Goal: Task Accomplishment & Management: Manage account settings

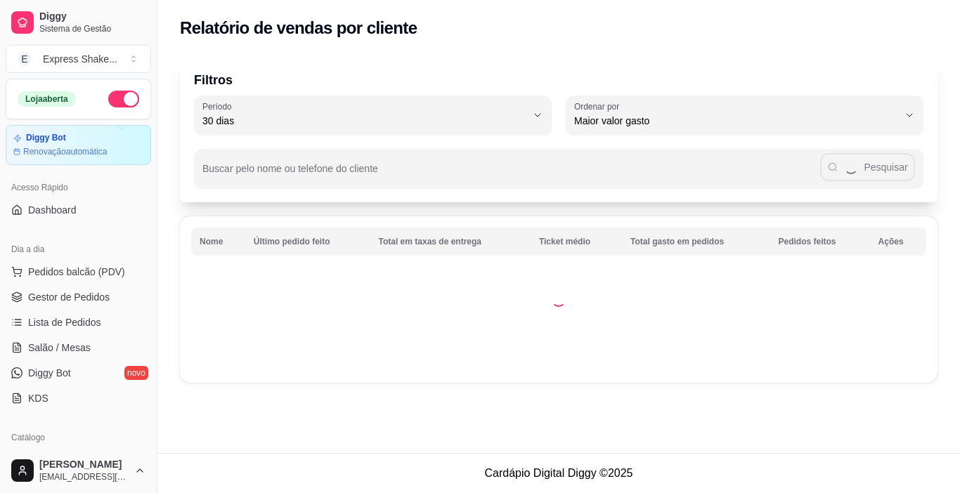
select select "30"
select select "HIGHEST_TOTAL_SPENT_WITH_ORDERS"
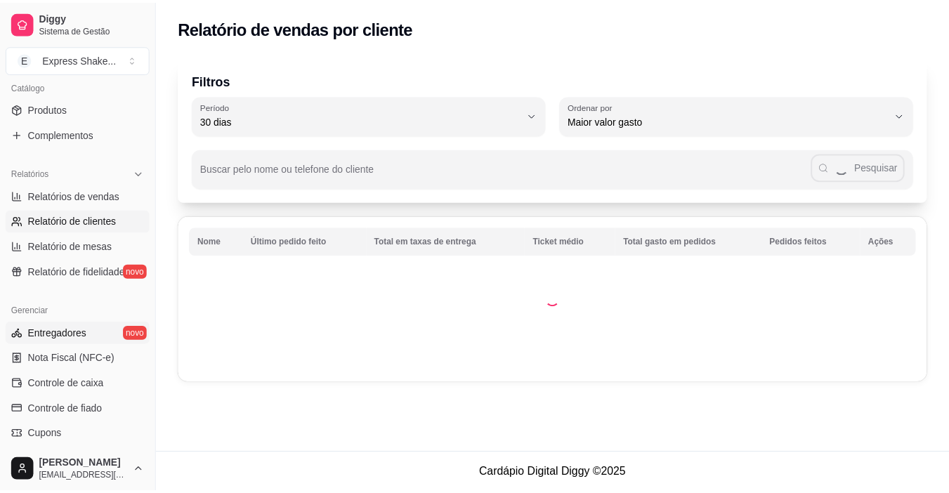
scroll to position [421, 0]
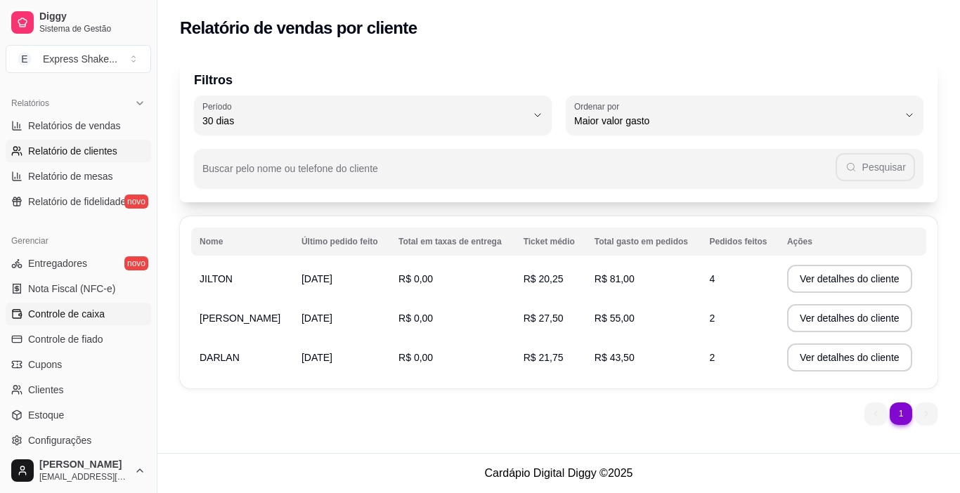
click at [52, 310] on span "Controle de caixa" at bounding box center [66, 314] width 77 height 14
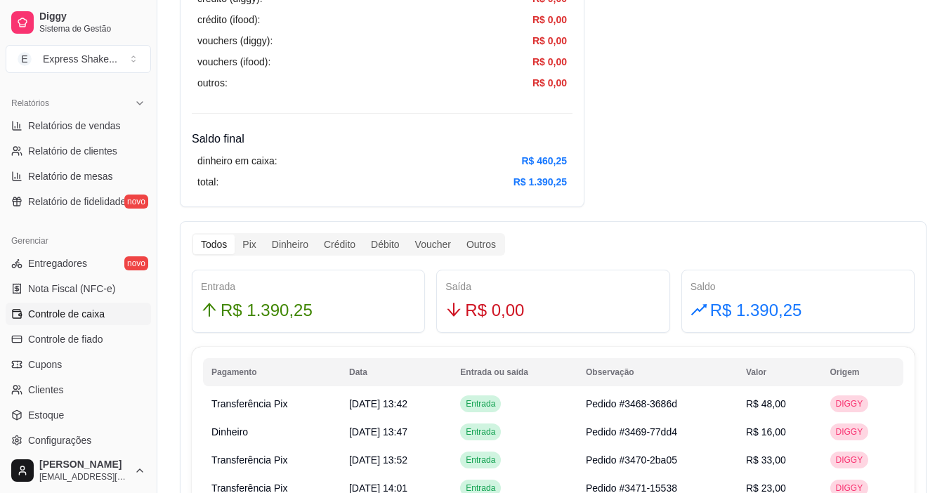
scroll to position [632, 0]
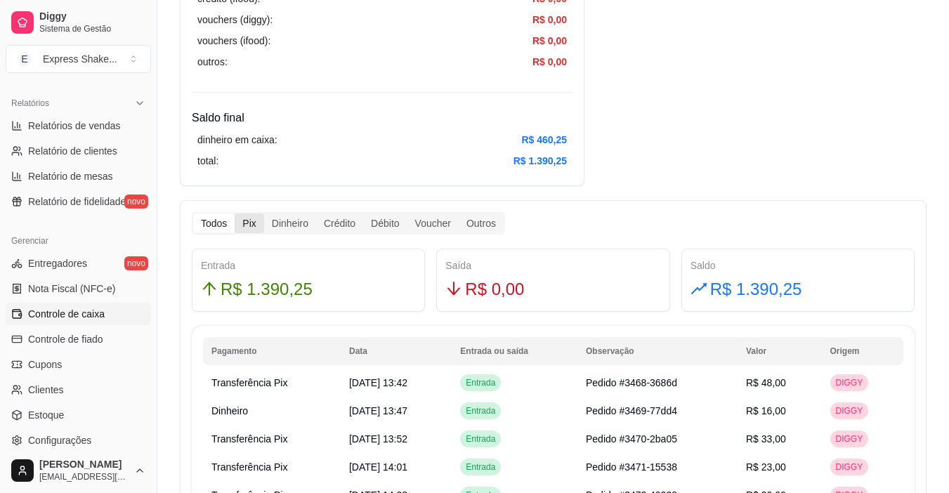
click at [247, 225] on div "Pix" at bounding box center [249, 224] width 29 height 20
click at [235, 214] on input "Pix" at bounding box center [235, 214] width 0 height 0
click at [274, 221] on div "Dinheiro" at bounding box center [290, 224] width 52 height 20
click at [264, 214] on input "Dinheiro" at bounding box center [264, 214] width 0 height 0
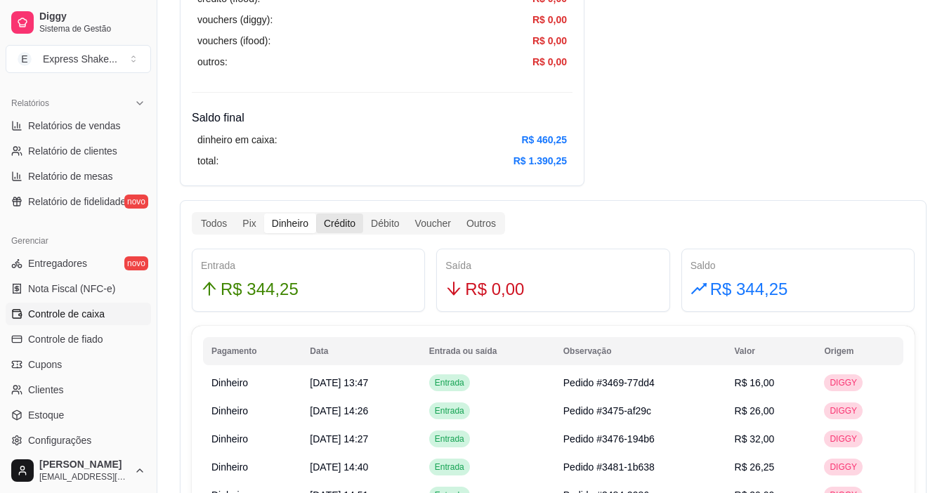
click at [342, 217] on div "Crédito" at bounding box center [339, 224] width 47 height 20
click at [316, 214] on input "Crédito" at bounding box center [316, 214] width 0 height 0
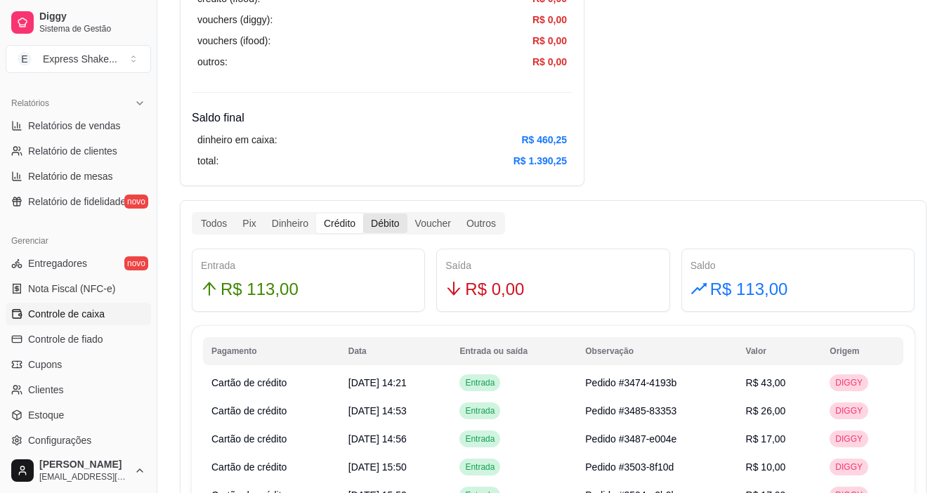
click at [380, 221] on div "Débito" at bounding box center [385, 224] width 44 height 20
click at [363, 214] on input "Débito" at bounding box center [363, 214] width 0 height 0
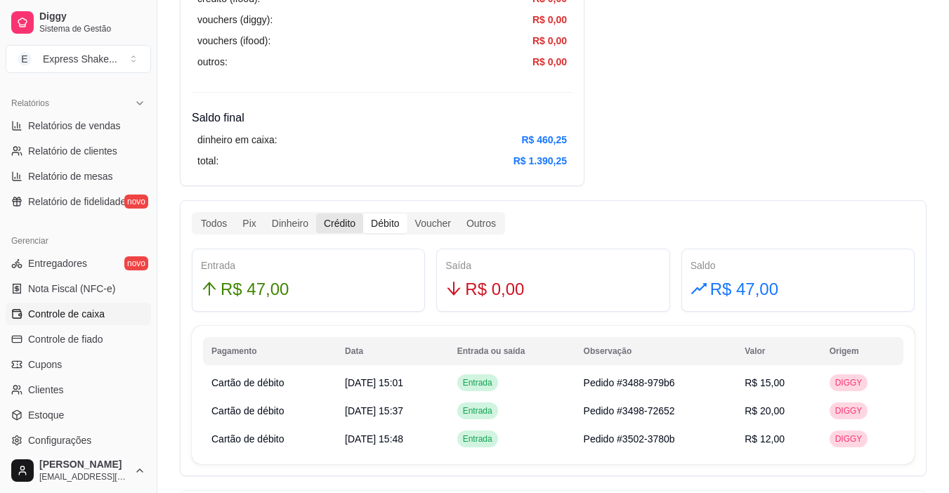
click at [336, 217] on div "Crédito" at bounding box center [339, 224] width 47 height 20
click at [316, 214] on input "Crédito" at bounding box center [316, 214] width 0 height 0
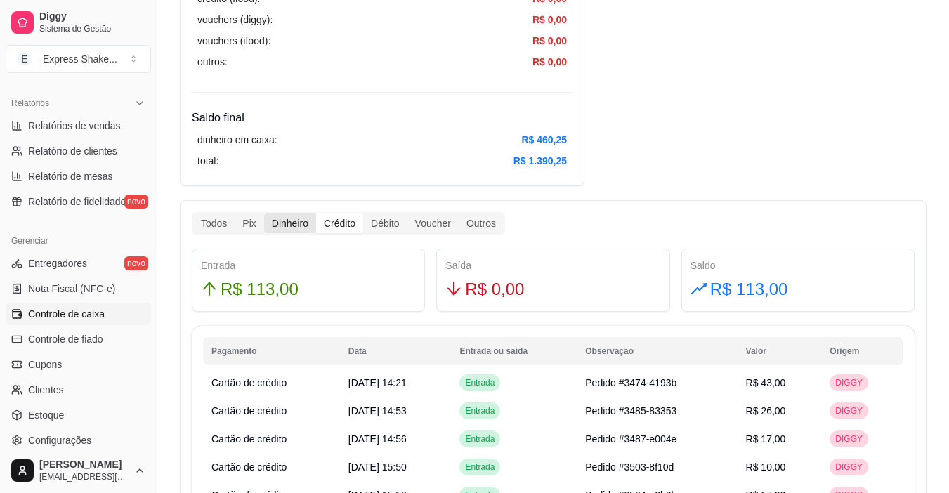
click at [295, 217] on div "Dinheiro" at bounding box center [290, 224] width 52 height 20
click at [264, 214] on input "Dinheiro" at bounding box center [264, 214] width 0 height 0
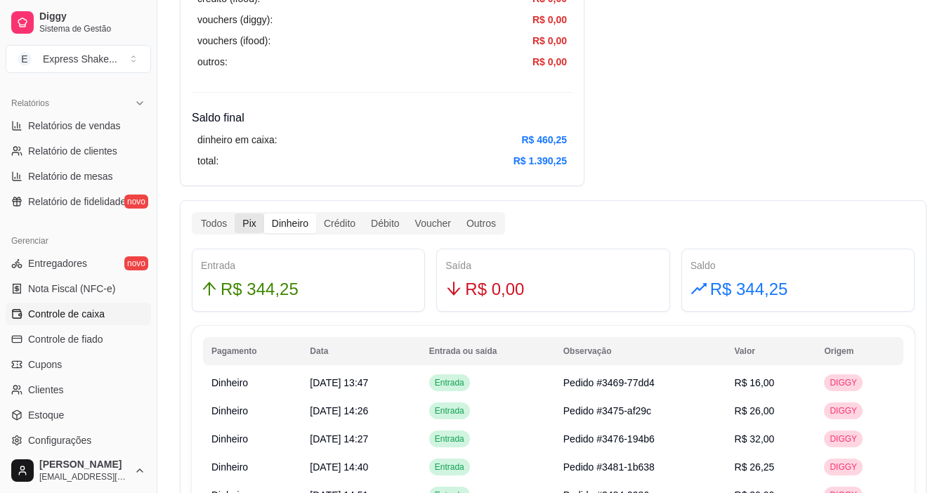
click at [242, 223] on div "Pix" at bounding box center [249, 224] width 29 height 20
click at [235, 214] on input "Pix" at bounding box center [235, 214] width 0 height 0
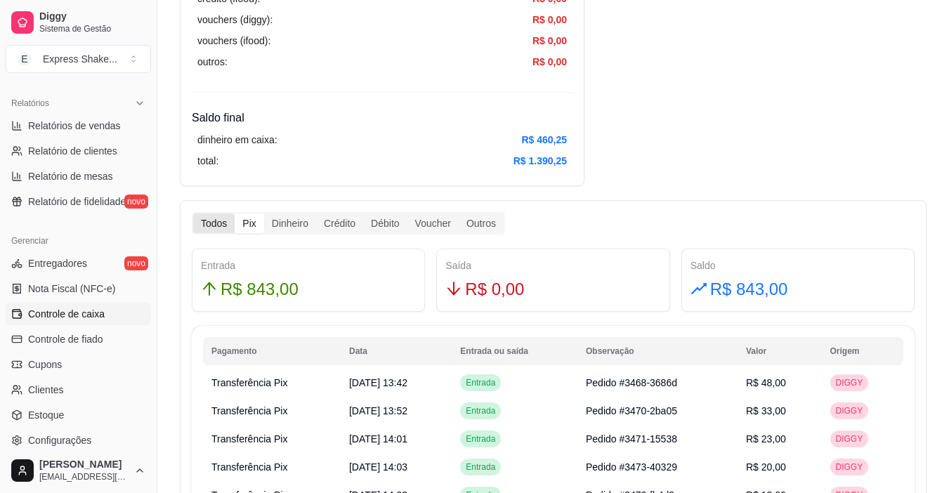
click at [223, 221] on div "Todos" at bounding box center [213, 224] width 41 height 20
click at [193, 214] on input "Todos" at bounding box center [193, 214] width 0 height 0
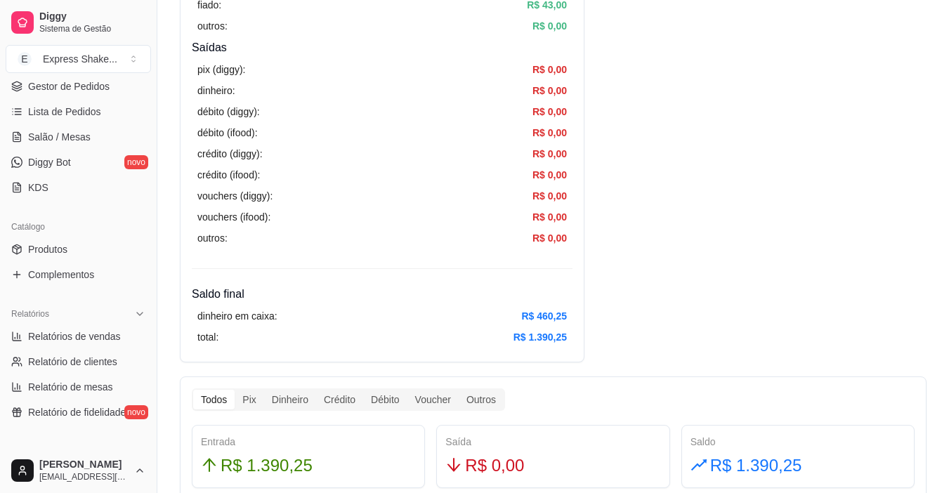
scroll to position [492, 0]
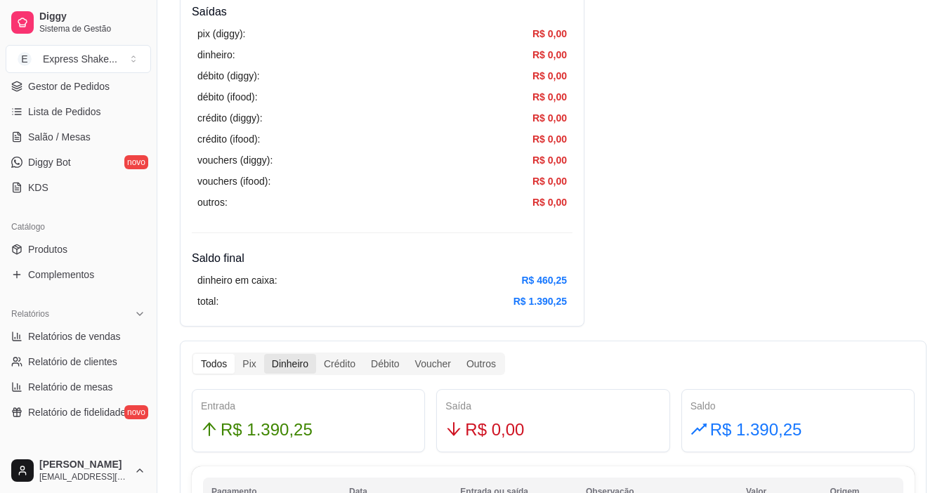
click at [307, 365] on div "Dinheiro" at bounding box center [290, 364] width 52 height 20
click at [264, 354] on input "Dinheiro" at bounding box center [264, 354] width 0 height 0
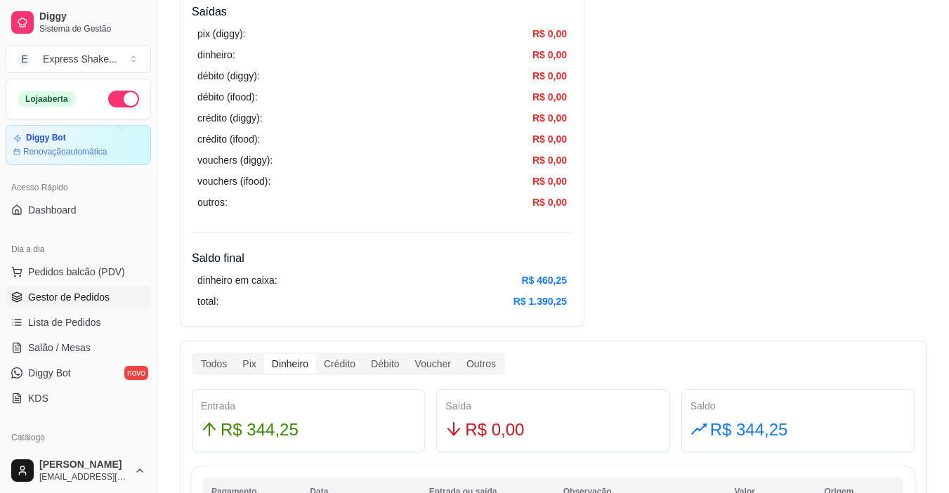
click at [64, 294] on span "Gestor de Pedidos" at bounding box center [68, 297] width 81 height 14
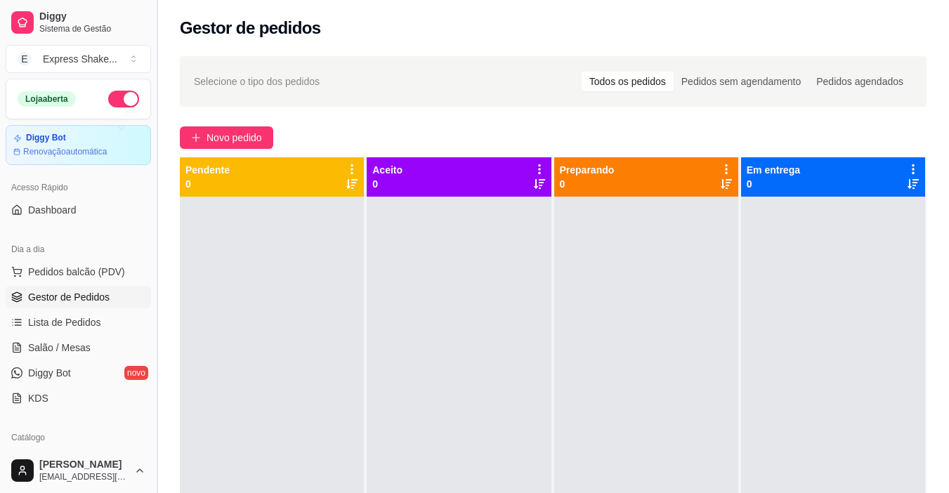
click at [157, 242] on button "Toggle Sidebar" at bounding box center [156, 246] width 11 height 493
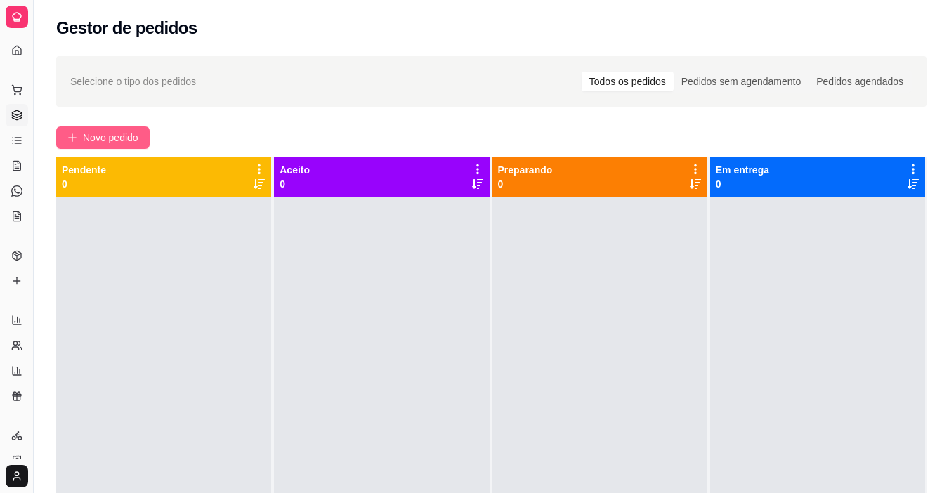
click at [115, 134] on span "Novo pedido" at bounding box center [110, 137] width 55 height 15
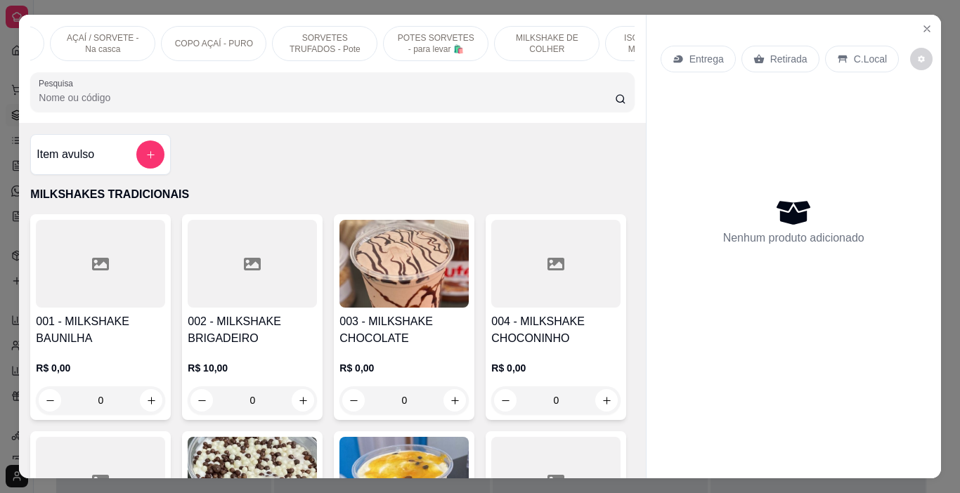
scroll to position [0, 528]
click at [347, 46] on p "POTES SORVETES - para levar 🛍️" at bounding box center [331, 43] width 81 height 22
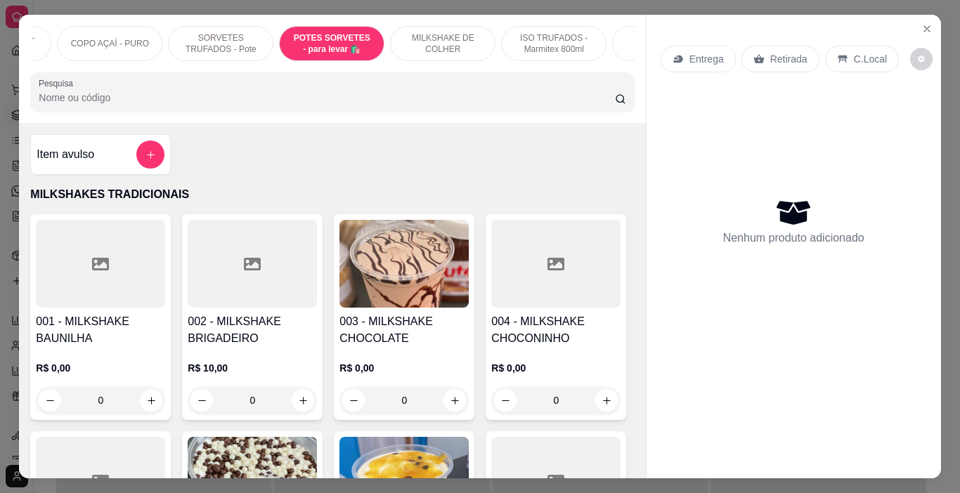
scroll to position [35, 0]
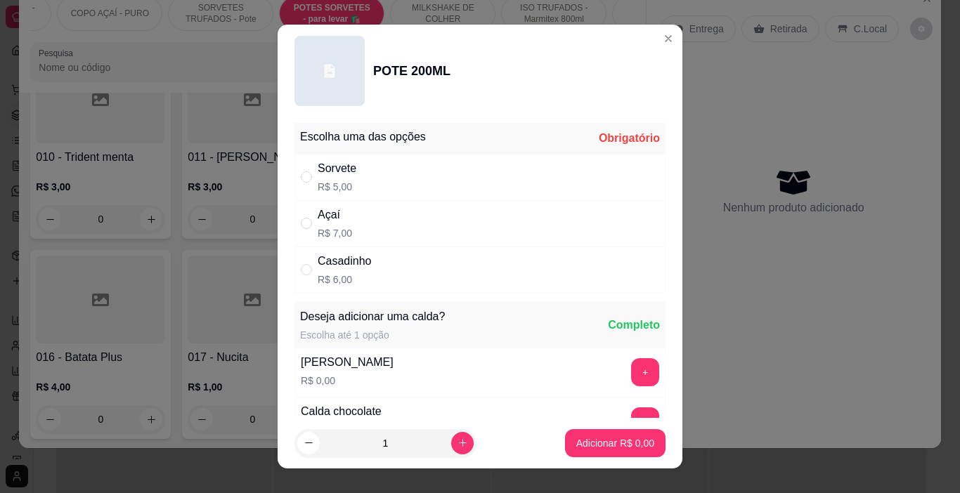
click at [327, 226] on p "R$ 7,00" at bounding box center [335, 233] width 34 height 14
radio input "true"
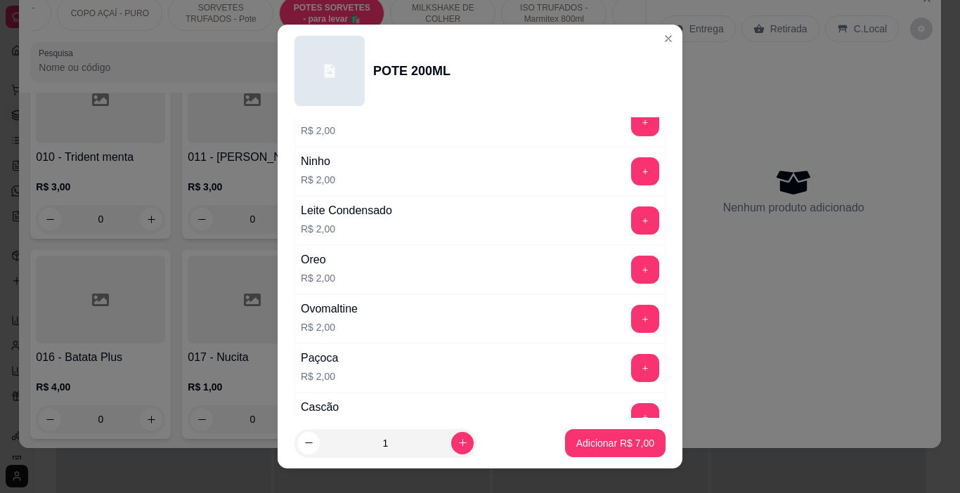
scroll to position [1054, 0]
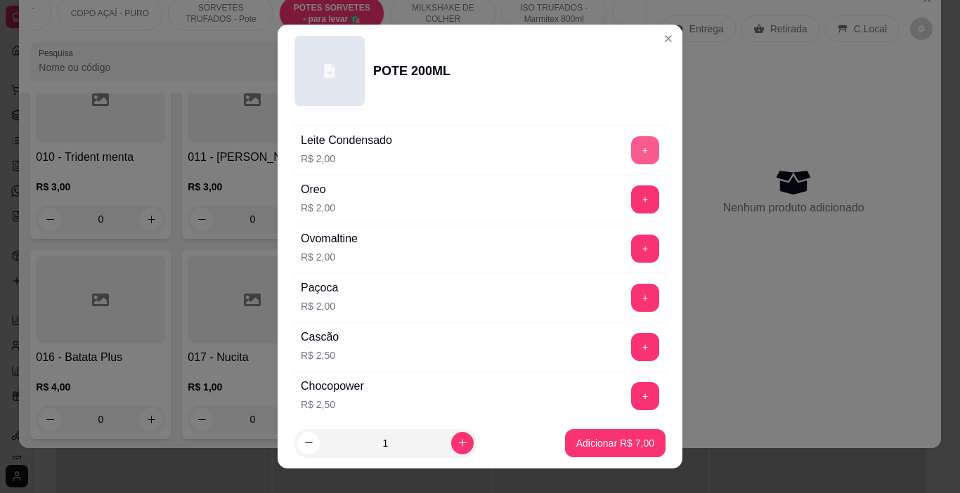
click at [631, 153] on button "+" at bounding box center [645, 150] width 28 height 28
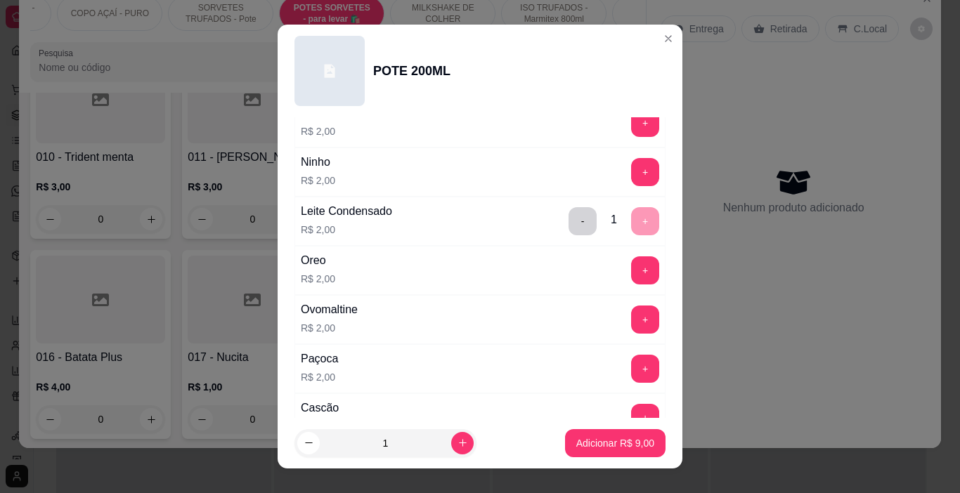
scroll to position [913, 0]
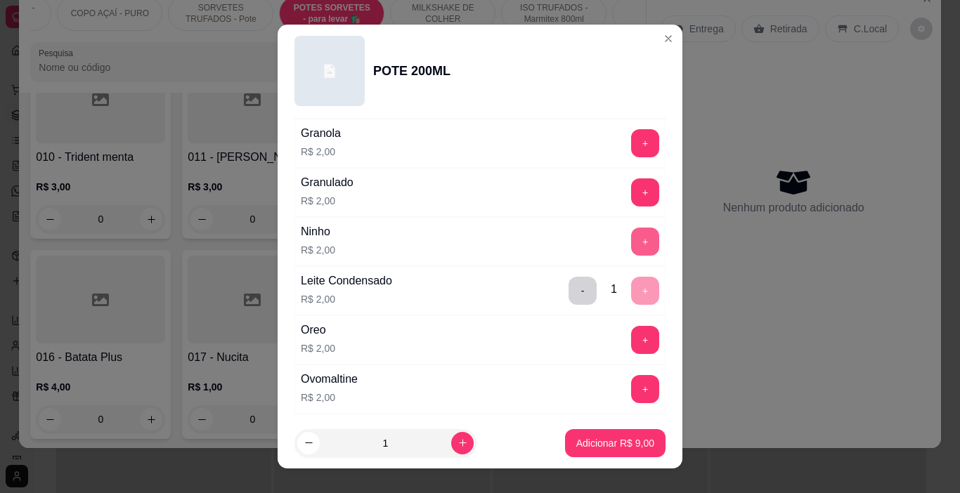
click at [631, 239] on button "+" at bounding box center [645, 242] width 28 height 28
click at [624, 453] on button "Adicionar R$ 11,00" at bounding box center [612, 443] width 106 height 28
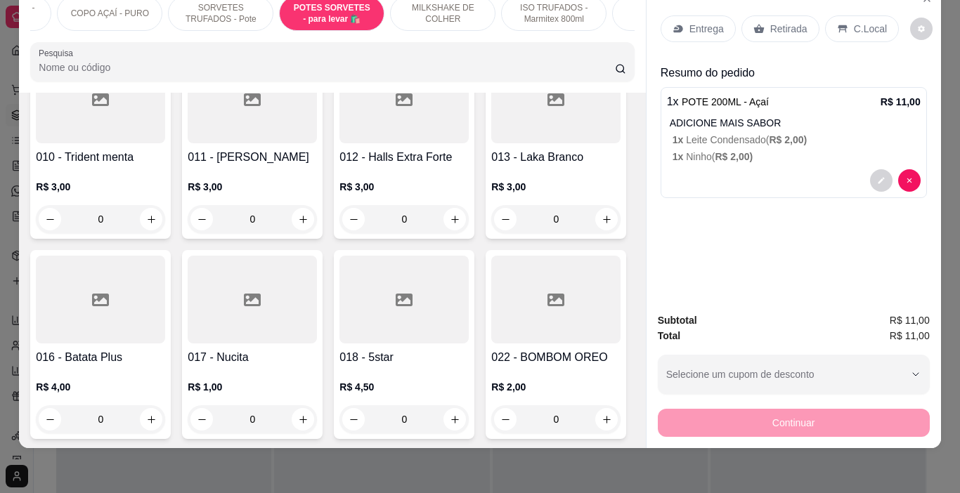
click at [686, 15] on div "Entrega" at bounding box center [697, 28] width 75 height 27
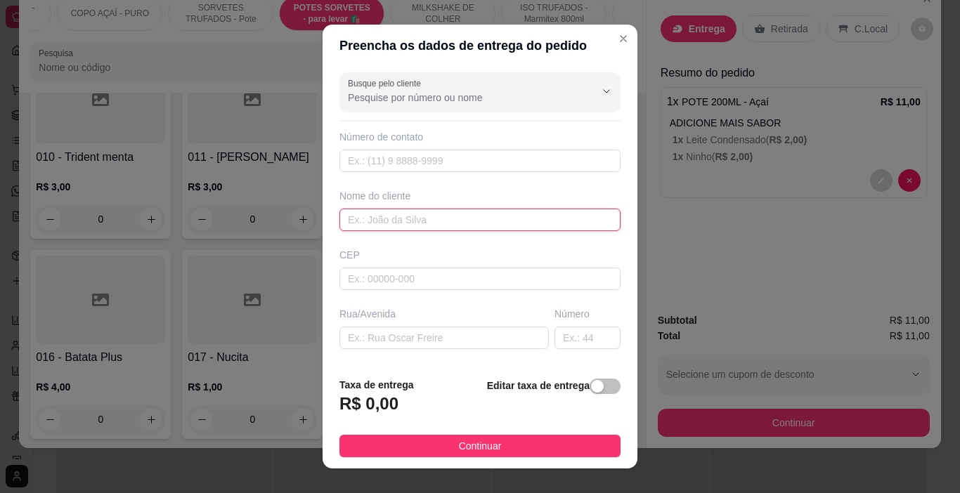
click at [424, 219] on input "text" at bounding box center [479, 220] width 281 height 22
type input "HELLEN"
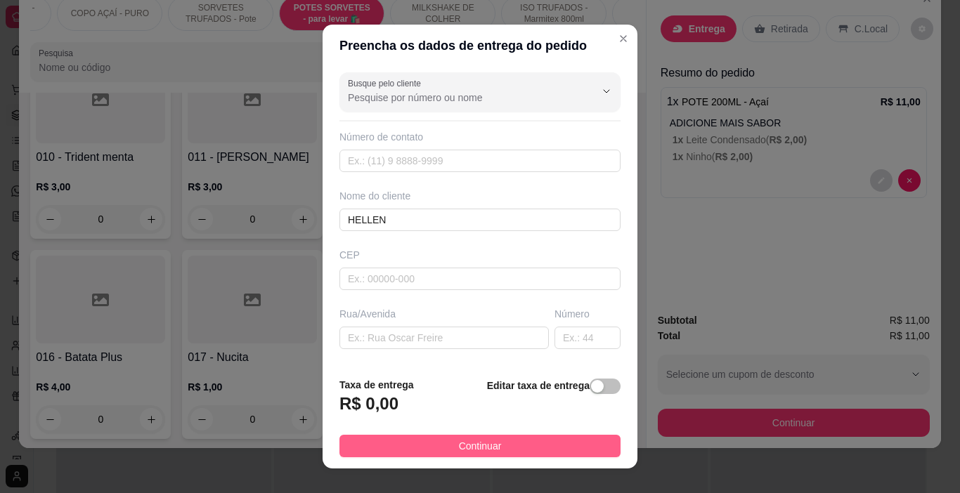
click at [488, 438] on span "Continuar" at bounding box center [480, 445] width 43 height 15
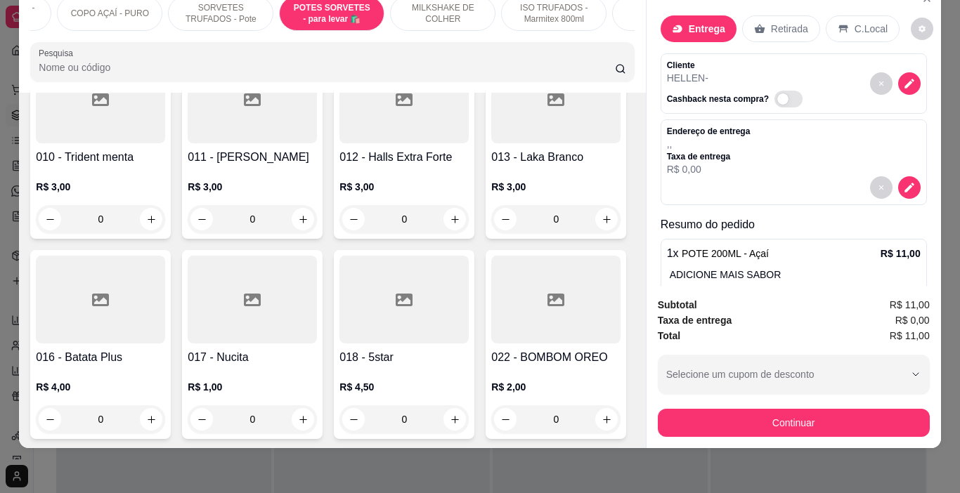
click at [732, 412] on button "Continuar" at bounding box center [794, 423] width 272 height 28
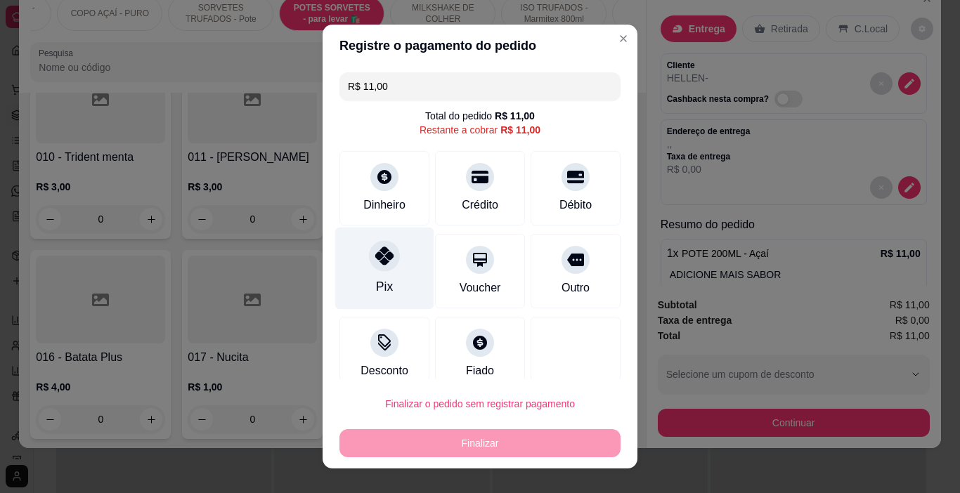
click at [372, 273] on div "Pix" at bounding box center [384, 269] width 99 height 82
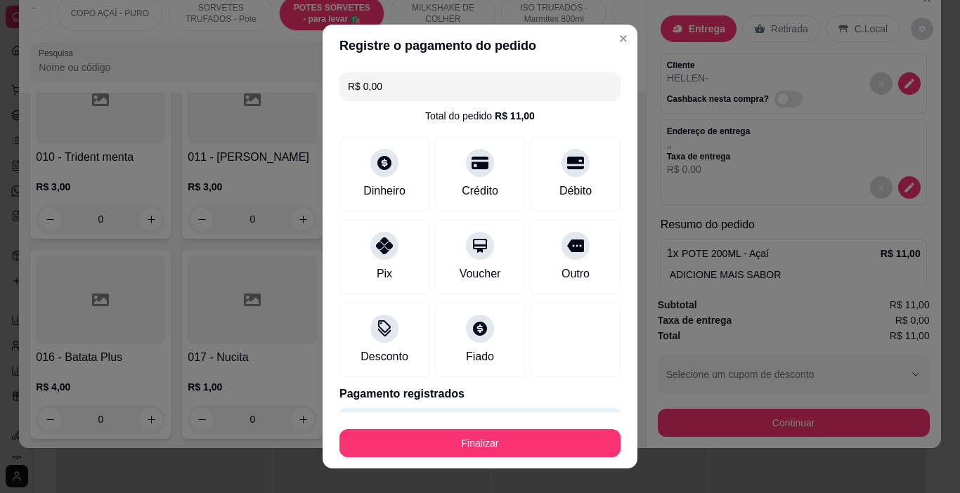
scroll to position [44, 0]
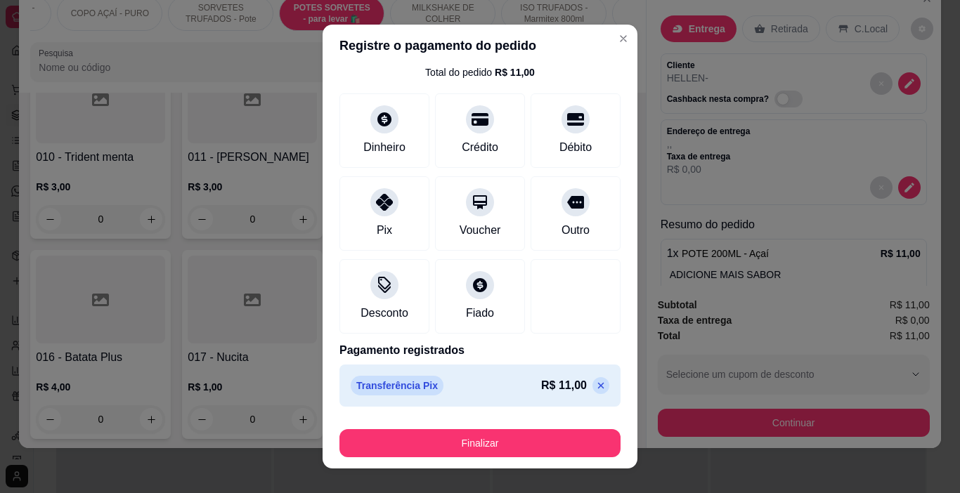
click at [595, 391] on icon at bounding box center [600, 385] width 11 height 11
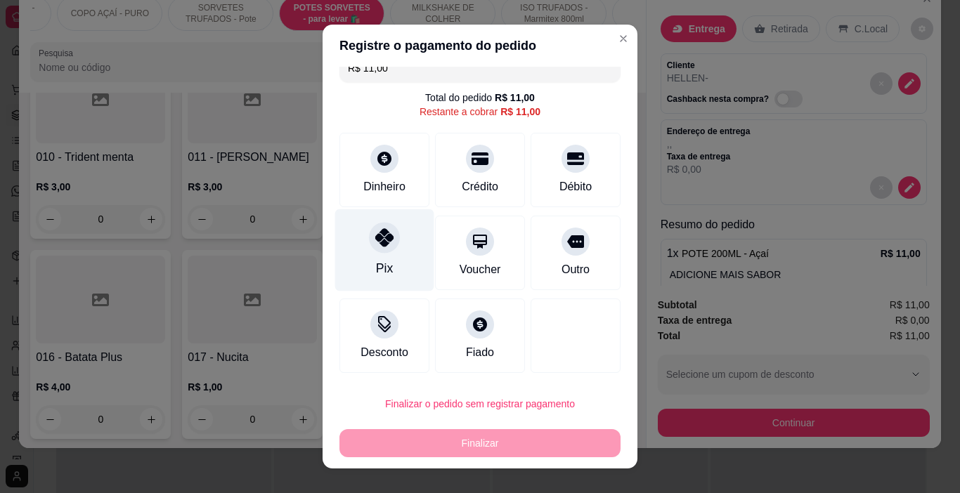
click at [375, 238] on icon at bounding box center [384, 237] width 18 height 18
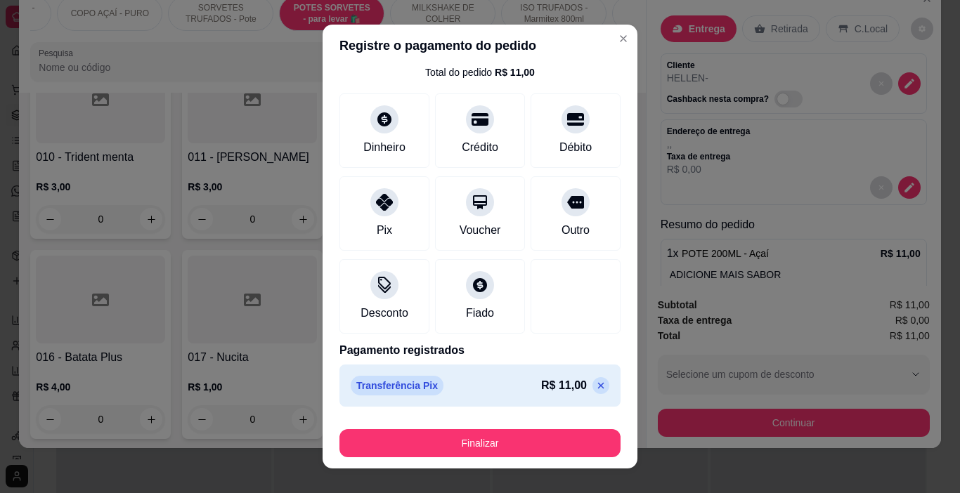
click at [595, 384] on icon at bounding box center [600, 385] width 11 height 11
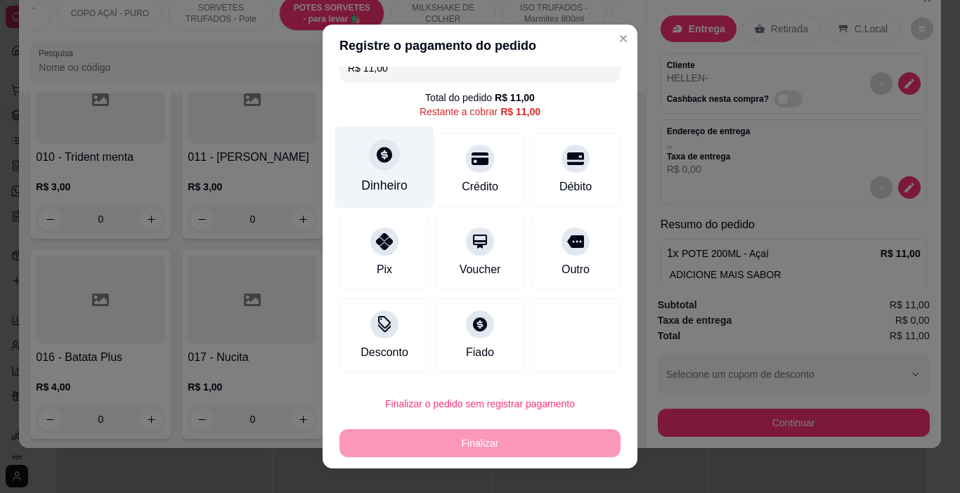
click at [388, 157] on div at bounding box center [384, 155] width 31 height 31
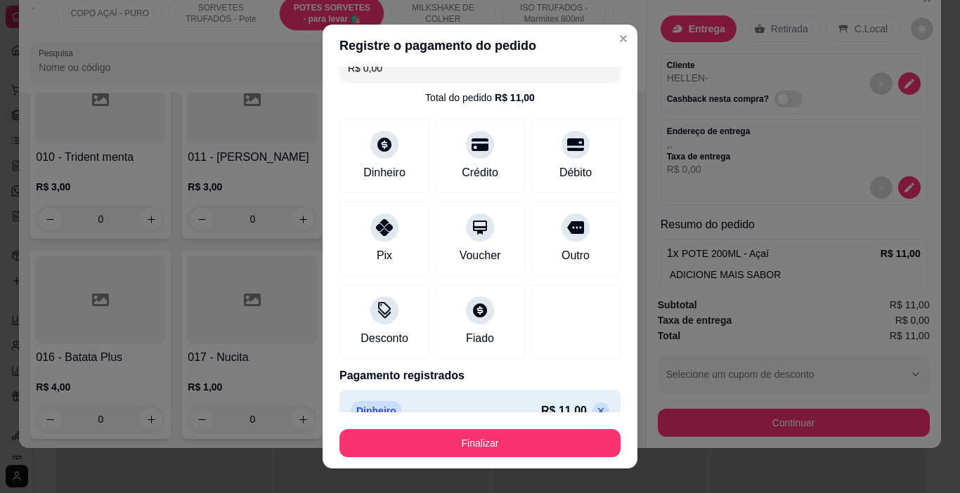
scroll to position [44, 0]
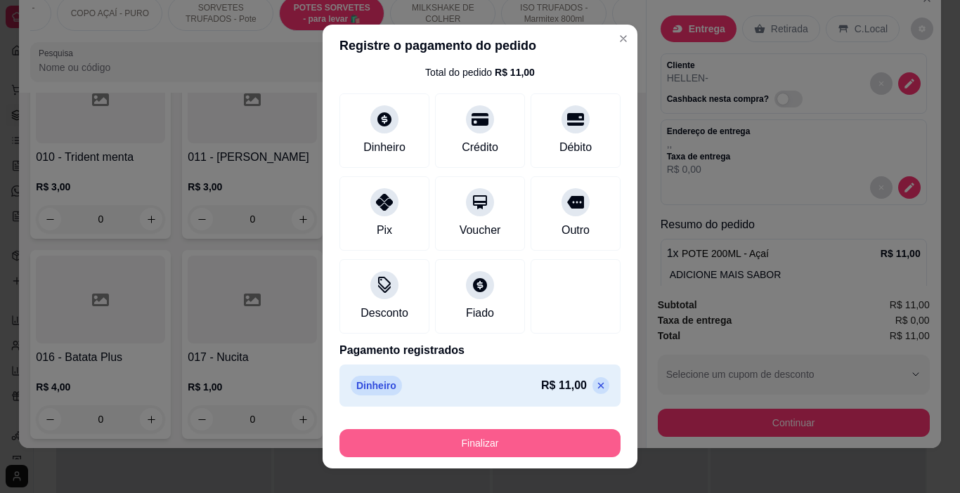
click at [496, 438] on button "Finalizar" at bounding box center [479, 443] width 281 height 28
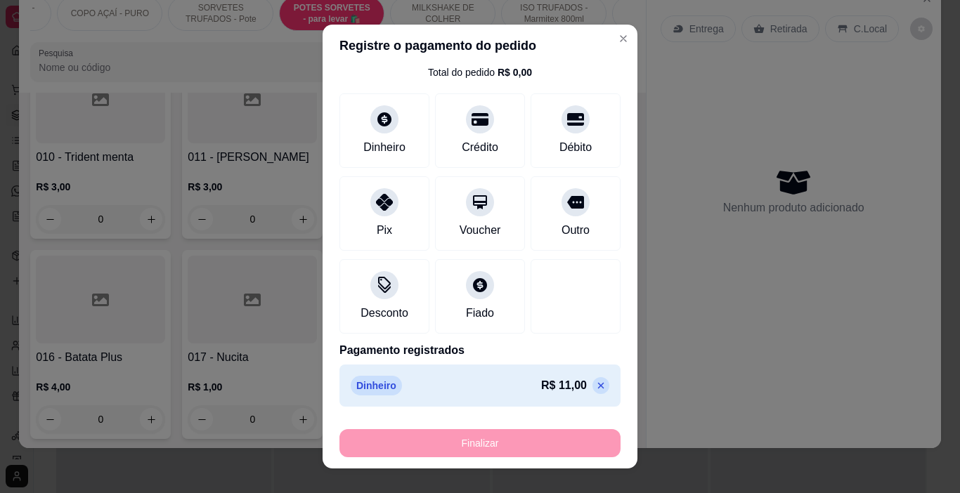
type input "-R$ 11,00"
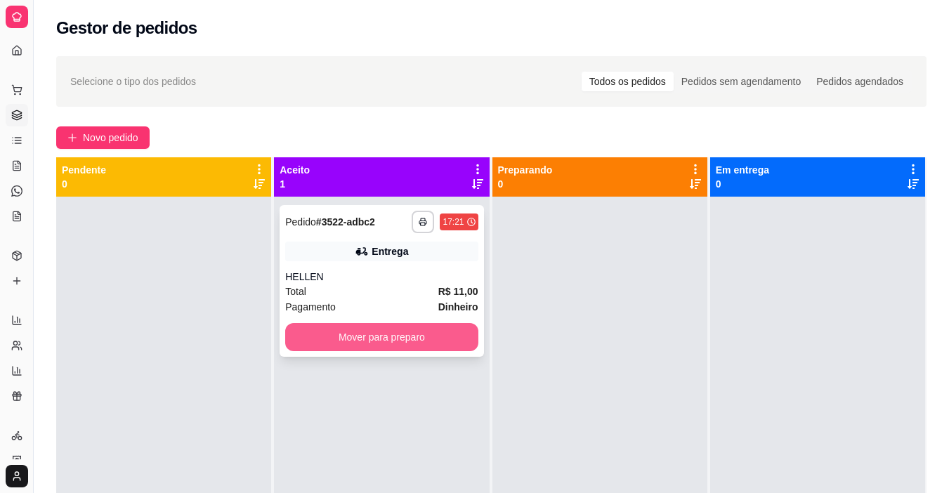
click at [385, 339] on button "Mover para preparo" at bounding box center [381, 337] width 192 height 28
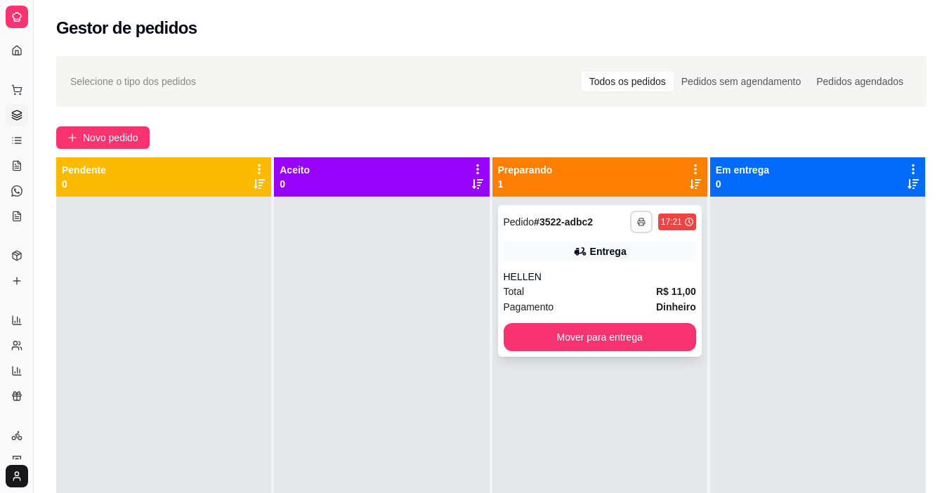
click at [640, 223] on button "button" at bounding box center [641, 222] width 22 height 22
click at [624, 273] on button "IMPRESSORA" at bounding box center [597, 271] width 102 height 22
click at [345, 308] on div at bounding box center [381, 443] width 215 height 493
click at [115, 133] on span "Novo pedido" at bounding box center [110, 137] width 55 height 15
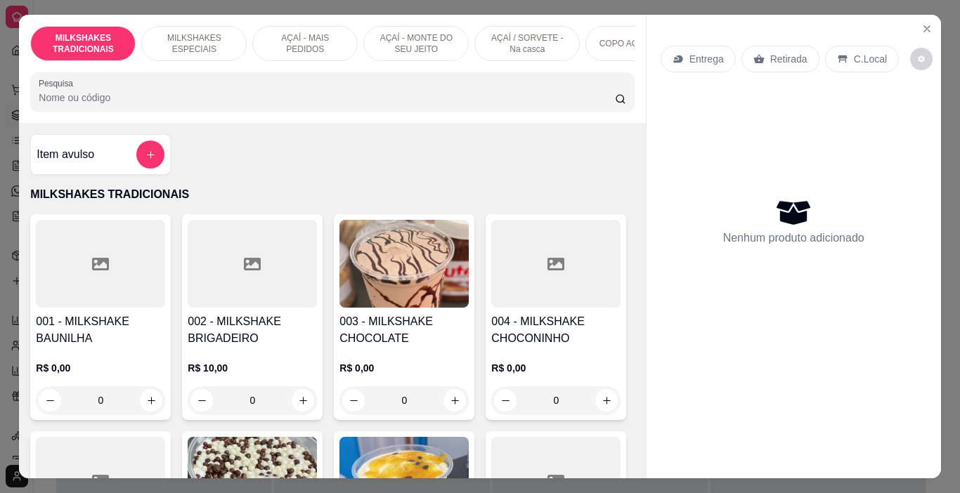
click at [502, 46] on p "AÇAÍ / SORVETE - Na casca" at bounding box center [526, 43] width 81 height 22
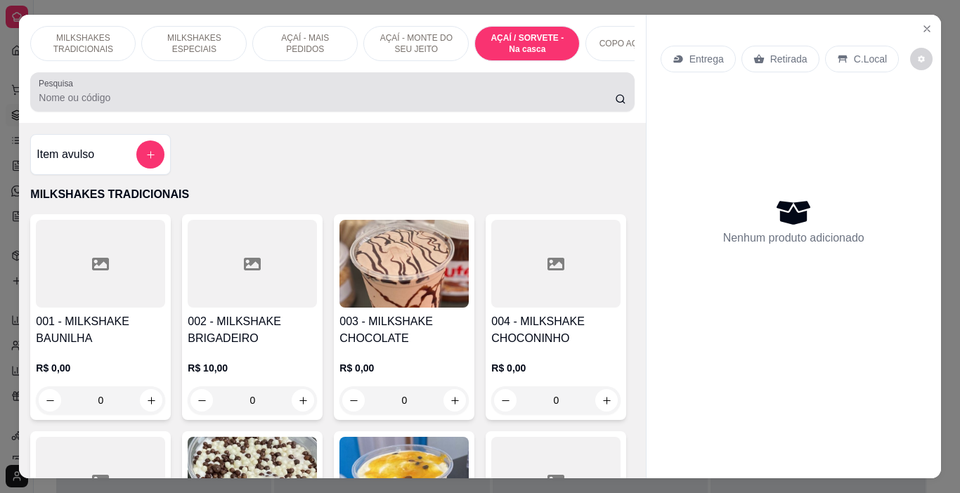
scroll to position [35, 0]
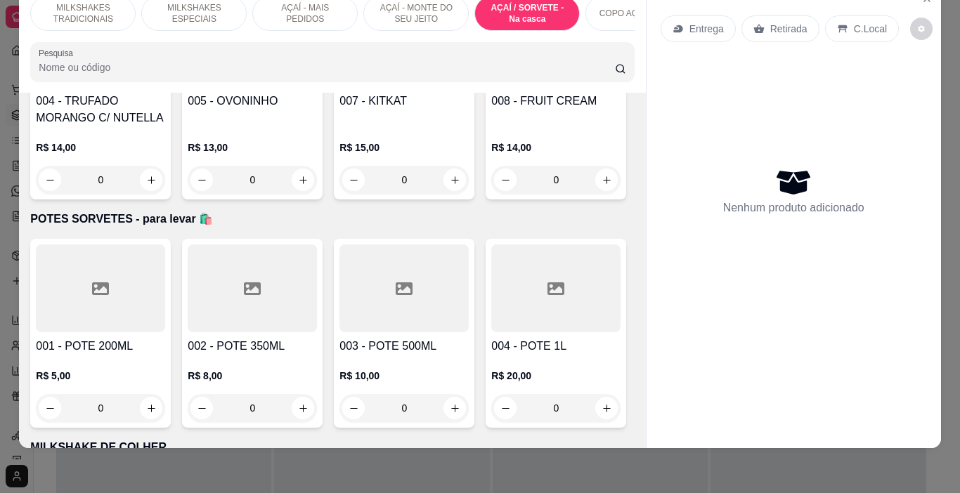
click at [353, 180] on div "Açaí R$ 10,00" at bounding box center [479, 177] width 371 height 46
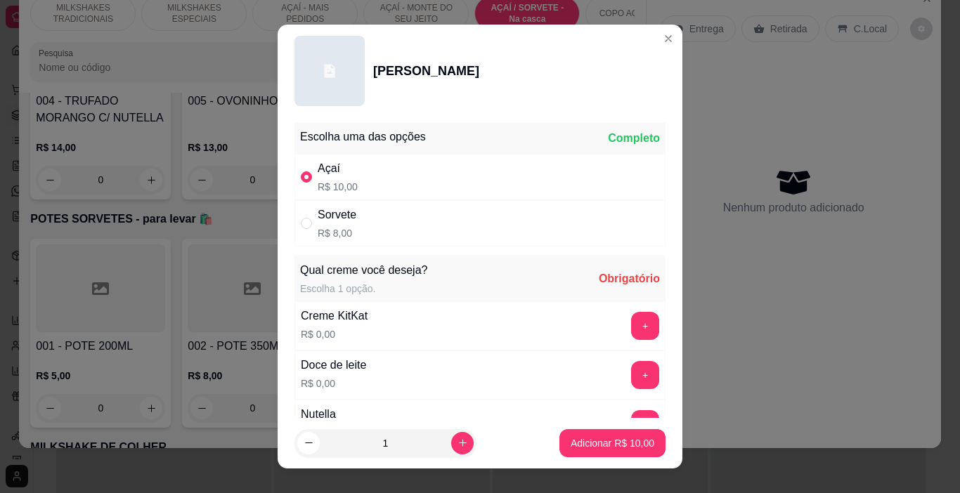
click at [348, 223] on div "Sorvete" at bounding box center [337, 215] width 39 height 17
radio input "false"
radio input "true"
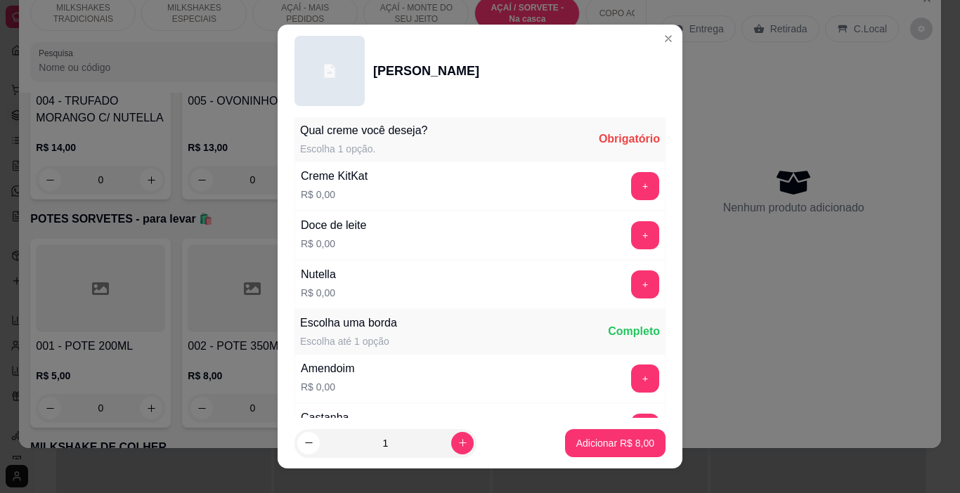
scroll to position [211, 0]
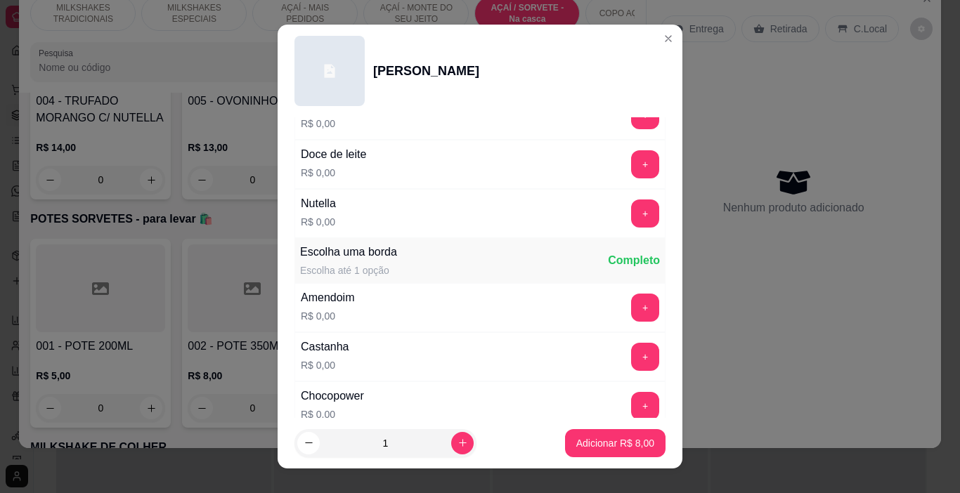
click at [631, 216] on button "+" at bounding box center [645, 214] width 28 height 28
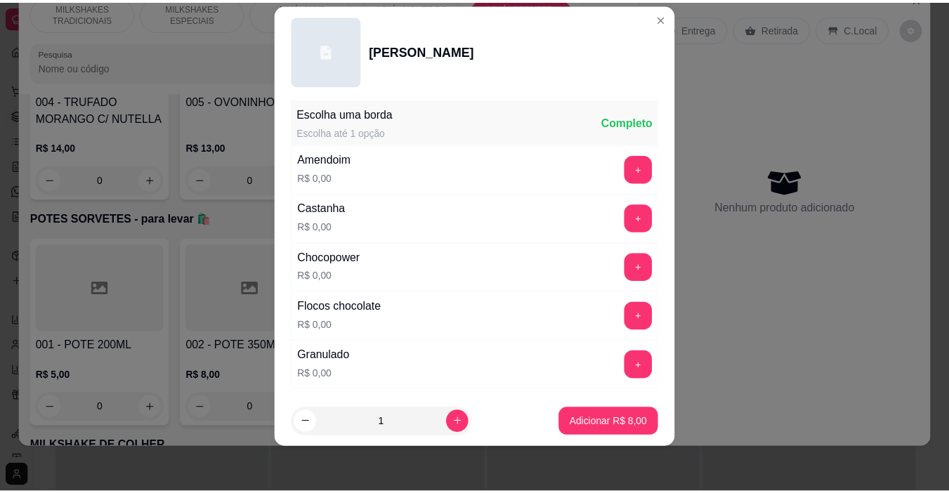
scroll to position [332, 0]
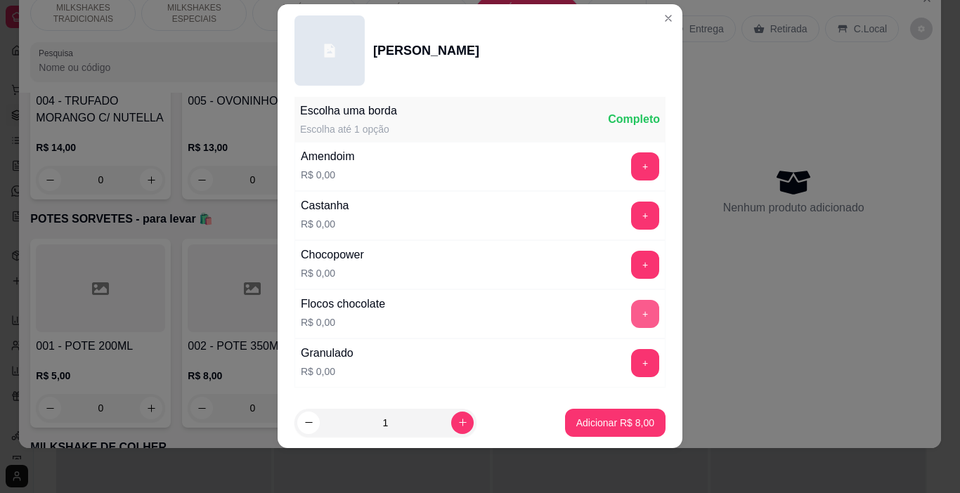
click at [631, 322] on button "+" at bounding box center [645, 314] width 28 height 28
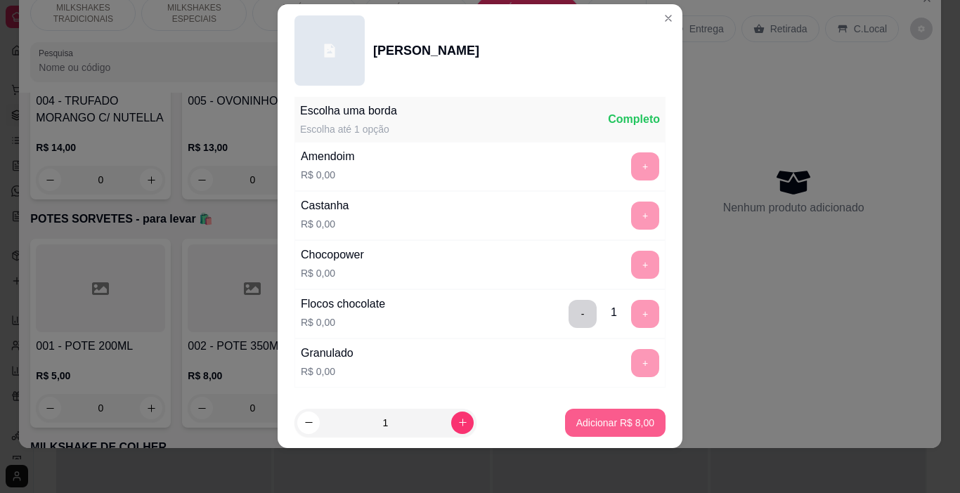
click at [587, 420] on p "Adicionar R$ 8,00" at bounding box center [615, 423] width 78 height 14
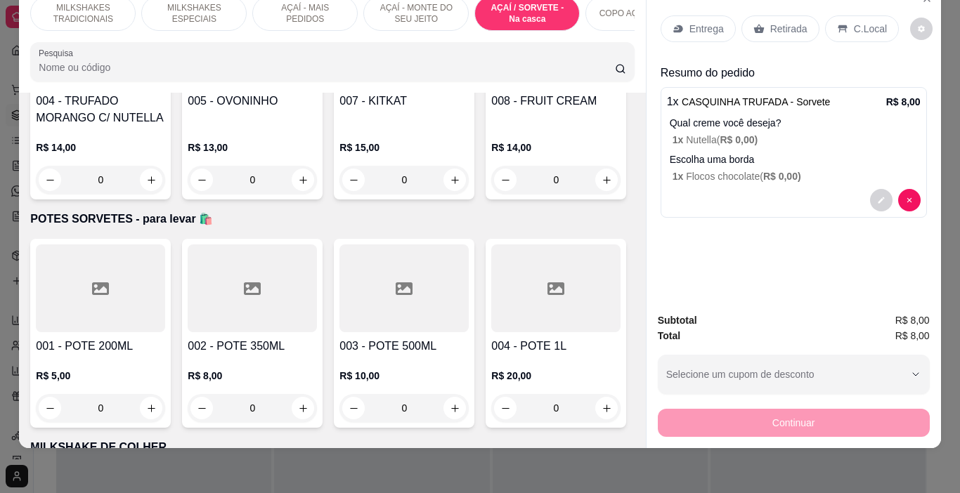
click at [847, 32] on div "C.Local" at bounding box center [862, 28] width 74 height 27
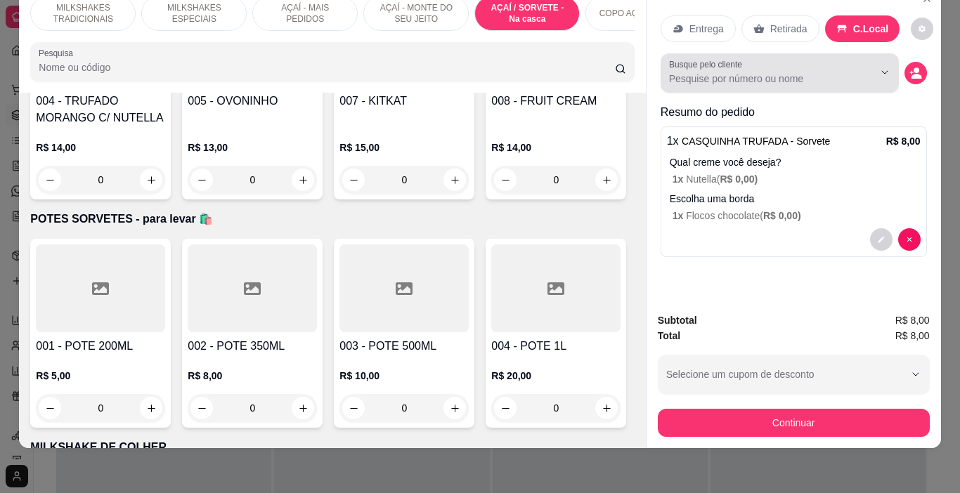
click at [913, 67] on icon "decrease-product-quantity" at bounding box center [915, 73] width 13 height 13
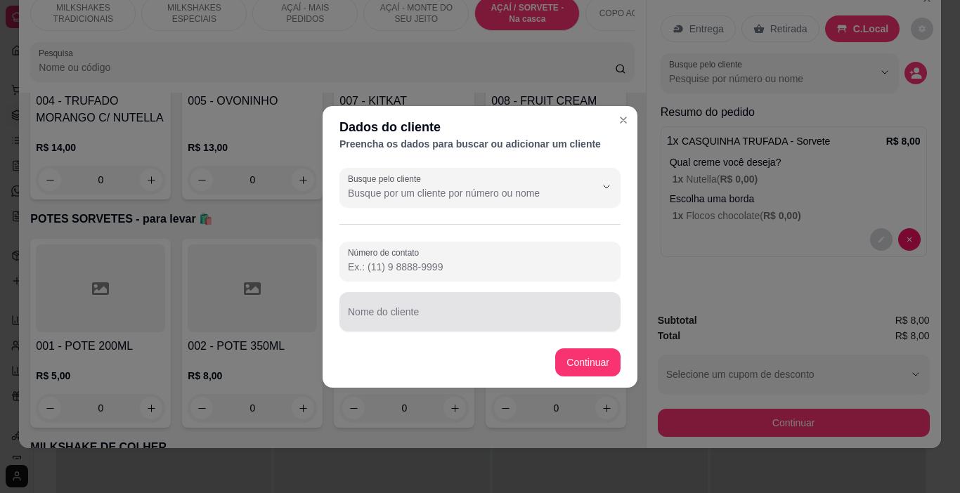
click at [473, 321] on input "Nome do cliente" at bounding box center [480, 317] width 264 height 14
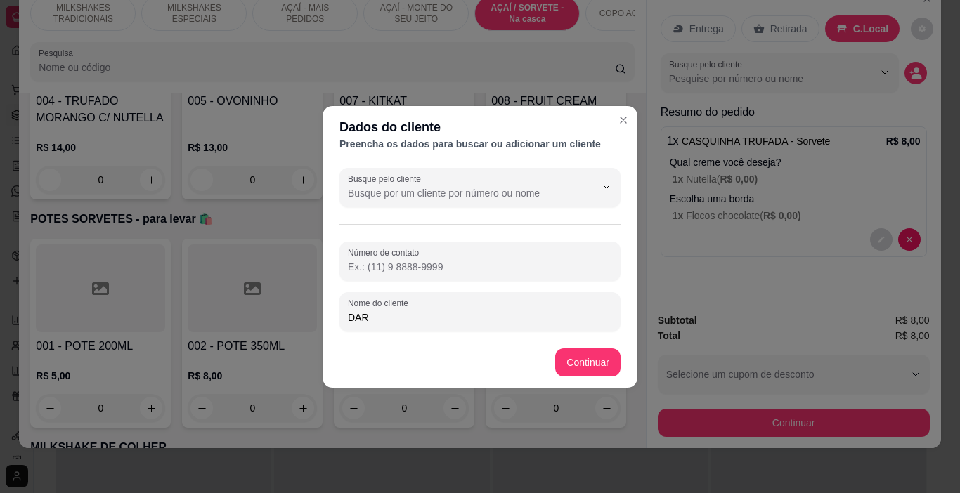
type input "DARA"
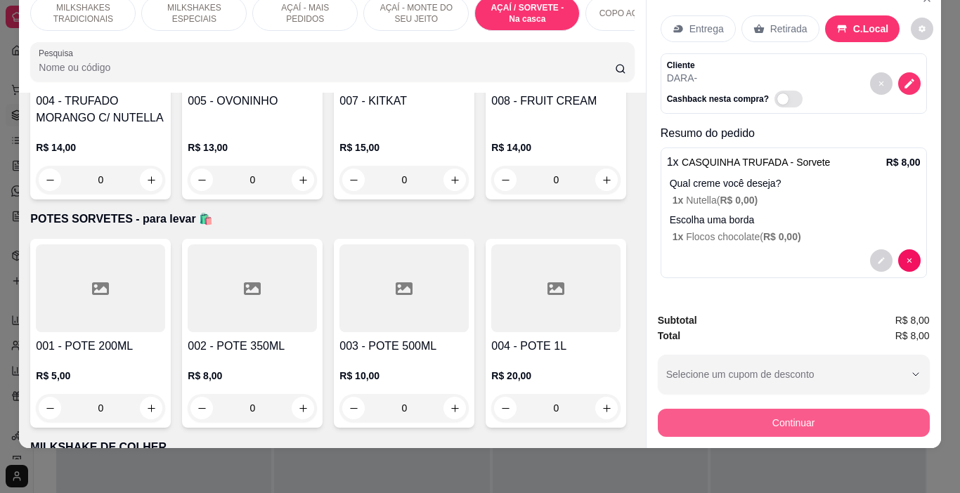
click at [767, 405] on div "Continuar" at bounding box center [794, 421] width 272 height 32
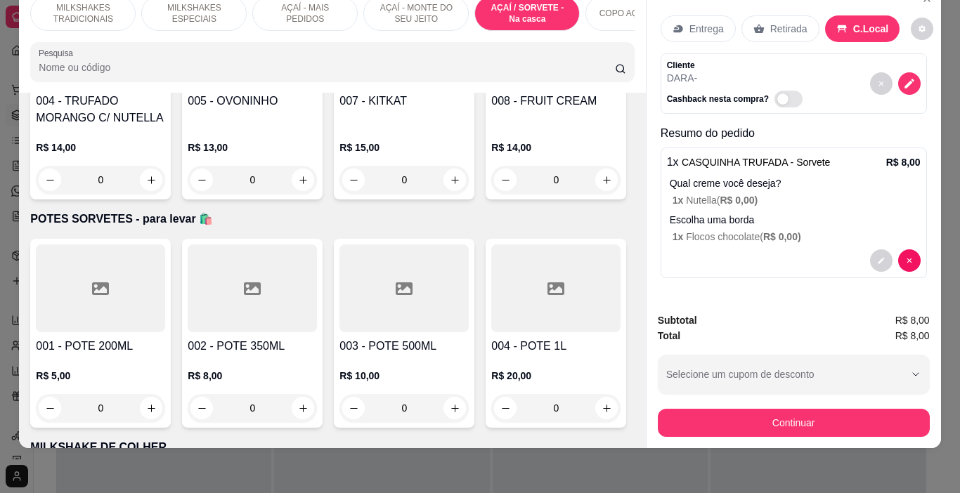
click at [646, 407] on div "Entrega Retirada C.Local Cliente DARA - Cashback nesta compra? Resumo do pedido…" at bounding box center [793, 217] width 295 height 464
click at [714, 411] on button "Continuar" at bounding box center [794, 423] width 272 height 28
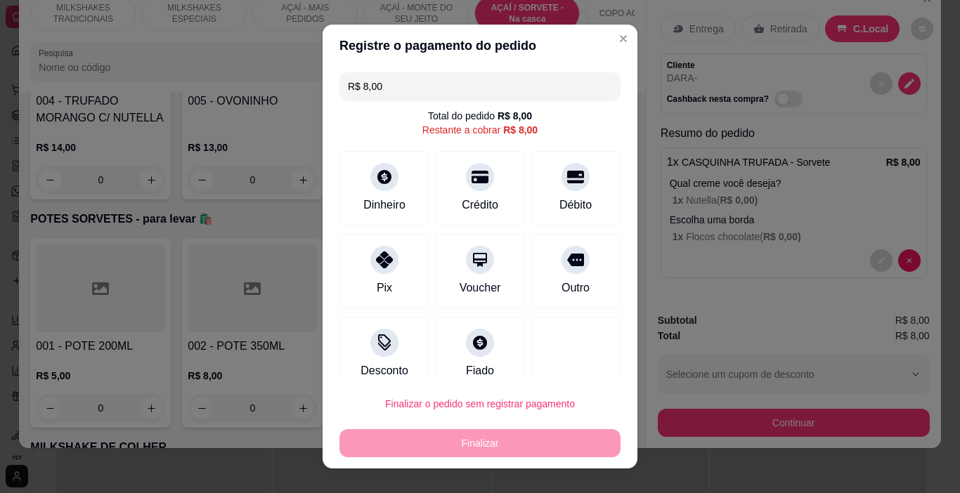
click at [530, 414] on button "Finalizar o pedido sem registrar pagamento" at bounding box center [479, 404] width 281 height 28
click at [547, 370] on button "Confirmar" at bounding box center [561, 364] width 52 height 22
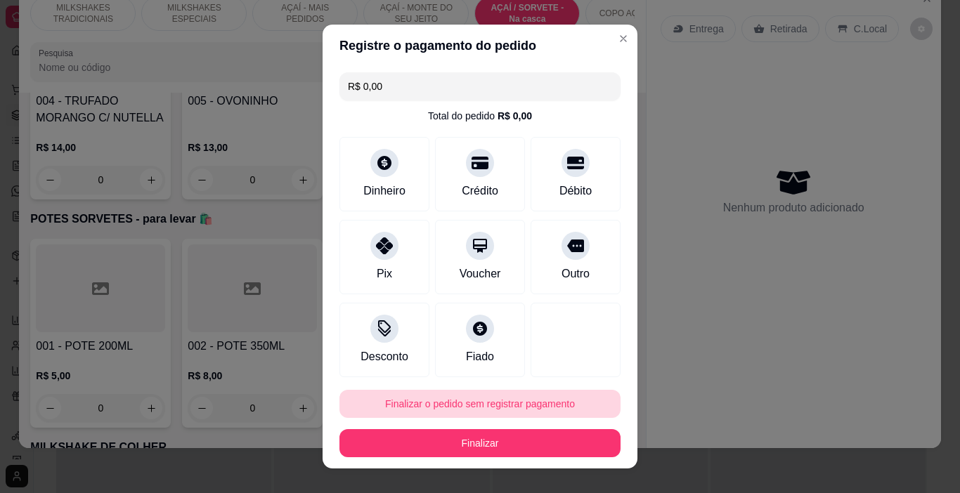
type input "R$ 0,00"
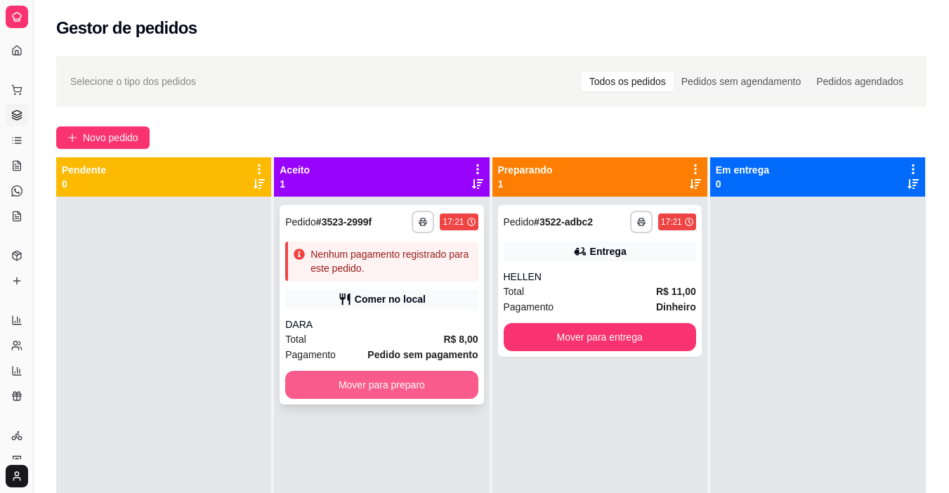
click at [450, 396] on button "Mover para preparo" at bounding box center [381, 385] width 192 height 28
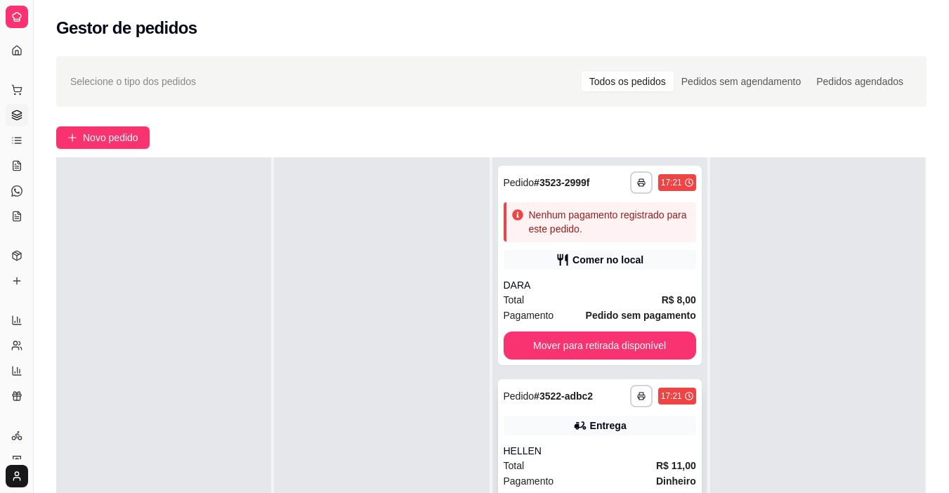
scroll to position [70, 0]
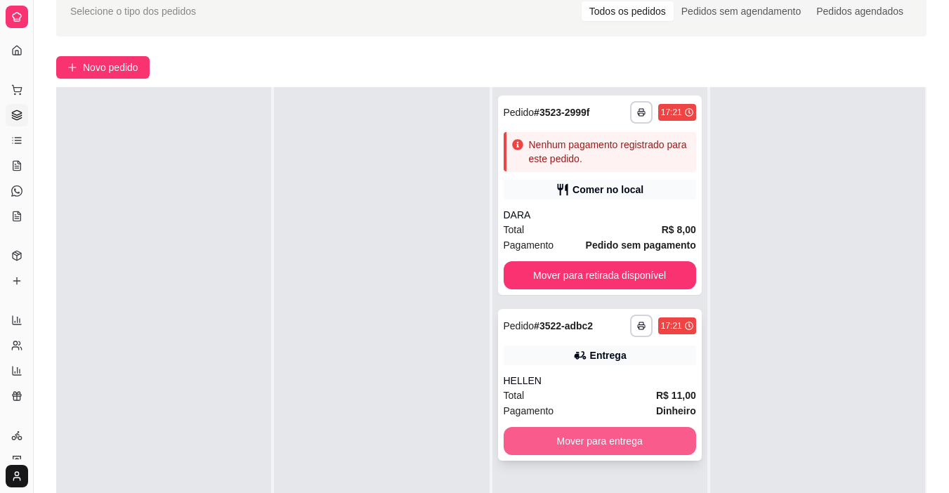
click at [561, 444] on button "Mover para entrega" at bounding box center [600, 441] width 192 height 28
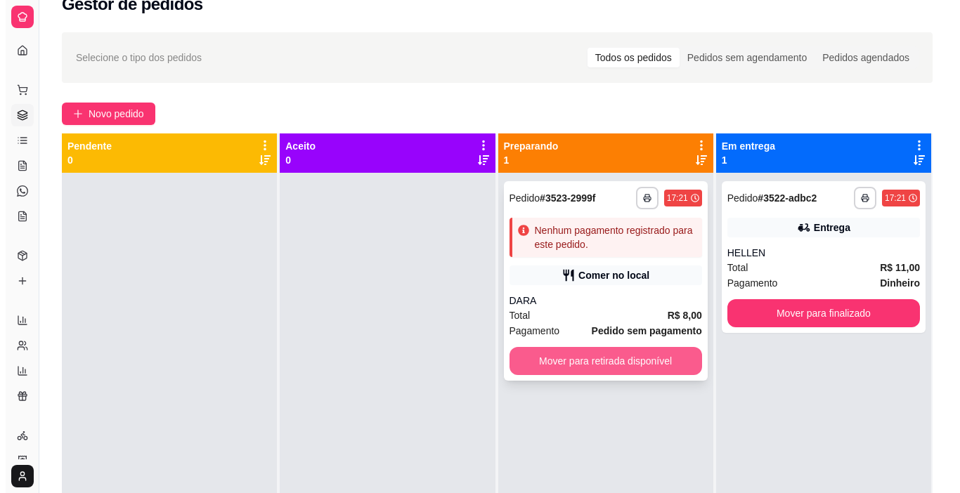
scroll to position [0, 0]
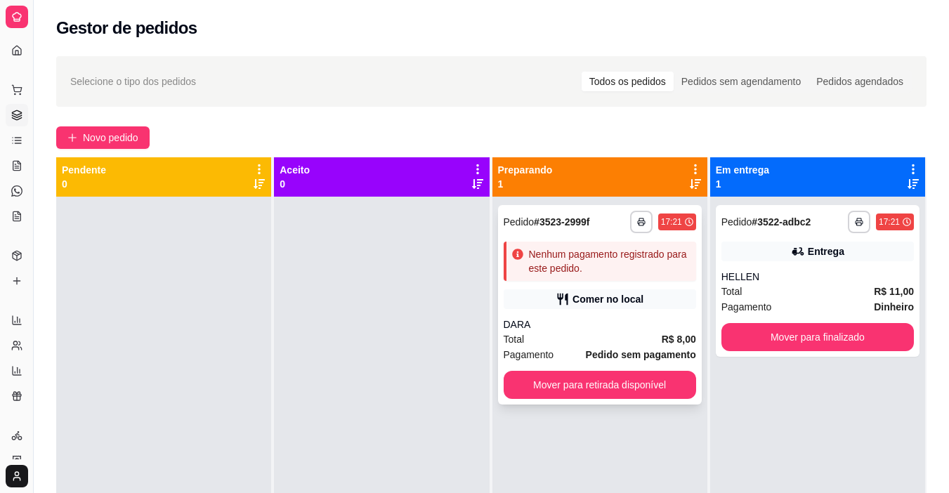
click at [514, 303] on div "Comer no local" at bounding box center [600, 299] width 192 height 20
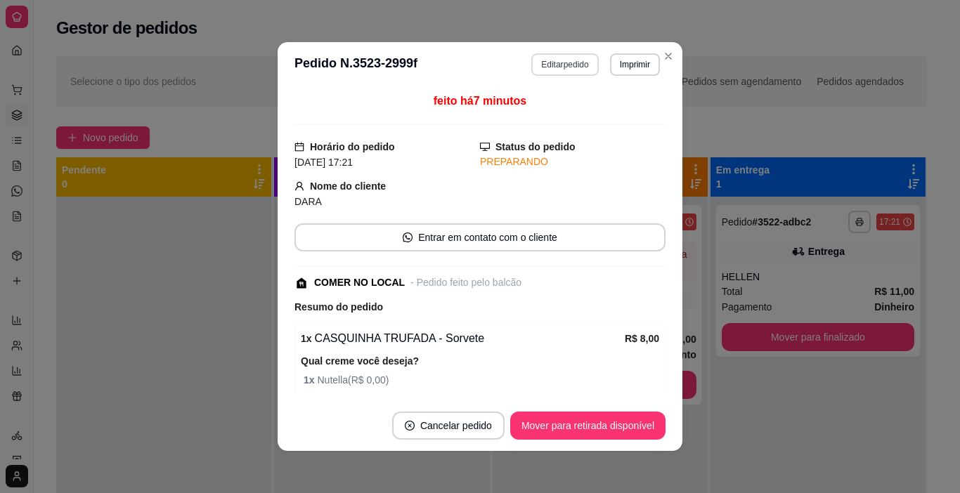
click at [565, 58] on button "Editar pedido" at bounding box center [564, 64] width 67 height 22
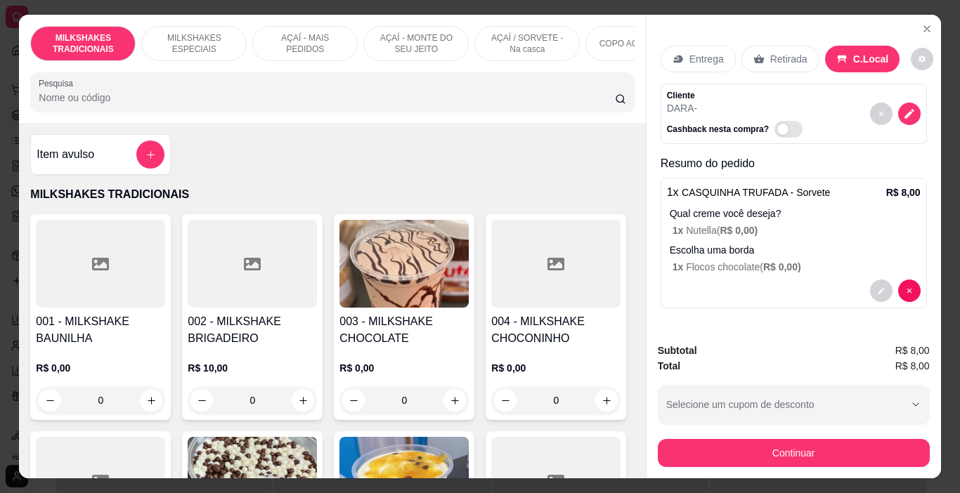
click at [769, 212] on p "Qual creme você deseja?" at bounding box center [794, 214] width 251 height 14
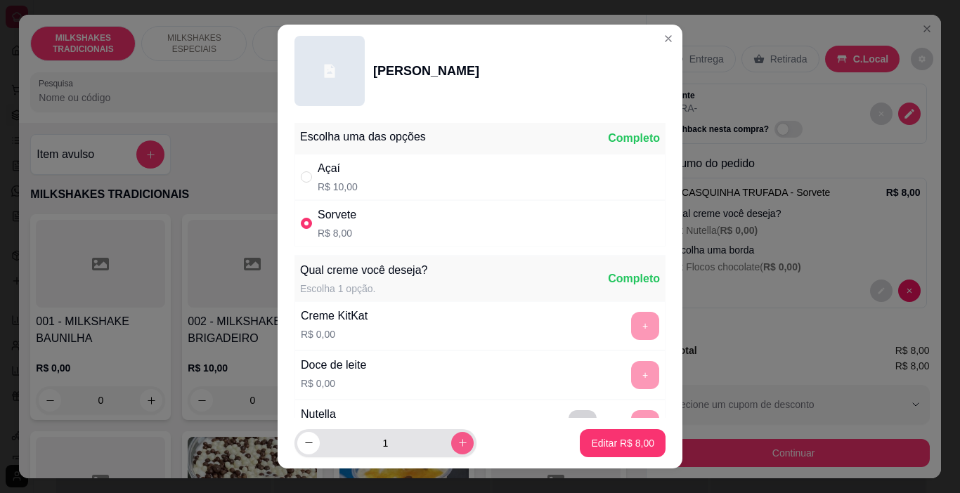
click at [453, 444] on button "increase-product-quantity" at bounding box center [462, 443] width 22 height 22
type input "2"
click at [587, 438] on p "Editar R$ 16,00" at bounding box center [620, 442] width 66 height 13
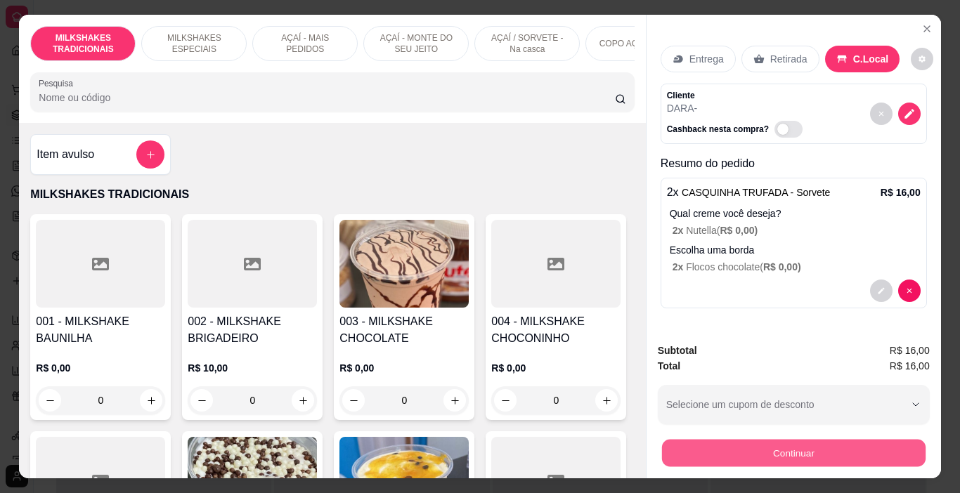
click at [714, 440] on button "Continuar" at bounding box center [792, 453] width 263 height 27
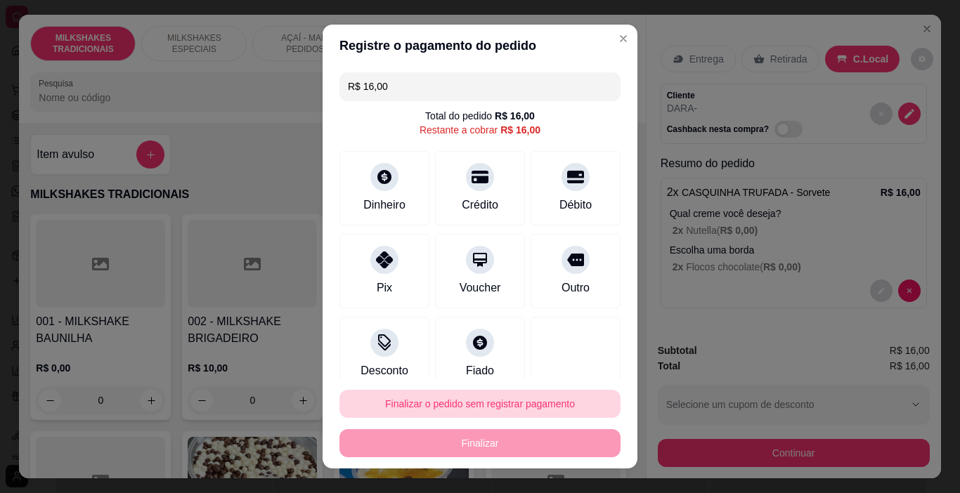
click at [535, 405] on button "Finalizar o pedido sem registrar pagamento" at bounding box center [479, 404] width 281 height 28
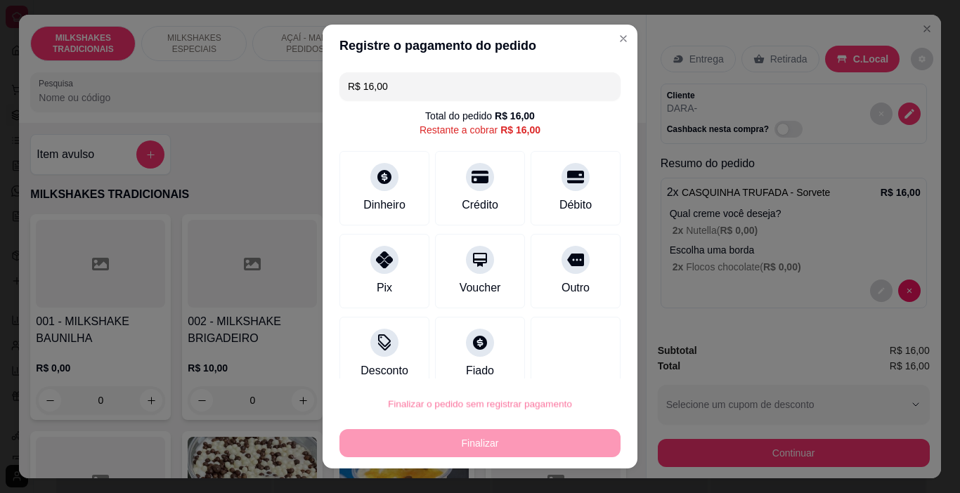
click at [554, 365] on button "Confirmar" at bounding box center [561, 363] width 50 height 21
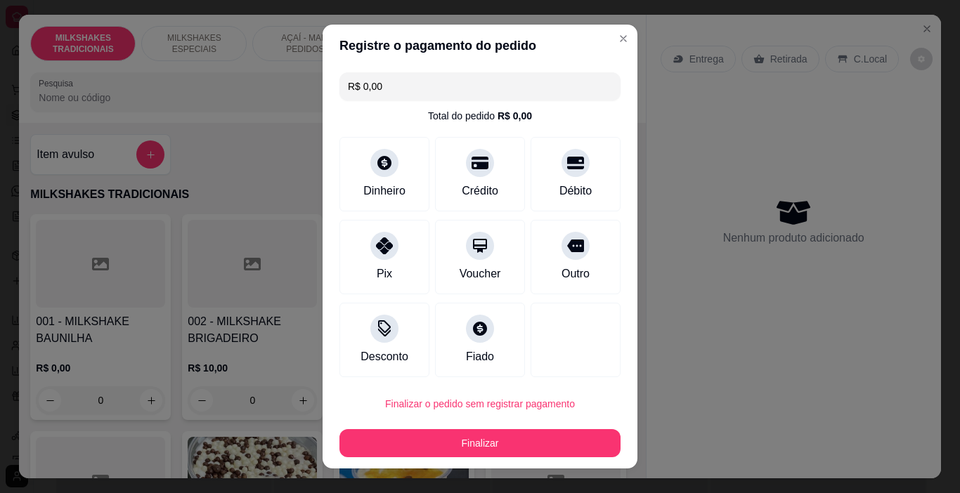
type input "R$ 0,00"
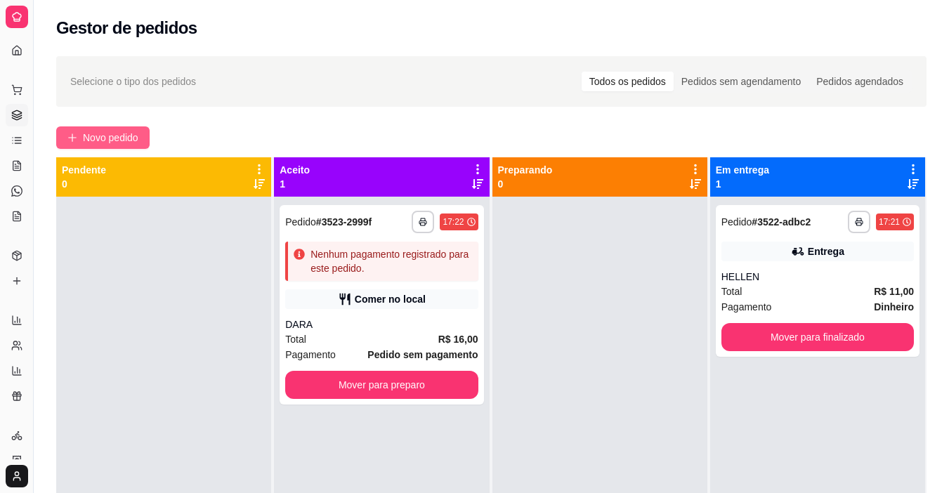
click at [131, 131] on span "Novo pedido" at bounding box center [110, 137] width 55 height 15
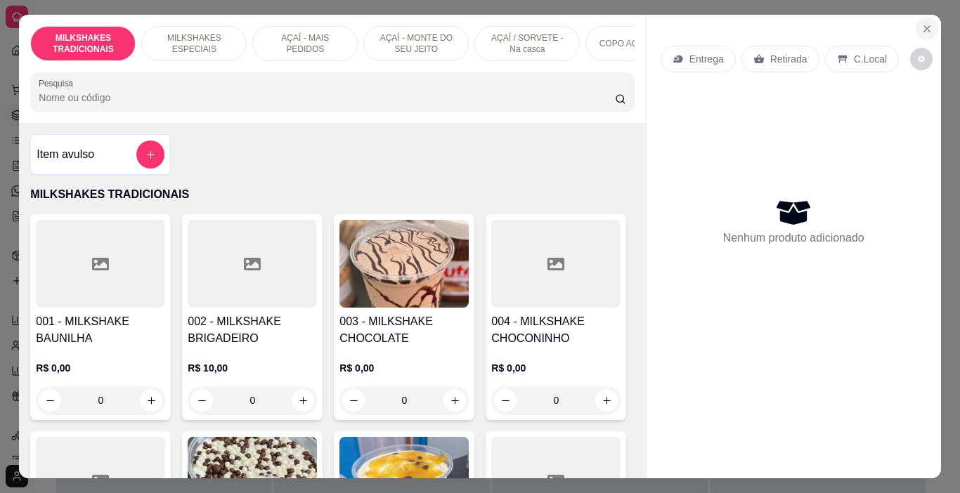
click at [927, 23] on icon "Close" at bounding box center [926, 28] width 11 height 11
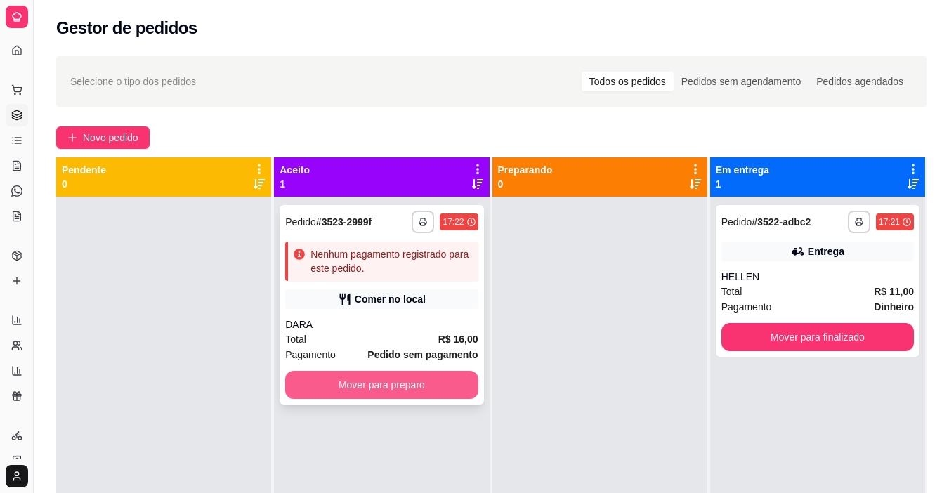
click at [406, 393] on button "Mover para preparo" at bounding box center [381, 385] width 192 height 28
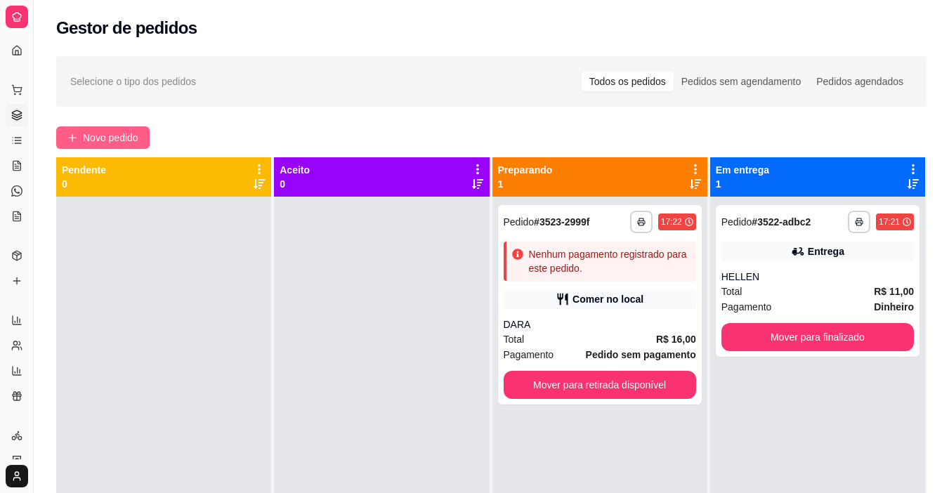
click at [127, 133] on span "Novo pedido" at bounding box center [110, 137] width 55 height 15
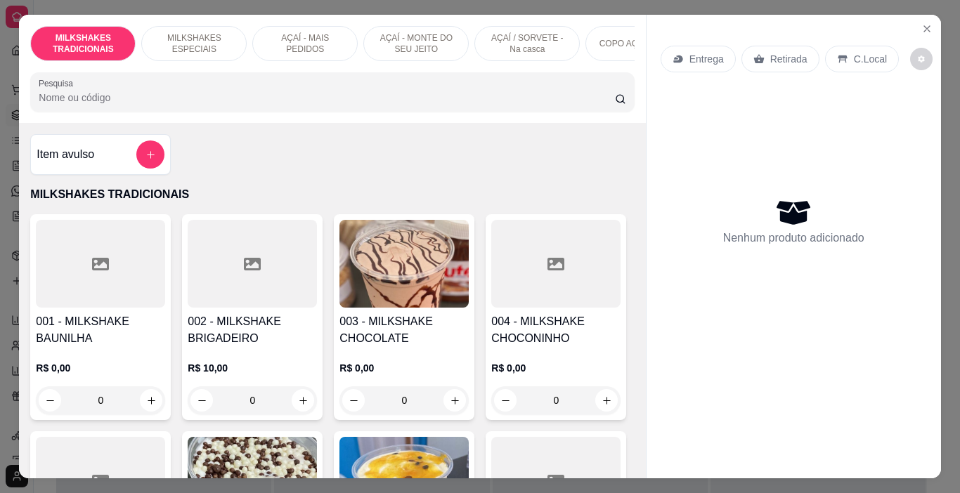
click at [387, 33] on p "AÇAÍ - MONTE DO SEU JEITO" at bounding box center [415, 43] width 81 height 22
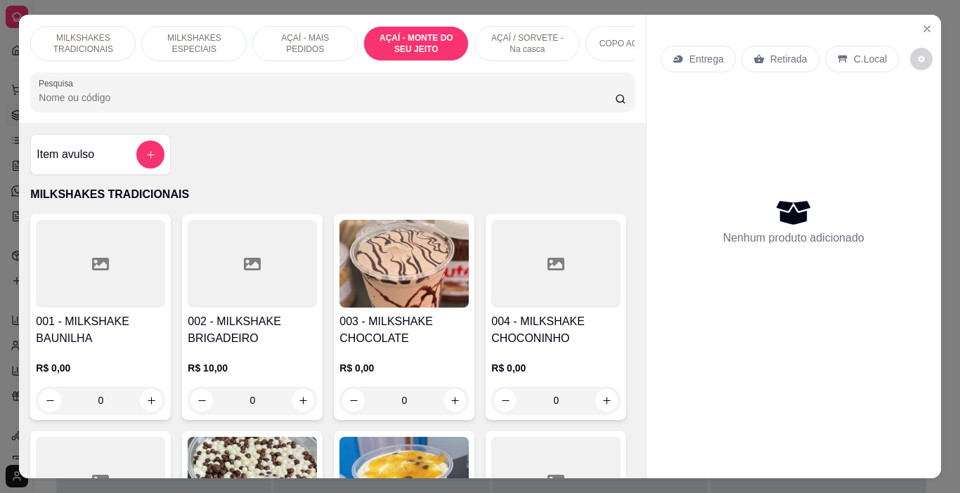
scroll to position [35, 0]
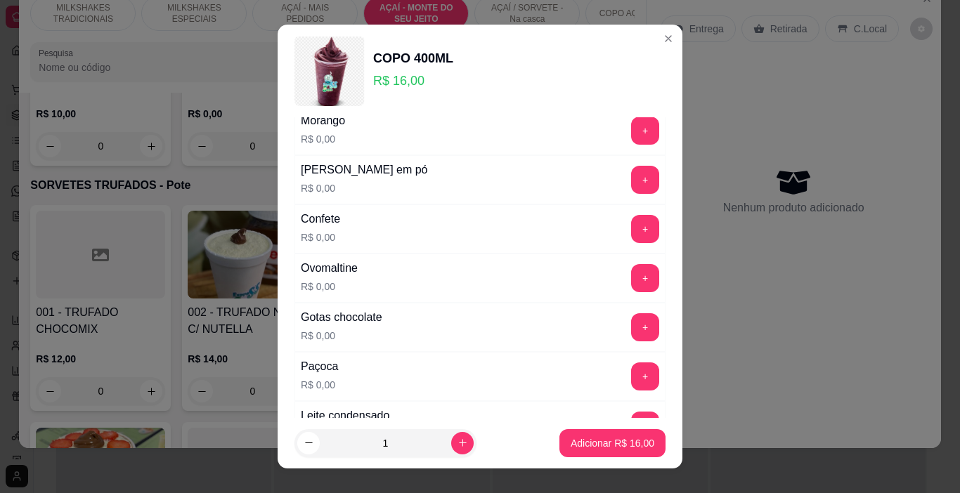
scroll to position [0, 0]
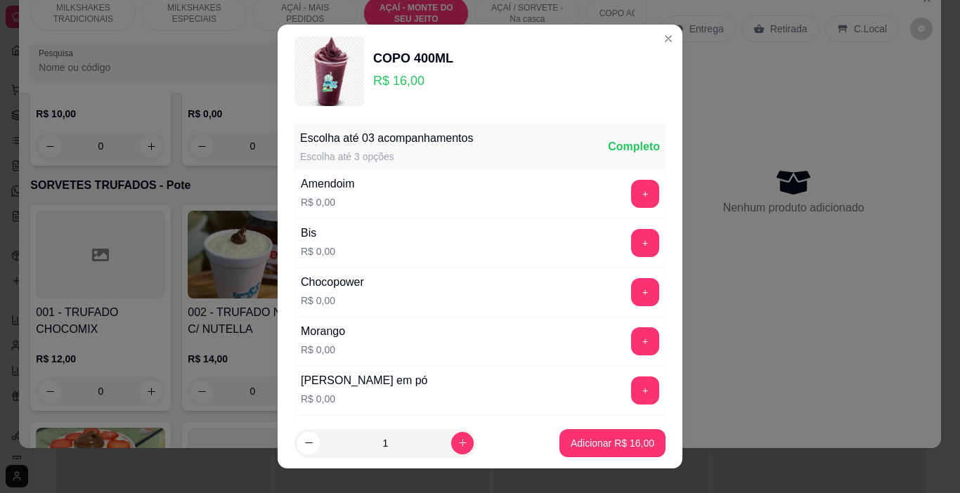
click at [631, 198] on button "+" at bounding box center [645, 194] width 28 height 28
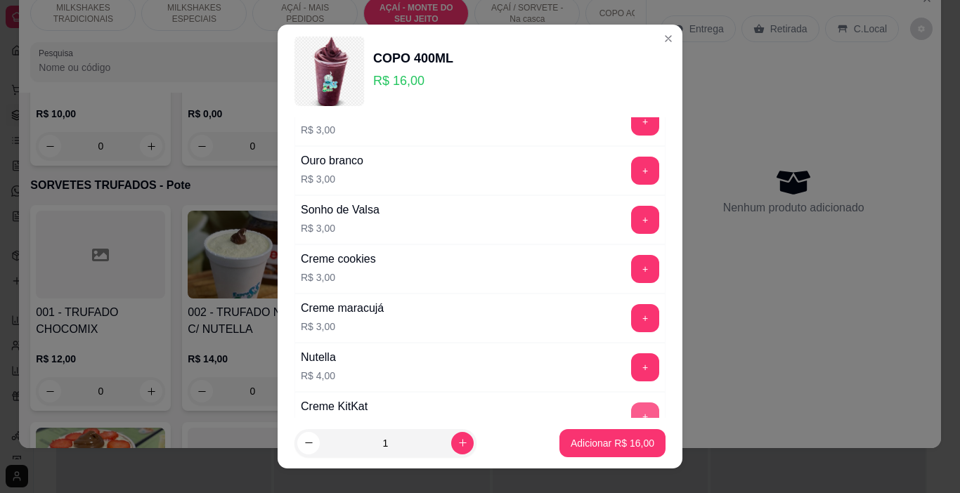
scroll to position [2171, 0]
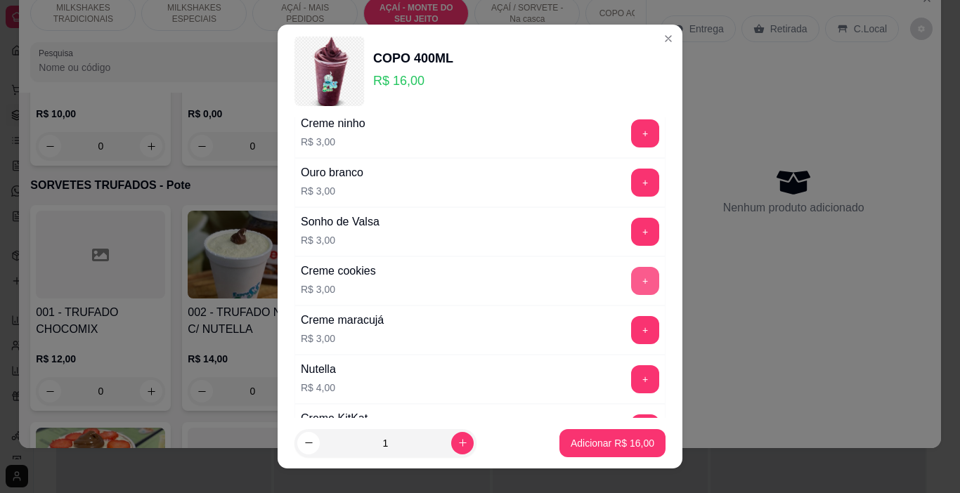
click at [631, 279] on button "+" at bounding box center [645, 281] width 28 height 28
click at [559, 438] on button "Adicionar R$ 19,00" at bounding box center [612, 443] width 106 height 28
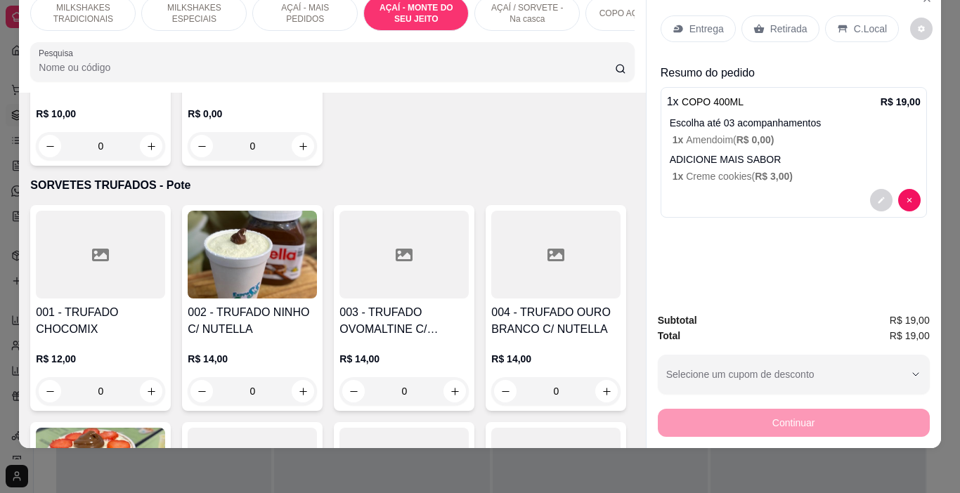
click at [713, 22] on p "Entrega" at bounding box center [706, 29] width 34 height 14
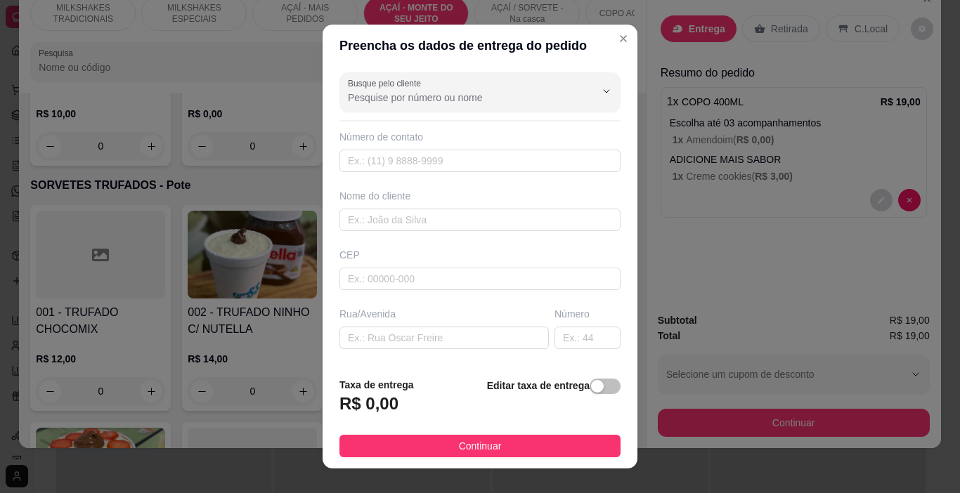
click at [413, 206] on div "Nome do cliente" at bounding box center [479, 210] width 287 height 42
click at [410, 207] on div "Nome do cliente" at bounding box center [479, 210] width 287 height 42
click at [403, 213] on input "text" at bounding box center [479, 220] width 281 height 22
type input "WILTON"
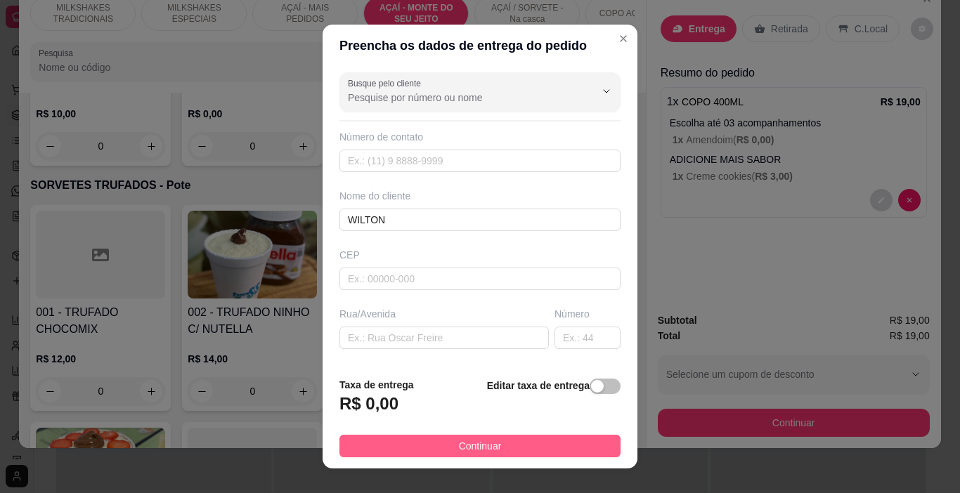
click at [537, 450] on button "Continuar" at bounding box center [479, 446] width 281 height 22
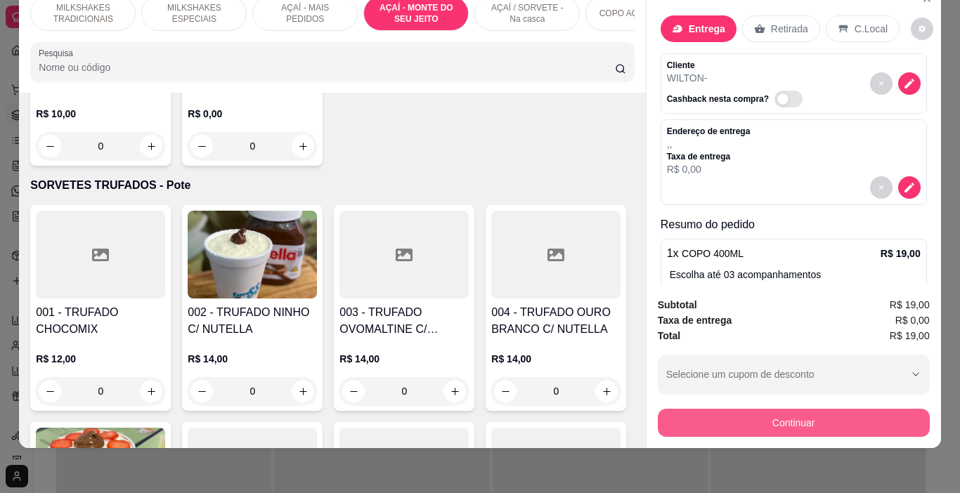
click at [731, 414] on button "Continuar" at bounding box center [794, 423] width 272 height 28
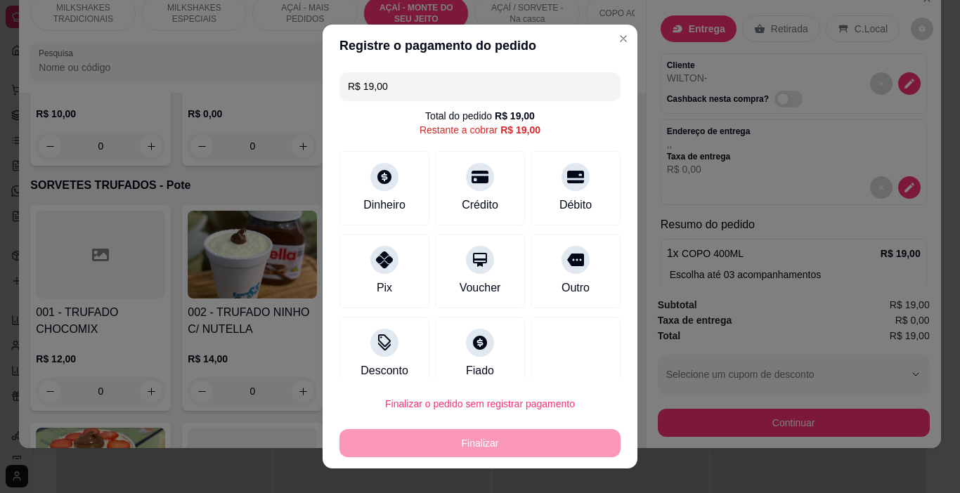
click at [403, 96] on input "R$ 19,00" at bounding box center [480, 86] width 264 height 28
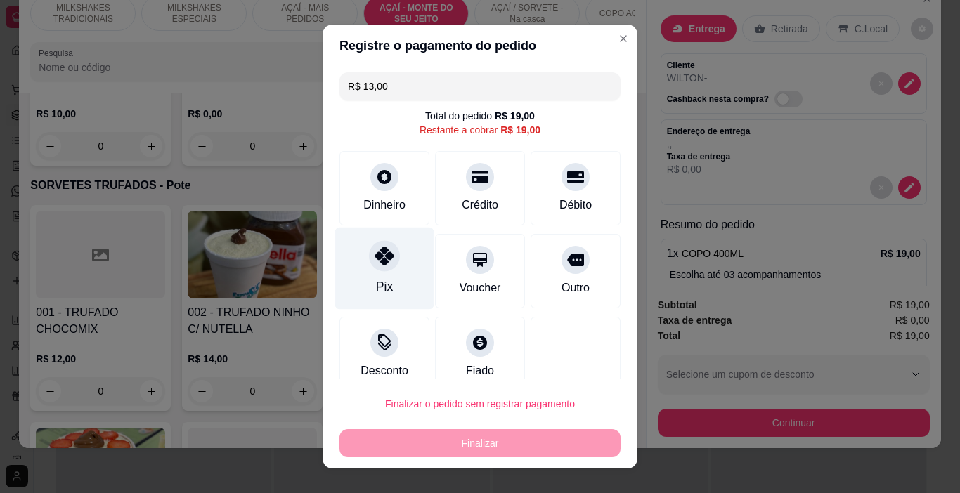
click at [375, 250] on icon at bounding box center [384, 256] width 18 height 18
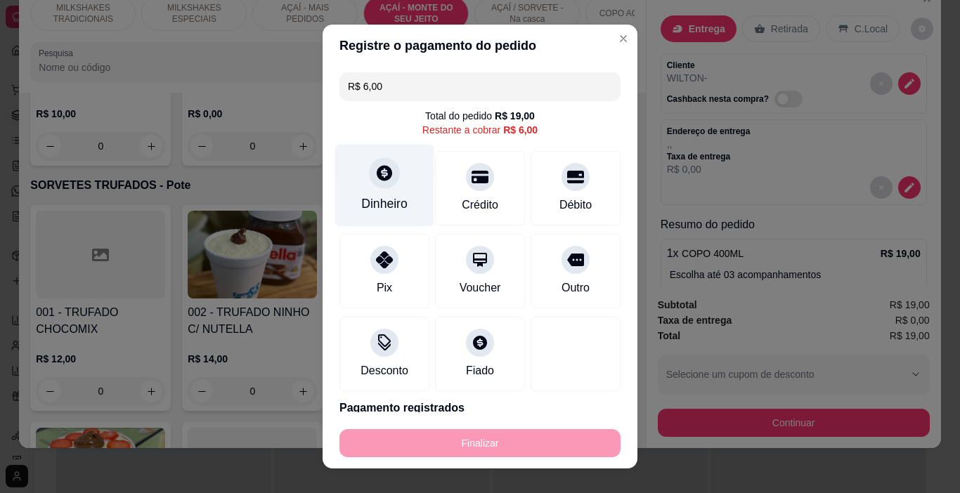
click at [384, 185] on div at bounding box center [384, 173] width 31 height 31
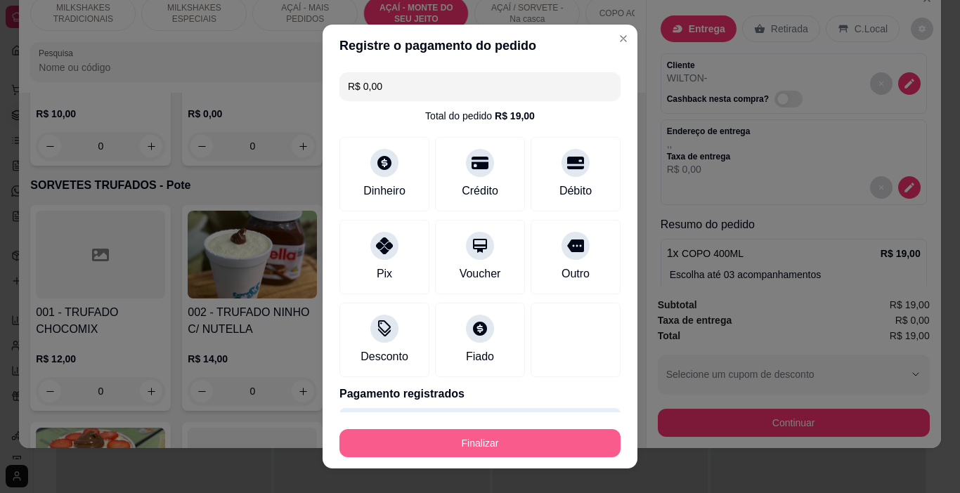
click at [457, 447] on button "Finalizar" at bounding box center [479, 443] width 281 height 28
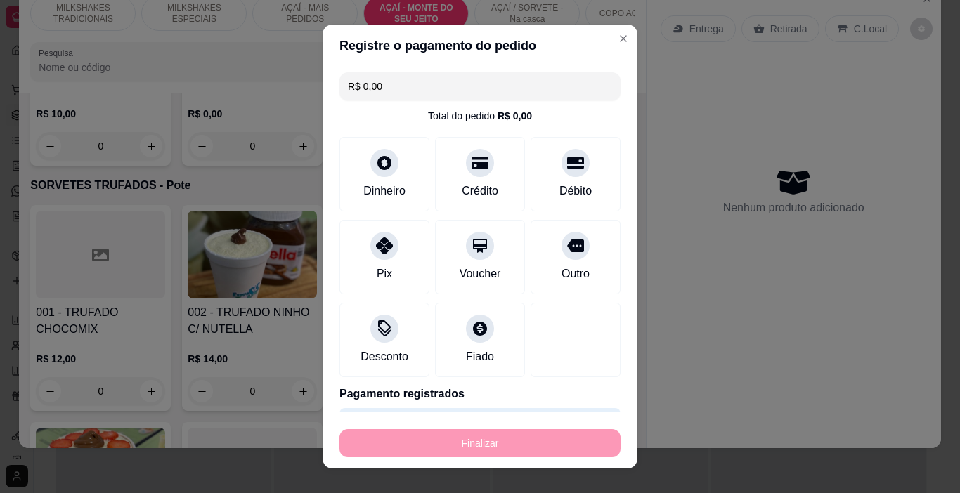
type input "-R$ 19,00"
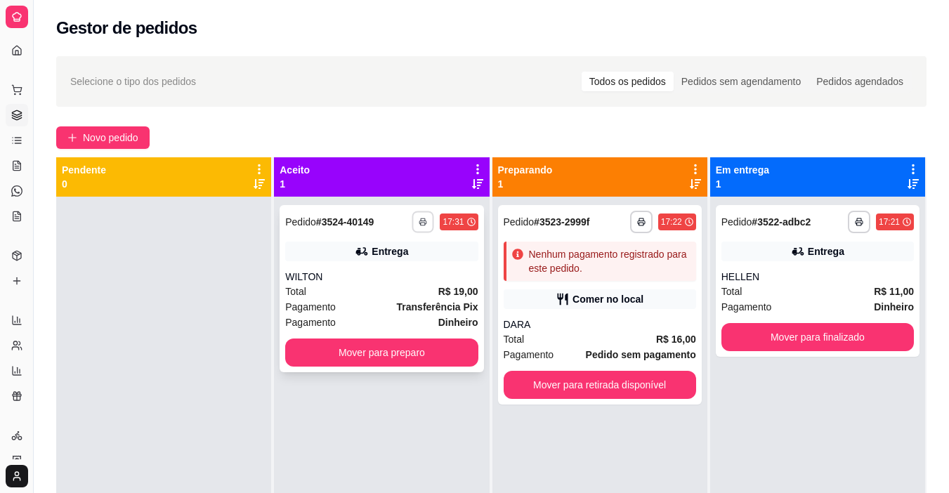
click at [424, 224] on button "button" at bounding box center [423, 222] width 22 height 22
click at [372, 318] on div "Pagamento Dinheiro" at bounding box center [381, 322] width 192 height 15
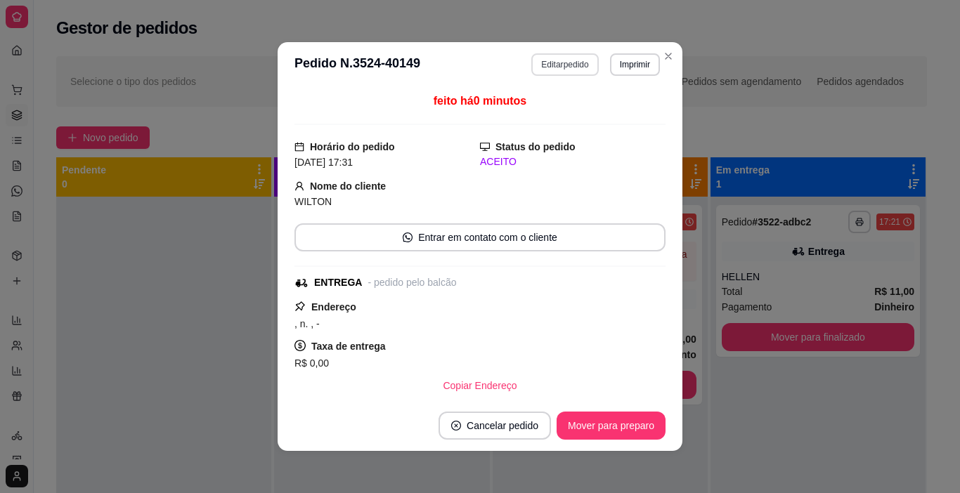
click at [576, 64] on button "Editar pedido" at bounding box center [564, 64] width 67 height 22
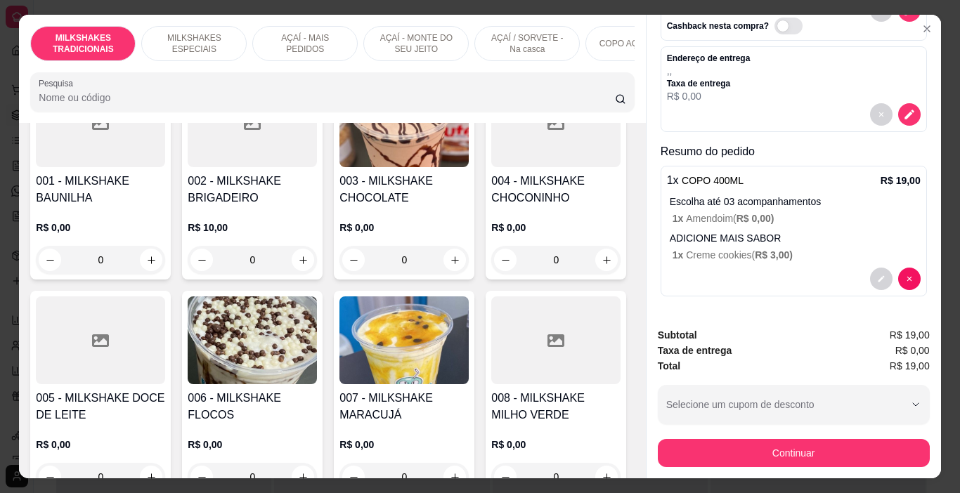
scroll to position [34, 0]
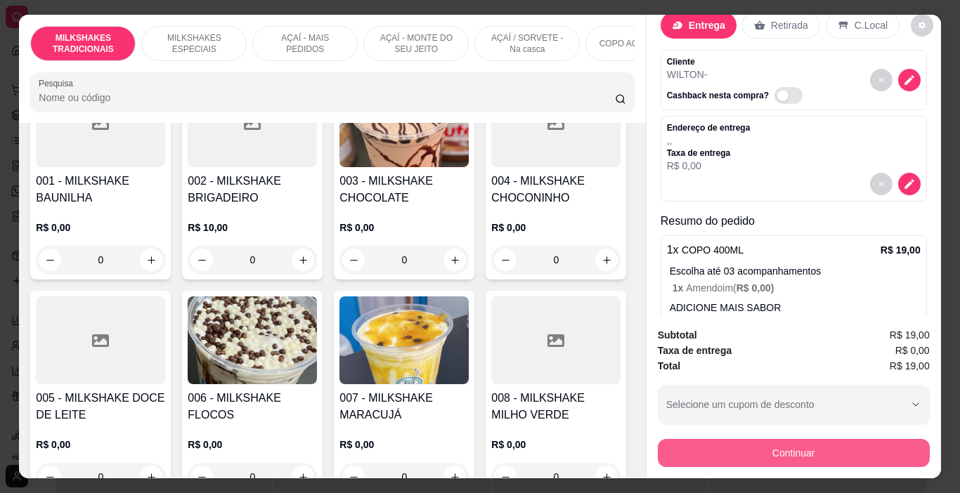
click at [763, 458] on button "Continuar" at bounding box center [794, 453] width 272 height 28
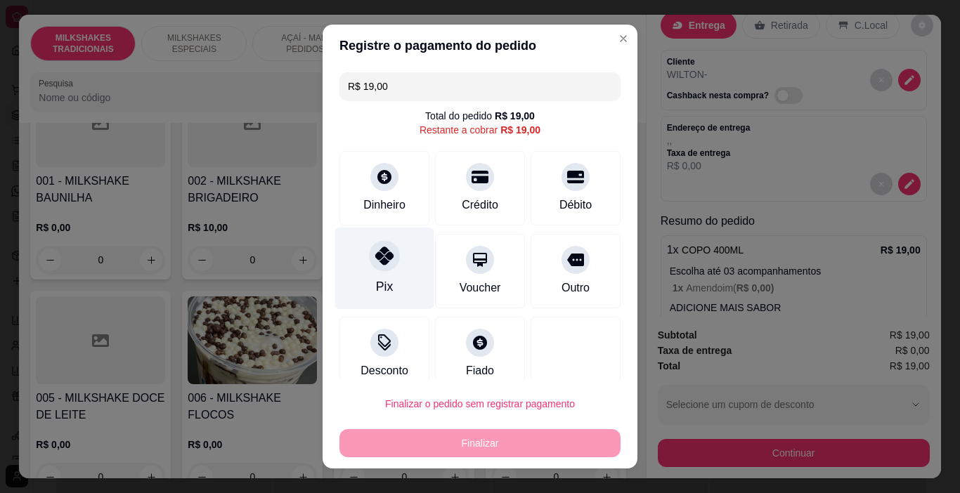
click at [377, 261] on icon at bounding box center [384, 256] width 18 height 18
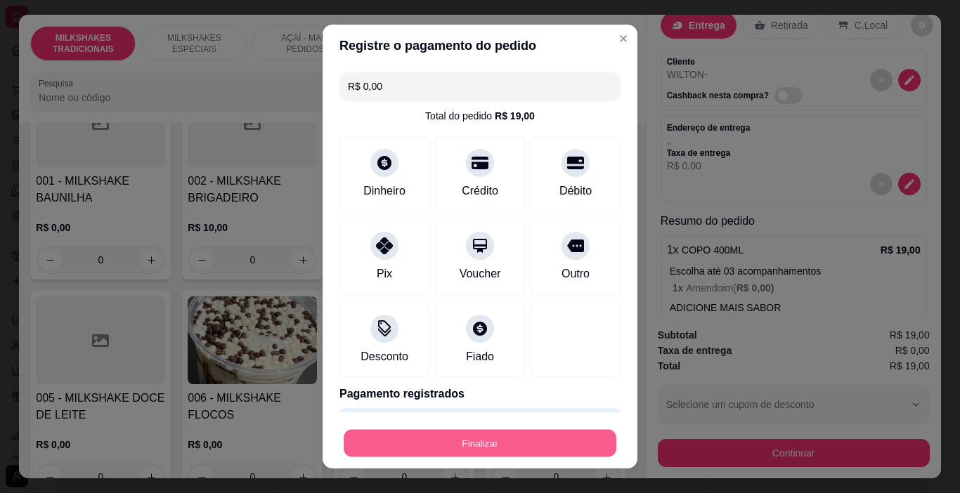
click at [459, 455] on button "Finalizar" at bounding box center [480, 443] width 273 height 27
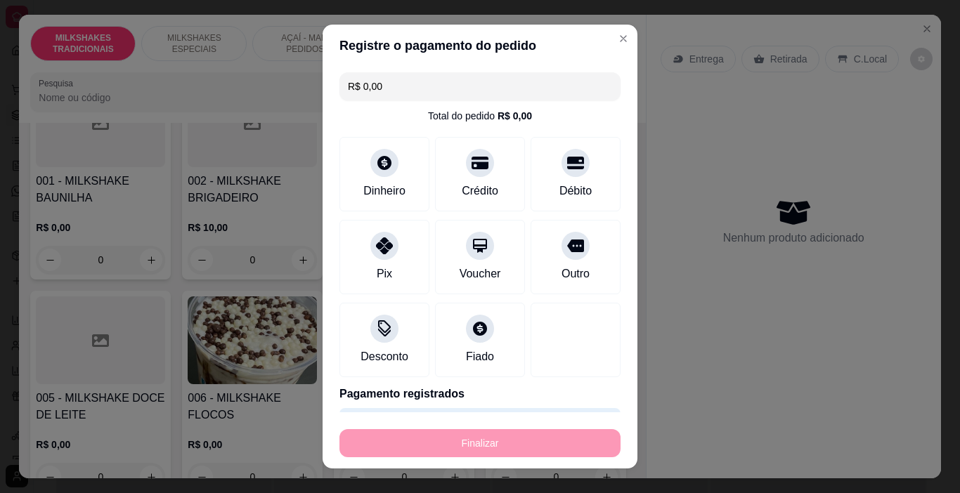
type input "-R$ 19,00"
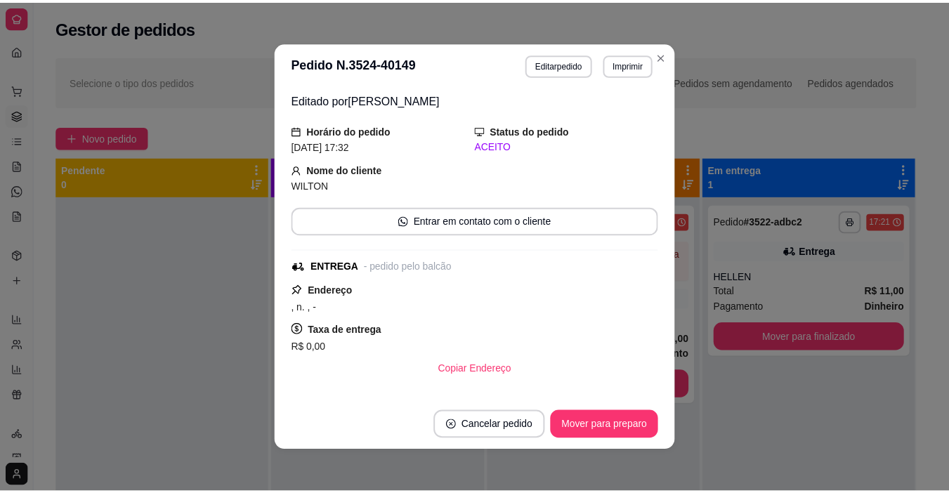
scroll to position [140, 0]
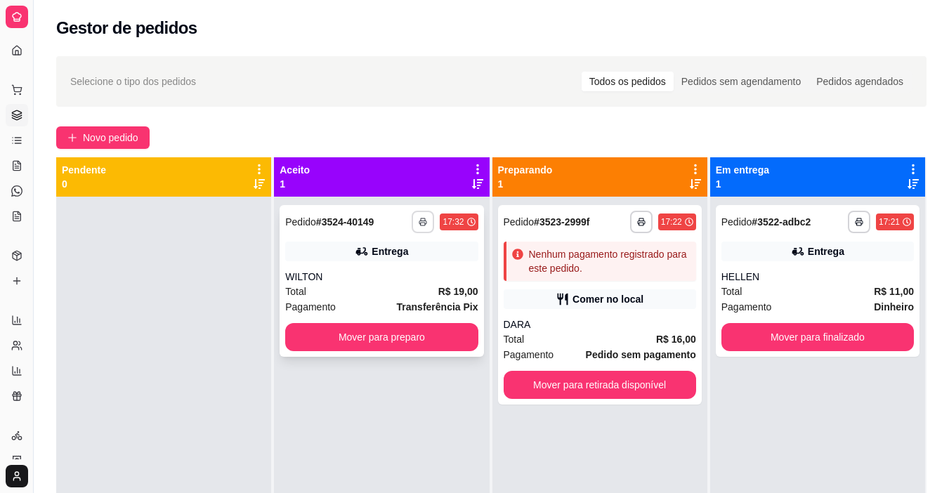
click at [419, 225] on icon "button" at bounding box center [423, 222] width 8 height 8
click at [393, 275] on button "IMPRESSORA" at bounding box center [381, 271] width 102 height 22
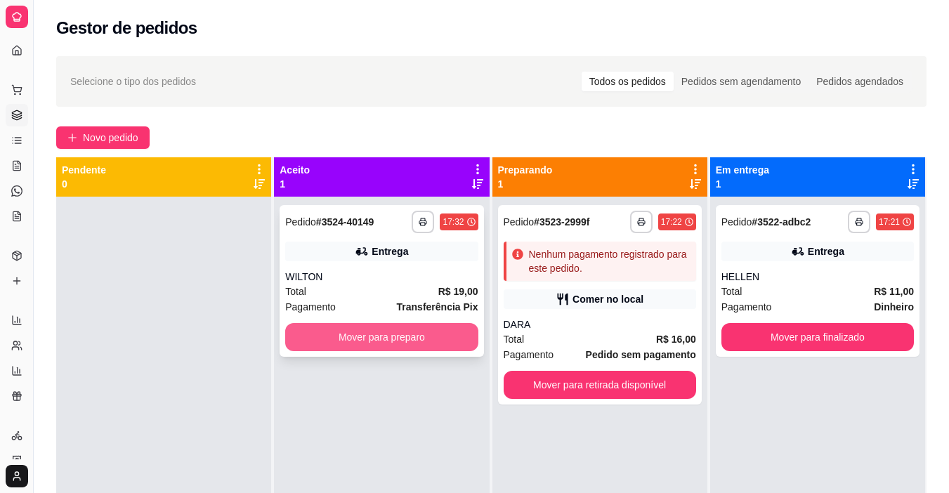
click at [391, 329] on button "Mover para preparo" at bounding box center [381, 337] width 192 height 28
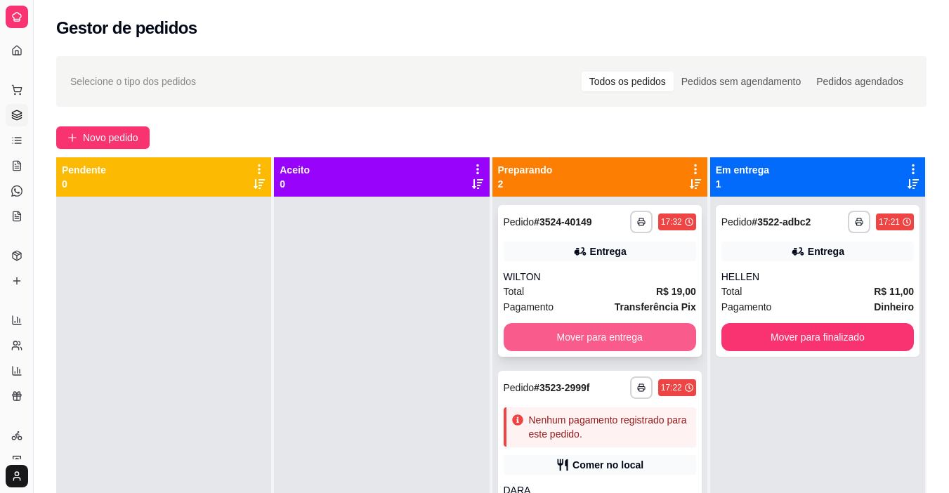
click at [589, 339] on button "Mover para entrega" at bounding box center [600, 337] width 192 height 28
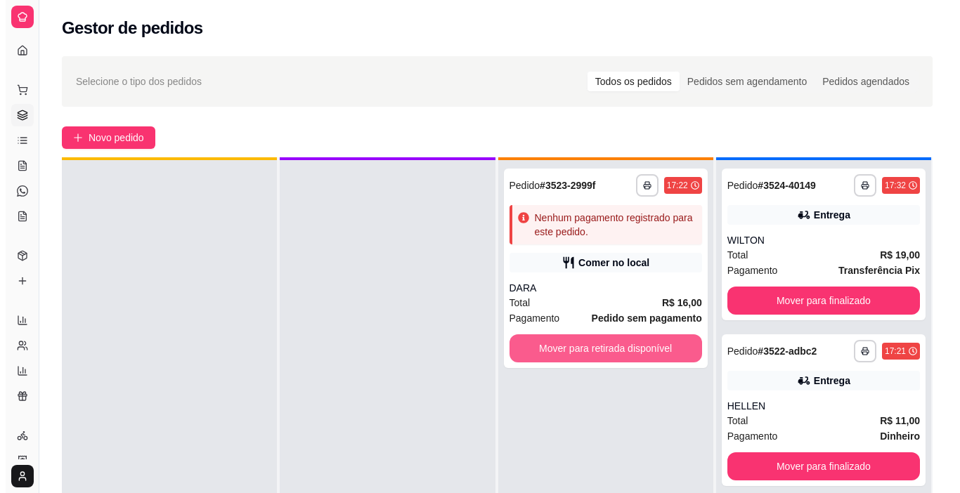
scroll to position [39, 0]
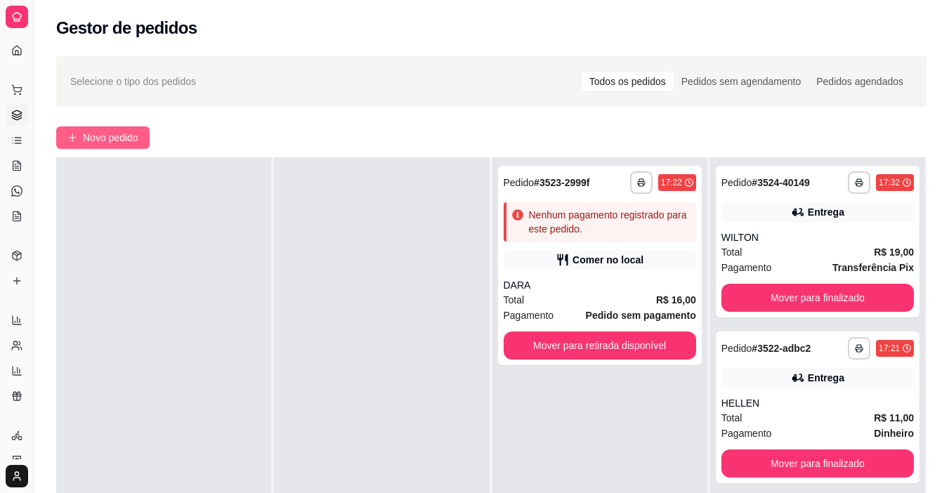
click at [95, 140] on span "Novo pedido" at bounding box center [110, 137] width 55 height 15
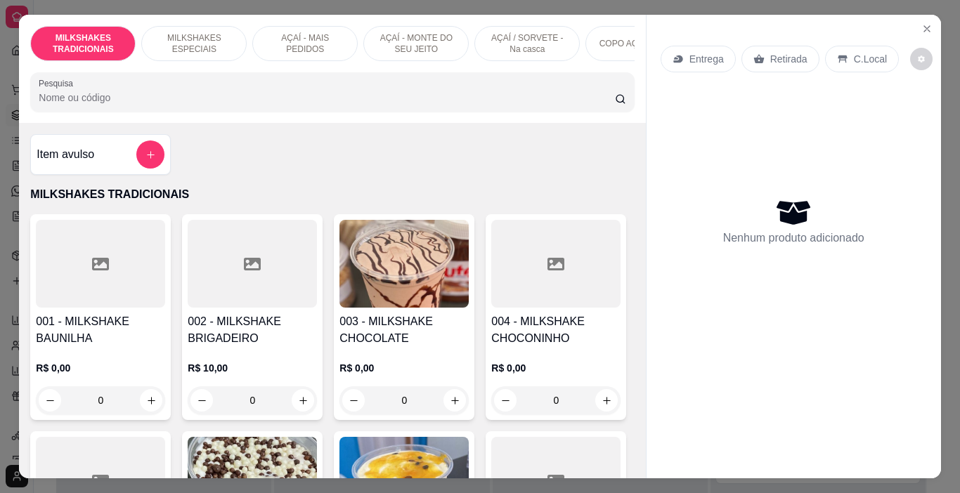
click at [530, 38] on p "AÇAÍ / SORVETE - Na casca" at bounding box center [526, 43] width 81 height 22
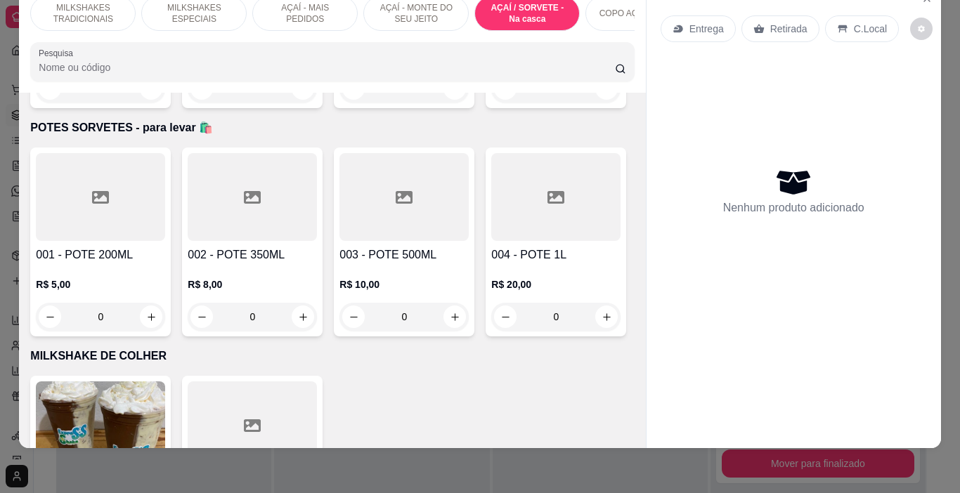
scroll to position [3869, 0]
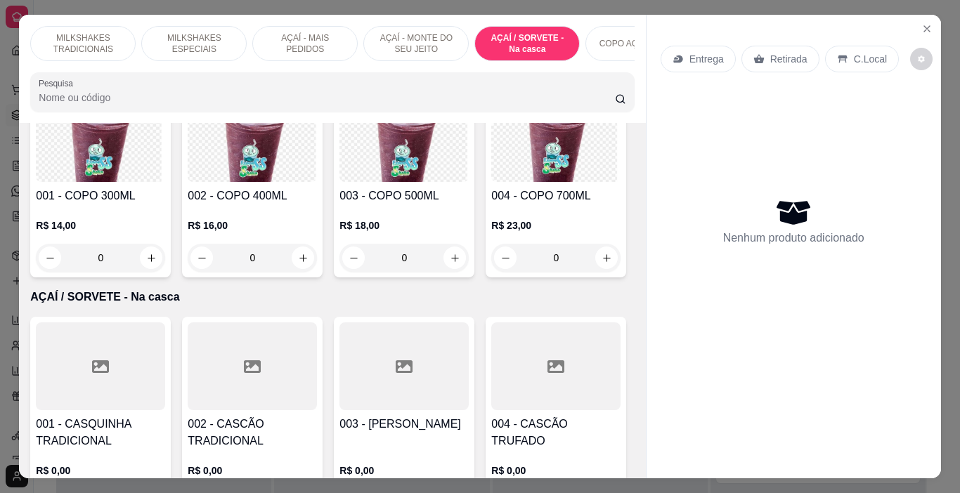
scroll to position [2885, 0]
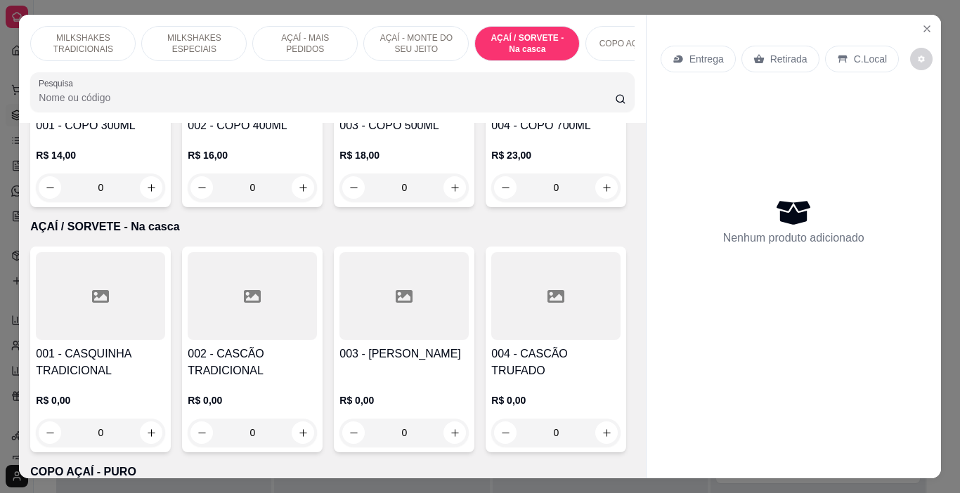
click at [502, 48] on p "AÇAÍ / SORVETE - Na casca" at bounding box center [526, 43] width 81 height 22
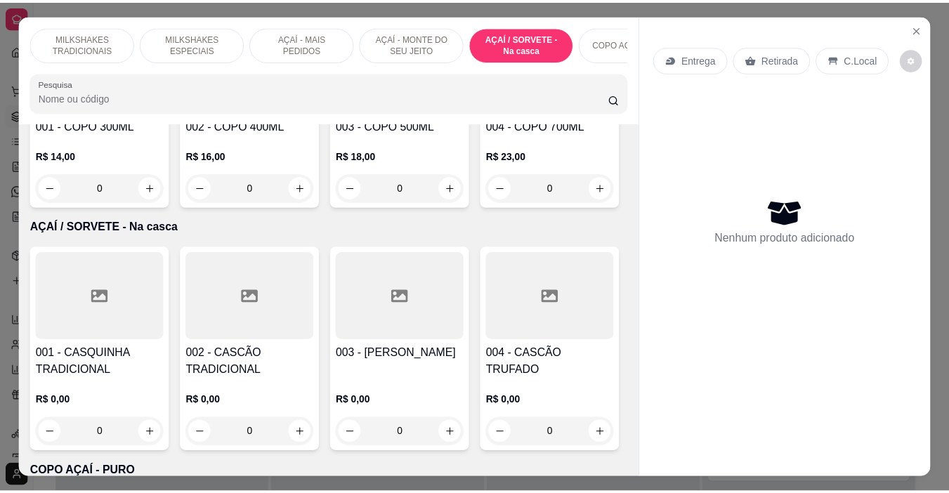
scroll to position [35, 0]
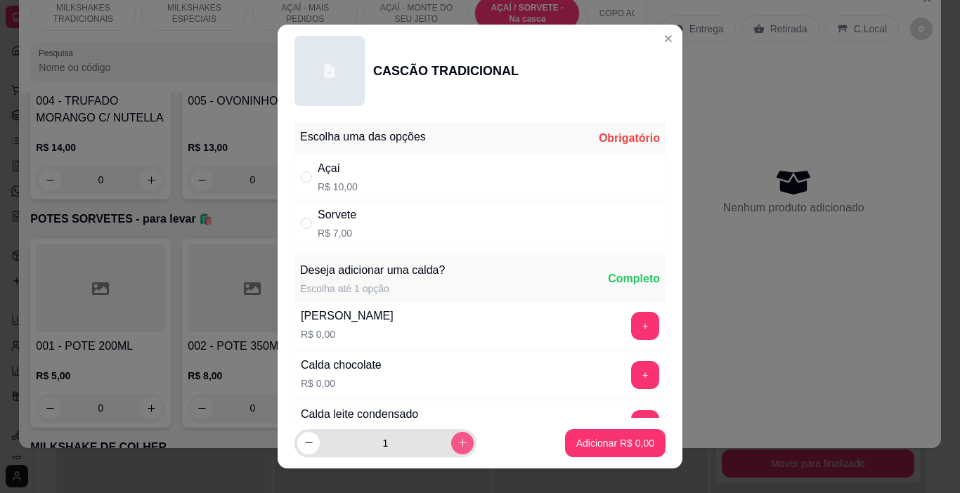
click at [451, 449] on button "increase-product-quantity" at bounding box center [462, 443] width 22 height 22
type input "2"
click at [392, 210] on div "Sorvete R$ 7,00" at bounding box center [479, 223] width 371 height 46
radio input "true"
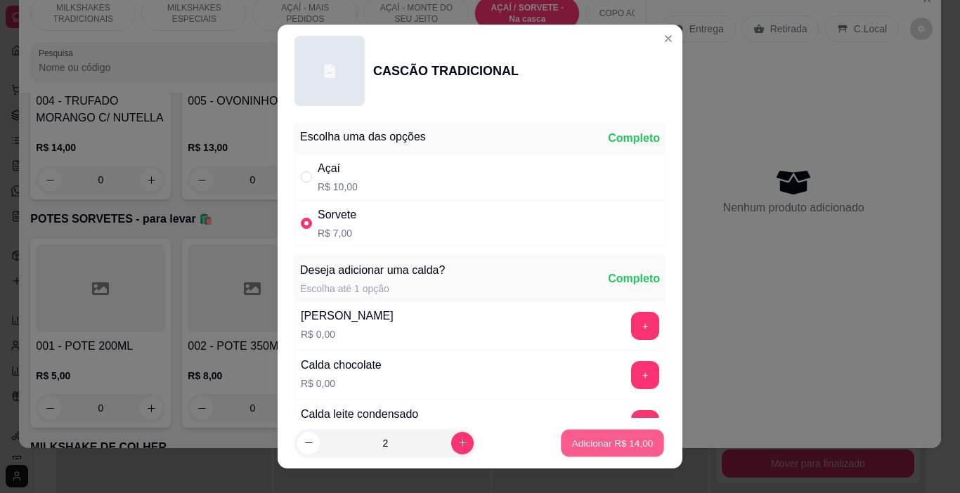
click at [619, 454] on button "Adicionar R$ 14,00" at bounding box center [612, 443] width 103 height 27
type input "2"
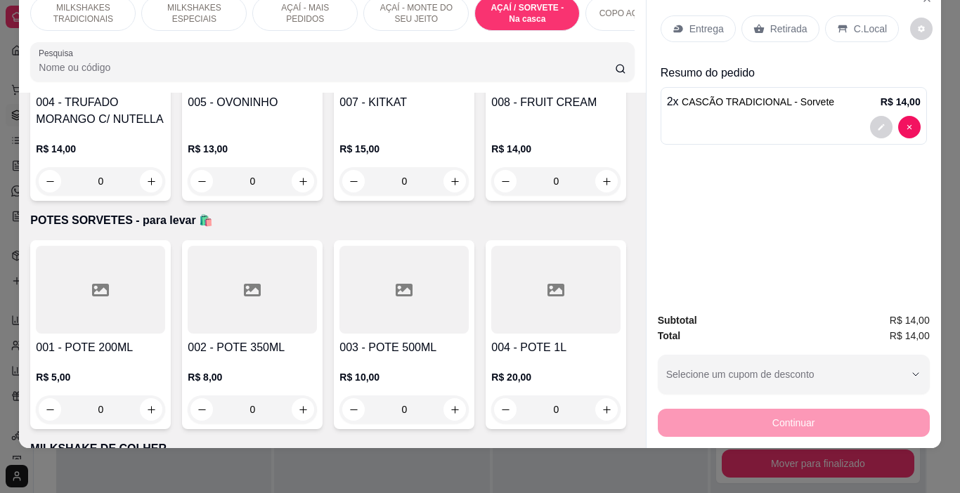
click at [856, 22] on p "C.Local" at bounding box center [870, 29] width 33 height 14
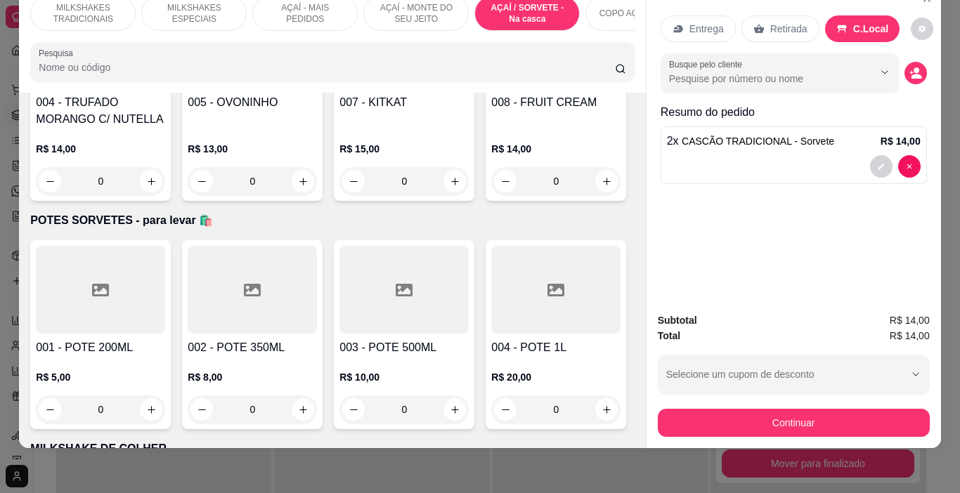
click at [920, 75] on div "Busque pelo cliente" at bounding box center [793, 72] width 266 height 39
click at [920, 72] on div "Busque pelo cliente" at bounding box center [793, 72] width 266 height 39
click at [904, 65] on button "decrease-product-quantity" at bounding box center [915, 73] width 22 height 22
click at [441, 322] on input "Nome do cliente" at bounding box center [480, 317] width 264 height 14
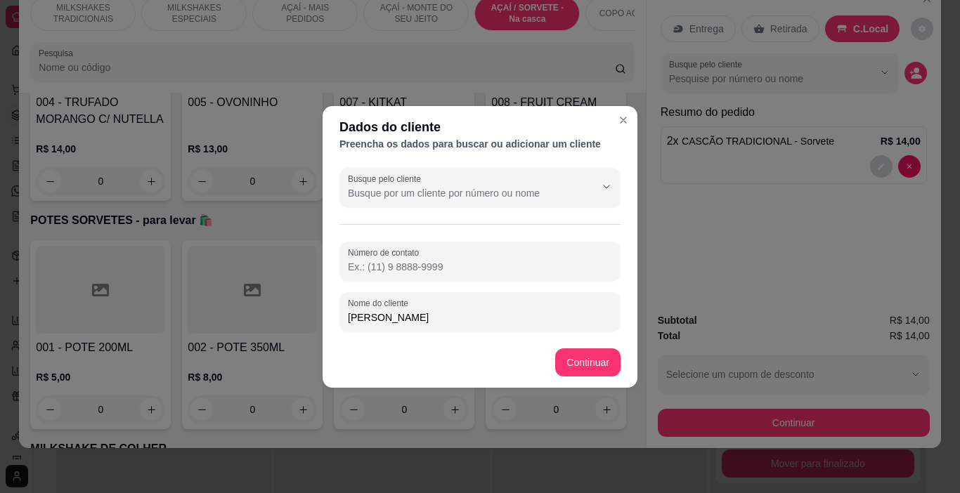
type input "[PERSON_NAME]"
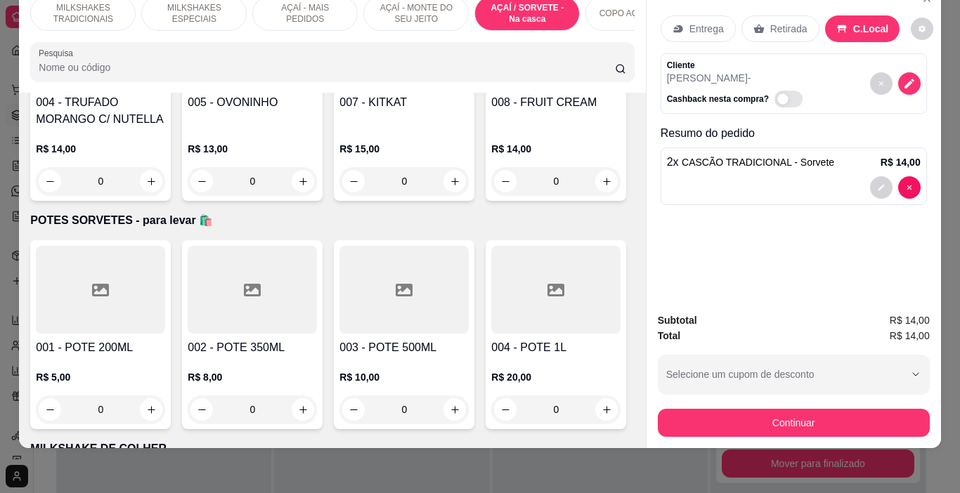
click at [766, 409] on button "Continuar" at bounding box center [794, 423] width 272 height 28
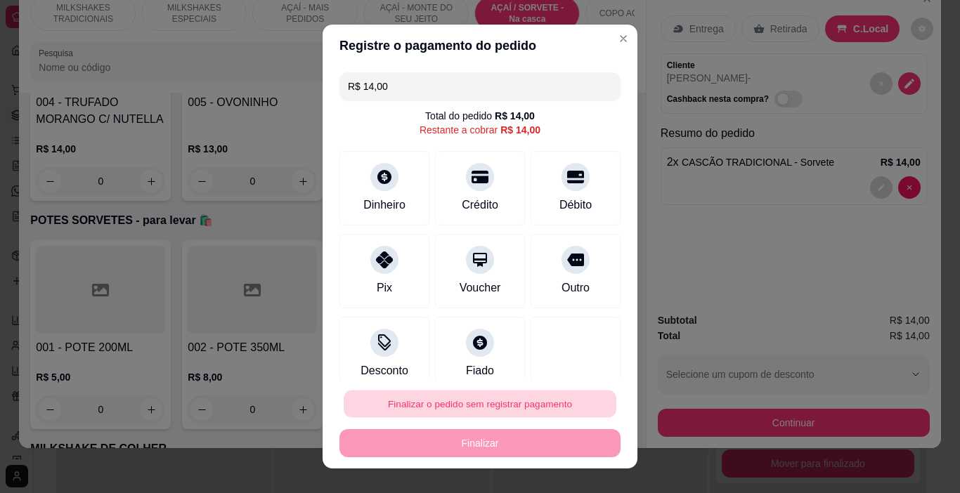
click at [535, 400] on button "Finalizar o pedido sem registrar pagamento" at bounding box center [480, 404] width 273 height 27
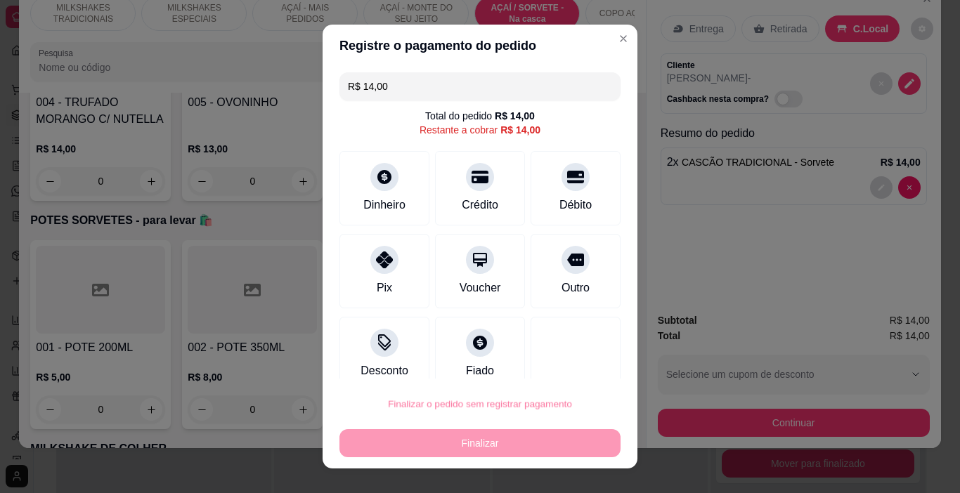
click at [565, 362] on button "Confirmar" at bounding box center [561, 364] width 52 height 22
type input "0"
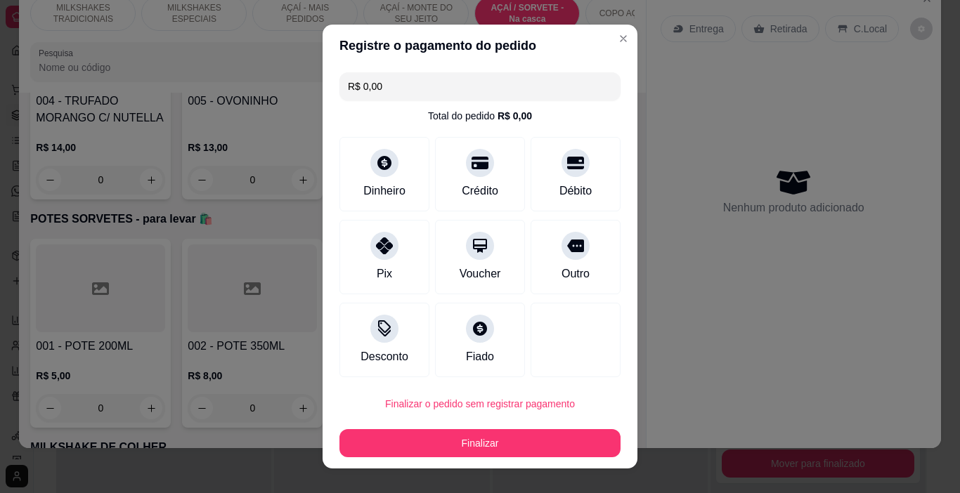
type input "R$ 0,00"
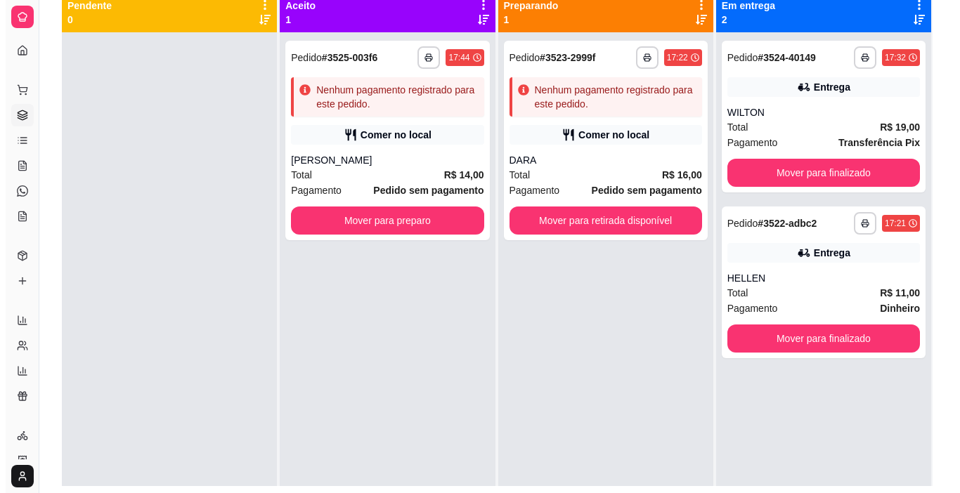
scroll to position [74, 0]
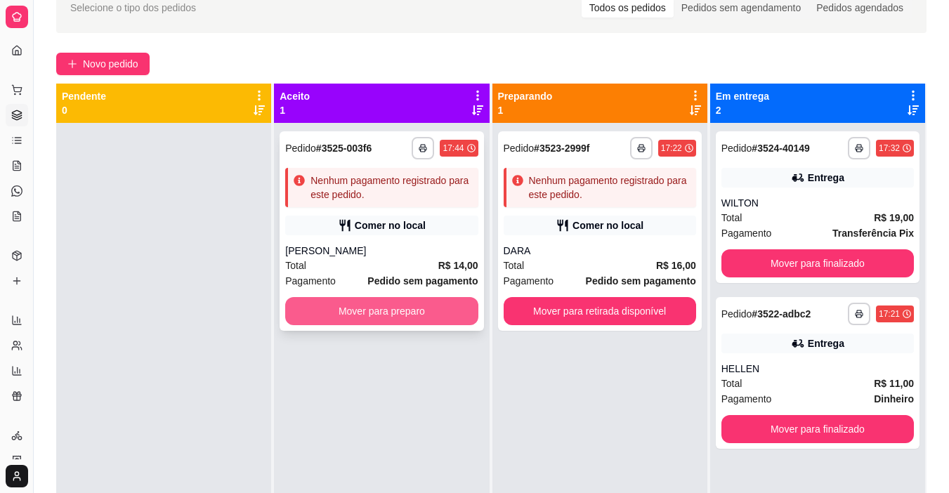
click at [384, 308] on button "Mover para preparo" at bounding box center [381, 311] width 192 height 28
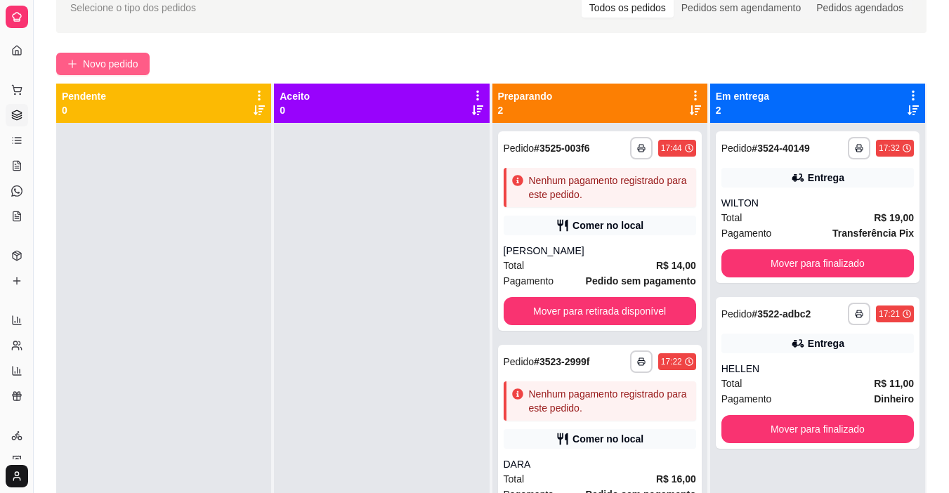
click at [133, 60] on span "Novo pedido" at bounding box center [110, 63] width 55 height 15
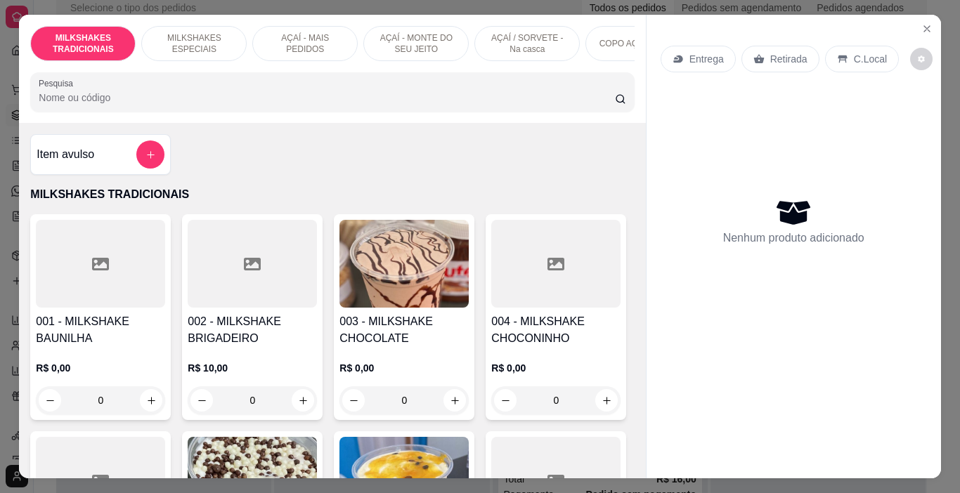
click at [404, 44] on p "AÇAÍ - MONTE DO SEU JEITO" at bounding box center [415, 43] width 81 height 22
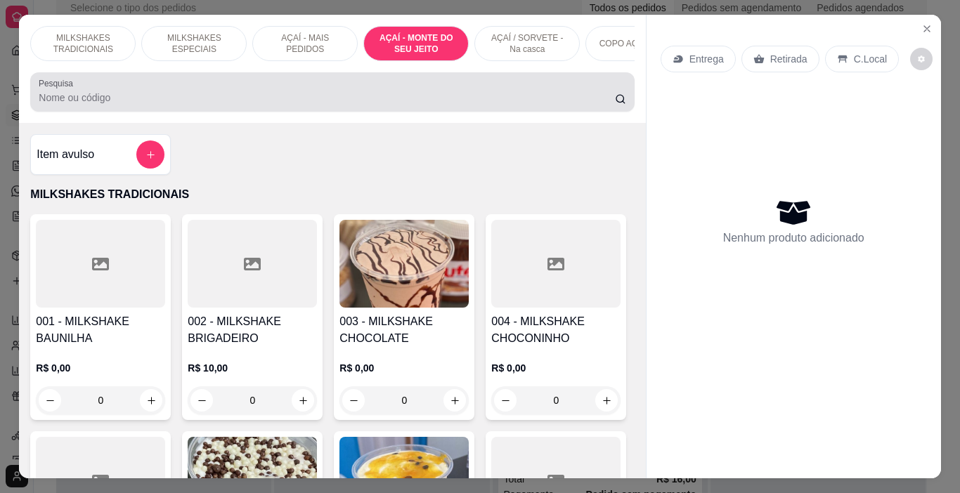
scroll to position [35, 0]
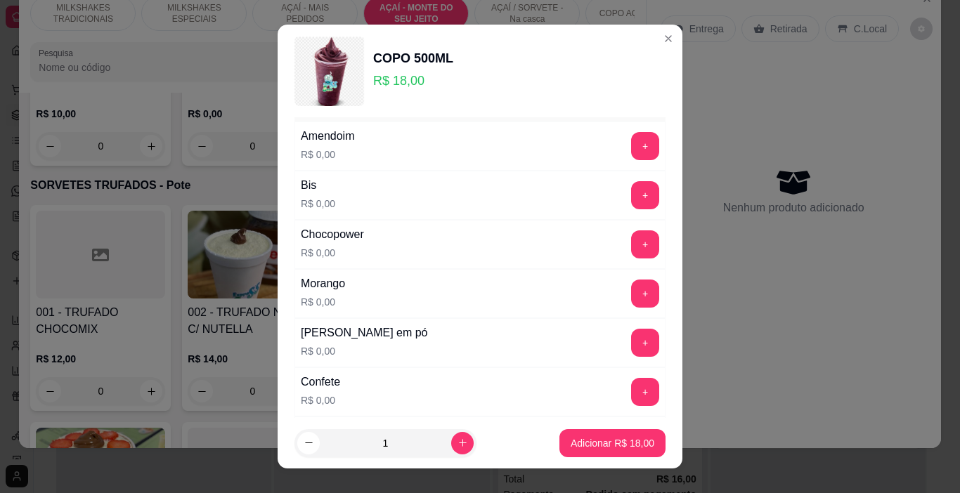
scroll to position [70, 0]
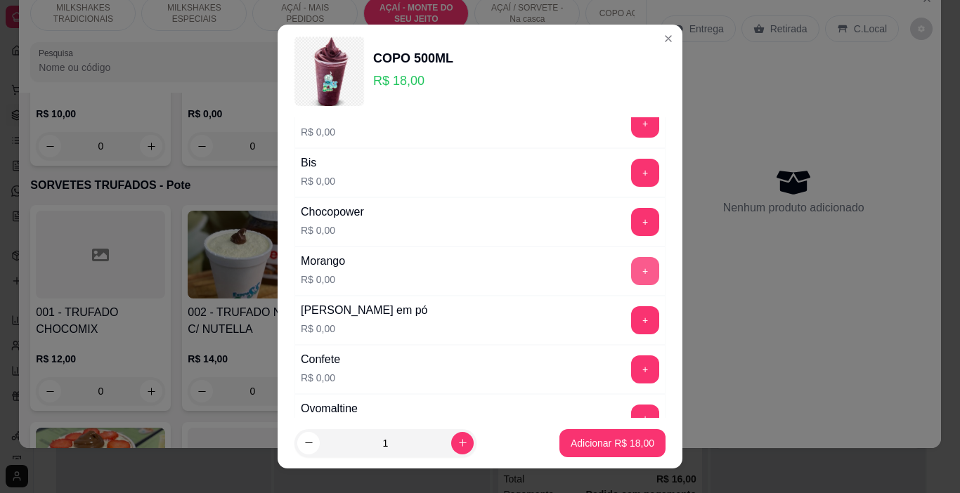
click at [631, 273] on button "+" at bounding box center [645, 271] width 28 height 28
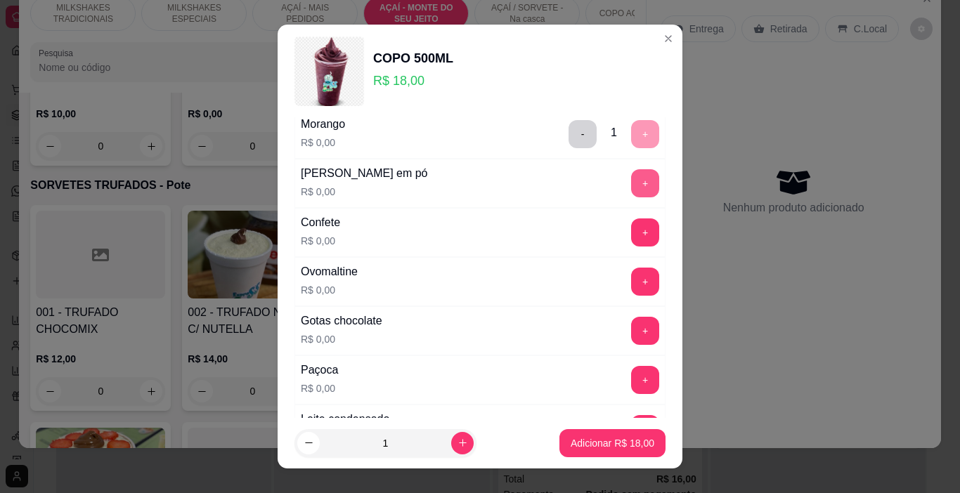
scroll to position [211, 0]
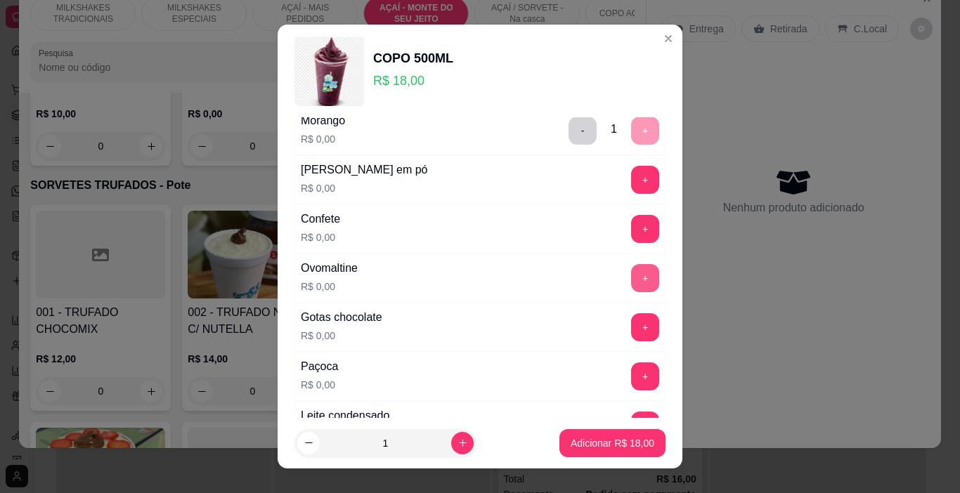
click at [631, 279] on button "+" at bounding box center [645, 278] width 28 height 28
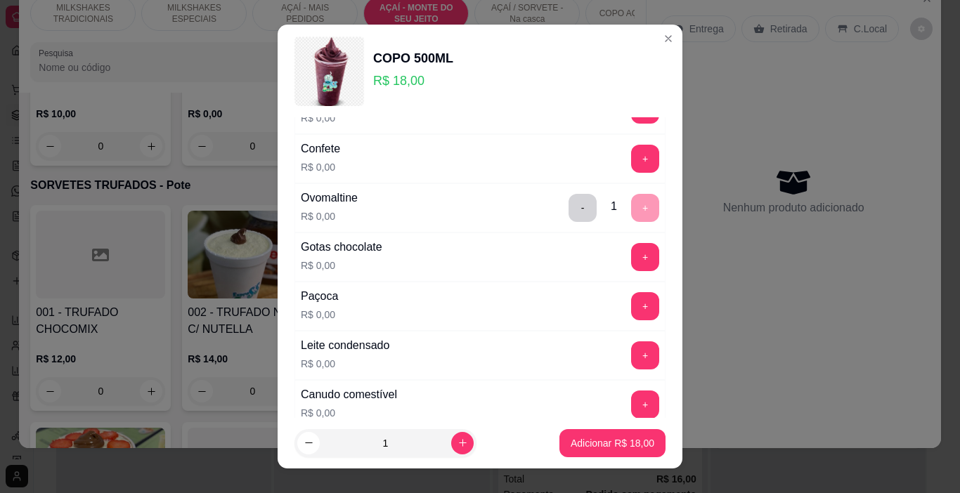
scroll to position [351, 0]
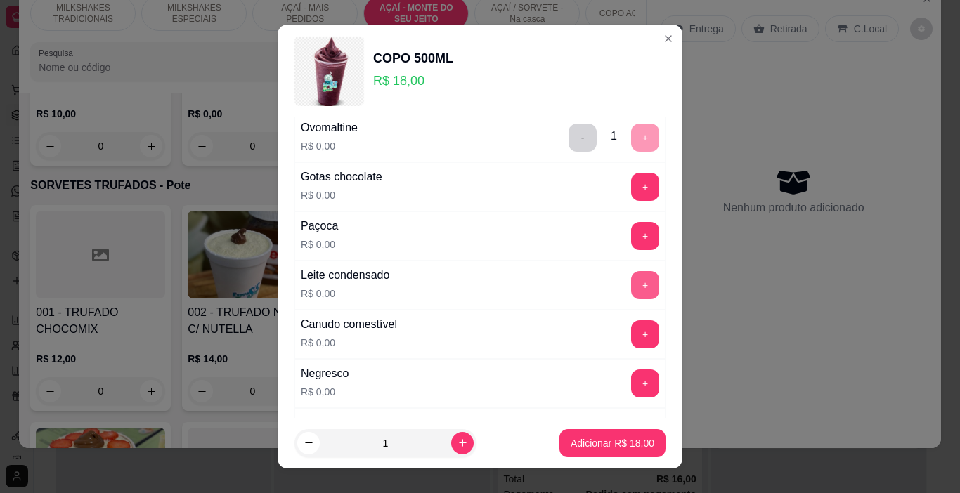
click at [631, 286] on button "+" at bounding box center [645, 285] width 28 height 28
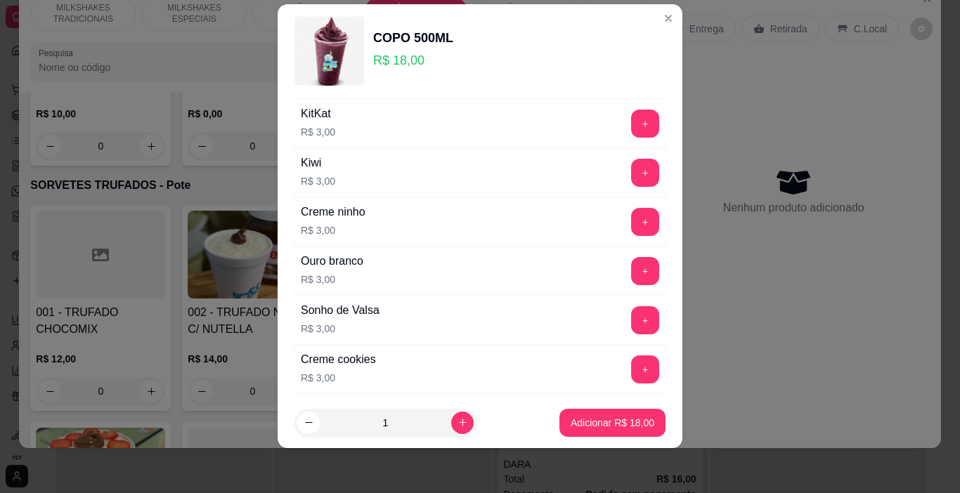
scroll to position [2311, 0]
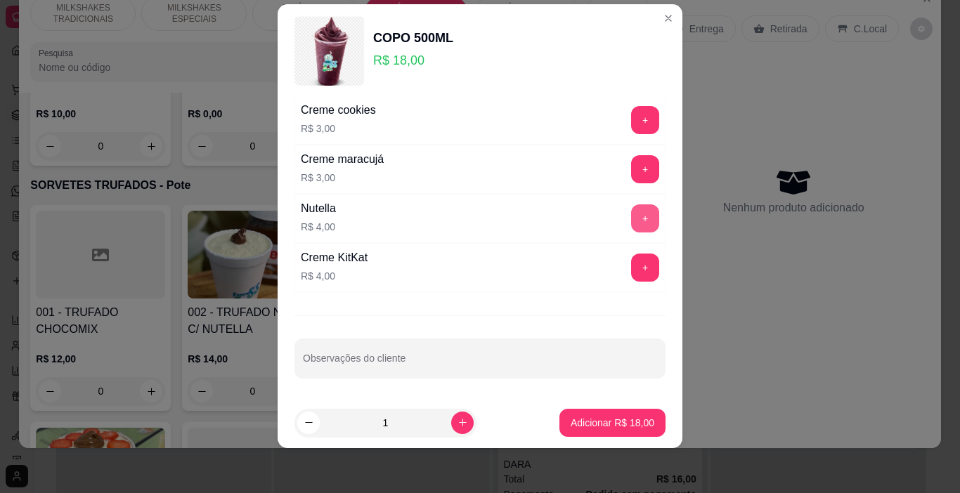
click at [631, 218] on button "+" at bounding box center [645, 218] width 28 height 28
click at [611, 424] on p "Adicionar R$ 22,00" at bounding box center [612, 423] width 84 height 14
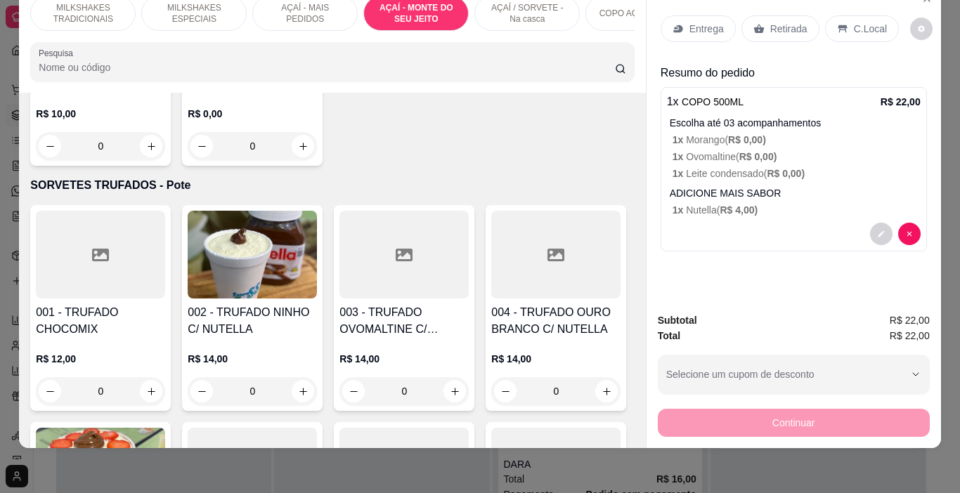
click at [689, 25] on p "Entrega" at bounding box center [706, 29] width 34 height 14
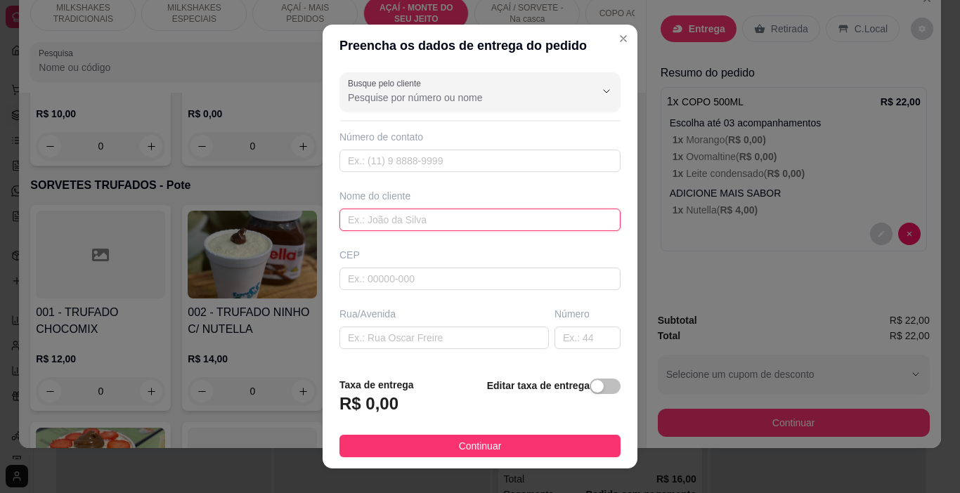
click at [407, 229] on input "text" at bounding box center [479, 220] width 281 height 22
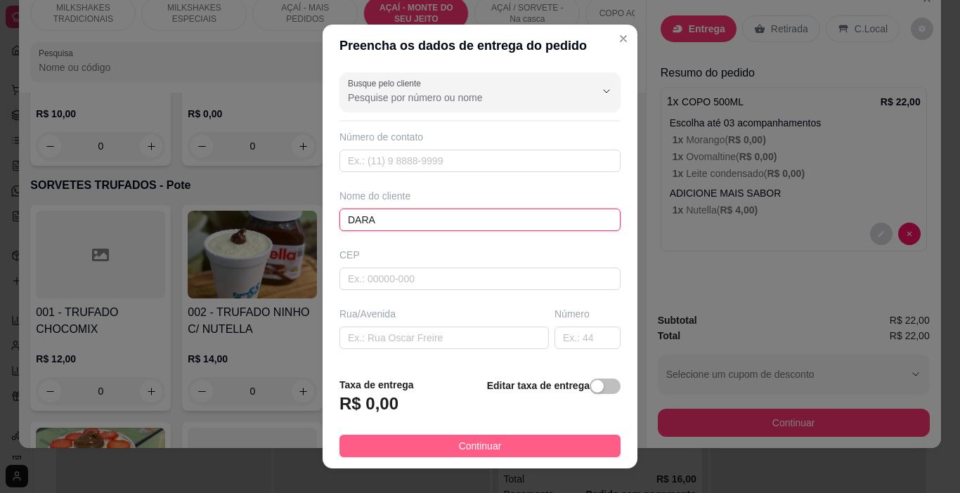
type input "DARA"
click at [543, 439] on button "Continuar" at bounding box center [479, 446] width 281 height 22
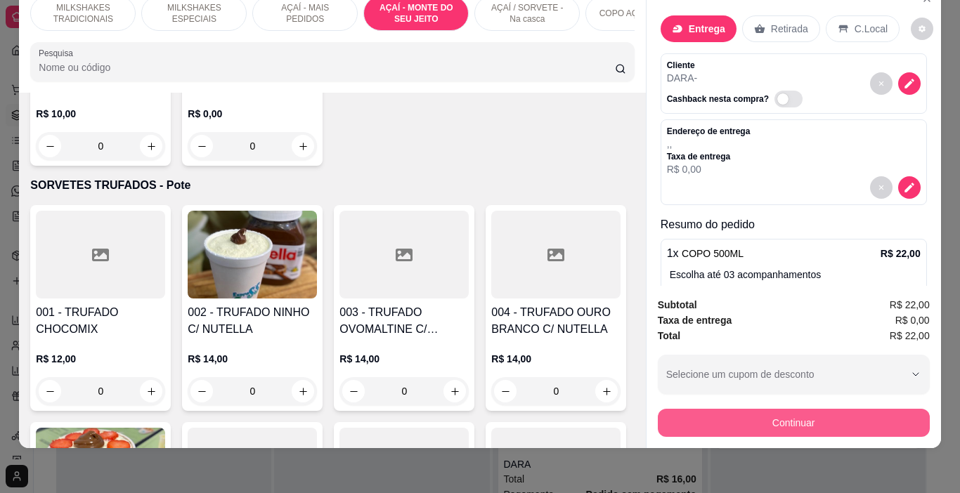
click at [724, 416] on button "Continuar" at bounding box center [794, 423] width 272 height 28
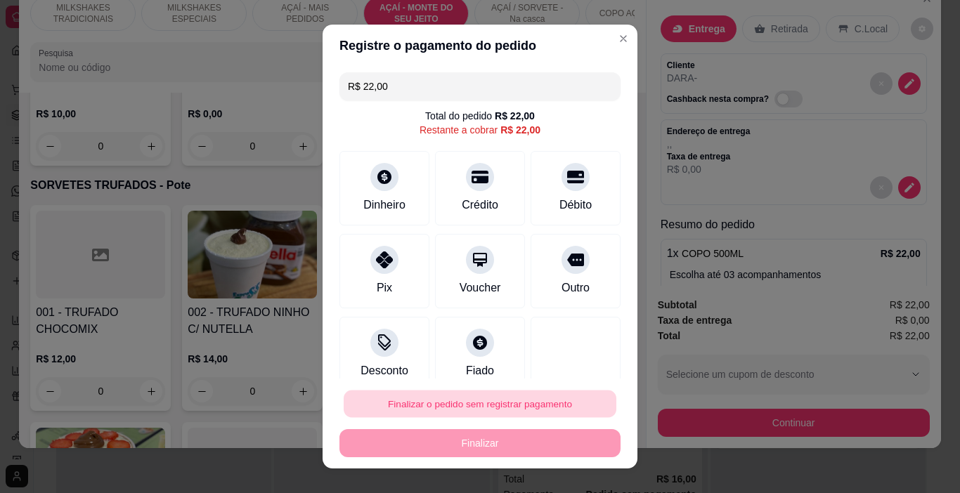
click at [532, 406] on button "Finalizar o pedido sem registrar pagamento" at bounding box center [480, 404] width 273 height 27
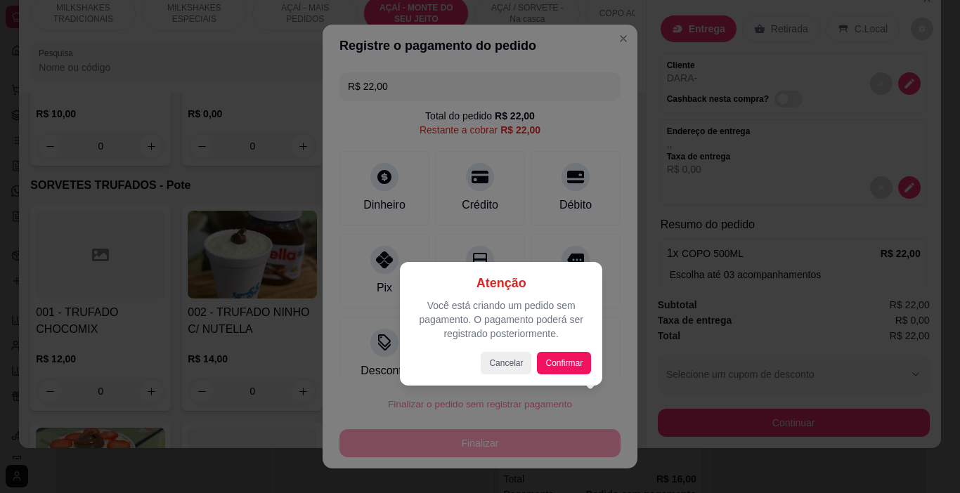
click at [246, 303] on div at bounding box center [480, 246] width 960 height 493
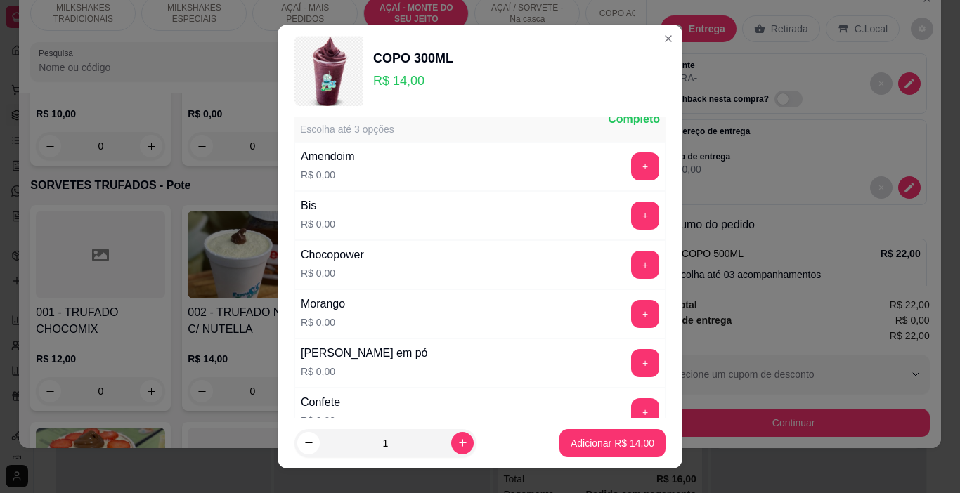
scroll to position [70, 0]
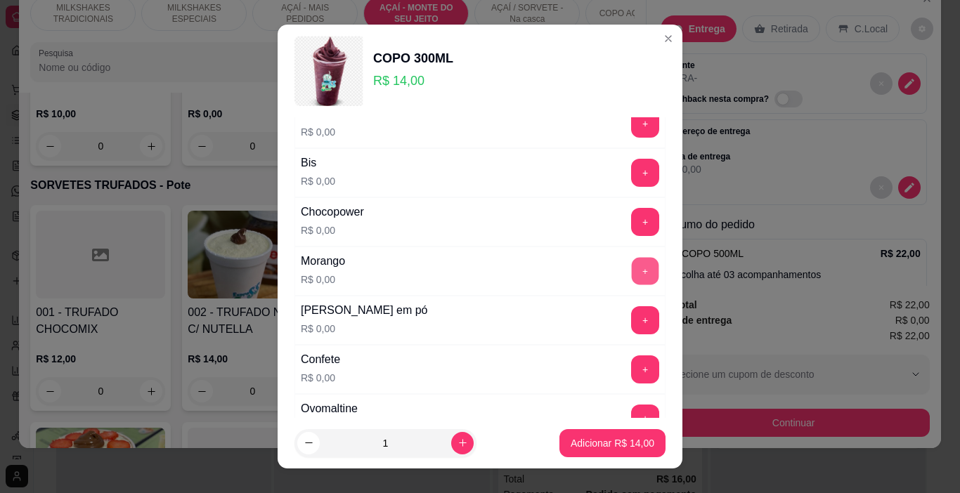
click at [632, 275] on button "+" at bounding box center [645, 271] width 27 height 27
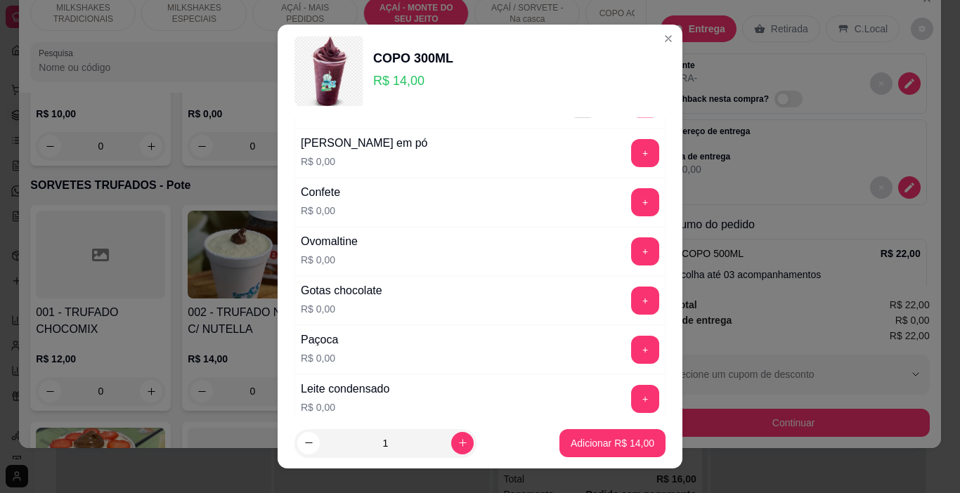
scroll to position [281, 0]
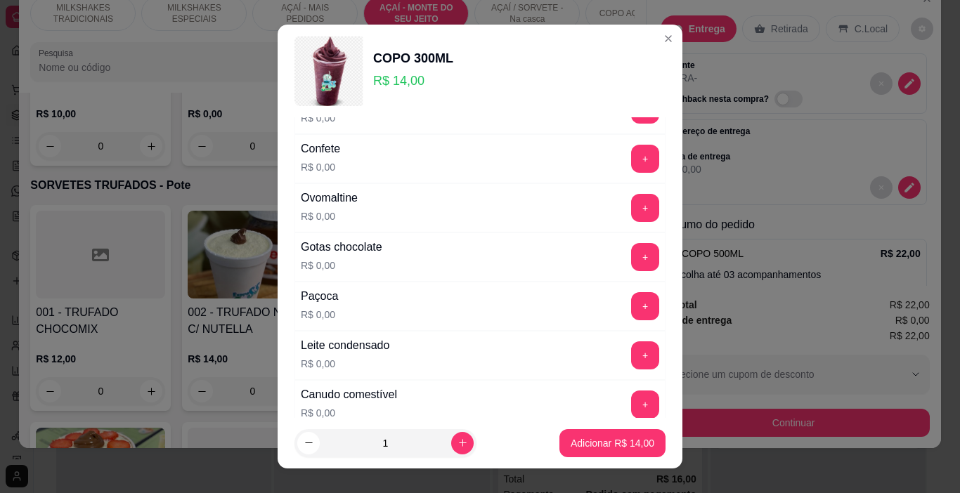
click at [631, 216] on button "+" at bounding box center [645, 208] width 28 height 28
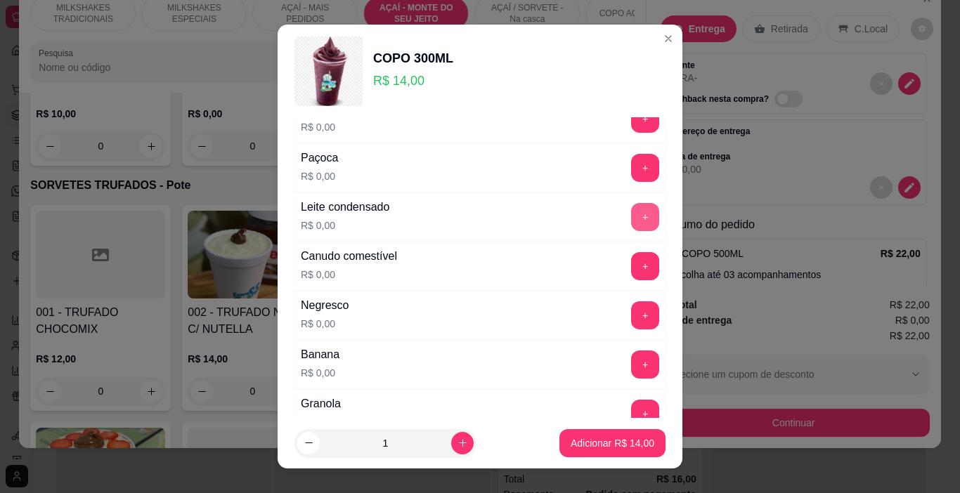
scroll to position [421, 0]
click at [631, 212] on button "+" at bounding box center [645, 215] width 28 height 28
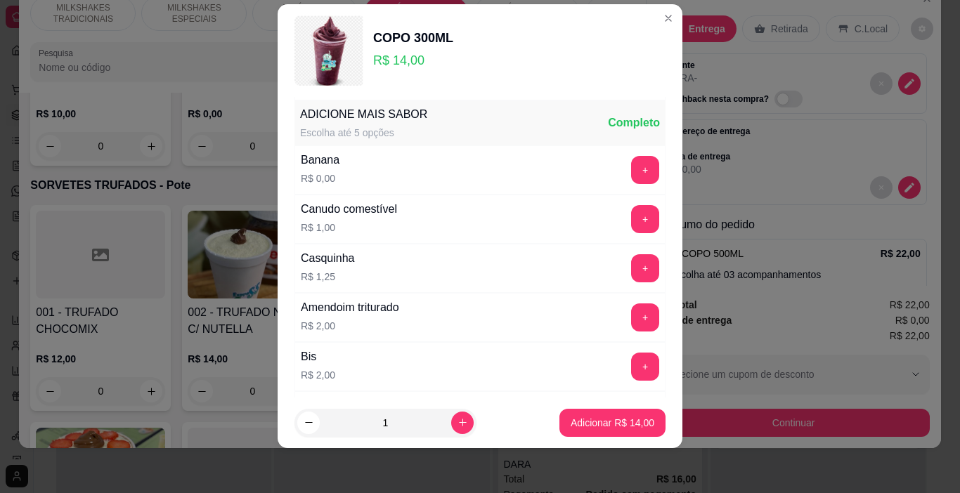
scroll to position [888, 0]
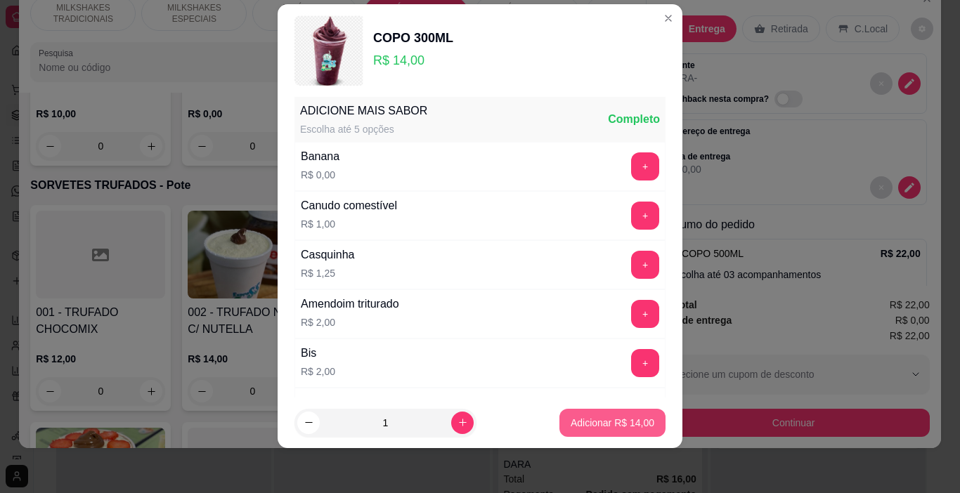
click at [593, 432] on button "Adicionar R$ 14,00" at bounding box center [612, 423] width 106 height 28
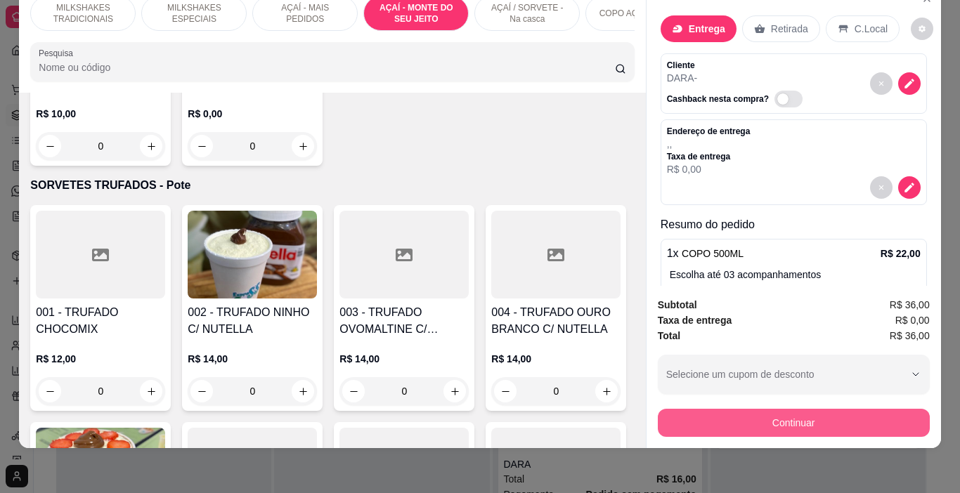
click at [771, 415] on button "Continuar" at bounding box center [794, 423] width 272 height 28
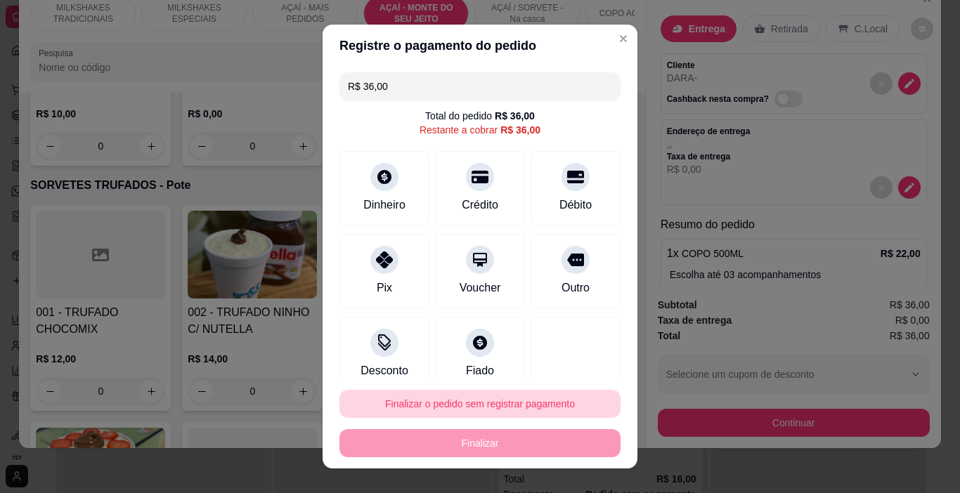
click at [476, 403] on button "Finalizar o pedido sem registrar pagamento" at bounding box center [479, 404] width 281 height 28
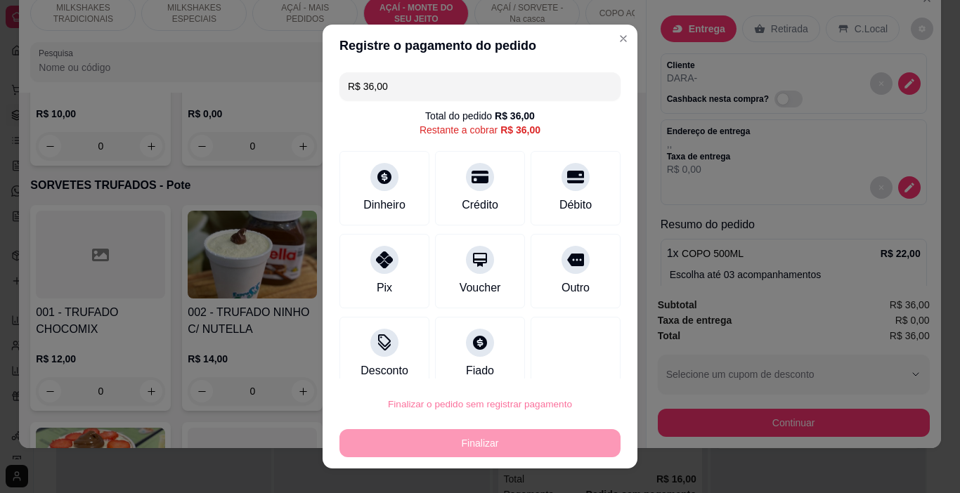
click at [556, 365] on button "Confirmar" at bounding box center [561, 363] width 50 height 21
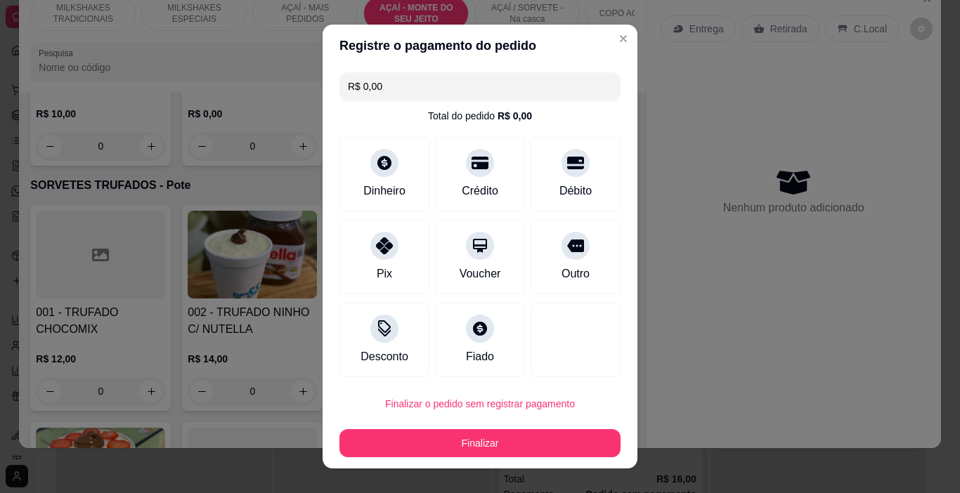
type input "R$ 0,00"
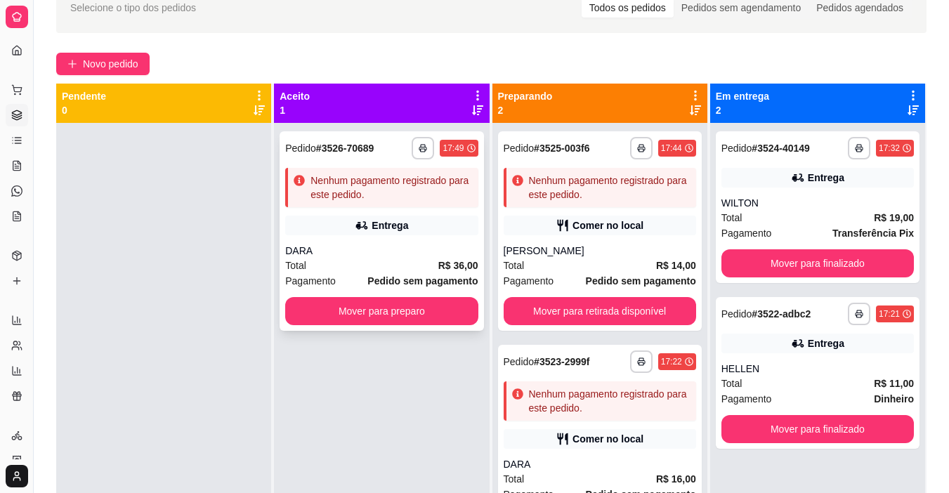
click at [425, 148] on button "button" at bounding box center [423, 148] width 22 height 22
click at [403, 194] on button "IMPRESSORA" at bounding box center [381, 197] width 102 height 22
click at [382, 313] on button "Mover para preparo" at bounding box center [381, 311] width 192 height 28
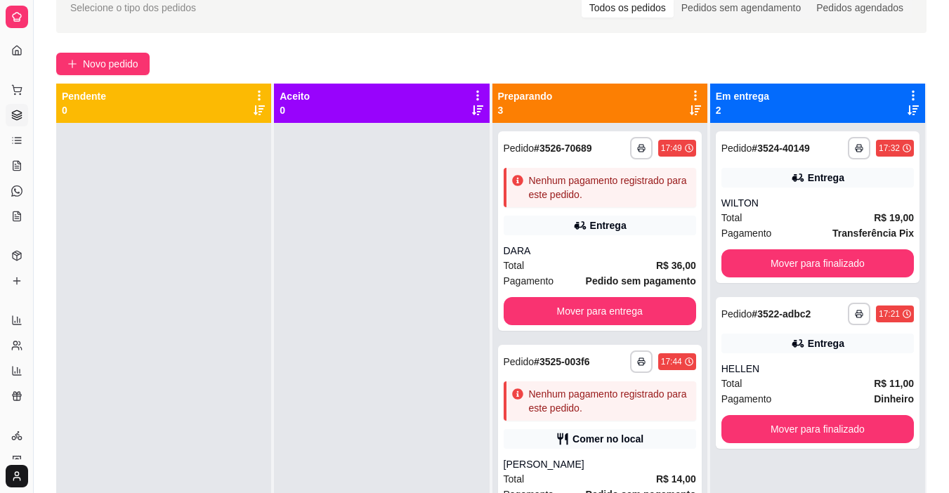
click at [113, 52] on div "**********" at bounding box center [491, 284] width 915 height 620
click at [113, 58] on span "Novo pedido" at bounding box center [110, 63] width 55 height 15
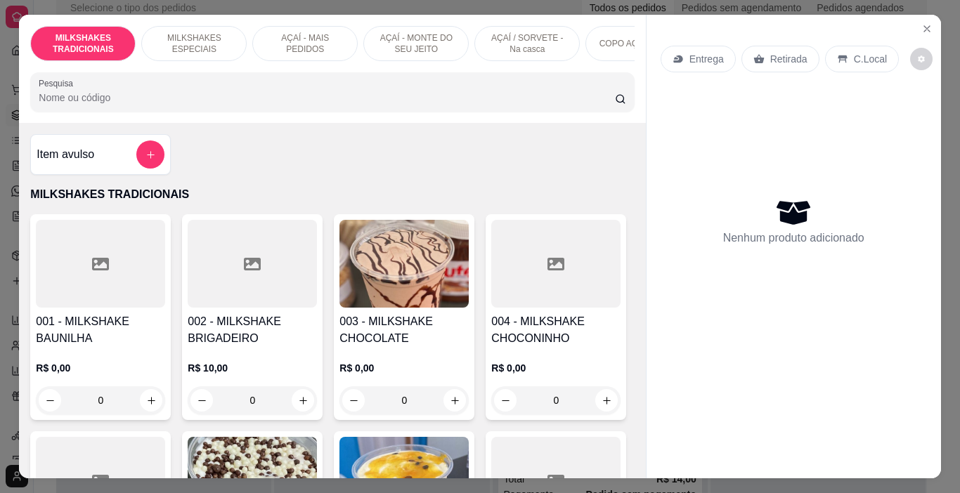
click at [503, 32] on p "AÇAÍ / SORVETE - Na casca" at bounding box center [526, 43] width 81 height 22
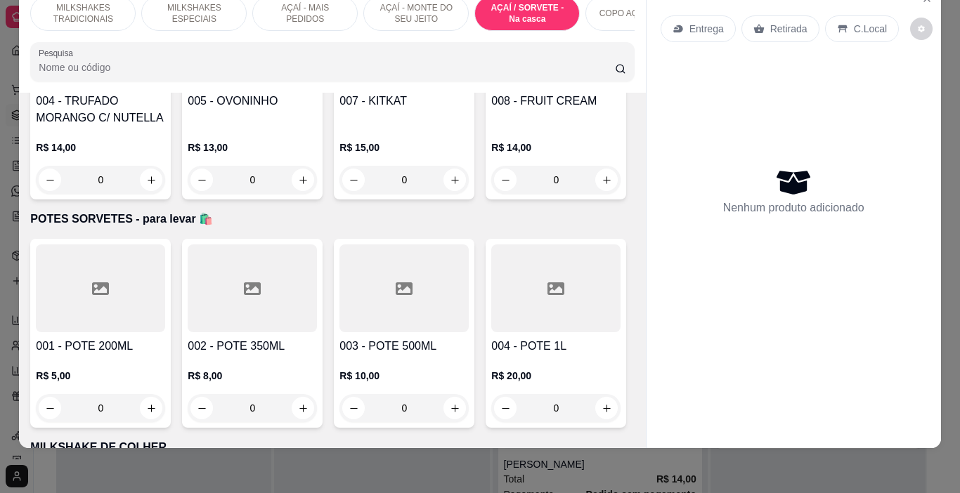
scroll to position [3869, 0]
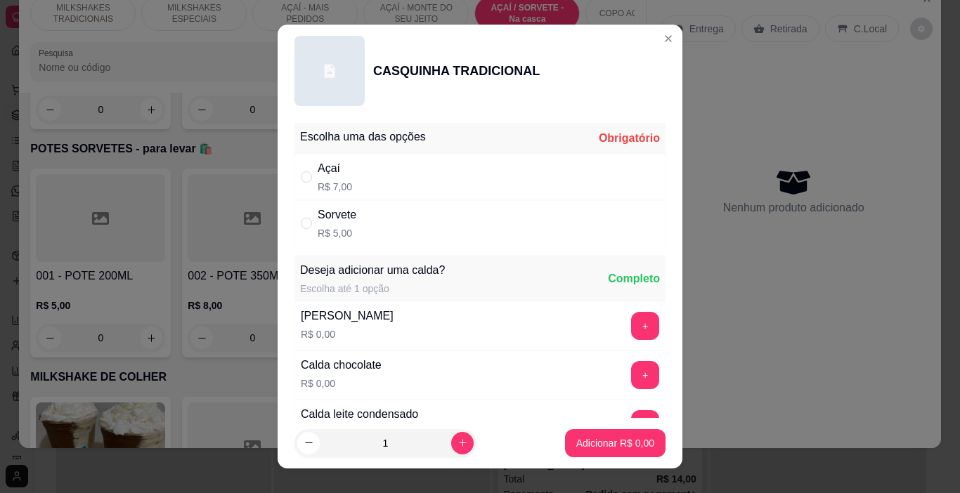
click at [326, 195] on div "Açaí R$ 7,00" at bounding box center [479, 177] width 371 height 46
radio input "true"
click at [611, 434] on button "Adicionar R$ 7,00" at bounding box center [615, 443] width 100 height 28
type input "1"
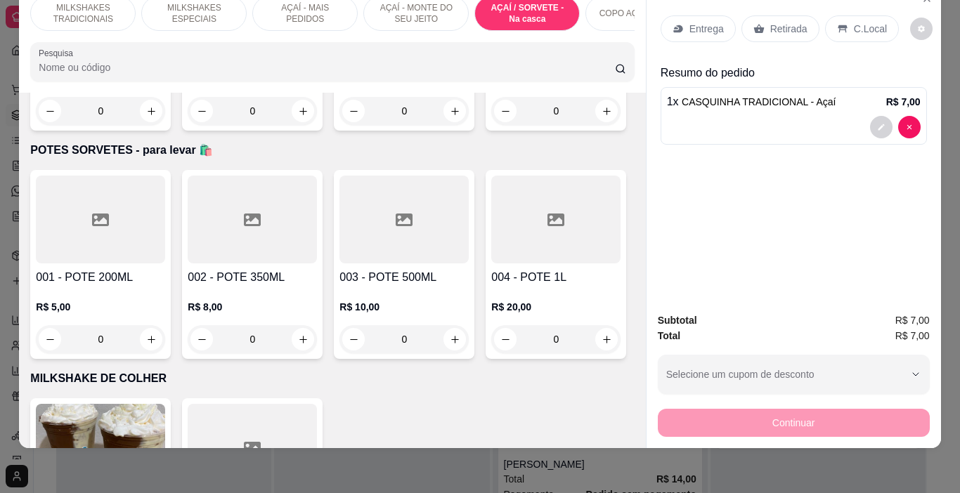
scroll to position [3869, 0]
click at [693, 24] on p "Entrega" at bounding box center [706, 29] width 34 height 14
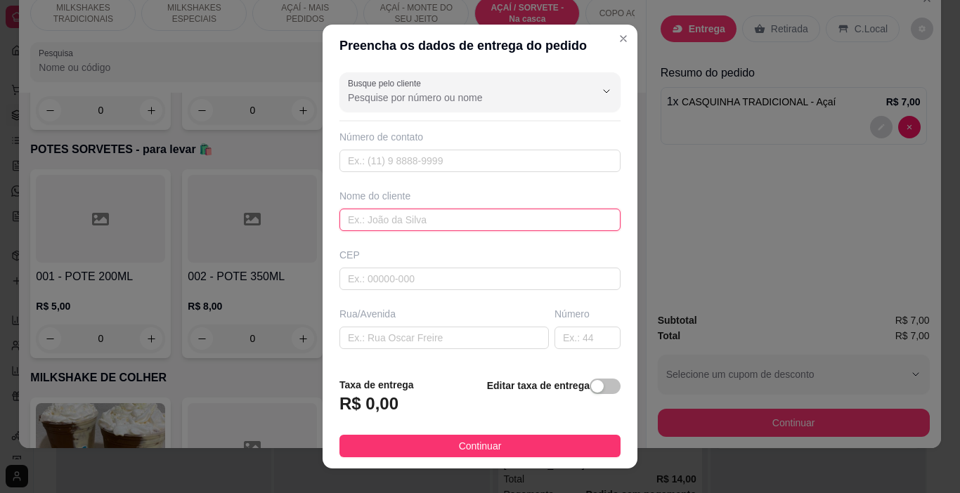
click at [418, 223] on input "text" at bounding box center [479, 220] width 281 height 22
type input "M"
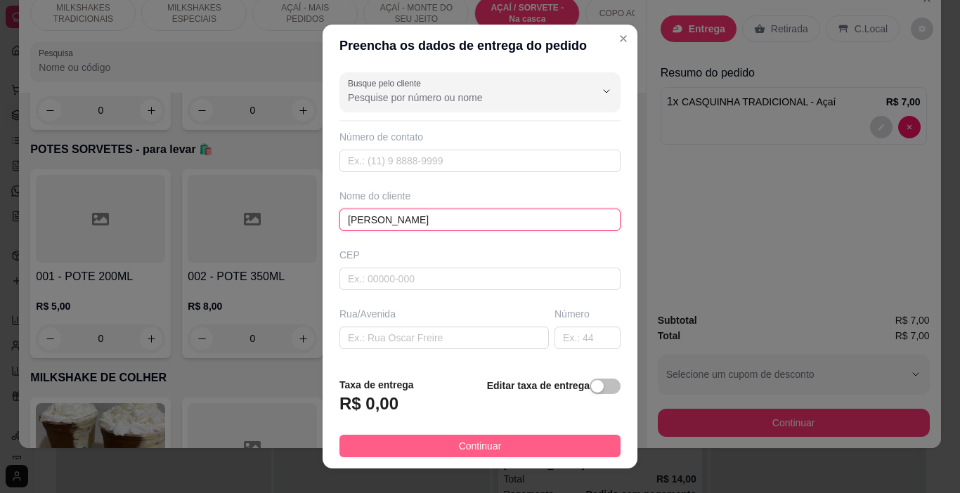
type input "[PERSON_NAME]"
click at [490, 439] on span "Continuar" at bounding box center [480, 445] width 43 height 15
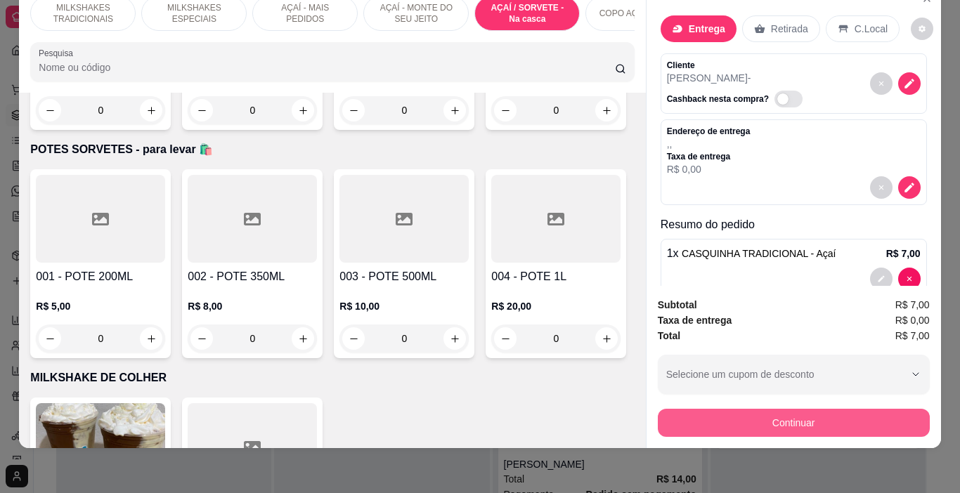
click at [738, 409] on button "Continuar" at bounding box center [794, 423] width 272 height 28
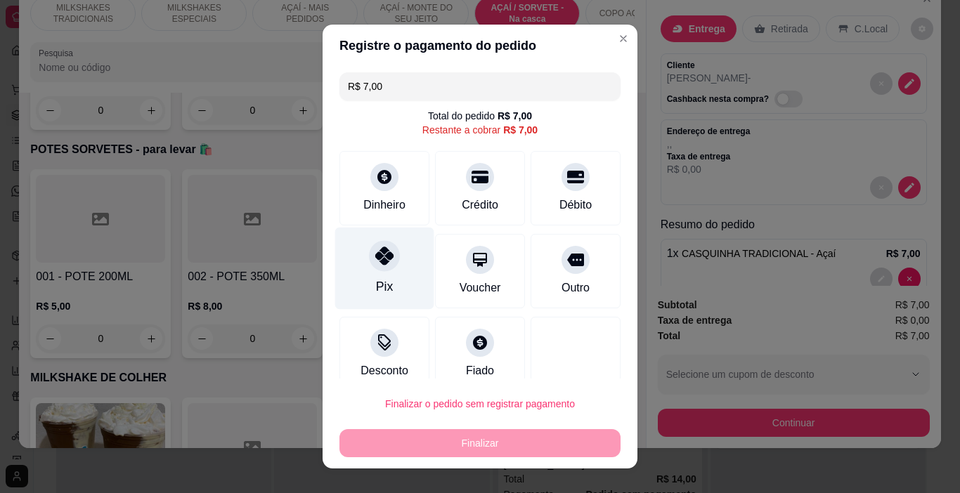
click at [390, 270] on div "Pix" at bounding box center [384, 269] width 99 height 82
type input "R$ 0,00"
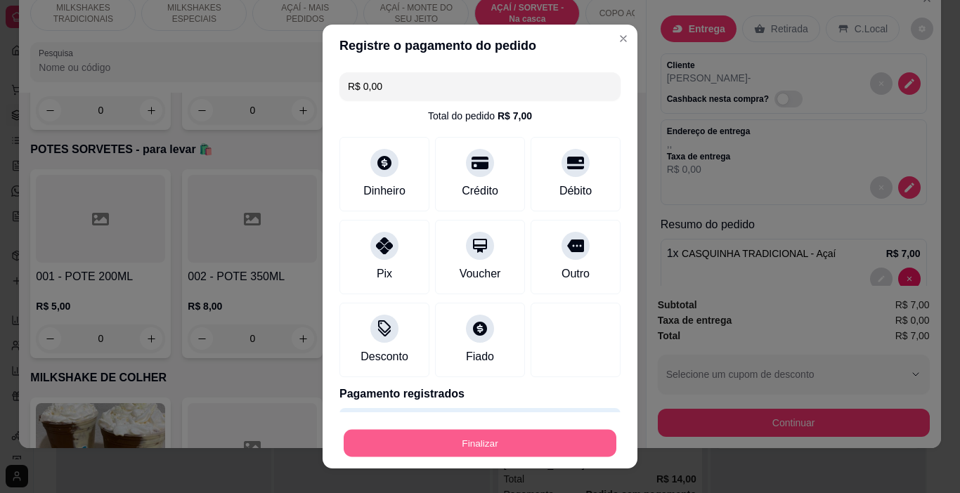
click at [432, 445] on button "Finalizar" at bounding box center [480, 443] width 273 height 27
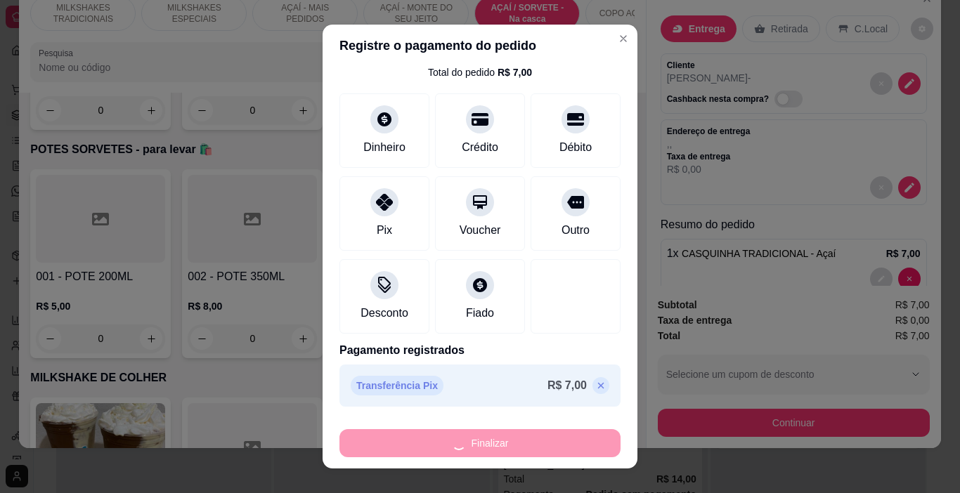
scroll to position [20, 0]
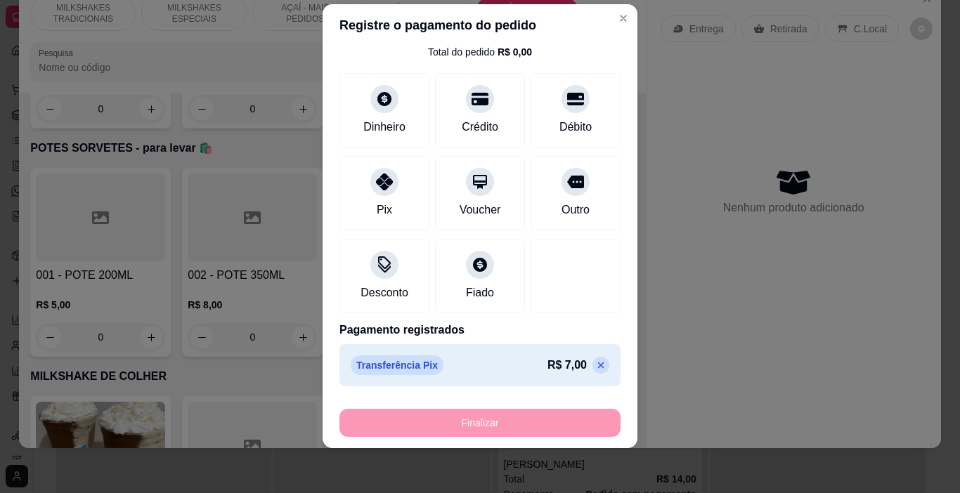
type input "0"
type input "-R$ 7,00"
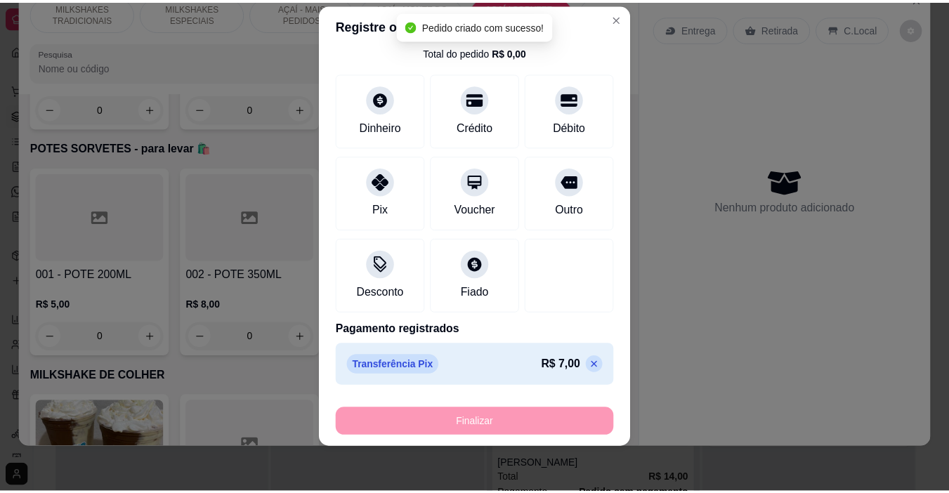
scroll to position [3869, 0]
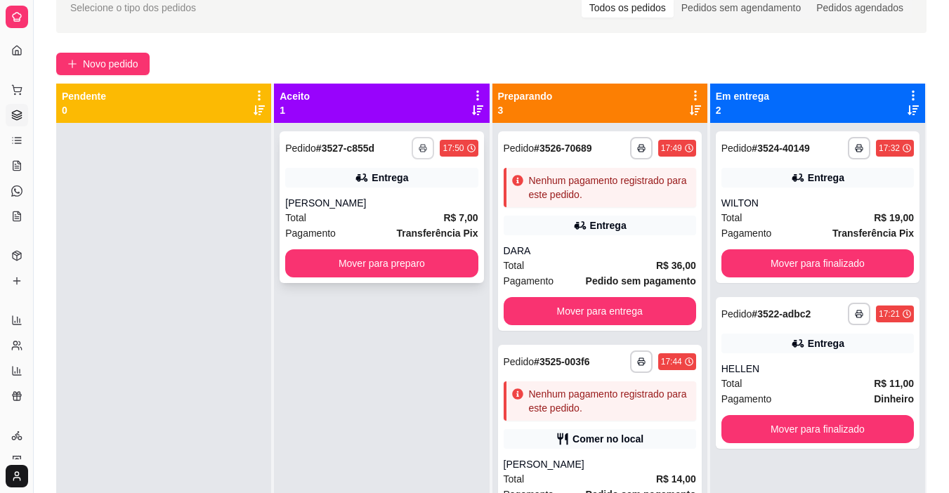
click at [419, 146] on icon "button" at bounding box center [423, 148] width 8 height 8
click at [399, 194] on button "IMPRESSORA" at bounding box center [381, 197] width 102 height 22
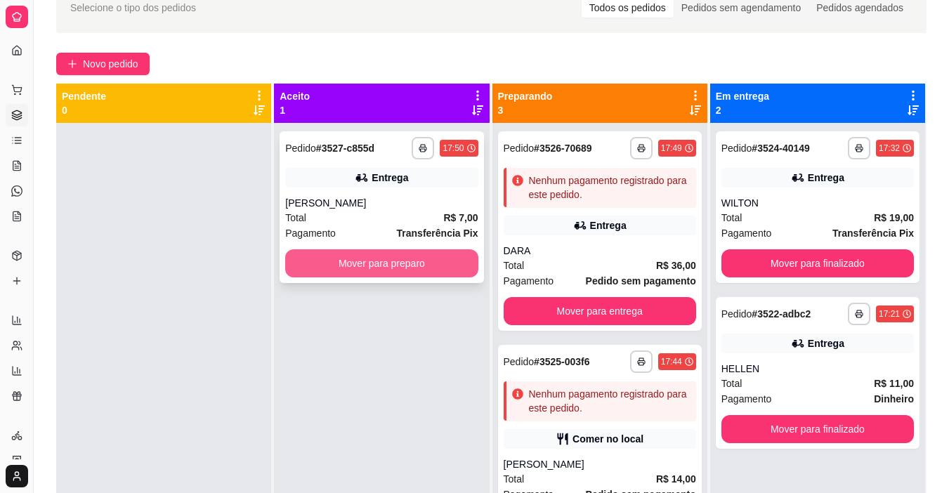
click at [355, 280] on div "**********" at bounding box center [382, 207] width 204 height 152
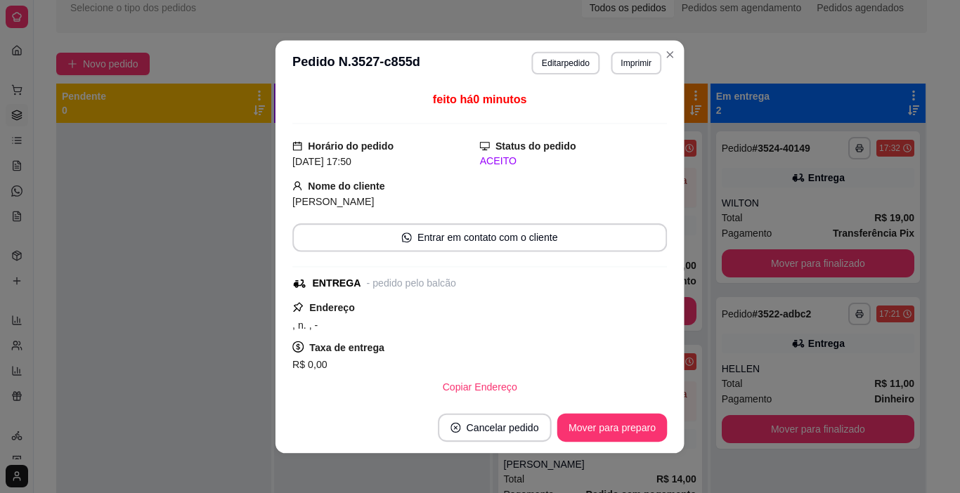
click at [379, 268] on div "feito há 0 minutos Horário do pedido [DATE] 17:50 Status do pedido ACEITO Nome …" at bounding box center [479, 243] width 374 height 305
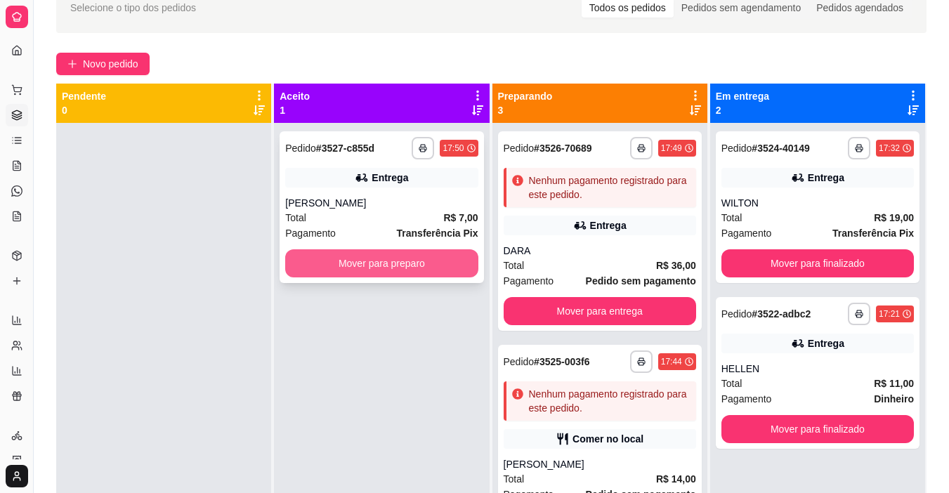
click at [417, 266] on button "Mover para preparo" at bounding box center [381, 263] width 192 height 28
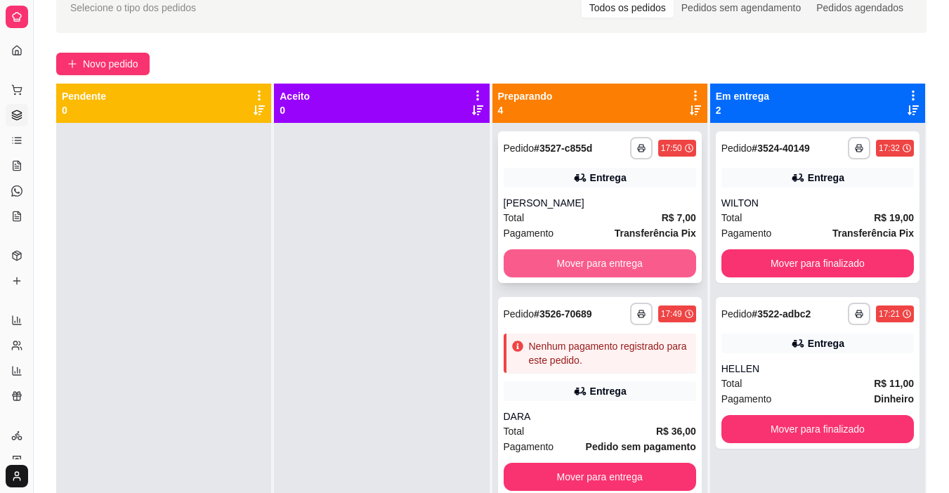
click at [561, 266] on button "Mover para entrega" at bounding box center [600, 263] width 192 height 28
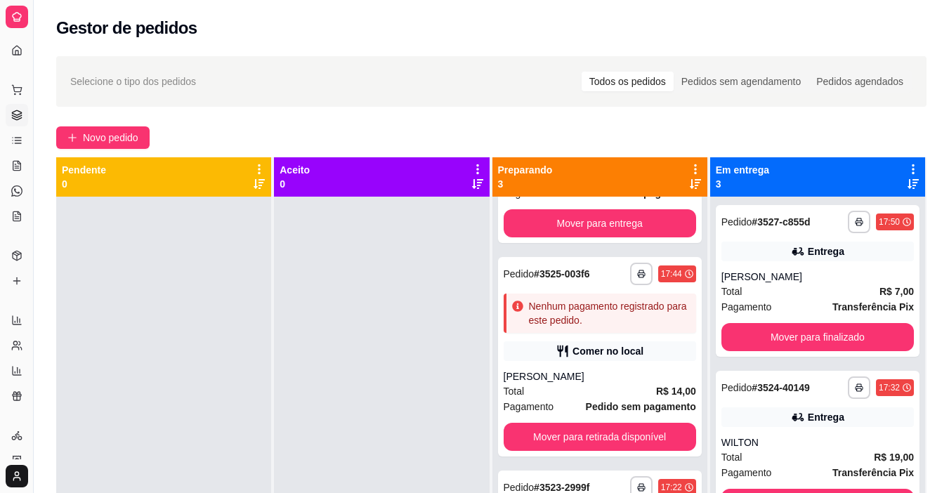
click at [143, 126] on div "**********" at bounding box center [491, 358] width 915 height 620
click at [122, 136] on span "Novo pedido" at bounding box center [110, 137] width 55 height 15
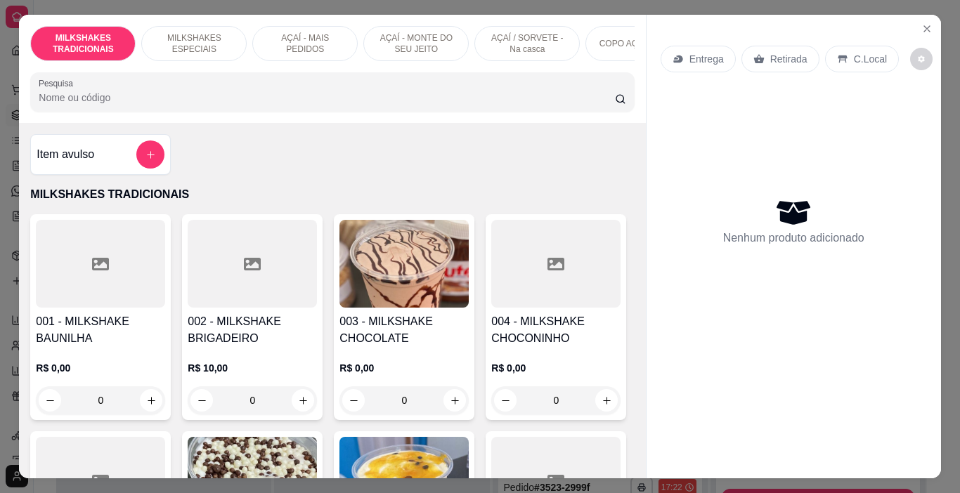
click at [322, 47] on p "AÇAÍ - MAIS PEDIDOS" at bounding box center [304, 43] width 81 height 22
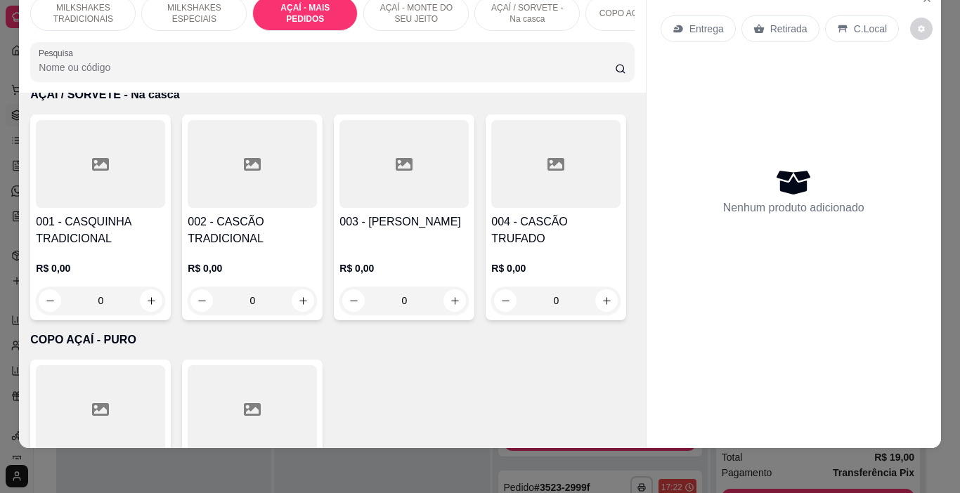
scroll to position [3063, 0]
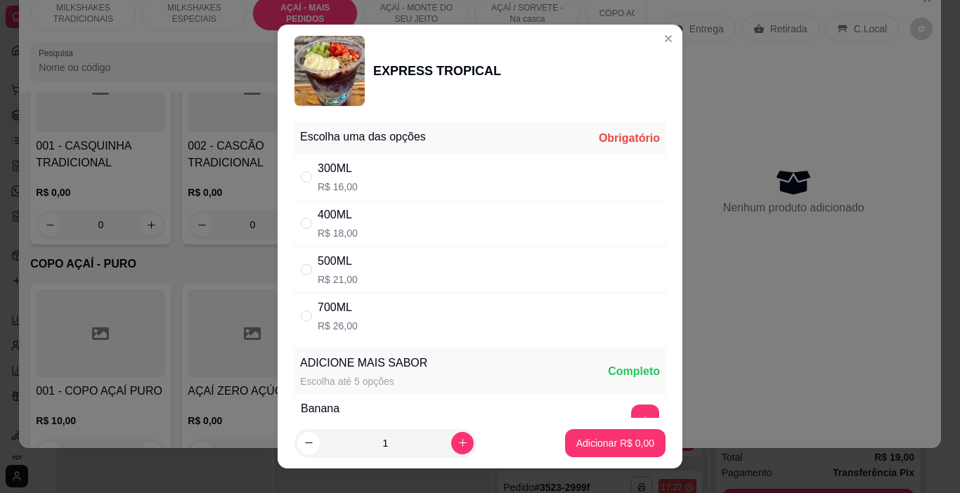
click at [332, 228] on p "R$ 18,00" at bounding box center [338, 233] width 40 height 14
radio input "true"
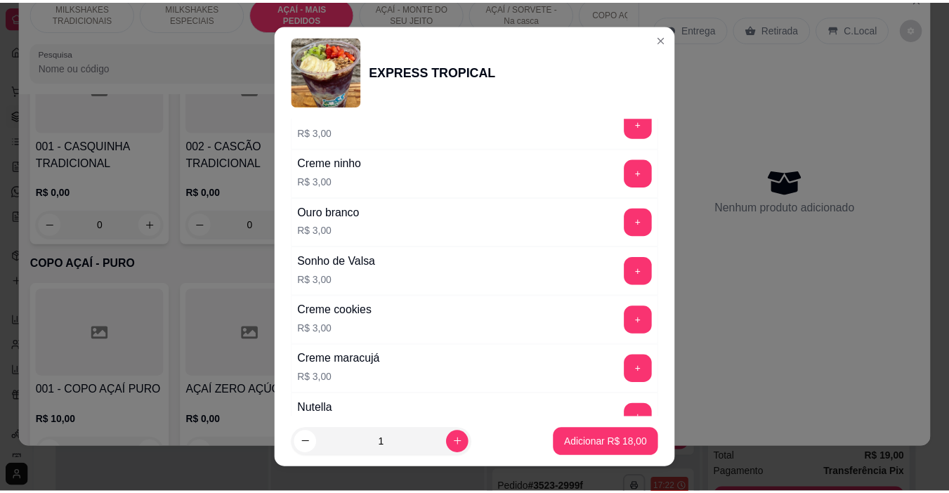
scroll to position [1655, 0]
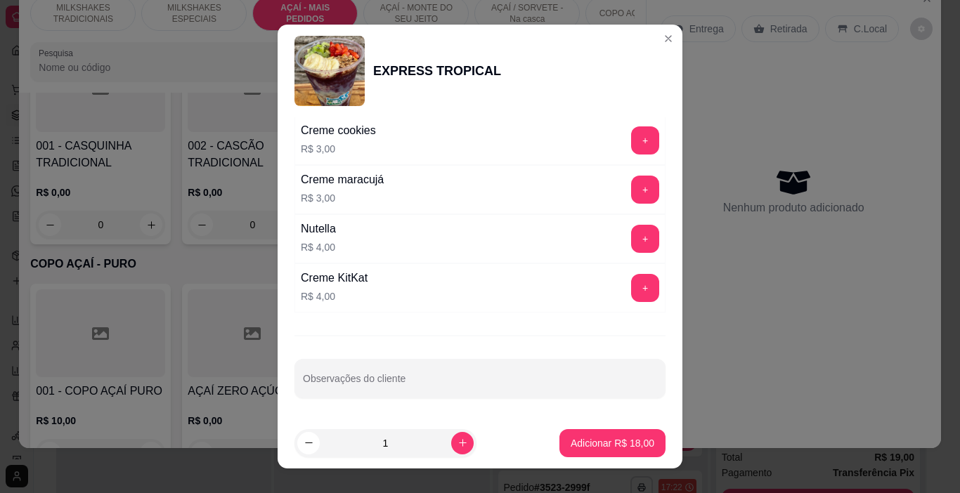
click at [355, 381] on div "Observações do cliente" at bounding box center [479, 378] width 371 height 39
type input "SEM BANANA"
click at [578, 431] on button "Adicionar R$ 18,00" at bounding box center [612, 443] width 106 height 28
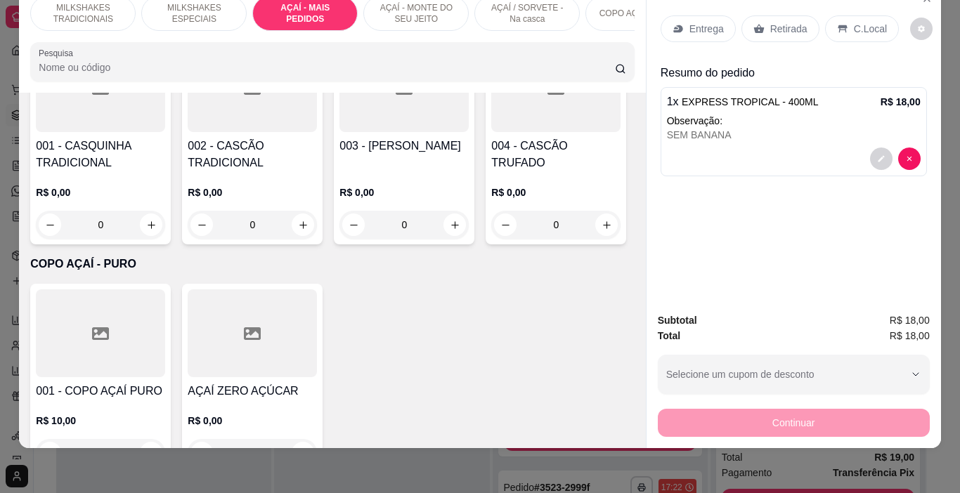
click at [783, 22] on p "Retirada" at bounding box center [788, 29] width 37 height 14
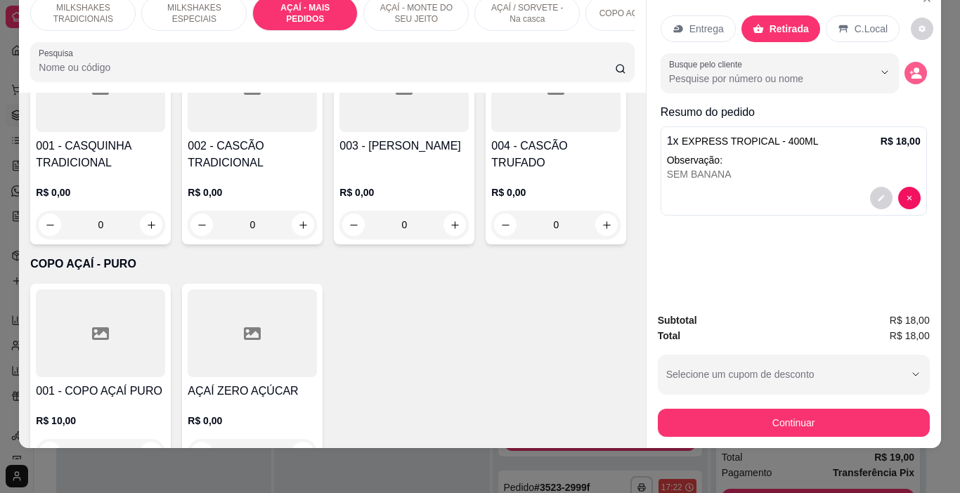
click at [913, 62] on button "decrease-product-quantity" at bounding box center [915, 73] width 22 height 22
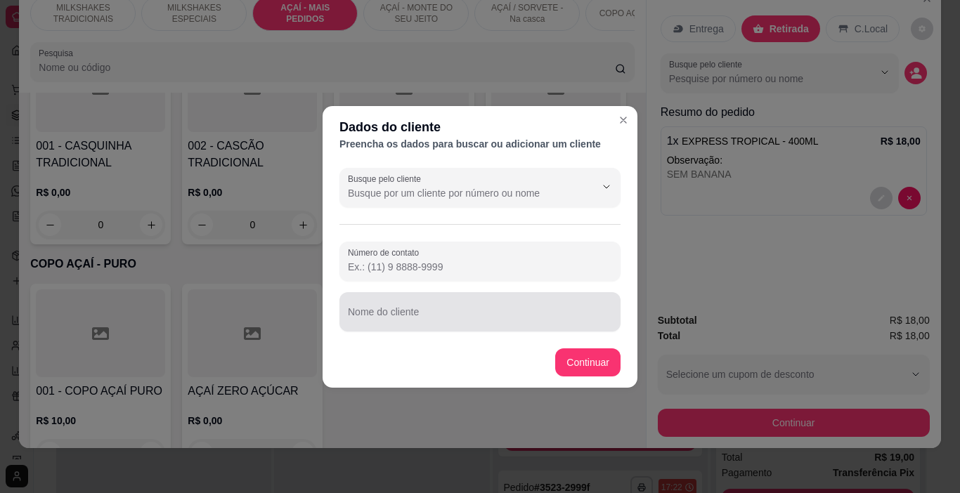
click at [433, 303] on div at bounding box center [480, 312] width 264 height 28
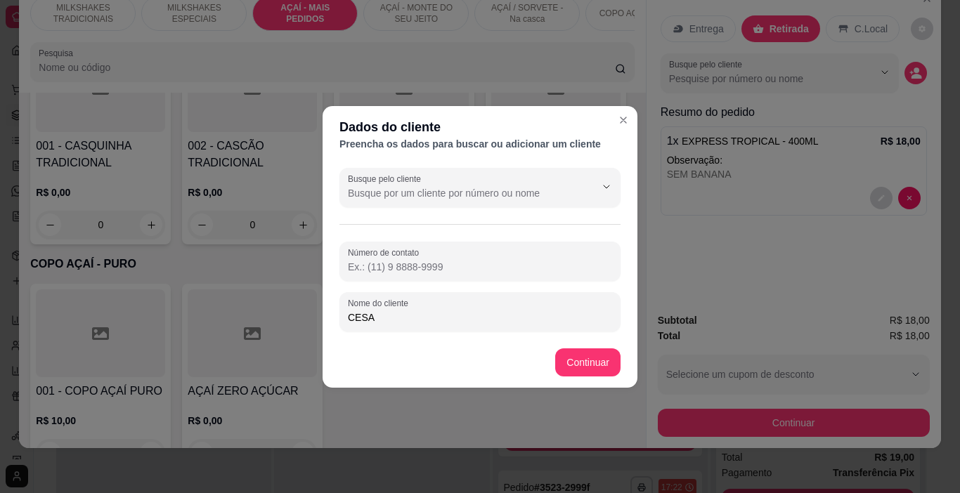
type input "CESAR"
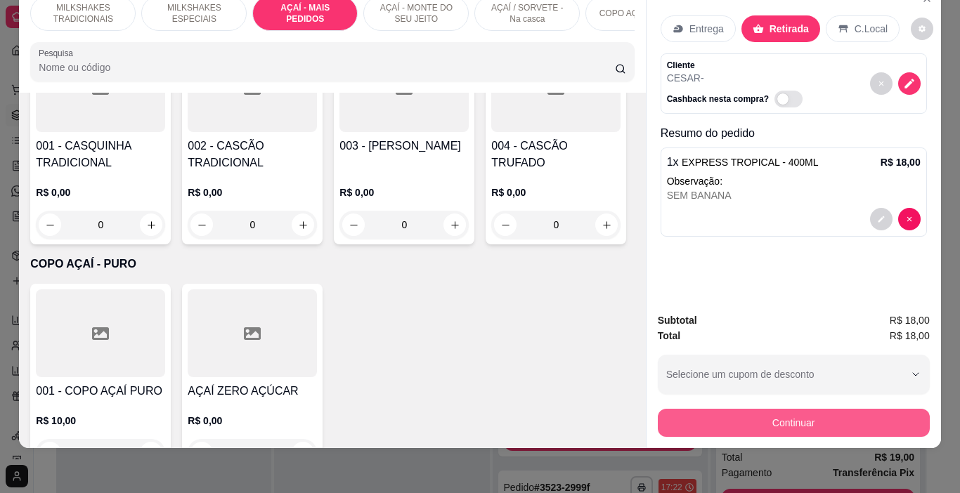
click at [804, 412] on button "Continuar" at bounding box center [794, 423] width 272 height 28
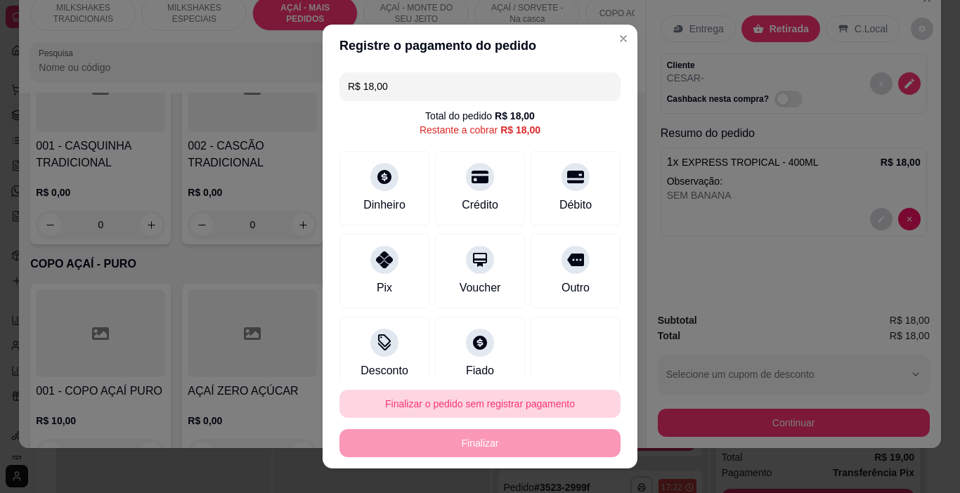
click at [568, 398] on button "Finalizar o pedido sem registrar pagamento" at bounding box center [479, 404] width 281 height 28
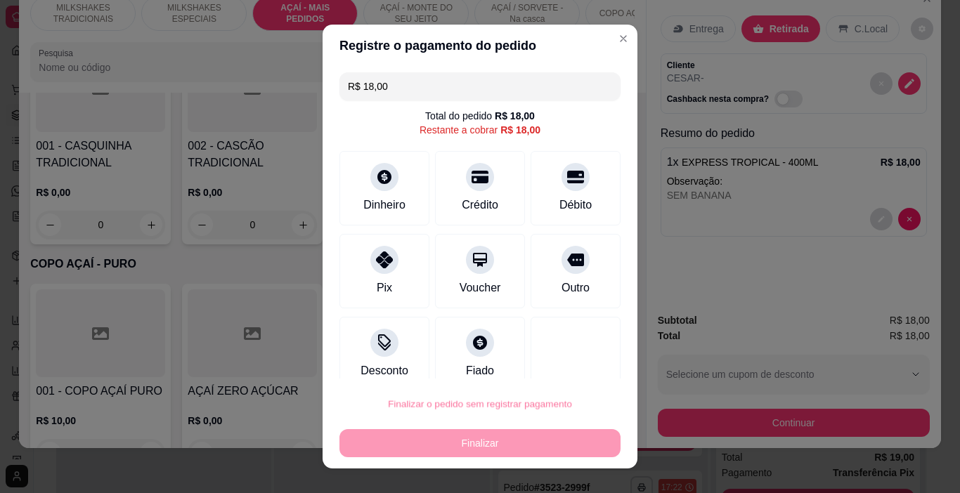
click at [580, 366] on button "Confirmar" at bounding box center [563, 364] width 52 height 22
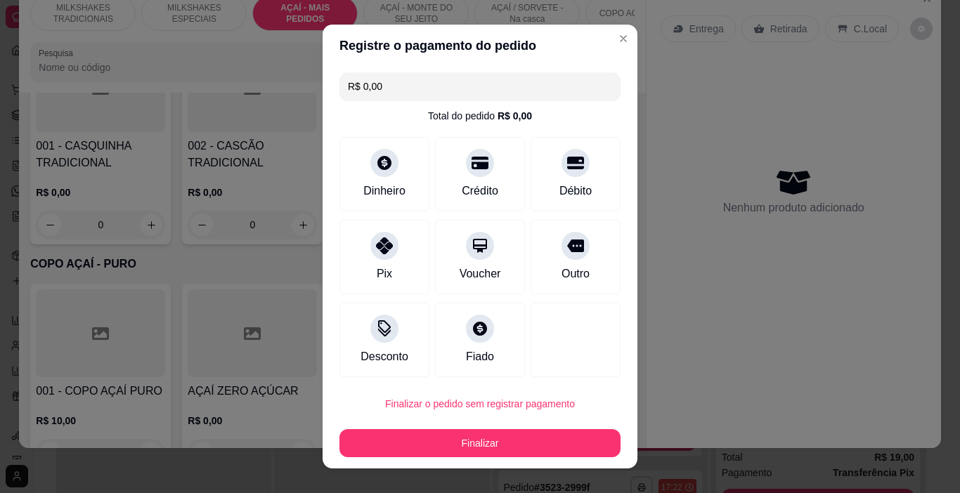
type input "R$ 0,00"
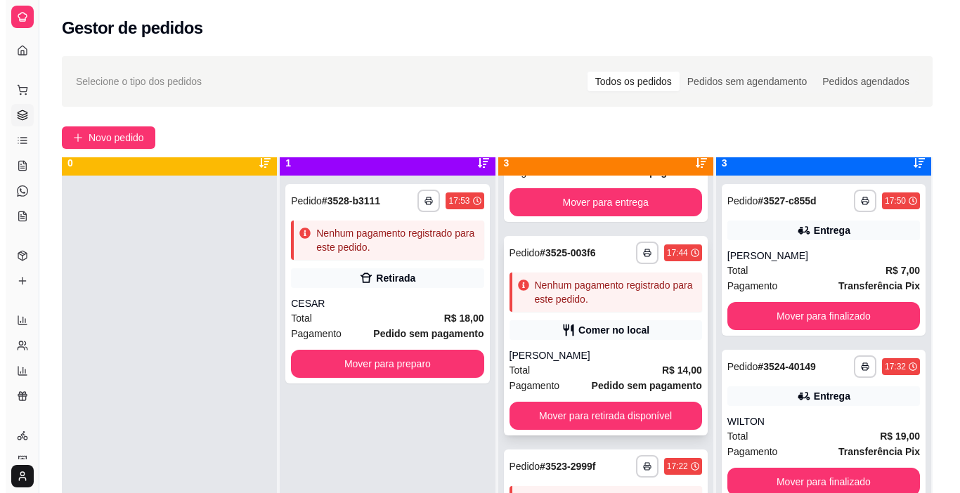
scroll to position [39, 0]
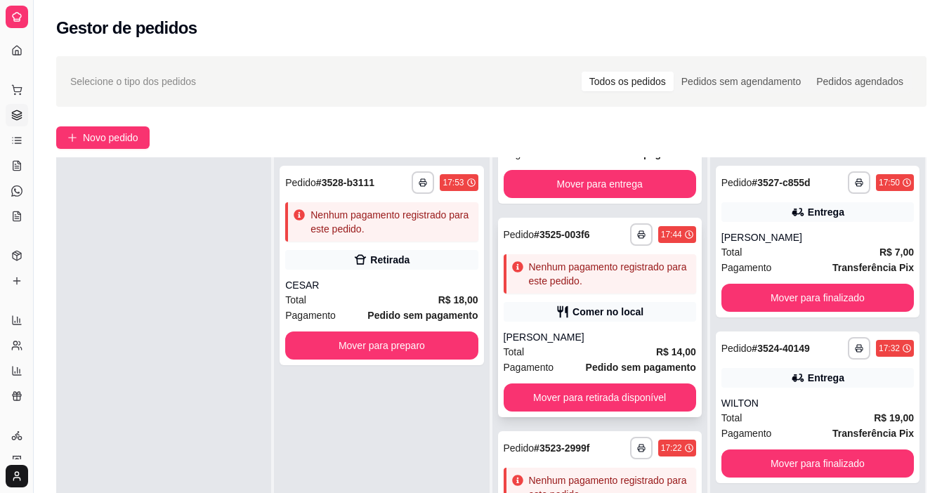
click at [601, 362] on strong "Pedido sem pagamento" at bounding box center [641, 367] width 110 height 11
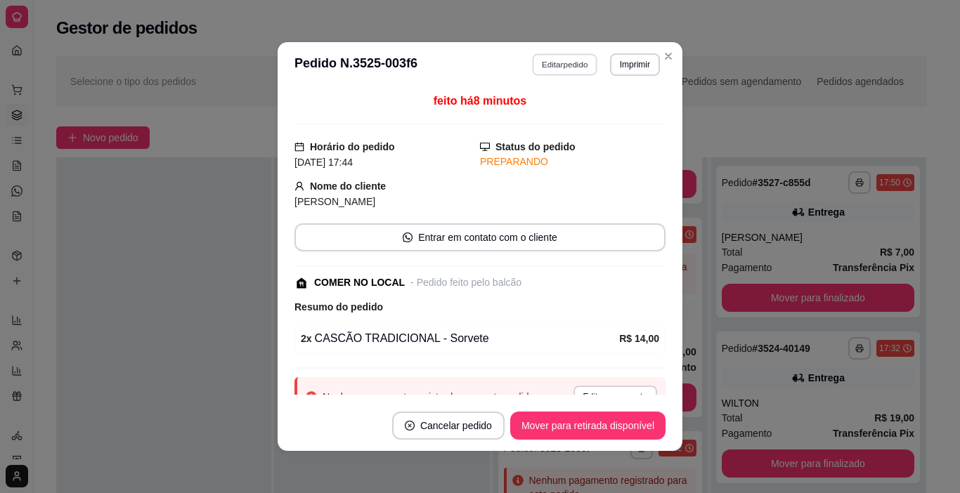
click at [538, 59] on button "Editar pedido" at bounding box center [564, 64] width 65 height 22
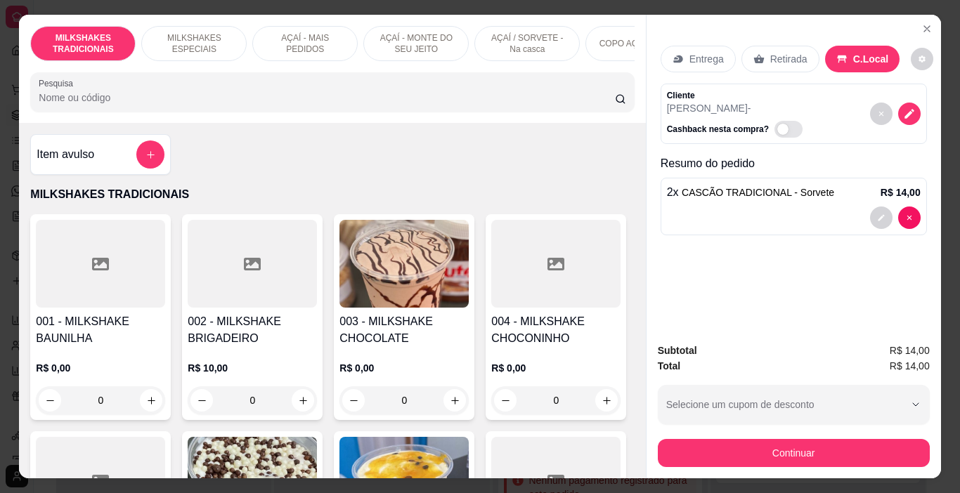
click at [747, 460] on button "Continuar" at bounding box center [794, 453] width 272 height 28
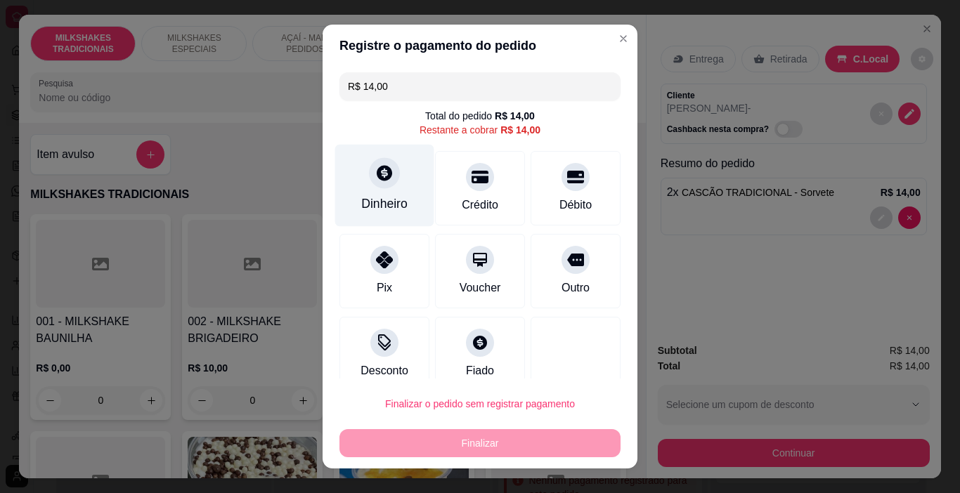
click at [388, 205] on div "Dinheiro" at bounding box center [384, 204] width 46 height 18
click at [397, 181] on div "Dinheiro" at bounding box center [384, 186] width 99 height 82
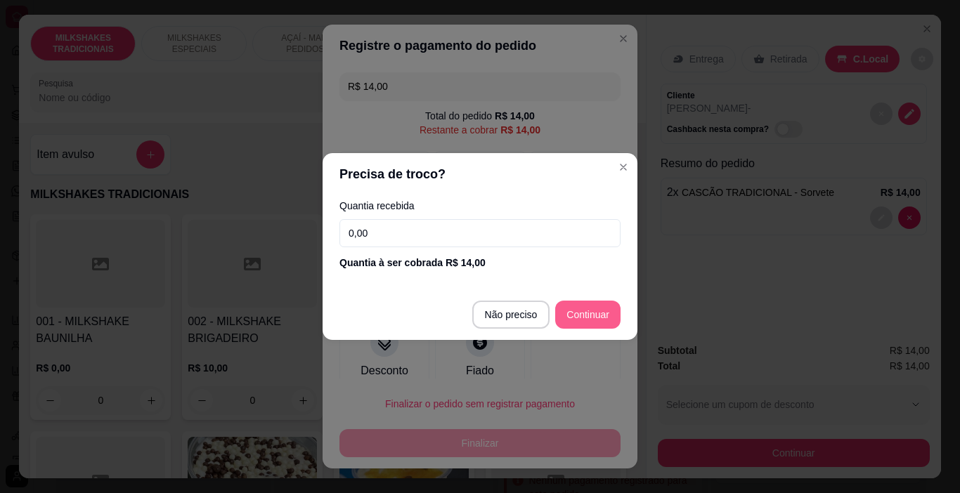
type input "R$ 0,00"
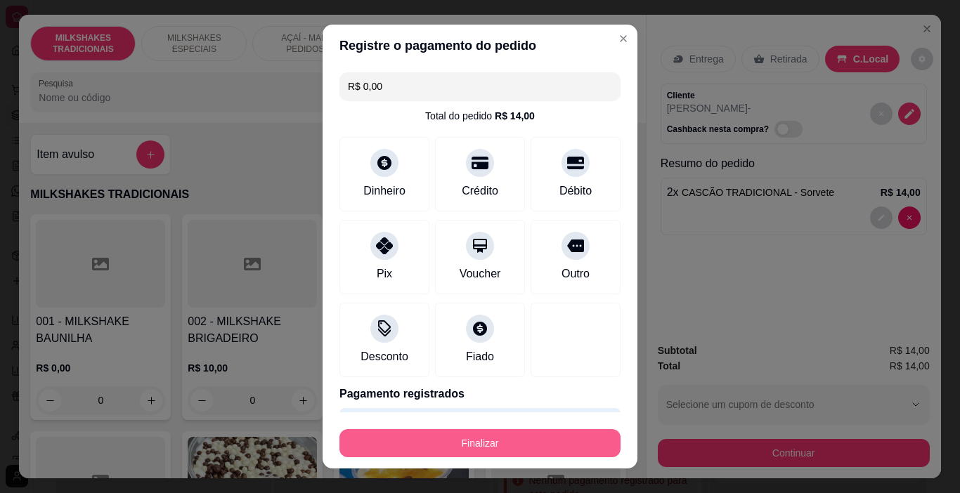
click at [509, 447] on button "Finalizar" at bounding box center [479, 443] width 281 height 28
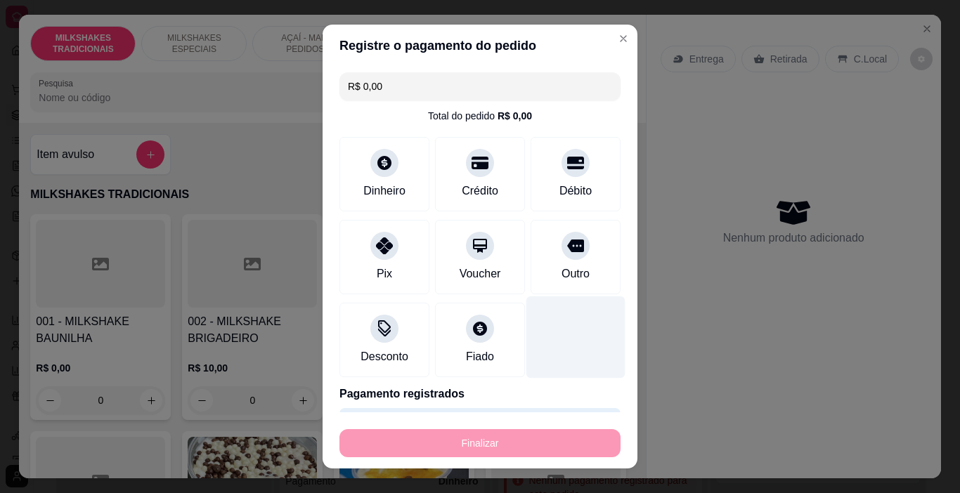
type input "0"
type input "-R$ 14,00"
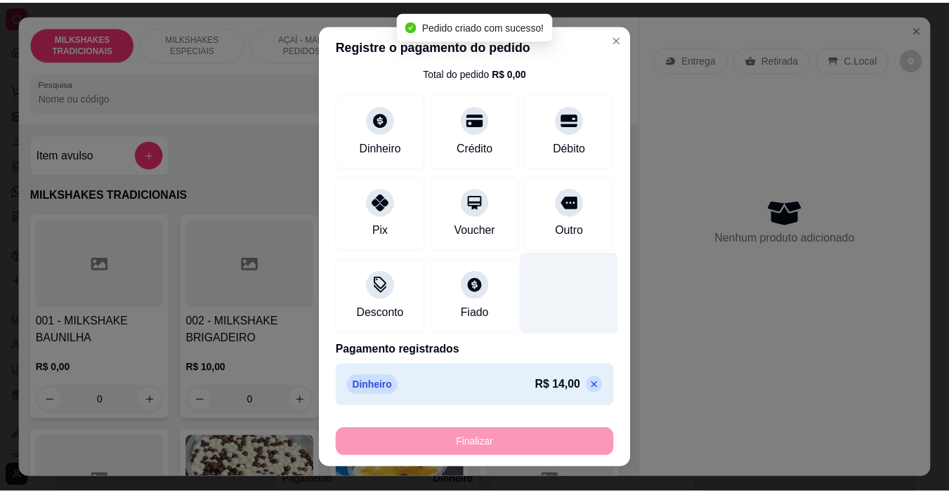
scroll to position [0, 0]
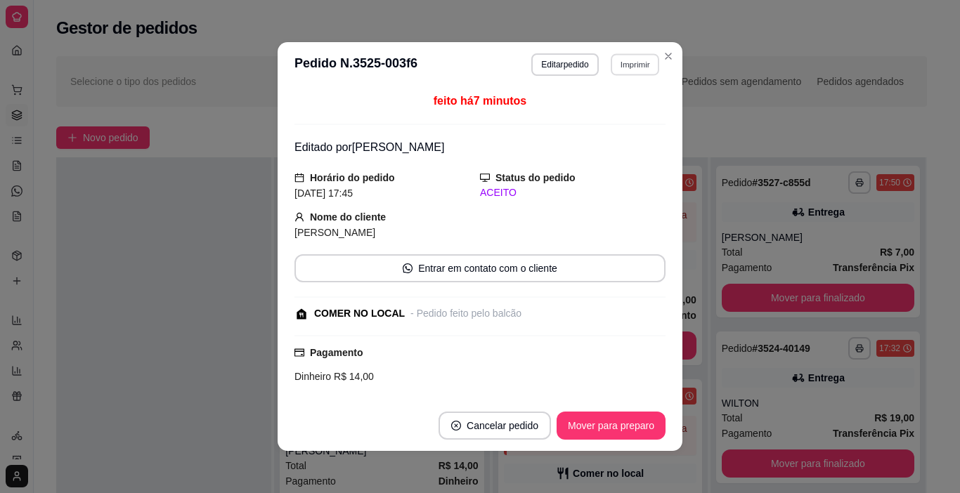
click at [620, 56] on button "Imprimir" at bounding box center [634, 64] width 48 height 22
click at [613, 115] on button "IMPRESSORA" at bounding box center [605, 114] width 102 height 22
click at [606, 426] on button "Mover para preparo" at bounding box center [610, 426] width 109 height 28
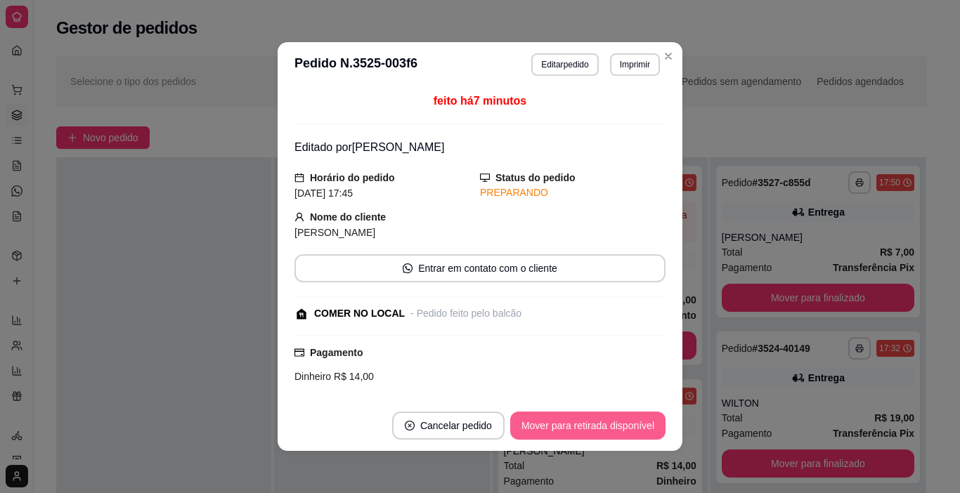
click at [606, 428] on button "Mover para retirada disponível" at bounding box center [587, 426] width 155 height 28
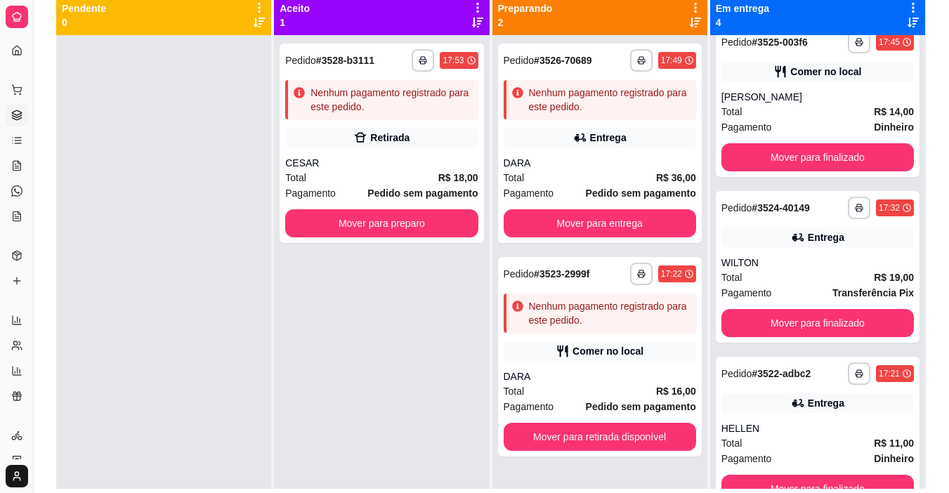
scroll to position [140, 0]
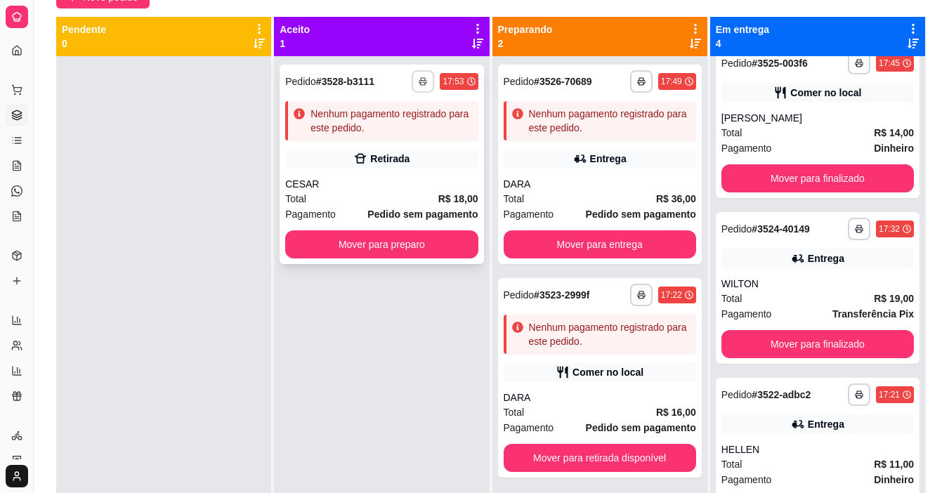
click at [415, 71] on button "button" at bounding box center [423, 81] width 22 height 22
click at [400, 133] on button "IMPRESSORA" at bounding box center [381, 130] width 102 height 22
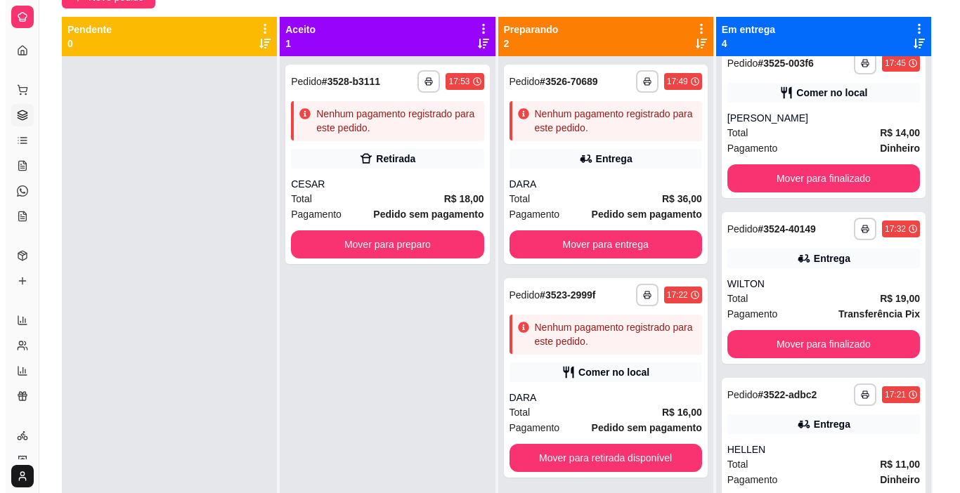
scroll to position [0, 0]
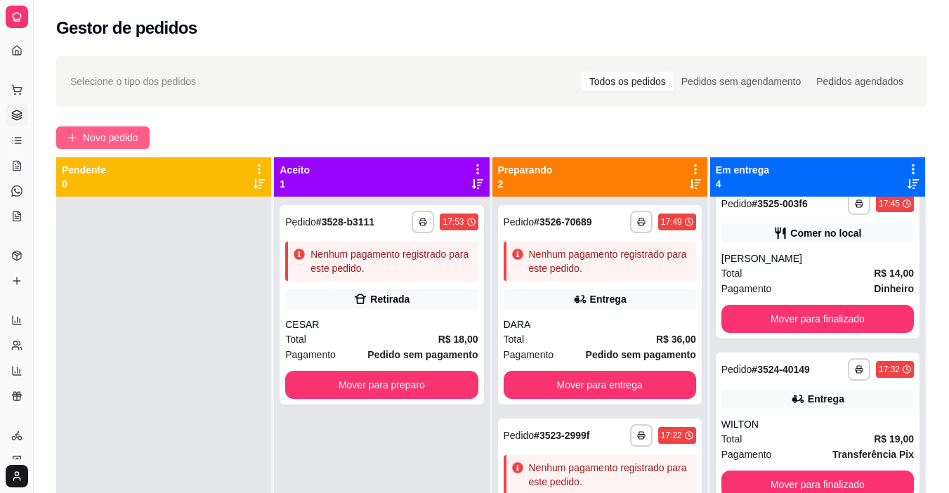
click at [119, 141] on span "Novo pedido" at bounding box center [110, 137] width 55 height 15
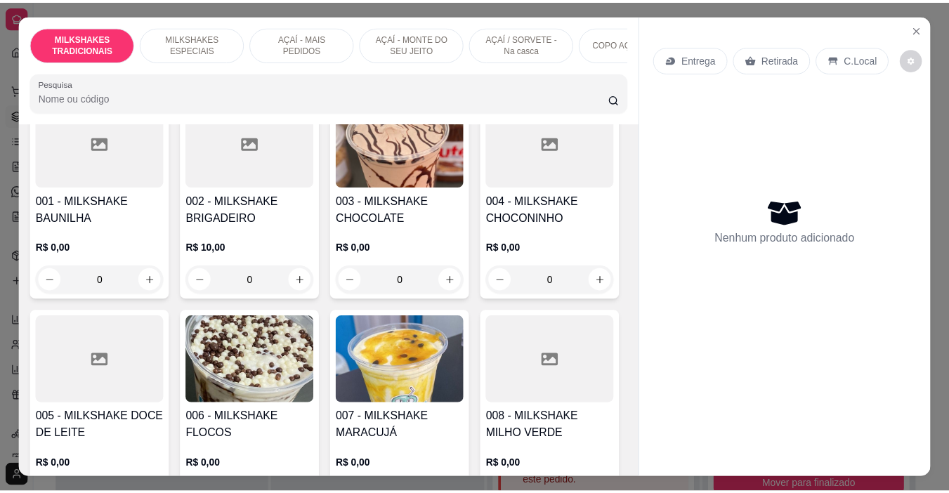
scroll to position [211, 0]
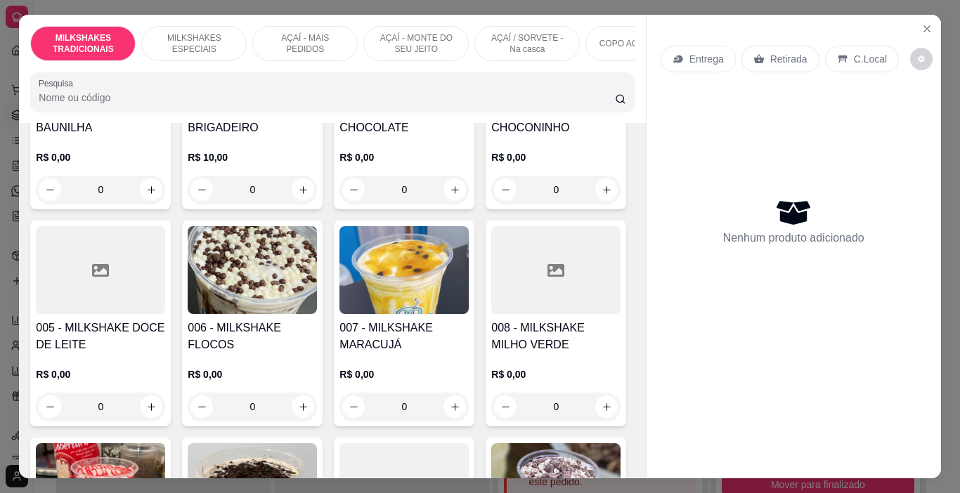
click at [317, 314] on img at bounding box center [252, 270] width 129 height 88
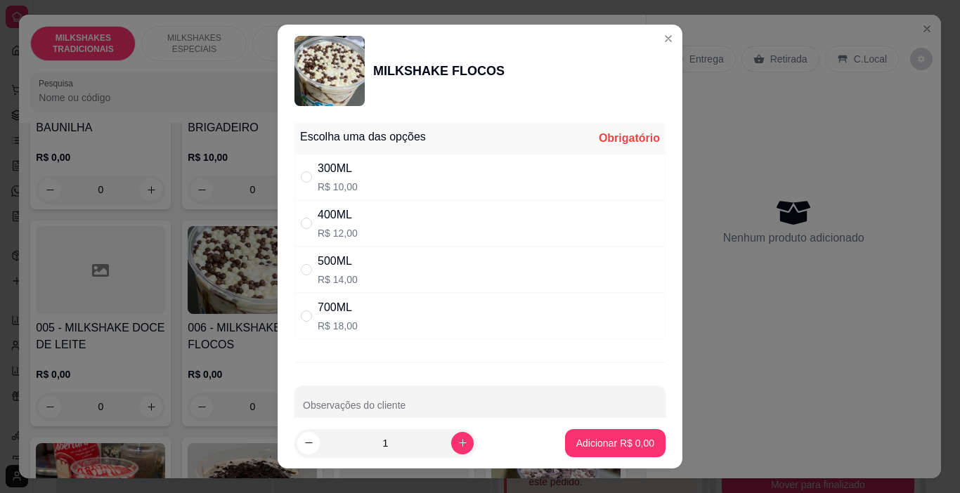
click at [347, 160] on div "300ML" at bounding box center [338, 168] width 40 height 17
radio input "true"
click at [622, 446] on p "Adicionar R$ 10,00" at bounding box center [612, 443] width 84 height 14
type input "1"
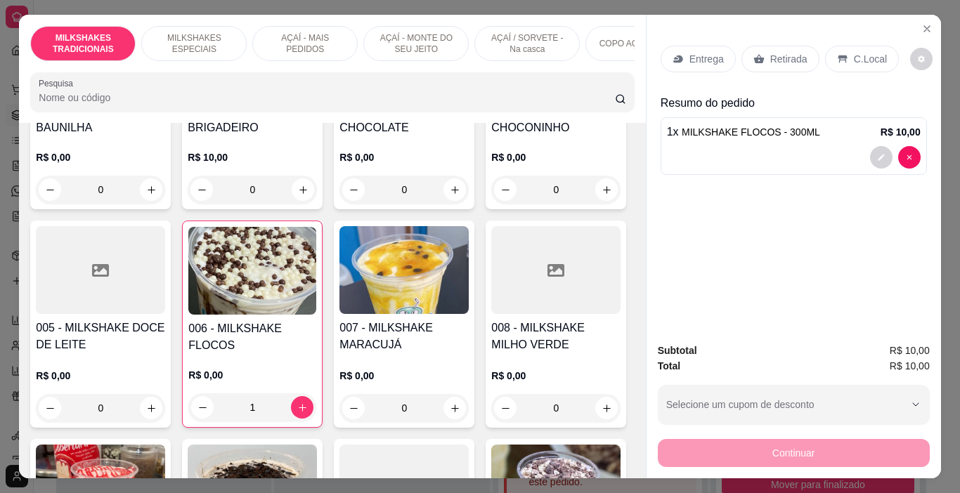
click at [839, 53] on icon at bounding box center [842, 58] width 11 height 11
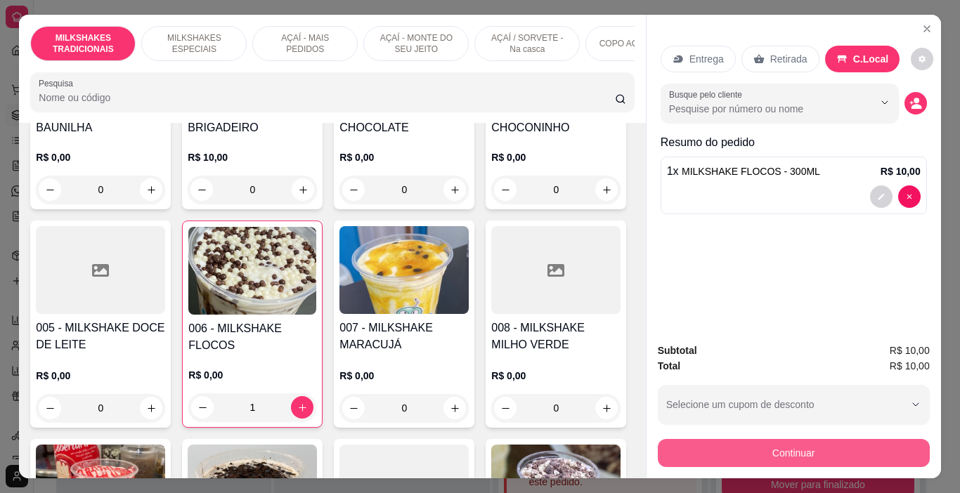
click at [792, 446] on button "Continuar" at bounding box center [794, 453] width 272 height 28
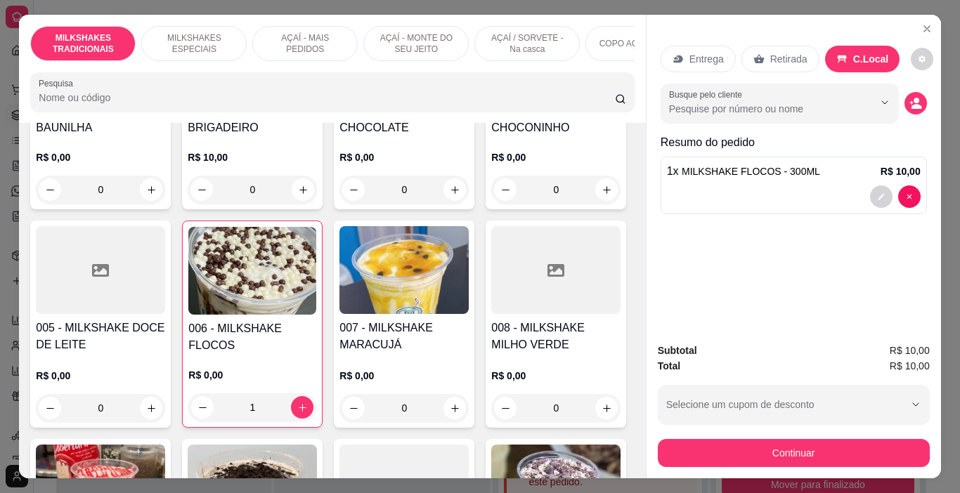
click at [762, 64] on div "Retirada" at bounding box center [780, 59] width 78 height 27
click at [784, 445] on button "Continuar" at bounding box center [794, 453] width 272 height 28
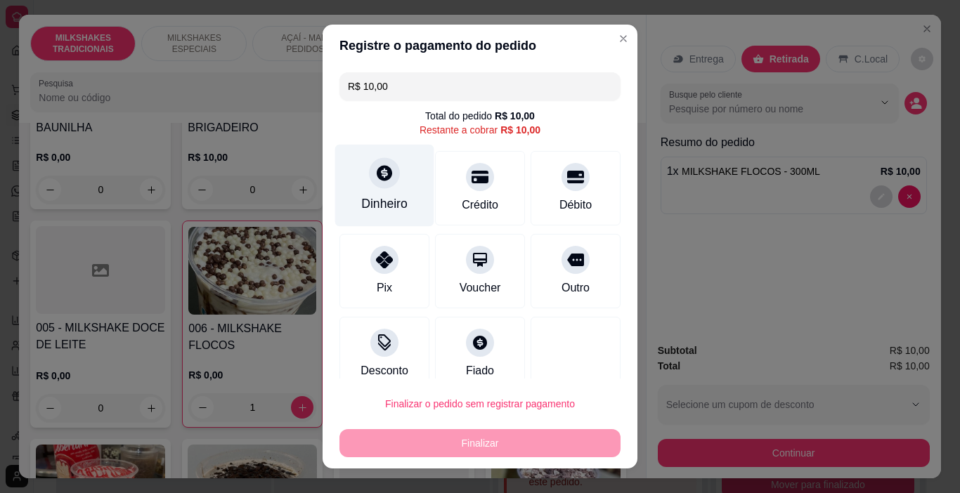
click at [377, 176] on icon at bounding box center [384, 173] width 18 height 18
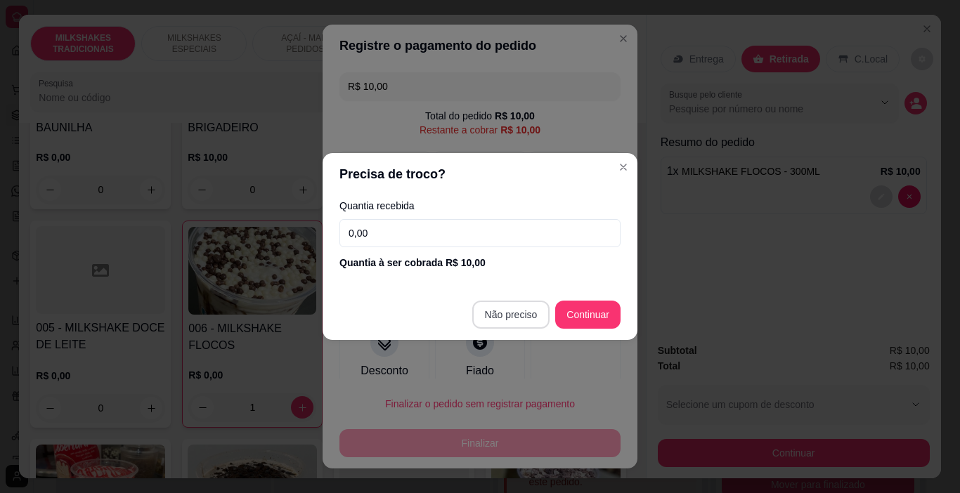
type input "R$ 0,00"
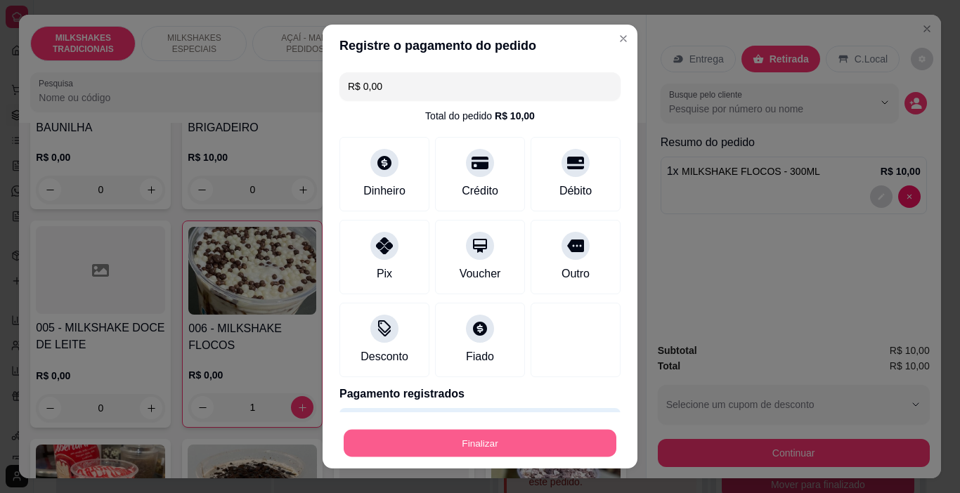
click at [480, 438] on button "Finalizar" at bounding box center [480, 443] width 273 height 27
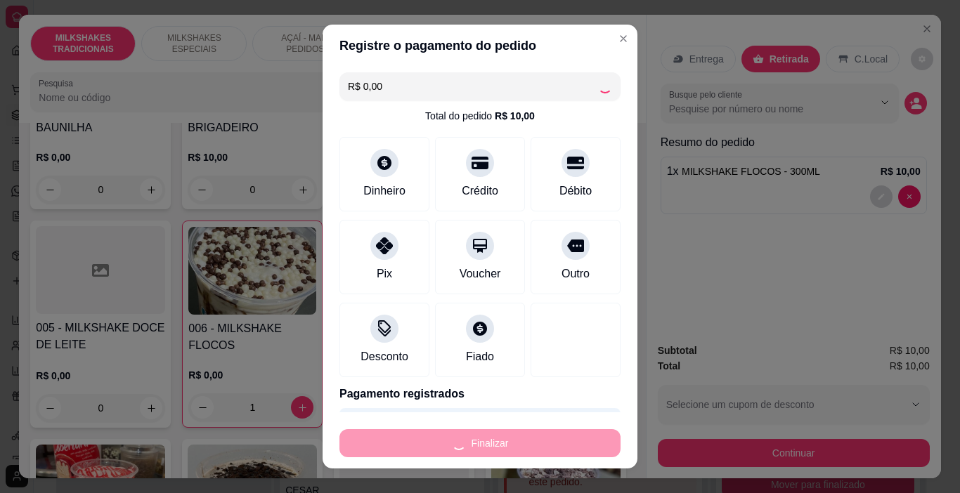
type input "0"
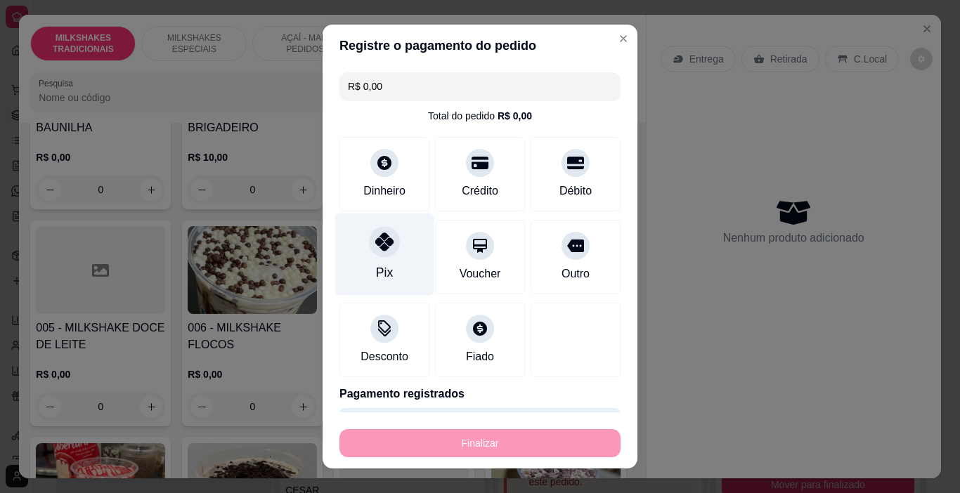
type input "-R$ 10,00"
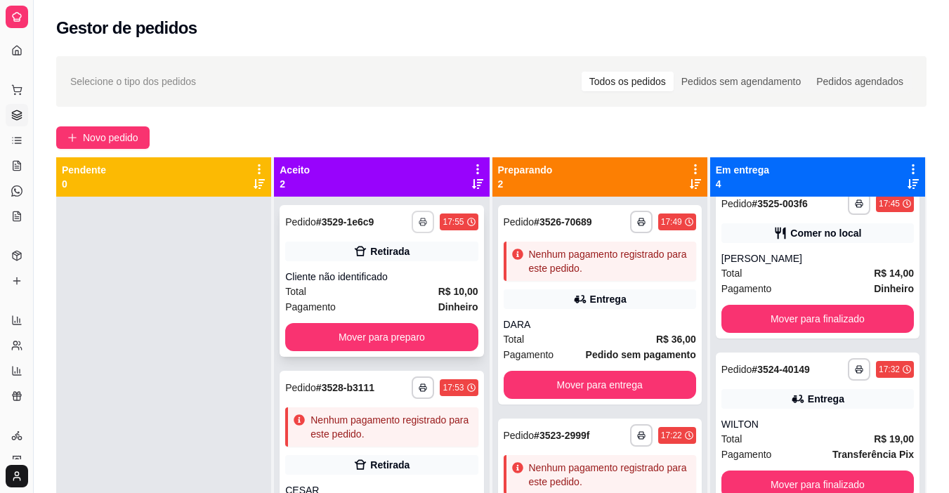
click at [426, 226] on button "button" at bounding box center [423, 222] width 22 height 22
click at [391, 268] on button "IMPRESSORA" at bounding box center [381, 271] width 102 height 22
click at [390, 268] on div "**********" at bounding box center [382, 281] width 204 height 152
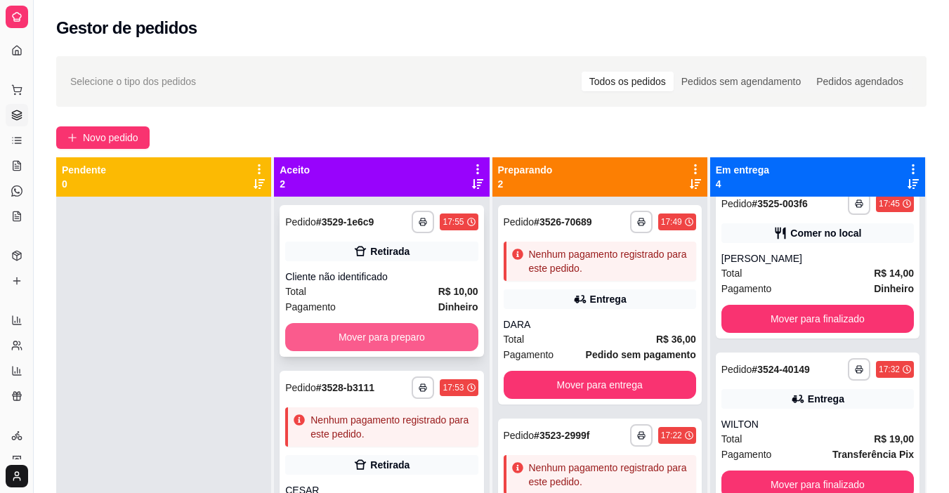
click at [360, 332] on button "Mover para preparo" at bounding box center [381, 337] width 192 height 28
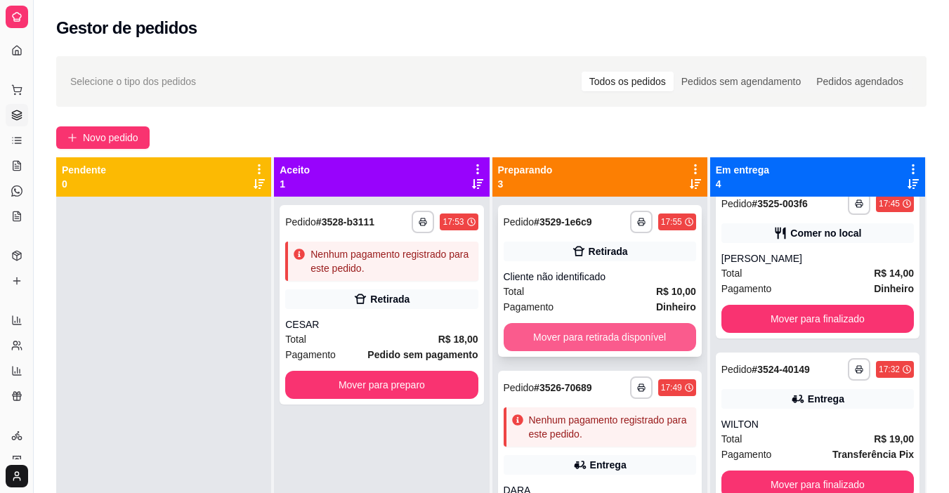
click at [617, 332] on button "Mover para retirada disponível" at bounding box center [600, 337] width 192 height 28
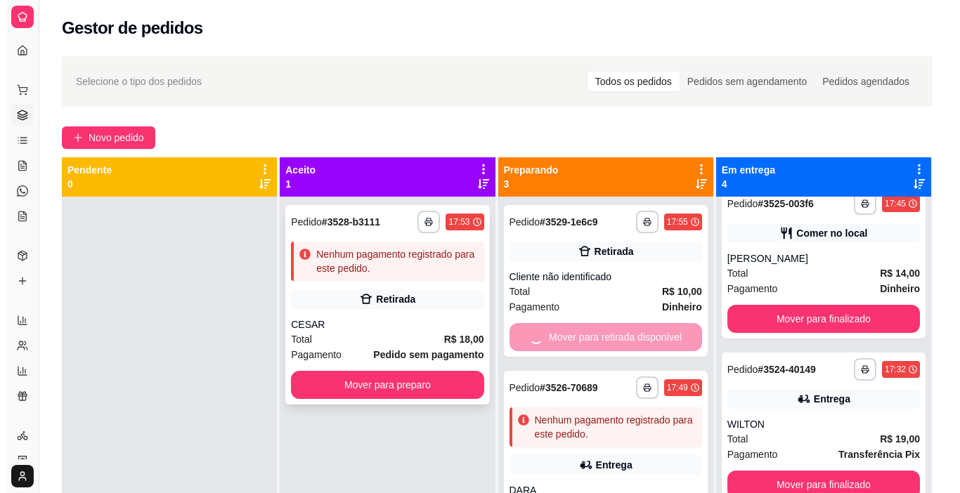
scroll to position [350, 0]
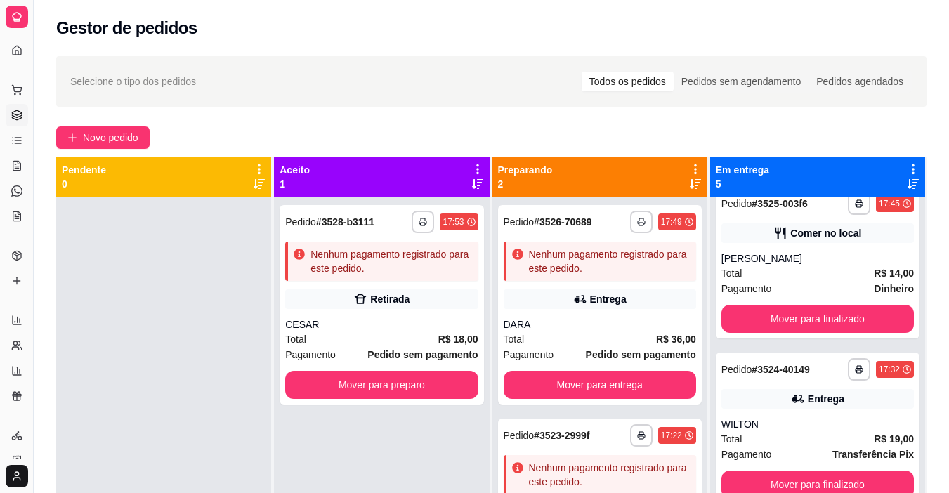
click at [152, 141] on div "Novo pedido" at bounding box center [491, 137] width 870 height 22
click at [136, 138] on span "Novo pedido" at bounding box center [110, 137] width 55 height 15
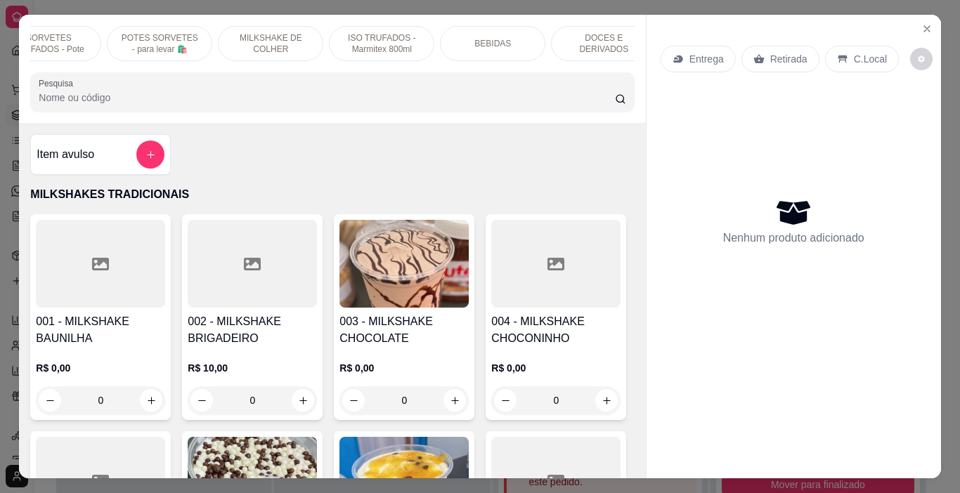
scroll to position [0, 723]
click at [542, 40] on p "DOCES E DERIVADOS" at bounding box center [580, 43] width 81 height 22
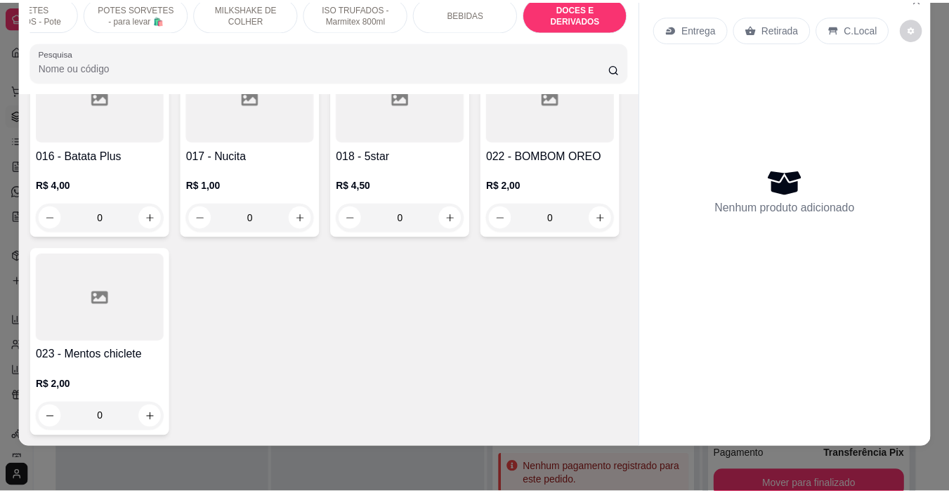
scroll to position [6692, 0]
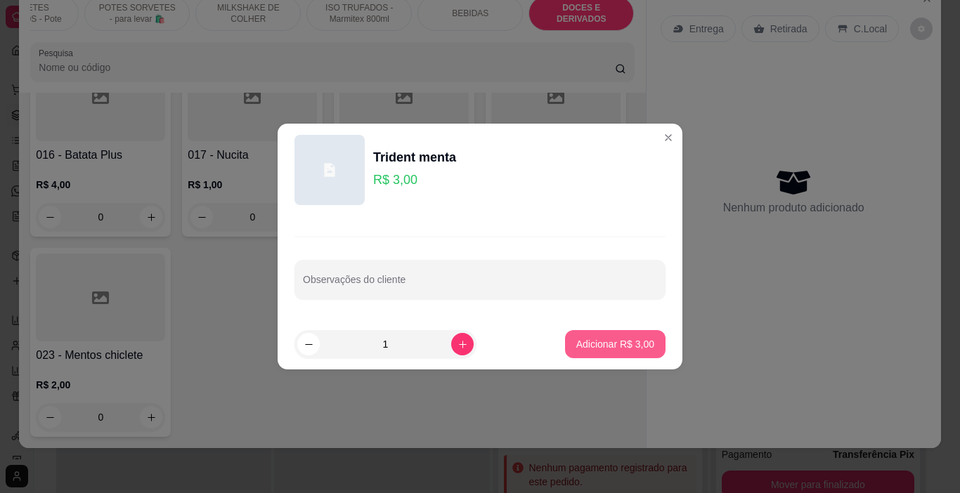
click at [606, 344] on p "Adicionar R$ 3,00" at bounding box center [615, 344] width 78 height 14
type input "1"
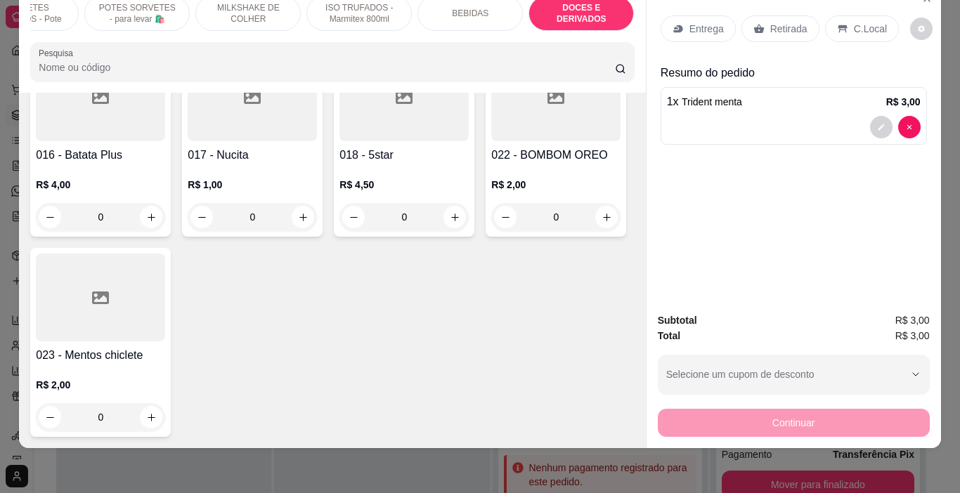
click at [783, 22] on p "Retirada" at bounding box center [788, 29] width 37 height 14
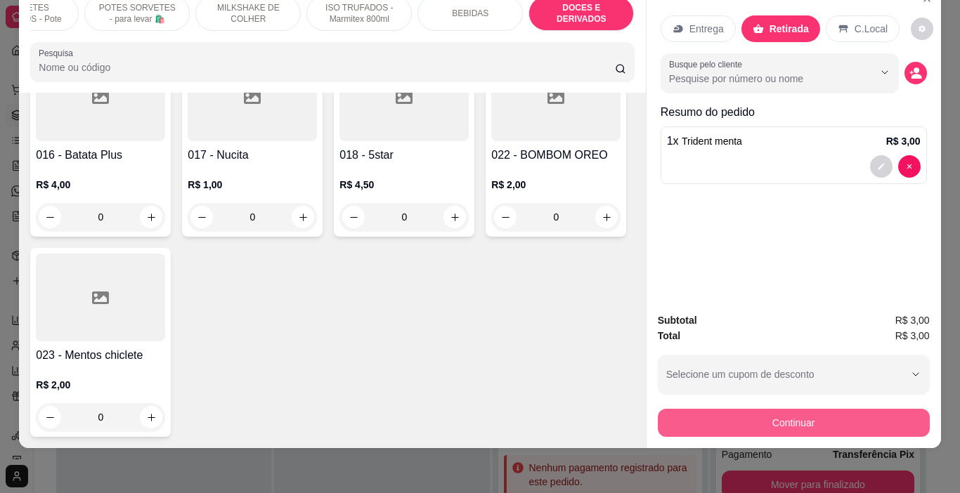
click at [804, 409] on button "Continuar" at bounding box center [794, 423] width 272 height 28
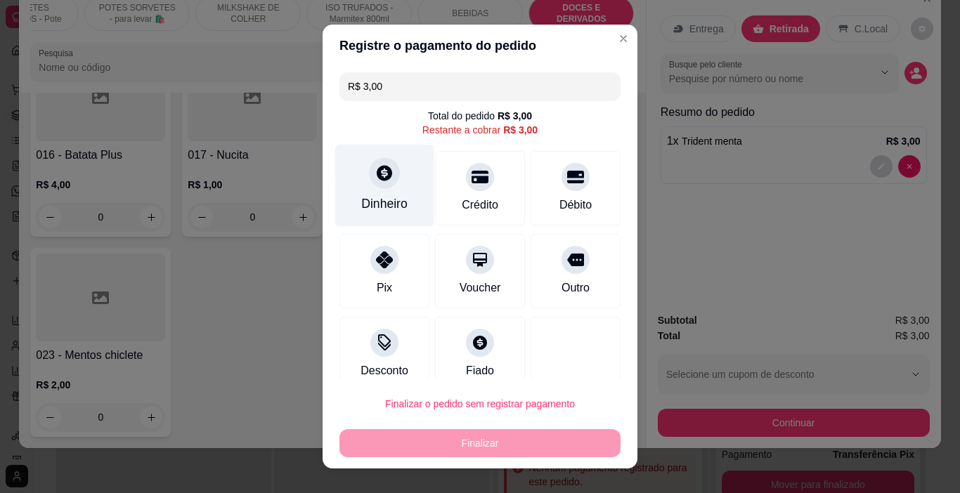
click at [363, 162] on div "Dinheiro" at bounding box center [384, 186] width 99 height 82
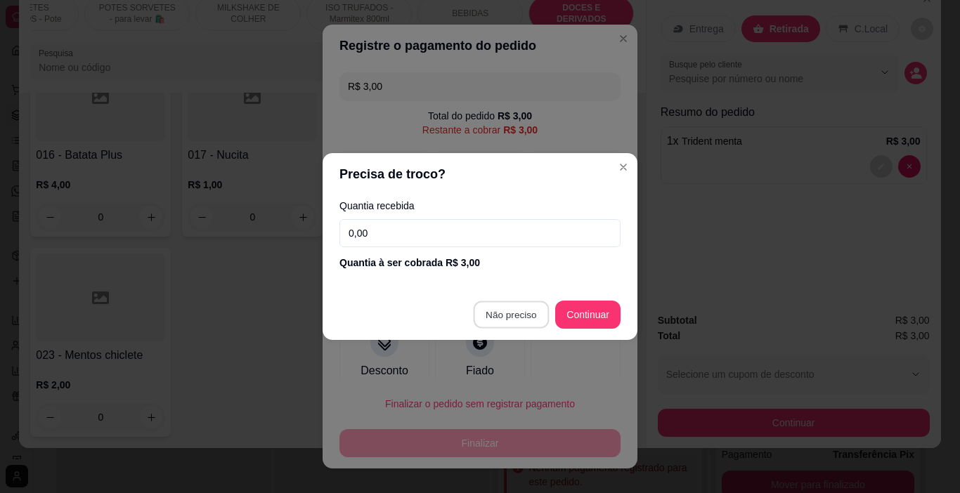
type input "R$ 0,00"
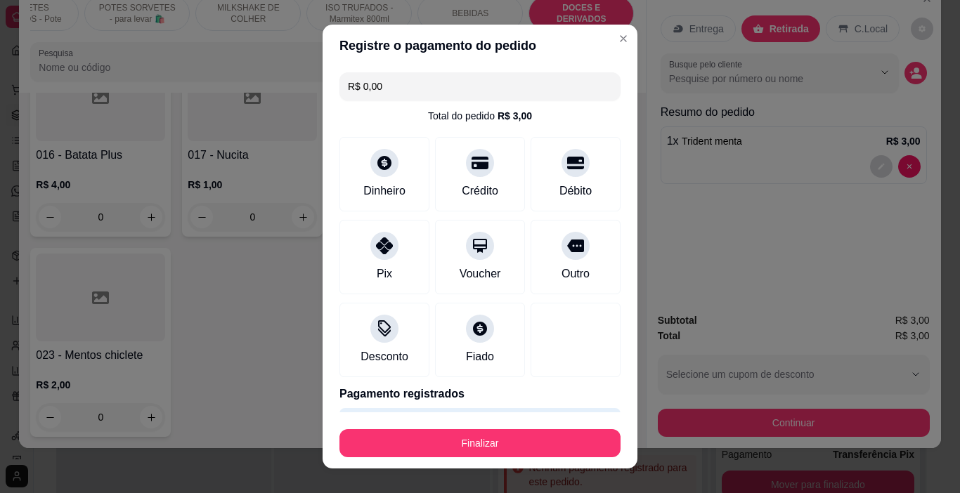
click at [475, 440] on button "Finalizar" at bounding box center [479, 443] width 281 height 28
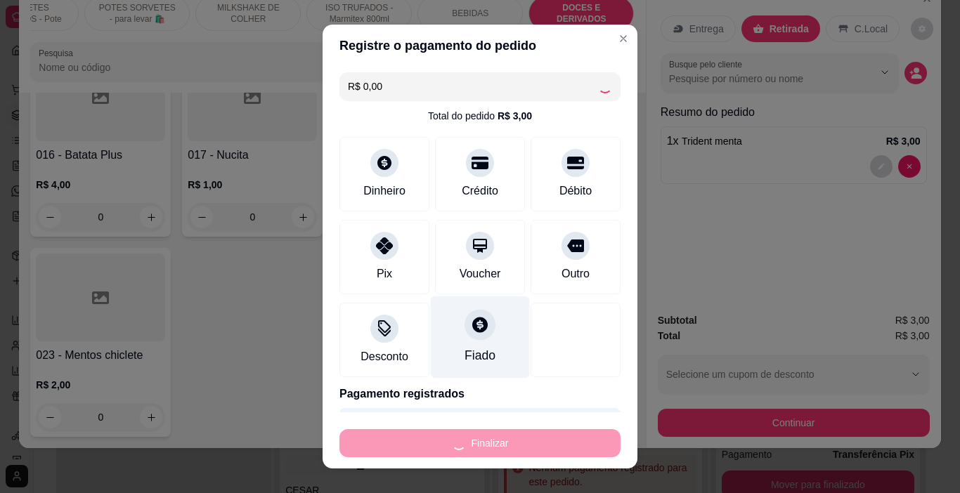
type input "0"
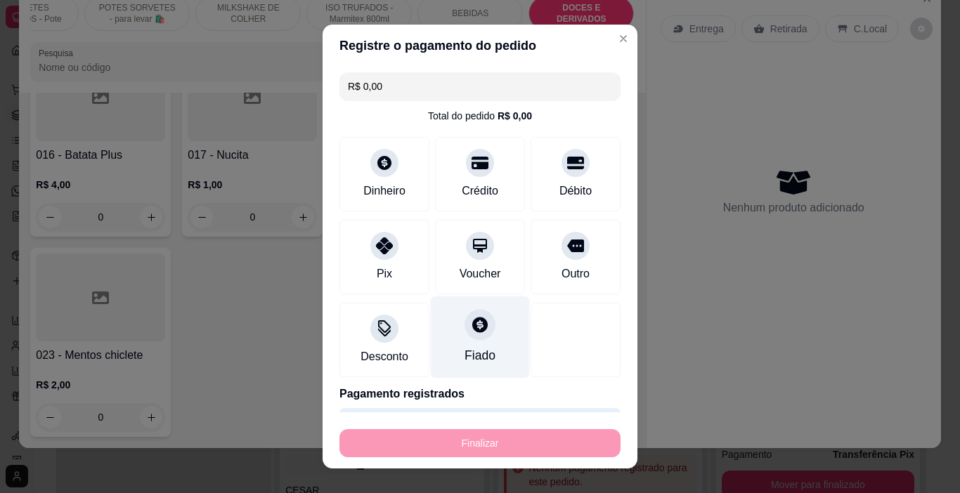
type input "-R$ 3,00"
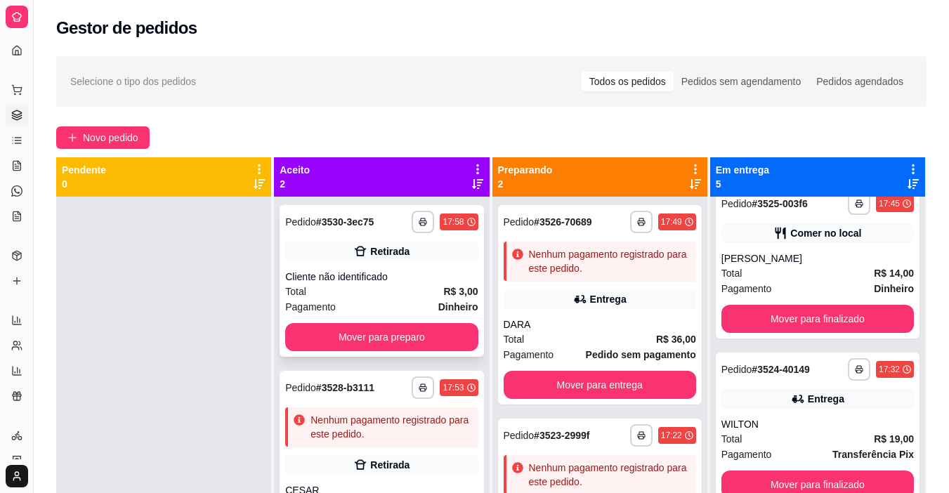
click at [440, 216] on div "17:58" at bounding box center [459, 222] width 38 height 17
click at [421, 218] on polyline "button" at bounding box center [423, 219] width 4 height 3
click at [403, 273] on button "IMPRESSORA" at bounding box center [381, 271] width 98 height 22
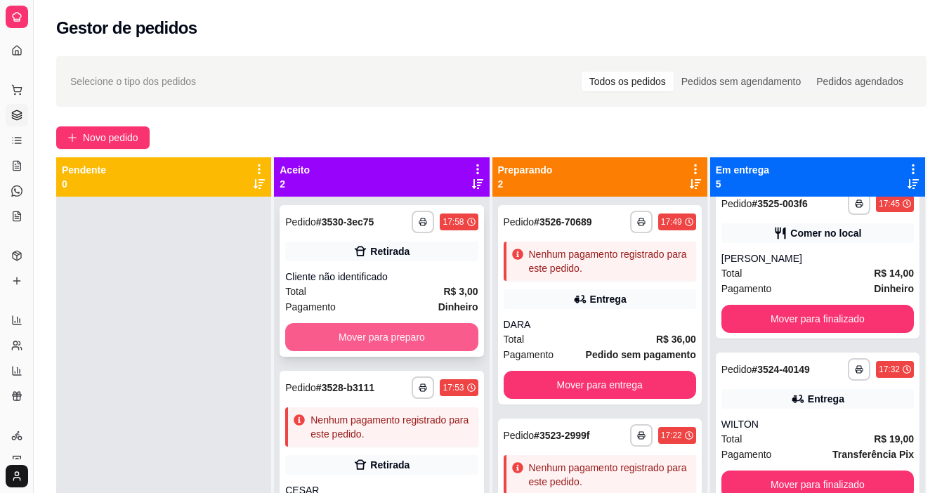
click at [397, 338] on button "Mover para preparo" at bounding box center [381, 337] width 192 height 28
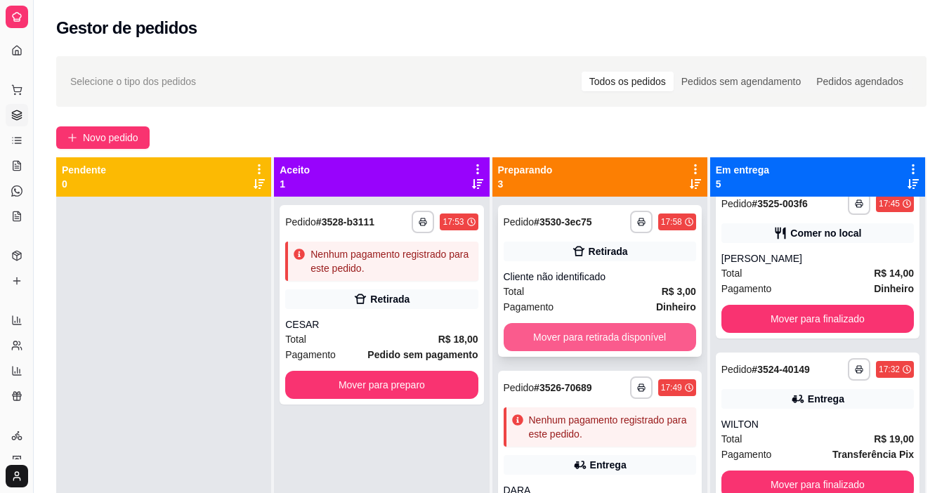
click at [605, 336] on button "Mover para retirada disponível" at bounding box center [600, 337] width 192 height 28
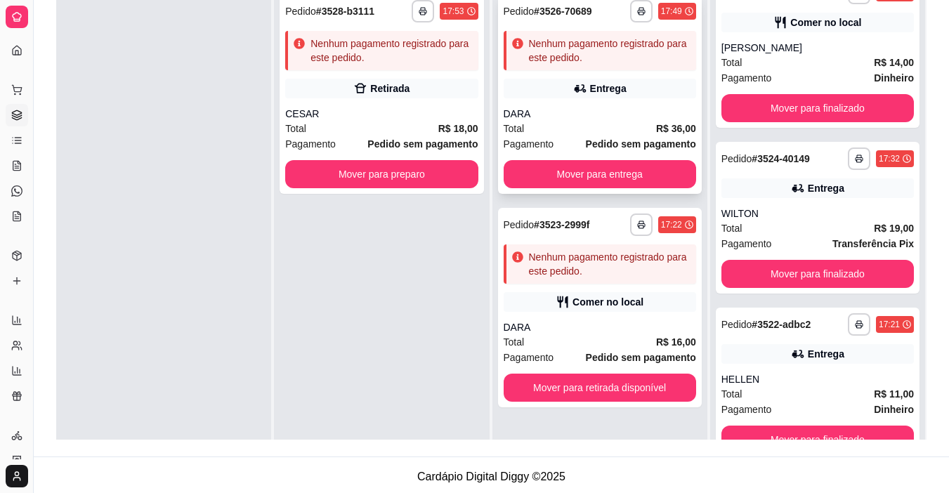
click at [568, 120] on div "DARA" at bounding box center [600, 114] width 192 height 14
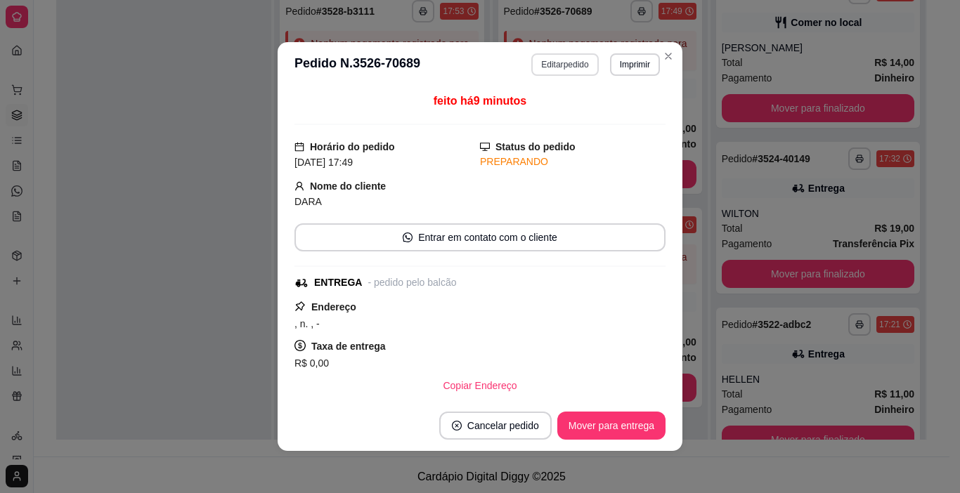
click at [591, 66] on button "Editar pedido" at bounding box center [564, 64] width 67 height 22
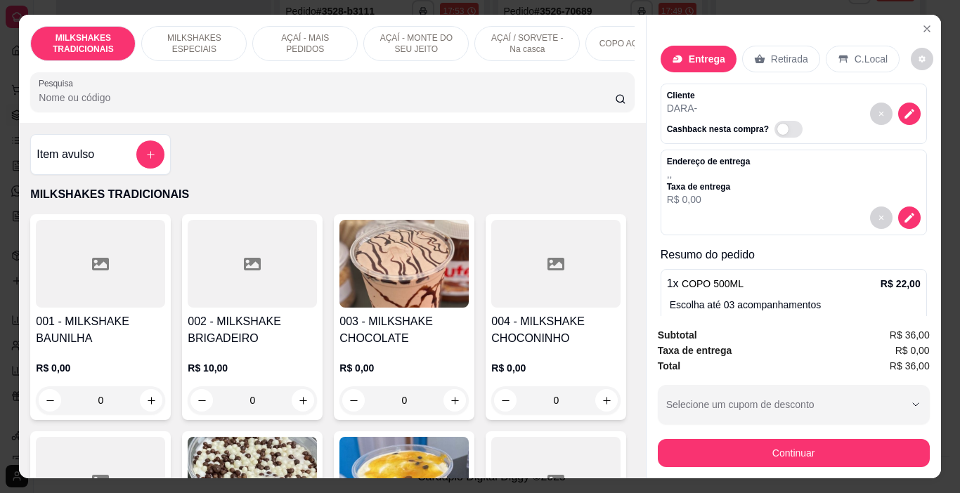
click at [749, 441] on button "Continuar" at bounding box center [794, 453] width 272 height 28
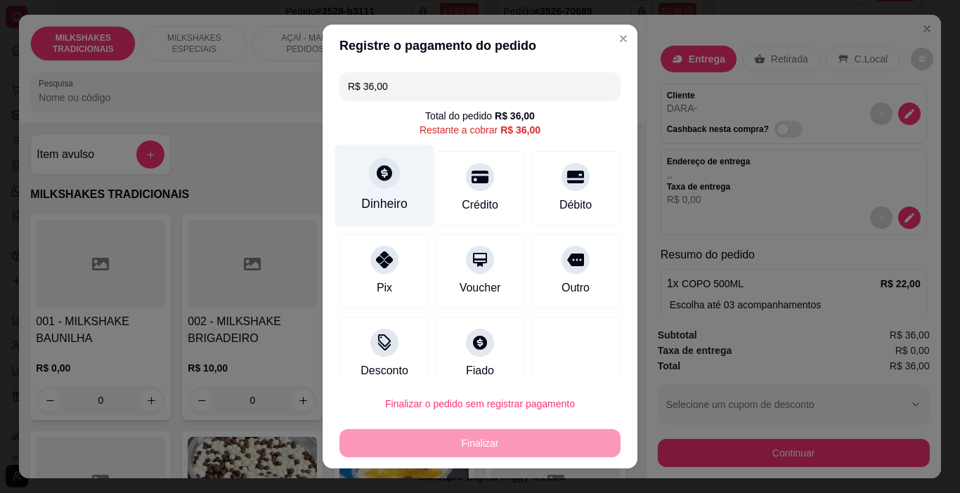
click at [390, 180] on div "Dinheiro" at bounding box center [384, 186] width 99 height 82
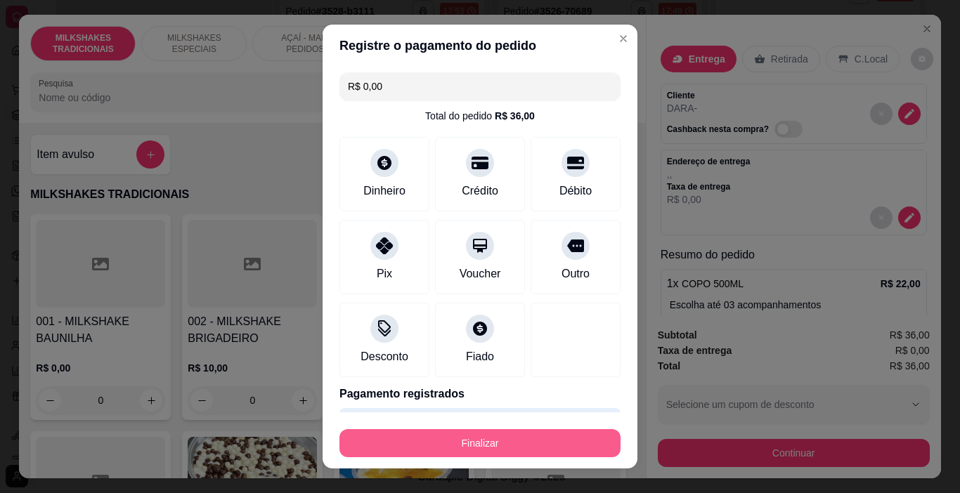
click at [476, 436] on button "Finalizar" at bounding box center [479, 443] width 281 height 28
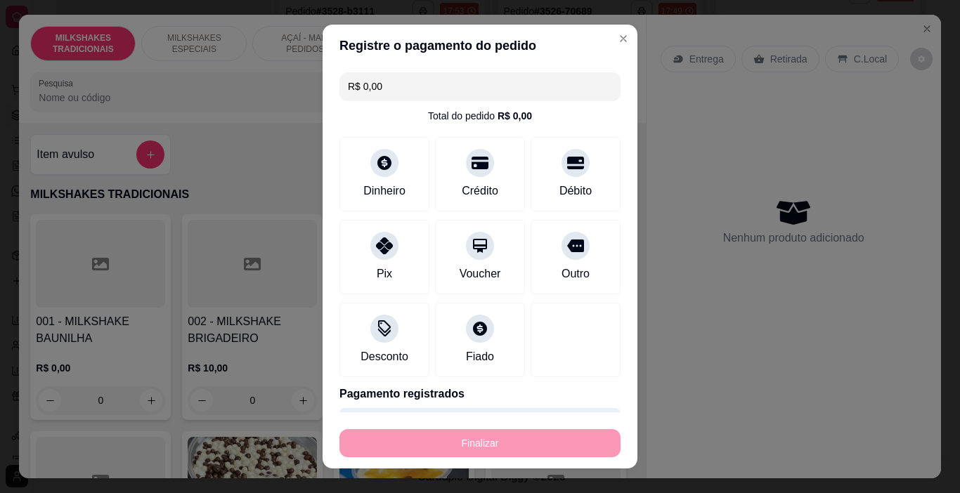
type input "-R$ 36,00"
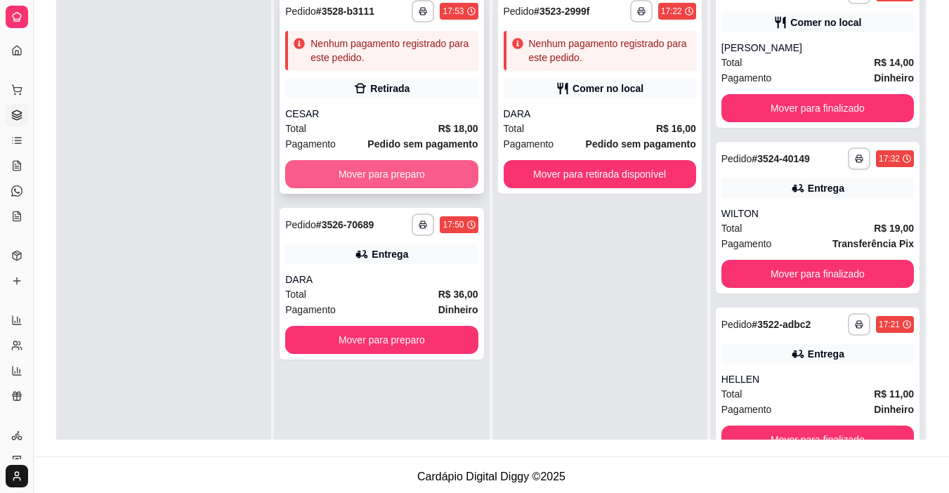
scroll to position [140, 0]
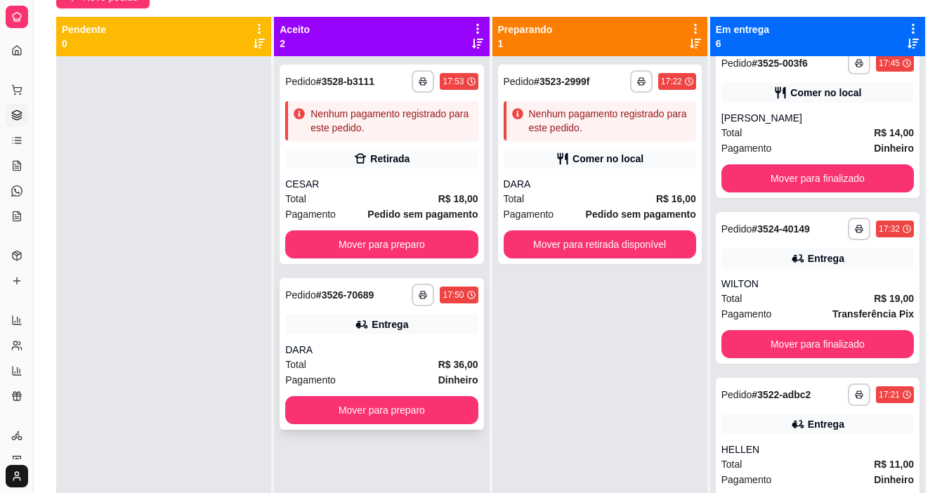
click at [357, 395] on div "**********" at bounding box center [382, 354] width 204 height 152
click at [421, 299] on rect "button" at bounding box center [423, 297] width 4 height 3
click at [392, 343] on button "IMPRESSORA" at bounding box center [381, 344] width 102 height 22
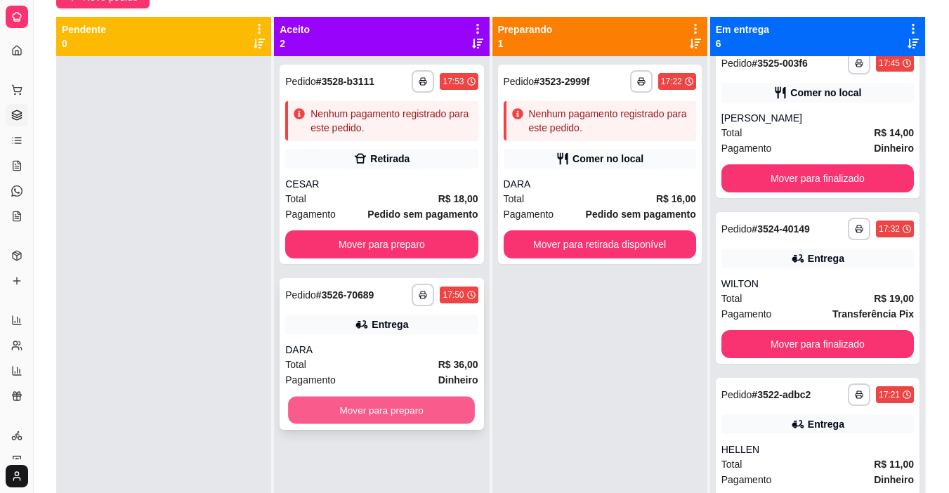
click at [407, 417] on button "Mover para preparo" at bounding box center [381, 410] width 187 height 27
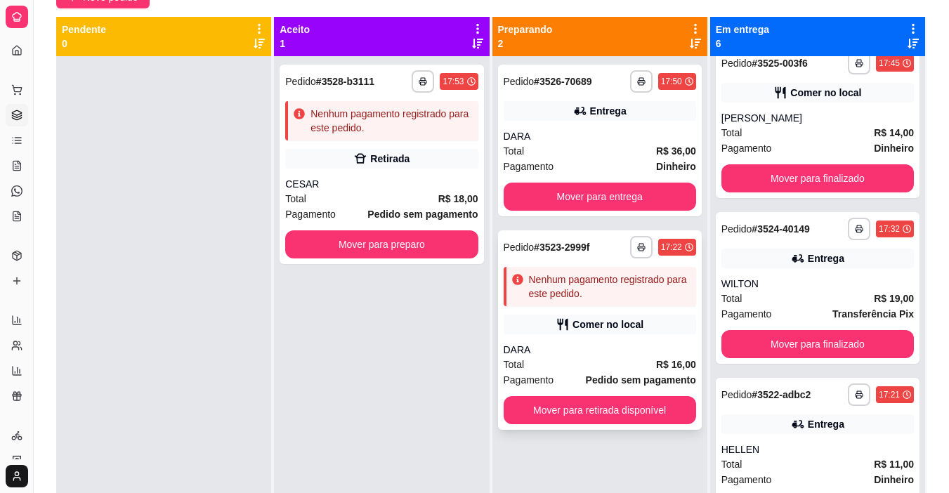
click at [566, 332] on div "Comer no local" at bounding box center [600, 325] width 192 height 20
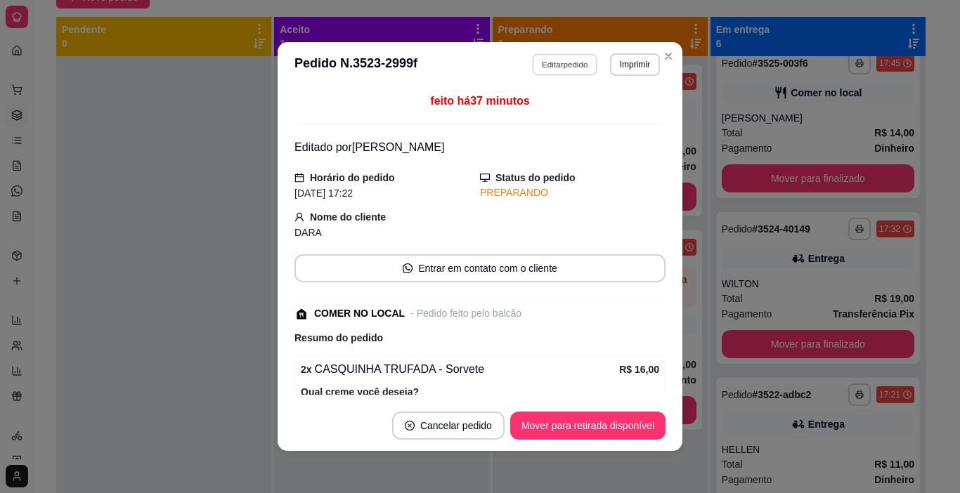
click at [549, 63] on button "Editar pedido" at bounding box center [564, 64] width 65 height 22
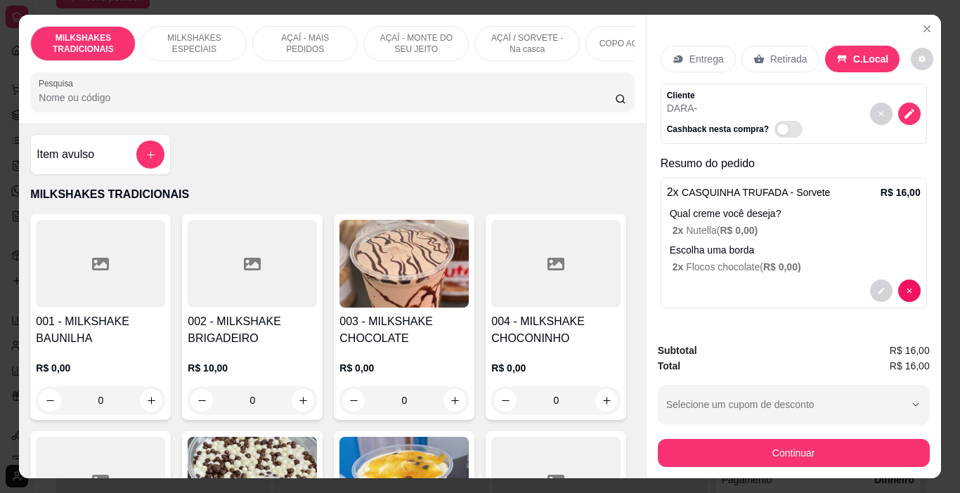
click at [805, 429] on div "Subtotal R$ 16,00 Total R$ 16,00 Selecione um cupom de desconto Selecione um cu…" at bounding box center [794, 405] width 272 height 124
click at [804, 442] on button "Continuar" at bounding box center [794, 453] width 272 height 28
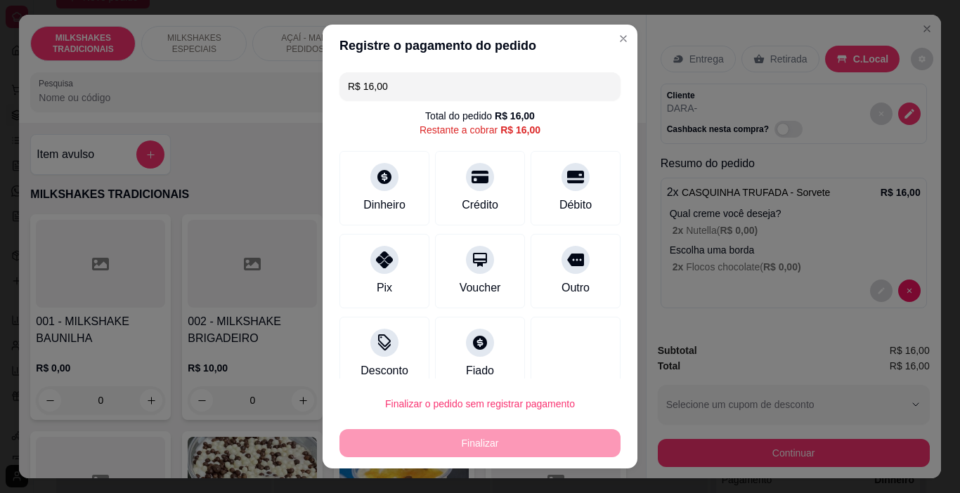
click at [435, 95] on input "R$ 16,00" at bounding box center [480, 86] width 264 height 28
click at [370, 189] on div "Dinheiro" at bounding box center [384, 186] width 99 height 82
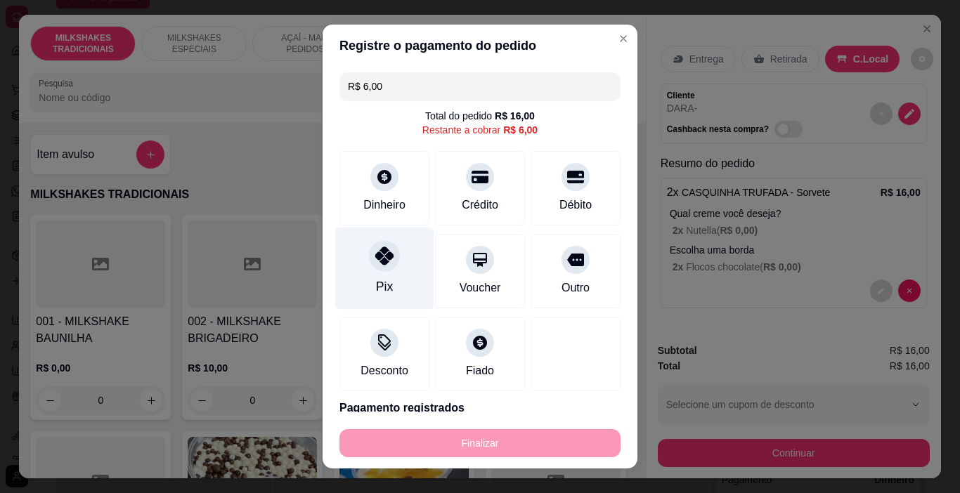
click at [375, 249] on icon at bounding box center [384, 256] width 18 height 18
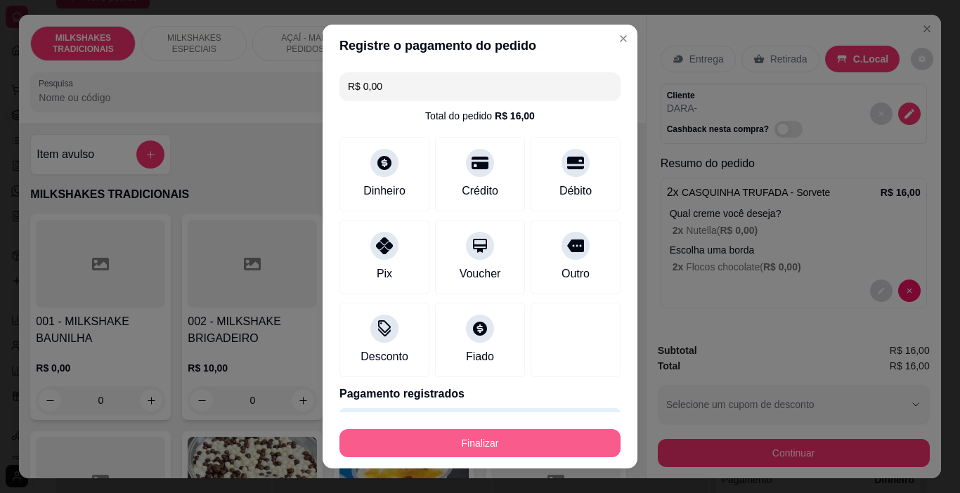
click at [514, 437] on button "Finalizar" at bounding box center [479, 443] width 281 height 28
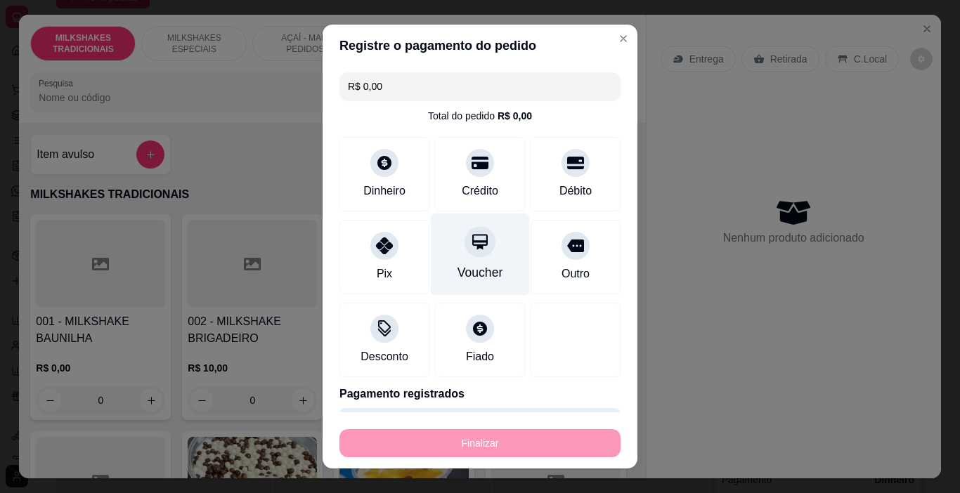
type input "-R$ 16,00"
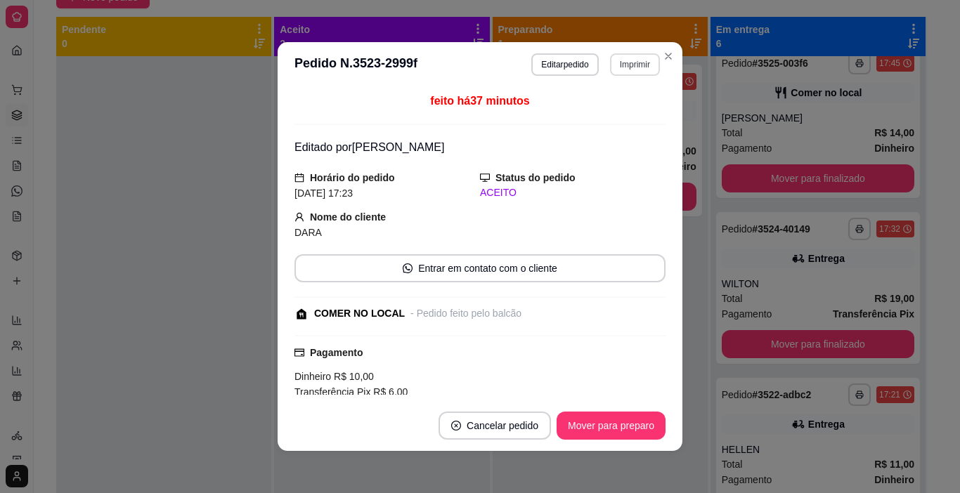
click at [637, 65] on button "Imprimir" at bounding box center [635, 64] width 50 height 22
click at [616, 126] on div "Escolha a impressora IMPRESSORA" at bounding box center [605, 104] width 116 height 48
click at [627, 116] on button "IMPRESSORA" at bounding box center [605, 114] width 98 height 22
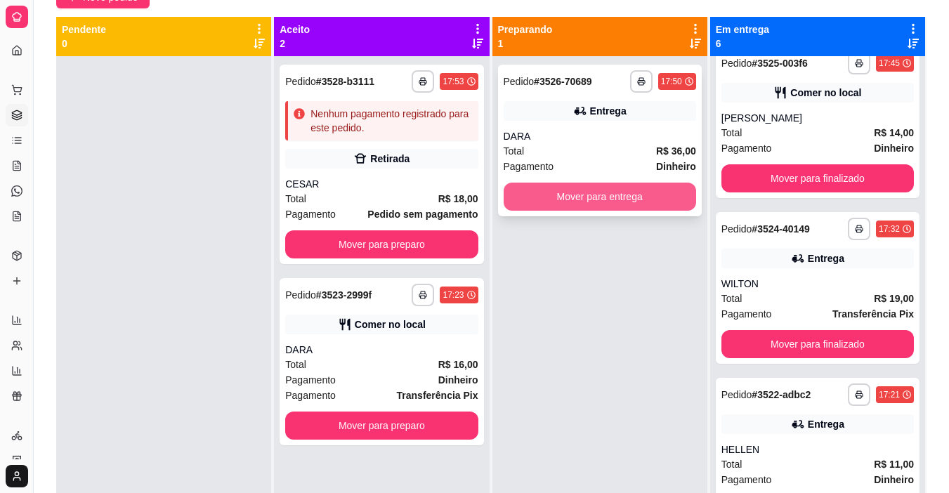
click at [626, 191] on button "Mover para entrega" at bounding box center [600, 197] width 192 height 28
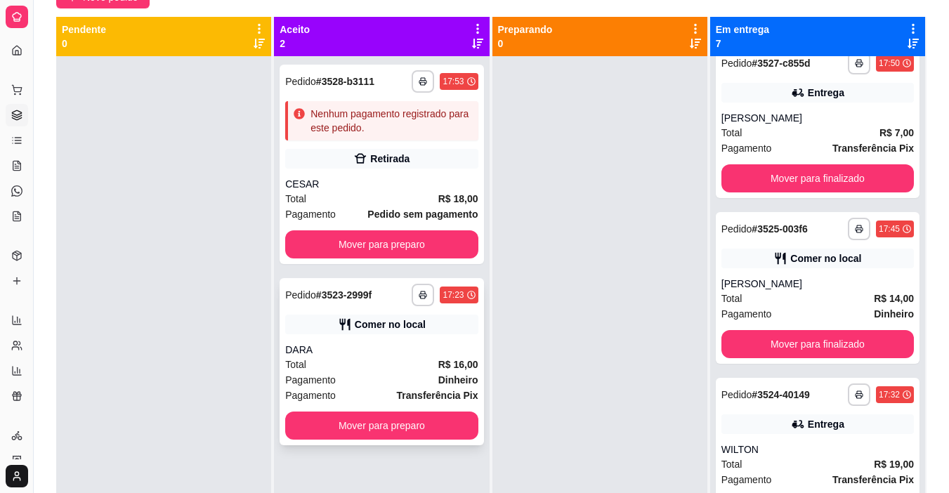
scroll to position [681, 0]
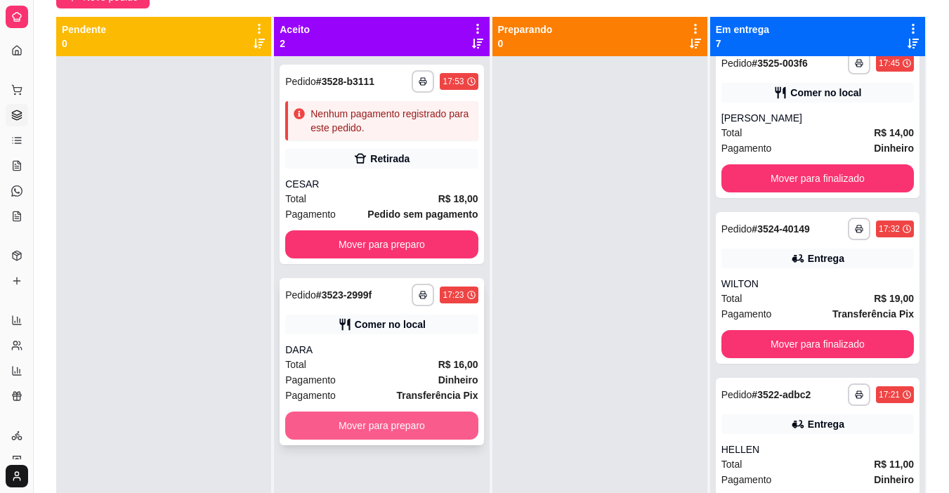
click at [407, 422] on button "Mover para preparo" at bounding box center [381, 426] width 192 height 28
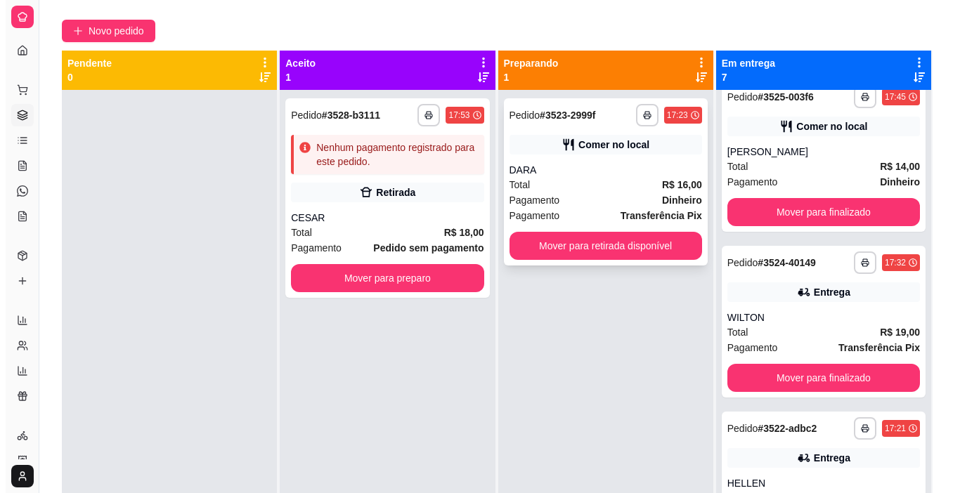
scroll to position [0, 0]
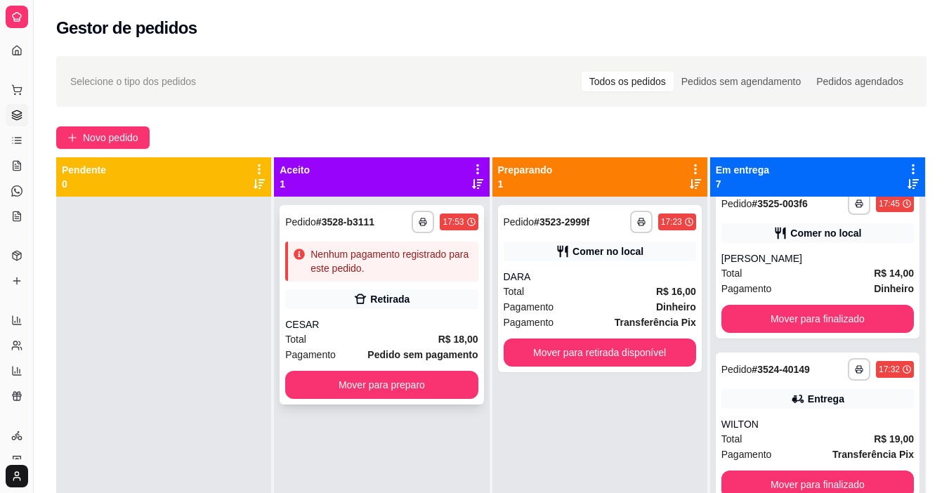
click at [409, 314] on div "**********" at bounding box center [382, 305] width 204 height 200
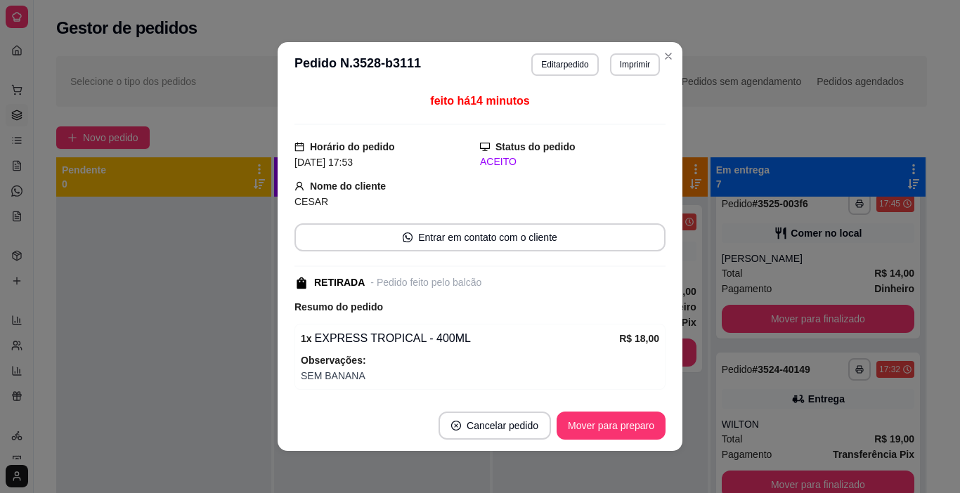
click at [563, 73] on button "Editar pedido" at bounding box center [564, 64] width 67 height 22
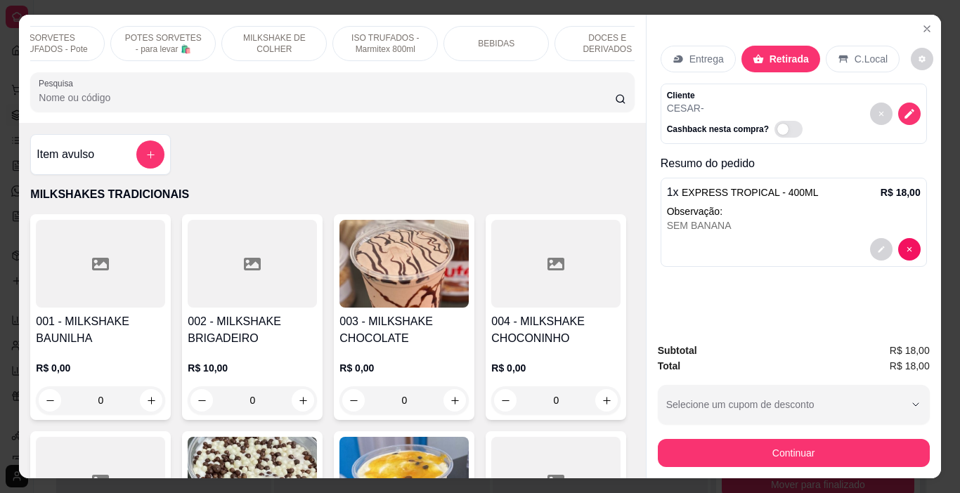
scroll to position [0, 723]
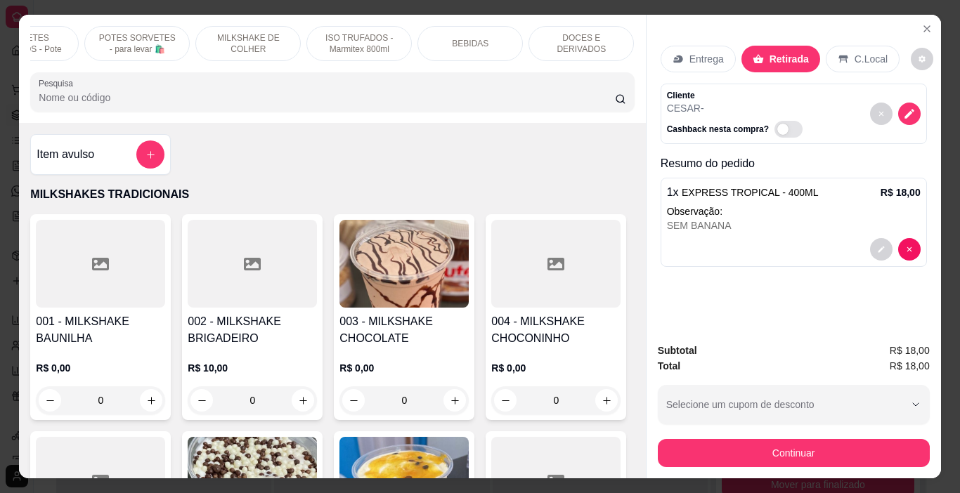
click at [595, 43] on p "DOCES E DERIVADOS" at bounding box center [580, 43] width 81 height 22
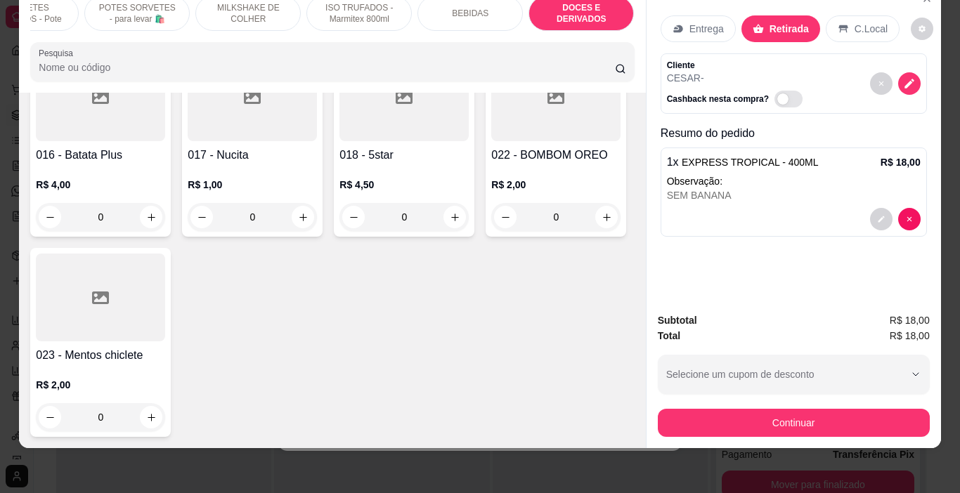
scroll to position [6552, 0]
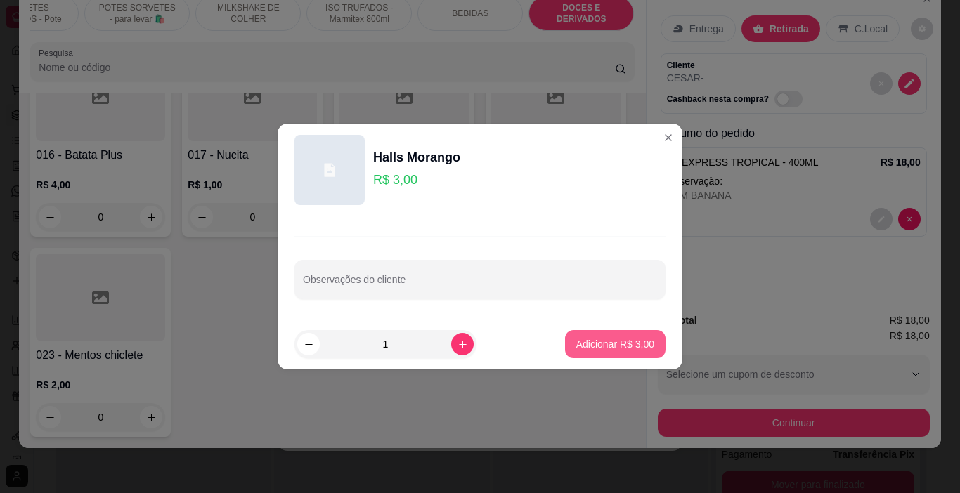
click at [591, 339] on p "Adicionar R$ 3,00" at bounding box center [615, 344] width 78 height 14
type input "1"
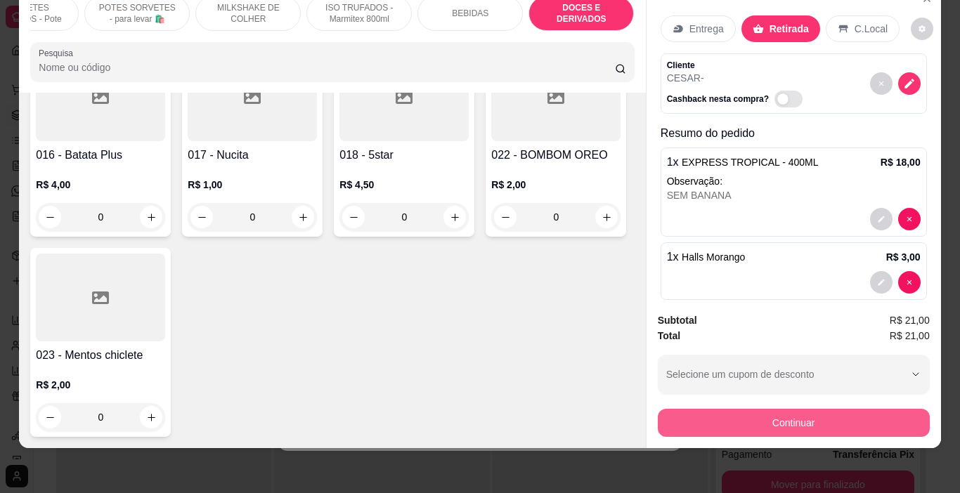
click at [783, 409] on button "Continuar" at bounding box center [794, 423] width 272 height 28
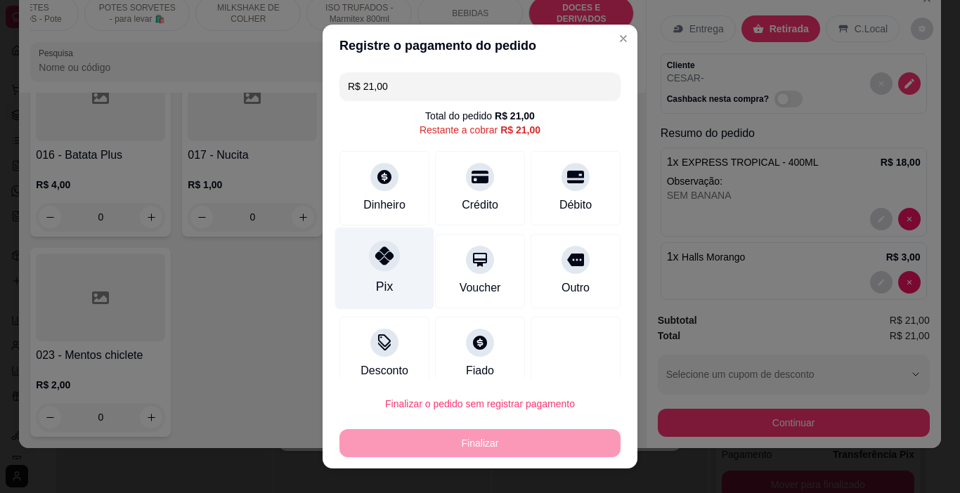
click at [389, 261] on div at bounding box center [384, 256] width 31 height 31
type input "R$ 0,00"
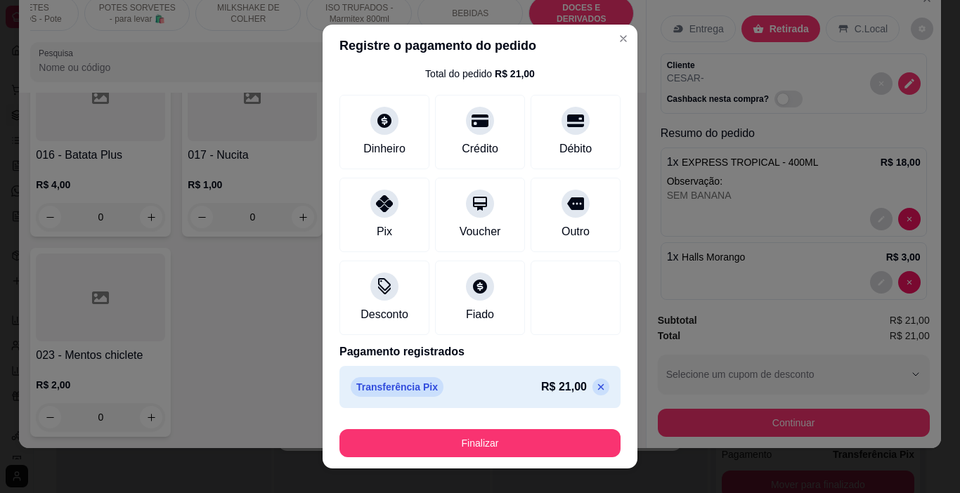
scroll to position [44, 0]
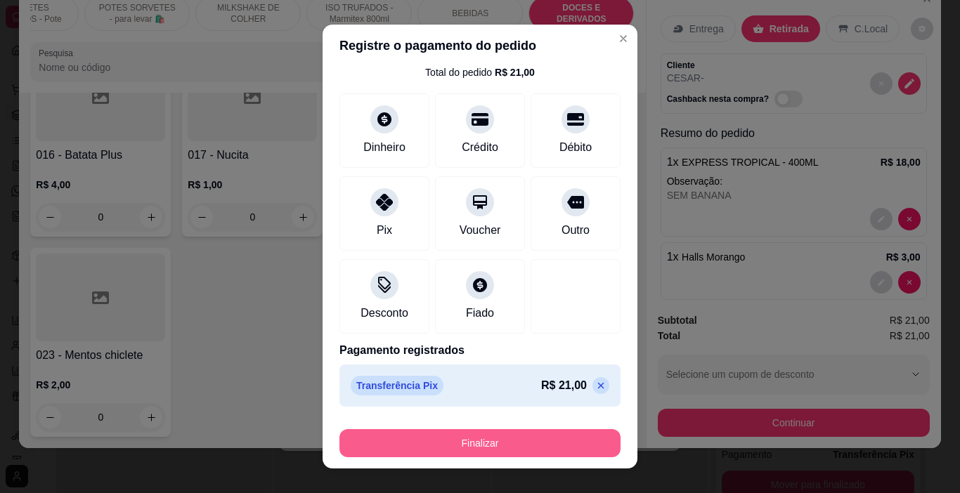
click at [478, 454] on button "Finalizar" at bounding box center [479, 443] width 281 height 28
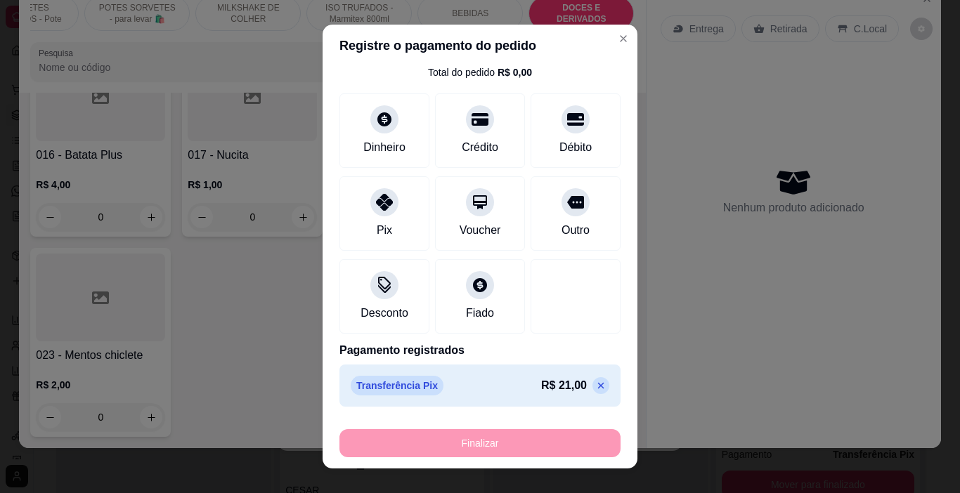
type input "0"
type input "-R$ 21,00"
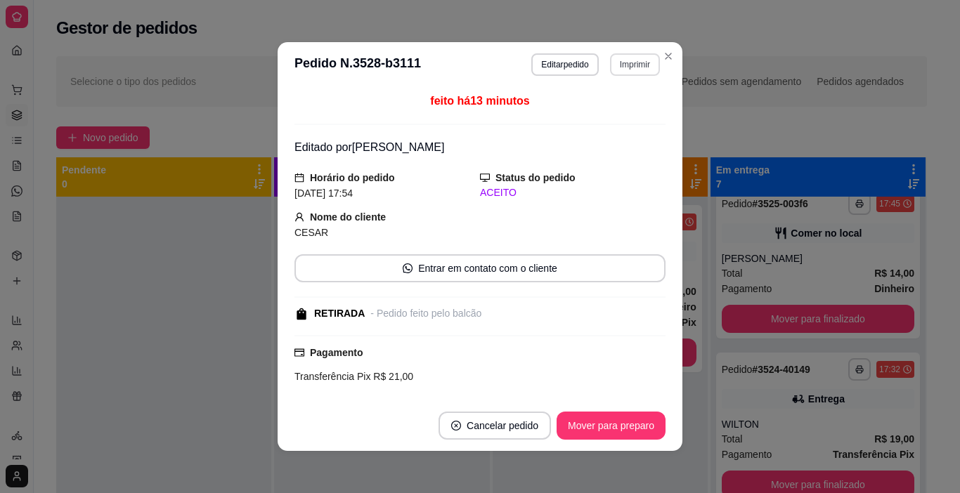
click at [630, 65] on button "Imprimir" at bounding box center [635, 64] width 50 height 22
click at [606, 107] on button "IMPRESSORA" at bounding box center [605, 114] width 102 height 22
click at [597, 426] on button "Mover para preparo" at bounding box center [610, 426] width 109 height 28
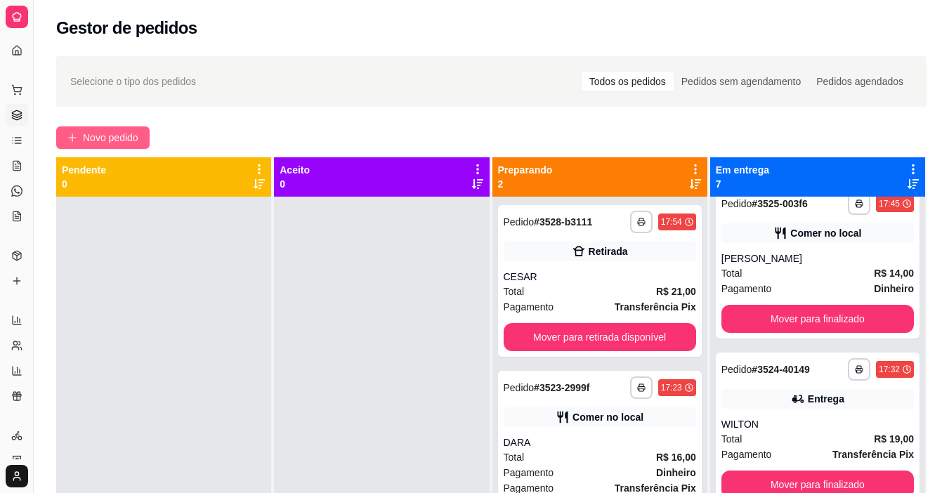
click at [119, 140] on span "Novo pedido" at bounding box center [110, 137] width 55 height 15
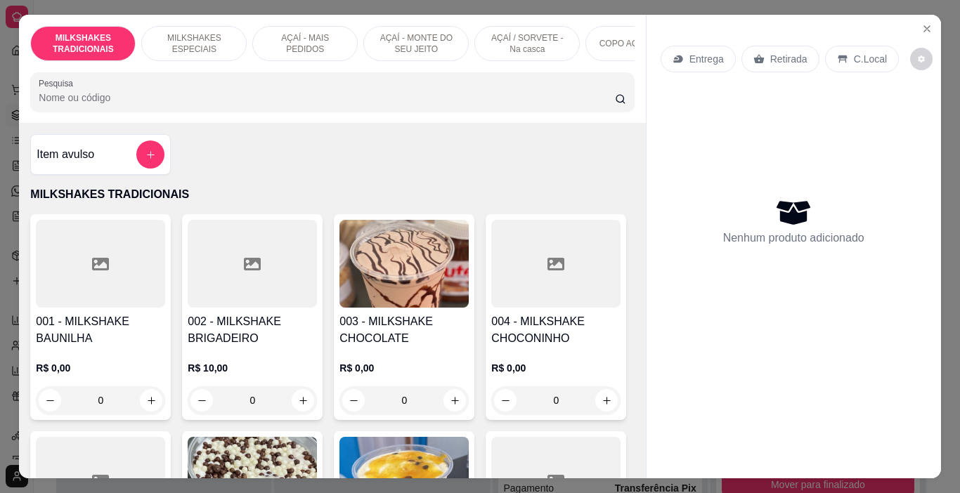
click at [209, 40] on p "MILKSHAKES ESPECIAIS" at bounding box center [193, 43] width 81 height 22
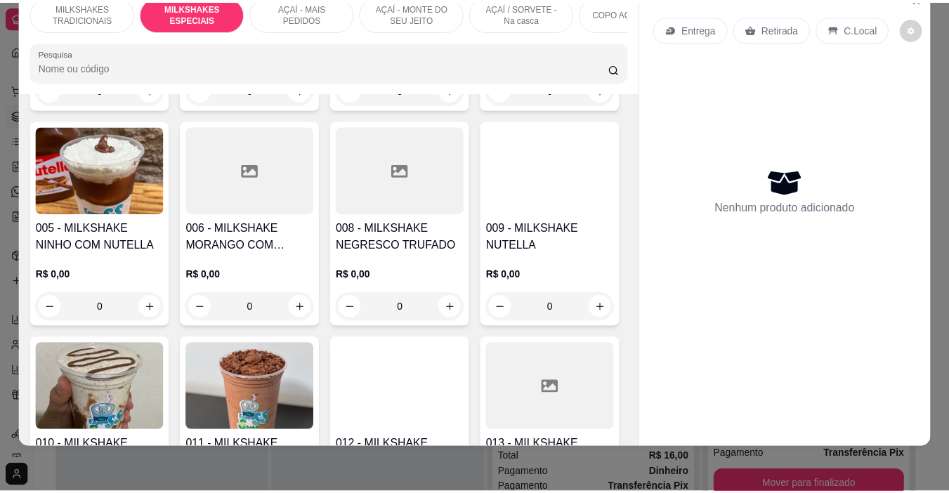
scroll to position [1464, 0]
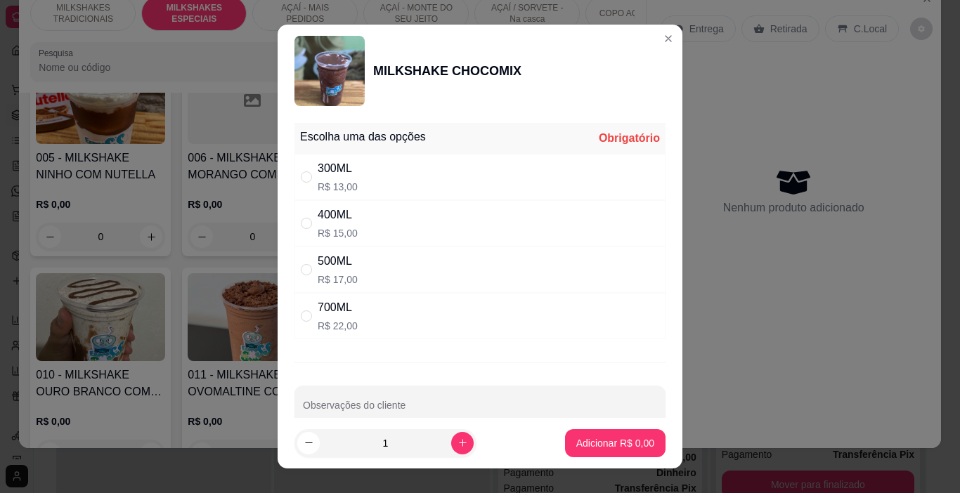
drag, startPoint x: 294, startPoint y: 223, endPoint x: 326, endPoint y: 235, distance: 34.0
click at [294, 225] on div "400ML R$ 15,00" at bounding box center [479, 223] width 371 height 46
radio input "true"
click at [452, 443] on button "increase-product-quantity" at bounding box center [462, 443] width 22 height 22
type input "2"
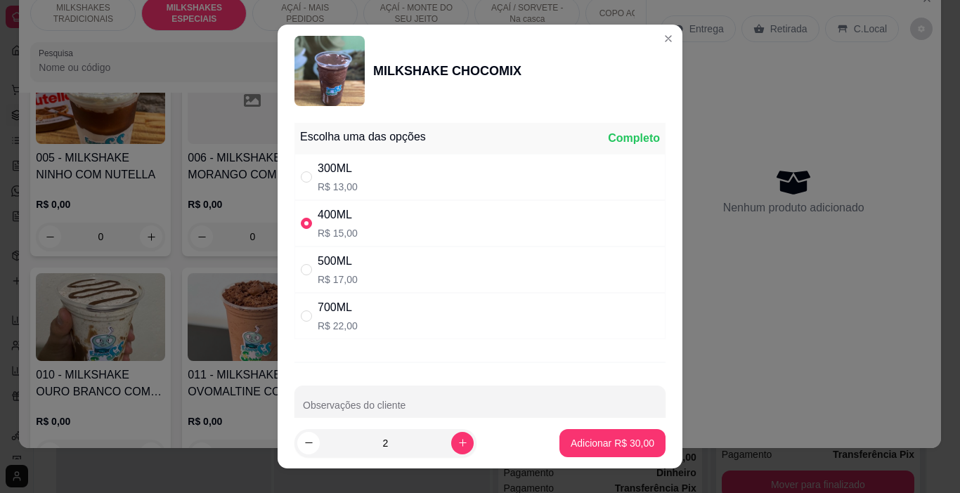
click at [602, 445] on p "Adicionar R$ 30,00" at bounding box center [612, 443] width 84 height 14
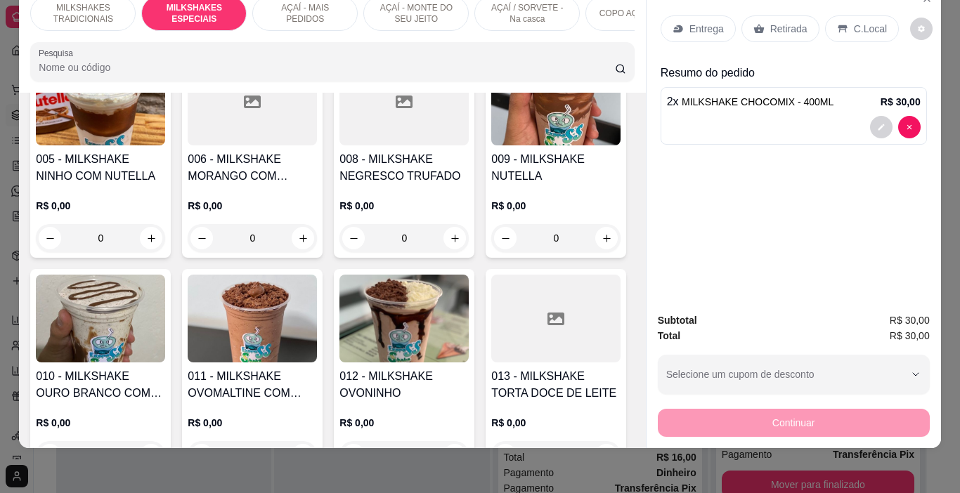
type input "2"
click at [689, 22] on p "Entrega" at bounding box center [706, 29] width 34 height 14
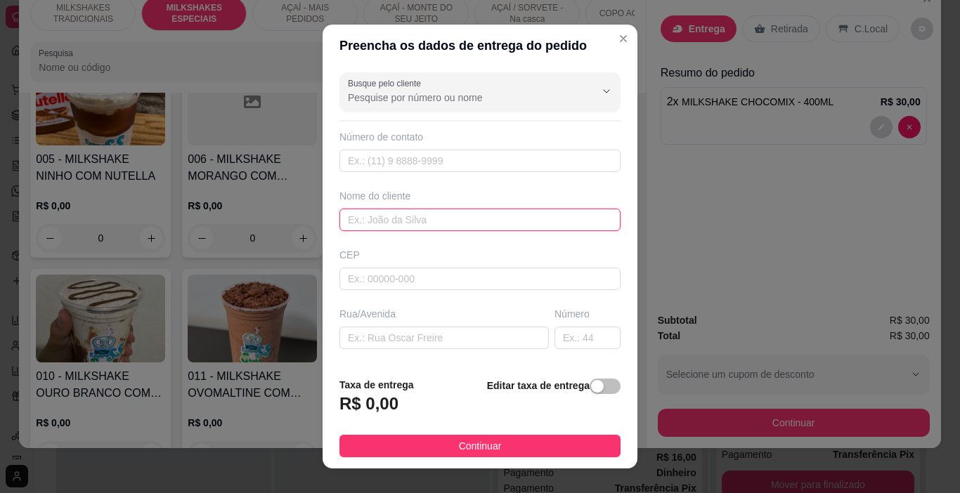
click at [397, 217] on input "text" at bounding box center [479, 220] width 281 height 22
type input "LUCAS"
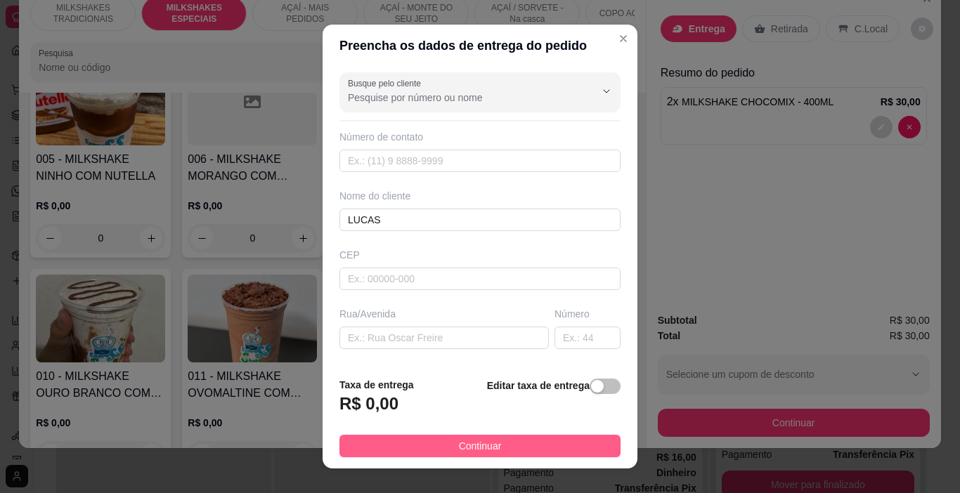
click at [480, 447] on span "Continuar" at bounding box center [480, 445] width 43 height 15
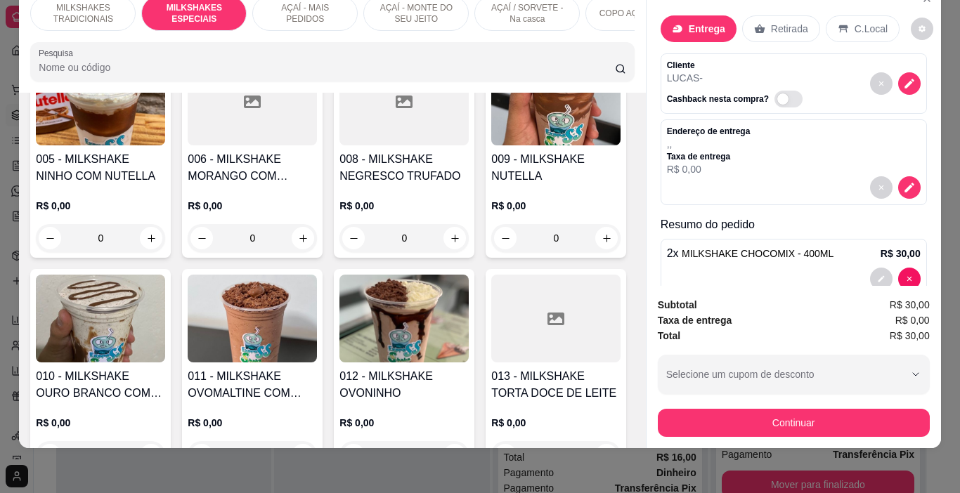
click at [807, 425] on button "Continuar" at bounding box center [794, 423] width 272 height 28
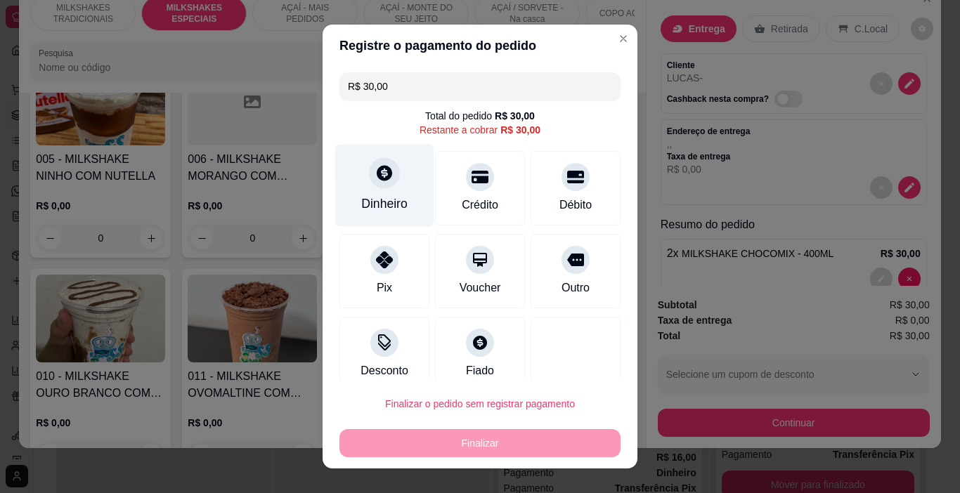
click at [365, 189] on div "Dinheiro" at bounding box center [384, 186] width 99 height 82
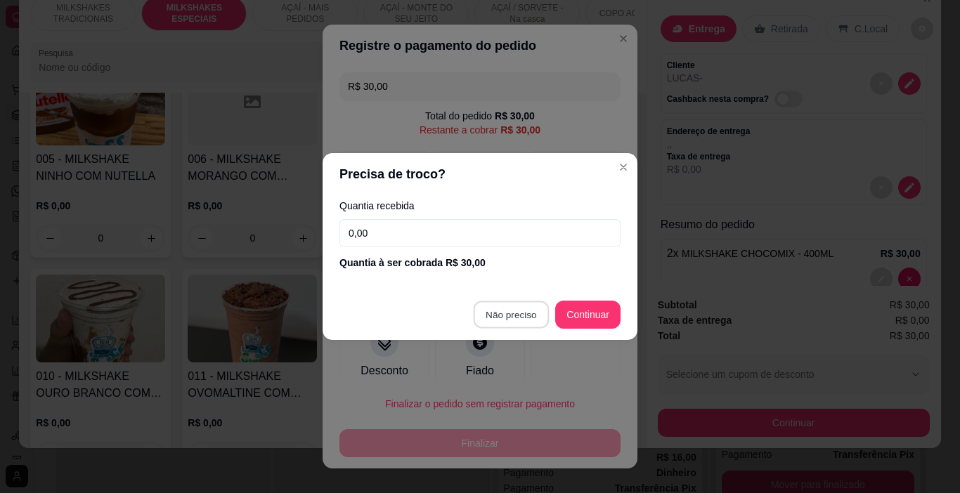
type input "R$ 0,00"
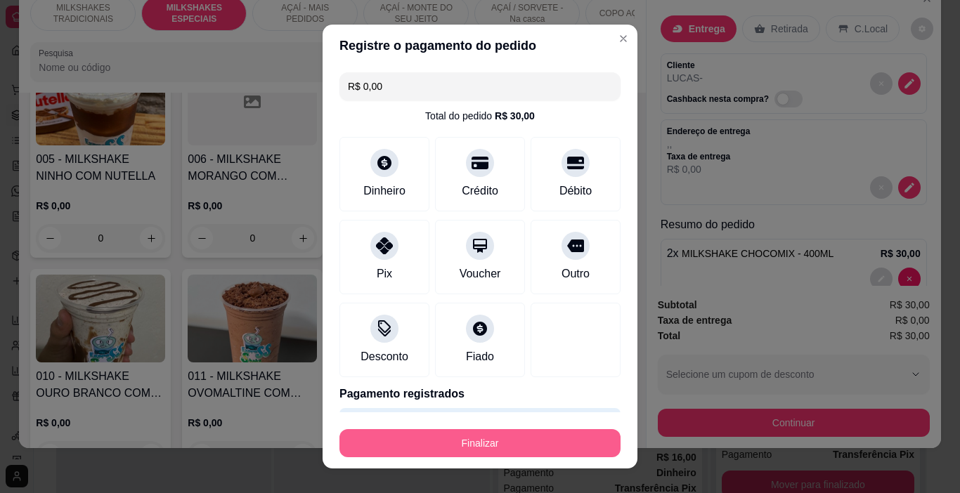
click at [496, 443] on button "Finalizar" at bounding box center [479, 443] width 281 height 28
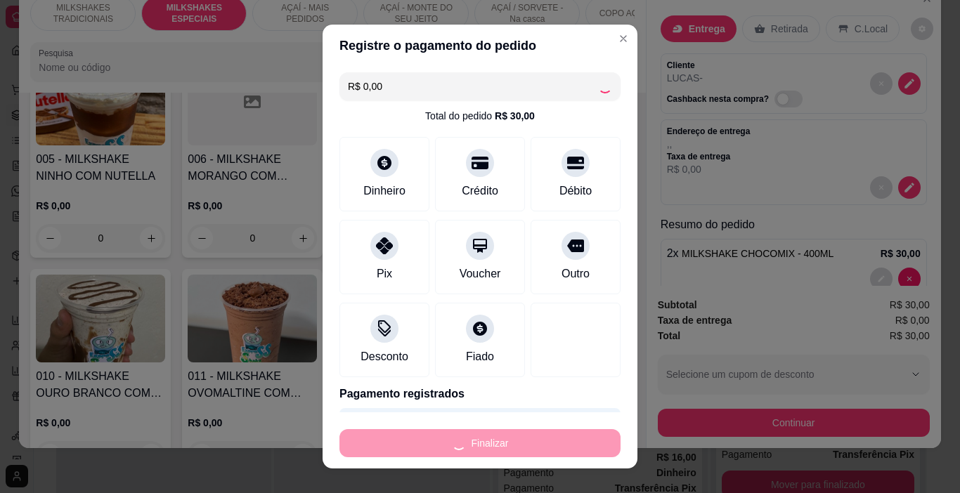
type input "0"
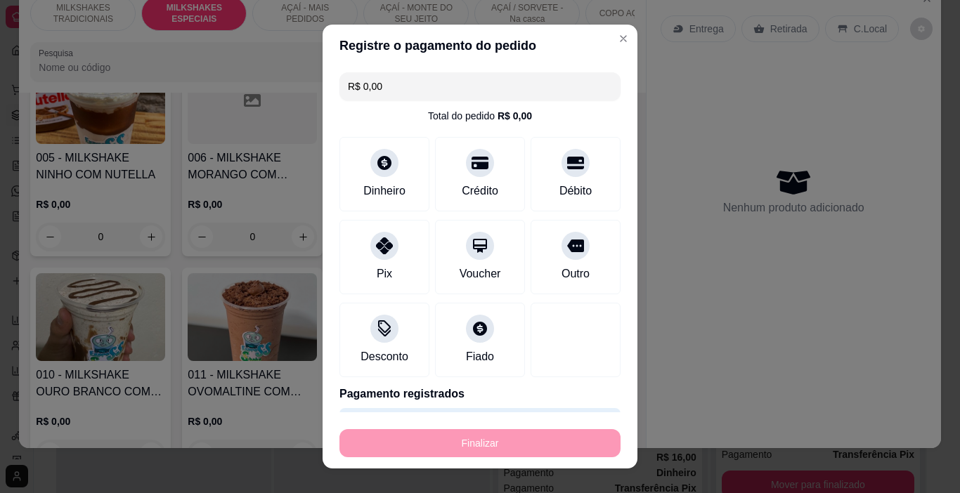
type input "-R$ 30,00"
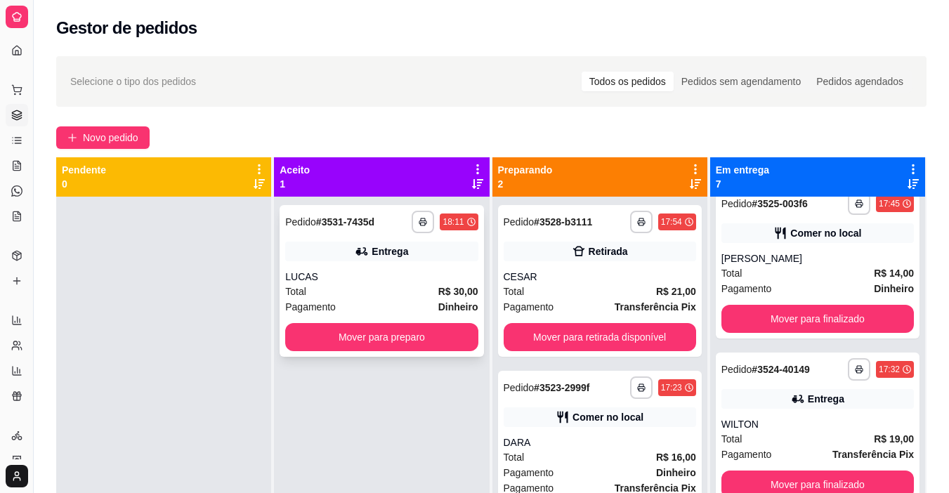
click at [412, 214] on button "button" at bounding box center [423, 222] width 22 height 22
click at [400, 275] on button "IMPRESSORA" at bounding box center [381, 271] width 102 height 22
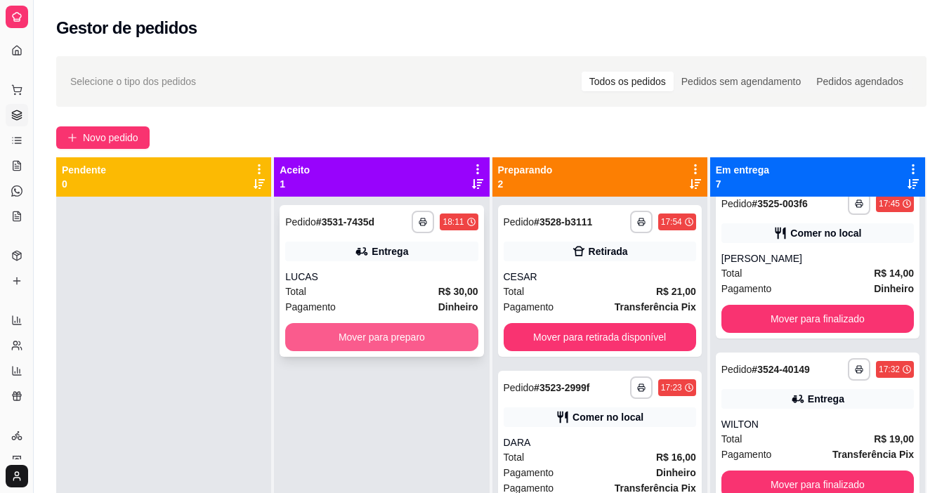
click at [404, 332] on button "Mover para preparo" at bounding box center [381, 337] width 192 height 28
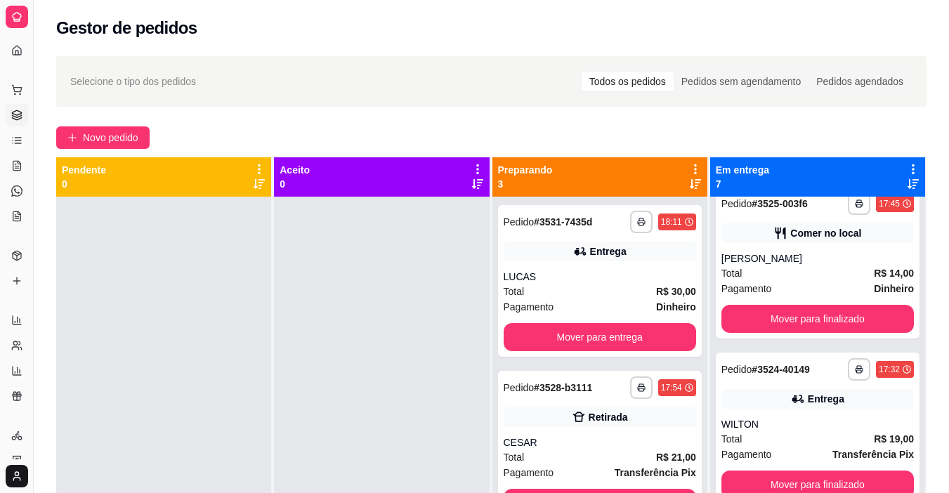
click at [404, 332] on div at bounding box center [381, 443] width 215 height 493
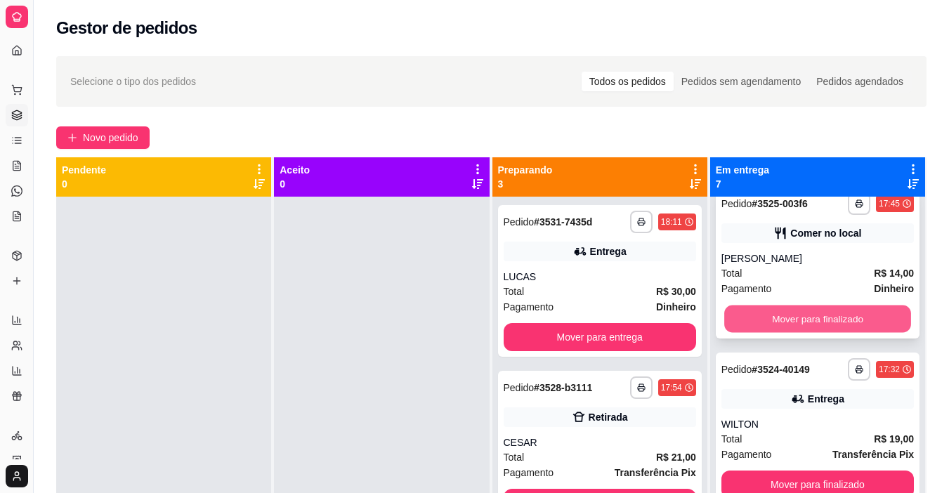
click at [816, 325] on button "Mover para finalizado" at bounding box center [817, 319] width 187 height 27
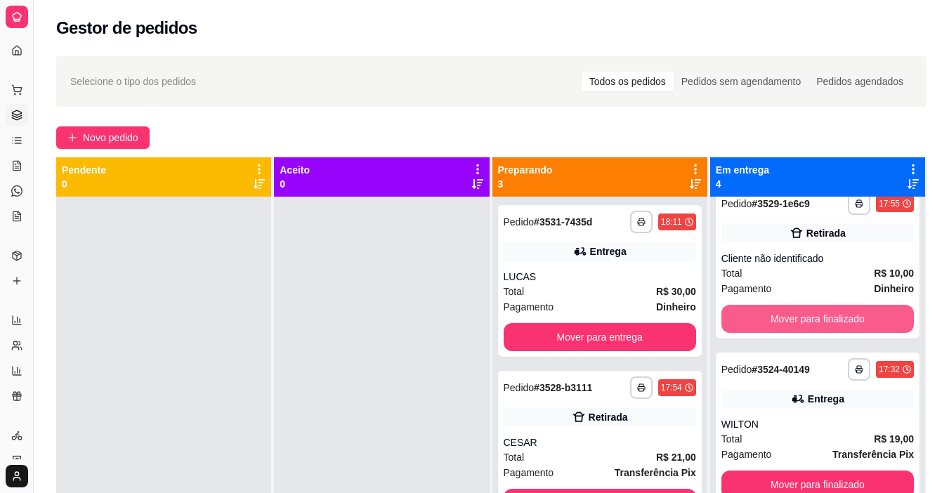
scroll to position [184, 0]
click at [816, 325] on button "Mover para finalizado" at bounding box center [817, 319] width 187 height 27
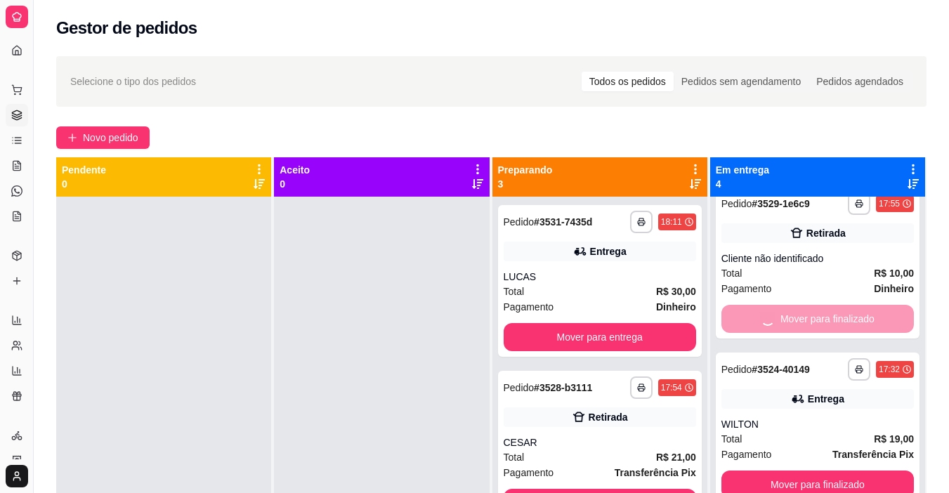
scroll to position [18, 0]
click at [816, 325] on button "Mover para finalizado" at bounding box center [817, 319] width 187 height 27
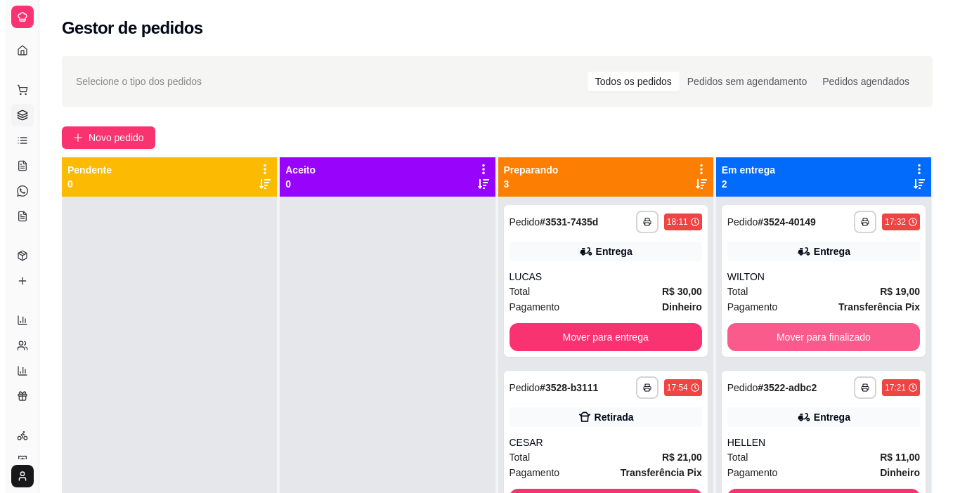
scroll to position [0, 0]
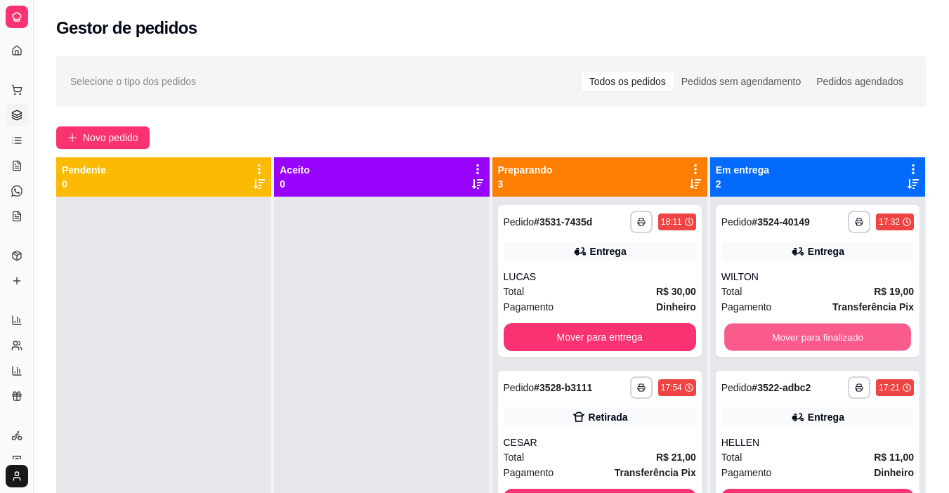
click at [816, 325] on button "Mover para finalizado" at bounding box center [817, 337] width 187 height 27
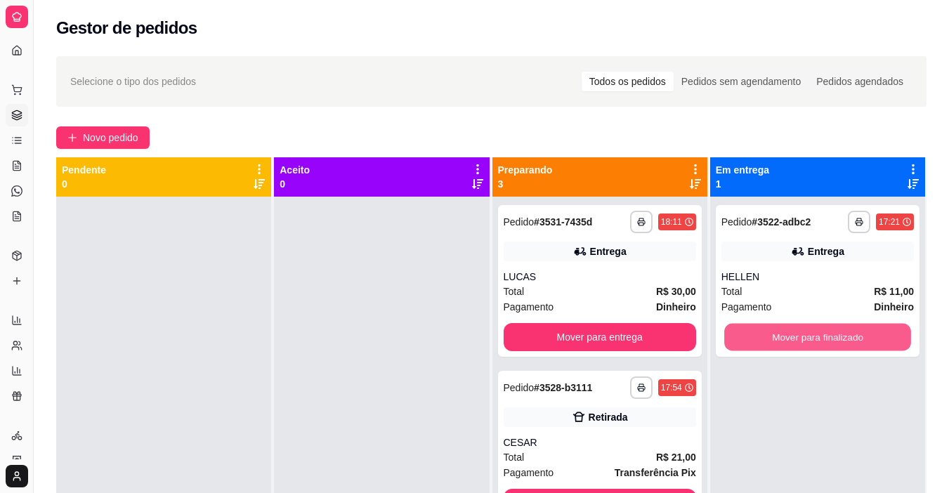
click at [816, 325] on button "Mover para finalizado" at bounding box center [817, 337] width 187 height 27
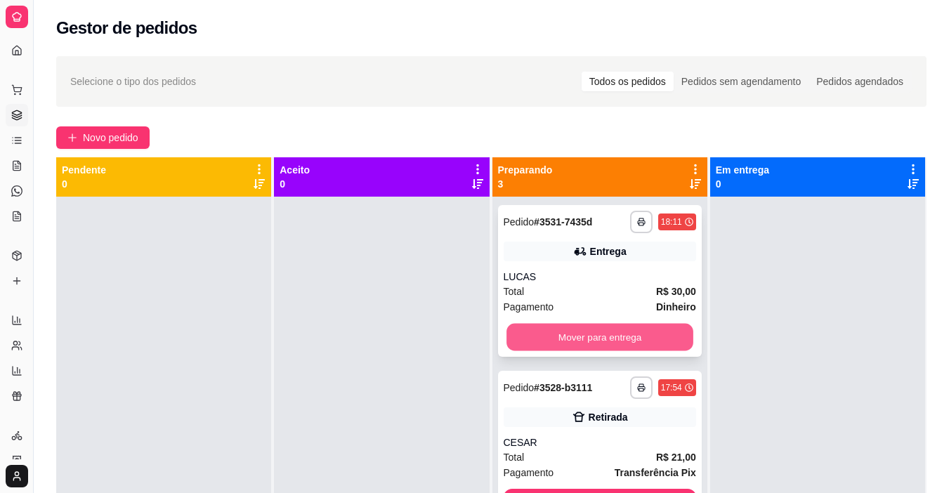
click at [671, 326] on button "Mover para entrega" at bounding box center [599, 337] width 187 height 27
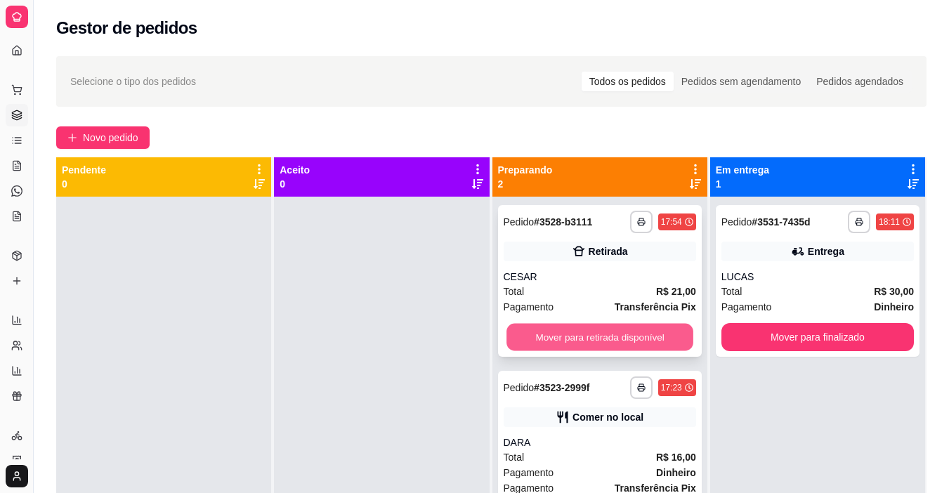
click at [654, 337] on button "Mover para retirada disponível" at bounding box center [599, 337] width 187 height 27
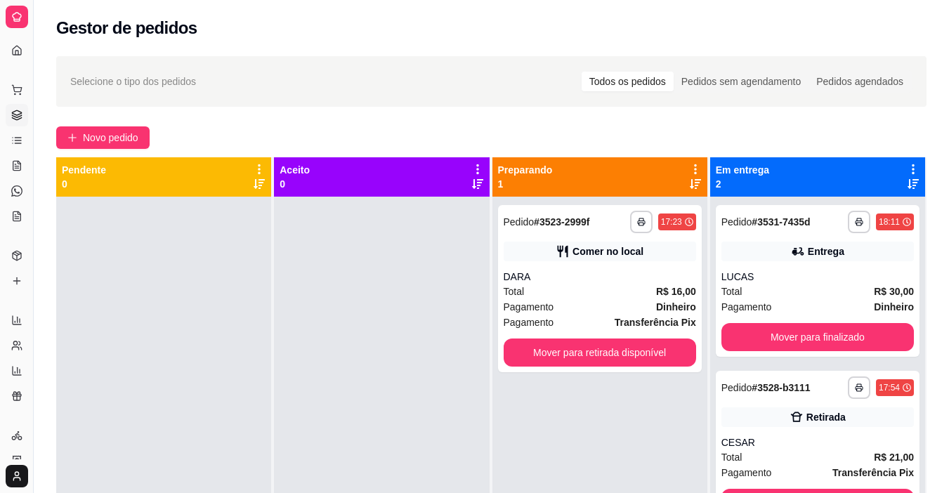
click at [654, 337] on div "**********" at bounding box center [600, 288] width 204 height 167
click at [664, 348] on button "Mover para retirada disponível" at bounding box center [599, 352] width 187 height 27
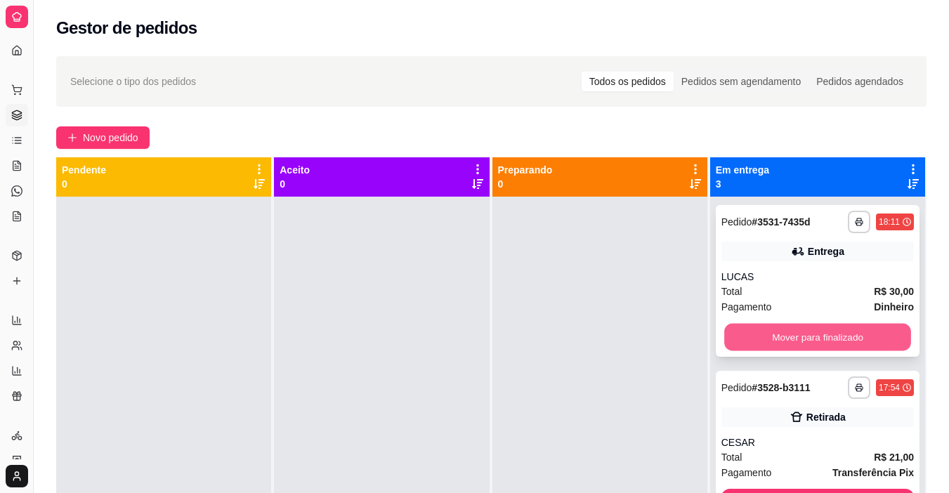
click at [751, 346] on button "Mover para finalizado" at bounding box center [817, 337] width 187 height 27
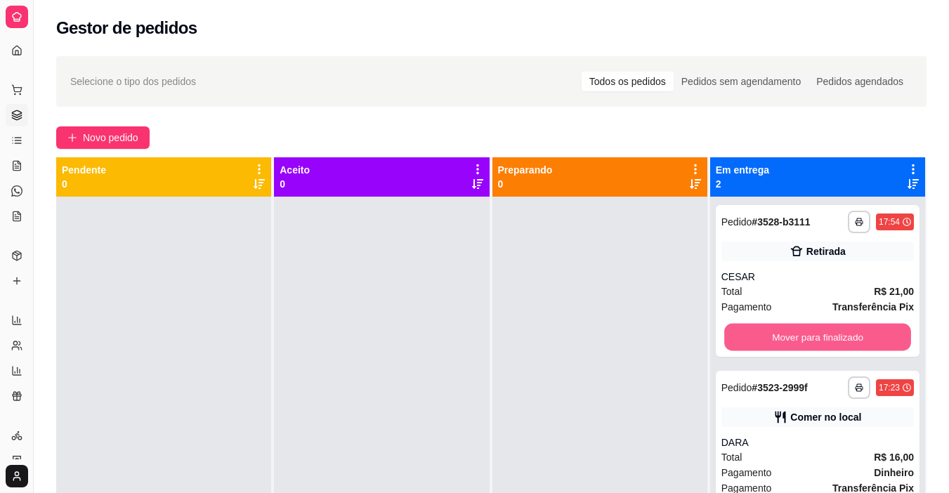
click at [751, 346] on button "Mover para finalizado" at bounding box center [817, 337] width 187 height 27
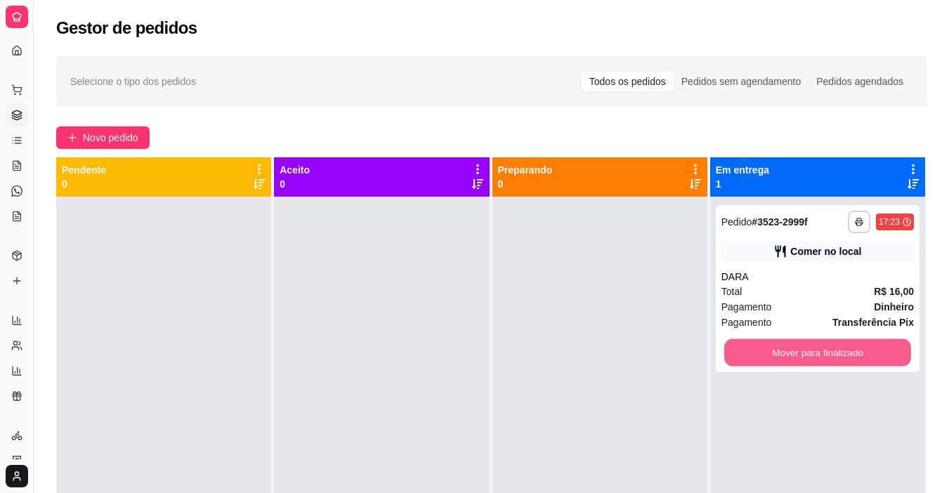
click at [751, 346] on button "Mover para finalizado" at bounding box center [817, 352] width 187 height 27
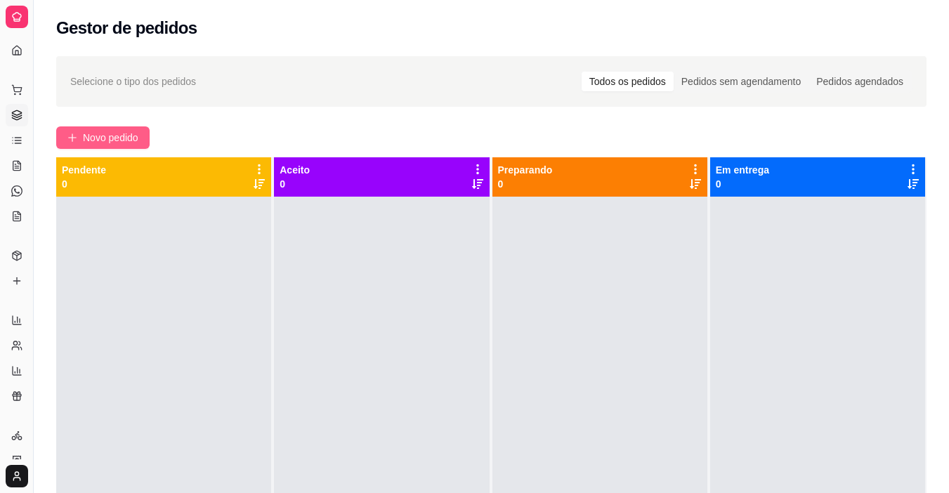
click at [128, 133] on span "Novo pedido" at bounding box center [110, 137] width 55 height 15
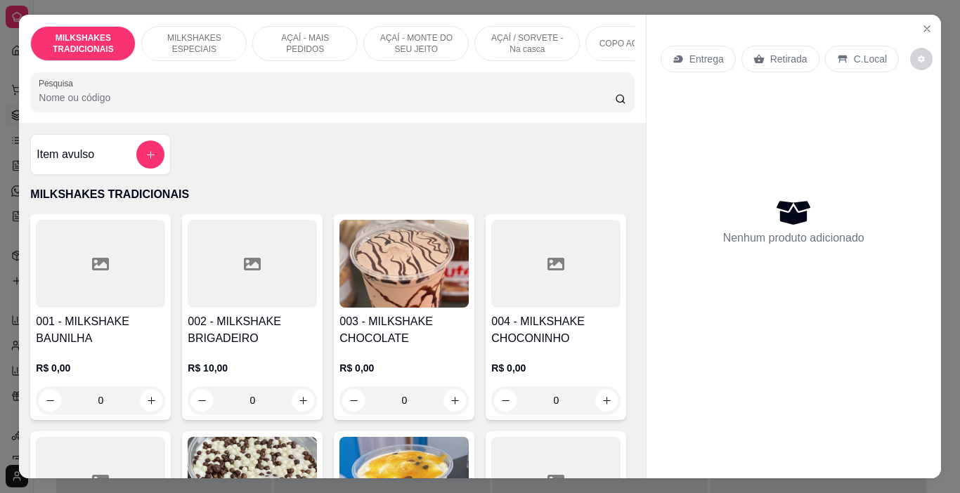
click at [273, 51] on div "AÇAÍ - MAIS PEDIDOS" at bounding box center [304, 43] width 105 height 35
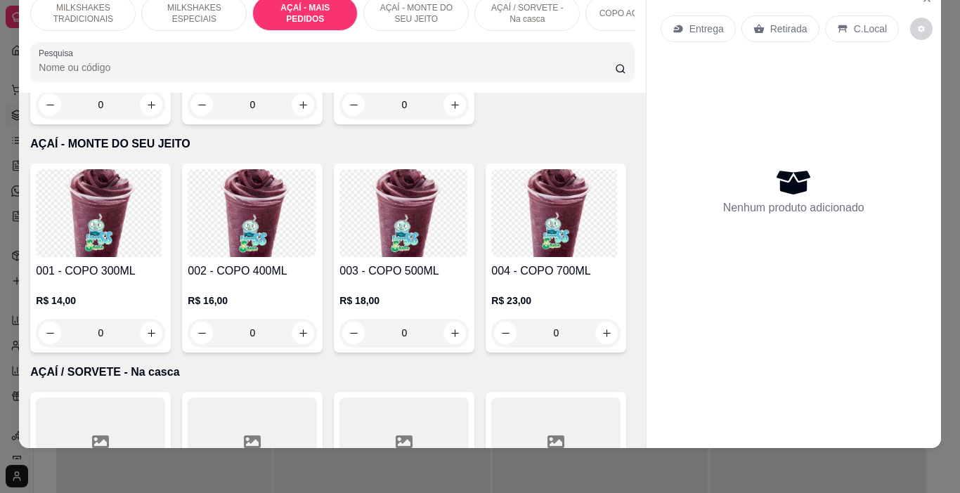
scroll to position [2737, 0]
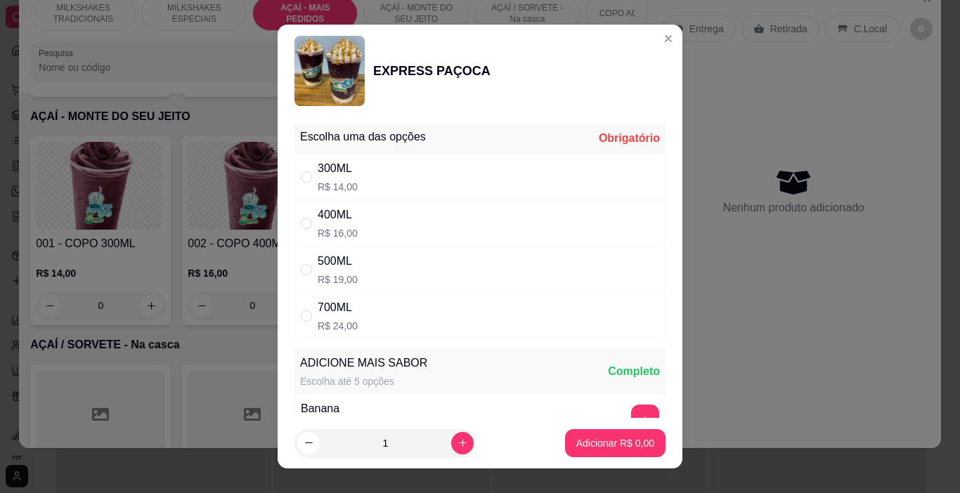
click at [367, 265] on div "500ML R$ 19,00" at bounding box center [479, 270] width 371 height 46
radio input "true"
click at [592, 447] on p "Adicionar R$ 19,00" at bounding box center [612, 442] width 81 height 13
type input "1"
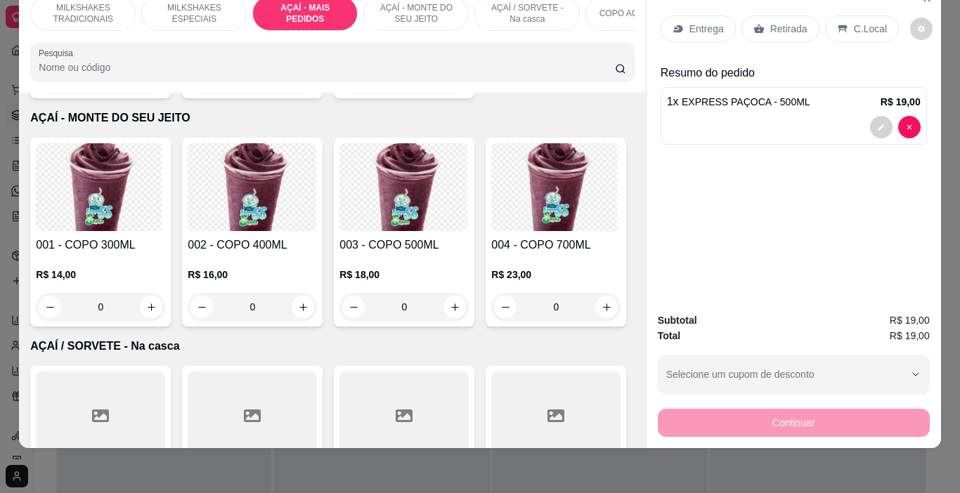
click at [689, 22] on p "Entrega" at bounding box center [706, 29] width 34 height 14
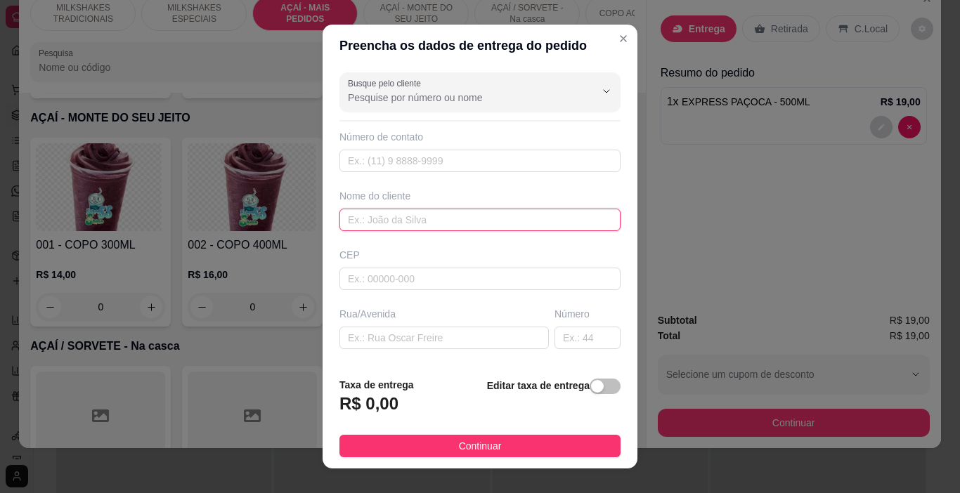
click at [393, 220] on input "text" at bounding box center [479, 220] width 281 height 22
type input "LETH"
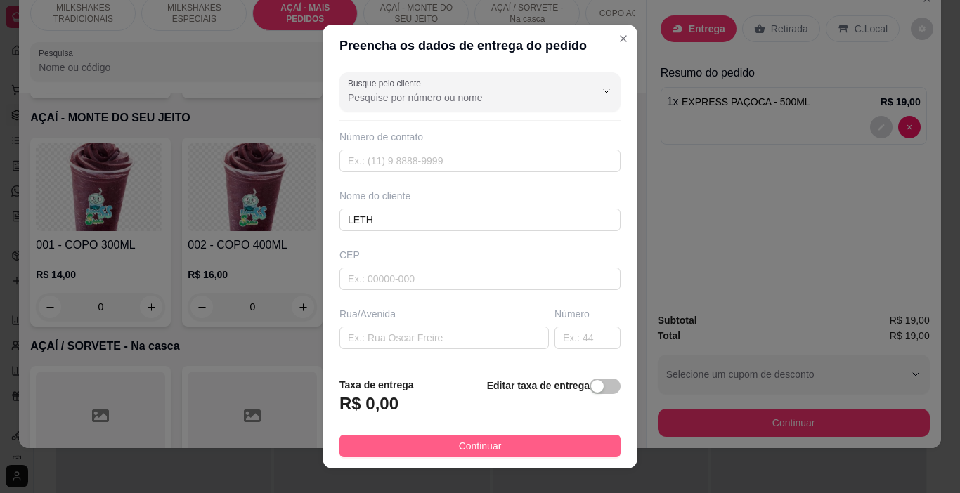
click at [547, 444] on button "Continuar" at bounding box center [479, 446] width 281 height 22
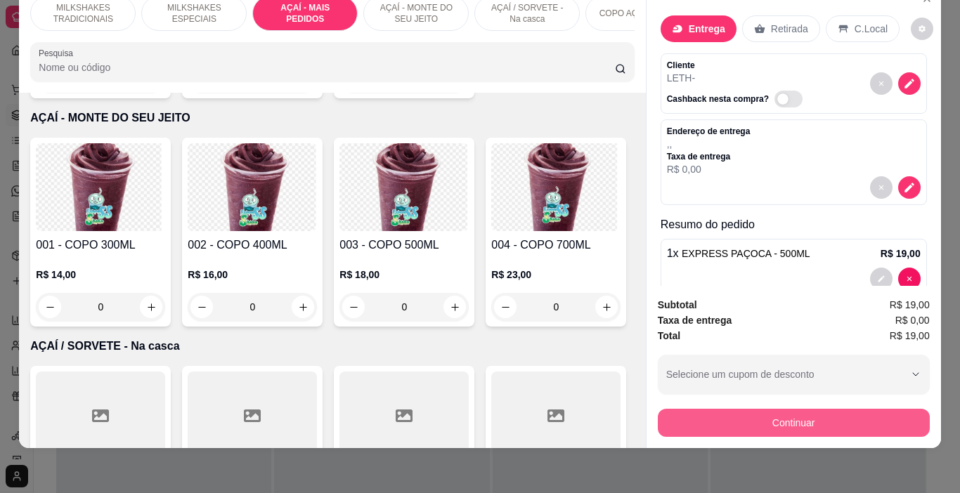
click at [713, 409] on button "Continuar" at bounding box center [794, 423] width 272 height 28
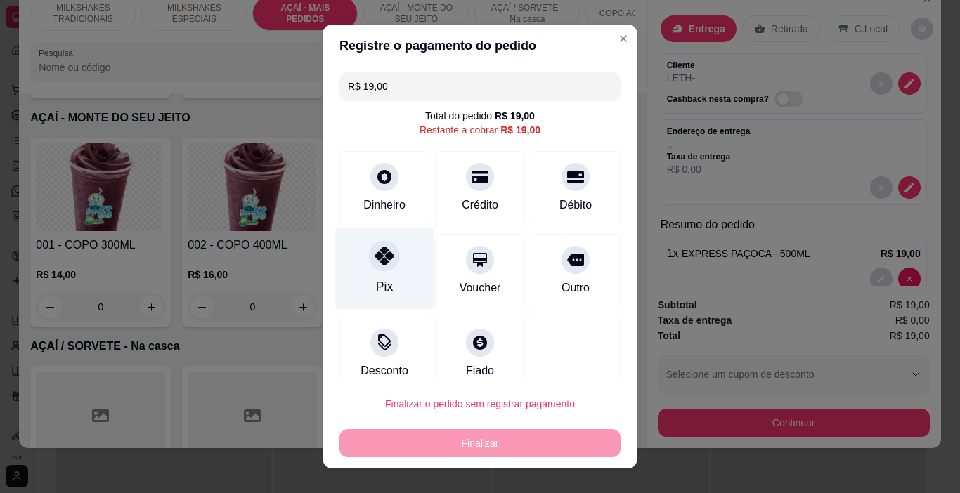
click at [375, 262] on icon at bounding box center [384, 256] width 18 height 18
type input "R$ 0,00"
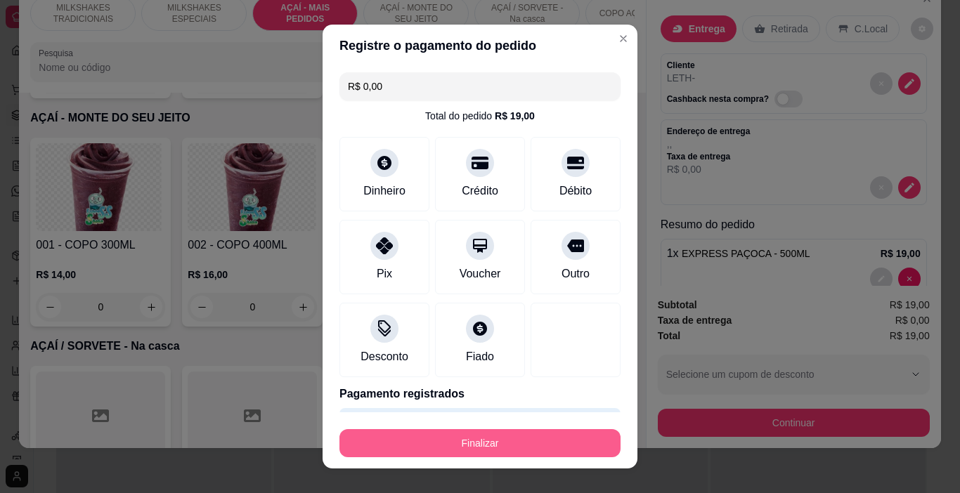
click at [463, 439] on button "Finalizar" at bounding box center [479, 443] width 281 height 28
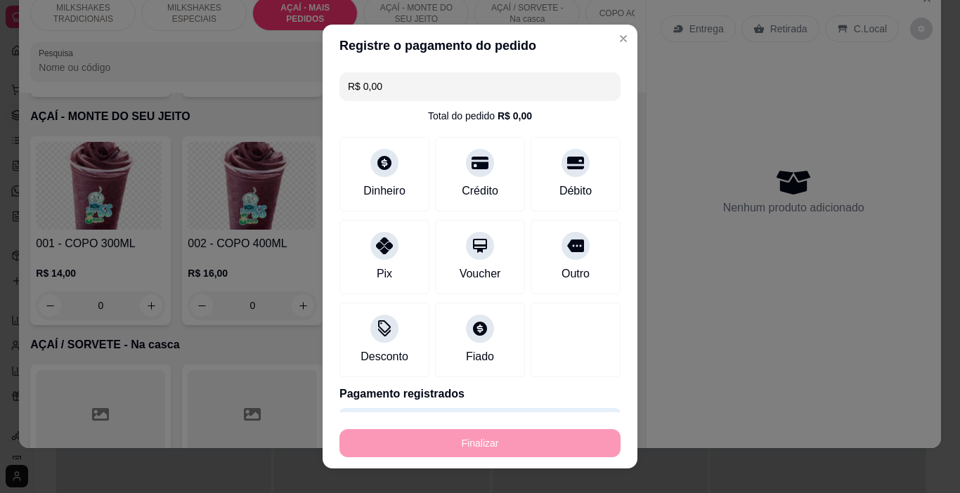
type input "0"
type input "-R$ 19,00"
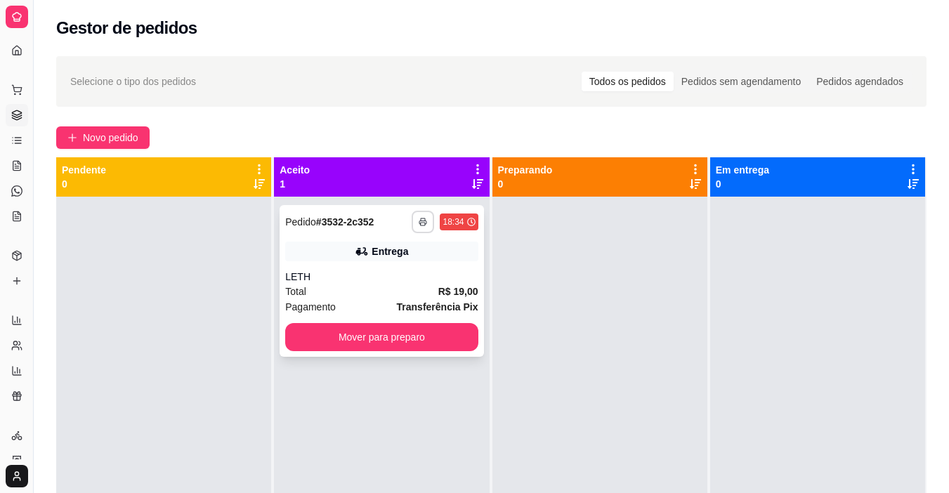
click at [419, 225] on icon "button" at bounding box center [423, 222] width 8 height 8
click at [405, 272] on button "IMPRESSORA" at bounding box center [381, 271] width 102 height 22
click at [351, 166] on div "Aceito 1" at bounding box center [382, 177] width 204 height 28
click at [117, 128] on button "Novo pedido" at bounding box center [102, 137] width 93 height 22
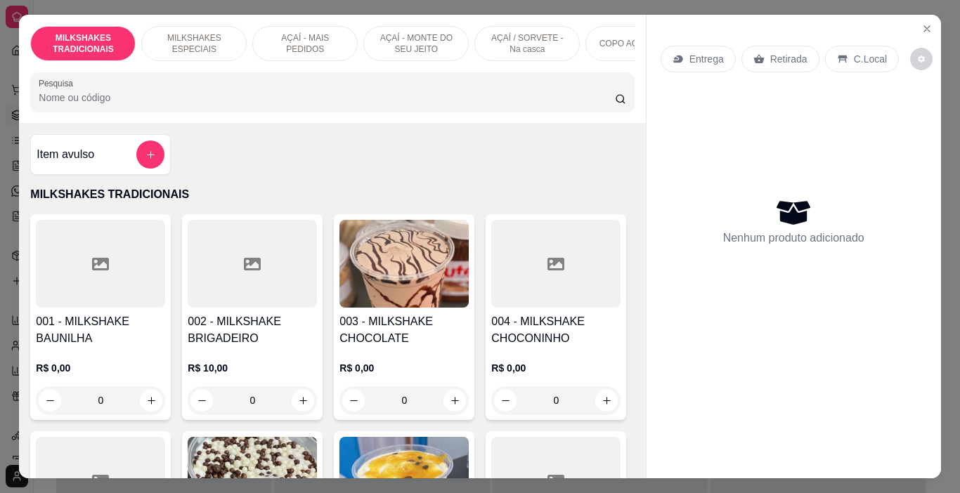
drag, startPoint x: 306, startPoint y: 37, endPoint x: 301, endPoint y: 48, distance: 12.3
click at [304, 37] on p "AÇAÍ - MAIS PEDIDOS" at bounding box center [304, 43] width 81 height 22
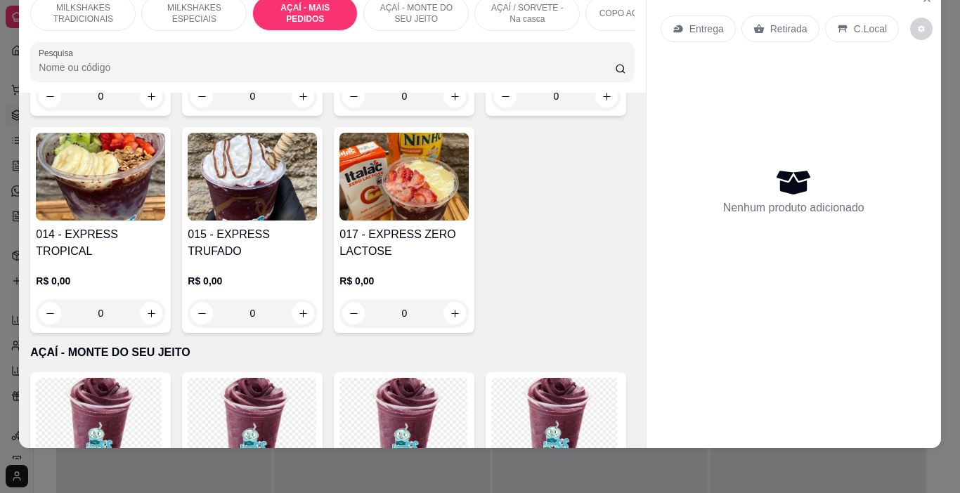
scroll to position [2641, 0]
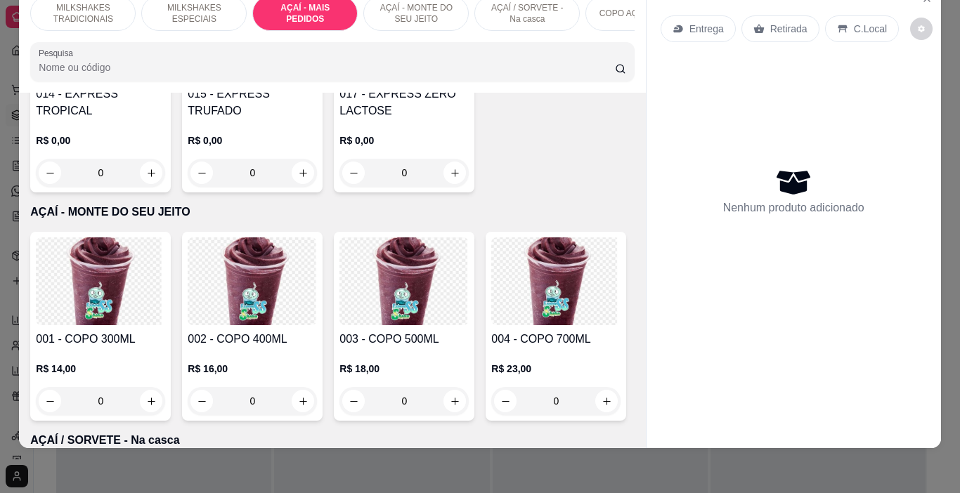
click at [385, 228] on div "400ML R$ 20,00" at bounding box center [479, 223] width 371 height 46
radio input "true"
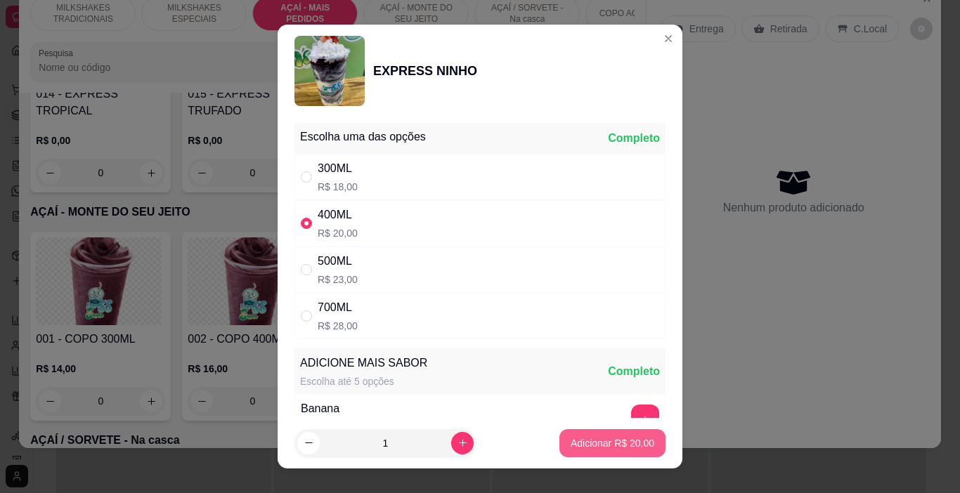
click at [629, 453] on button "Adicionar R$ 20,00" at bounding box center [612, 443] width 106 height 28
type input "1"
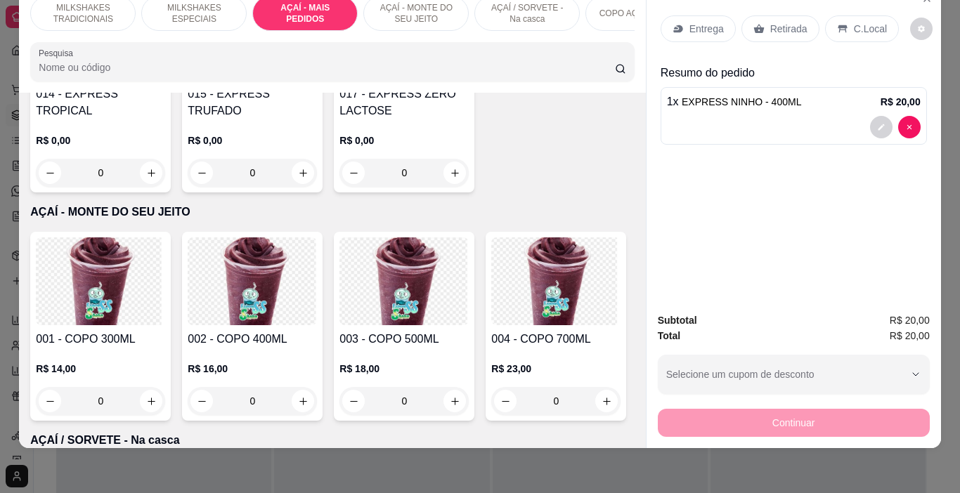
click at [856, 22] on p "C.Local" at bounding box center [870, 29] width 33 height 14
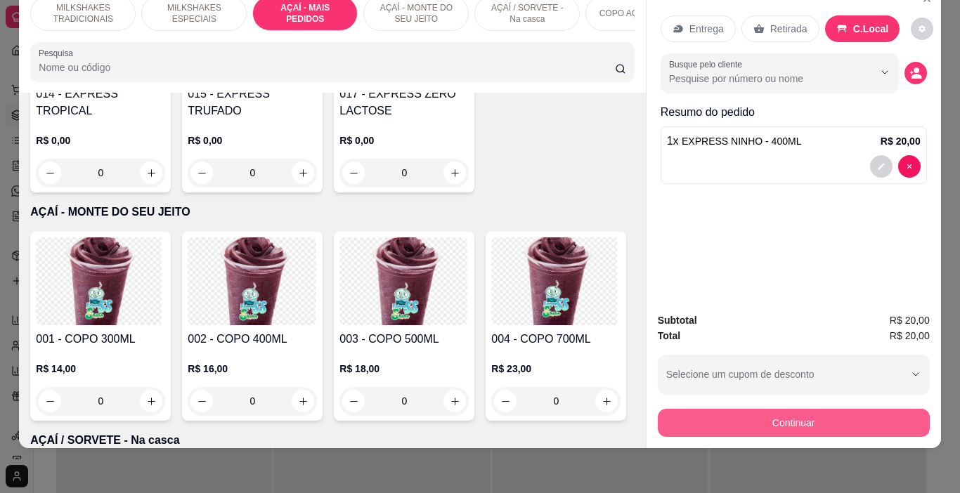
click at [794, 410] on button "Continuar" at bounding box center [794, 423] width 272 height 28
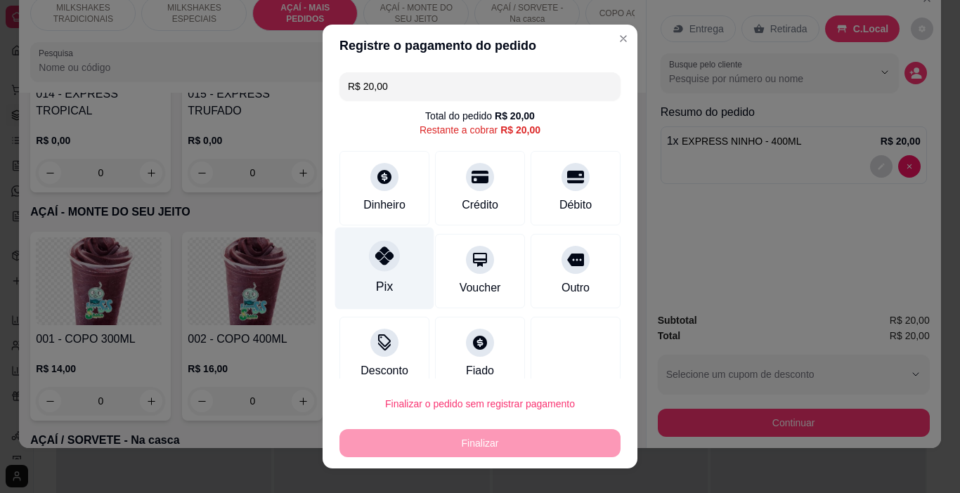
click at [381, 284] on div "Pix" at bounding box center [384, 286] width 17 height 18
type input "R$ 0,00"
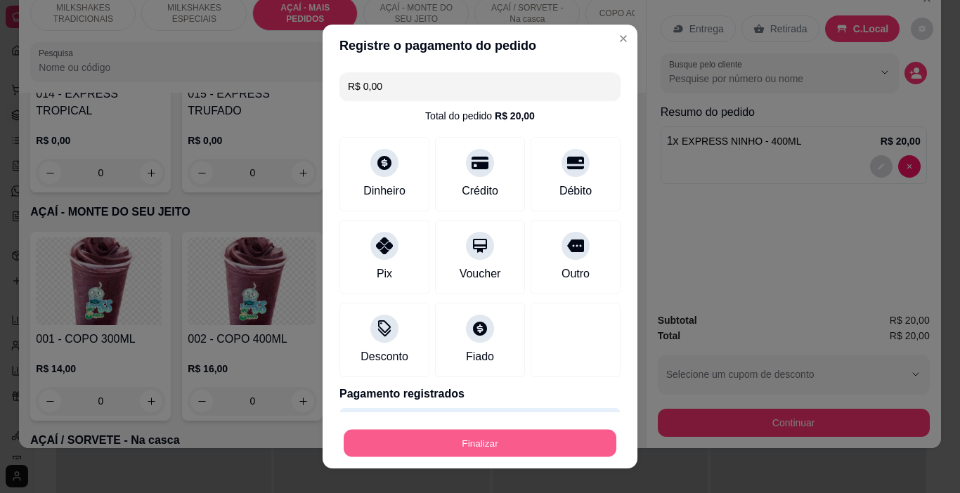
click at [495, 440] on button "Finalizar" at bounding box center [480, 443] width 273 height 27
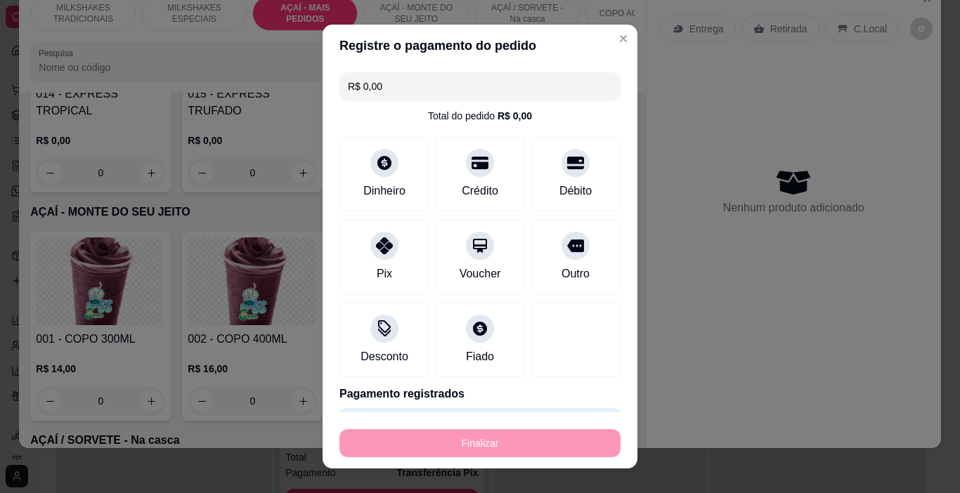
type input "0"
type input "-R$ 20,00"
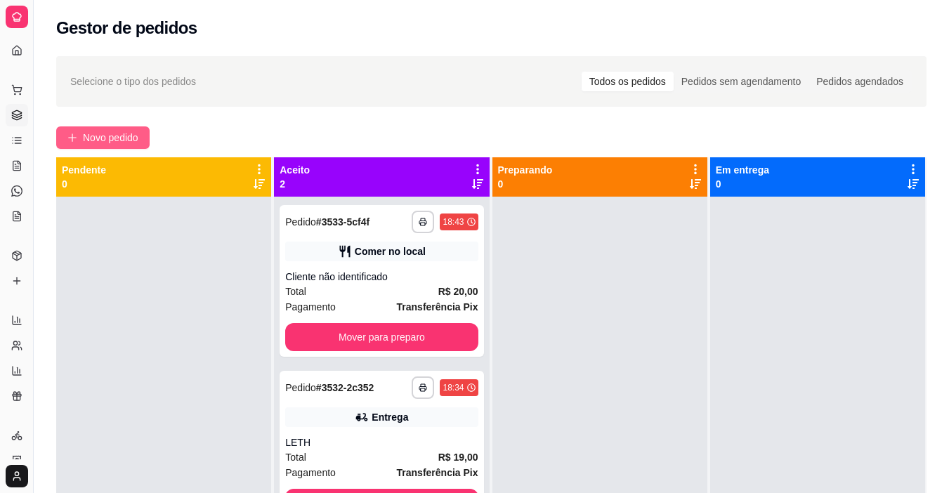
click at [122, 144] on span "Novo pedido" at bounding box center [110, 137] width 55 height 15
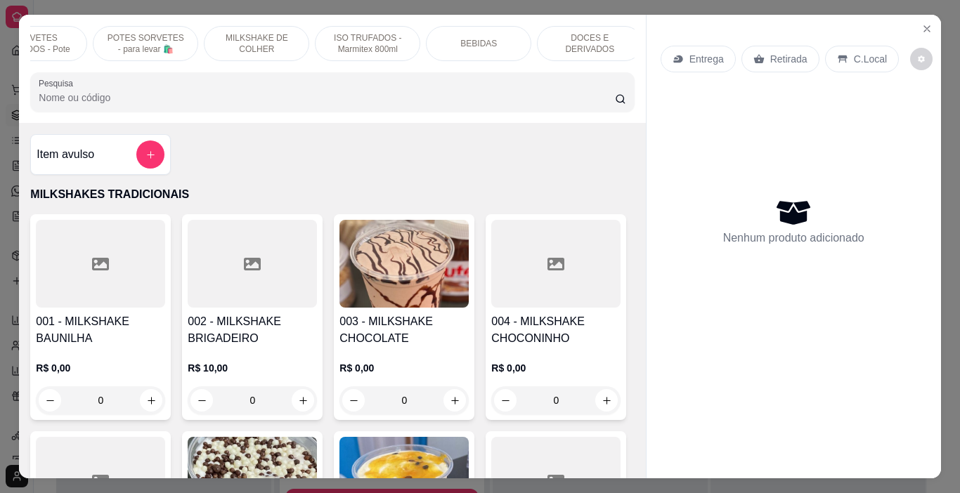
scroll to position [0, 723]
click at [551, 42] on p "DOCES E DERIVADOS" at bounding box center [580, 43] width 81 height 22
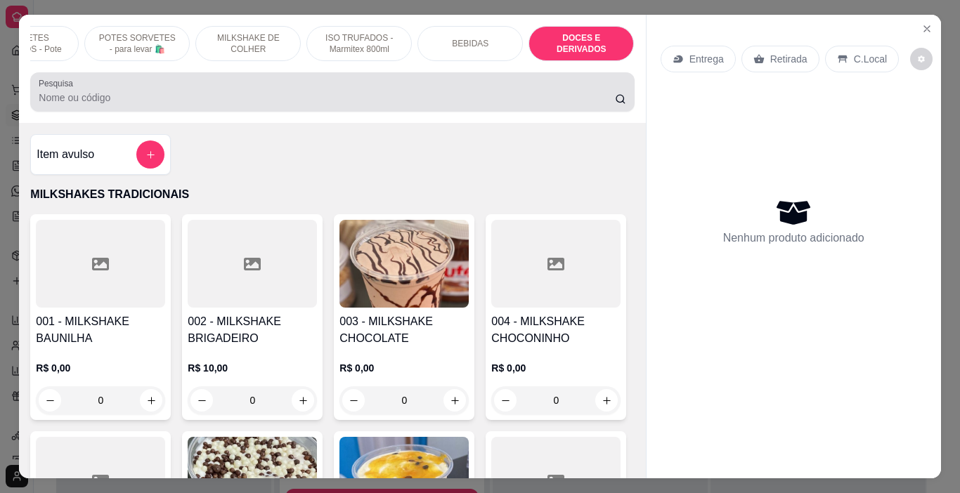
scroll to position [35, 0]
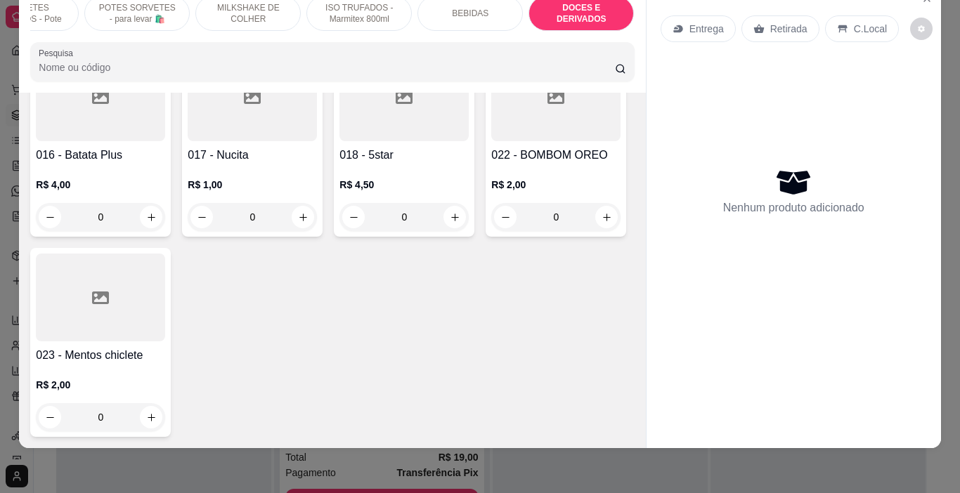
click at [467, 8] on p "BEBIDAS" at bounding box center [470, 13] width 37 height 11
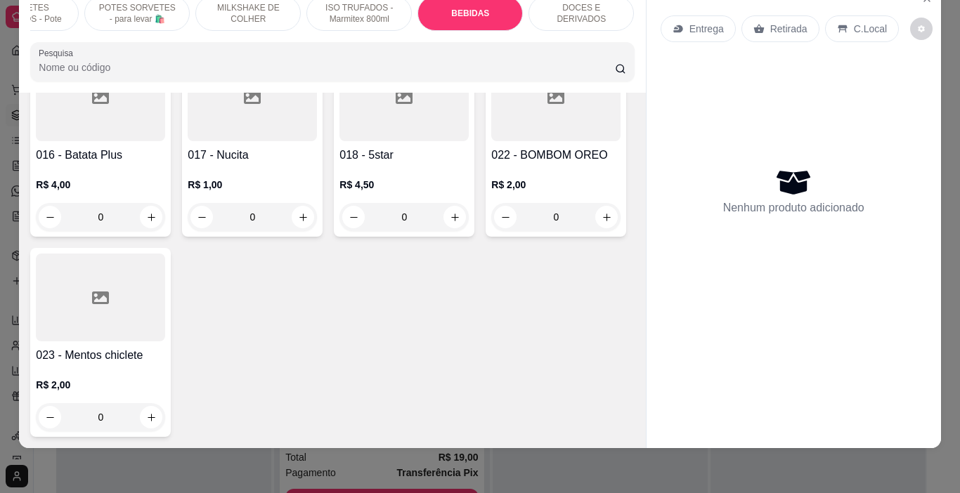
scroll to position [6253, 0]
click at [0, 308] on div "MILKSHAKES TRADICIONAIS MILKSHAKES ESPECIAIS AÇAÍ - MAIS PEDIDOS AÇAÍ - MONTE D…" at bounding box center [480, 246] width 960 height 493
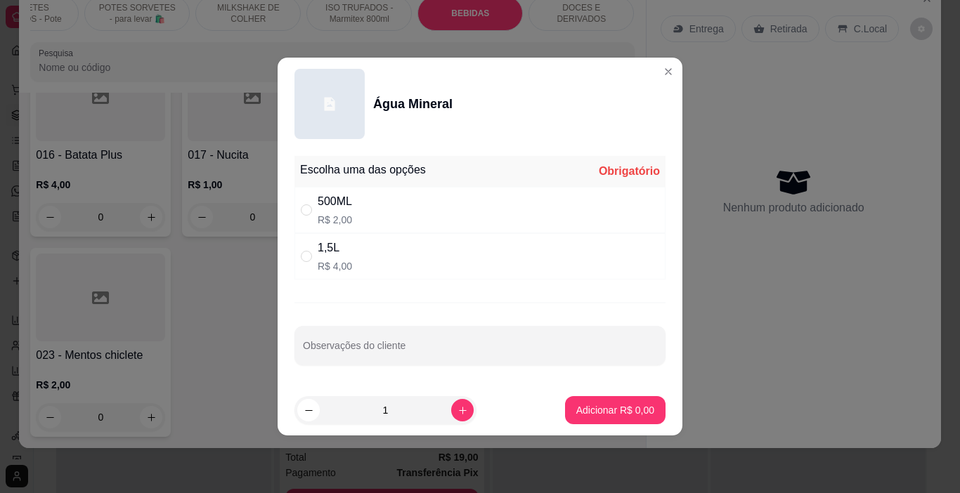
click at [376, 263] on div "1,5L R$ 4,00" at bounding box center [479, 256] width 371 height 46
radio input "true"
click at [457, 412] on icon "increase-product-quantity" at bounding box center [462, 410] width 11 height 11
type input "2"
click at [632, 413] on p "Adicionar R$ 8,00" at bounding box center [615, 410] width 78 height 14
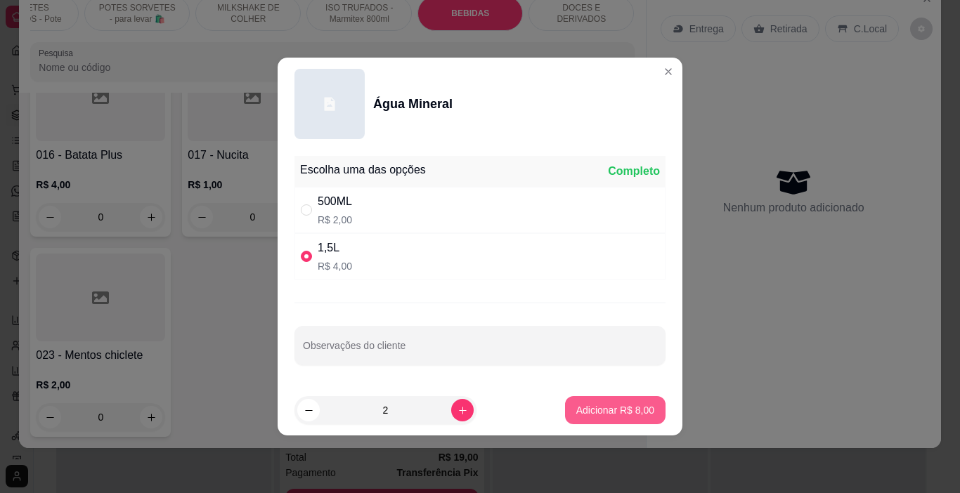
type input "2"
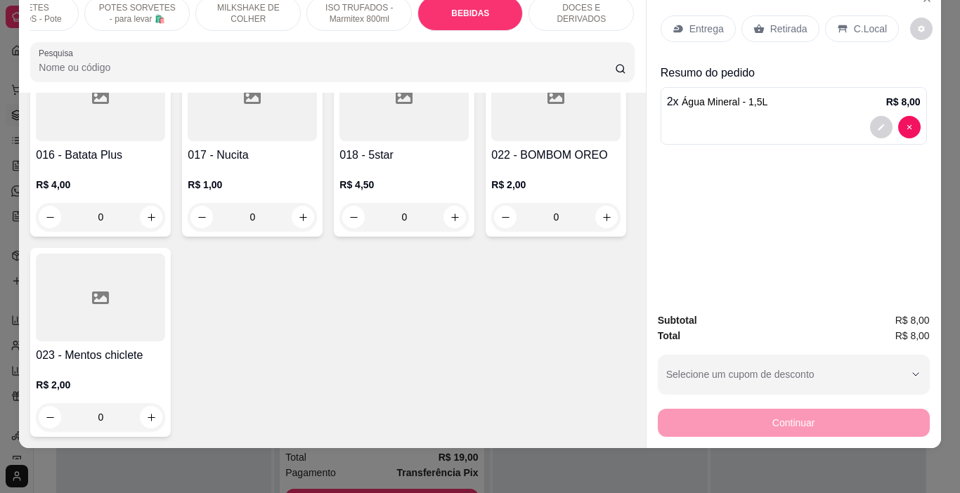
click at [570, 11] on div "DOCES E DERIVADOS" at bounding box center [580, 13] width 105 height 35
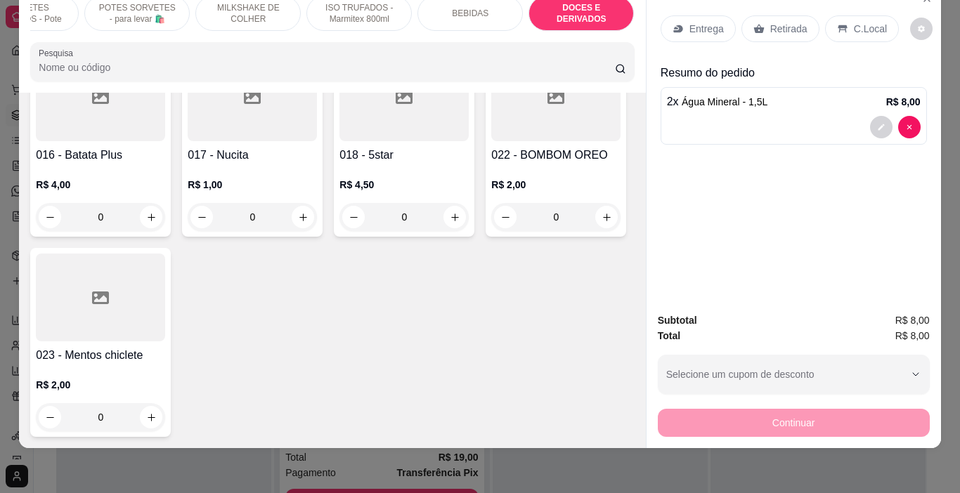
scroll to position [7167, 0]
click at [601, 212] on icon "increase-product-quantity" at bounding box center [606, 217] width 11 height 11
type input "1"
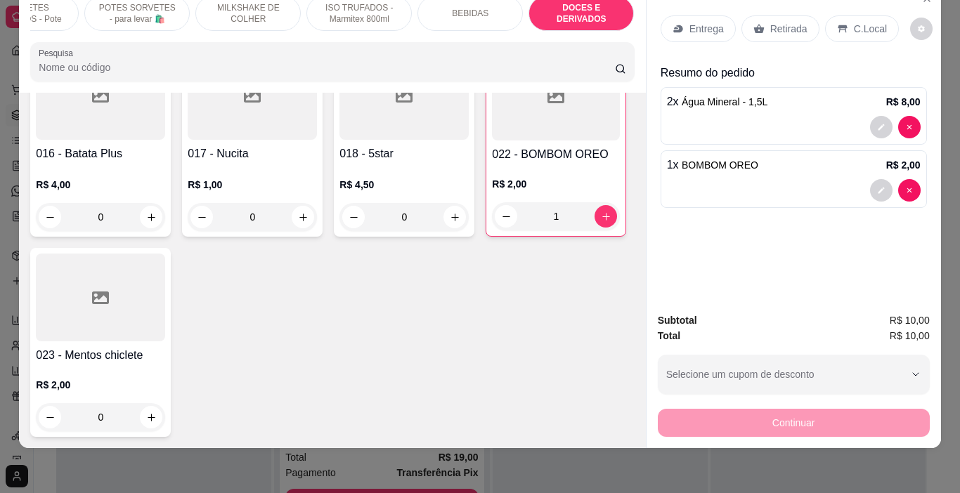
click at [854, 22] on p "C.Local" at bounding box center [870, 29] width 33 height 14
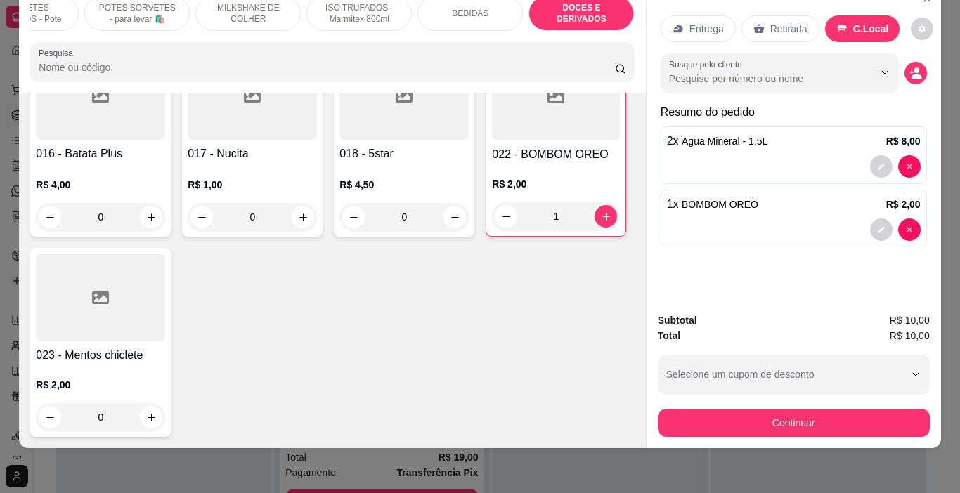
click at [765, 419] on button "Continuar" at bounding box center [794, 423] width 272 height 28
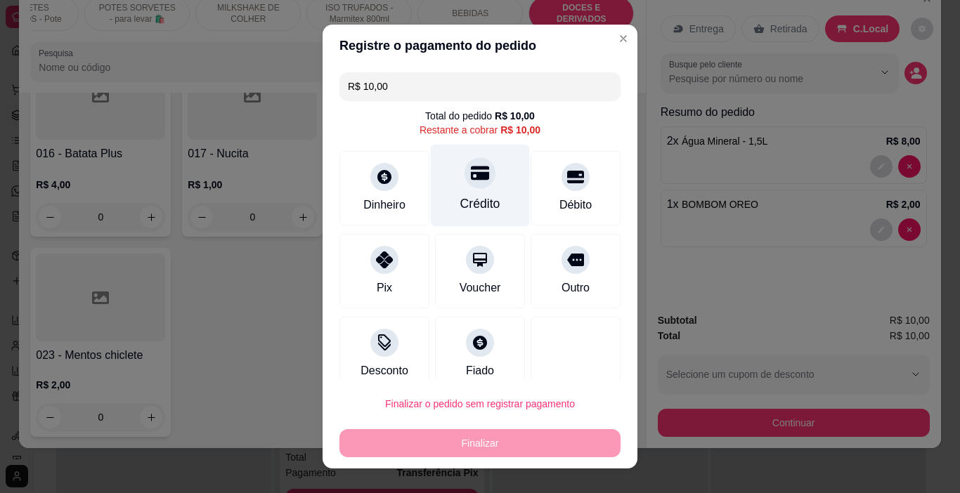
click at [476, 176] on div at bounding box center [479, 173] width 31 height 31
type input "R$ 0,00"
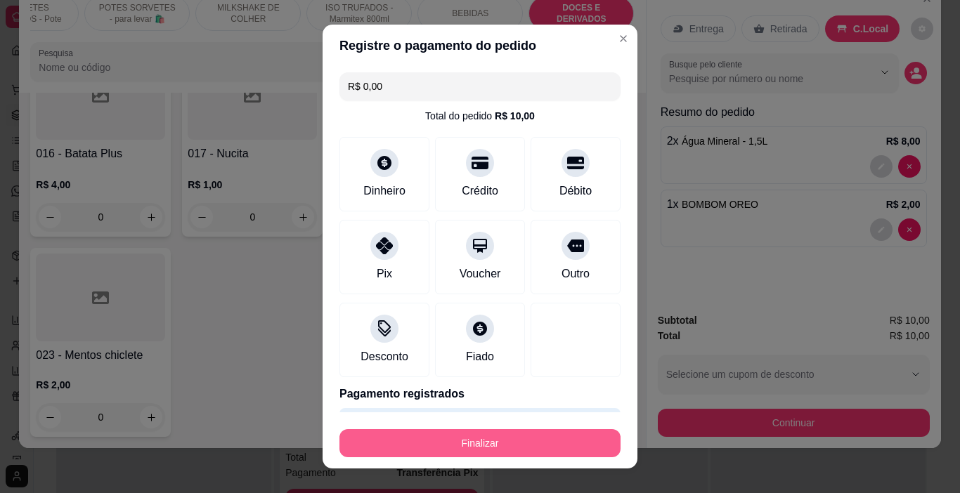
click at [531, 439] on button "Finalizar" at bounding box center [479, 443] width 281 height 28
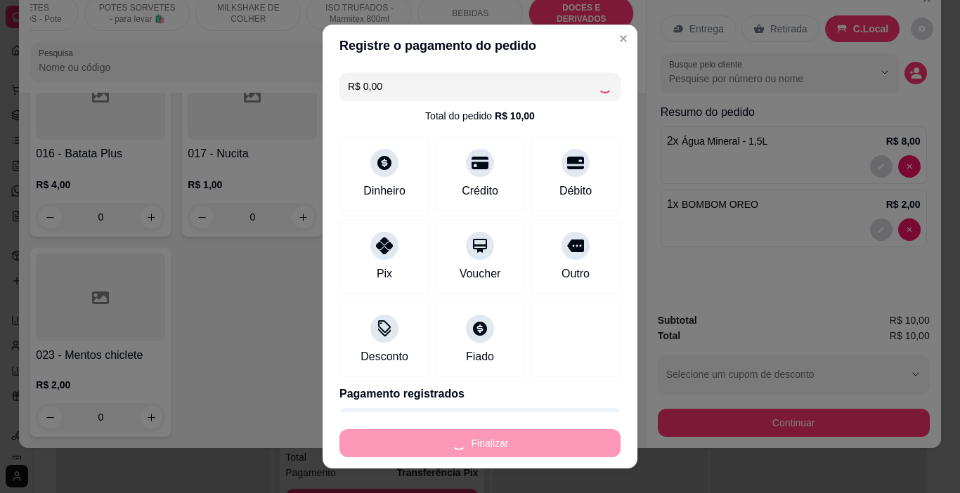
type input "0"
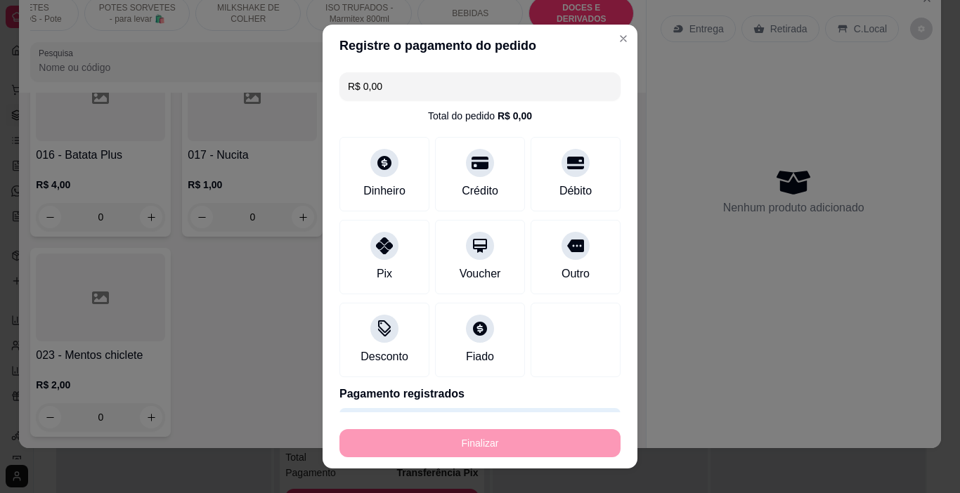
type input "-R$ 10,00"
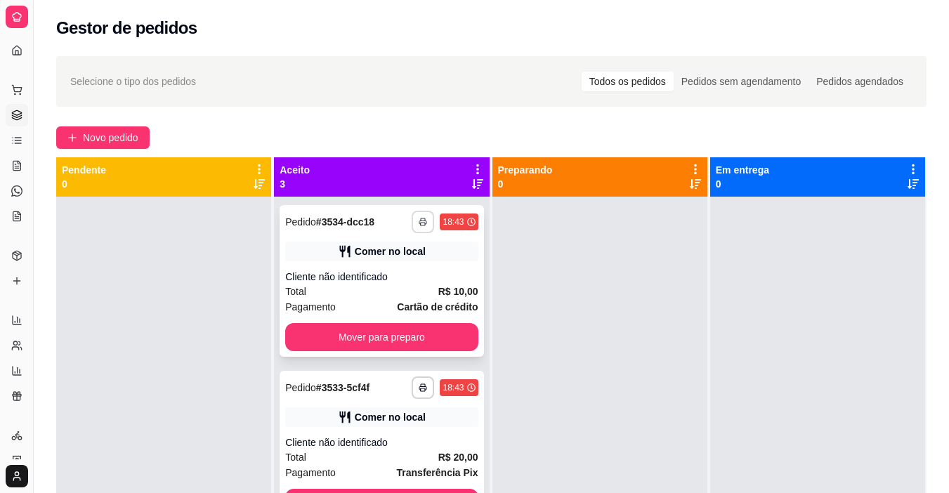
click at [412, 213] on button "button" at bounding box center [423, 222] width 22 height 22
click at [401, 267] on button "IMPRESSORA" at bounding box center [371, 271] width 102 height 22
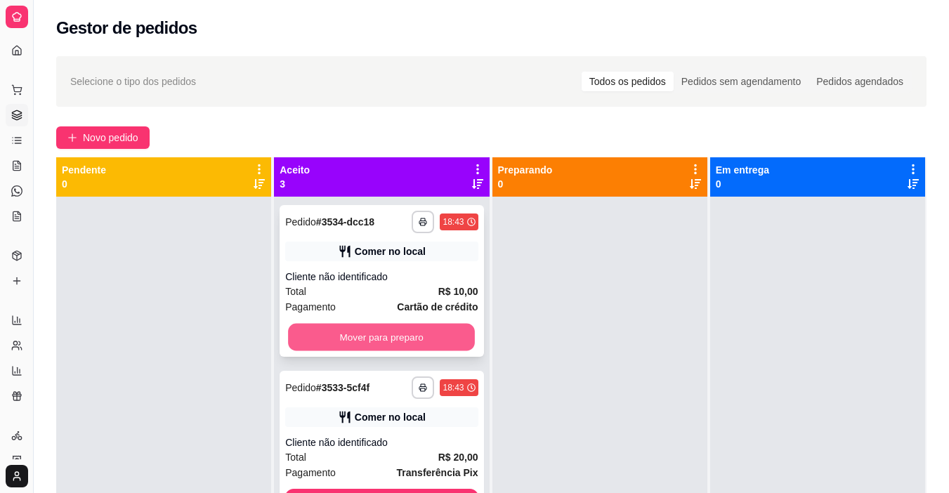
click at [417, 346] on button "Mover para preparo" at bounding box center [381, 337] width 187 height 27
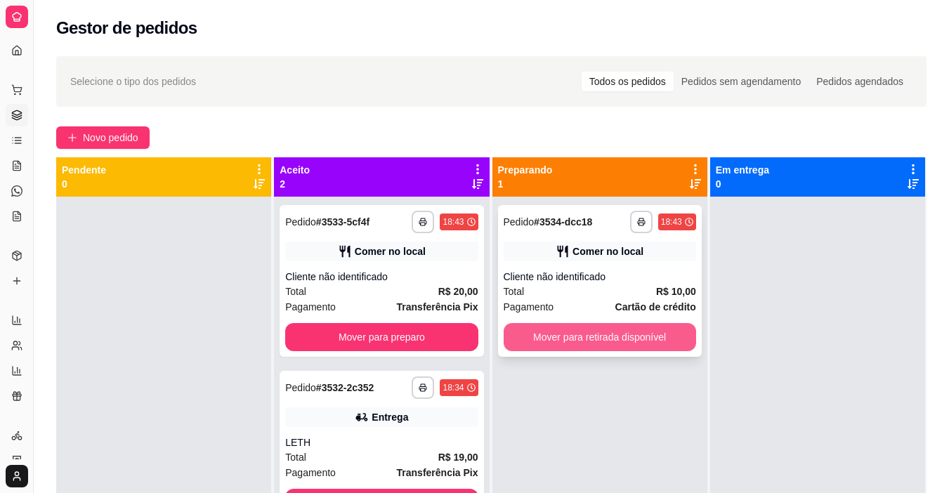
click at [613, 336] on button "Mover para retirada disponível" at bounding box center [600, 337] width 192 height 28
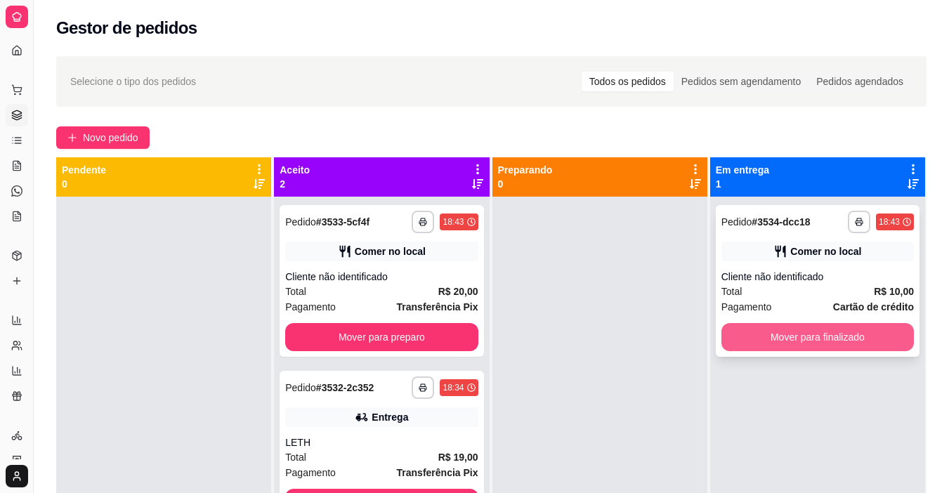
click at [764, 341] on button "Mover para finalizado" at bounding box center [817, 337] width 192 height 28
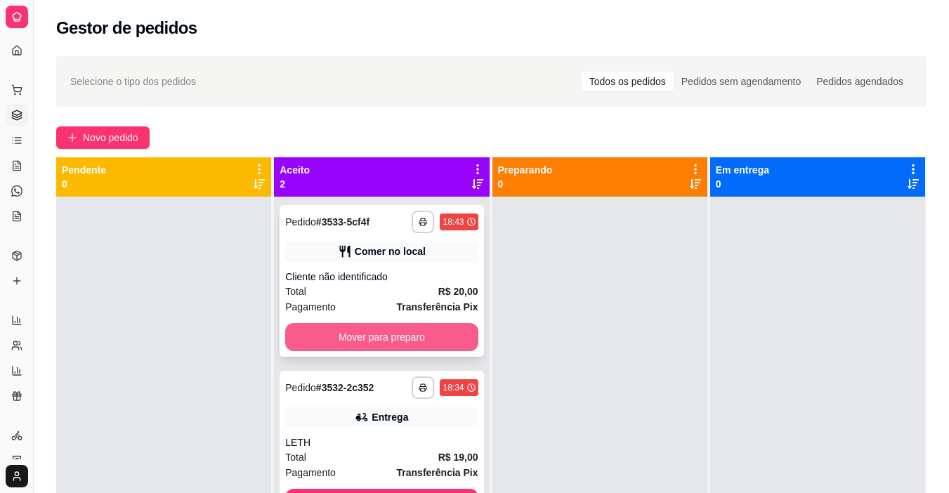
click at [459, 330] on button "Mover para preparo" at bounding box center [381, 337] width 192 height 28
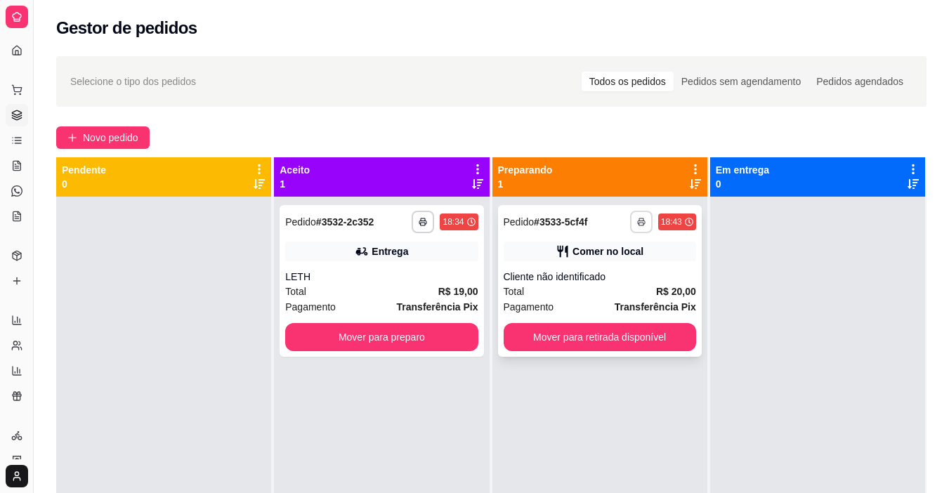
click at [630, 213] on button "button" at bounding box center [641, 222] width 22 height 22
click at [615, 263] on button "IMPRESSORA" at bounding box center [597, 271] width 102 height 22
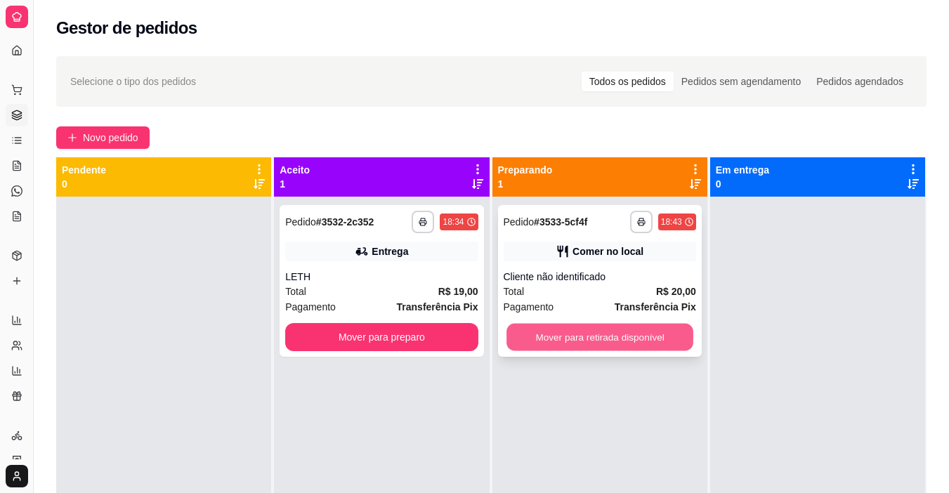
click at [636, 334] on button "Mover para retirada disponível" at bounding box center [599, 337] width 187 height 27
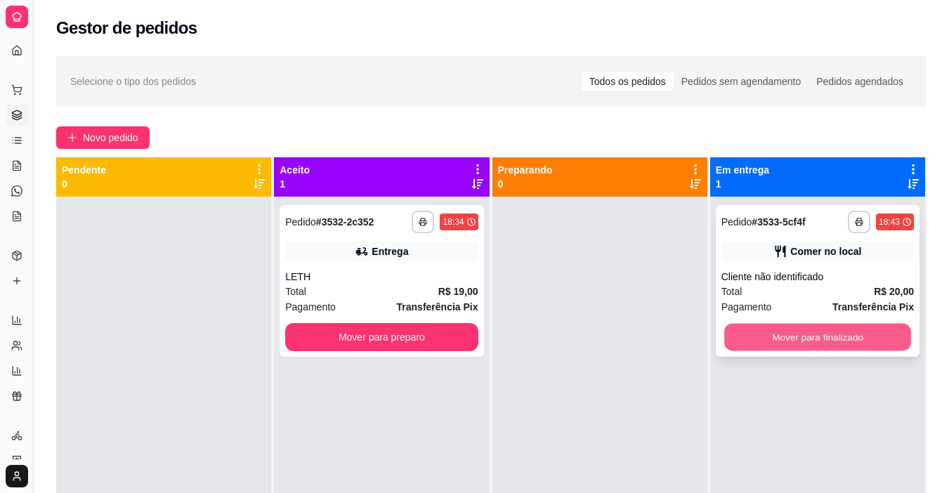
click at [780, 336] on button "Mover para finalizado" at bounding box center [817, 337] width 187 height 27
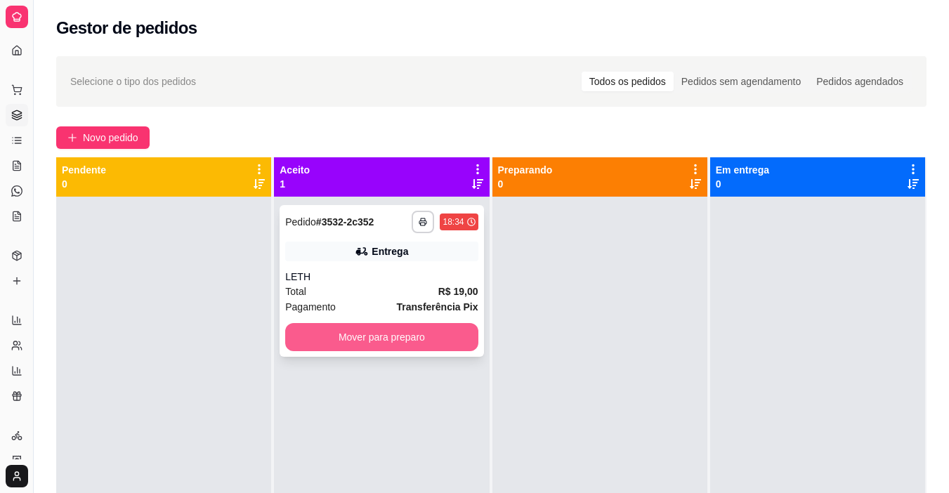
click at [429, 334] on button "Mover para preparo" at bounding box center [381, 337] width 192 height 28
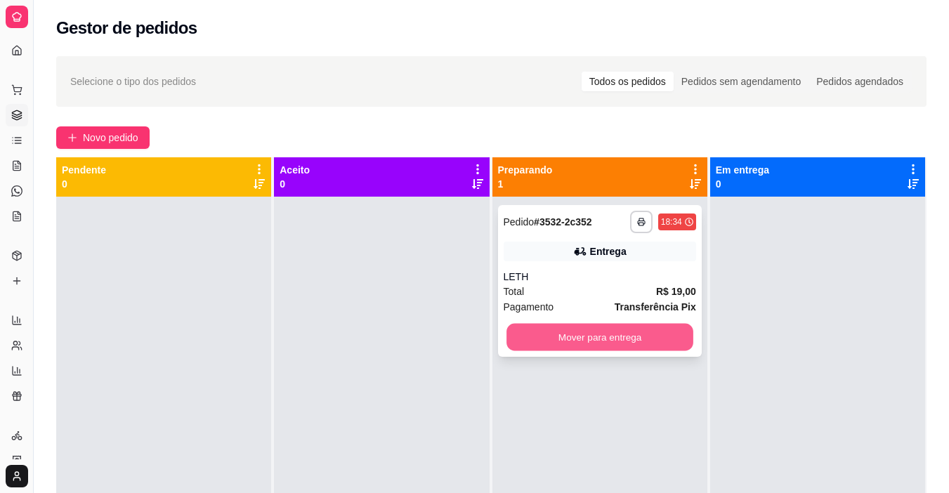
click at [604, 328] on button "Mover para entrega" at bounding box center [599, 337] width 187 height 27
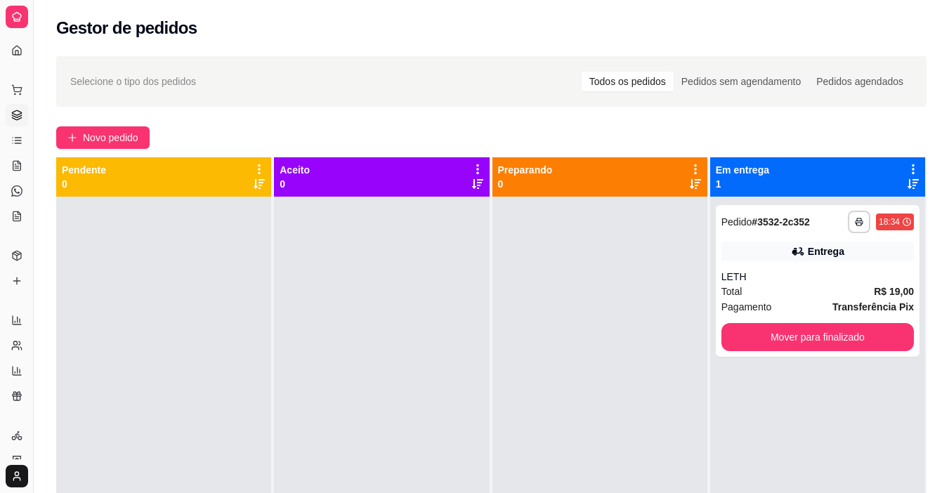
click at [604, 328] on div at bounding box center [599, 443] width 215 height 493
drag, startPoint x: 473, startPoint y: 341, endPoint x: 303, endPoint y: 212, distance: 213.6
click at [457, 333] on div at bounding box center [381, 443] width 215 height 493
click at [883, 346] on button "Mover para finalizado" at bounding box center [817, 337] width 192 height 28
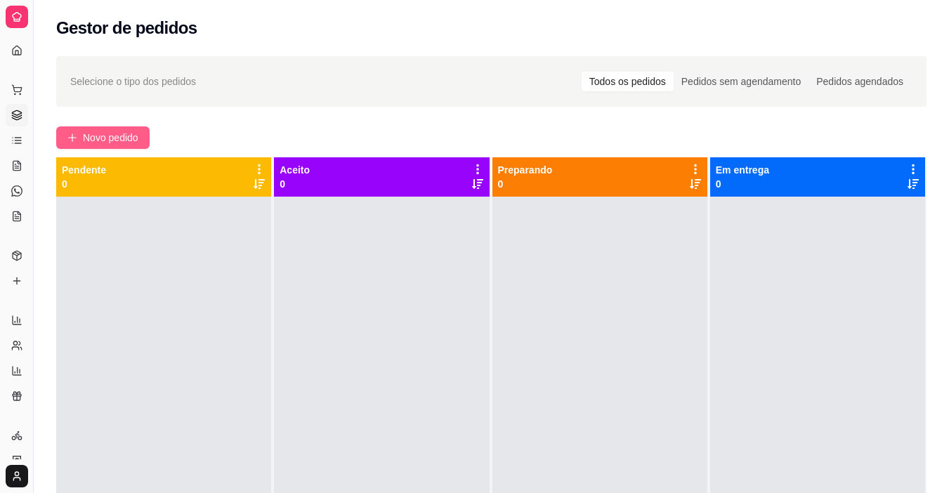
click at [140, 128] on button "Novo pedido" at bounding box center [102, 137] width 93 height 22
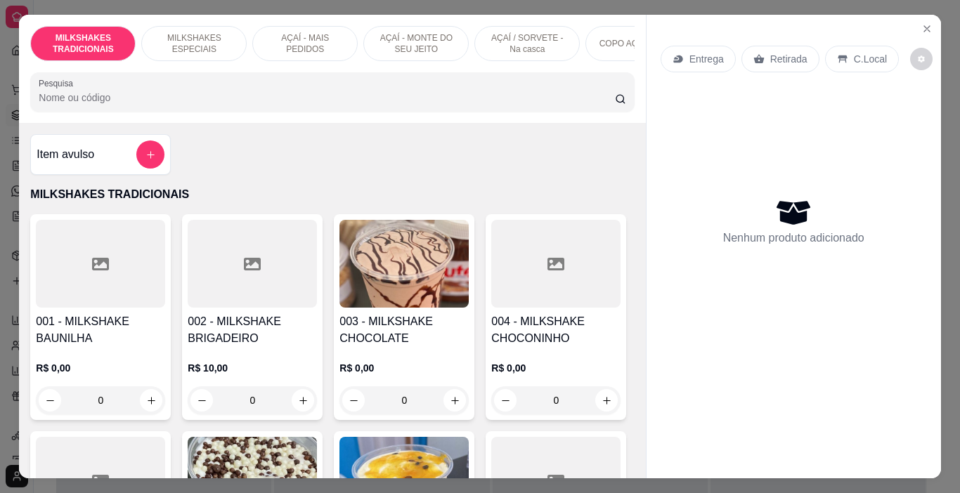
click at [306, 51] on div "AÇAÍ - MAIS PEDIDOS" at bounding box center [304, 43] width 105 height 35
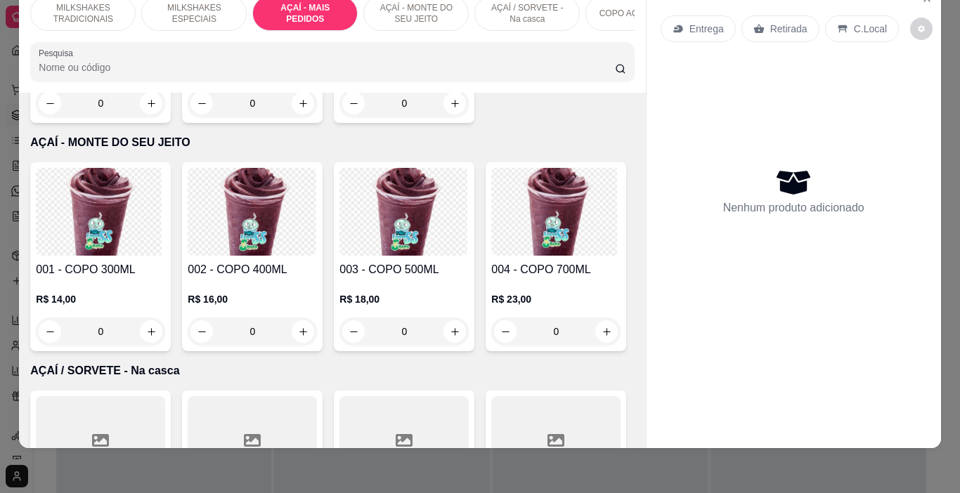
scroll to position [2712, 0]
click at [407, 8] on p "AÇAÍ - MONTE DO SEU JEITO" at bounding box center [415, 13] width 81 height 22
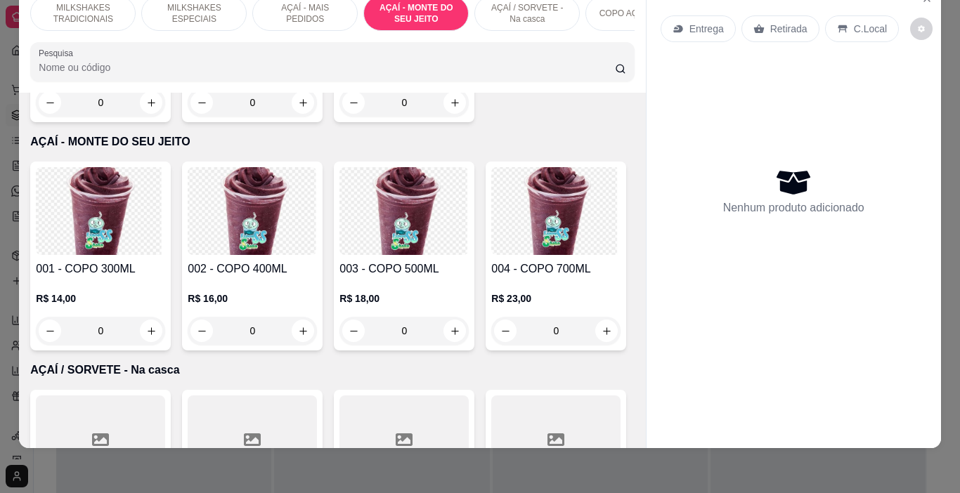
scroll to position [3370, 0]
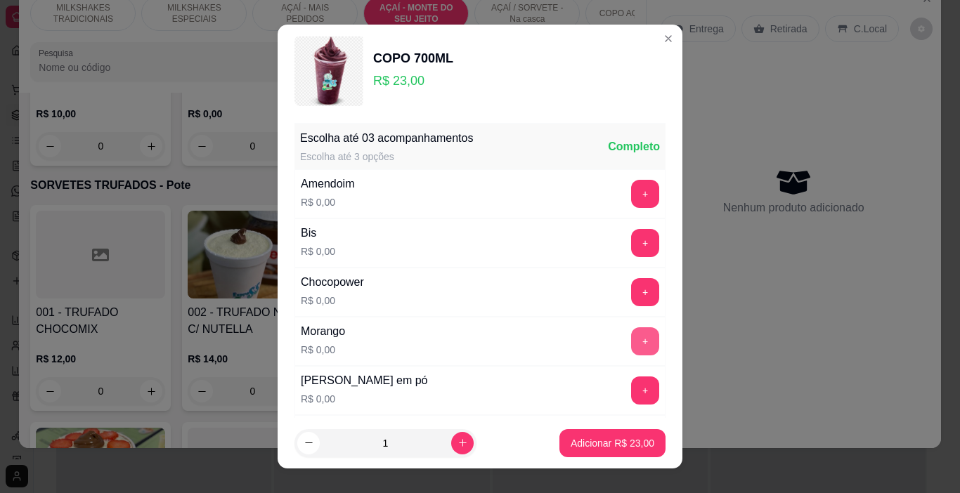
click at [631, 334] on button "+" at bounding box center [645, 341] width 28 height 28
click at [631, 389] on button "+" at bounding box center [645, 391] width 28 height 28
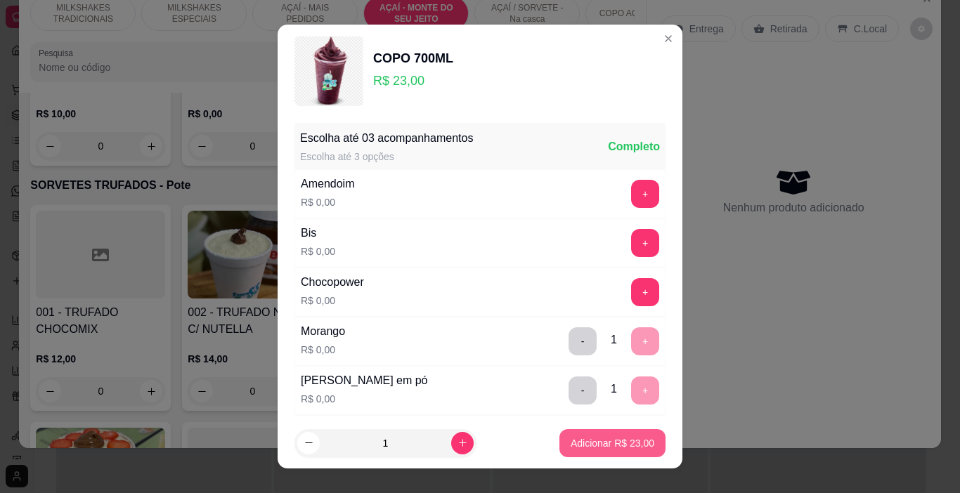
click at [600, 450] on button "Adicionar R$ 23,00" at bounding box center [612, 443] width 106 height 28
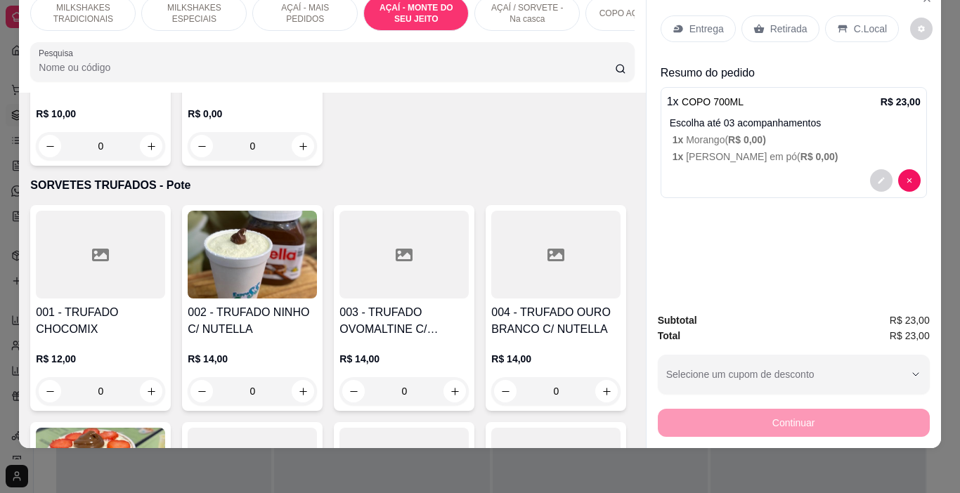
click at [681, 25] on div "Entrega" at bounding box center [697, 28] width 75 height 27
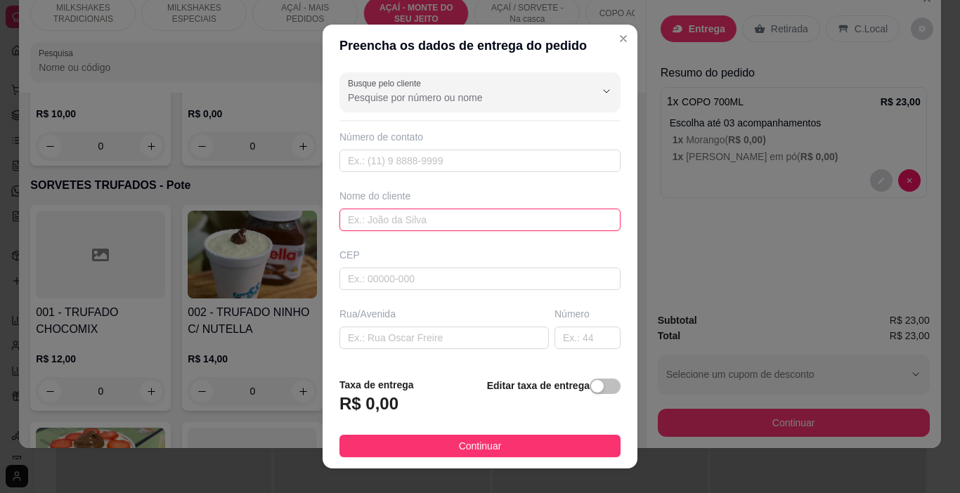
click at [476, 209] on input "text" at bounding box center [479, 220] width 281 height 22
type input "RANDARA"
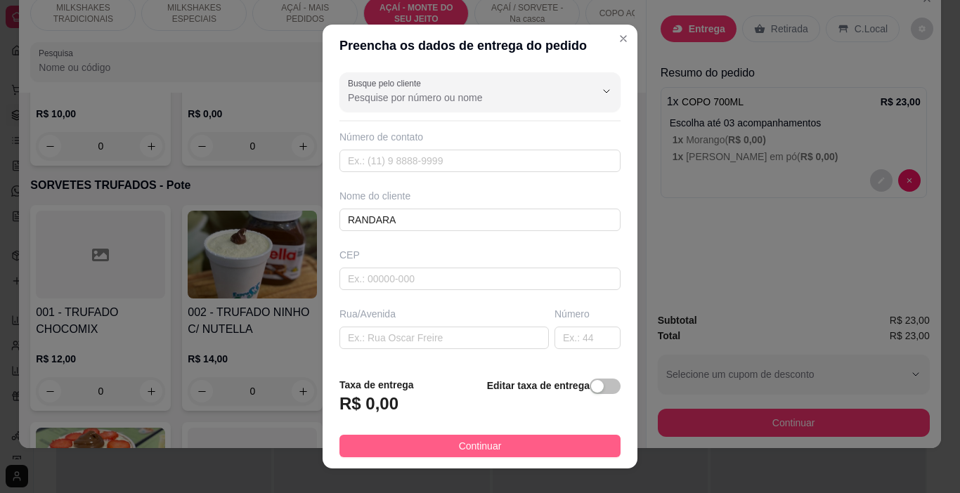
click at [575, 449] on button "Continuar" at bounding box center [479, 446] width 281 height 22
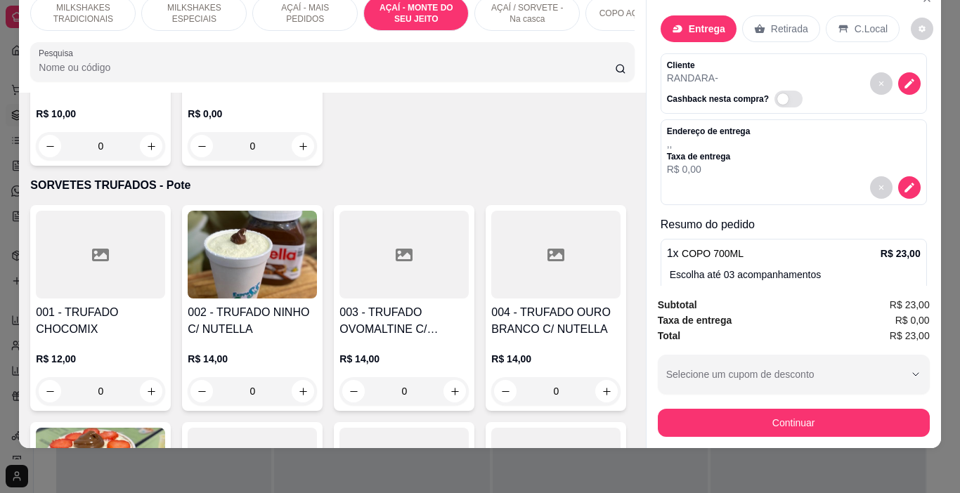
click at [670, 419] on button "Continuar" at bounding box center [794, 423] width 272 height 28
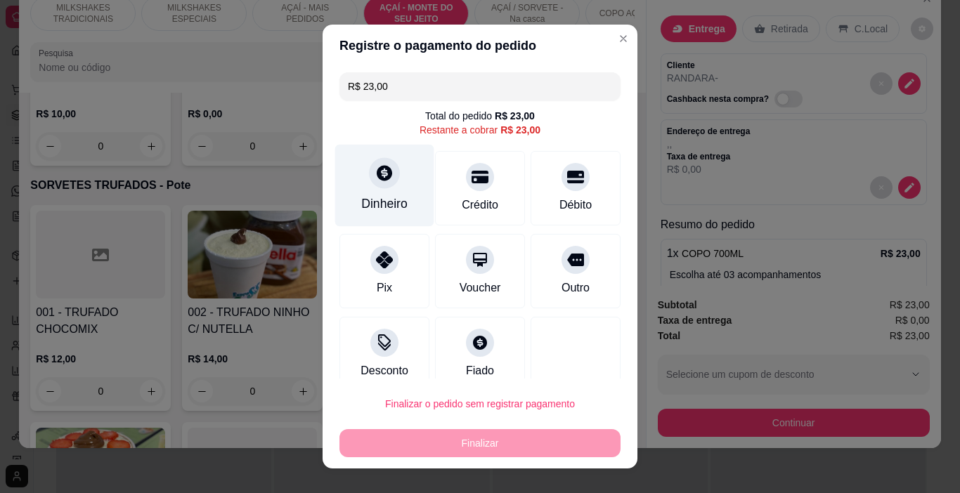
click at [375, 178] on icon at bounding box center [384, 173] width 18 height 18
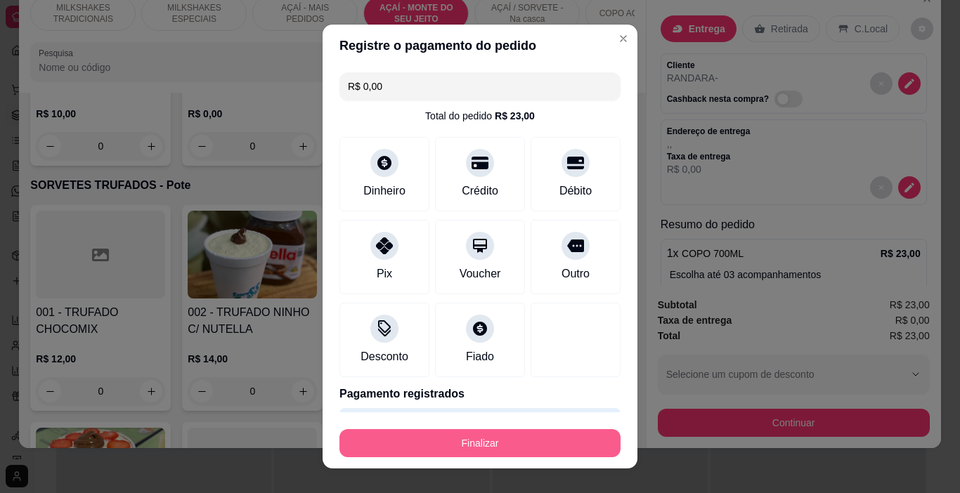
click at [513, 437] on button "Finalizar" at bounding box center [479, 443] width 281 height 28
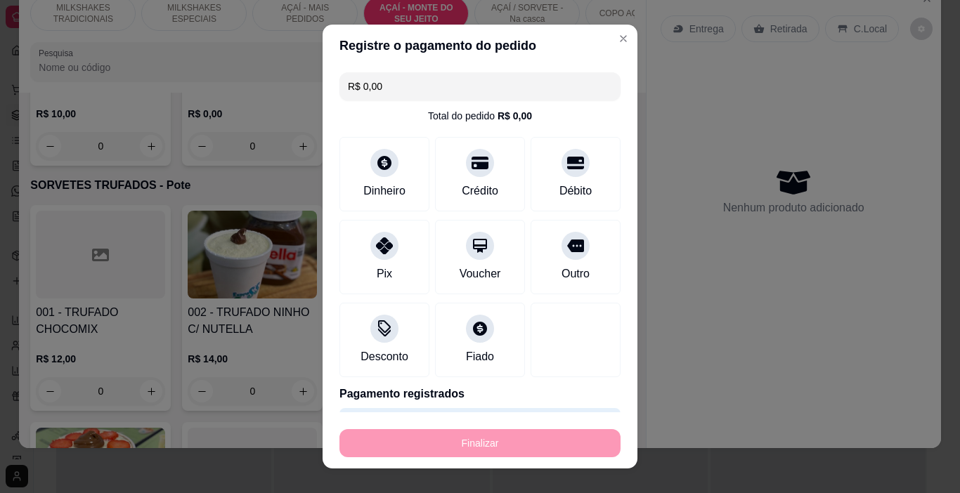
type input "-R$ 23,00"
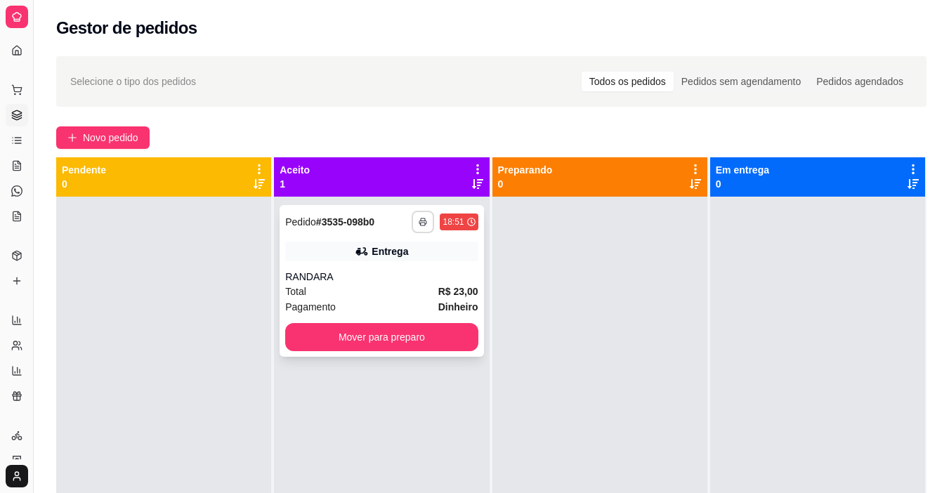
click at [421, 214] on button "button" at bounding box center [423, 222] width 22 height 22
click at [419, 266] on button "IMPRESSORA" at bounding box center [381, 271] width 102 height 22
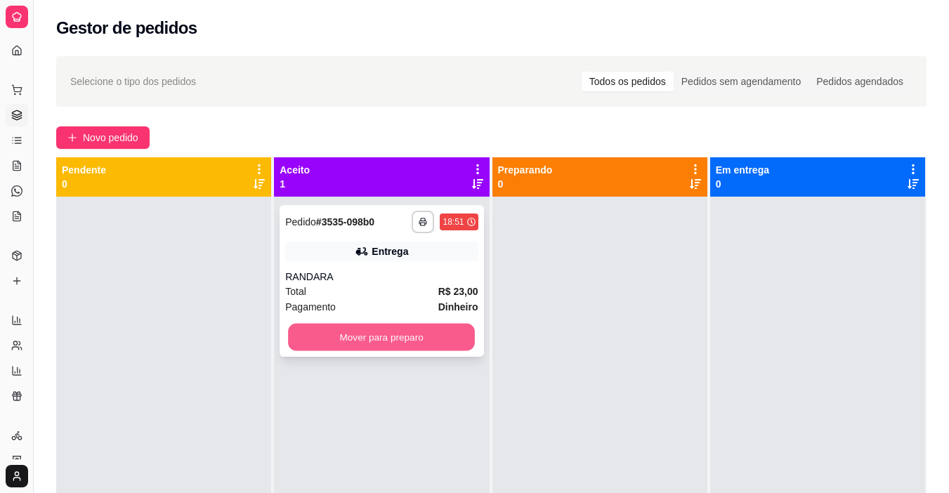
click at [419, 344] on button "Mover para preparo" at bounding box center [381, 337] width 187 height 27
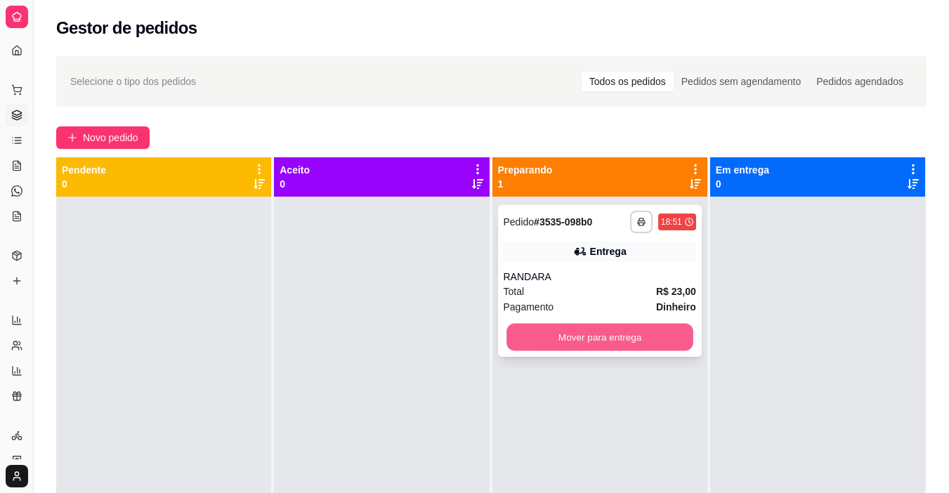
click at [560, 334] on button "Mover para entrega" at bounding box center [599, 337] width 187 height 27
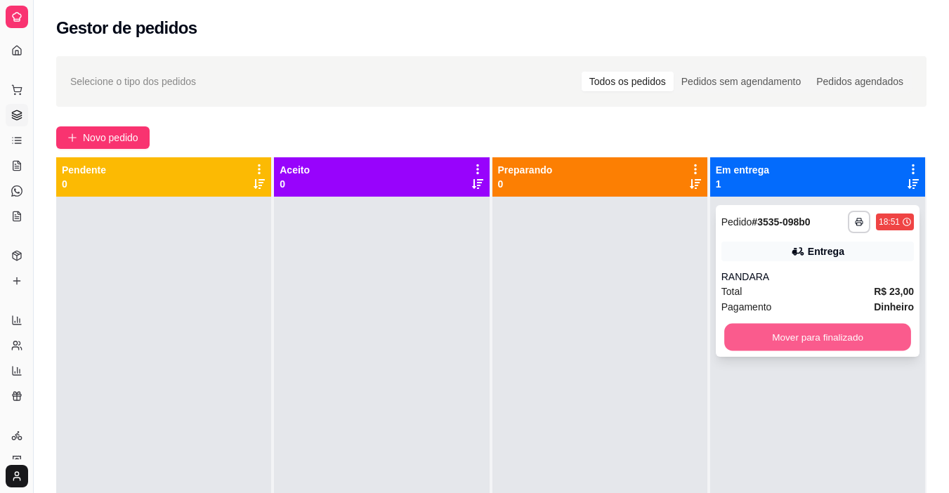
click at [733, 341] on button "Mover para finalizado" at bounding box center [817, 337] width 187 height 27
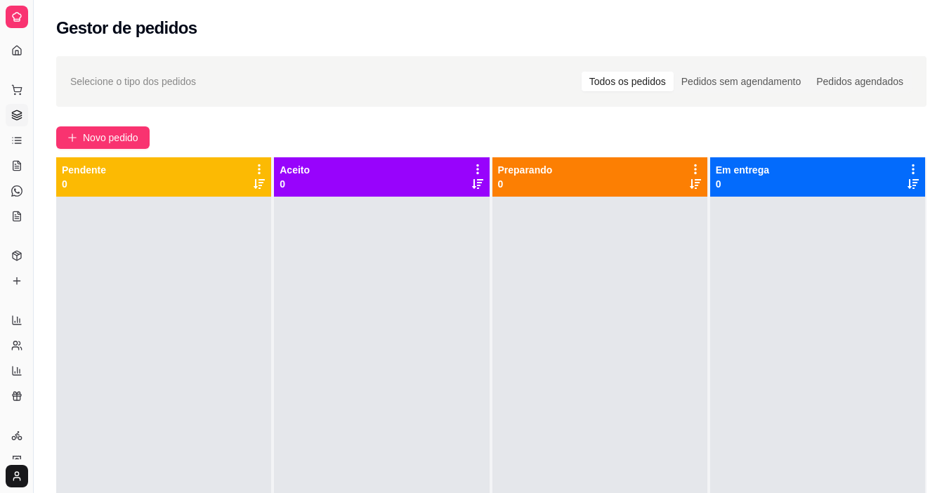
click at [733, 341] on div at bounding box center [817, 443] width 215 height 493
click at [96, 140] on span "Novo pedido" at bounding box center [110, 137] width 55 height 15
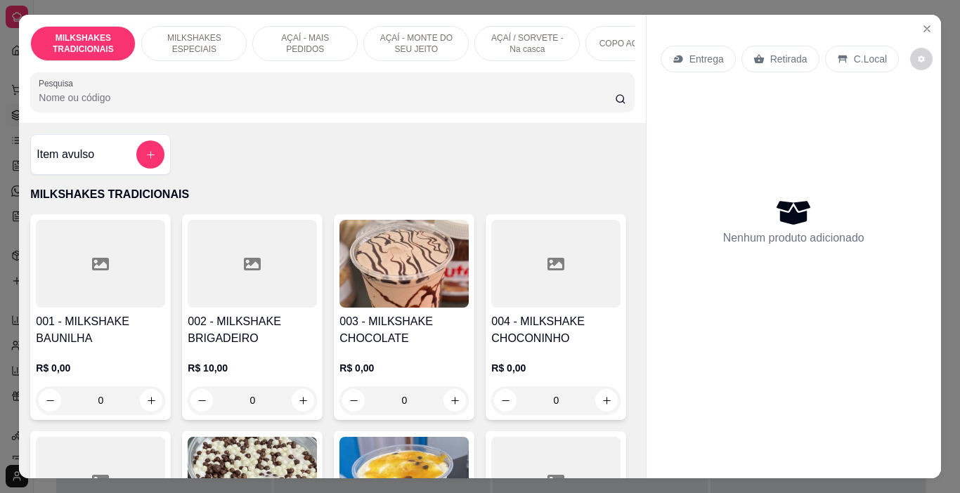
click at [130, 303] on div at bounding box center [100, 264] width 129 height 88
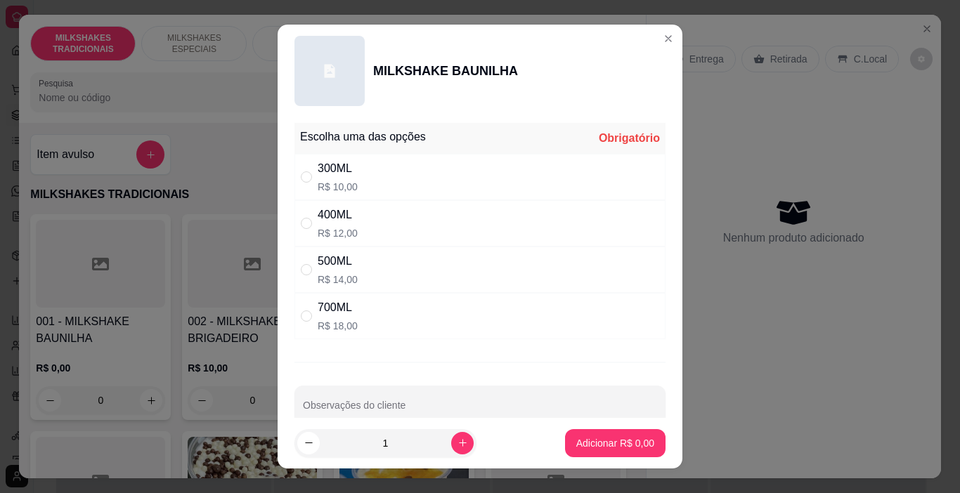
click at [369, 185] on div "300ML R$ 10,00" at bounding box center [479, 177] width 371 height 46
radio input "true"
click at [457, 439] on icon "increase-product-quantity" at bounding box center [462, 443] width 11 height 11
type input "2"
click at [572, 440] on p "Adicionar R$ 20,00" at bounding box center [612, 442] width 81 height 13
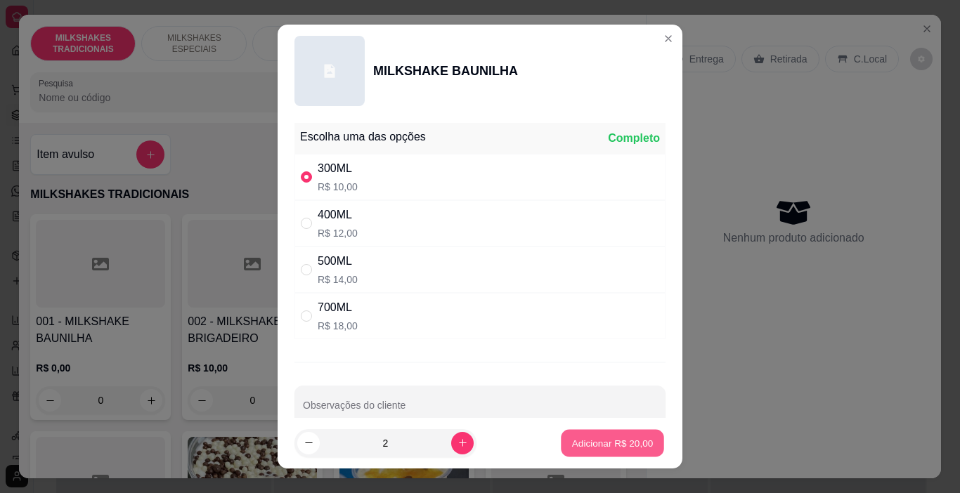
type input "2"
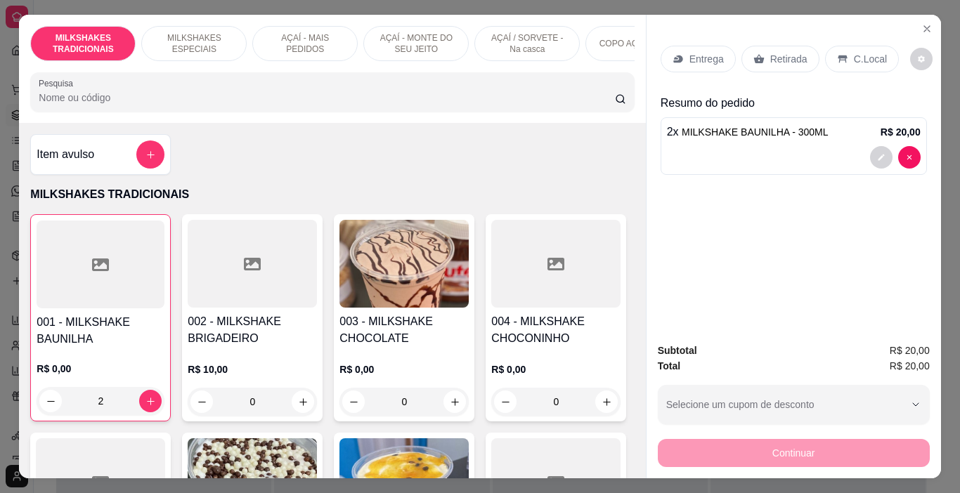
click at [783, 53] on p "Retirada" at bounding box center [788, 59] width 37 height 14
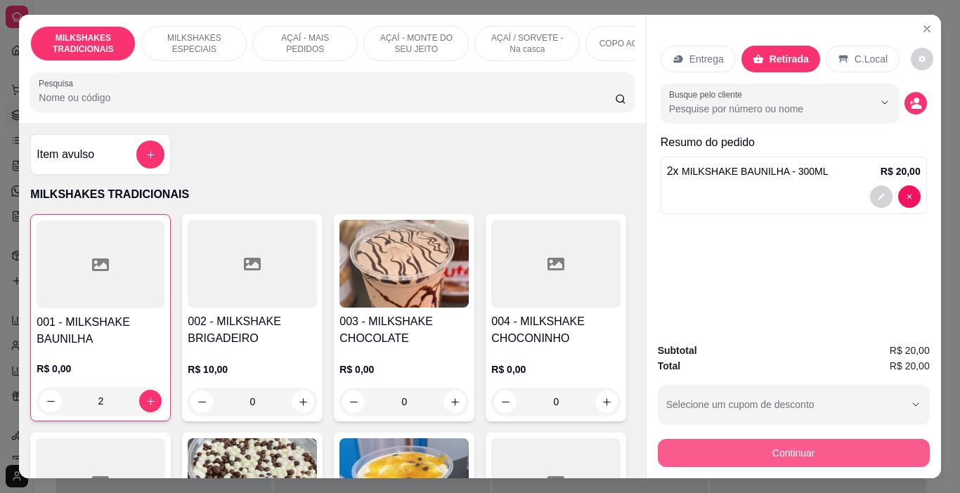
click at [786, 450] on button "Continuar" at bounding box center [794, 453] width 272 height 28
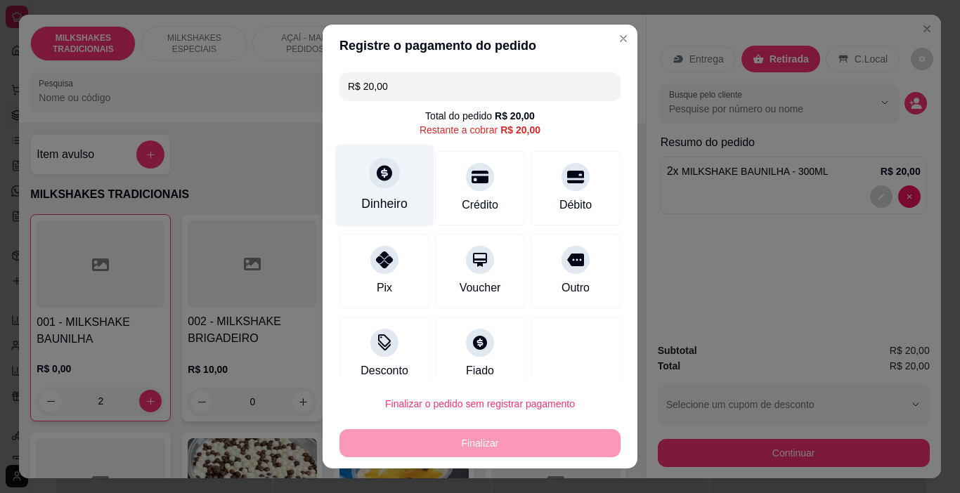
click at [384, 197] on div "Dinheiro" at bounding box center [384, 204] width 46 height 18
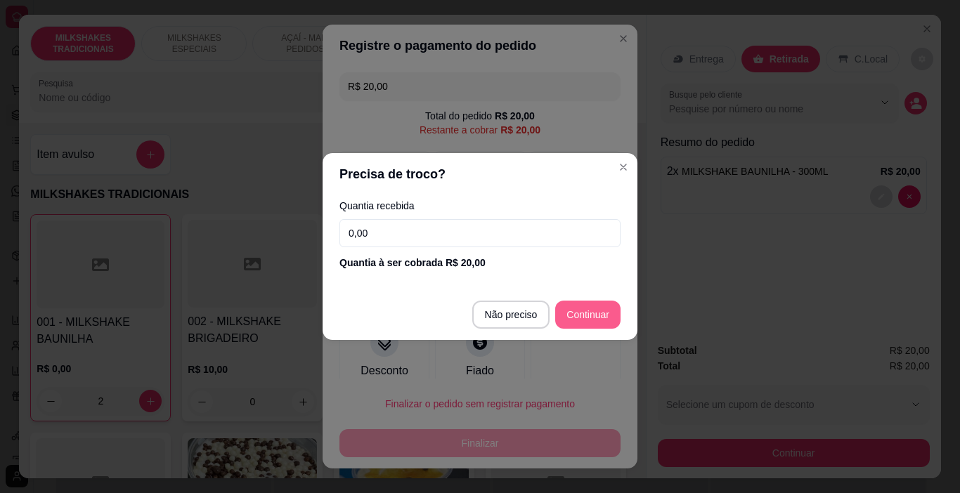
type input "R$ 0,00"
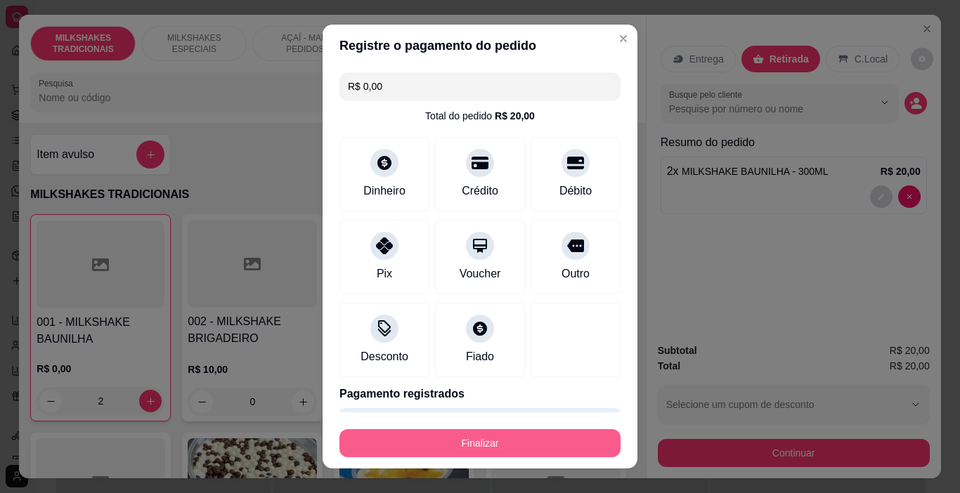
click at [559, 441] on button "Finalizar" at bounding box center [479, 443] width 281 height 28
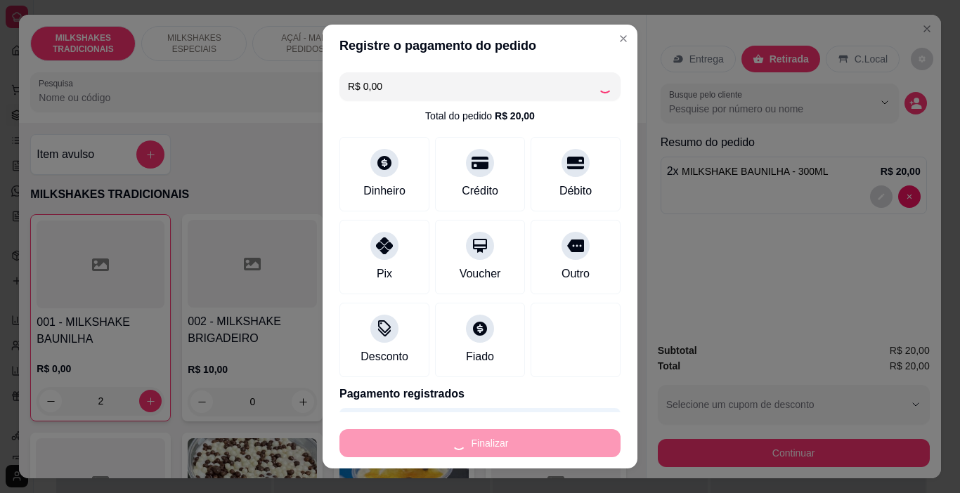
type input "0"
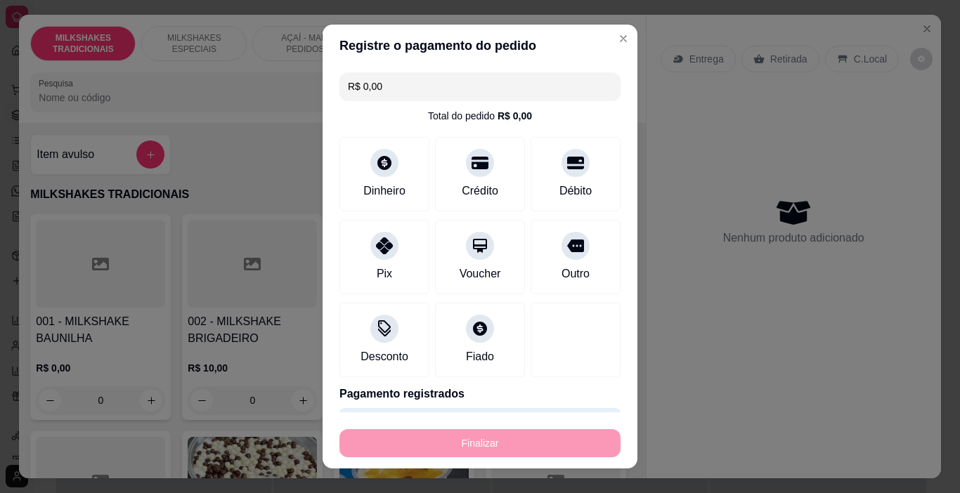
type input "-R$ 20,00"
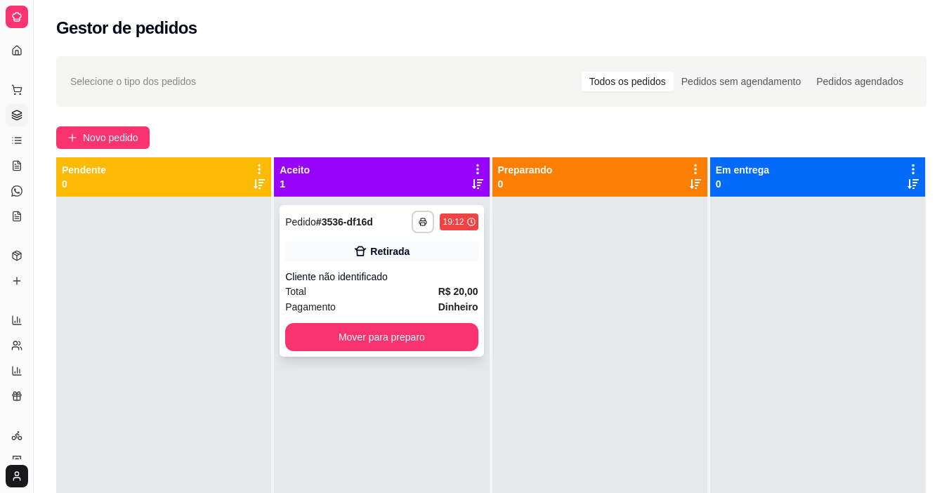
click at [345, 248] on div "Retirada" at bounding box center [381, 252] width 192 height 20
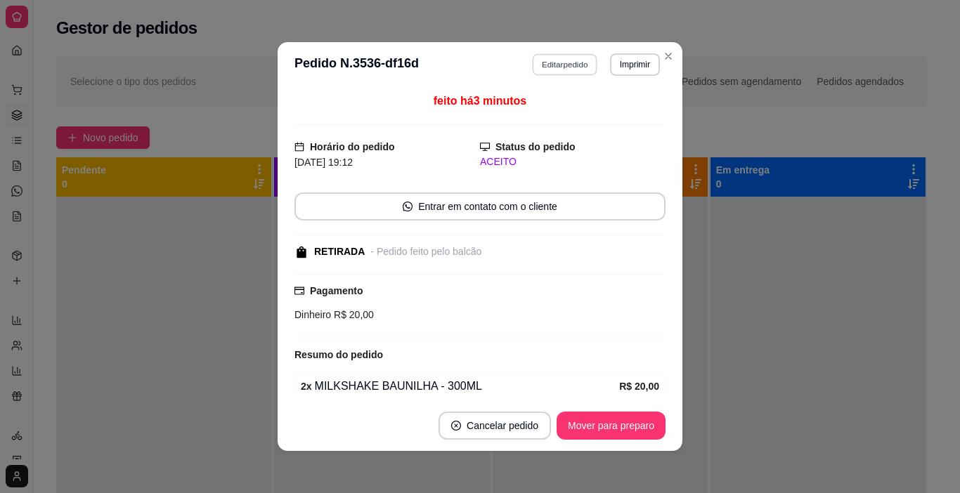
click at [532, 72] on button "Editar pedido" at bounding box center [564, 64] width 65 height 22
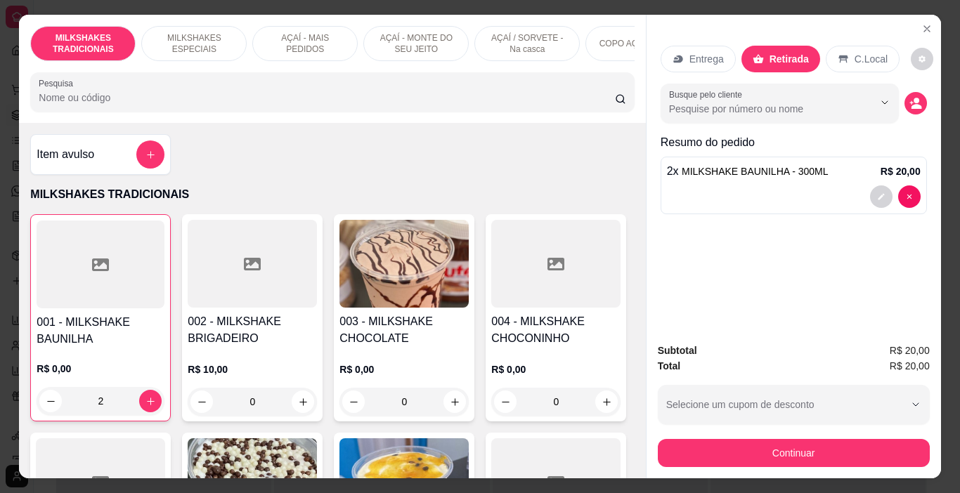
click at [700, 185] on div at bounding box center [794, 196] width 254 height 22
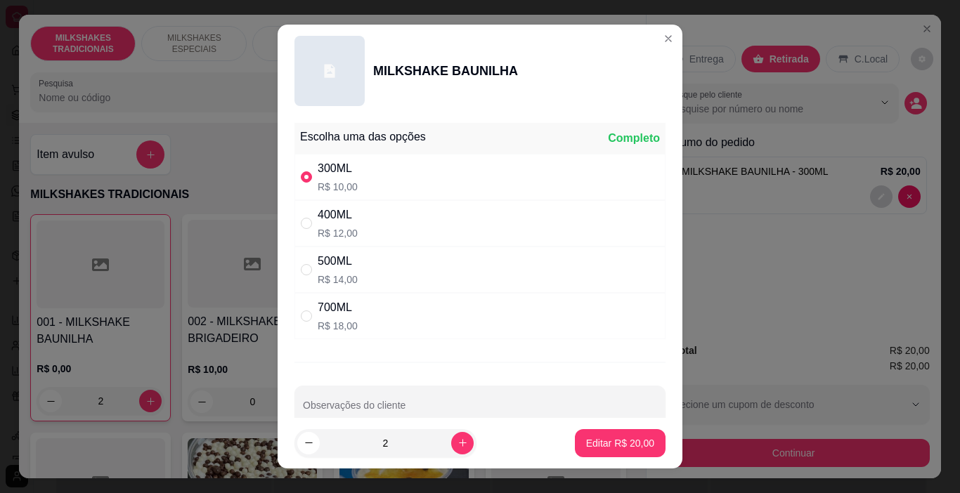
click at [485, 215] on div "400ML R$ 12,00" at bounding box center [479, 223] width 371 height 46
radio input "false"
radio input "true"
click at [586, 438] on button "Editar R$ 24,00" at bounding box center [620, 443] width 91 height 28
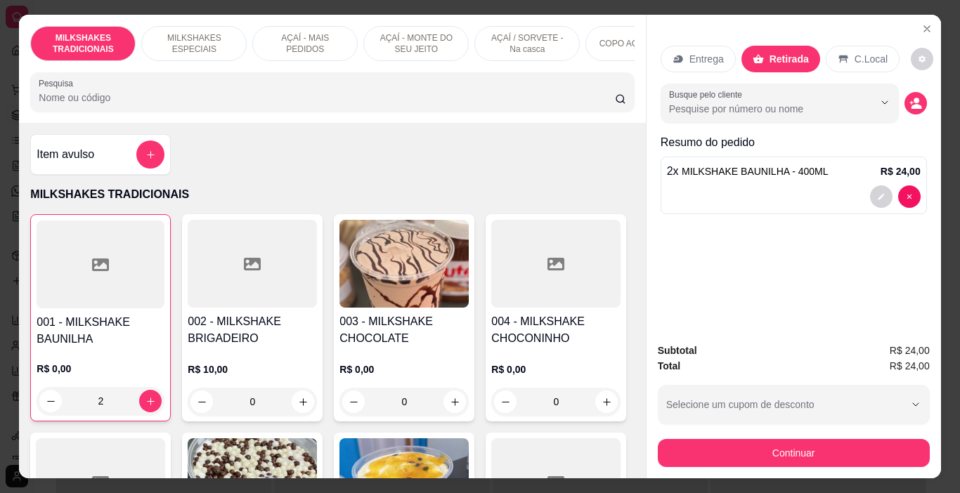
click at [724, 439] on button "Continuar" at bounding box center [794, 453] width 272 height 28
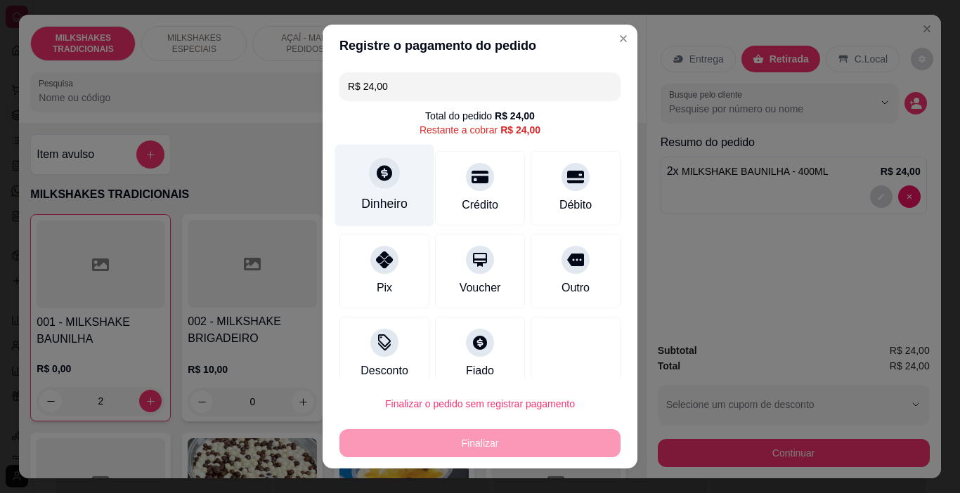
click at [393, 200] on div "Dinheiro" at bounding box center [384, 204] width 46 height 18
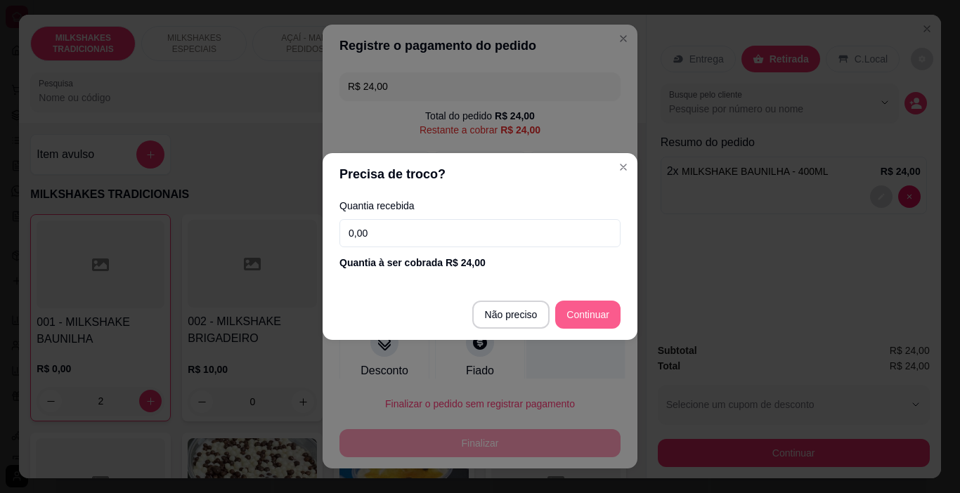
type input "R$ 0,00"
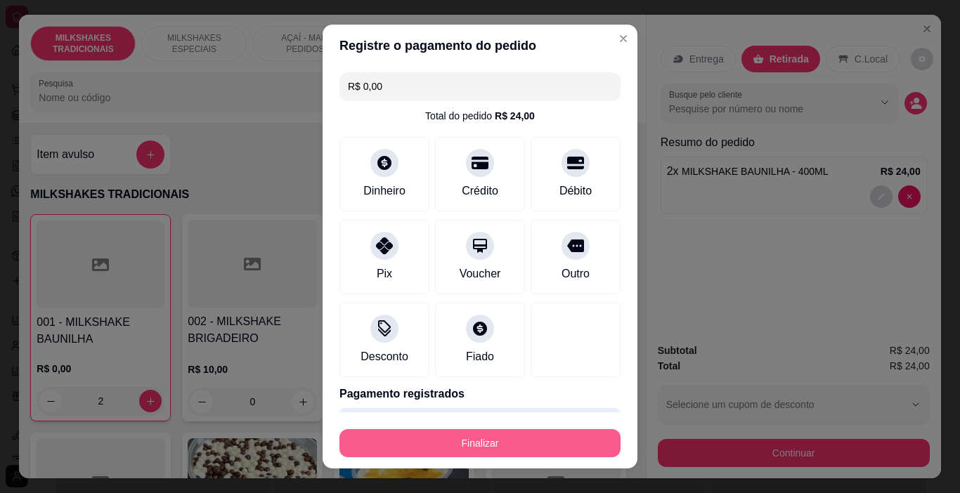
click at [524, 448] on button "Finalizar" at bounding box center [479, 443] width 281 height 28
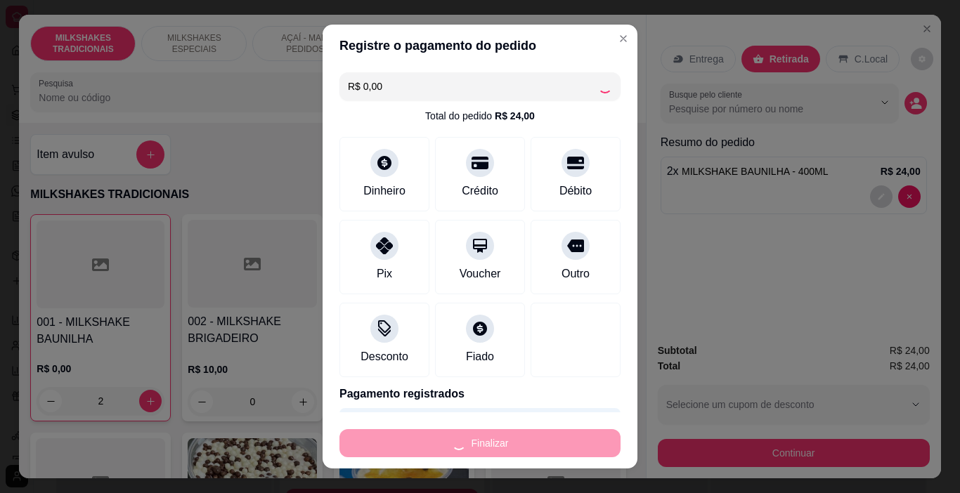
type input "0"
type input "-R$ 24,00"
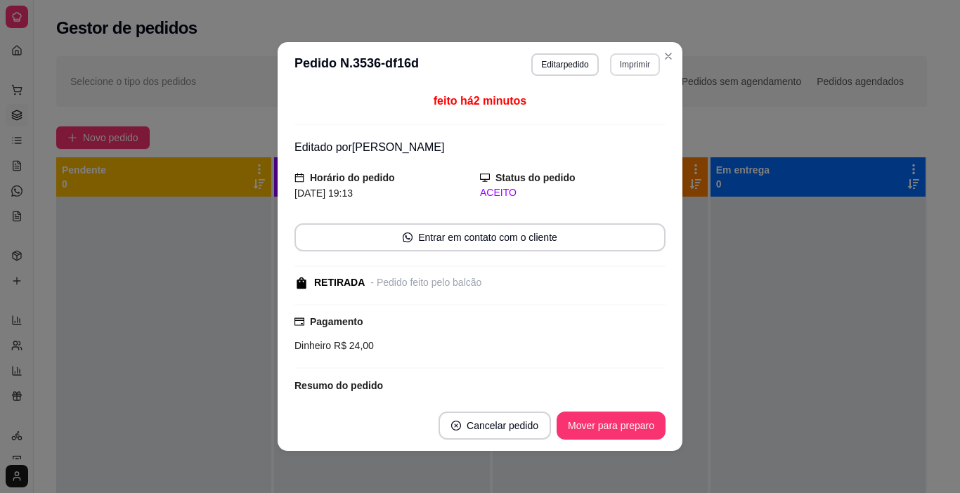
click at [622, 70] on button "Imprimir" at bounding box center [635, 64] width 50 height 22
click at [608, 112] on button "IMPRESSORA" at bounding box center [605, 114] width 102 height 22
click at [592, 433] on button "Mover para preparo" at bounding box center [610, 425] width 105 height 27
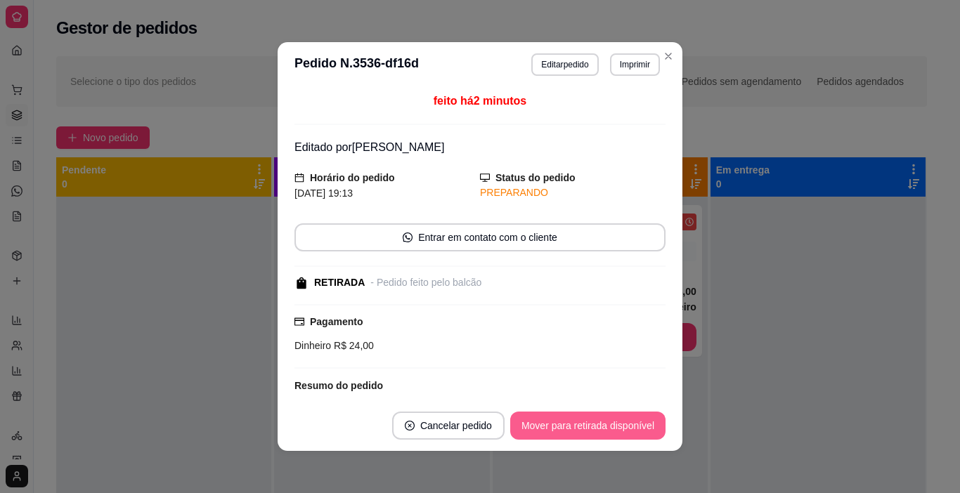
click at [595, 429] on button "Mover para retirada disponível" at bounding box center [587, 426] width 155 height 28
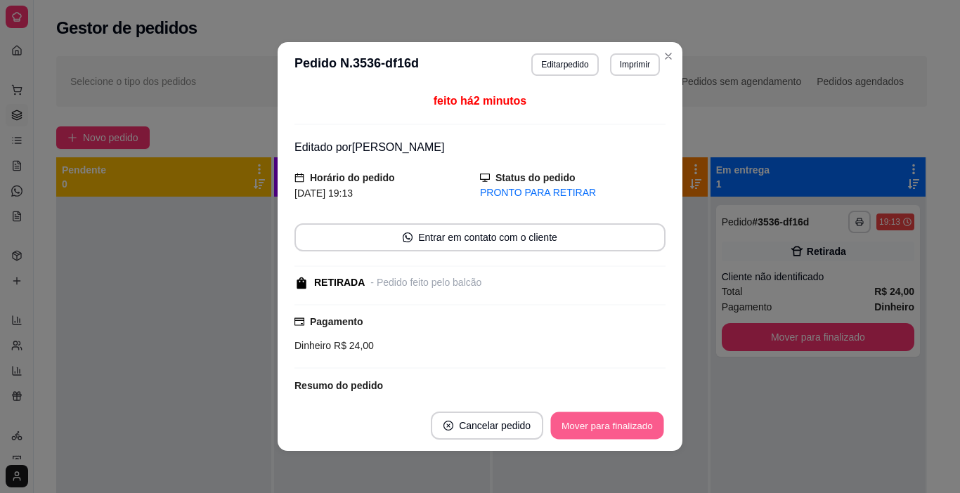
click at [596, 427] on button "Mover para finalizado" at bounding box center [607, 425] width 113 height 27
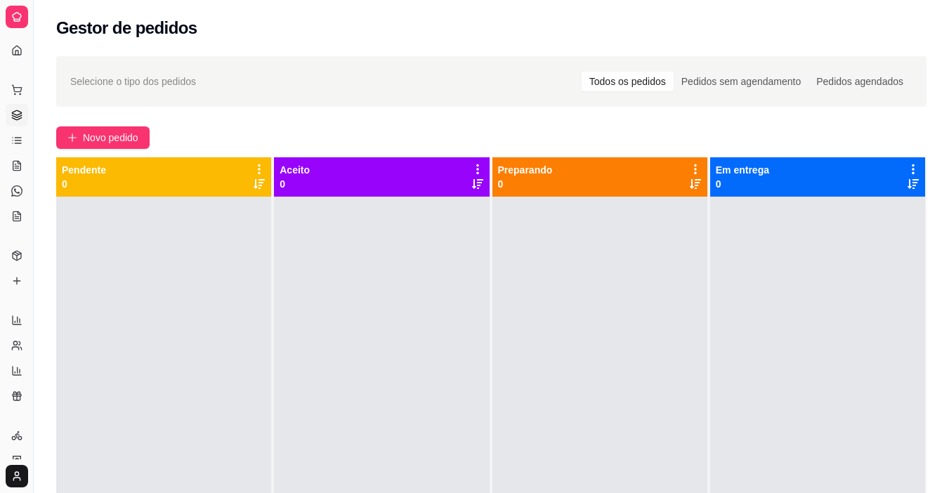
click at [500, 379] on div at bounding box center [599, 443] width 215 height 493
click at [143, 143] on button "Novo pedido" at bounding box center [102, 137] width 93 height 22
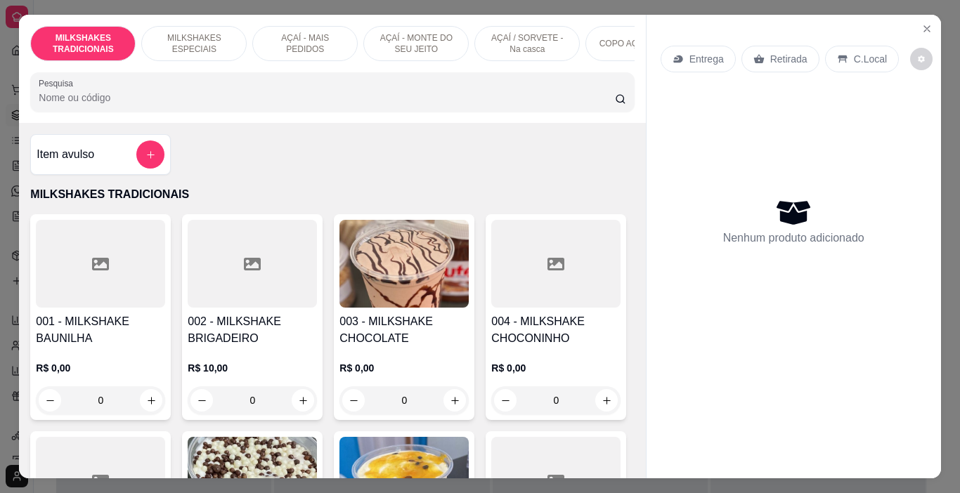
click at [410, 36] on p "AÇAÍ - MONTE DO SEU JEITO" at bounding box center [415, 43] width 81 height 22
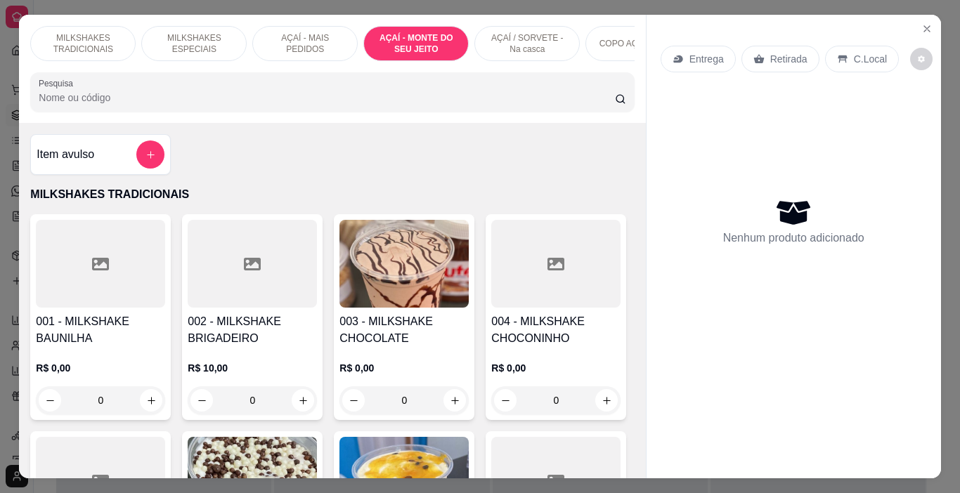
scroll to position [35, 0]
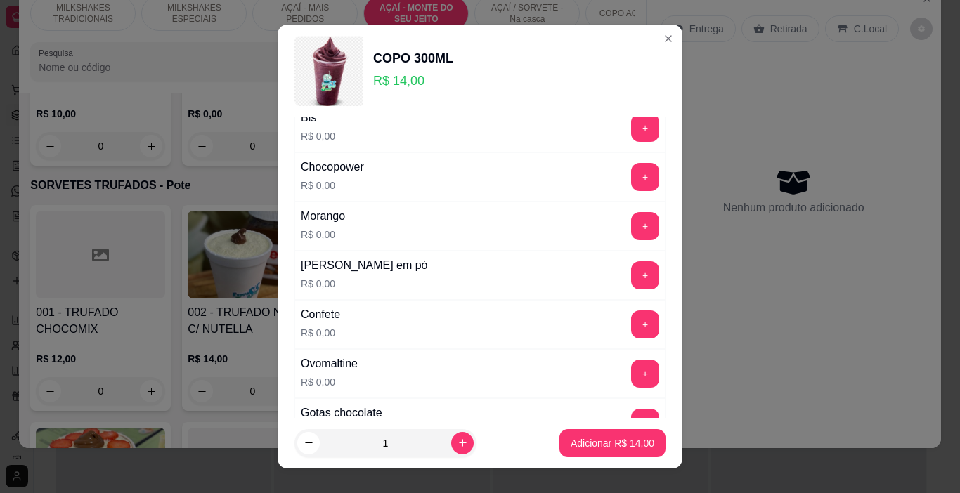
scroll to position [140, 0]
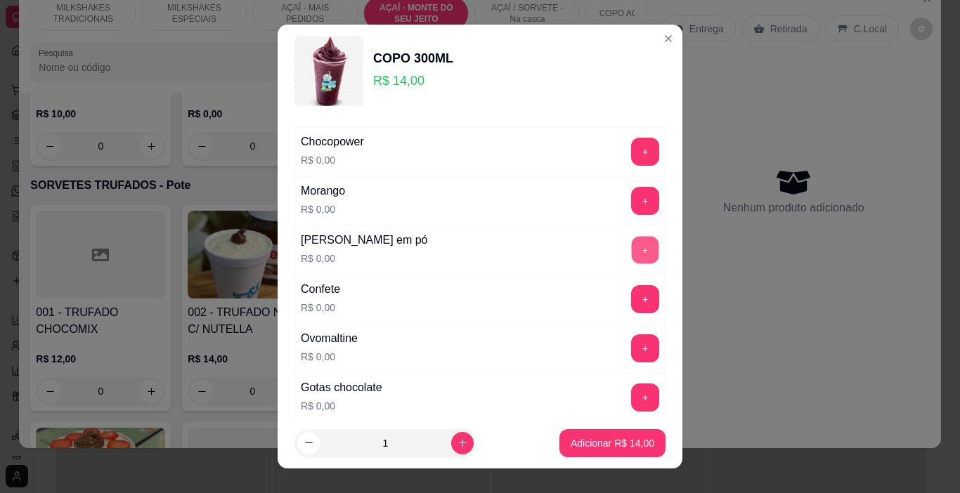
click at [632, 252] on button "+" at bounding box center [645, 250] width 27 height 27
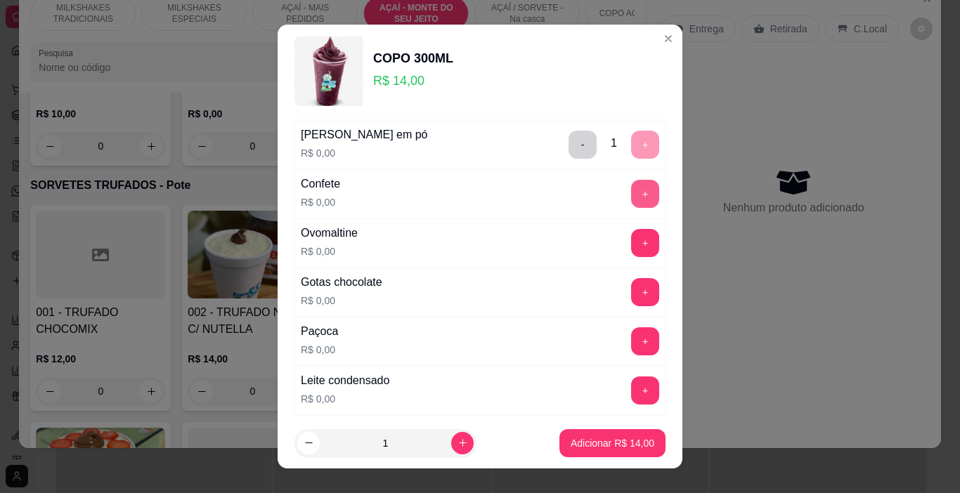
scroll to position [281, 0]
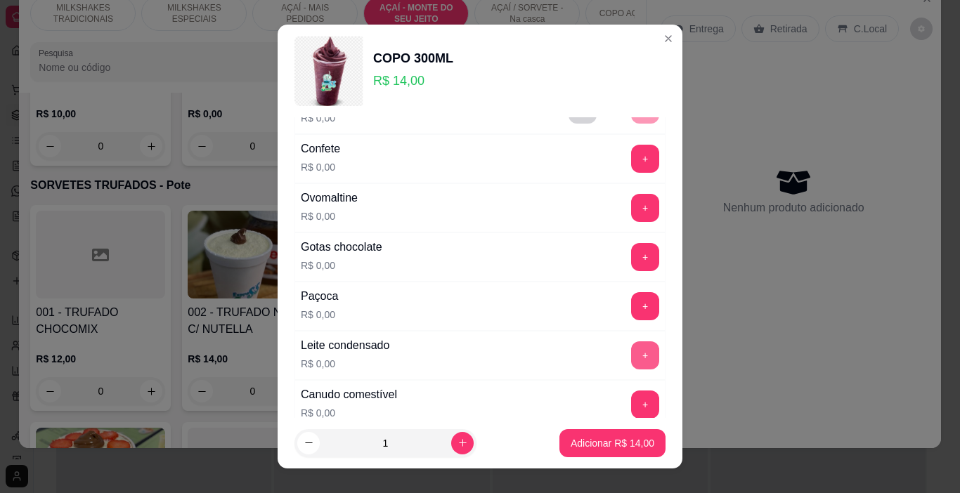
click at [631, 351] on button "+" at bounding box center [645, 355] width 28 height 28
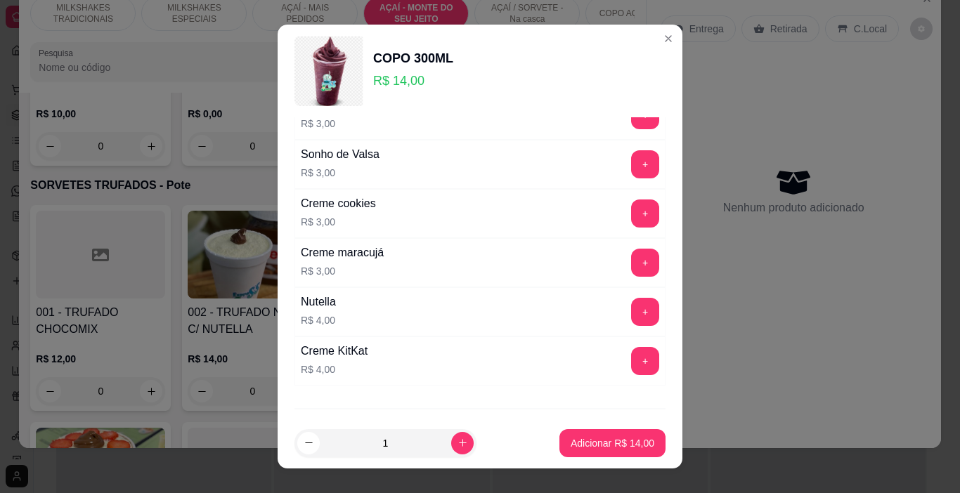
scroll to position [2311, 0]
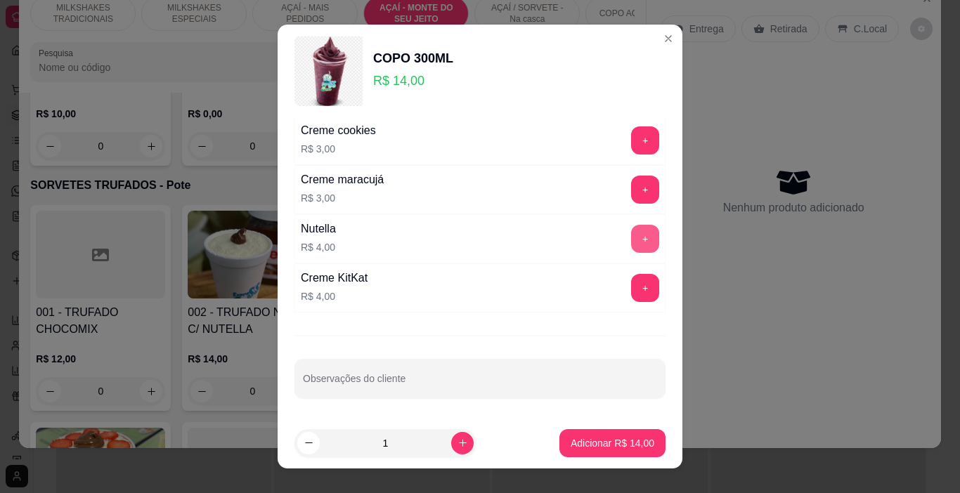
click at [631, 242] on button "+" at bounding box center [645, 239] width 28 height 28
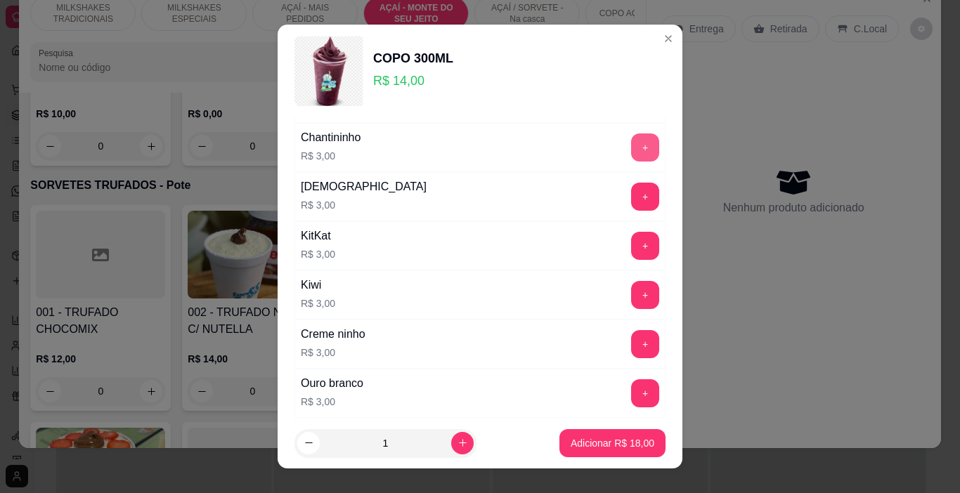
click at [631, 148] on button "+" at bounding box center [645, 147] width 28 height 28
click at [567, 436] on button "Adicionar R$ 21,00" at bounding box center [612, 443] width 106 height 28
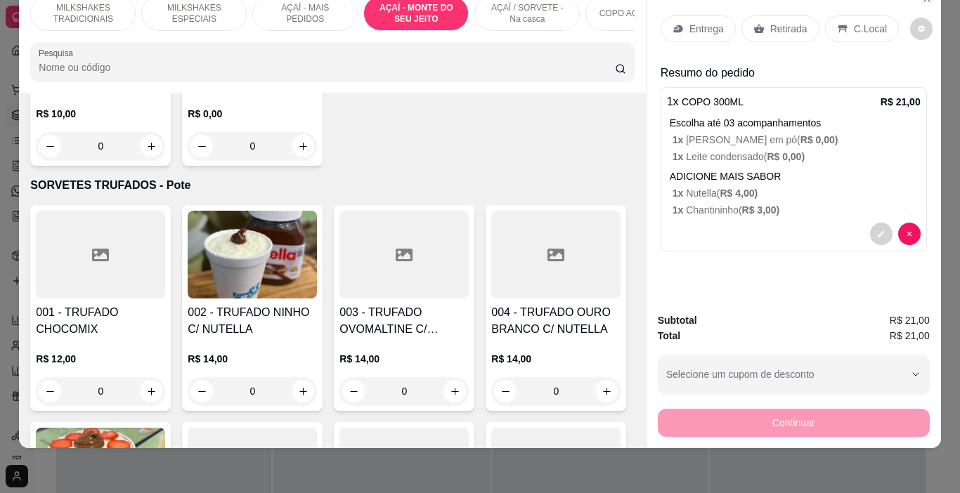
click at [689, 22] on p "Entrega" at bounding box center [706, 29] width 34 height 14
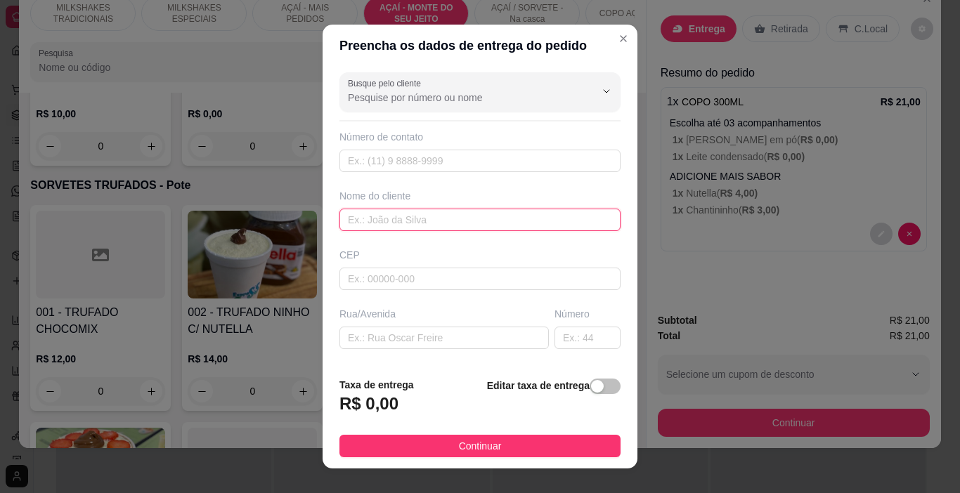
click at [443, 215] on input "text" at bounding box center [479, 220] width 281 height 22
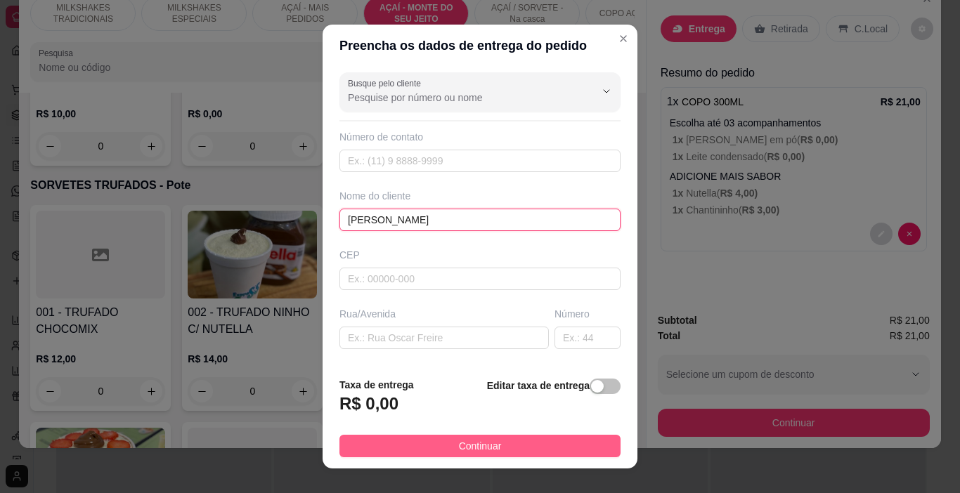
type input "[PERSON_NAME]"
click at [546, 445] on button "Continuar" at bounding box center [479, 446] width 281 height 22
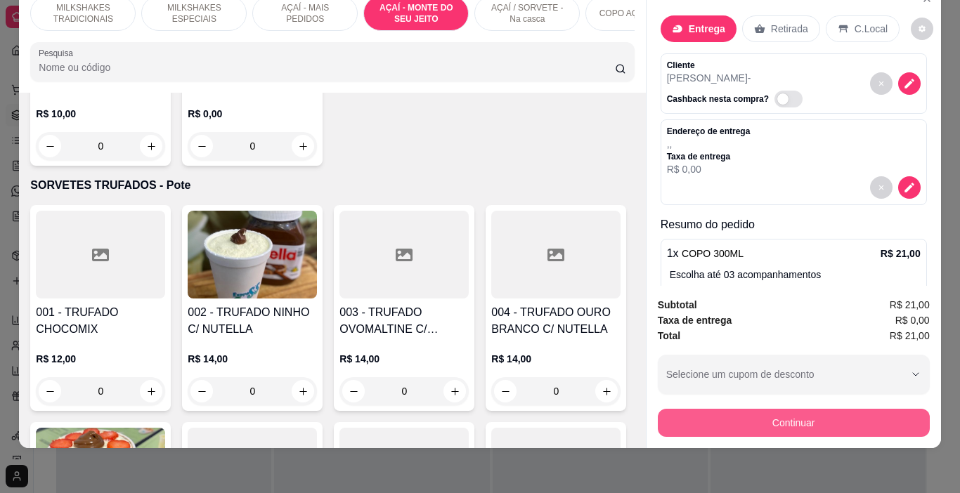
click at [731, 409] on button "Continuar" at bounding box center [794, 423] width 272 height 28
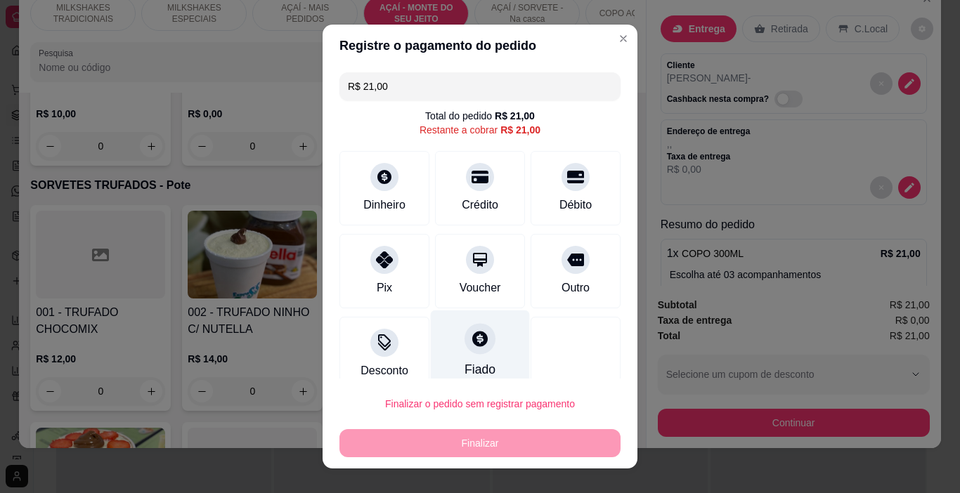
drag, startPoint x: 402, startPoint y: 267, endPoint x: 438, endPoint y: 310, distance: 56.4
click at [402, 269] on div "Pix" at bounding box center [384, 271] width 90 height 74
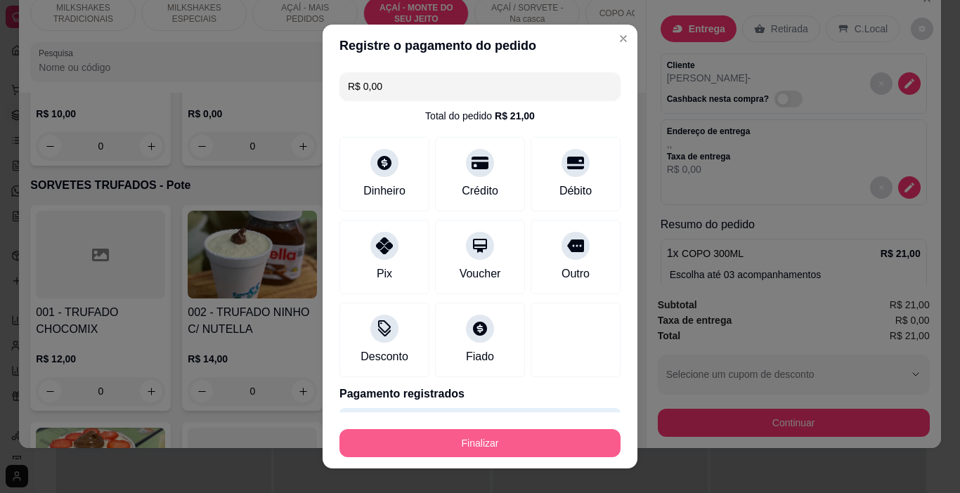
click at [517, 444] on button "Finalizar" at bounding box center [479, 443] width 281 height 28
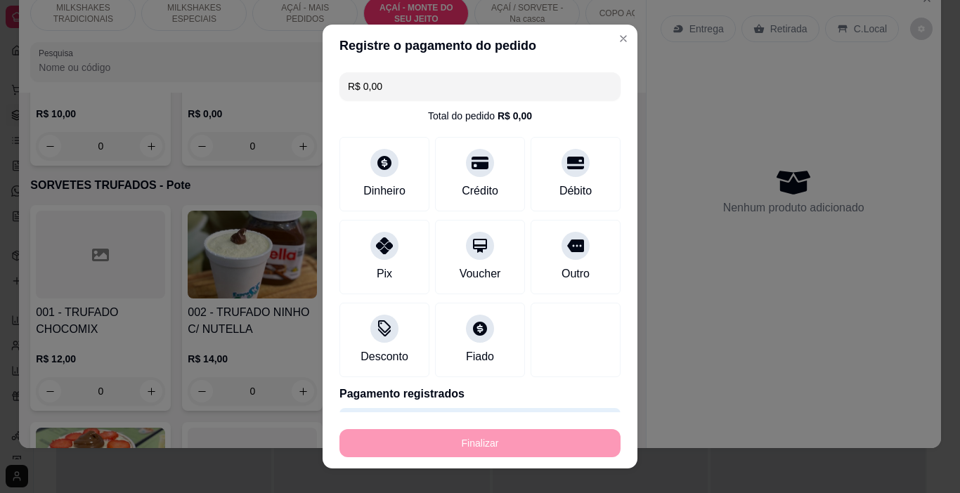
type input "-R$ 21,00"
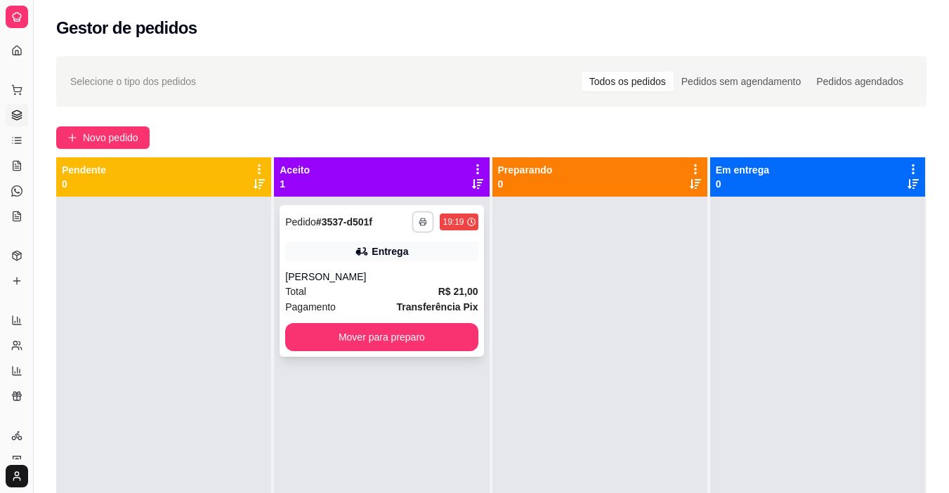
click at [426, 221] on button "button" at bounding box center [423, 222] width 22 height 22
click at [393, 270] on button "IMPRESSORA" at bounding box center [381, 271] width 102 height 22
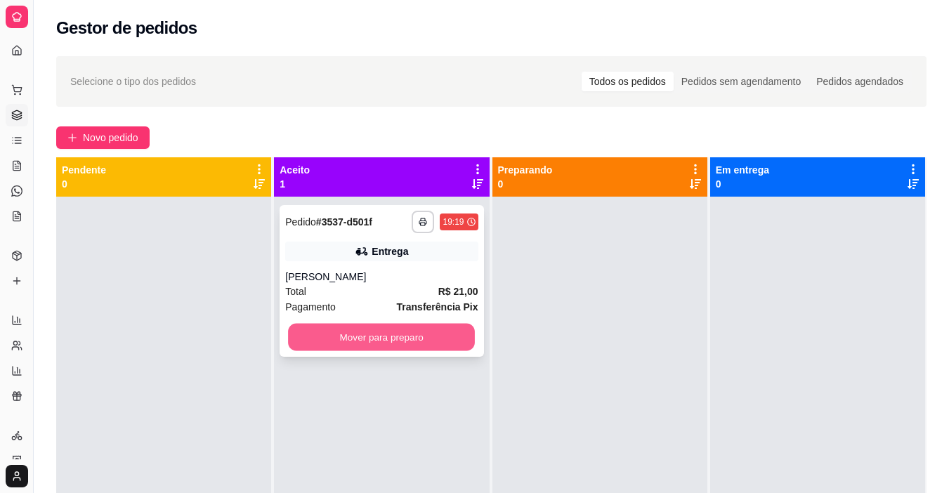
click at [414, 346] on button "Mover para preparo" at bounding box center [381, 337] width 187 height 27
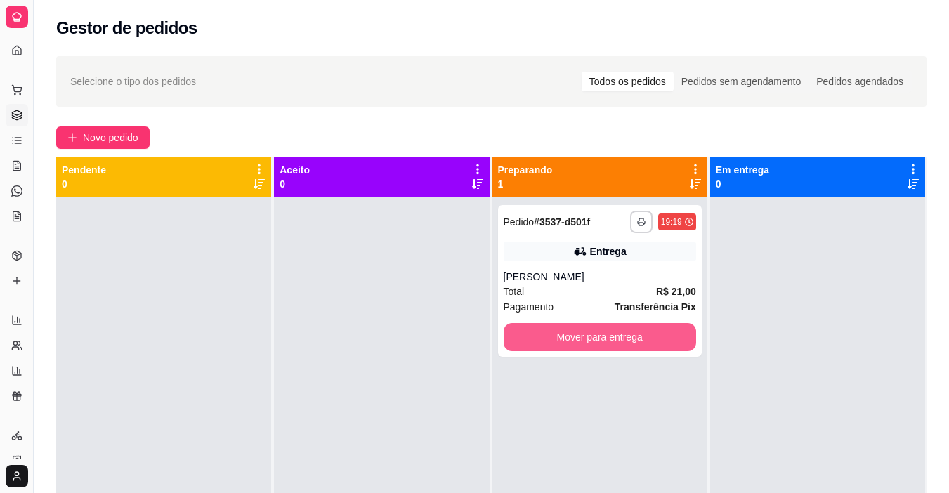
click at [558, 340] on button "Mover para entrega" at bounding box center [600, 337] width 192 height 28
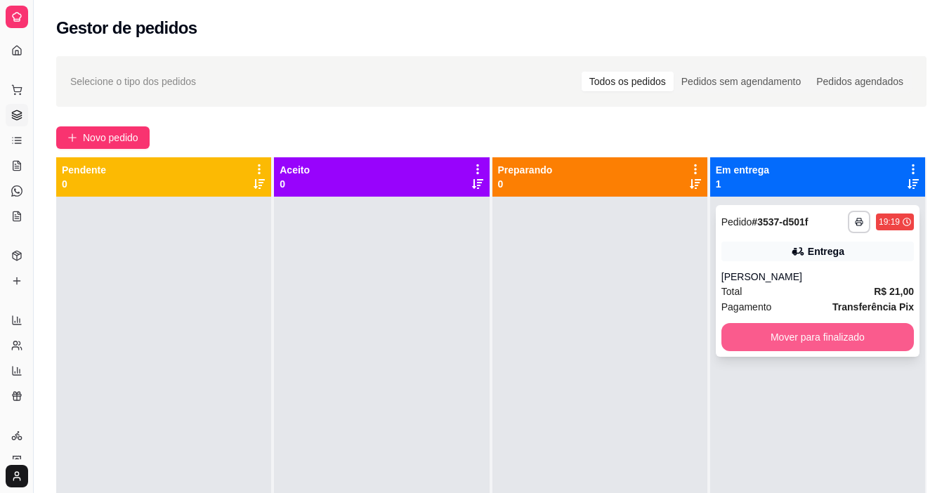
click at [724, 334] on button "Mover para finalizado" at bounding box center [817, 337] width 192 height 28
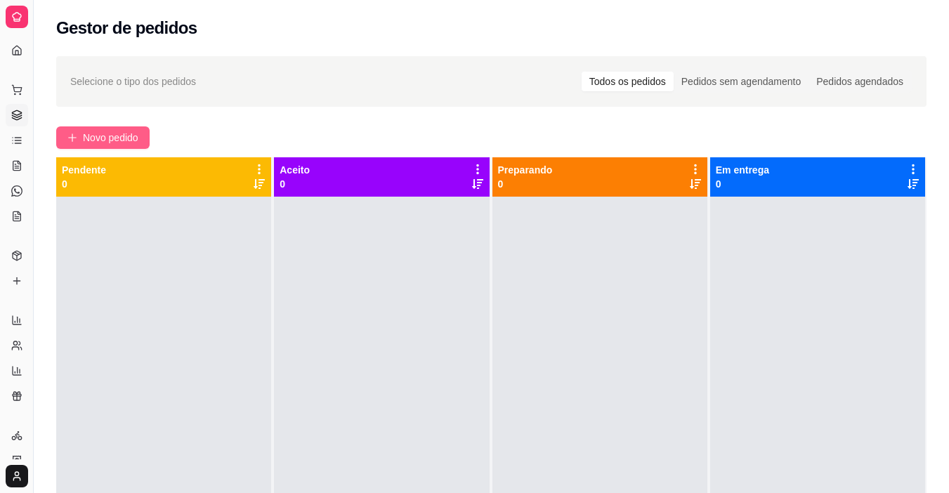
click at [82, 143] on button "Novo pedido" at bounding box center [102, 137] width 93 height 22
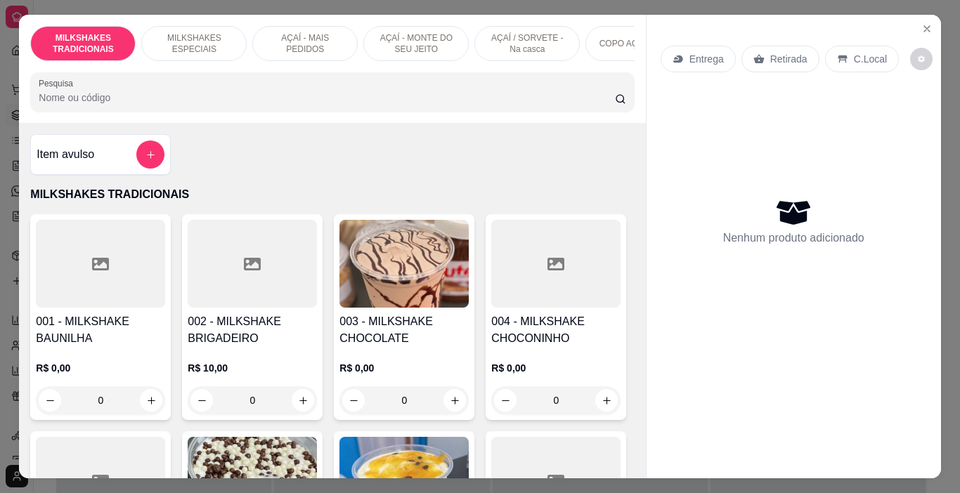
click at [287, 32] on p "AÇAÍ - MAIS PEDIDOS" at bounding box center [304, 43] width 81 height 22
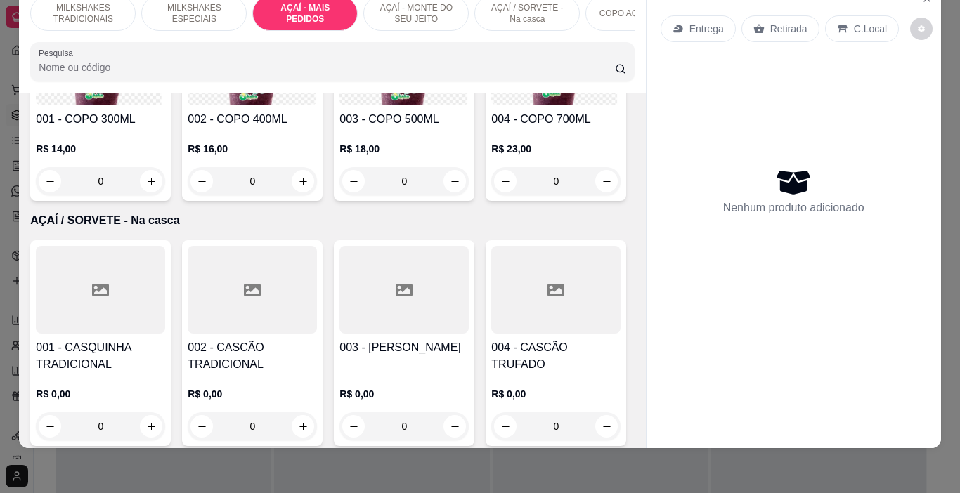
scroll to position [2922, 0]
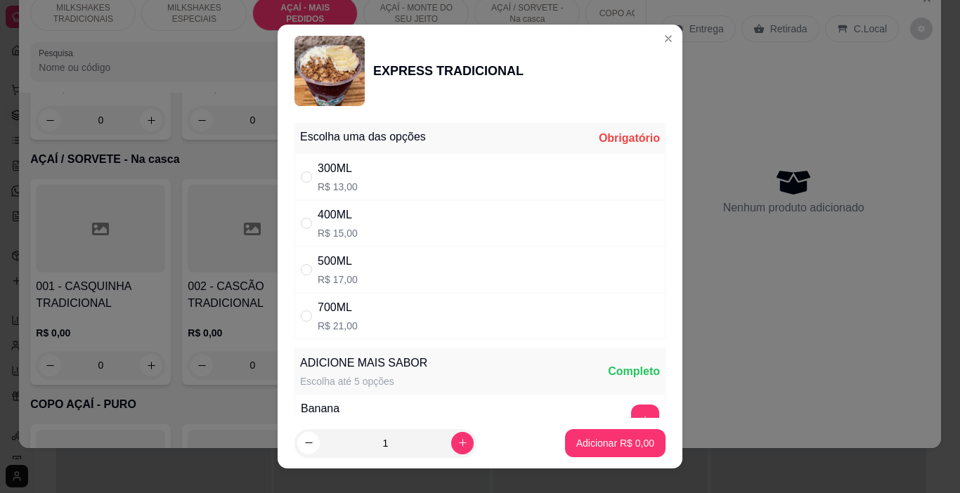
click at [376, 258] on div "500ML R$ 17,00" at bounding box center [479, 270] width 371 height 46
radio input "true"
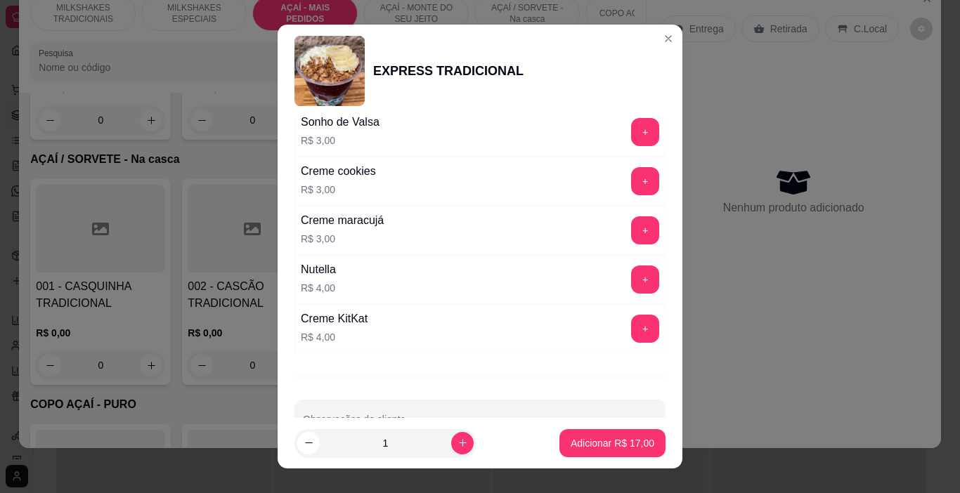
scroll to position [1616, 0]
click at [631, 273] on button "+" at bounding box center [645, 278] width 28 height 28
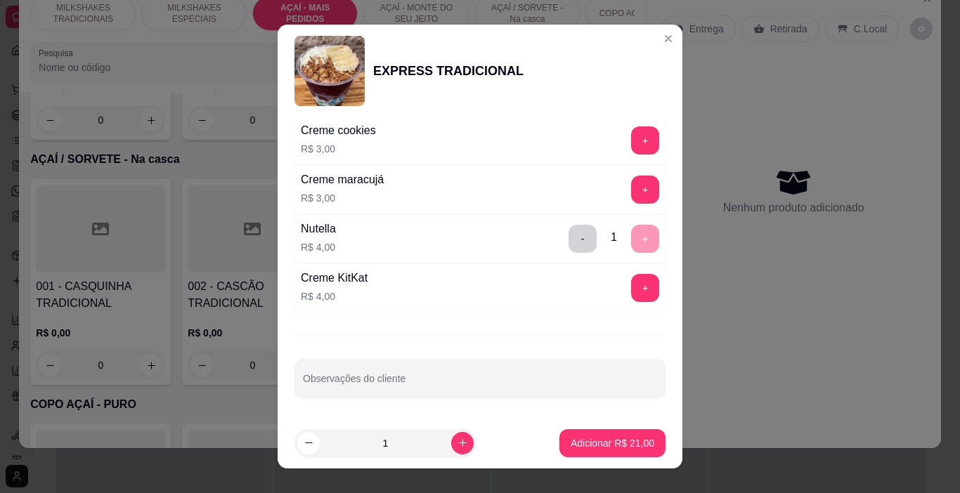
scroll to position [20, 0]
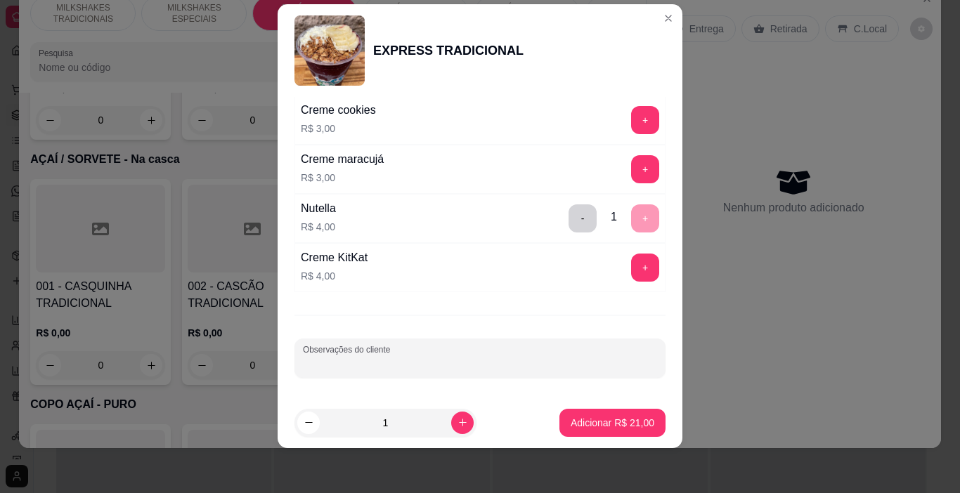
click at [407, 358] on input "Observações do cliente" at bounding box center [480, 364] width 354 height 14
type input "S/GRANOLA"
click at [616, 430] on button "Adicionar R$ 21,00" at bounding box center [612, 423] width 106 height 28
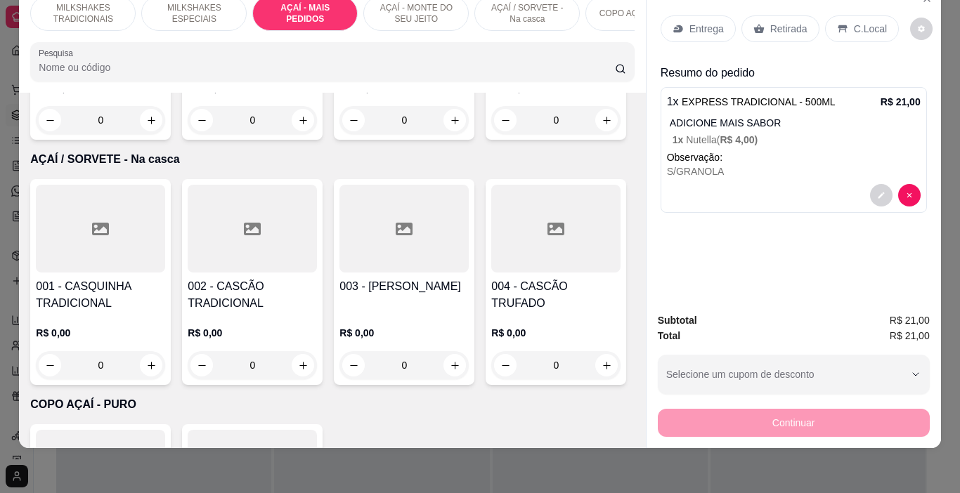
click at [714, 22] on p "Entrega" at bounding box center [706, 29] width 34 height 14
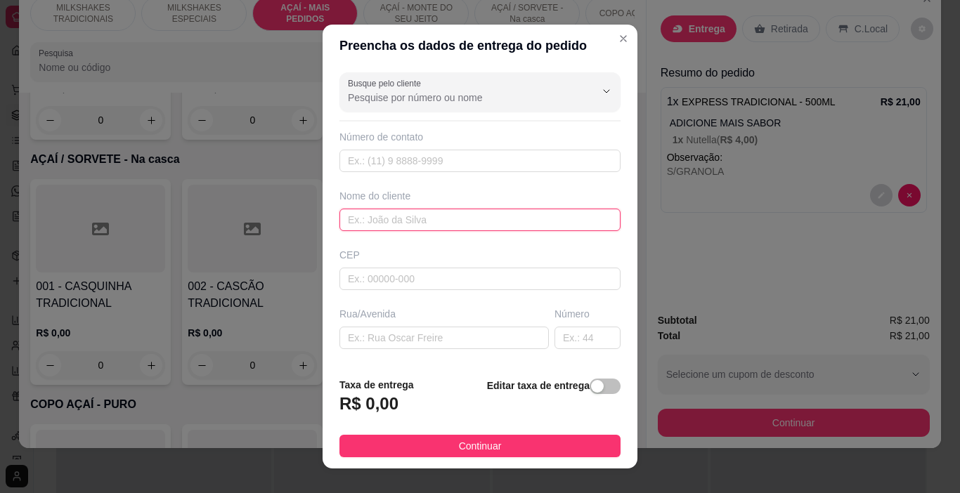
click at [406, 222] on input "text" at bounding box center [479, 220] width 281 height 22
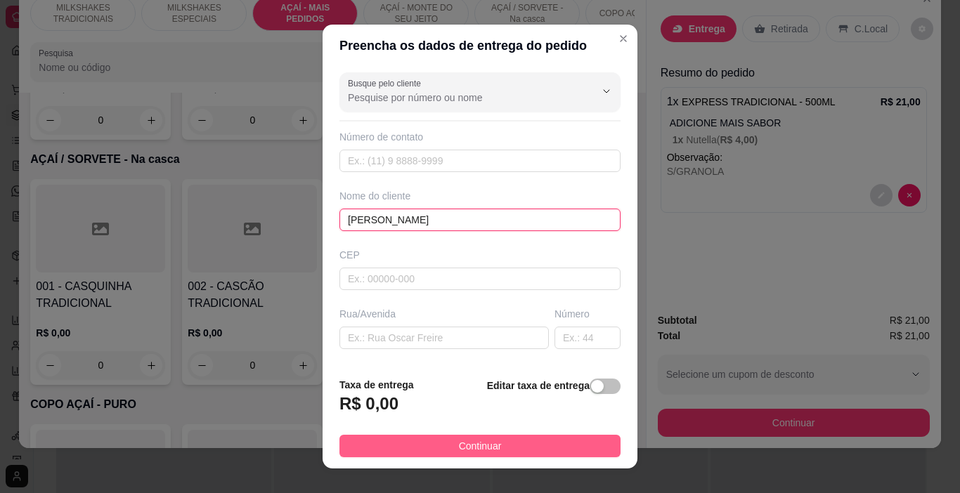
type input "[PERSON_NAME]"
click at [573, 447] on button "Continuar" at bounding box center [479, 446] width 281 height 22
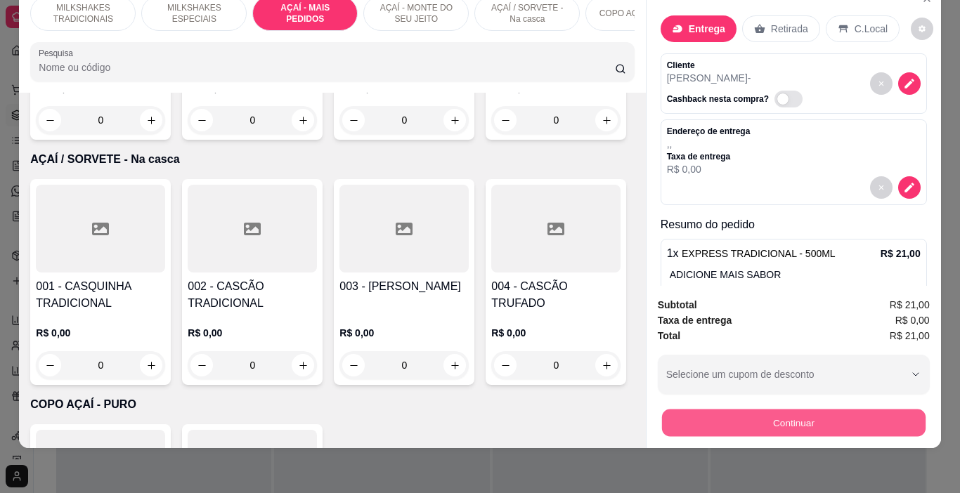
click at [691, 418] on button "Continuar" at bounding box center [792, 423] width 263 height 27
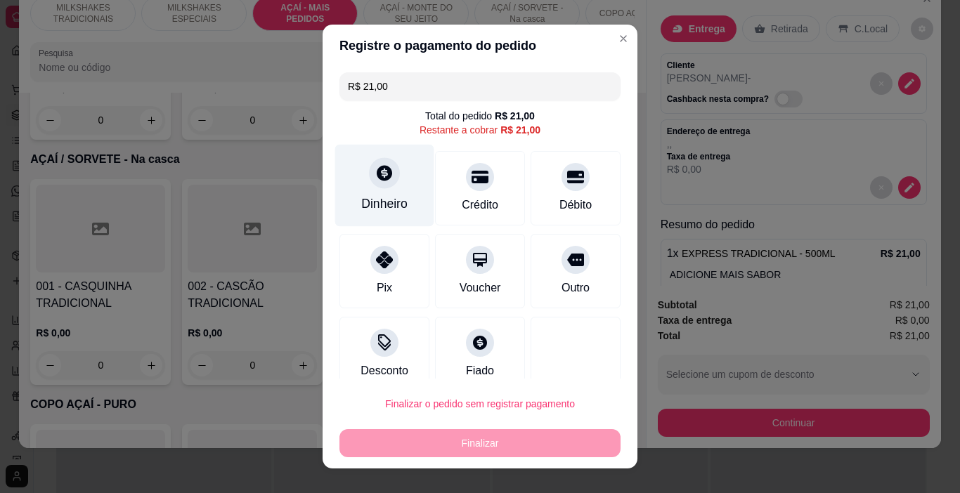
click at [374, 196] on div "Dinheiro" at bounding box center [384, 204] width 46 height 18
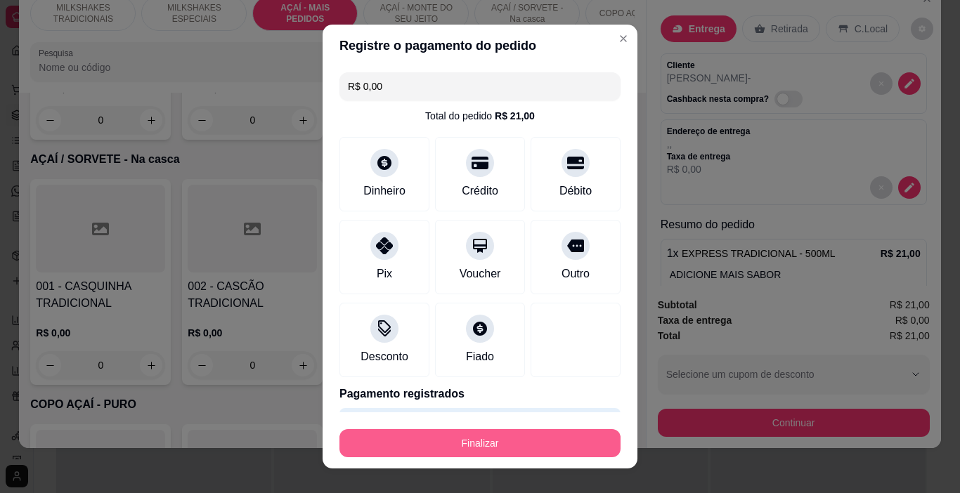
click at [495, 446] on button "Finalizar" at bounding box center [479, 443] width 281 height 28
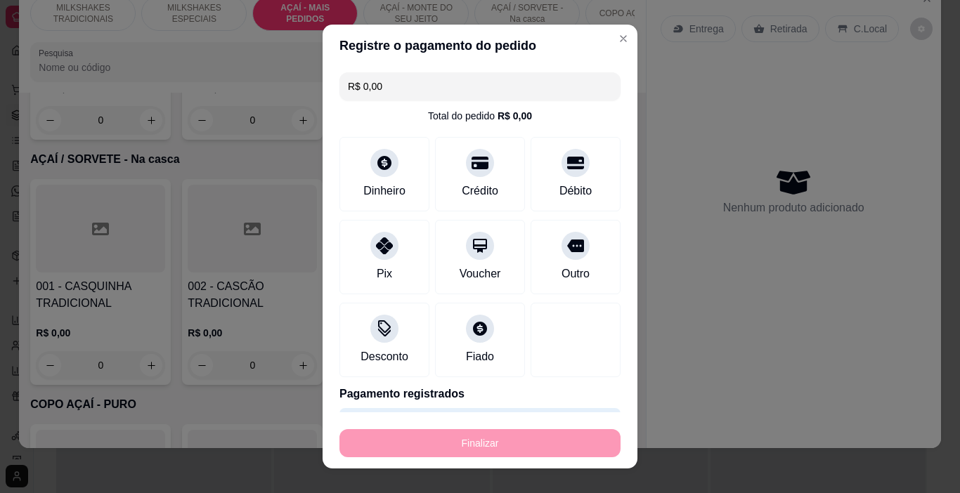
type input "-R$ 21,00"
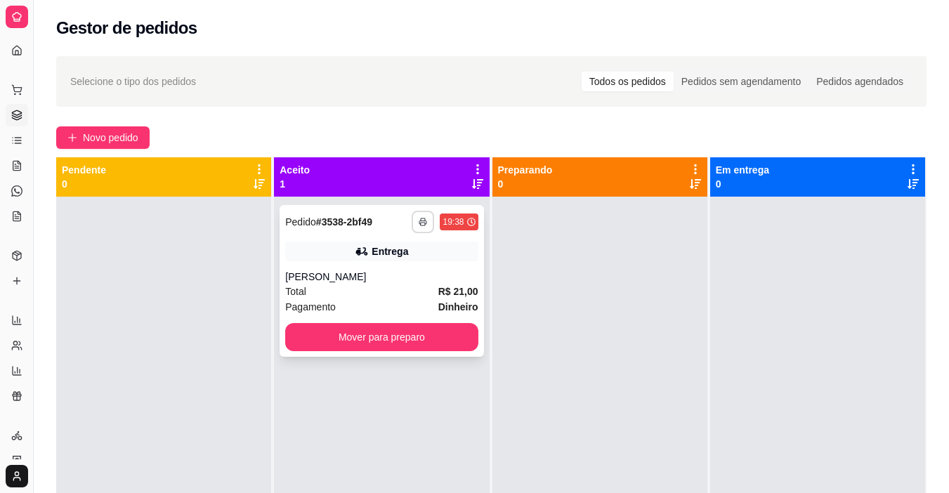
click at [423, 218] on icon "button" at bounding box center [423, 222] width 8 height 8
click at [407, 270] on button "IMPRESSORA" at bounding box center [381, 271] width 102 height 22
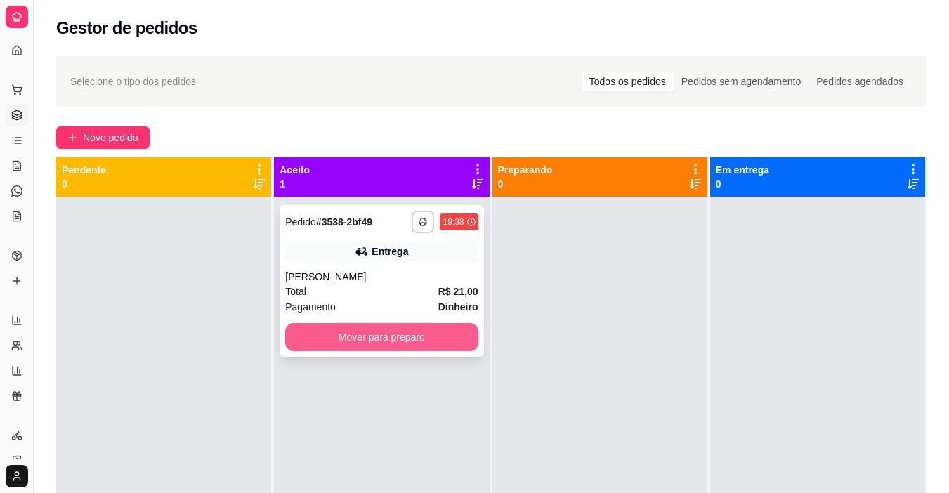
click at [406, 346] on button "Mover para preparo" at bounding box center [381, 337] width 192 height 28
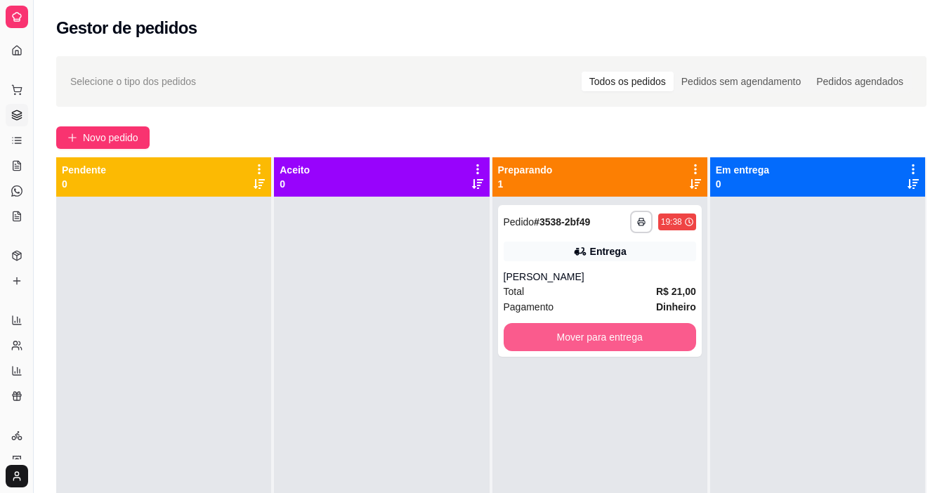
click at [565, 344] on button "Mover para entrega" at bounding box center [600, 337] width 192 height 28
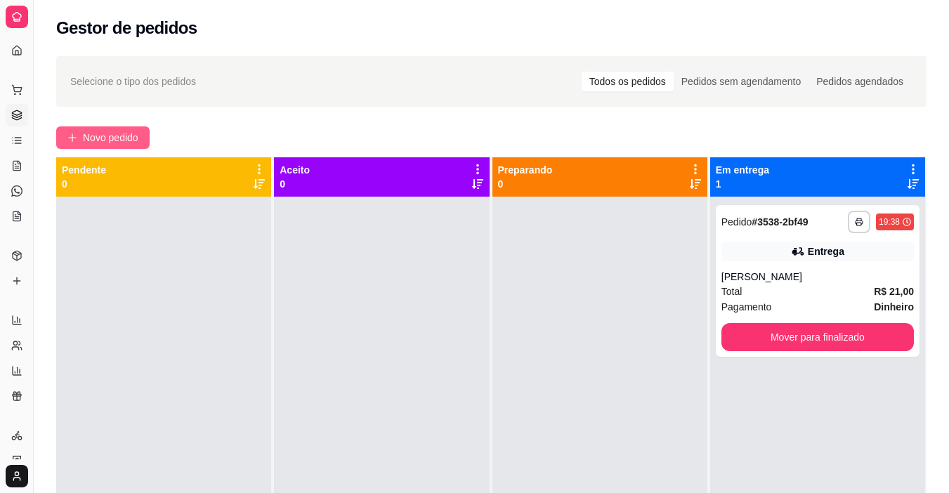
click at [72, 136] on icon "plus" at bounding box center [72, 138] width 10 height 10
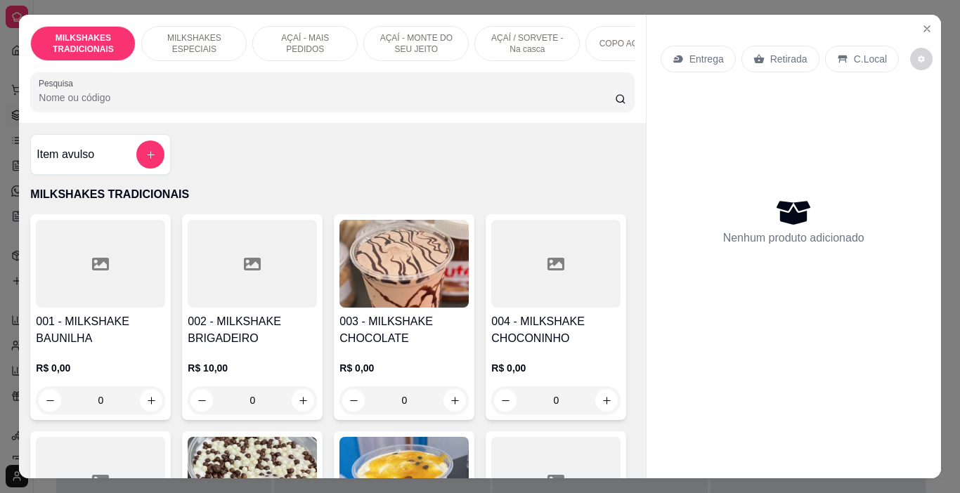
click at [71, 175] on div "Item avulso" at bounding box center [100, 154] width 140 height 41
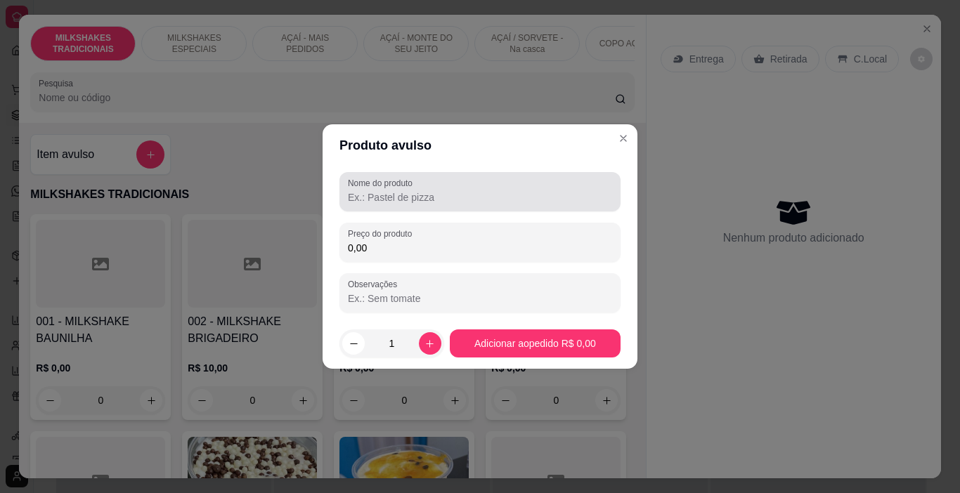
click at [369, 189] on div at bounding box center [480, 192] width 264 height 28
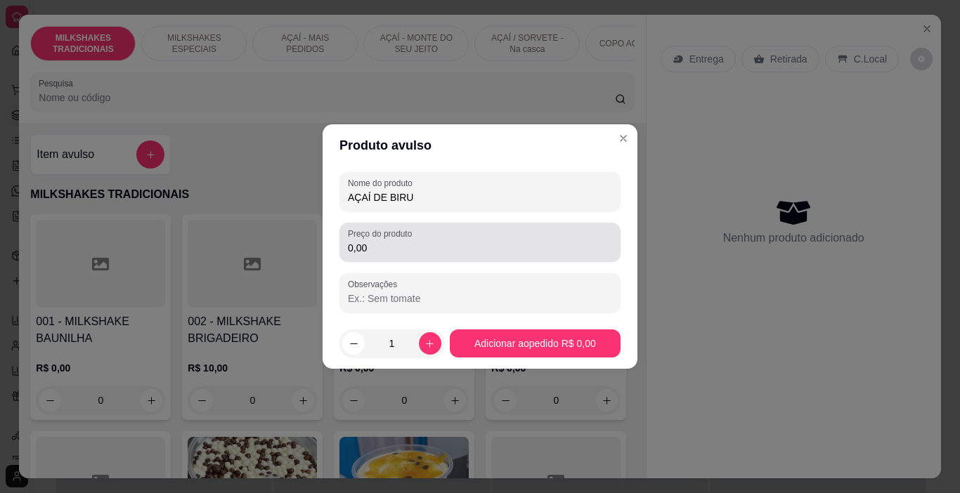
type input "AÇAÍ DE BIRU"
click at [411, 254] on input "0,00" at bounding box center [480, 248] width 264 height 14
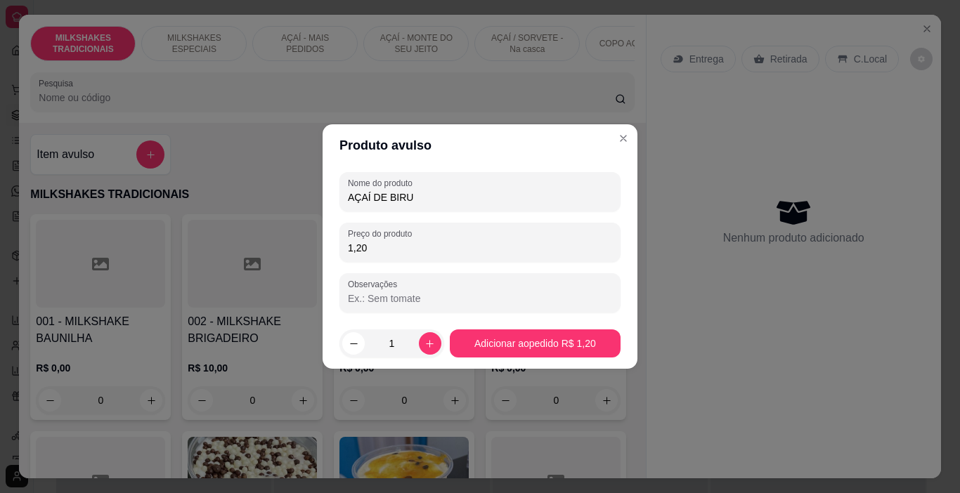
type input "12,00"
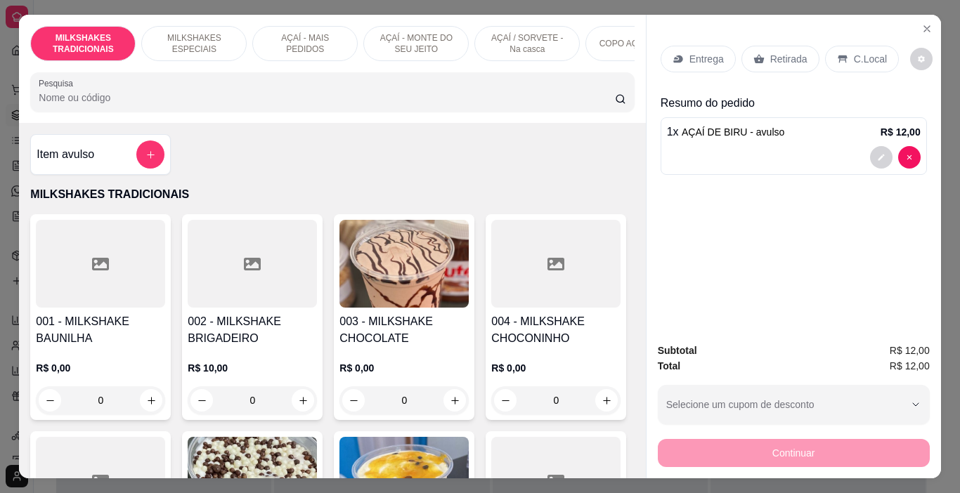
click at [689, 52] on p "Entrega" at bounding box center [706, 59] width 34 height 14
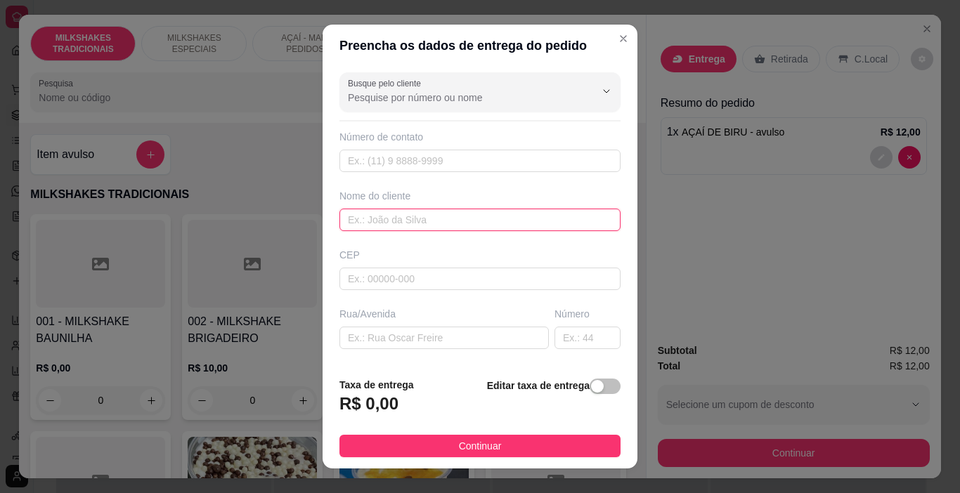
click at [433, 218] on input "text" at bounding box center [479, 220] width 281 height 22
type input "WIARA"
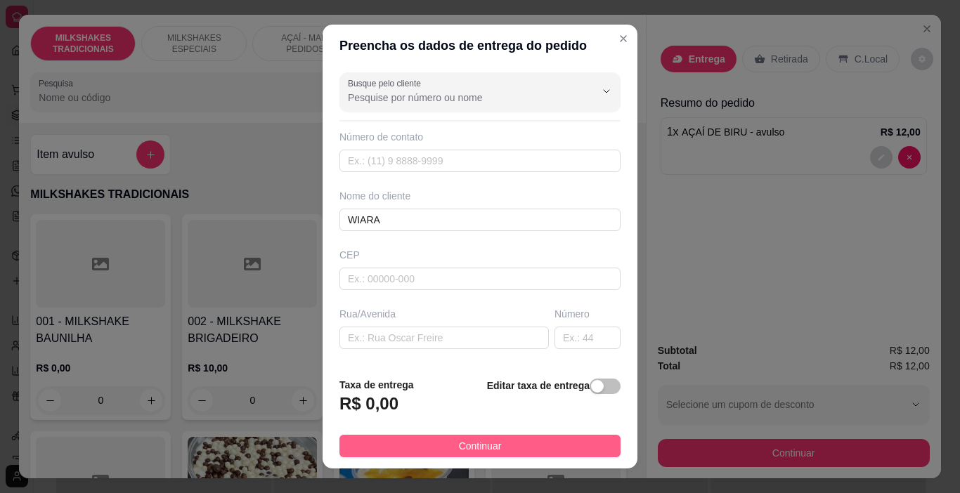
click at [484, 436] on button "Continuar" at bounding box center [479, 446] width 281 height 22
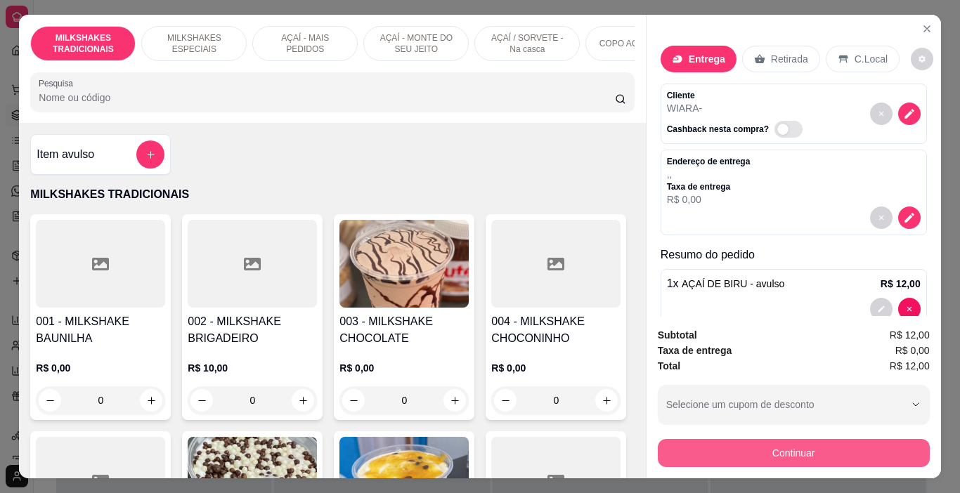
click at [691, 445] on button "Continuar" at bounding box center [794, 453] width 272 height 28
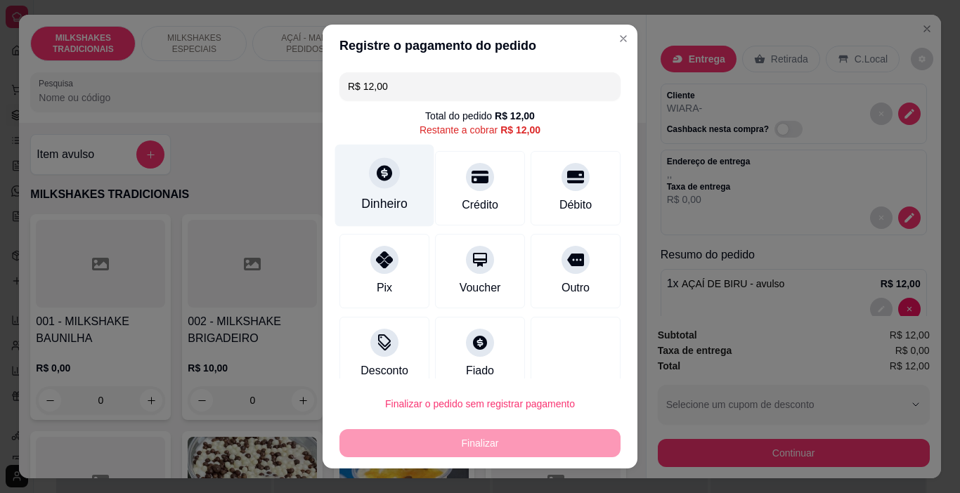
click at [384, 200] on div "Dinheiro" at bounding box center [384, 204] width 46 height 18
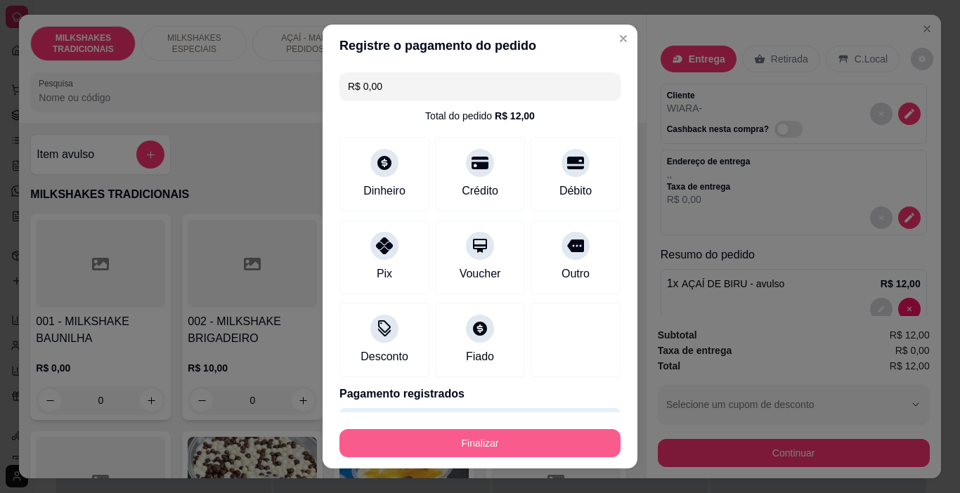
click at [526, 452] on button "Finalizar" at bounding box center [479, 443] width 281 height 28
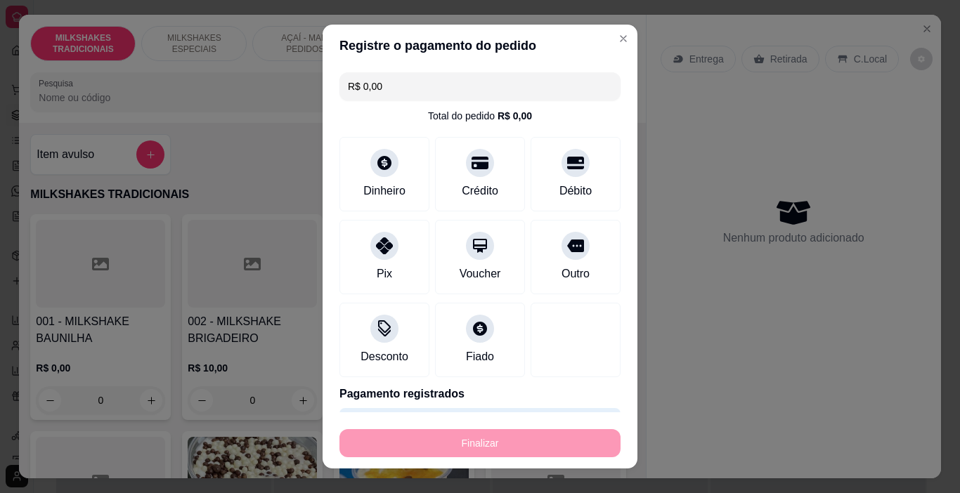
type input "-R$ 12,00"
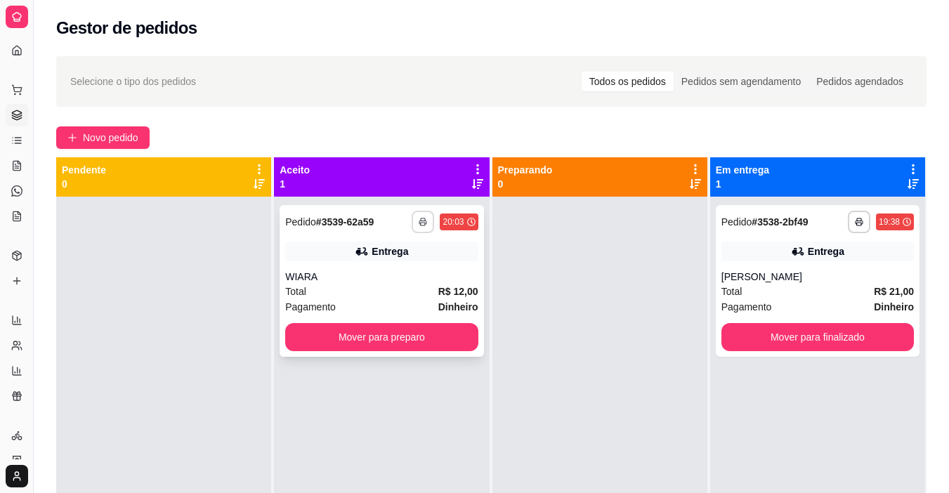
click at [427, 225] on button "button" at bounding box center [423, 222] width 22 height 22
click at [416, 279] on button "IMPRESSORA" at bounding box center [381, 271] width 98 height 22
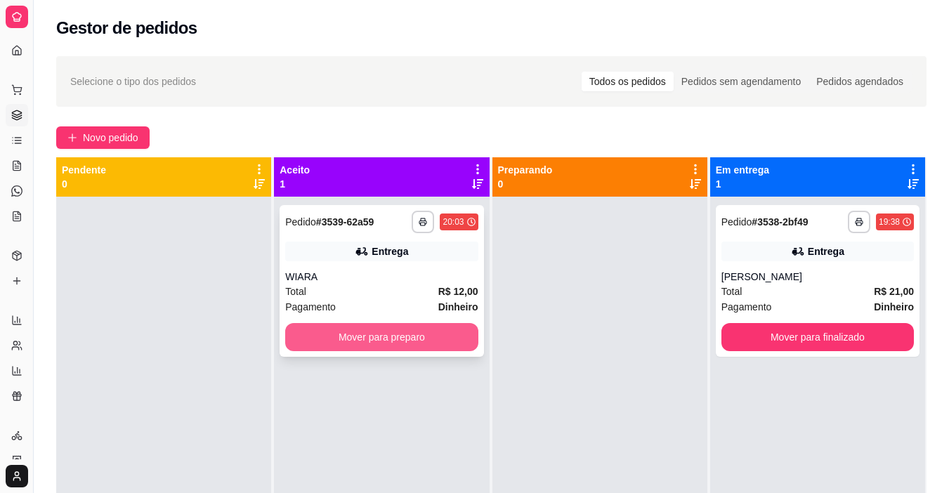
click at [417, 340] on button "Mover para preparo" at bounding box center [381, 337] width 192 height 28
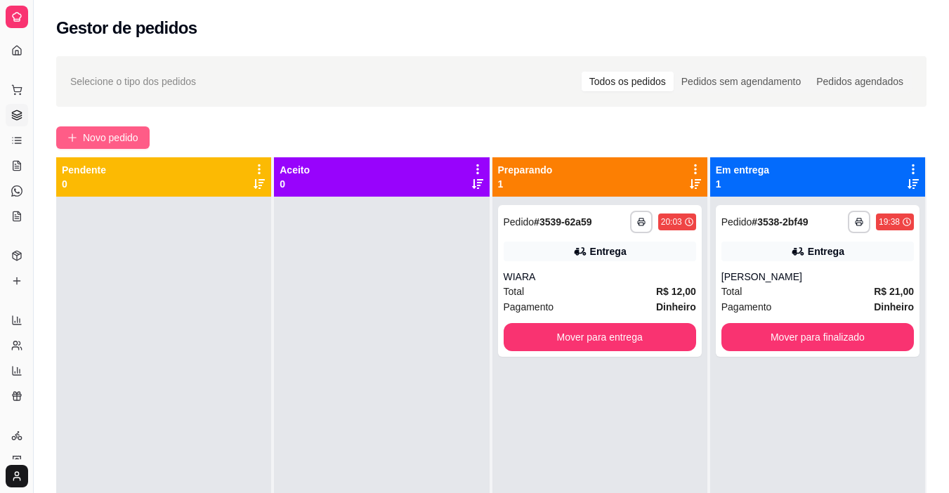
click at [106, 143] on span "Novo pedido" at bounding box center [110, 137] width 55 height 15
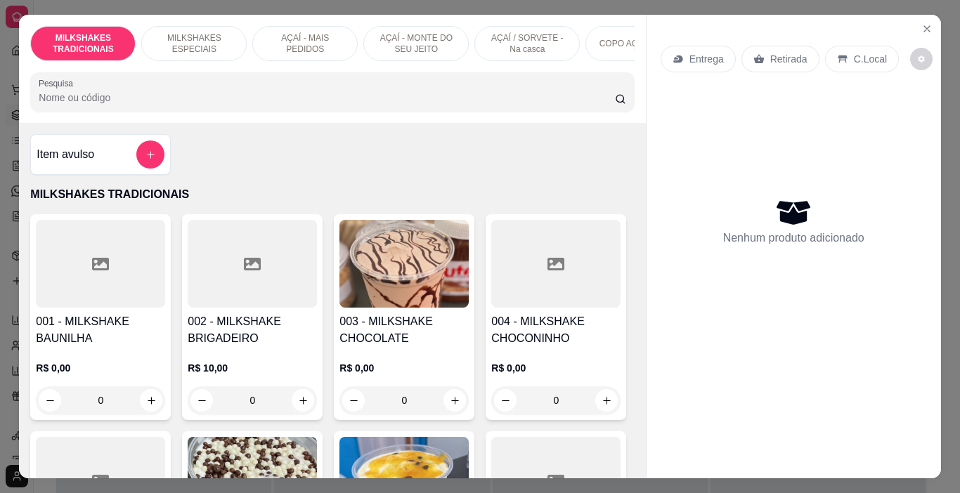
scroll to position [0, 528]
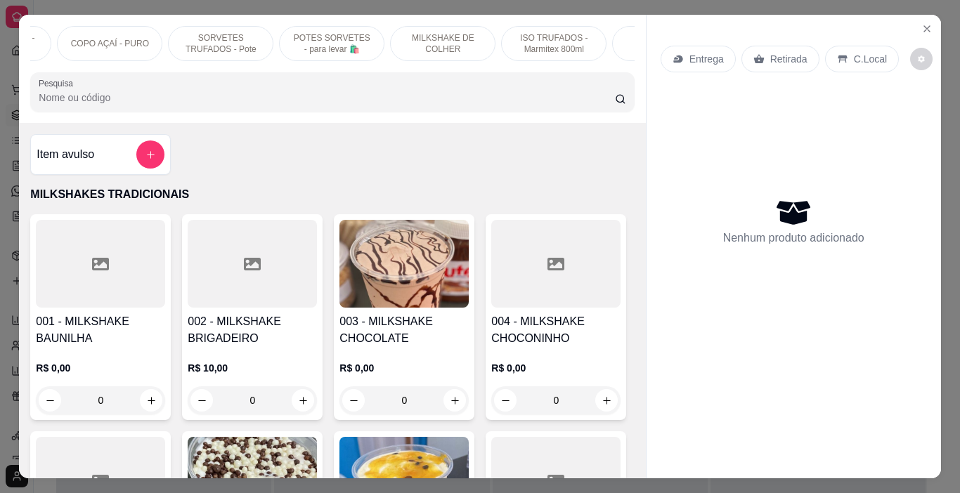
click at [216, 47] on p "SORVETES TRUFADOS - Pote" at bounding box center [220, 43] width 81 height 22
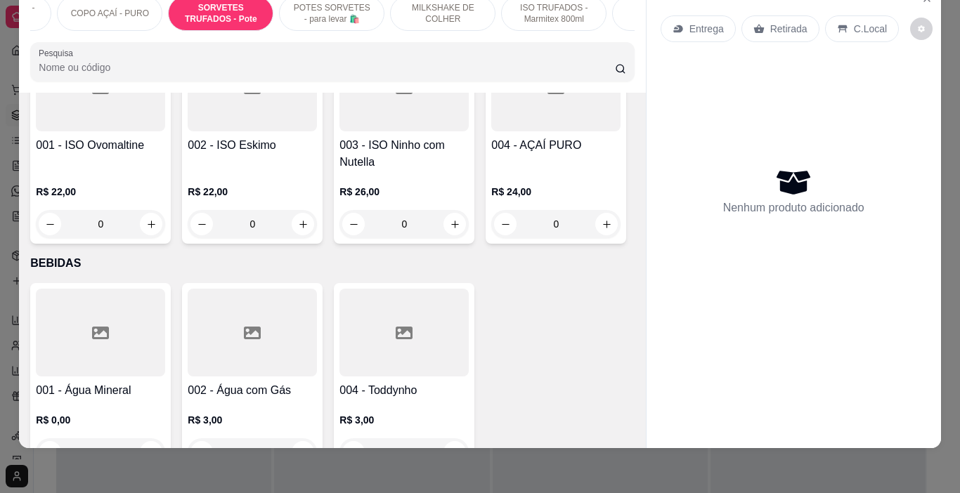
scroll to position [4472, 0]
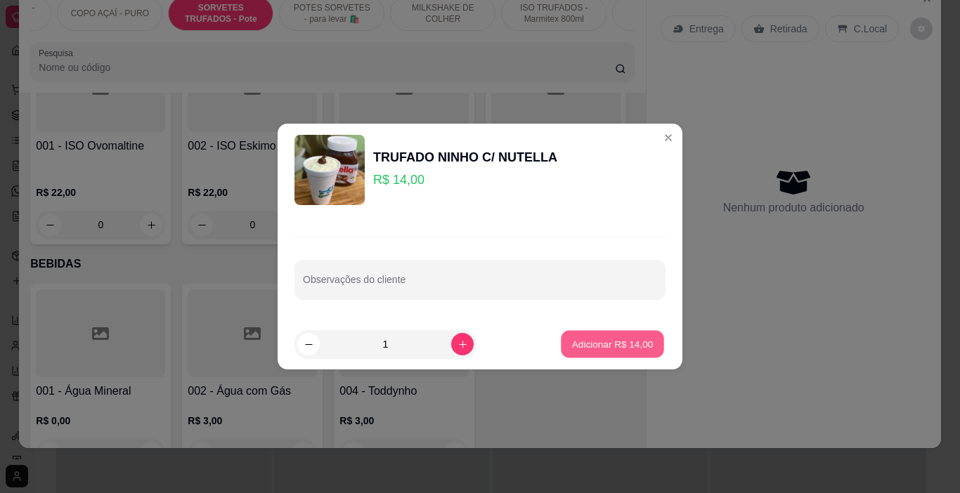
click at [613, 341] on p "Adicionar R$ 14,00" at bounding box center [612, 343] width 81 height 13
type input "1"
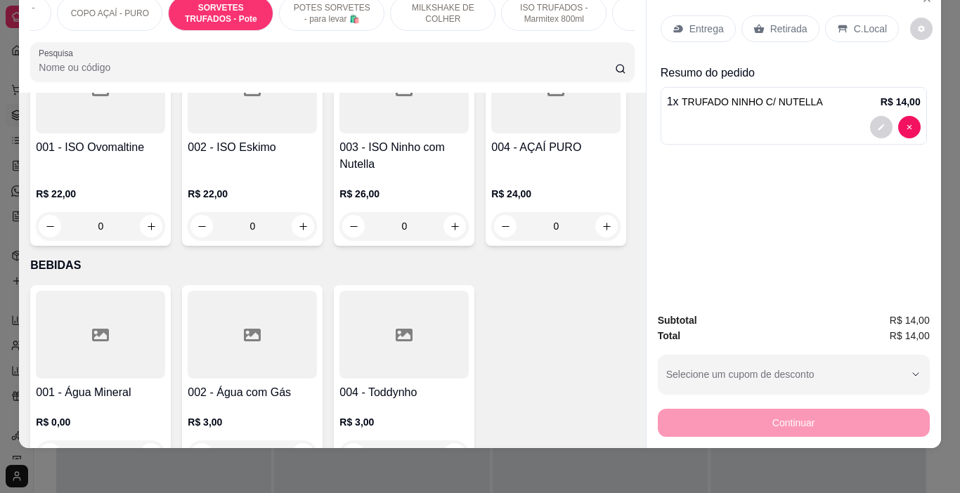
click at [697, 22] on p "Entrega" at bounding box center [706, 29] width 34 height 14
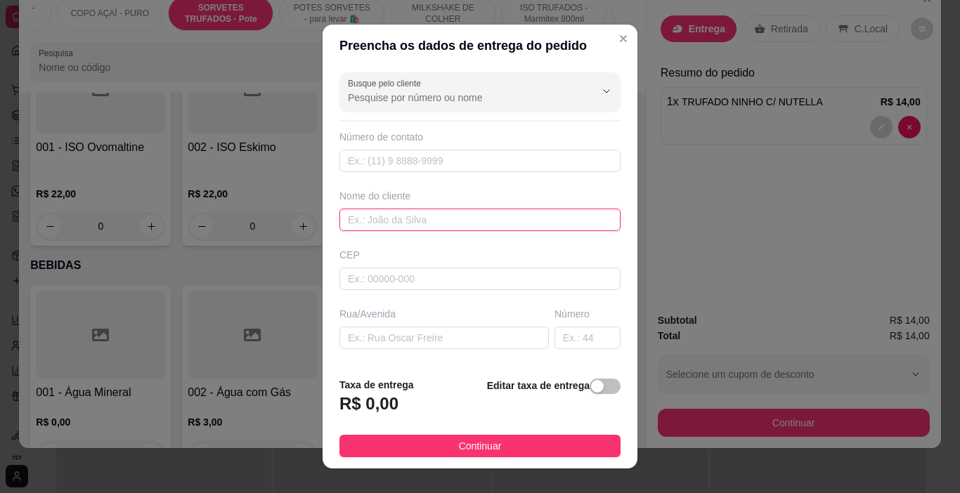
click at [365, 224] on input "text" at bounding box center [479, 220] width 281 height 22
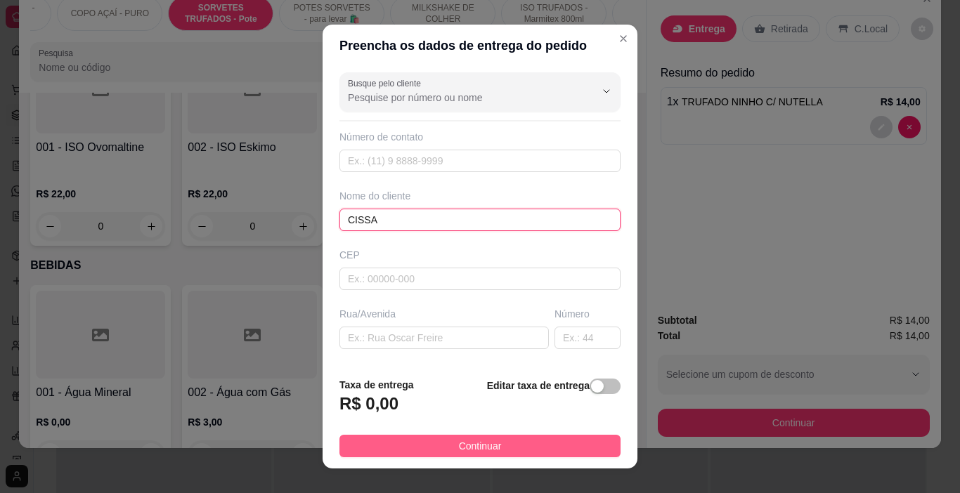
type input "CISSA"
click at [474, 452] on span "Continuar" at bounding box center [480, 445] width 43 height 15
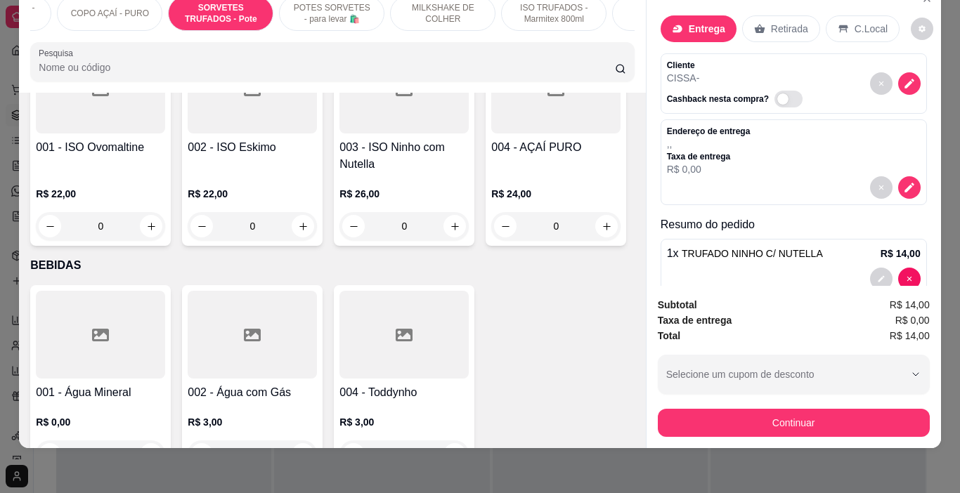
click at [765, 409] on button "Continuar" at bounding box center [794, 423] width 272 height 28
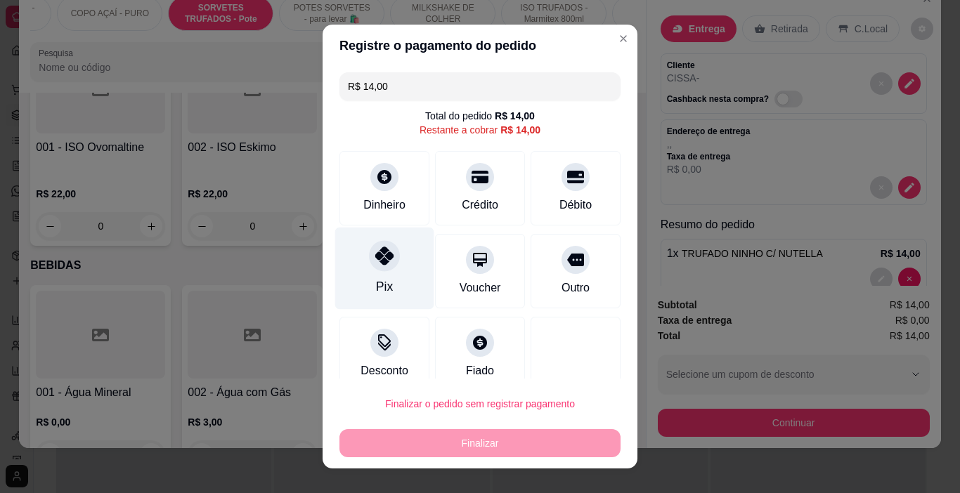
click at [380, 264] on icon at bounding box center [384, 256] width 18 height 18
type input "R$ 0,00"
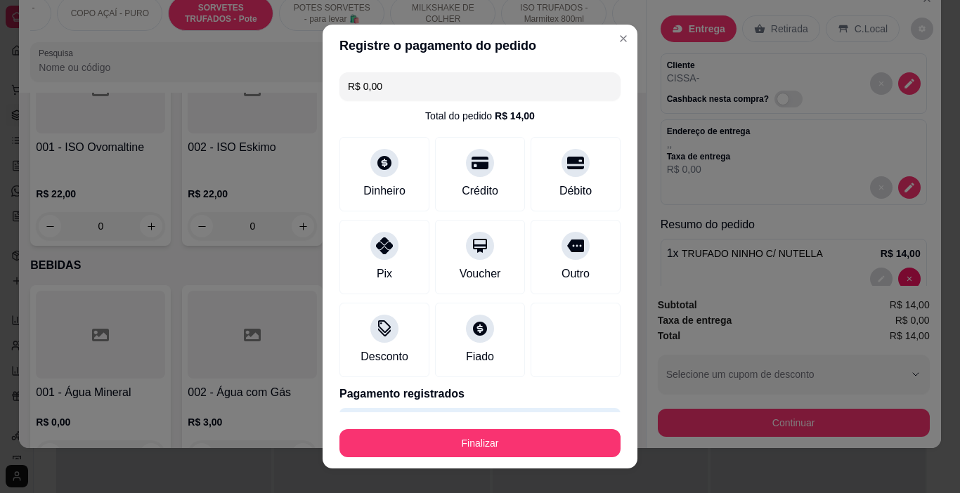
click at [488, 463] on footer "Finalizar" at bounding box center [479, 440] width 315 height 56
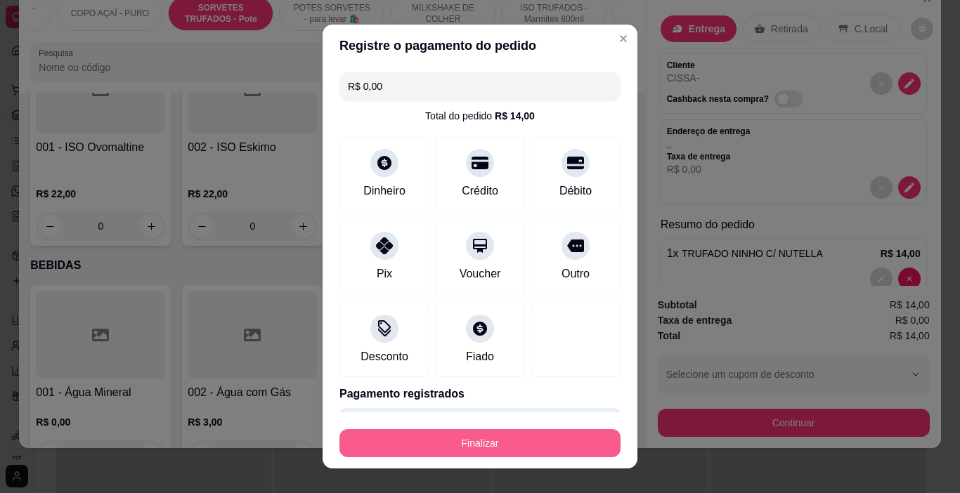
click at [499, 443] on button "Finalizar" at bounding box center [479, 443] width 281 height 28
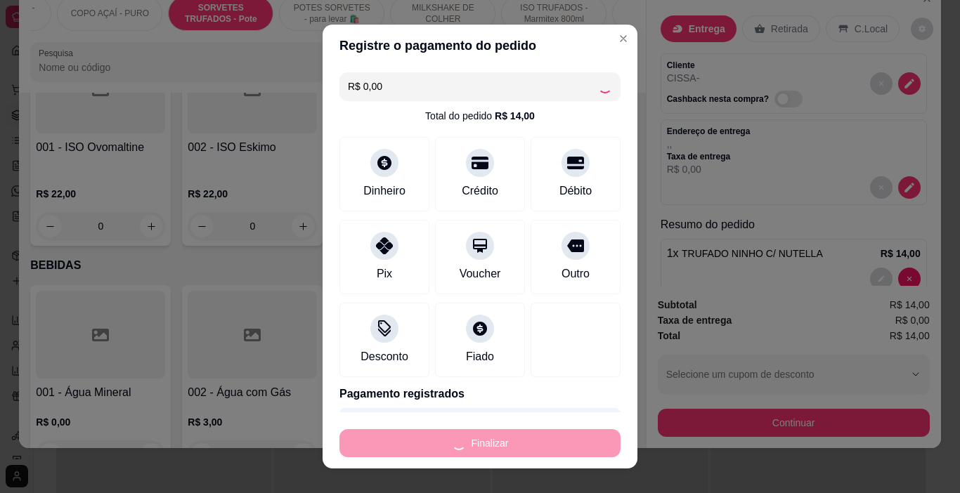
type input "0"
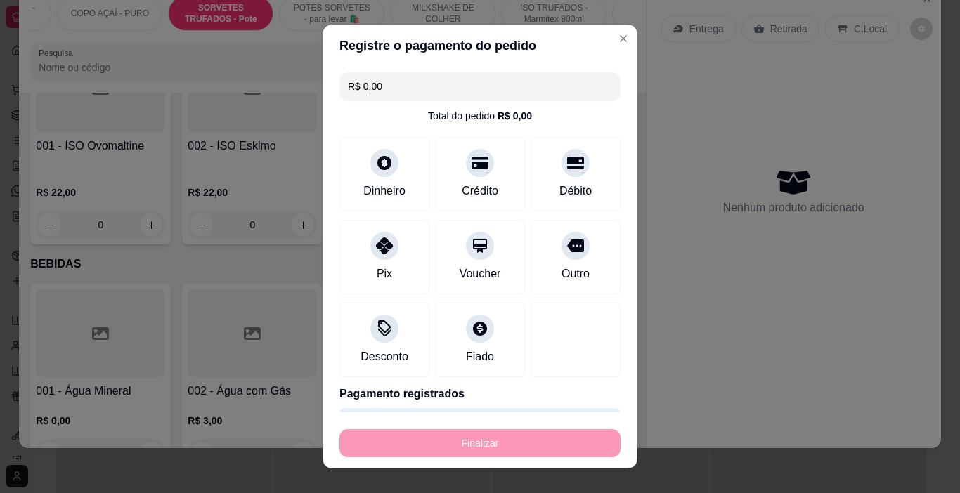
type input "-R$ 14,00"
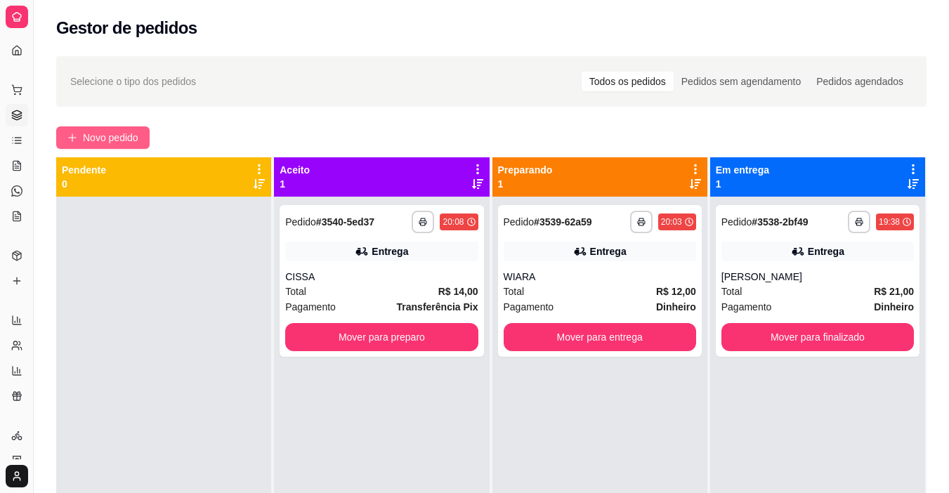
click at [110, 132] on span "Novo pedido" at bounding box center [110, 137] width 55 height 15
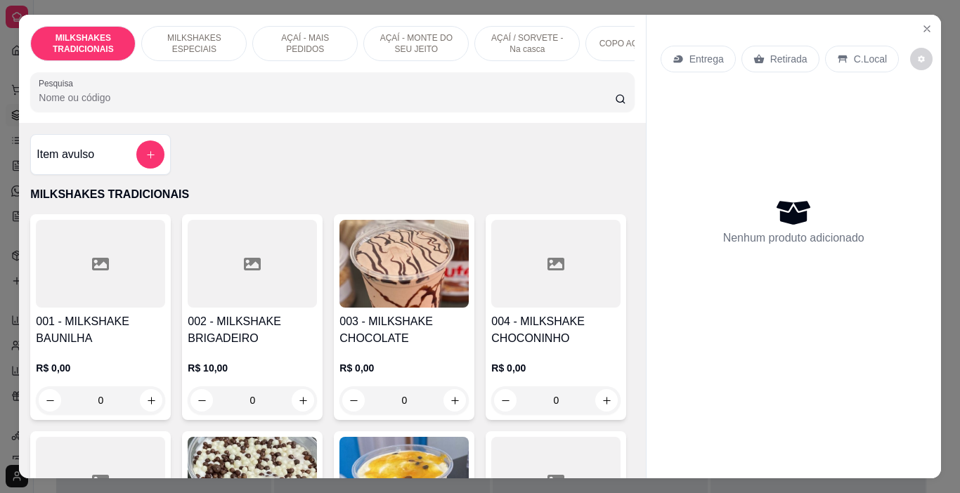
click at [294, 44] on p "AÇAÍ - MAIS PEDIDOS" at bounding box center [304, 43] width 81 height 22
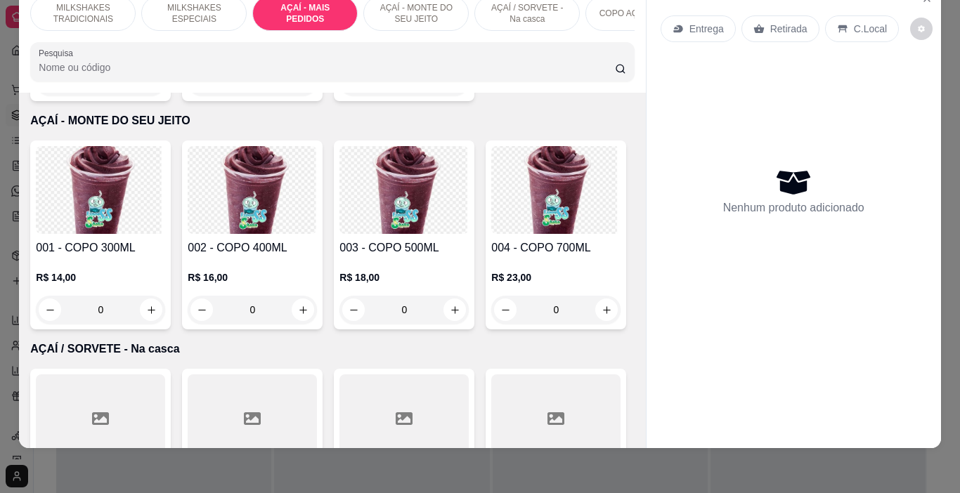
scroll to position [2852, 0]
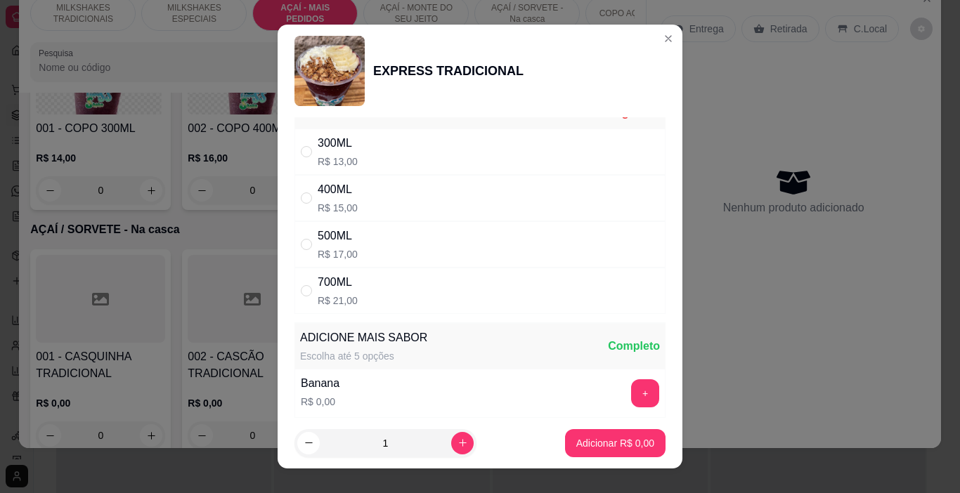
scroll to position [0, 0]
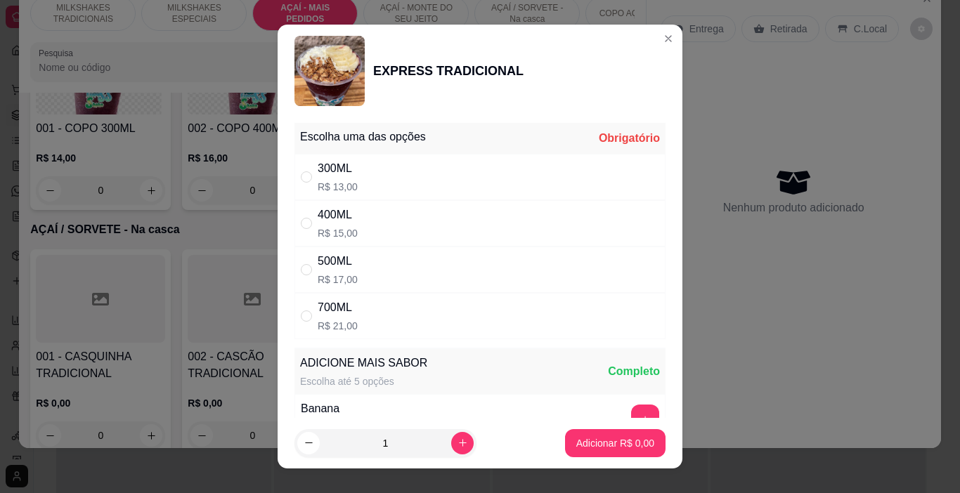
click at [341, 215] on div "400ML" at bounding box center [338, 215] width 40 height 17
radio input "true"
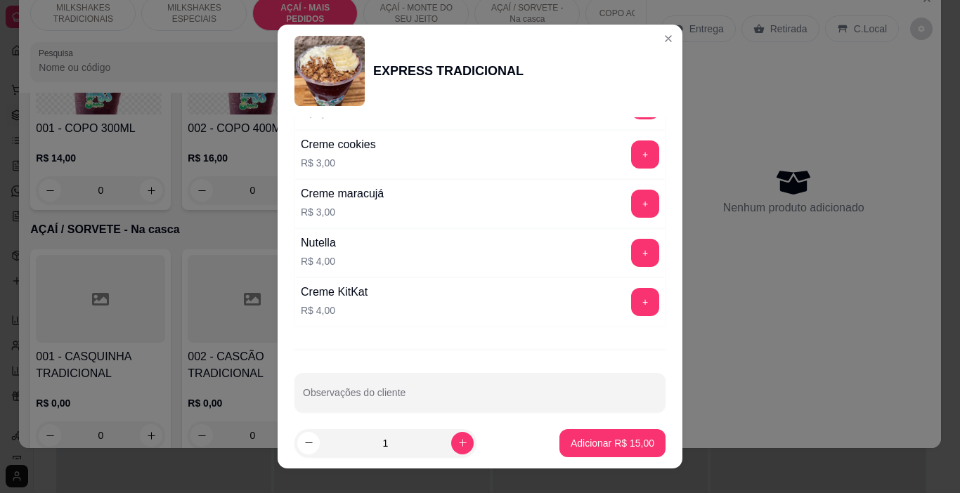
scroll to position [1655, 0]
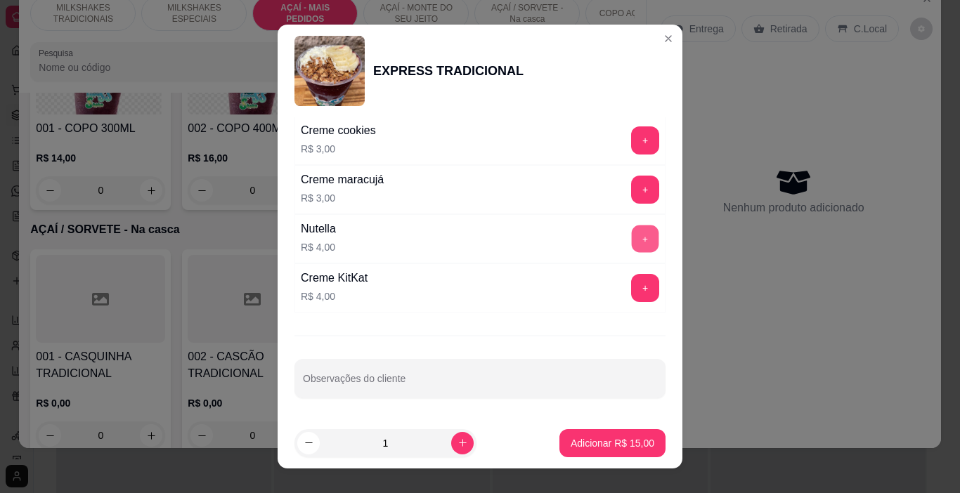
click at [632, 249] on button "+" at bounding box center [645, 238] width 27 height 27
click at [451, 441] on button "increase-product-quantity" at bounding box center [462, 443] width 22 height 22
type input "2"
click at [572, 439] on p "Adicionar R$ 38,00" at bounding box center [612, 442] width 81 height 13
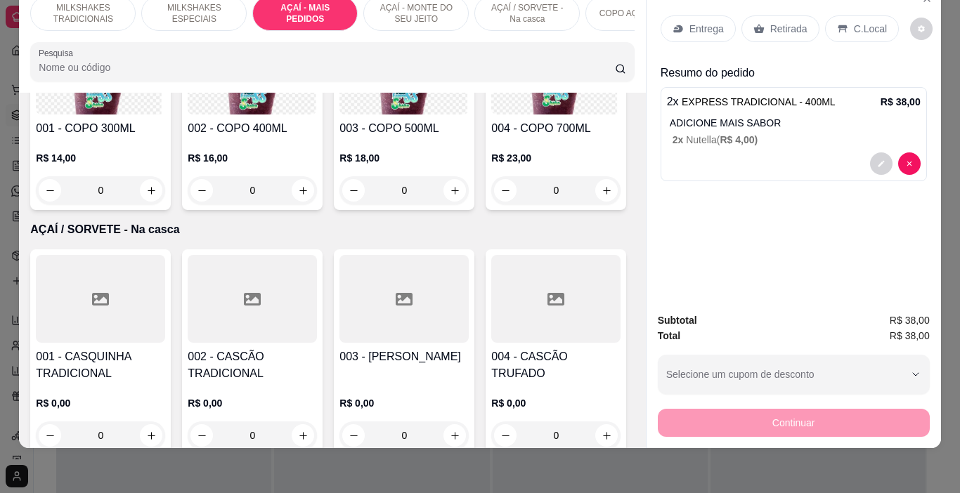
click at [726, 138] on div "2 x EXPRESS TRADICIONAL - 400ML R$ 38,00 ADICIONE MAIS SABOR 2 x Nutella ( R$ 4…" at bounding box center [793, 134] width 266 height 94
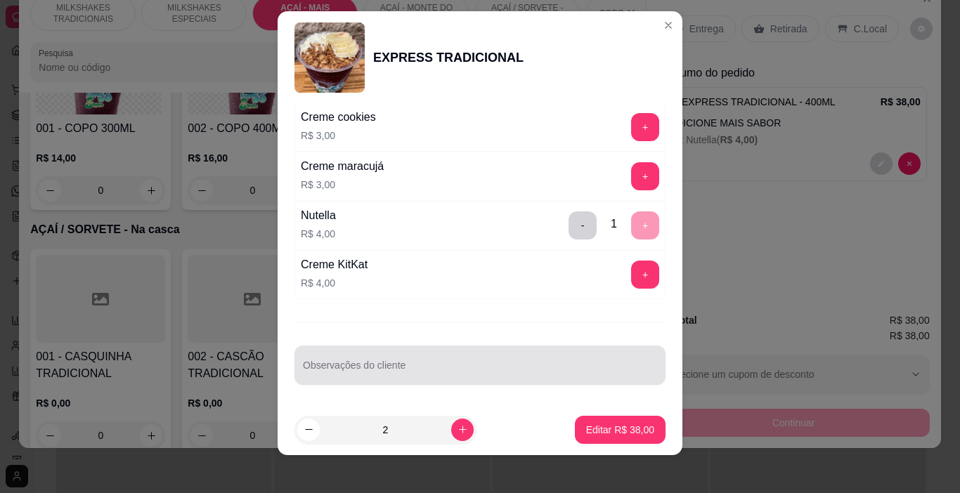
scroll to position [20, 0]
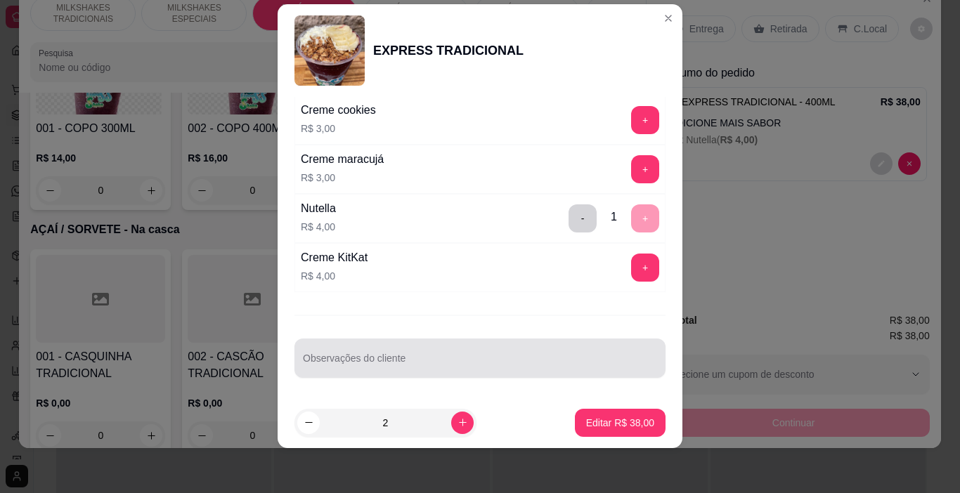
click at [351, 366] on input "Observações do cliente" at bounding box center [480, 364] width 354 height 14
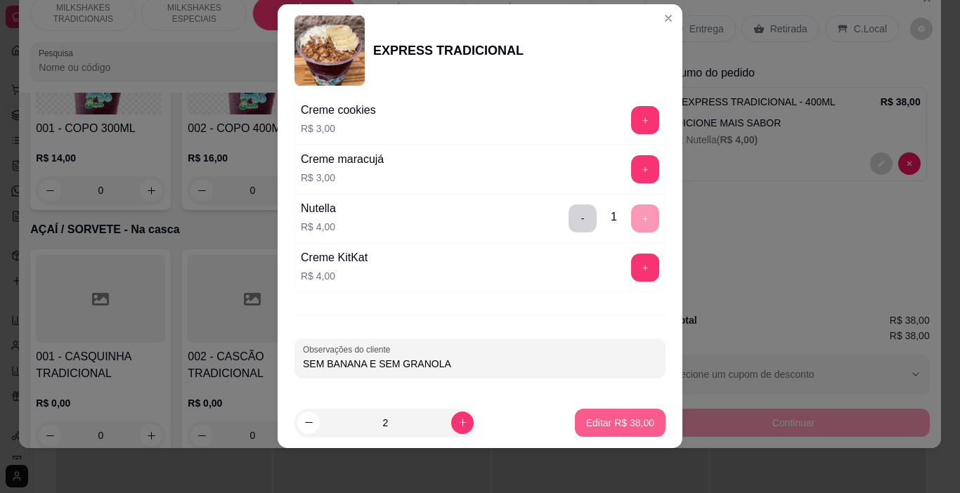
type input "SEM BANANA E SEM GRANOLA"
click at [586, 417] on p "Editar R$ 38,00" at bounding box center [620, 423] width 68 height 14
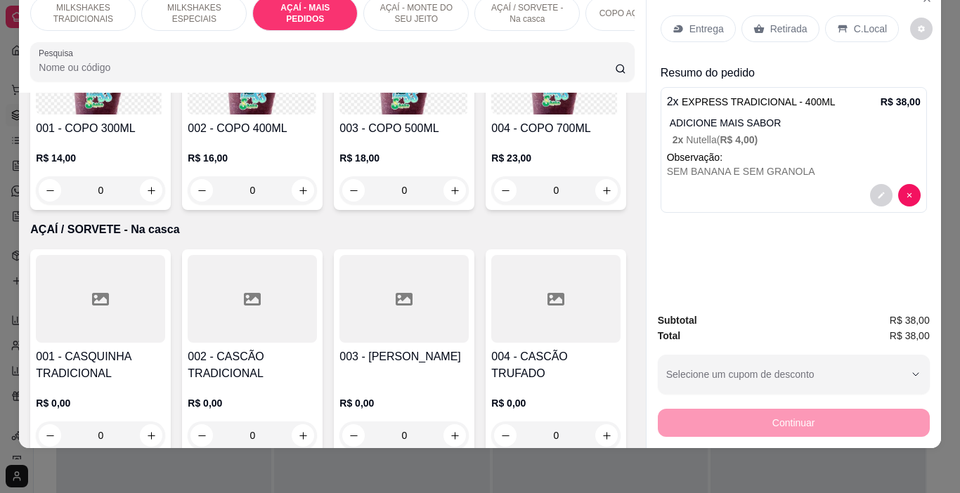
click at [701, 22] on p "Entrega" at bounding box center [706, 29] width 34 height 14
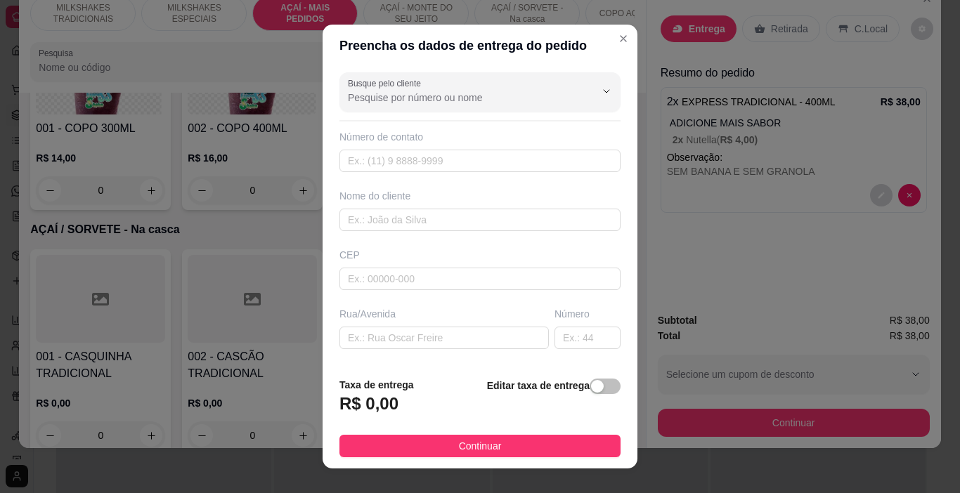
click at [389, 240] on div "Busque pelo cliente Número de contato Nome do cliente CEP Rua/[GEOGRAPHIC_DATA]…" at bounding box center [479, 216] width 315 height 299
click at [393, 228] on input "text" at bounding box center [479, 220] width 281 height 22
type input "A"
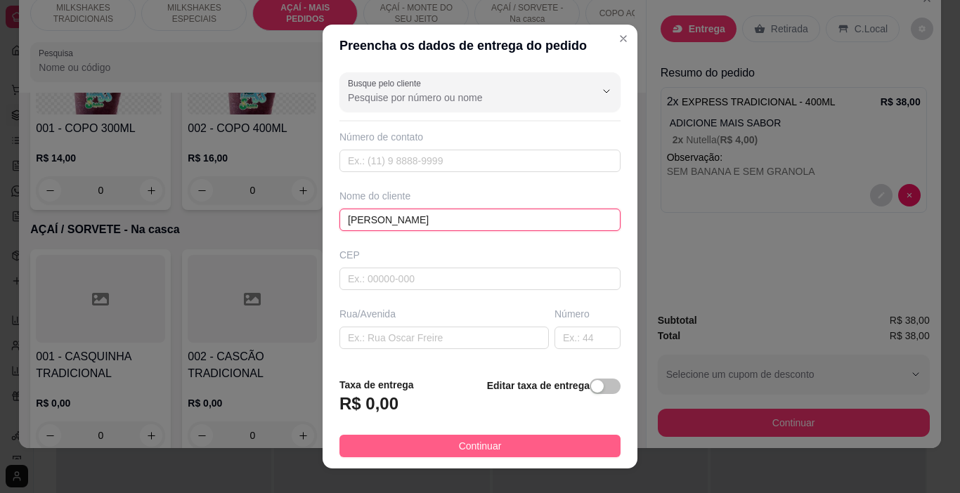
type input "[PERSON_NAME]"
click at [471, 440] on span "Continuar" at bounding box center [480, 445] width 43 height 15
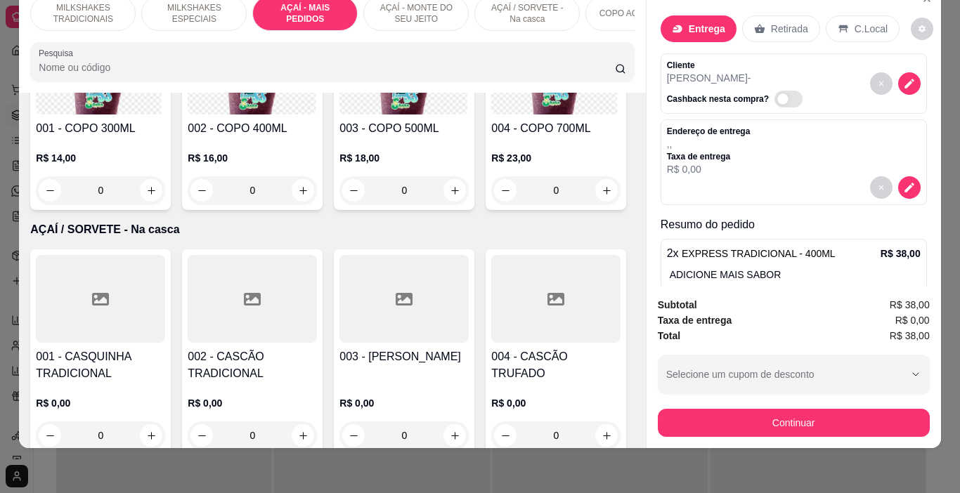
click at [804, 414] on button "Continuar" at bounding box center [794, 423] width 272 height 28
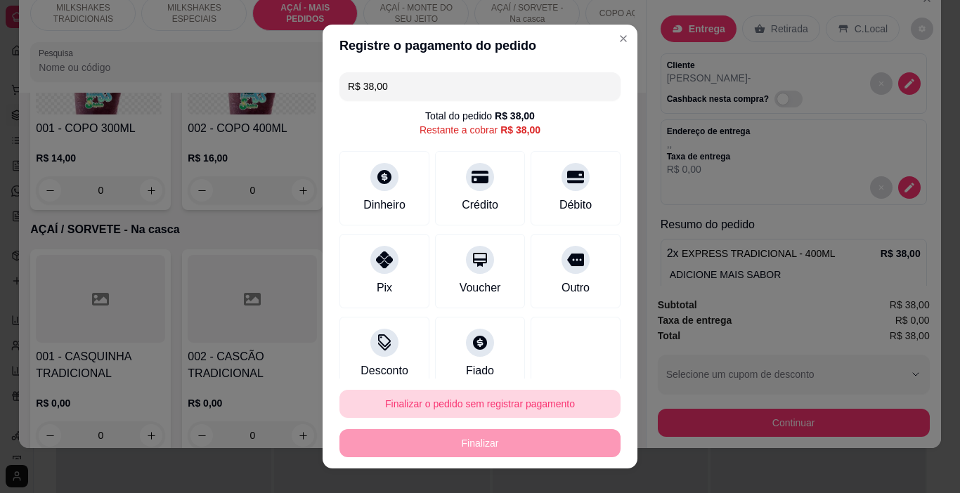
click at [480, 413] on button "Finalizar o pedido sem registrar pagamento" at bounding box center [479, 404] width 281 height 28
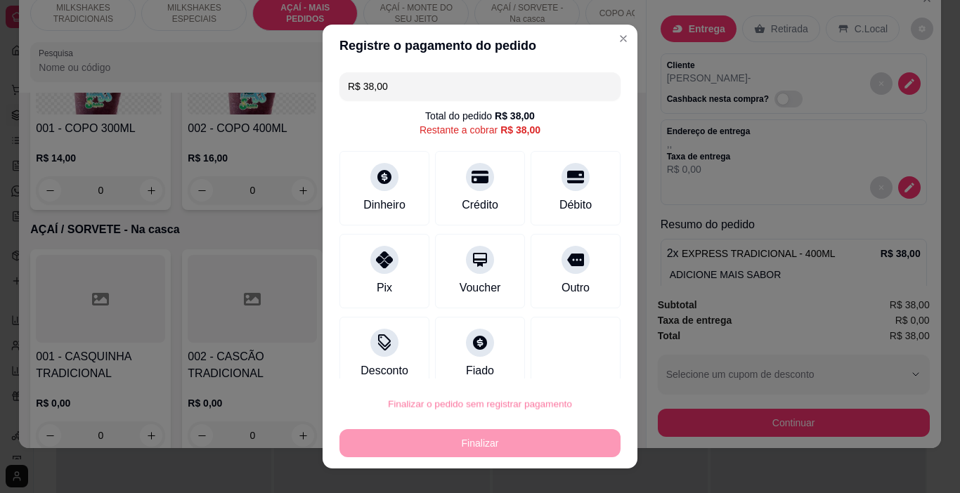
click at [562, 357] on button "Confirmar" at bounding box center [561, 364] width 52 height 22
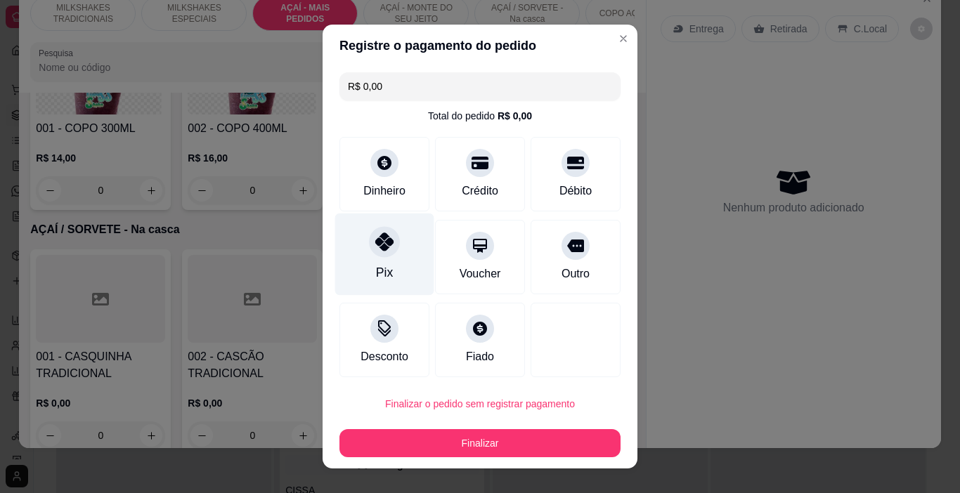
type input "R$ 0,00"
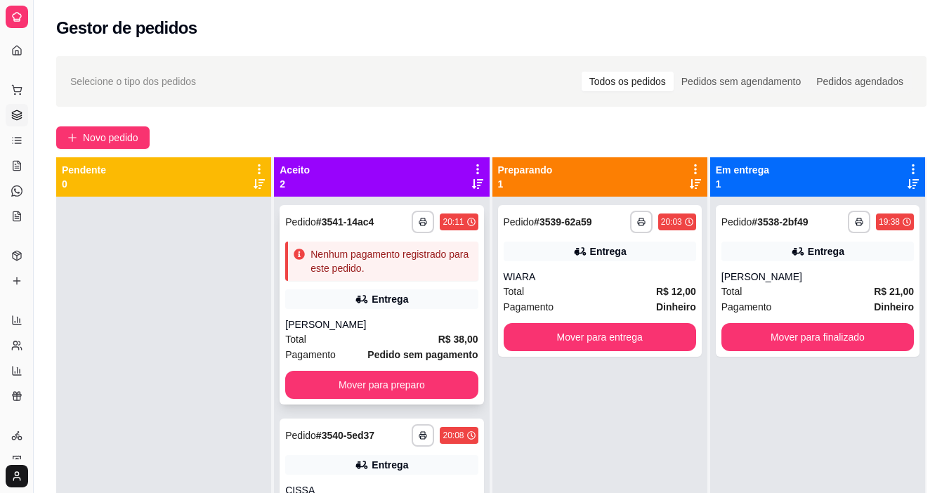
click at [368, 296] on div "Entrega" at bounding box center [381, 299] width 192 height 20
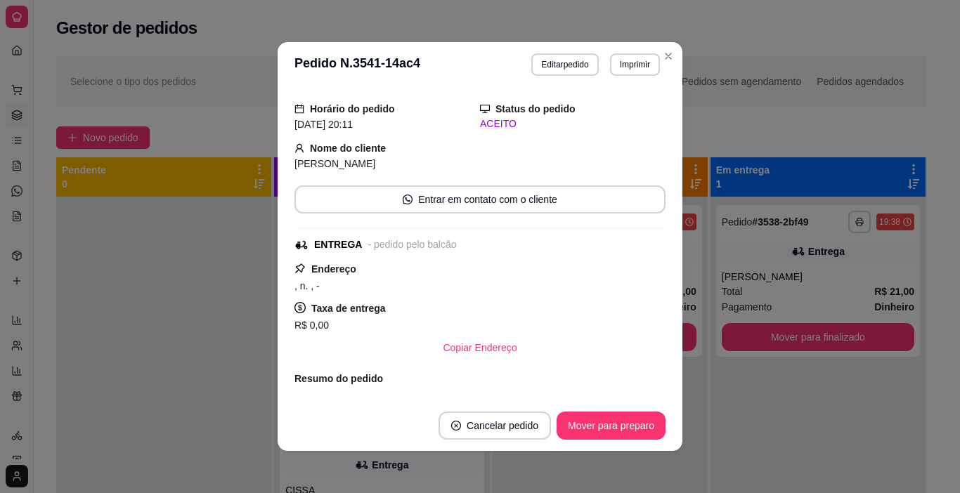
scroll to position [37, 0]
click at [628, 59] on button "Imprimir" at bounding box center [635, 64] width 50 height 22
click at [614, 107] on button "IMPRESSORA" at bounding box center [605, 114] width 102 height 22
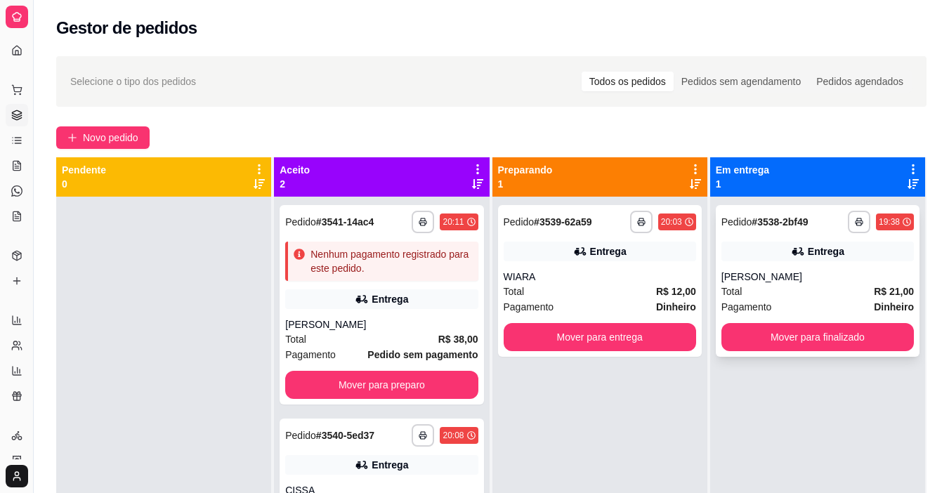
click at [754, 325] on button "Mover para finalizado" at bounding box center [817, 337] width 192 height 28
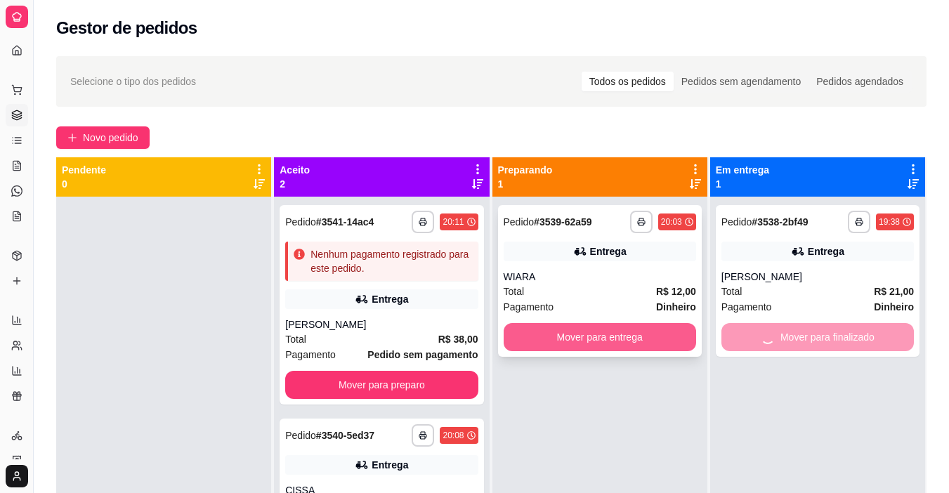
click at [644, 341] on button "Mover para entrega" at bounding box center [600, 337] width 192 height 28
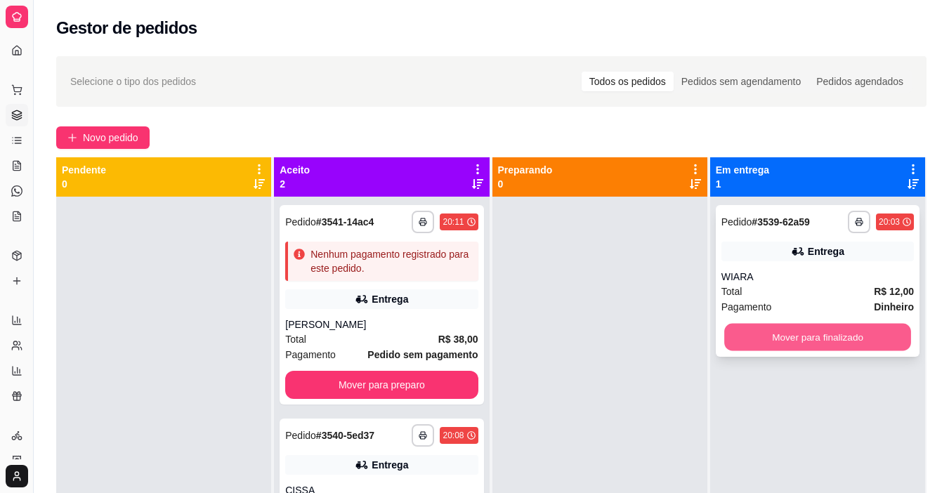
click at [743, 348] on button "Mover para finalizado" at bounding box center [817, 337] width 187 height 27
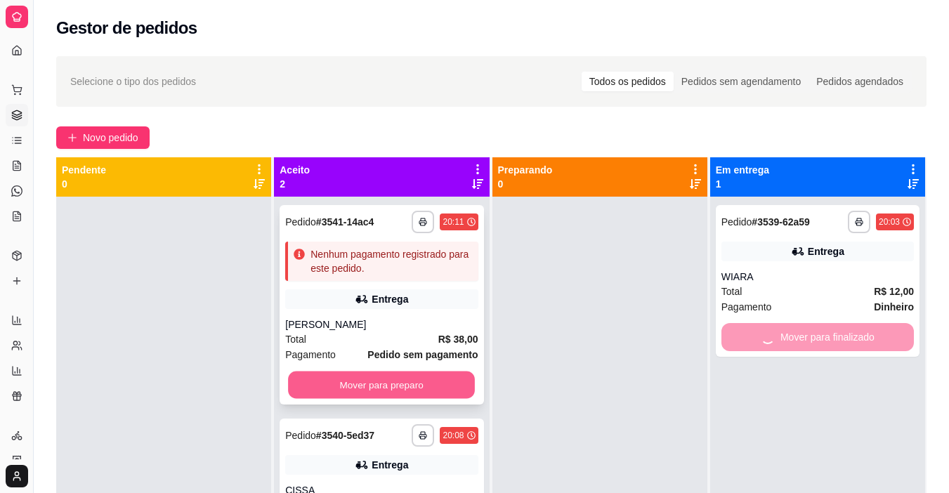
click at [438, 384] on button "Mover para preparo" at bounding box center [381, 385] width 187 height 27
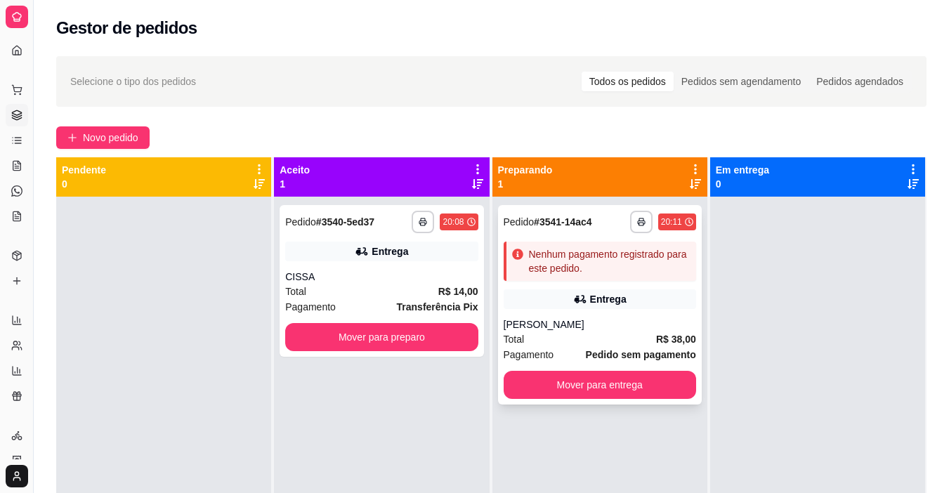
click at [518, 325] on div "[PERSON_NAME]" at bounding box center [600, 325] width 192 height 14
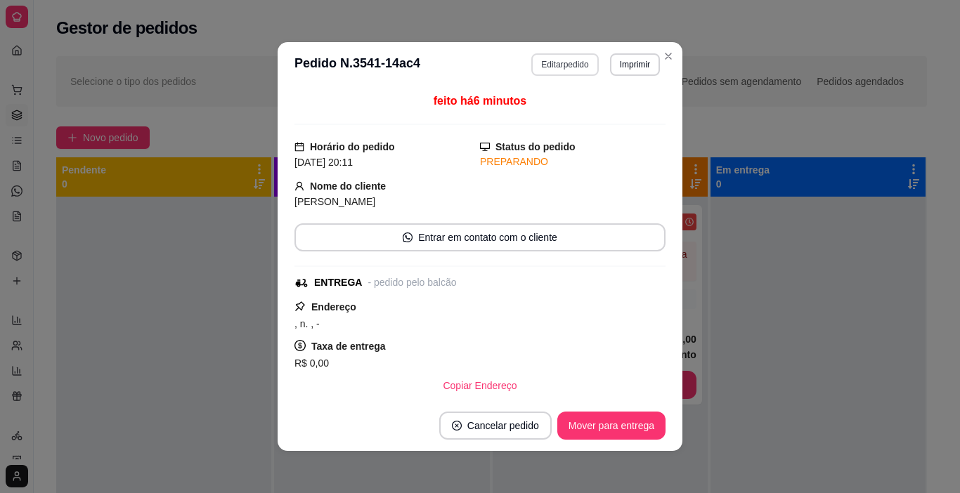
click at [565, 70] on button "Editar pedido" at bounding box center [564, 64] width 67 height 22
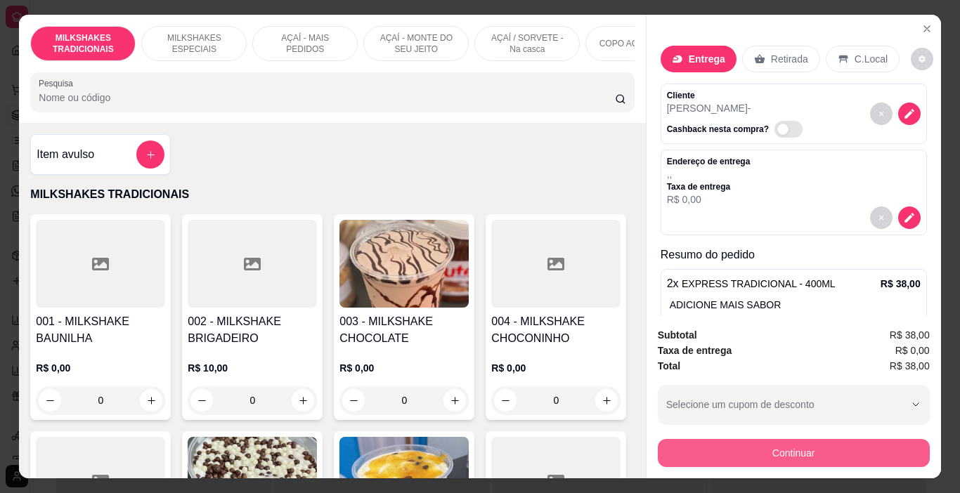
click at [693, 453] on button "Continuar" at bounding box center [794, 453] width 272 height 28
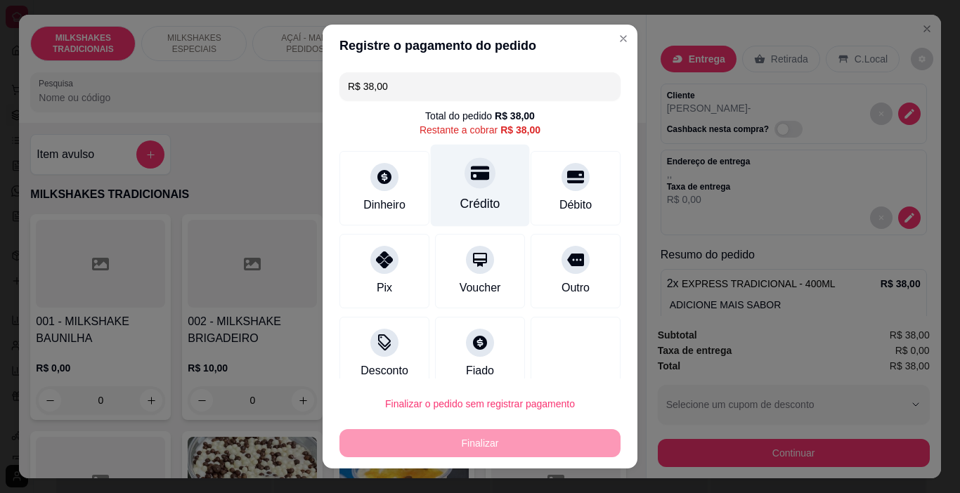
click at [476, 195] on div "Crédito" at bounding box center [480, 186] width 99 height 82
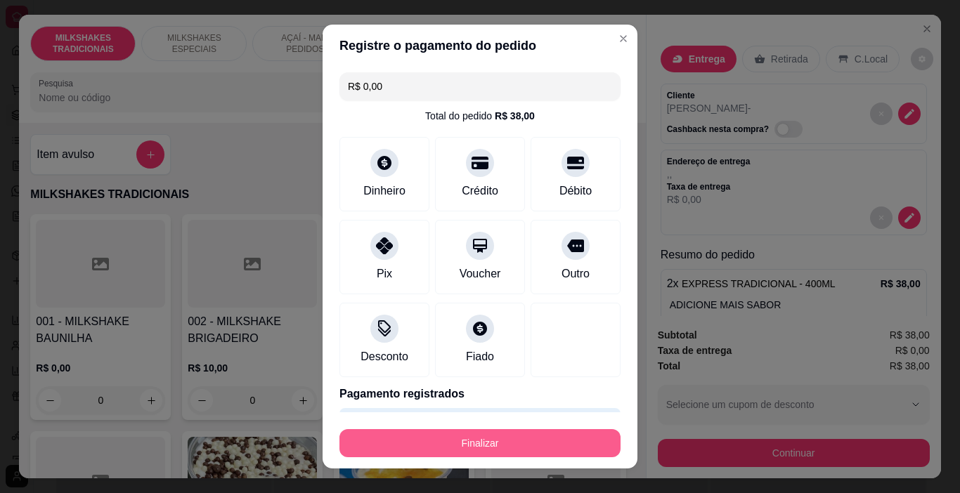
click at [526, 439] on button "Finalizar" at bounding box center [479, 443] width 281 height 28
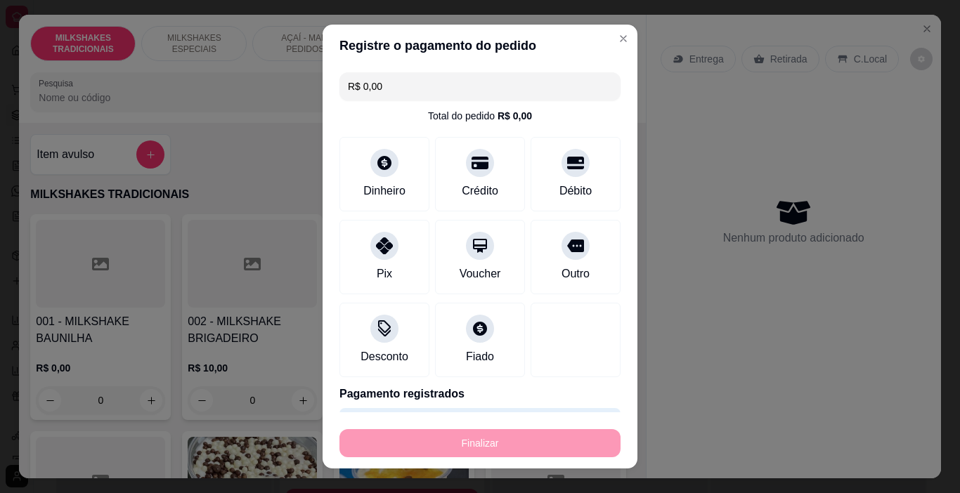
type input "-R$ 38,00"
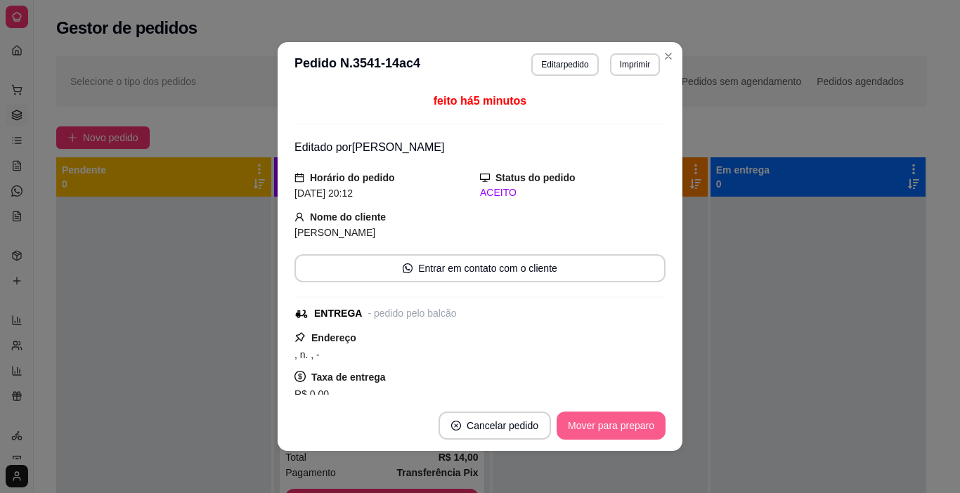
click at [582, 426] on button "Mover para preparo" at bounding box center [610, 426] width 109 height 28
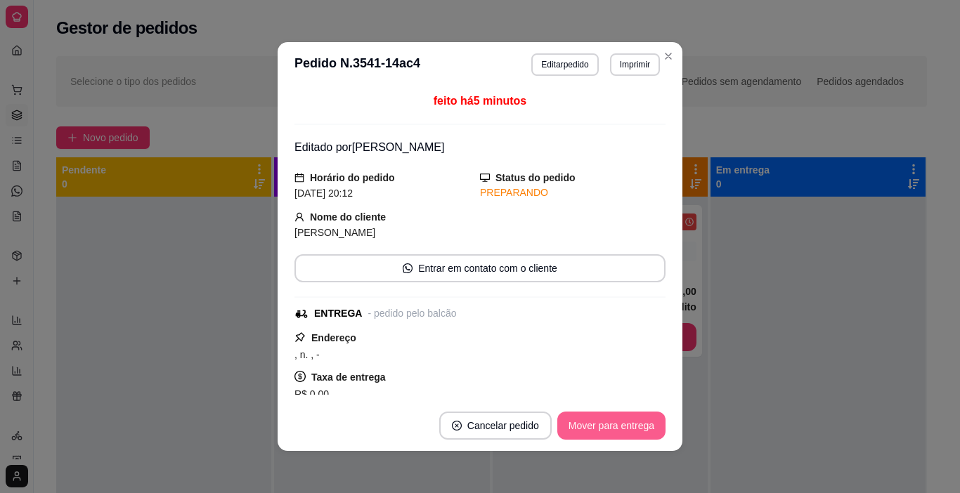
click at [597, 430] on button "Mover para entrega" at bounding box center [611, 426] width 108 height 28
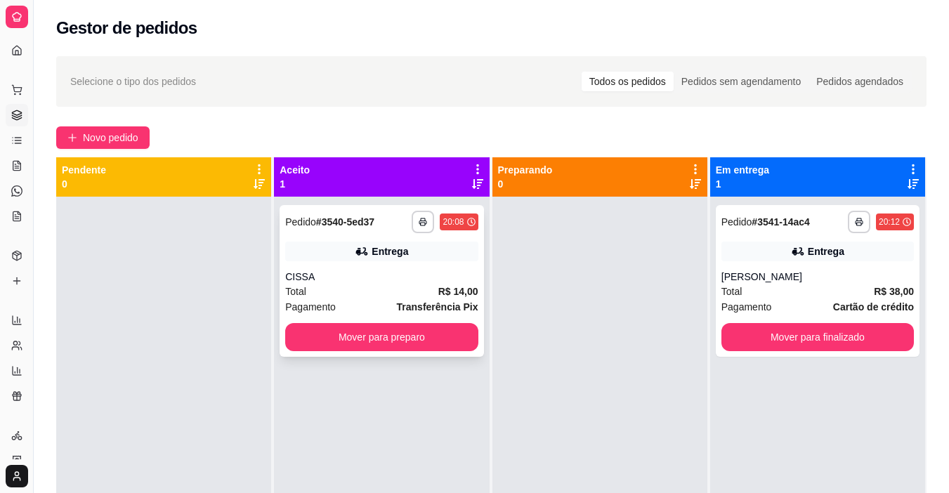
click at [441, 304] on strong "Transferência Pix" at bounding box center [437, 306] width 81 height 11
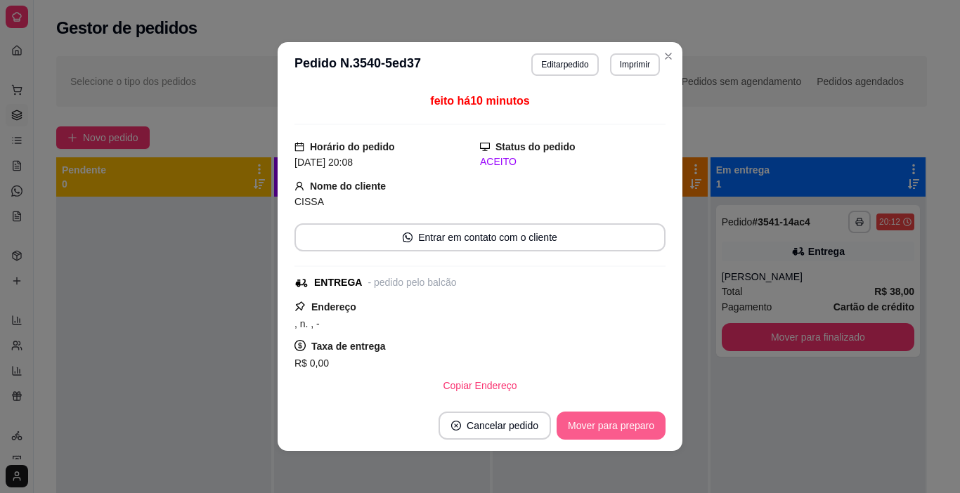
click at [572, 425] on button "Mover para preparo" at bounding box center [610, 426] width 109 height 28
click at [575, 420] on button "Mover para entrega" at bounding box center [611, 426] width 108 height 28
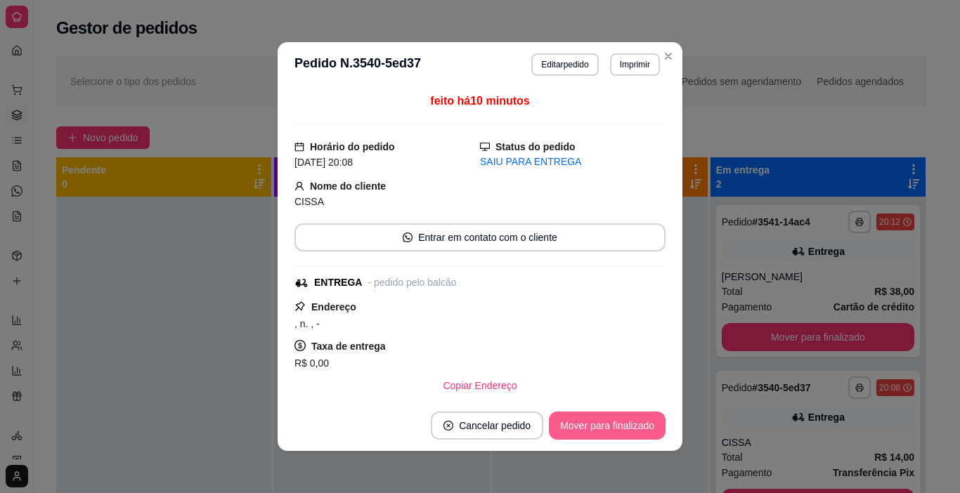
click at [580, 419] on button "Mover para finalizado" at bounding box center [607, 426] width 117 height 28
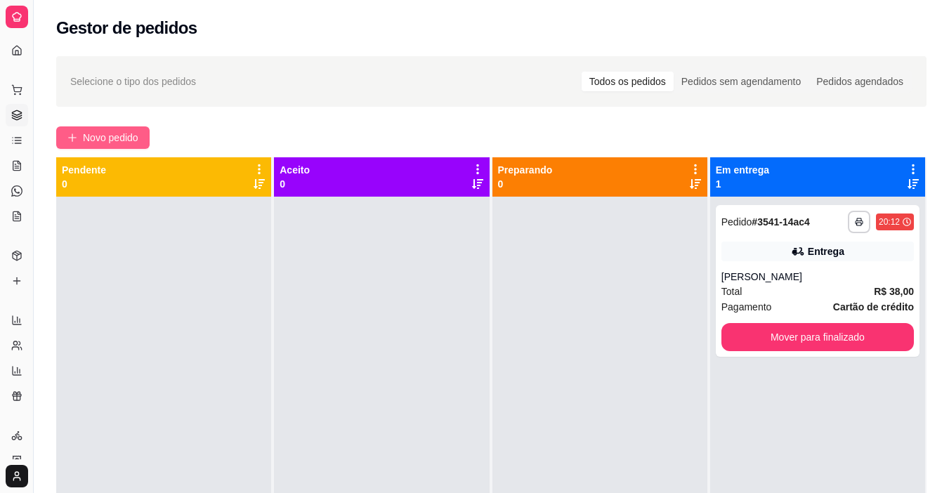
click at [107, 131] on span "Novo pedido" at bounding box center [110, 137] width 55 height 15
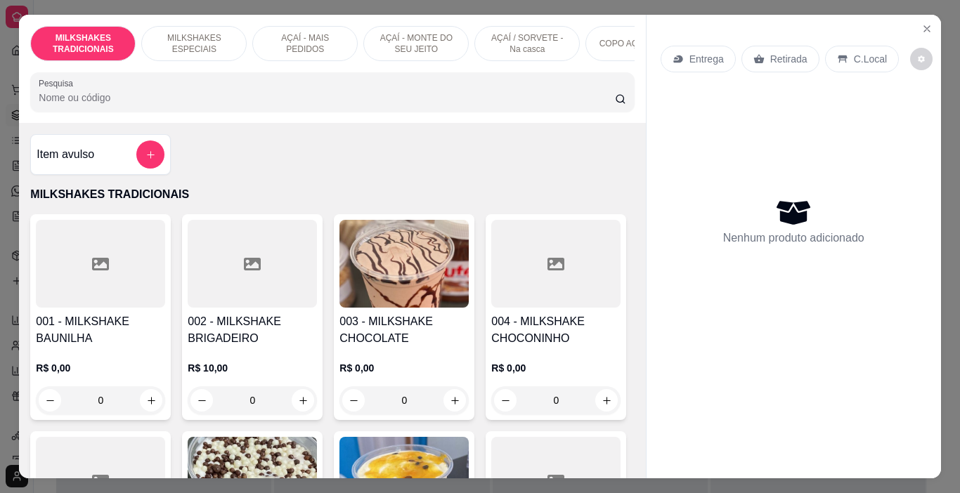
click at [110, 131] on div "Item avulso MILKSHAKES TRADICIONAIS 001 - MILKSHAKE BAUNILHA R$ 0,00 0 002 - MI…" at bounding box center [332, 300] width 626 height 355
click at [486, 43] on p "AÇAÍ / SORVETE - Na casca" at bounding box center [526, 43] width 81 height 22
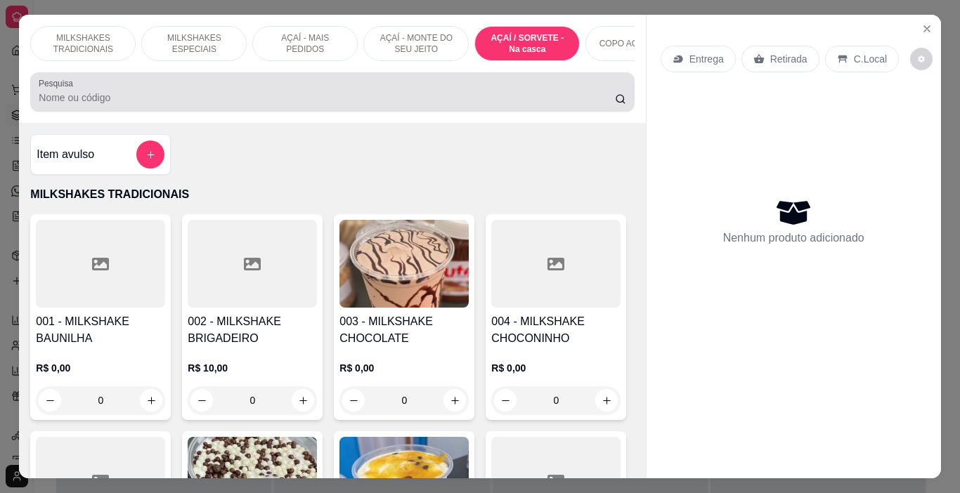
scroll to position [35, 0]
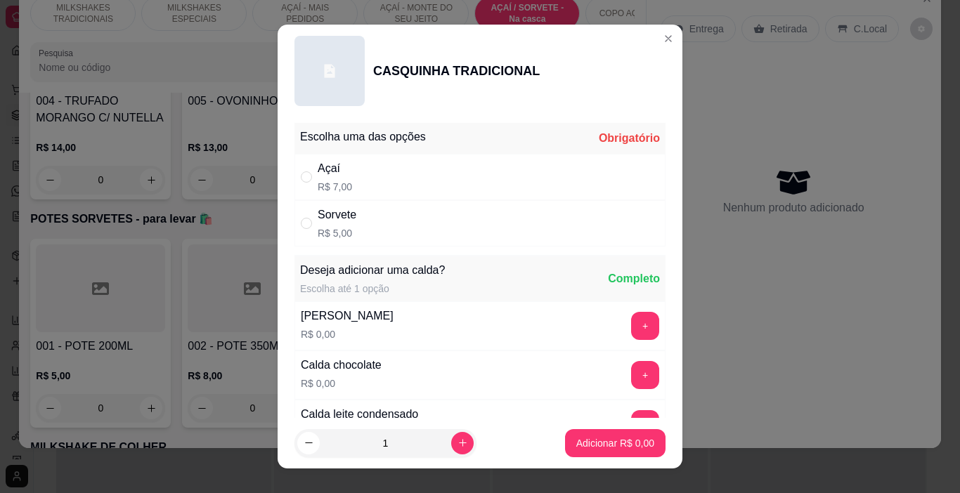
click at [351, 188] on div "Açaí R$ 7,00" at bounding box center [479, 177] width 371 height 46
radio input "true"
click at [457, 440] on icon "increase-product-quantity" at bounding box center [462, 443] width 11 height 11
type input "2"
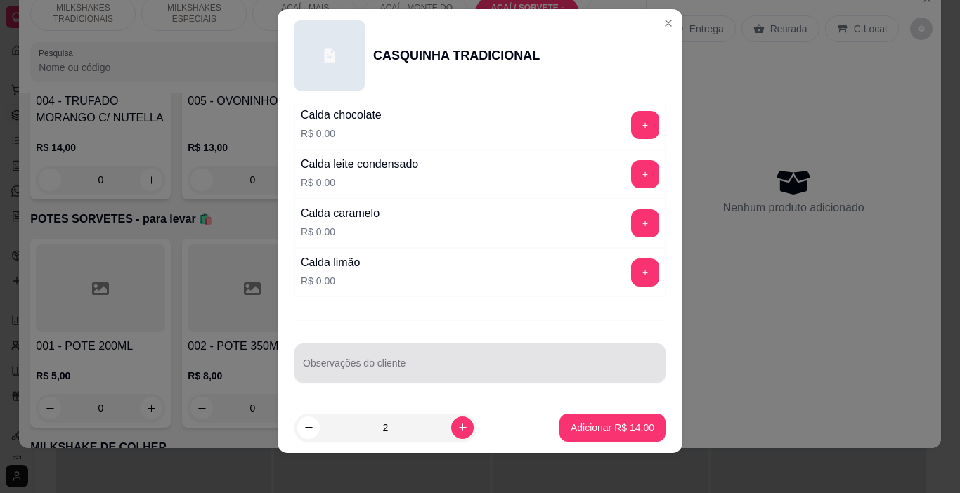
scroll to position [20, 0]
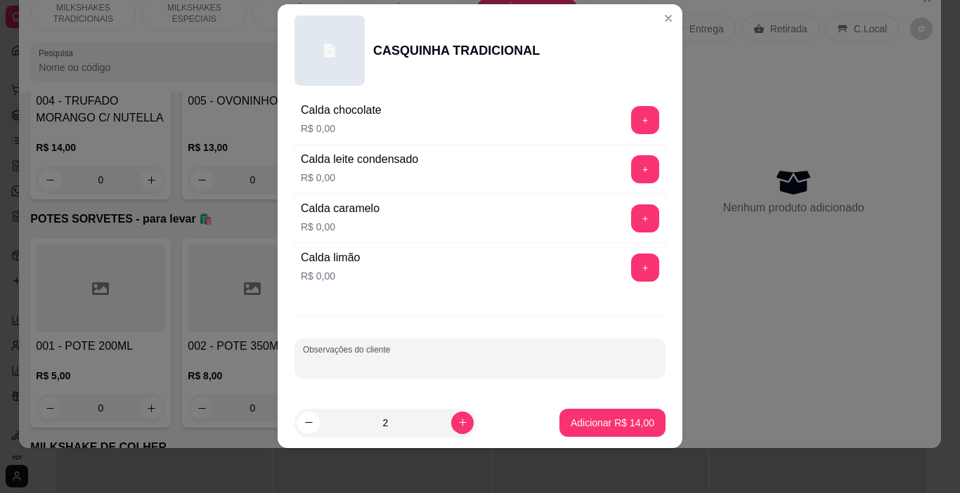
click at [342, 367] on input "Observações do cliente" at bounding box center [480, 364] width 354 height 14
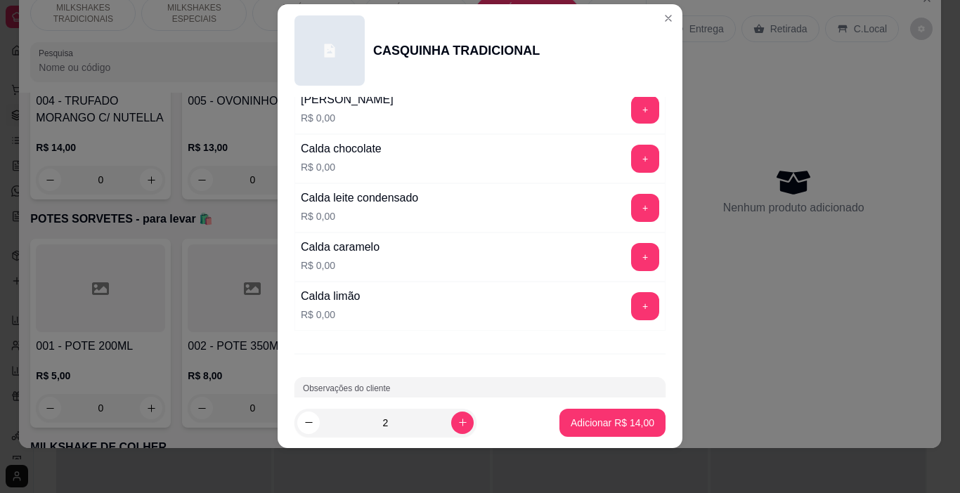
scroll to position [235, 0]
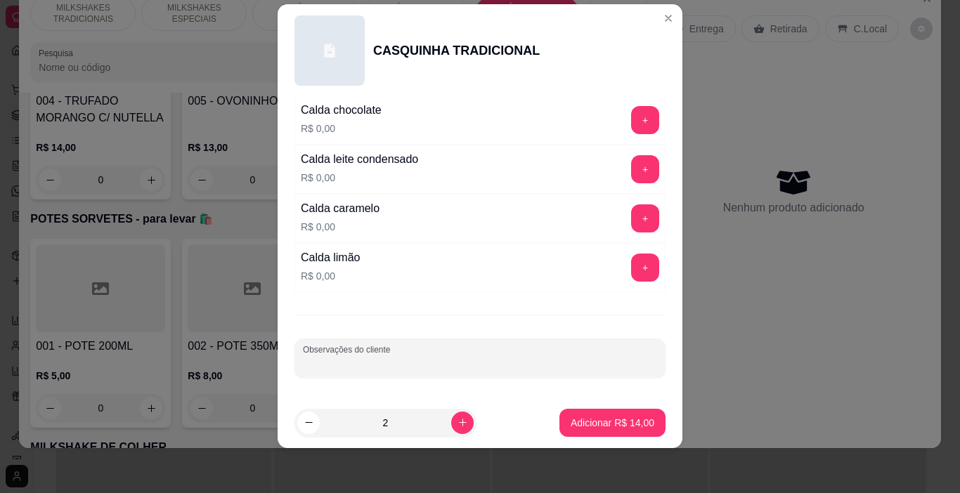
click at [346, 349] on div "Observações do cliente" at bounding box center [479, 358] width 371 height 39
click at [615, 422] on p "Adicionar R$ 14,00" at bounding box center [612, 423] width 84 height 14
type input "2"
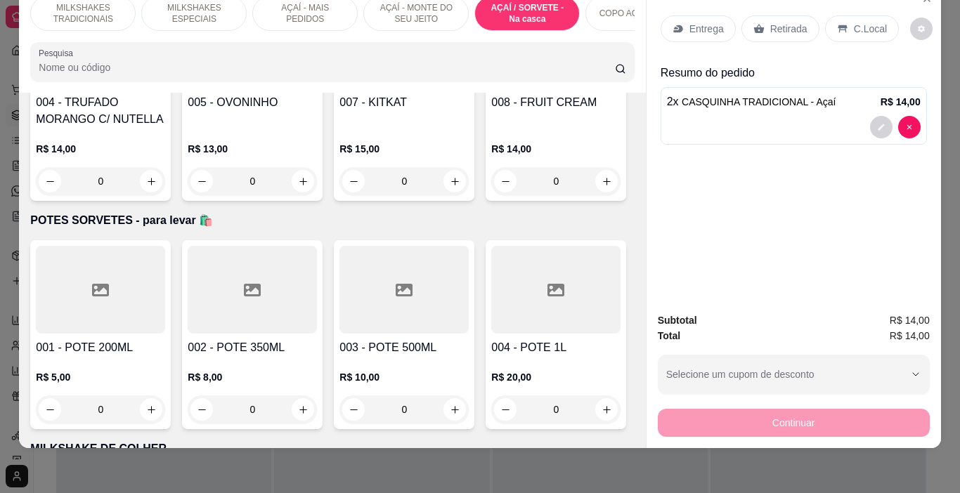
click at [854, 22] on p "C.Local" at bounding box center [870, 29] width 33 height 14
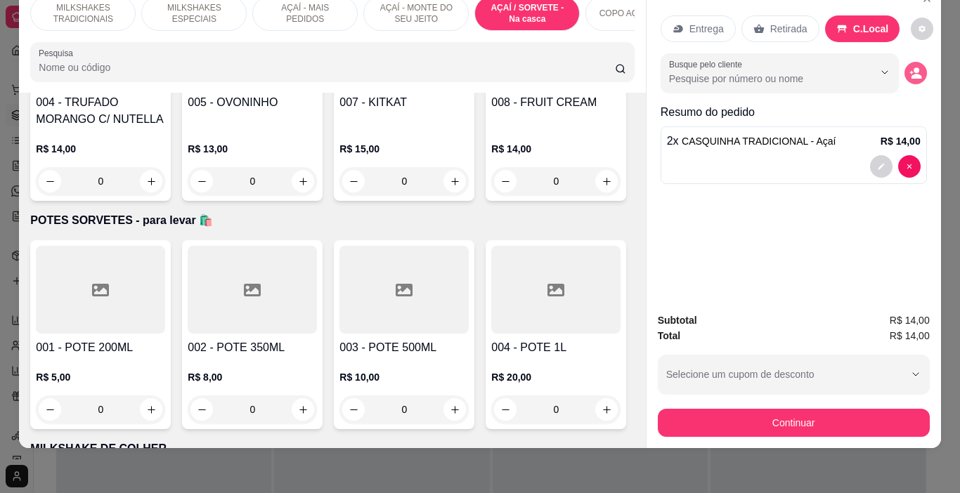
click at [910, 67] on icon "decrease-product-quantity" at bounding box center [915, 73] width 13 height 13
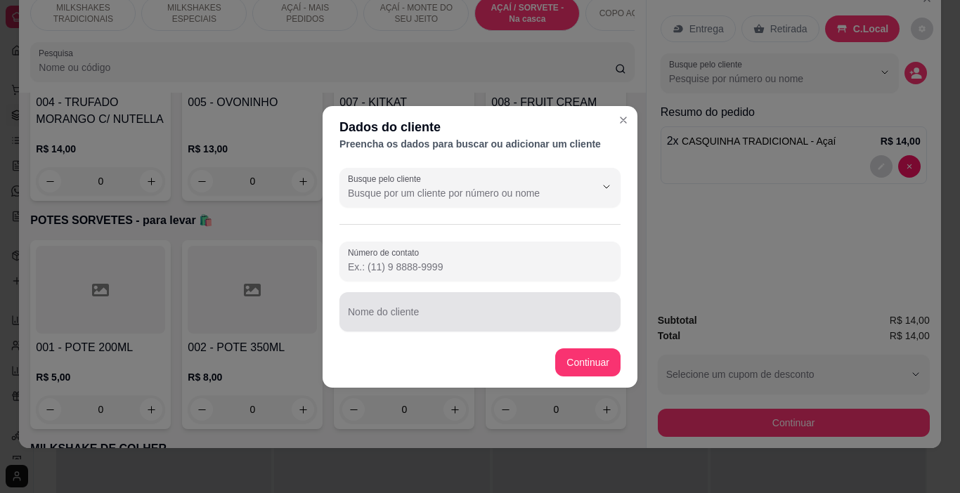
click at [451, 315] on input "Nome do cliente" at bounding box center [480, 317] width 264 height 14
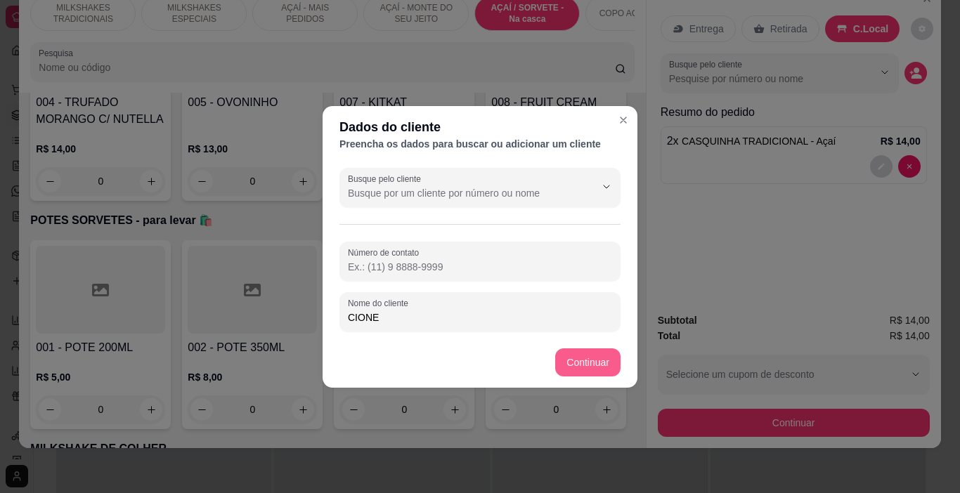
type input "CIONE"
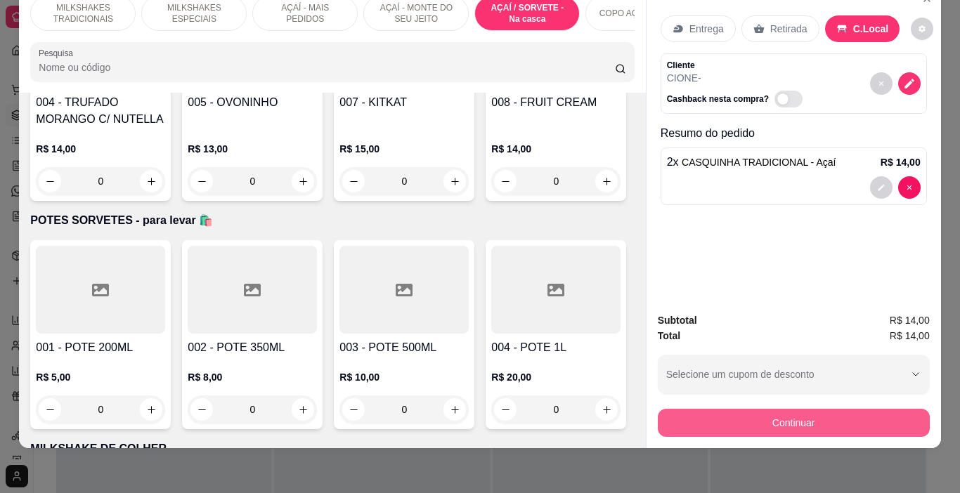
click at [695, 409] on button "Continuar" at bounding box center [794, 423] width 272 height 28
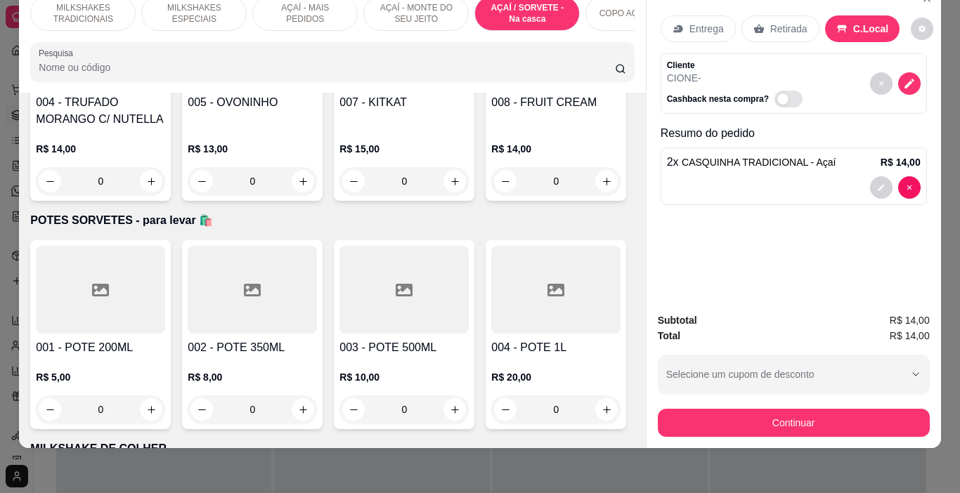
click at [462, 405] on button "Finalizar o pedido sem registrar pagamento" at bounding box center [479, 404] width 281 height 28
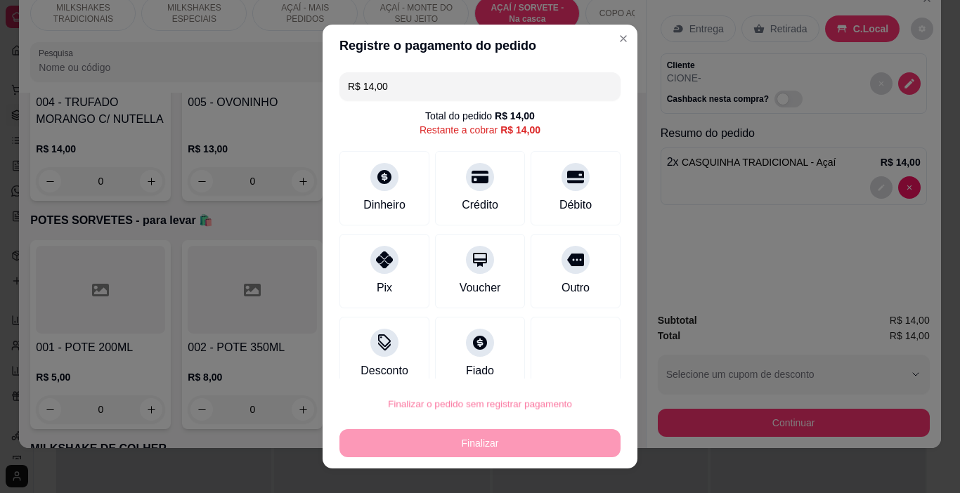
click at [537, 362] on button "Confirmar" at bounding box center [561, 364] width 52 height 22
type input "0"
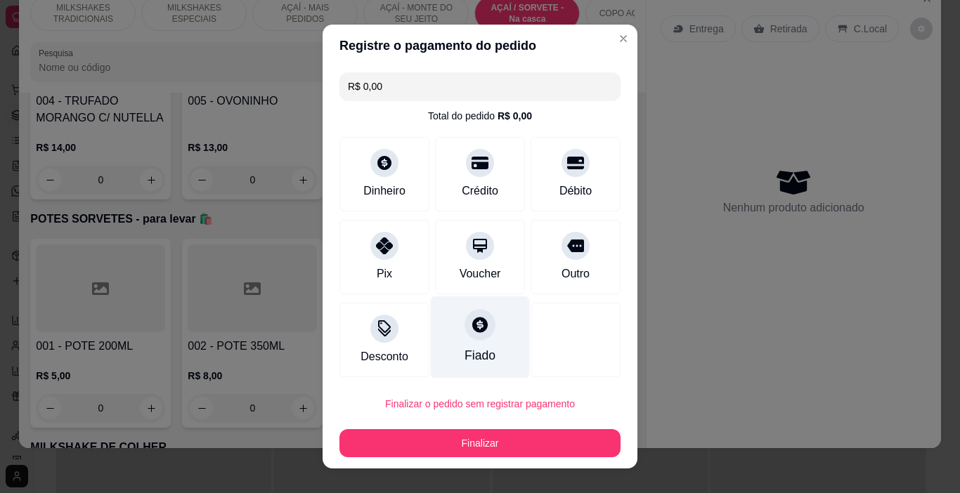
type input "R$ 0,00"
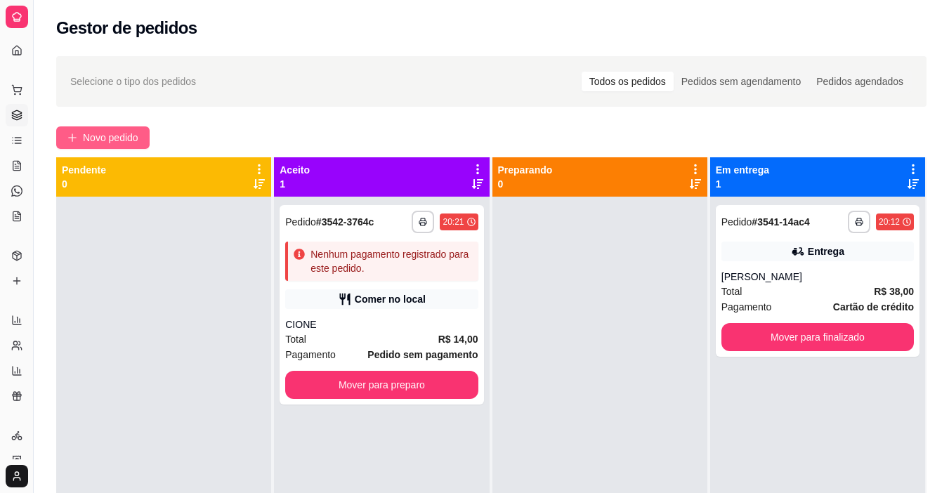
click at [107, 147] on button "Novo pedido" at bounding box center [102, 137] width 93 height 22
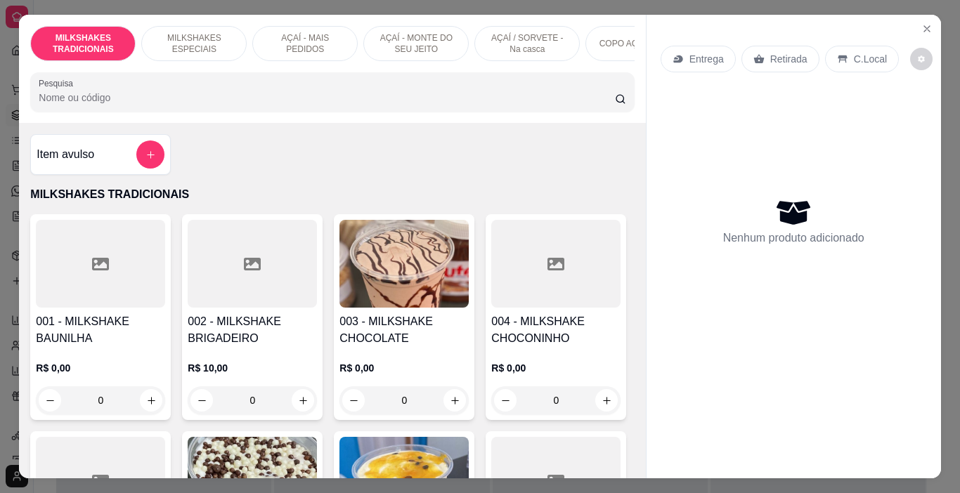
click at [320, 40] on p "AÇAÍ - MAIS PEDIDOS" at bounding box center [304, 43] width 81 height 22
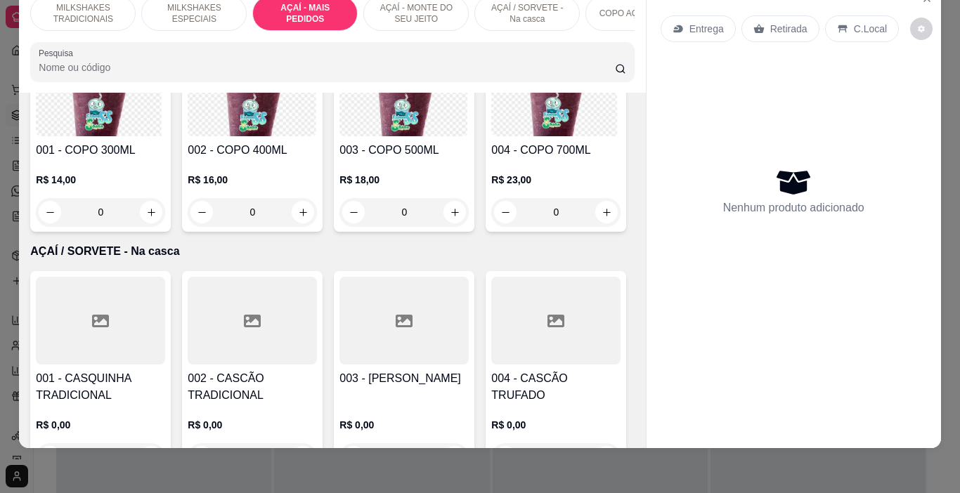
scroll to position [2852, 0]
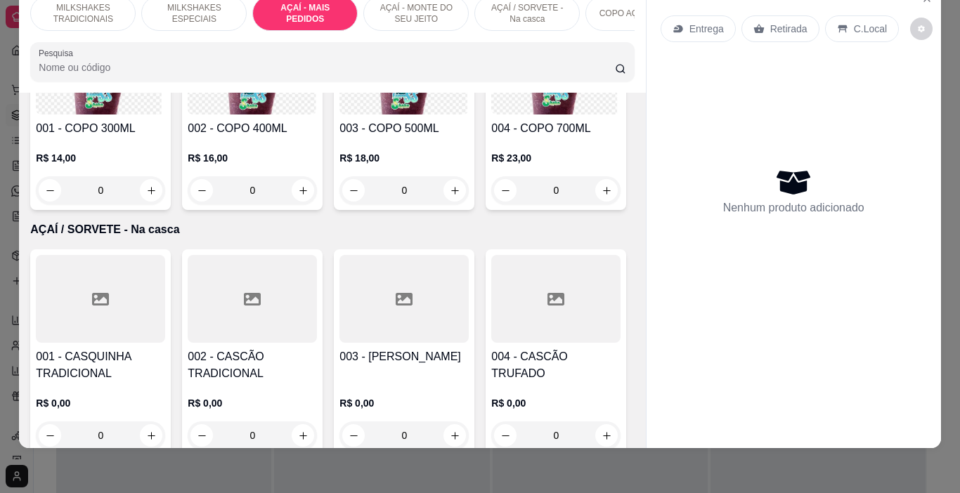
click at [106, 8] on p "MILKSHAKES TRADICIONAIS" at bounding box center [82, 13] width 81 height 22
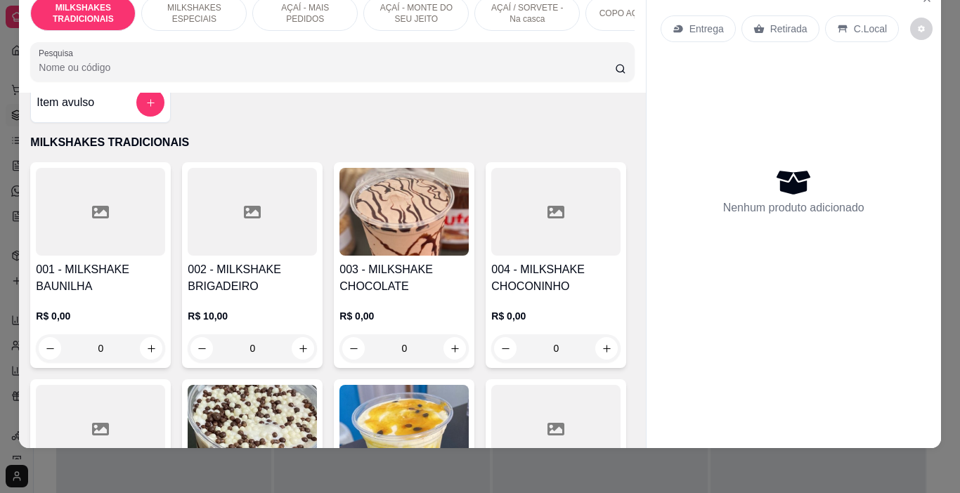
scroll to position [0, 0]
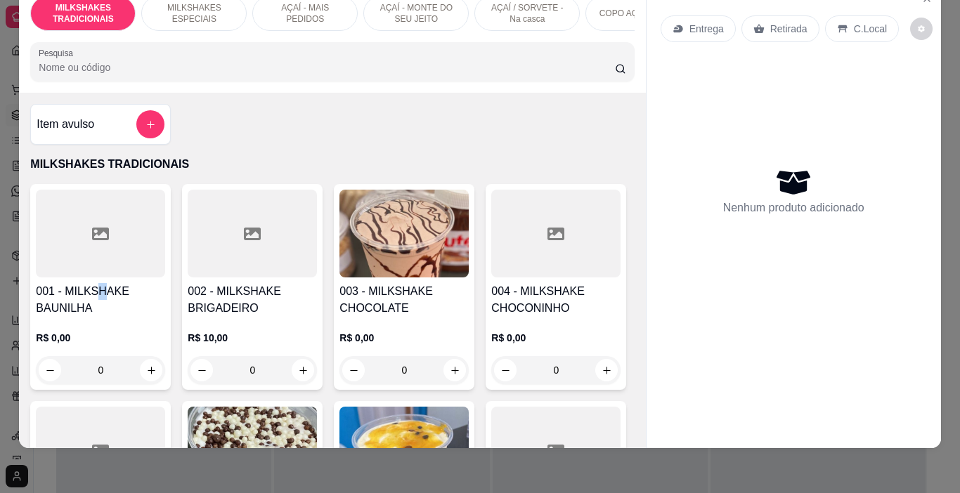
click at [93, 294] on h4 "001 - MILKSHAKE BAUNILHA" at bounding box center [100, 300] width 129 height 34
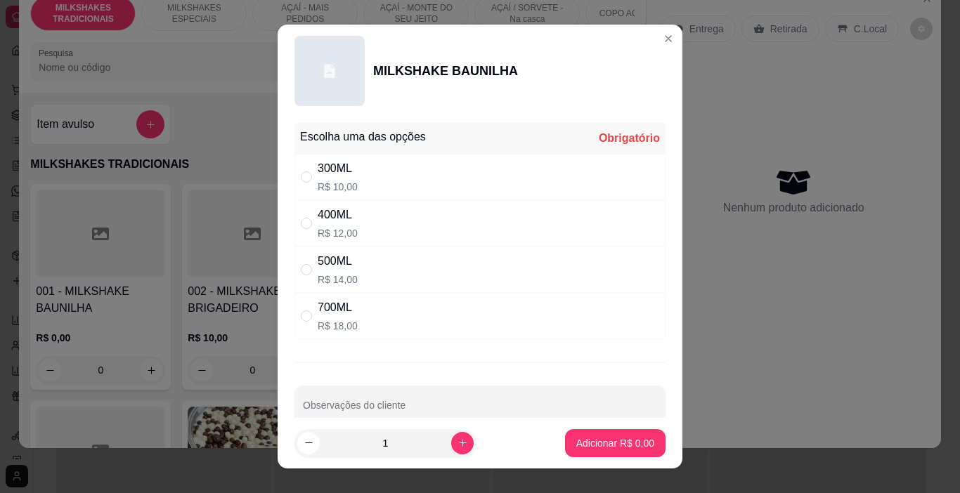
drag, startPoint x: 390, startPoint y: 274, endPoint x: 436, endPoint y: 298, distance: 51.5
click at [395, 272] on div "500ML R$ 14,00" at bounding box center [479, 270] width 371 height 46
radio input "true"
click at [572, 444] on p "Adicionar R$ 14,00" at bounding box center [612, 442] width 81 height 13
type input "1"
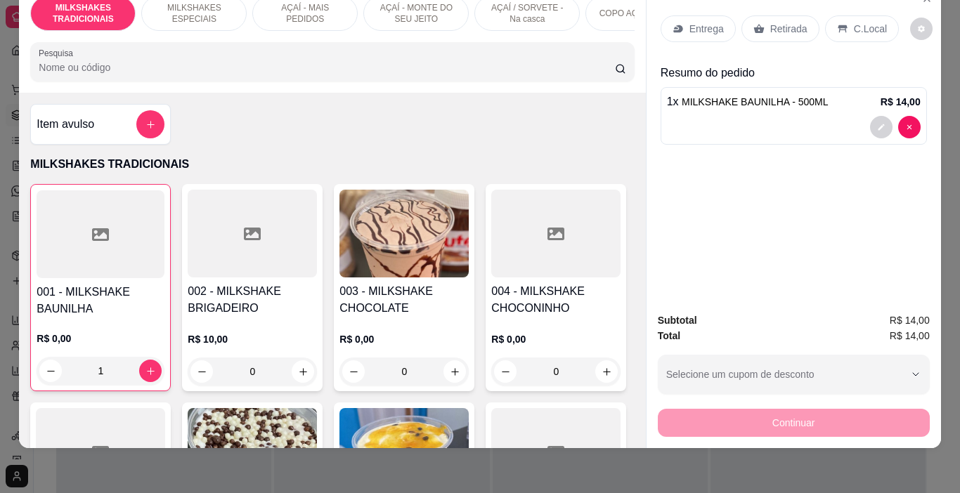
click at [785, 22] on p "Retirada" at bounding box center [788, 29] width 37 height 14
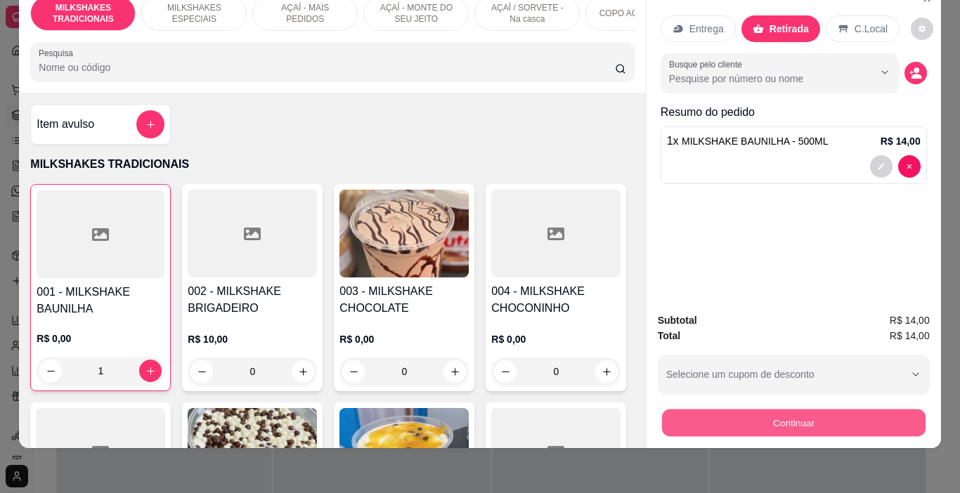
click at [754, 418] on button "Continuar" at bounding box center [792, 423] width 263 height 27
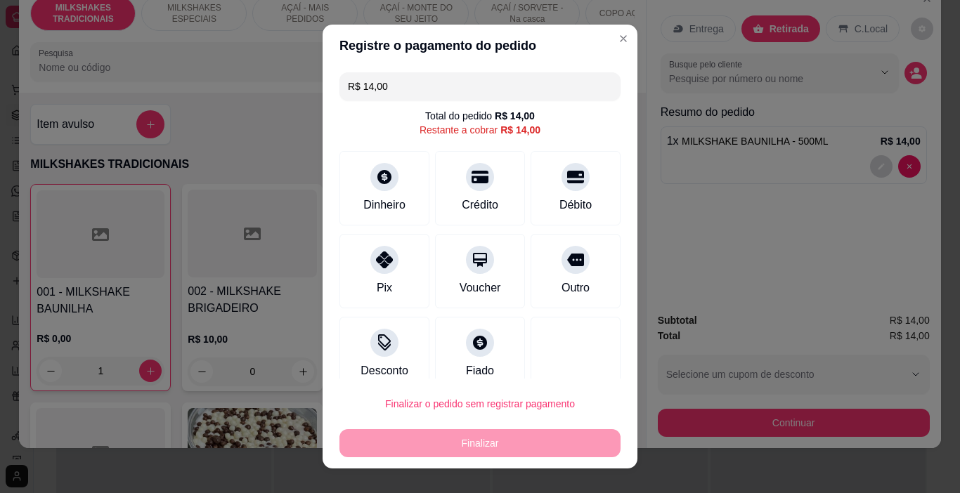
drag, startPoint x: 573, startPoint y: 195, endPoint x: 570, endPoint y: 216, distance: 22.1
click at [573, 195] on div "Débito" at bounding box center [575, 188] width 90 height 74
type input "R$ 0,00"
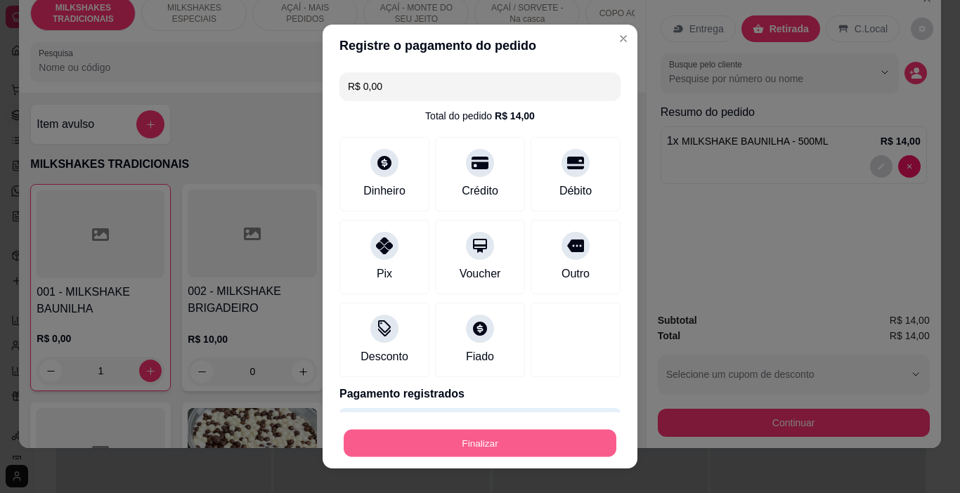
click at [516, 445] on button "Finalizar" at bounding box center [480, 443] width 273 height 27
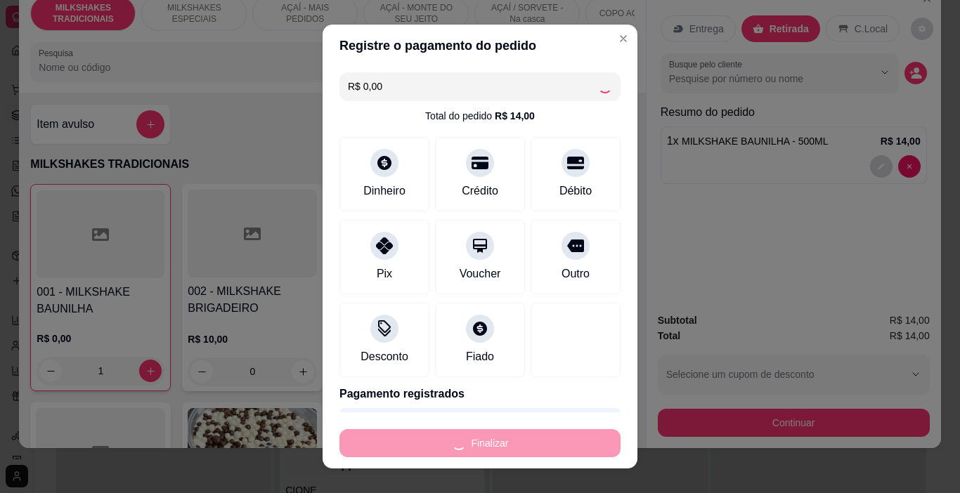
type input "0"
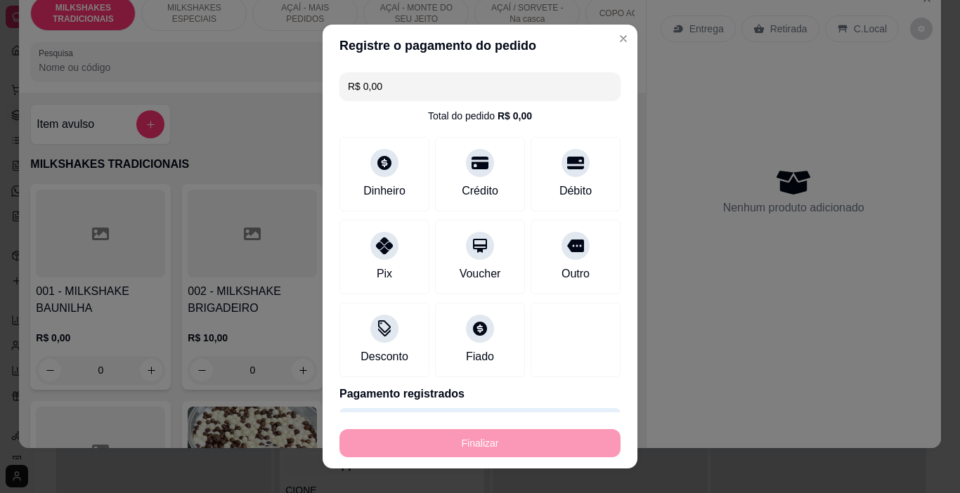
type input "-R$ 14,00"
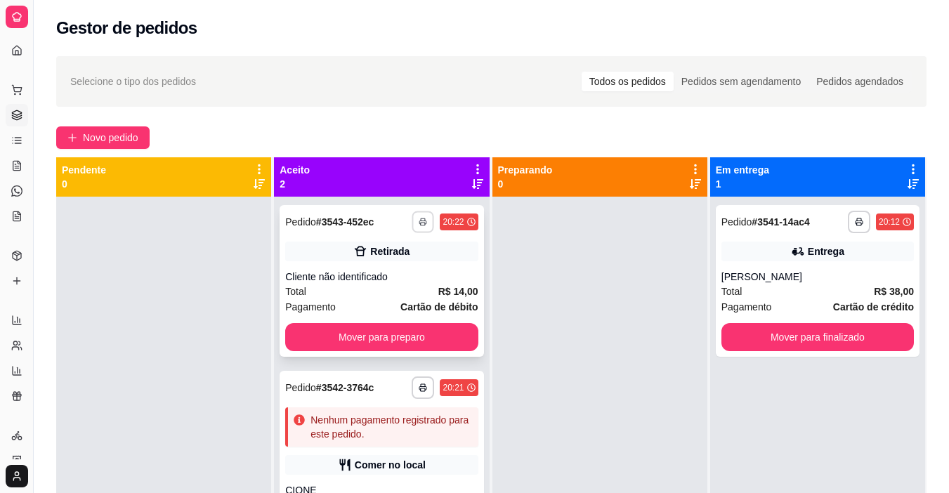
click at [414, 222] on button "button" at bounding box center [423, 222] width 22 height 22
click at [400, 278] on button "IMPRESSORA" at bounding box center [381, 271] width 98 height 22
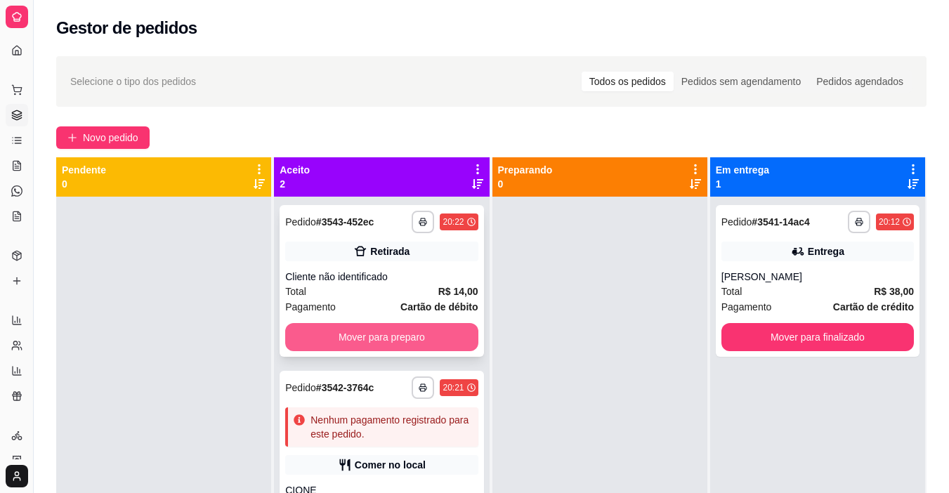
click at [418, 341] on button "Mover para preparo" at bounding box center [381, 337] width 192 height 28
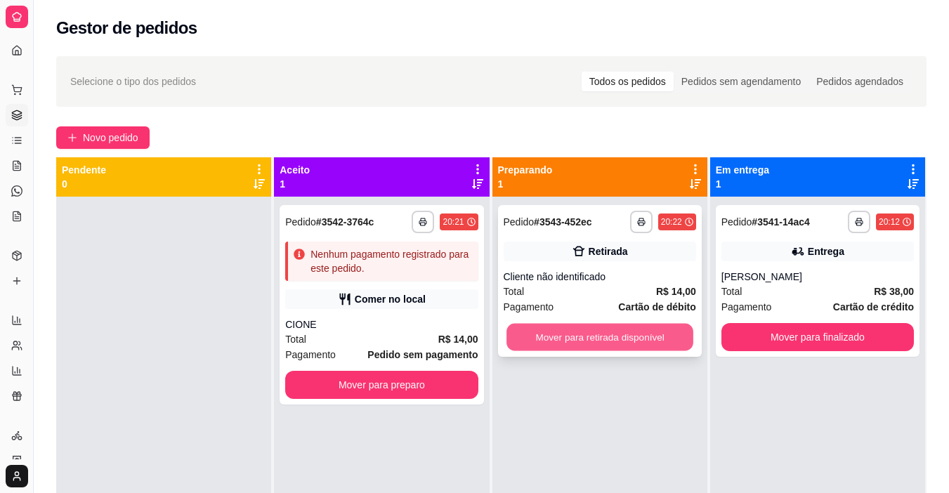
click at [550, 336] on button "Mover para retirada disponível" at bounding box center [599, 337] width 187 height 27
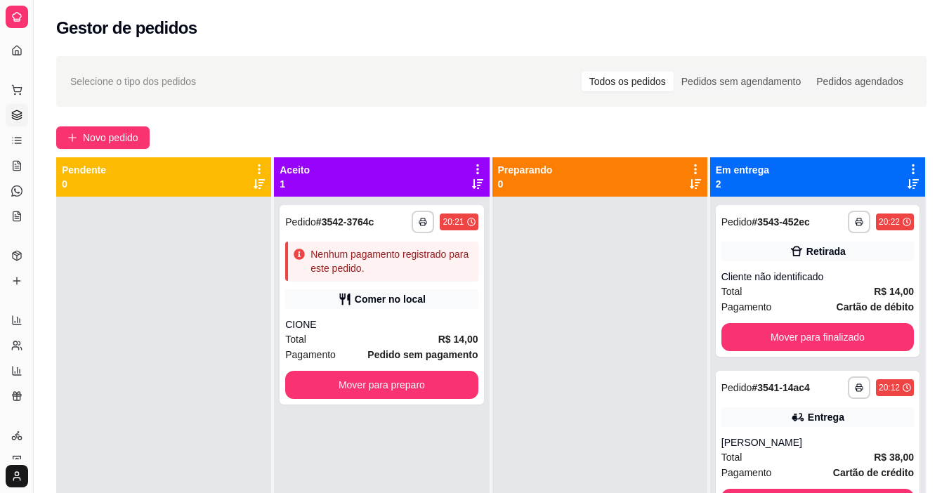
click at [550, 334] on div at bounding box center [599, 443] width 215 height 493
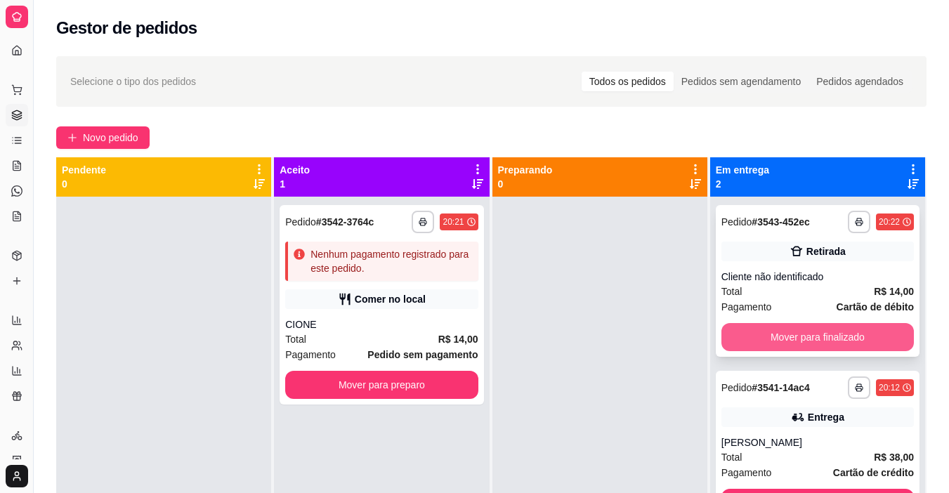
click at [779, 330] on button "Mover para finalizado" at bounding box center [817, 337] width 192 height 28
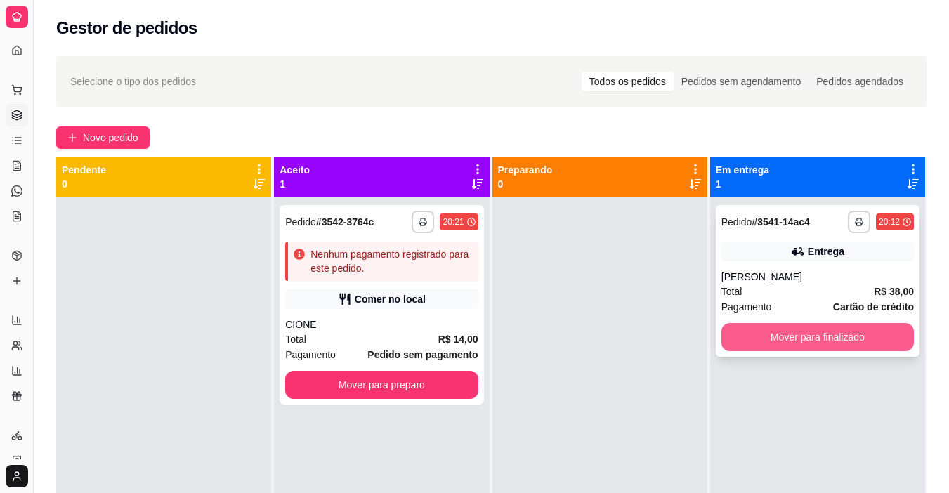
click at [784, 328] on button "Mover para finalizado" at bounding box center [817, 337] width 192 height 28
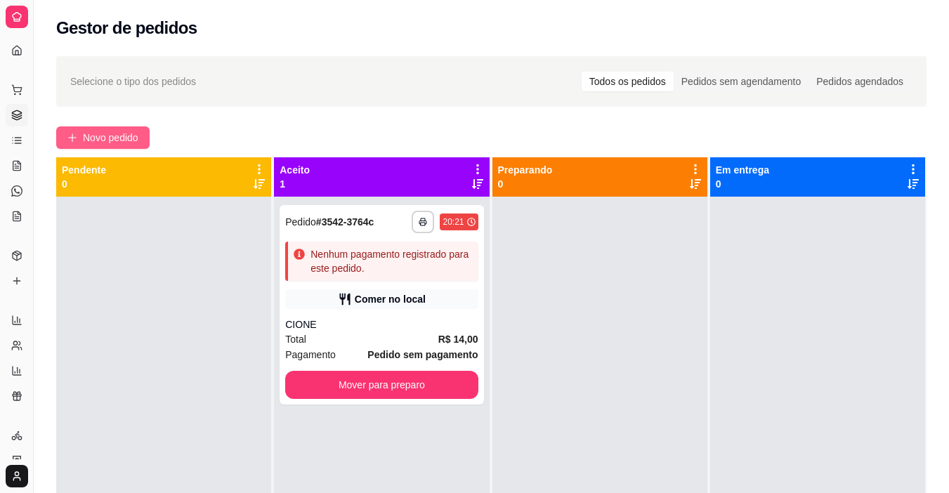
click at [124, 133] on span "Novo pedido" at bounding box center [110, 137] width 55 height 15
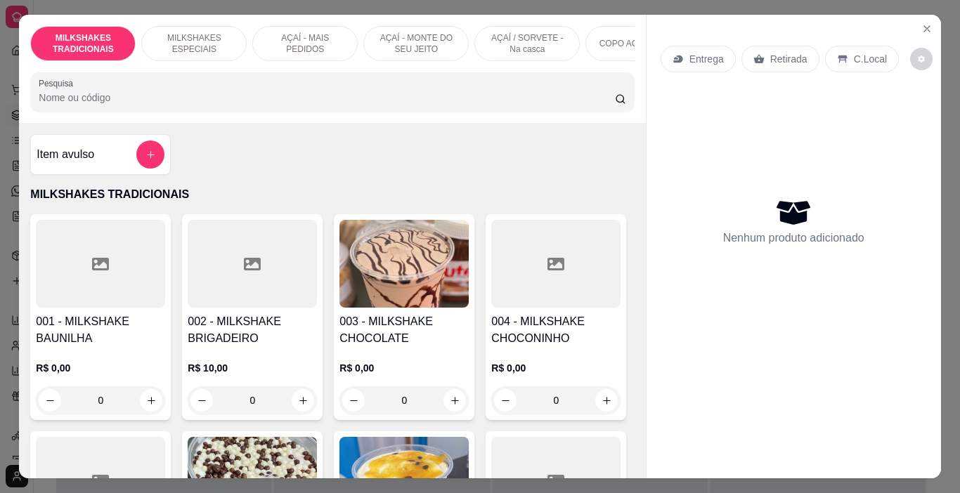
click at [295, 36] on p "AÇAÍ - MAIS PEDIDOS" at bounding box center [304, 43] width 81 height 22
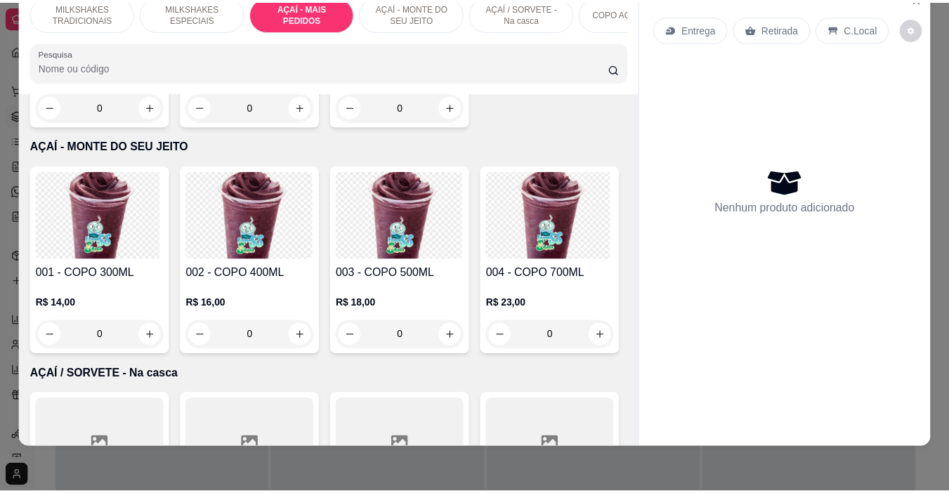
scroll to position [2782, 0]
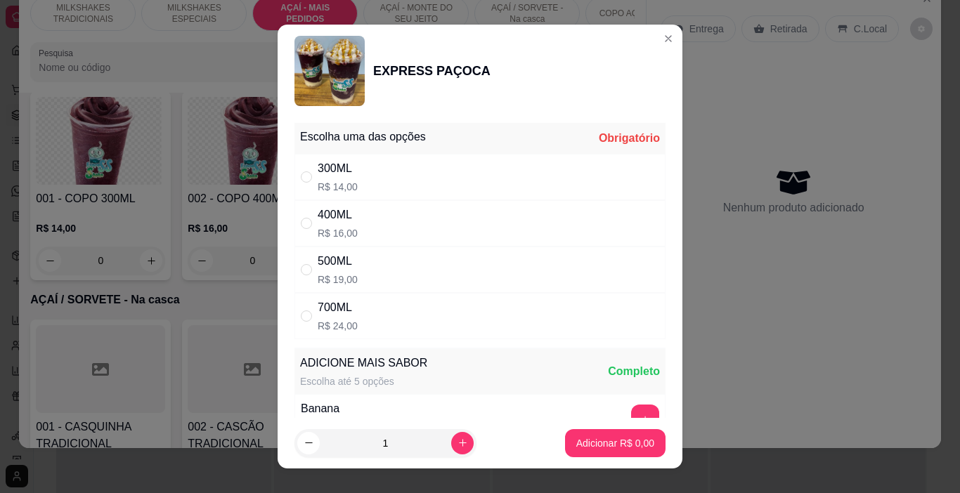
click at [407, 229] on div "400ML R$ 16,00" at bounding box center [479, 223] width 371 height 46
radio input "true"
click at [571, 443] on p "Adicionar R$ 16,00" at bounding box center [612, 443] width 84 height 14
type input "1"
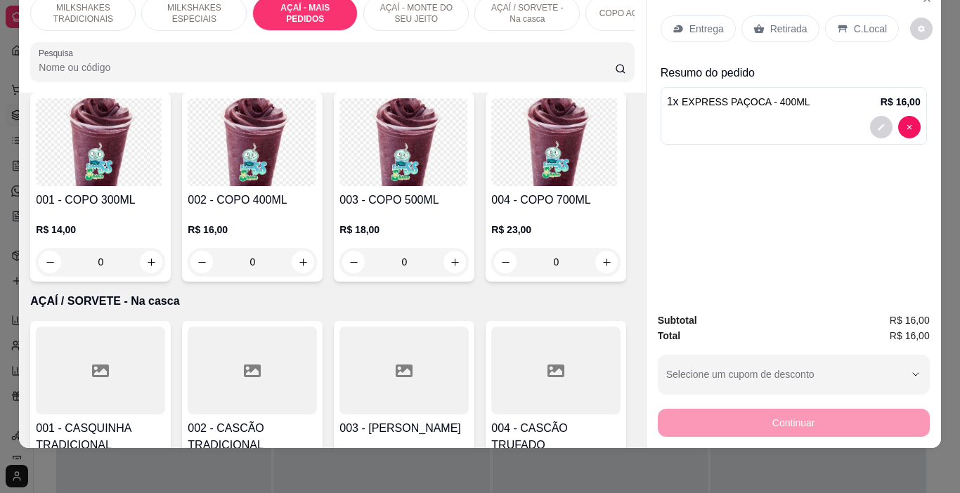
click at [677, 23] on icon at bounding box center [677, 28] width 11 height 11
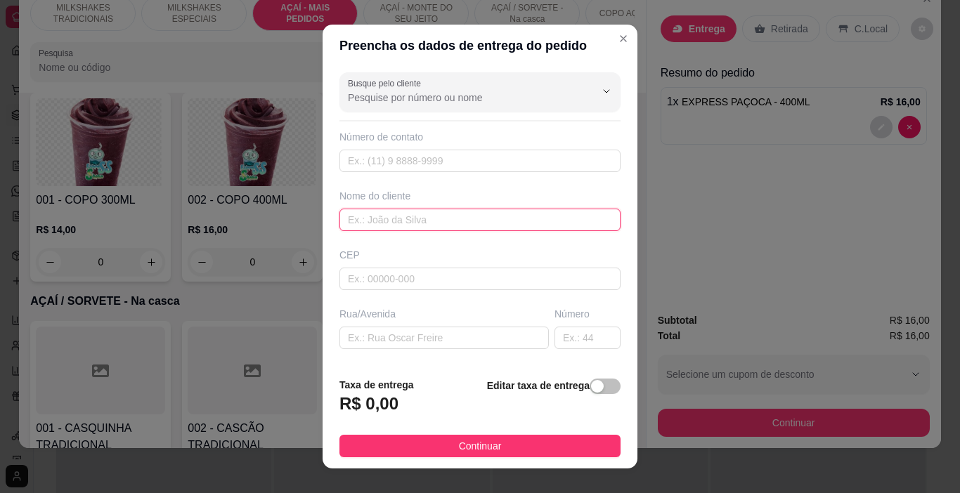
click at [356, 217] on input "text" at bounding box center [479, 220] width 281 height 22
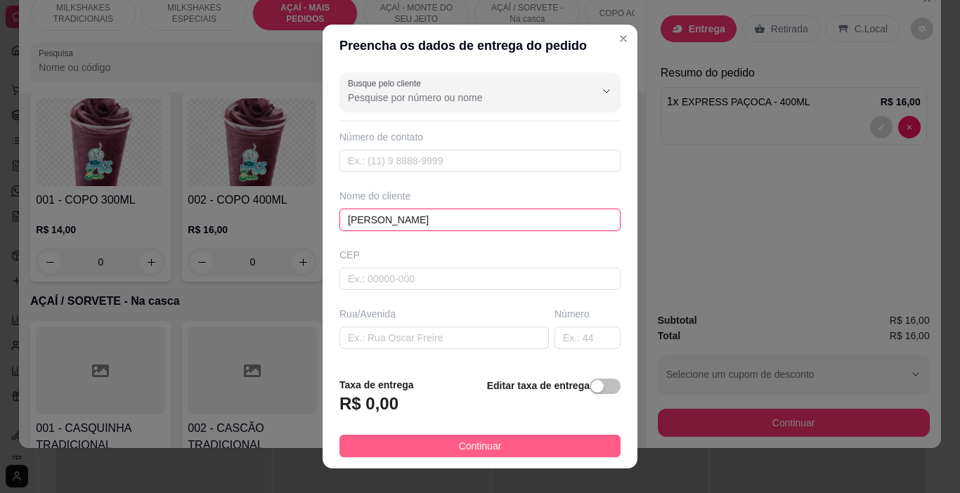
type input "[PERSON_NAME]"
click at [465, 438] on span "Continuar" at bounding box center [480, 445] width 43 height 15
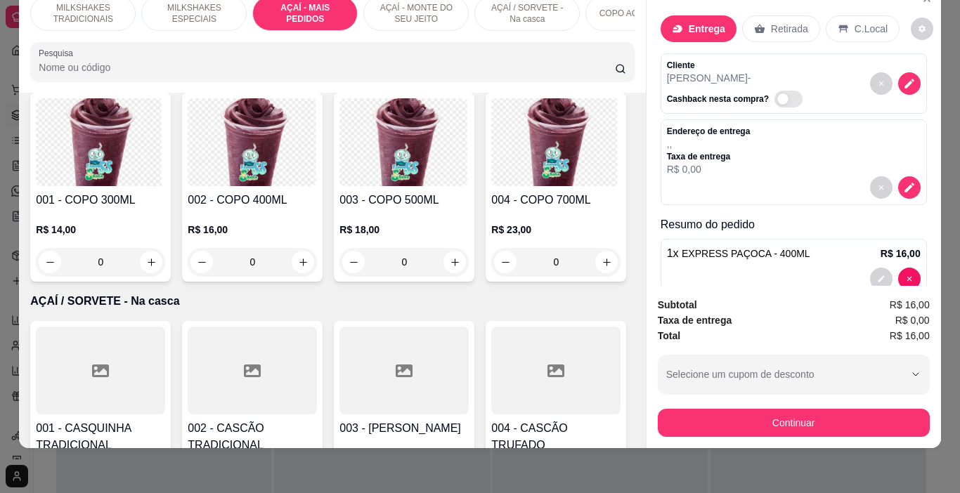
click at [651, 421] on div "Subtotal R$ 16,00 Taxa de entrega R$ 0,00 Total R$ 16,00 Selecione um cupom de …" at bounding box center [793, 367] width 294 height 162
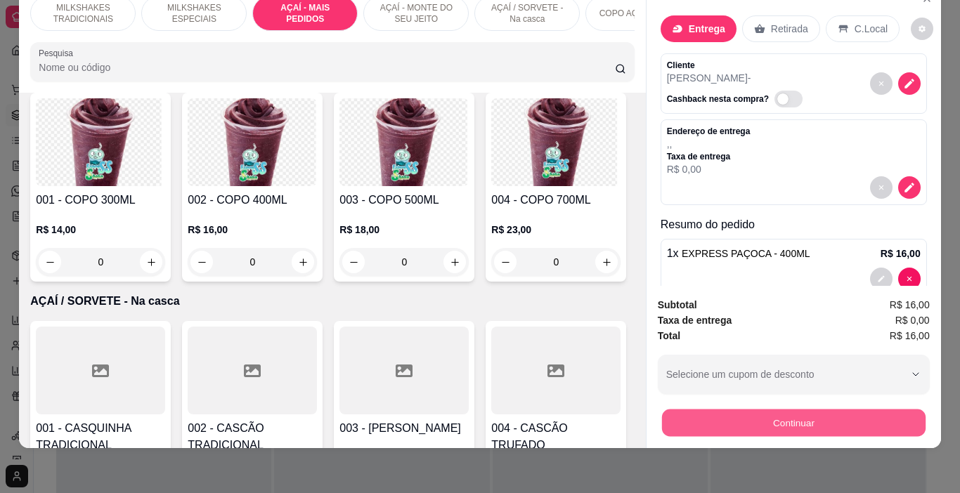
click at [681, 419] on button "Continuar" at bounding box center [792, 423] width 263 height 27
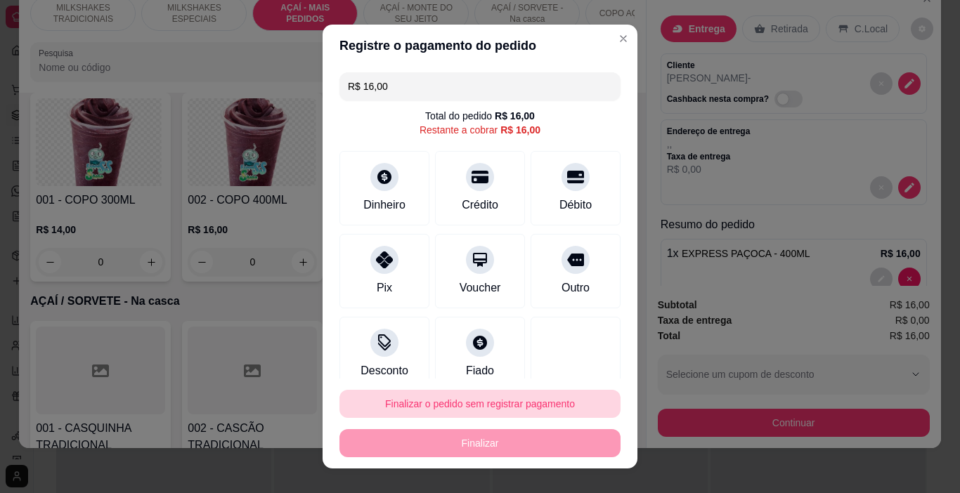
click at [505, 412] on button "Finalizar o pedido sem registrar pagamento" at bounding box center [479, 404] width 281 height 28
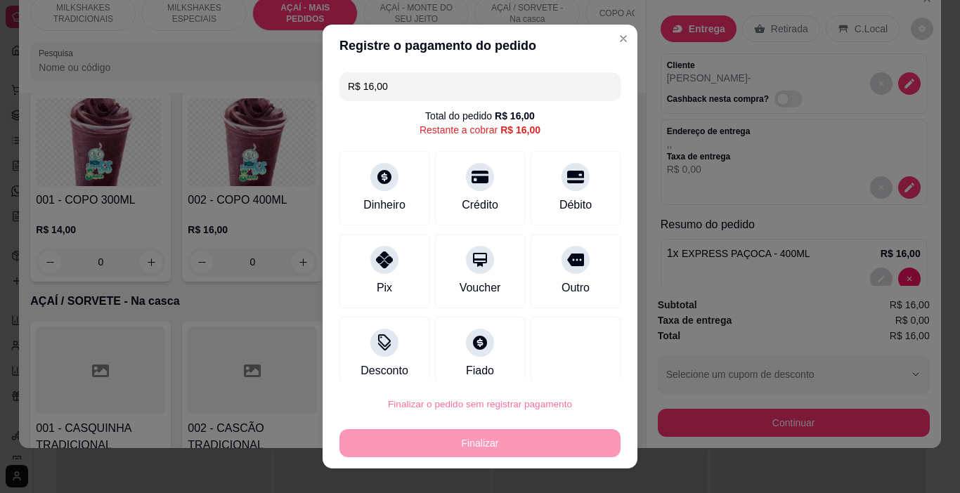
click at [552, 372] on button "Confirmar" at bounding box center [561, 364] width 52 height 22
type input "0"
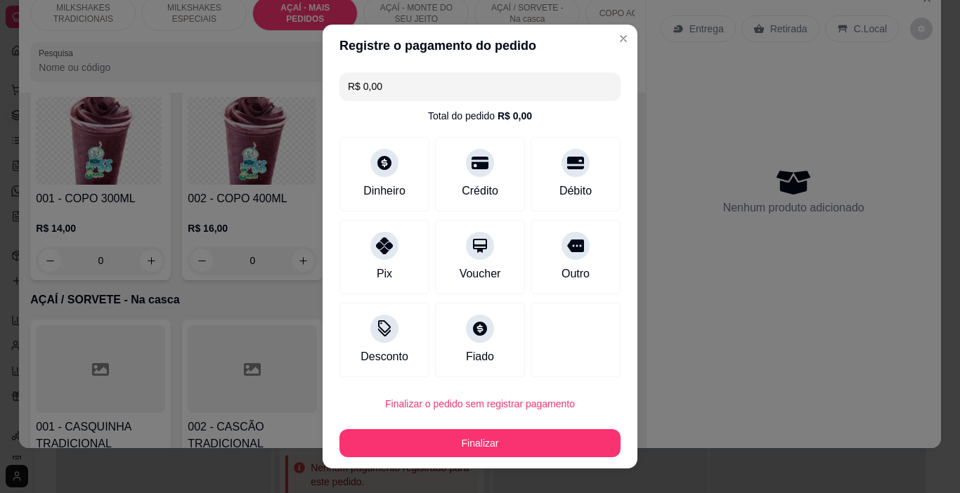
type input "R$ 0,00"
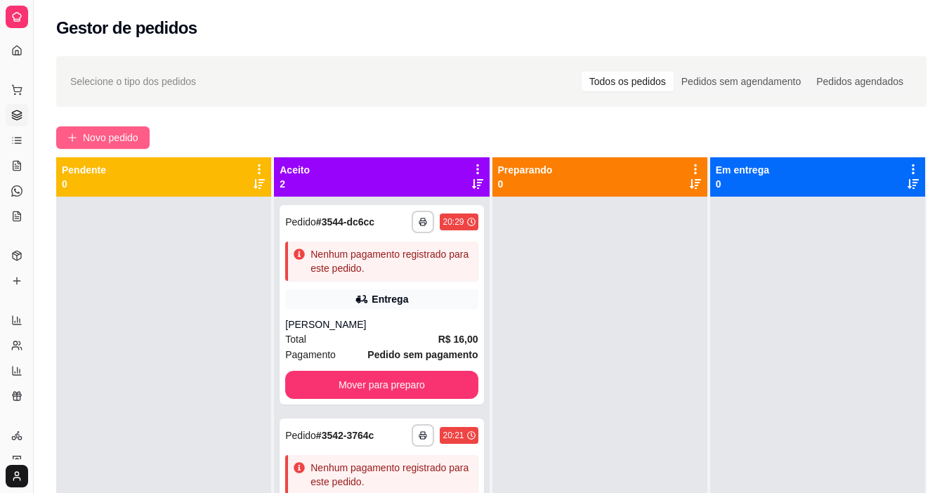
click at [125, 136] on span "Novo pedido" at bounding box center [110, 137] width 55 height 15
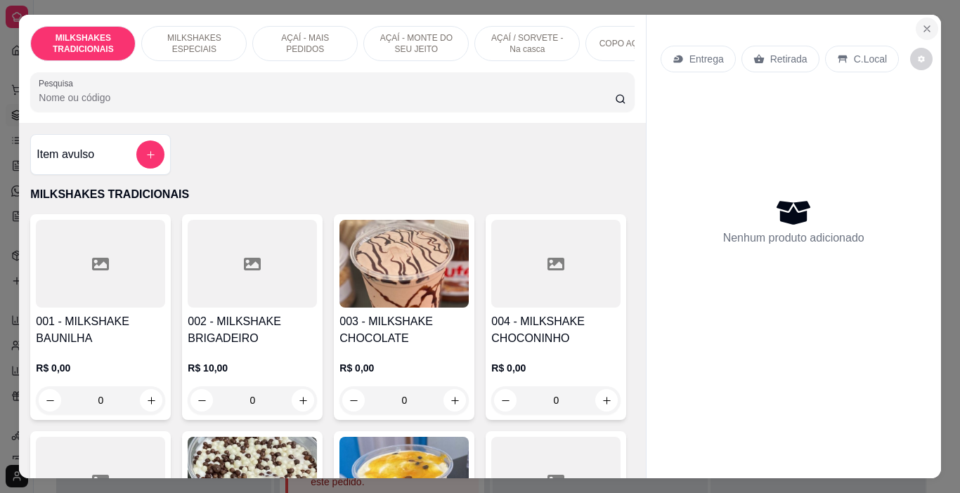
click at [922, 18] on button "Close" at bounding box center [926, 29] width 22 height 22
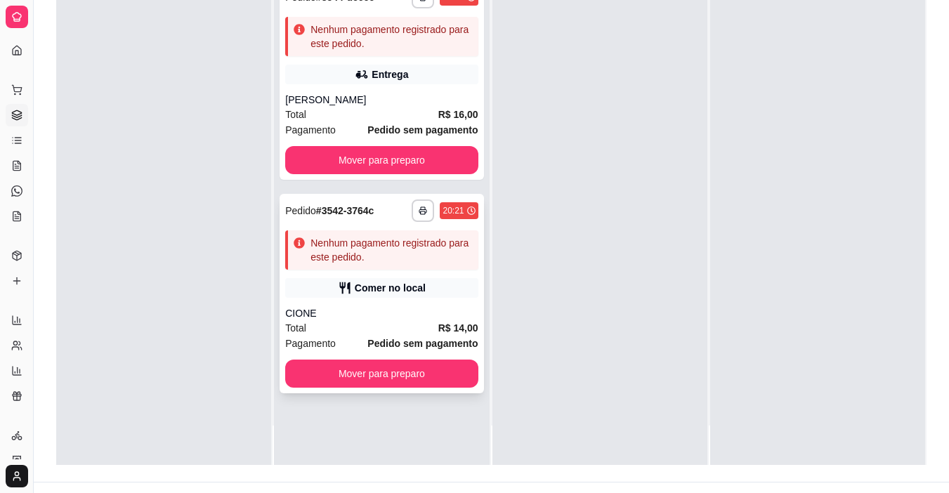
scroll to position [211, 0]
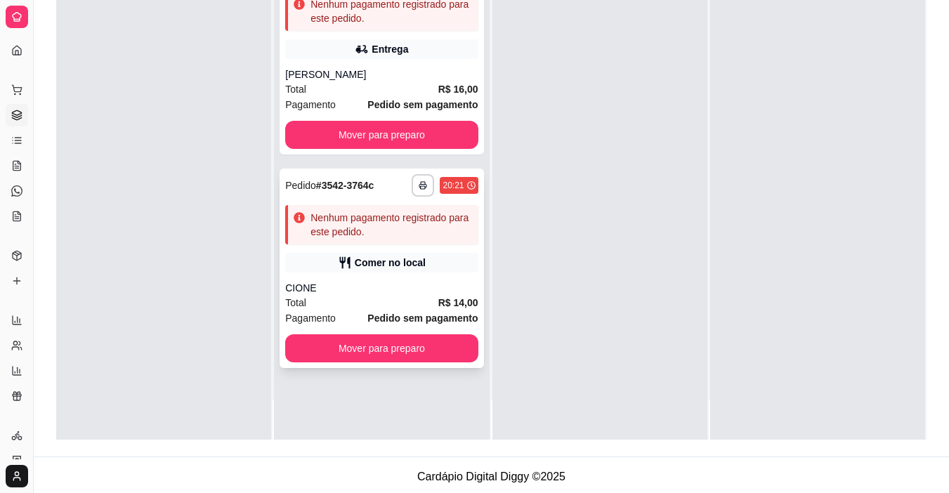
click at [383, 292] on div "CIONE" at bounding box center [381, 288] width 192 height 14
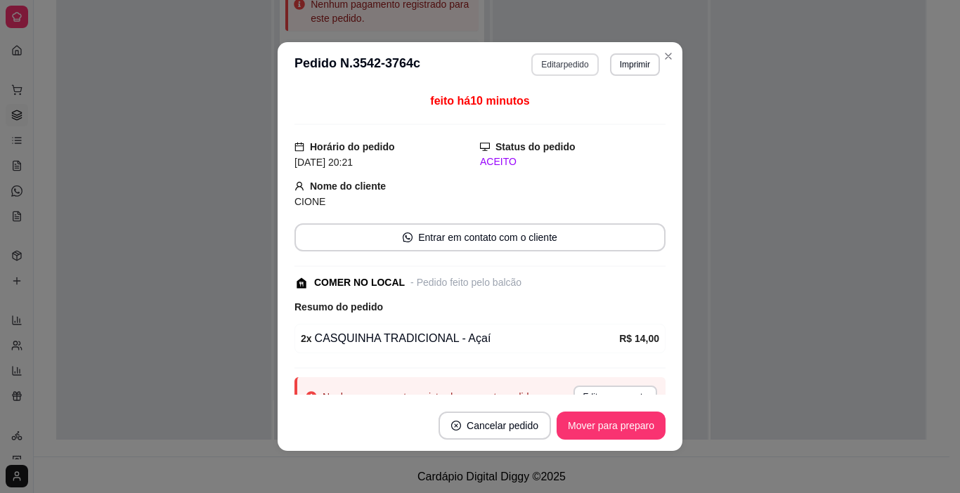
click at [541, 65] on button "Editar pedido" at bounding box center [564, 64] width 67 height 22
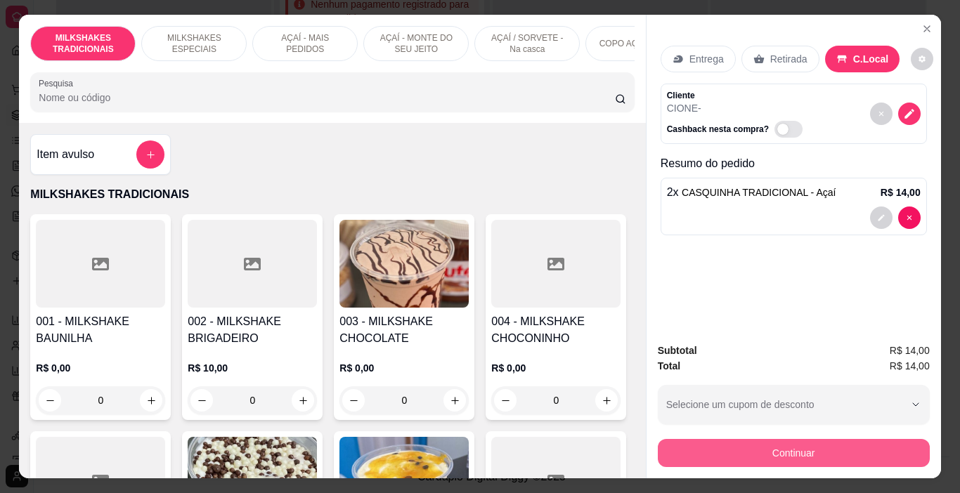
click at [776, 447] on button "Continuar" at bounding box center [794, 453] width 272 height 28
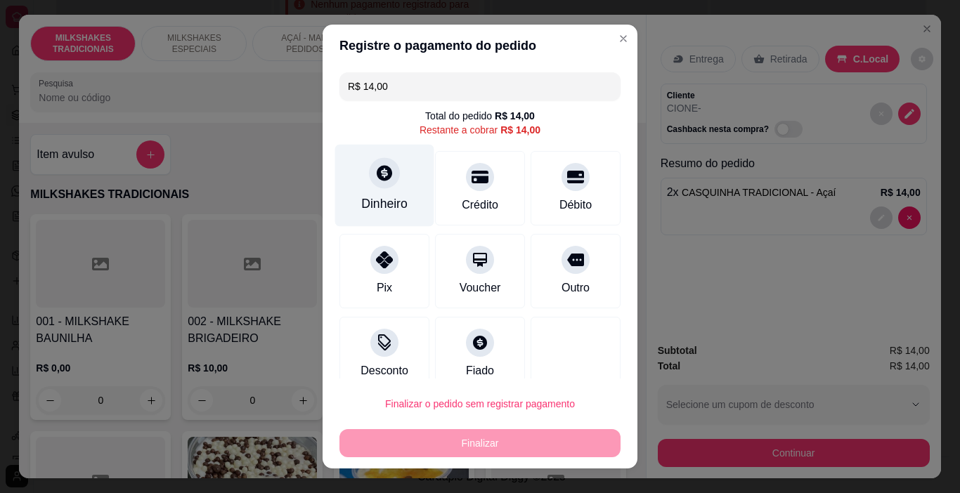
click at [384, 202] on div "Dinheiro" at bounding box center [384, 204] width 46 height 18
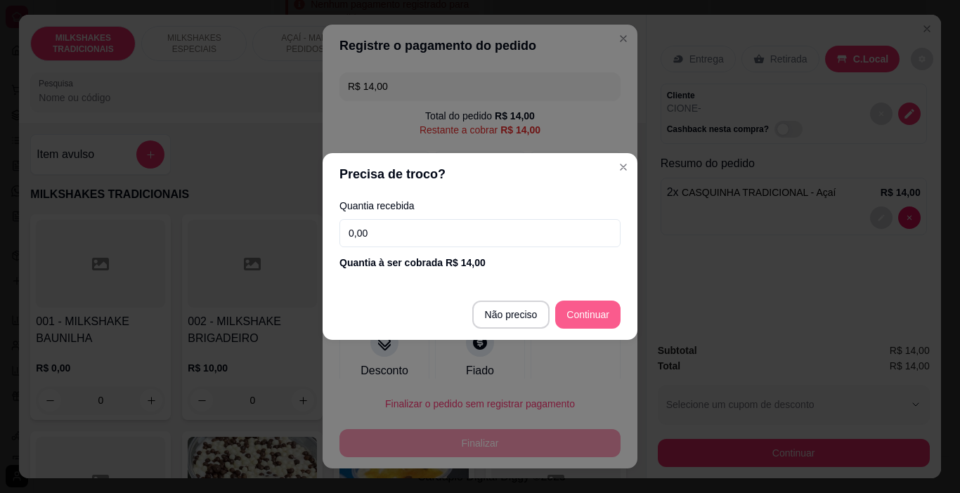
type input "R$ 0,00"
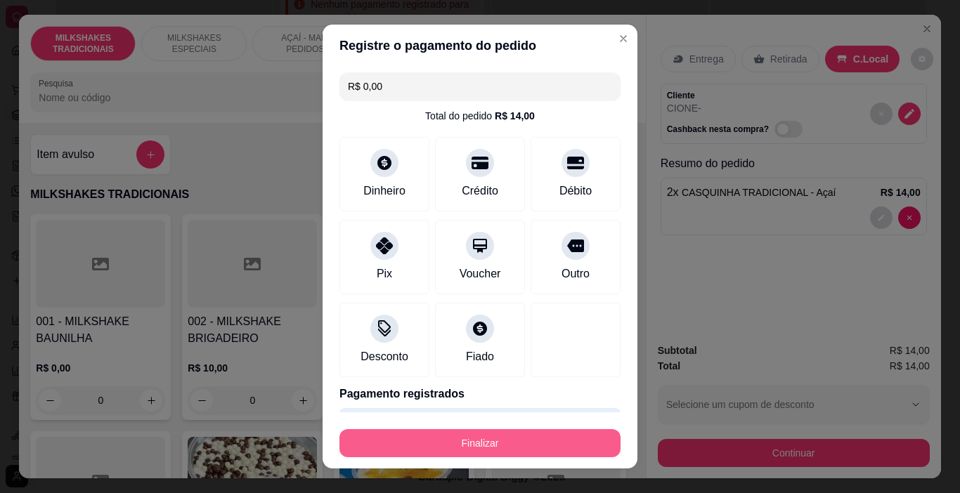
click at [543, 438] on button "Finalizar" at bounding box center [479, 443] width 281 height 28
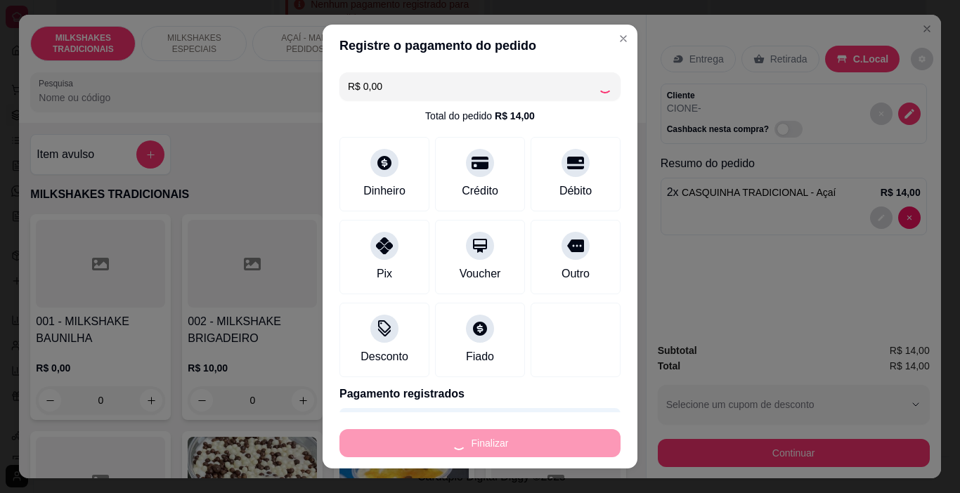
type input "0"
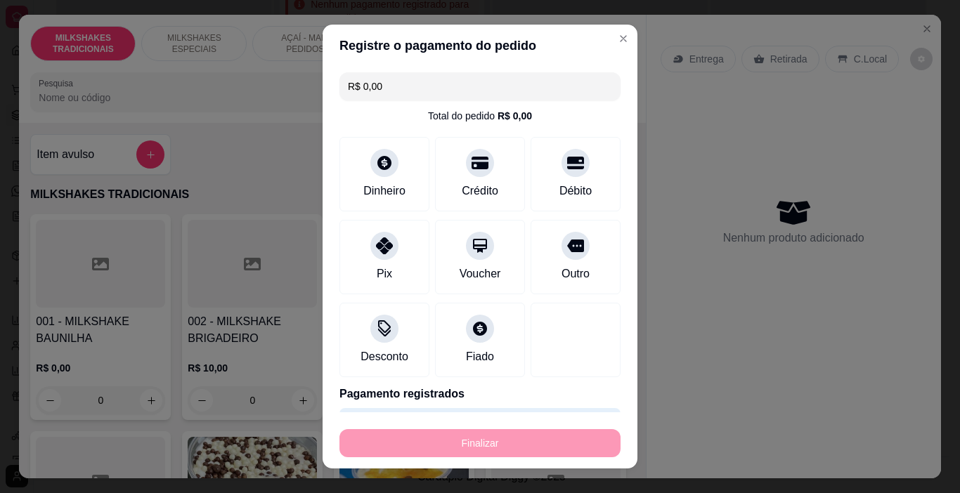
type input "-R$ 14,00"
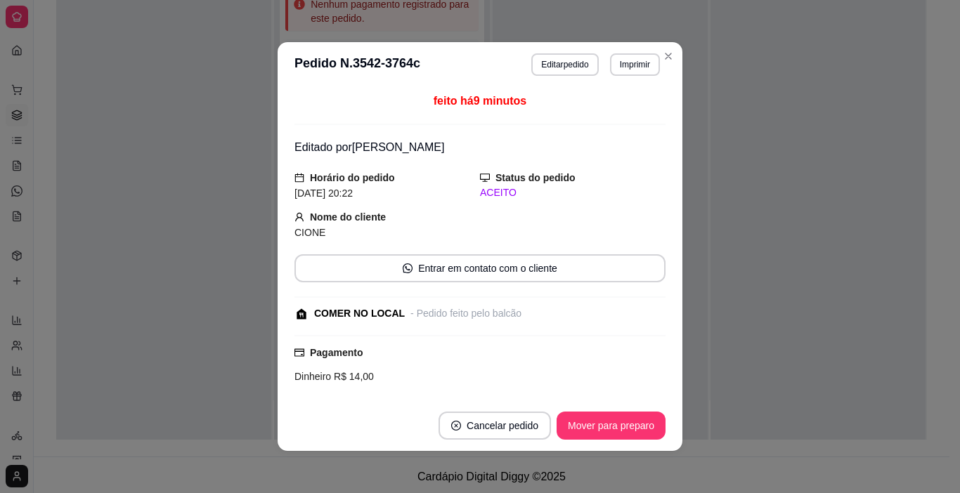
click at [619, 80] on header "**********" at bounding box center [479, 64] width 405 height 45
click at [627, 65] on button "Imprimir" at bounding box center [634, 64] width 48 height 22
click at [617, 115] on button "IMPRESSORA" at bounding box center [616, 107] width 81 height 18
click at [619, 429] on button "Mover para preparo" at bounding box center [610, 425] width 105 height 27
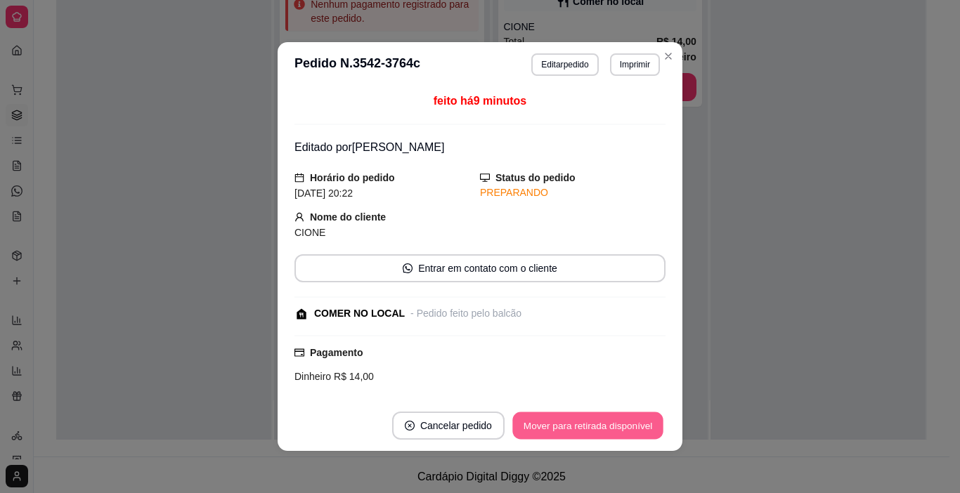
click at [622, 419] on button "Mover para retirada disponível" at bounding box center [587, 425] width 150 height 27
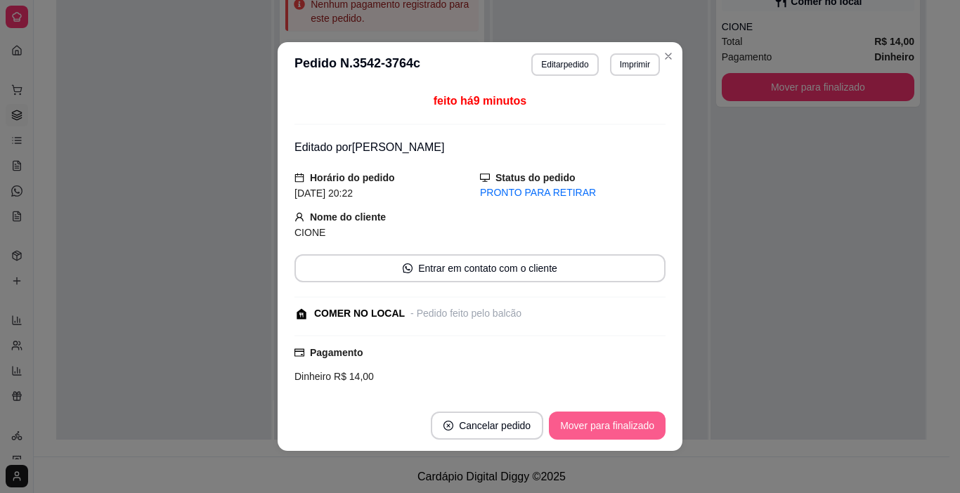
click at [620, 419] on button "Mover para finalizado" at bounding box center [607, 426] width 117 height 28
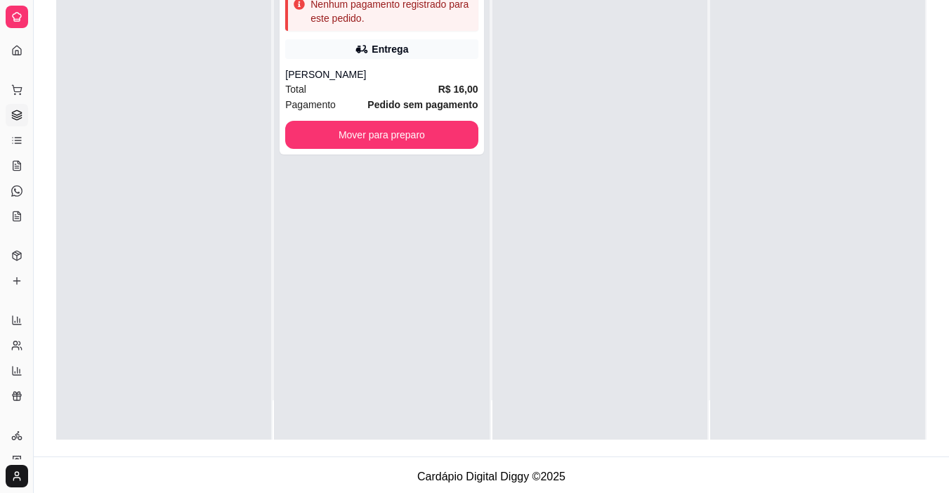
click at [753, 380] on div at bounding box center [817, 193] width 215 height 493
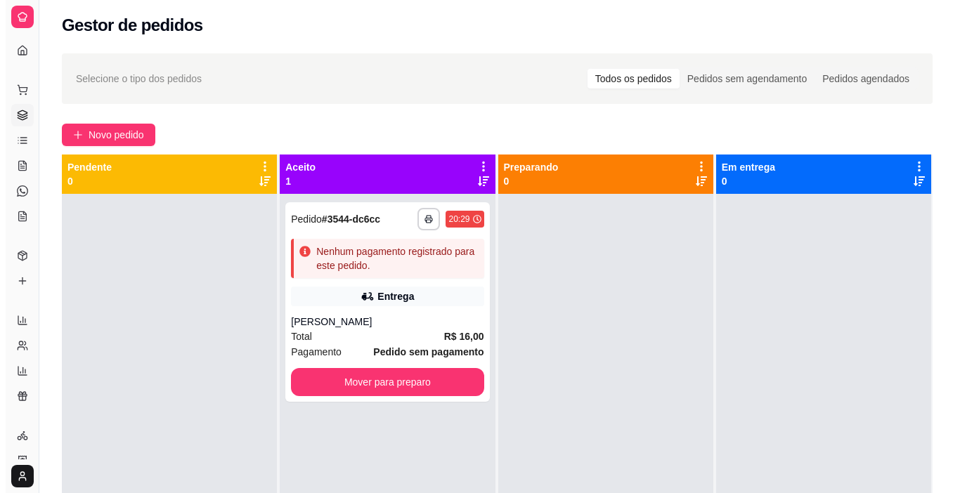
scroll to position [0, 0]
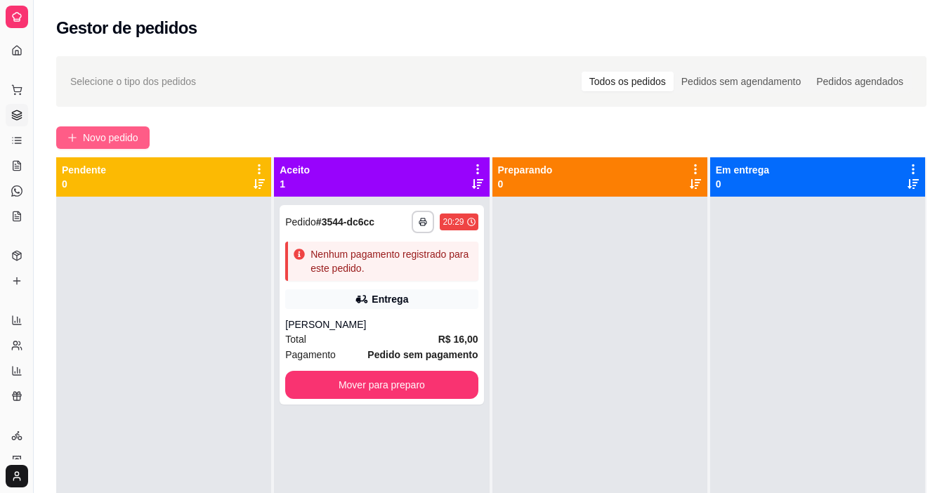
click at [104, 131] on span "Novo pedido" at bounding box center [110, 137] width 55 height 15
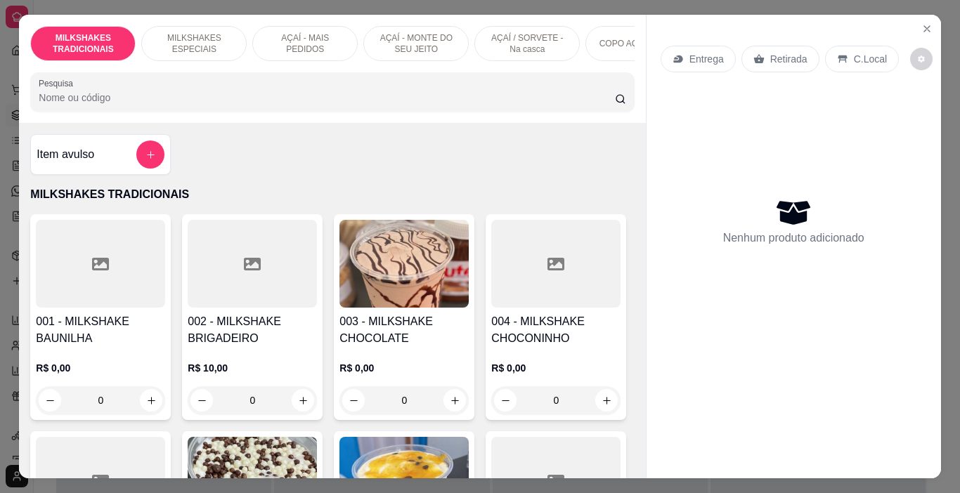
click at [388, 292] on img at bounding box center [403, 264] width 129 height 88
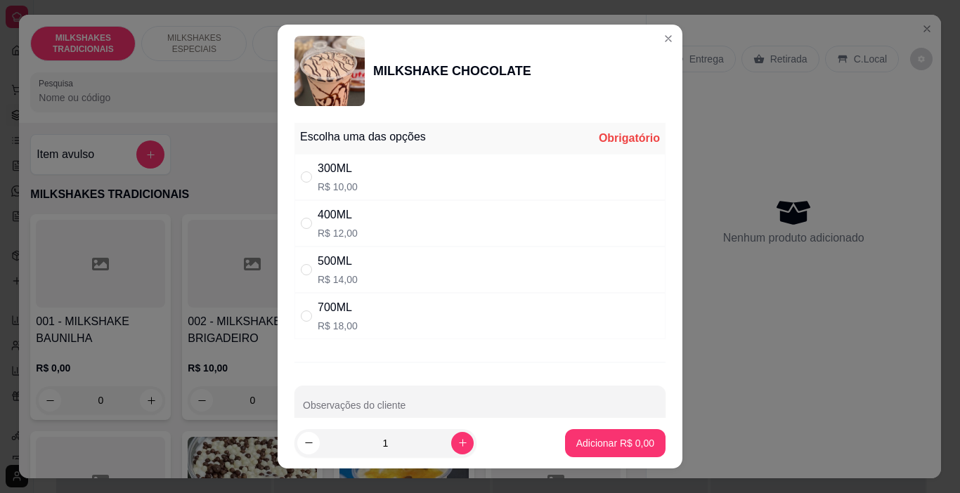
click at [375, 189] on div "300ML R$ 10,00" at bounding box center [479, 177] width 371 height 46
radio input "true"
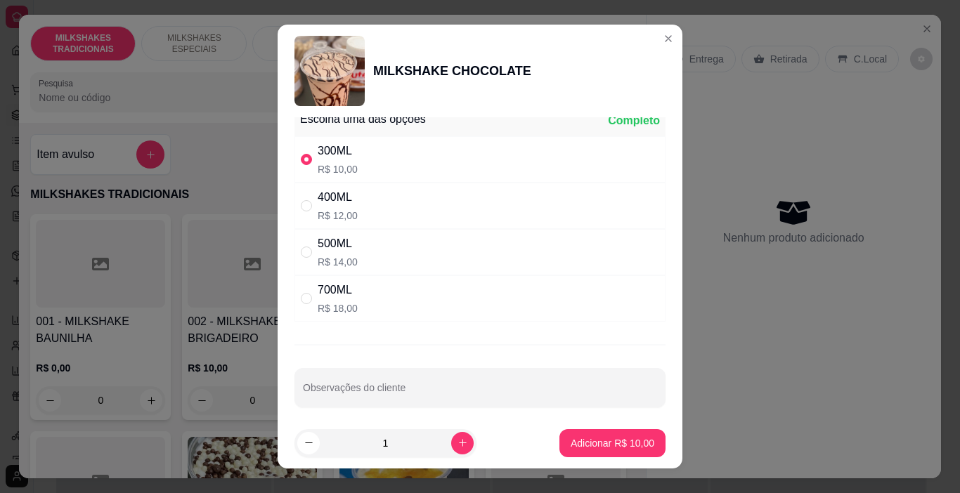
scroll to position [27, 0]
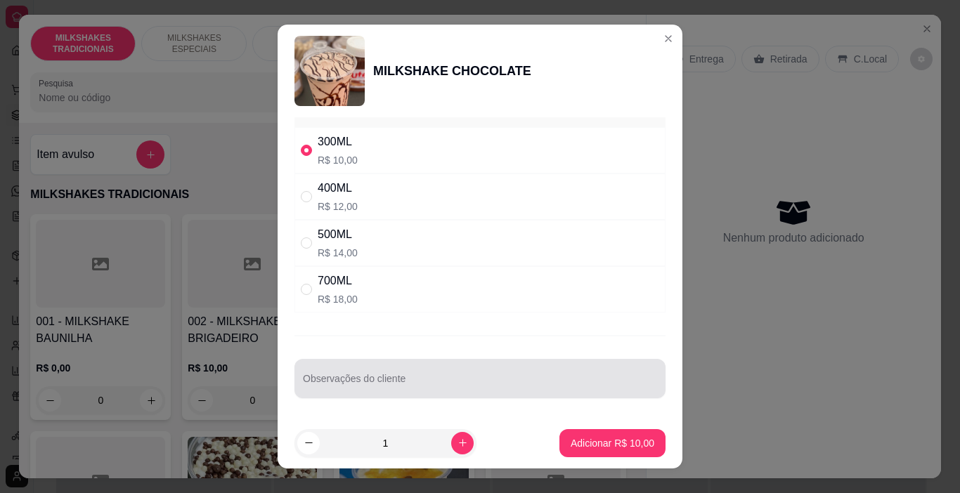
click at [371, 380] on div "Observações do cliente" at bounding box center [479, 378] width 371 height 39
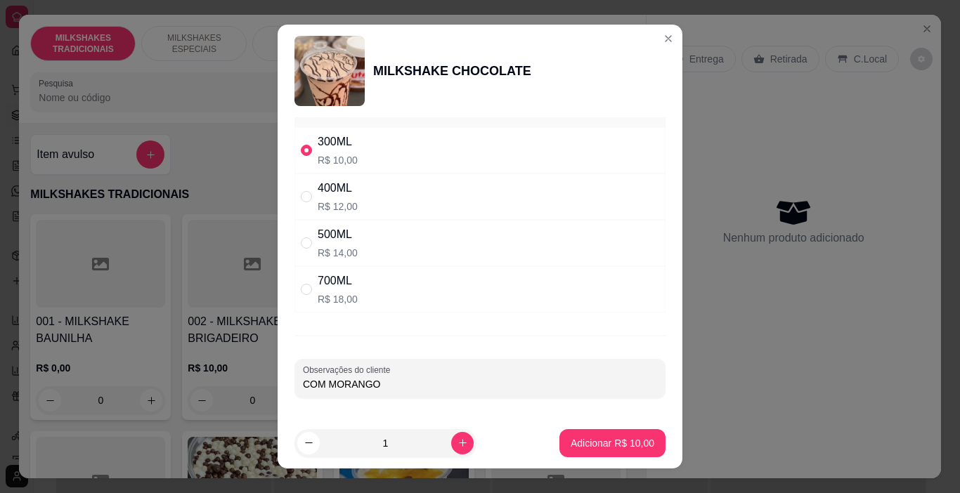
type input "COM MORANGO"
click at [627, 451] on button "Adicionar R$ 10,00" at bounding box center [612, 443] width 103 height 27
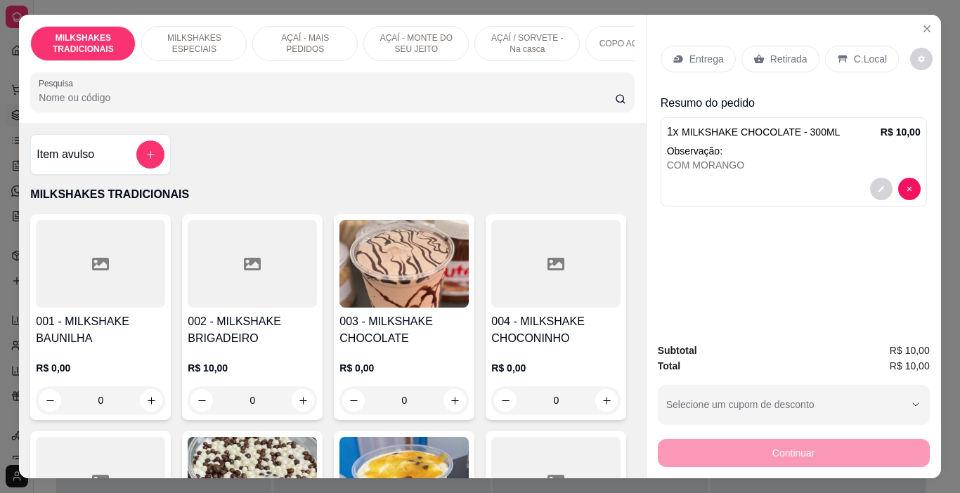
click at [308, 35] on p "AÇAÍ - MAIS PEDIDOS" at bounding box center [304, 43] width 81 height 22
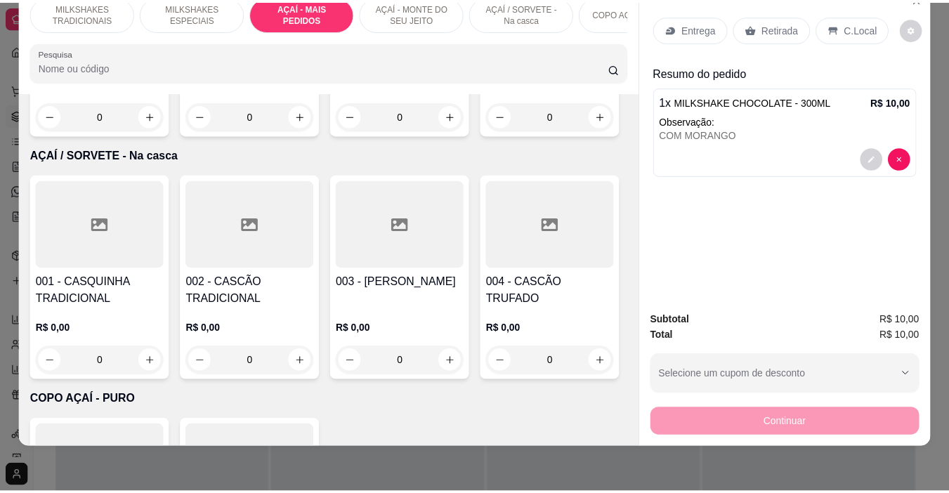
scroll to position [2993, 0]
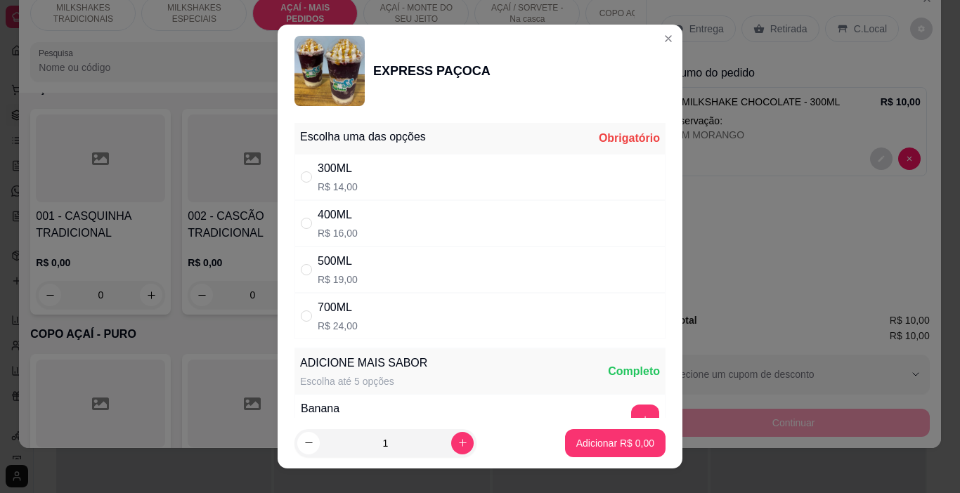
click at [360, 178] on div "300ML R$ 14,00" at bounding box center [479, 177] width 371 height 46
radio input "true"
click at [612, 443] on p "Adicionar R$ 14,00" at bounding box center [612, 443] width 84 height 14
type input "1"
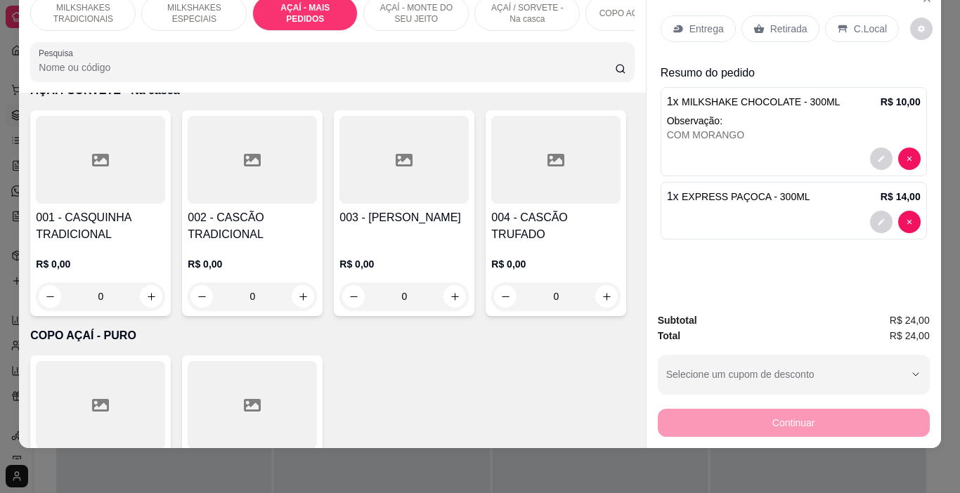
click at [692, 22] on p "Entrega" at bounding box center [706, 29] width 34 height 14
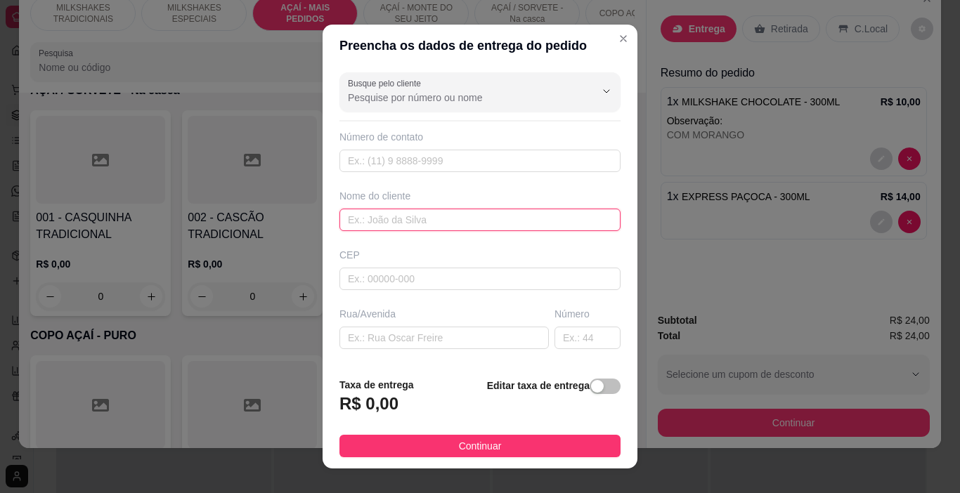
click at [436, 214] on input "text" at bounding box center [479, 220] width 281 height 22
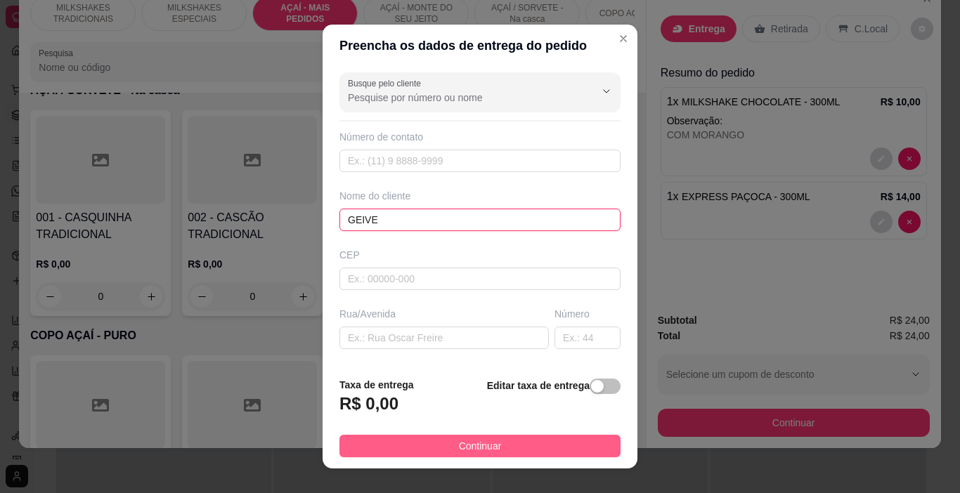
type input "GEIVE"
click at [480, 443] on span "Continuar" at bounding box center [480, 445] width 43 height 15
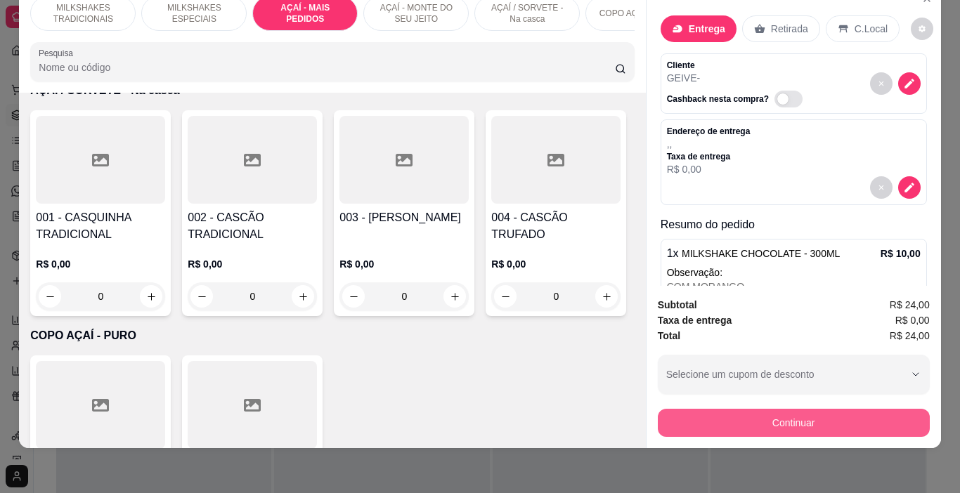
click at [745, 413] on button "Continuar" at bounding box center [794, 423] width 272 height 28
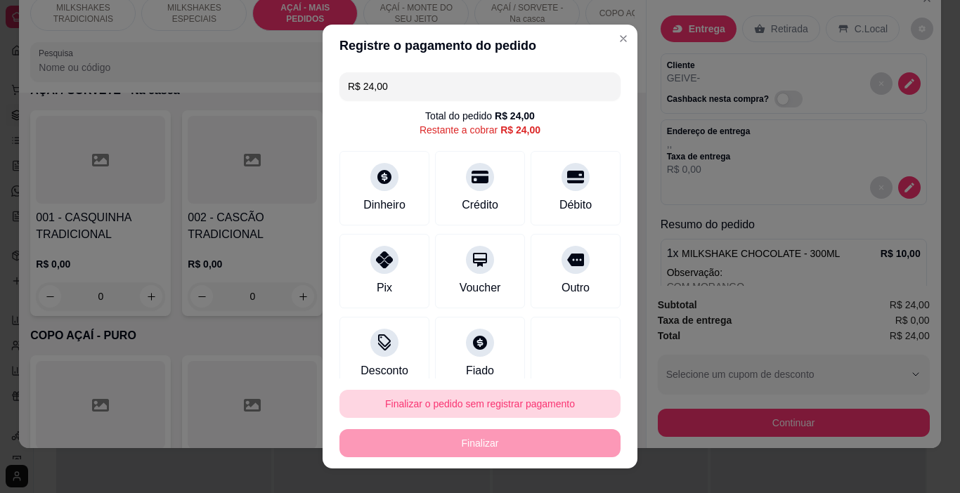
click at [495, 403] on button "Finalizar o pedido sem registrar pagamento" at bounding box center [479, 404] width 281 height 28
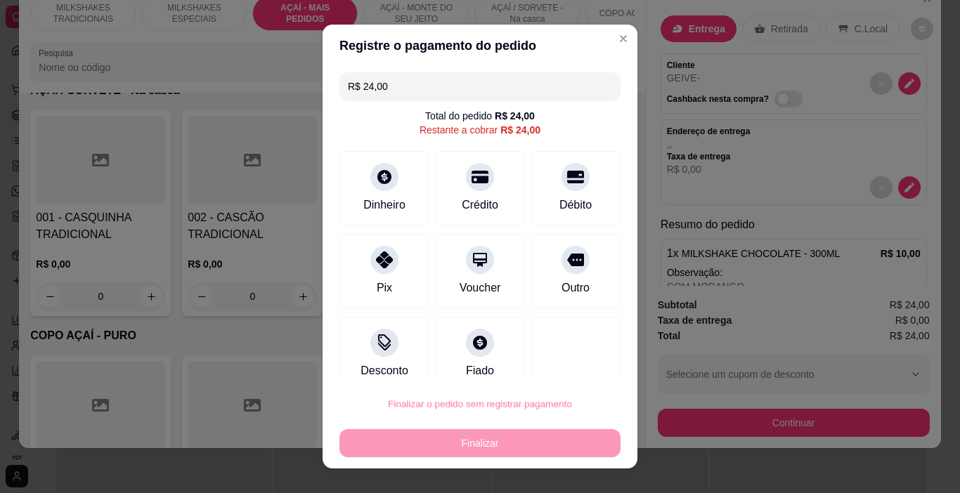
click at [554, 360] on button "Confirmar" at bounding box center [563, 364] width 52 height 22
type input "0"
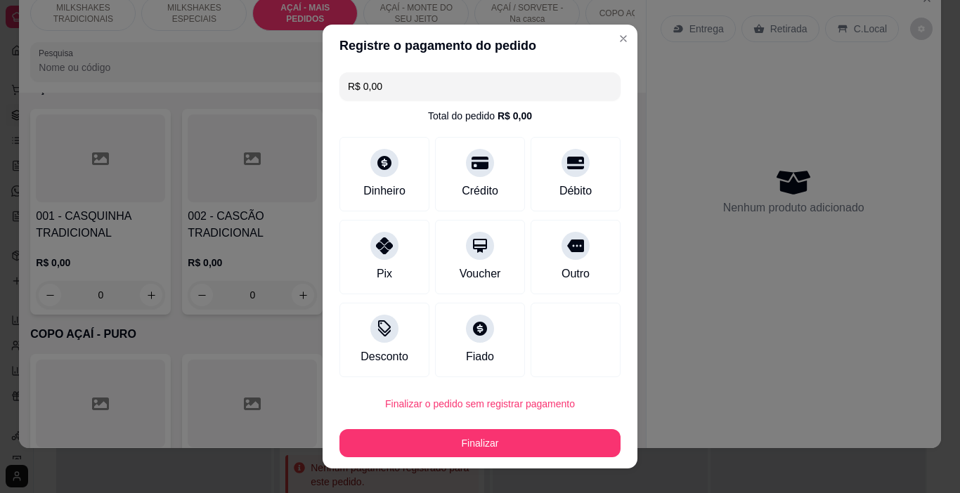
type input "R$ 0,00"
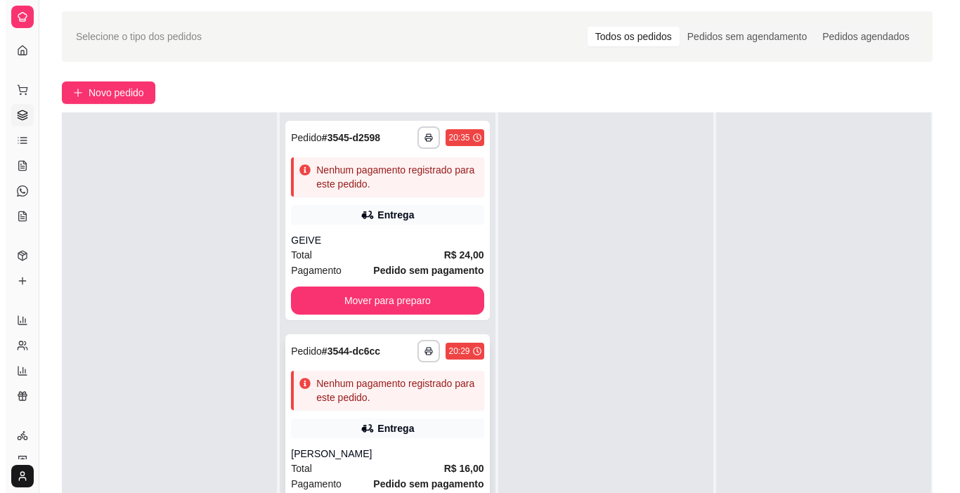
scroll to position [70, 0]
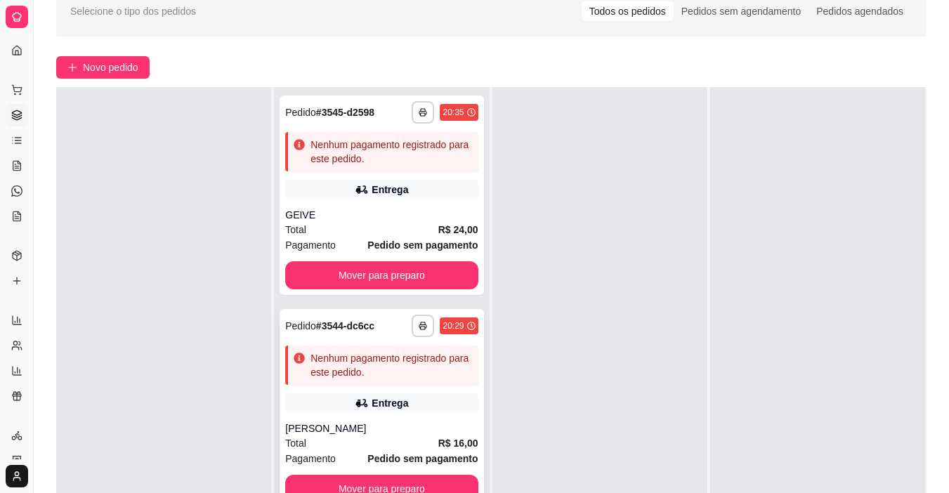
click at [386, 359] on div "Nenhum pagamento registrado para este pedido." at bounding box center [391, 365] width 162 height 28
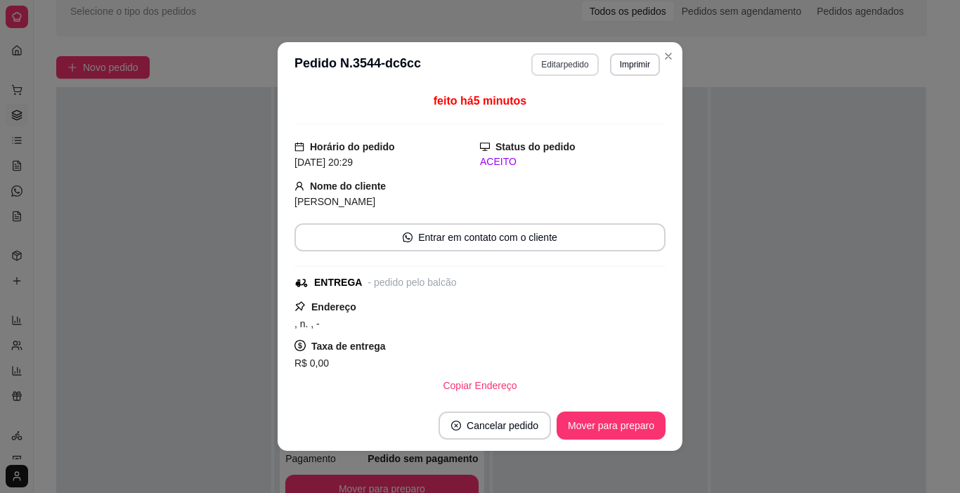
click at [537, 70] on button "Editar pedido" at bounding box center [564, 64] width 67 height 22
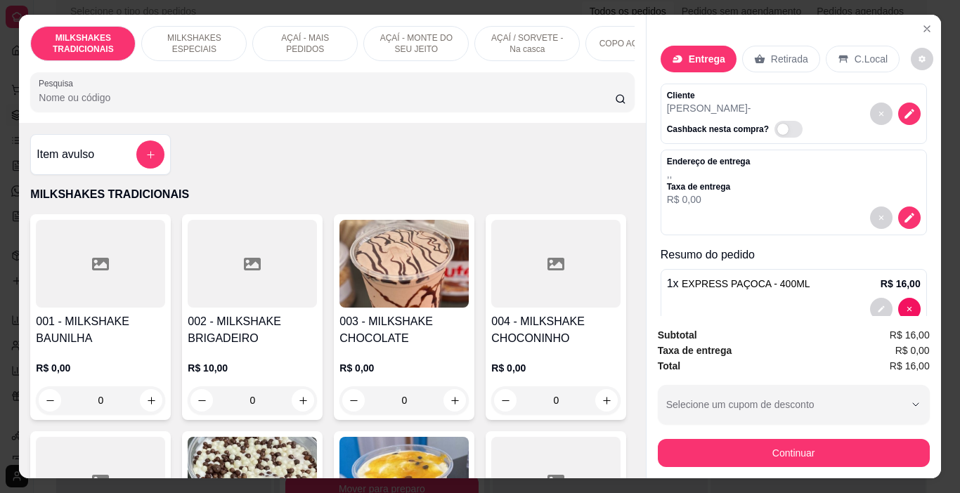
click at [316, 47] on p "AÇAÍ - MAIS PEDIDOS" at bounding box center [304, 43] width 81 height 22
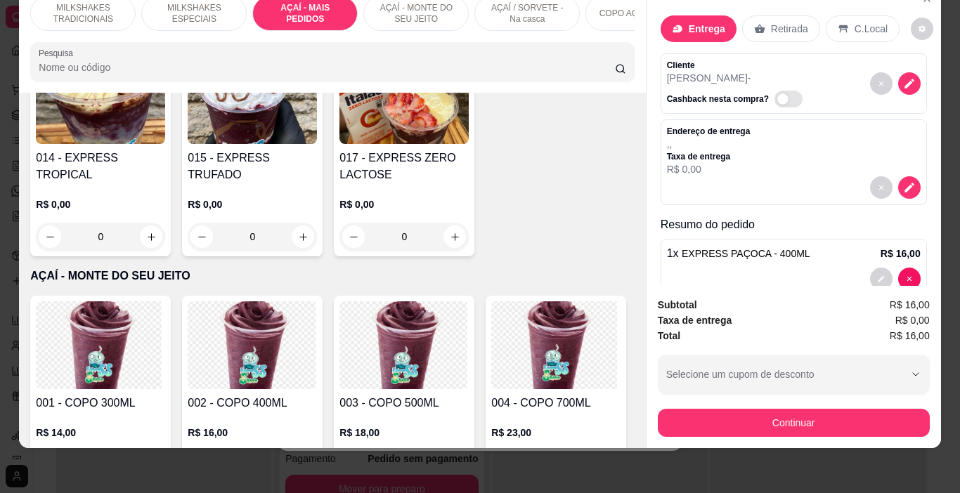
scroll to position [2641, 0]
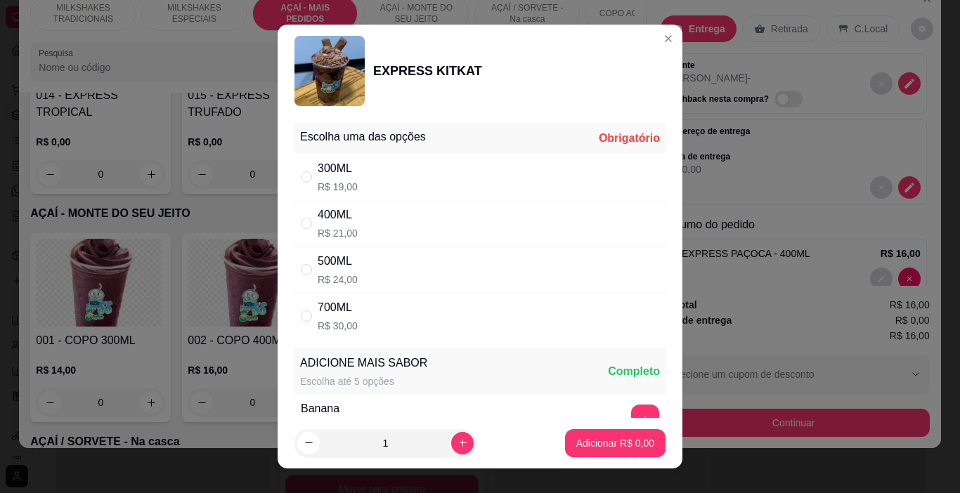
drag, startPoint x: 402, startPoint y: 163, endPoint x: 456, endPoint y: 236, distance: 90.9
click at [401, 163] on div "300ML R$ 19,00" at bounding box center [479, 177] width 371 height 46
radio input "true"
click at [575, 447] on p "Adicionar R$ 19,00" at bounding box center [612, 443] width 84 height 14
type input "1"
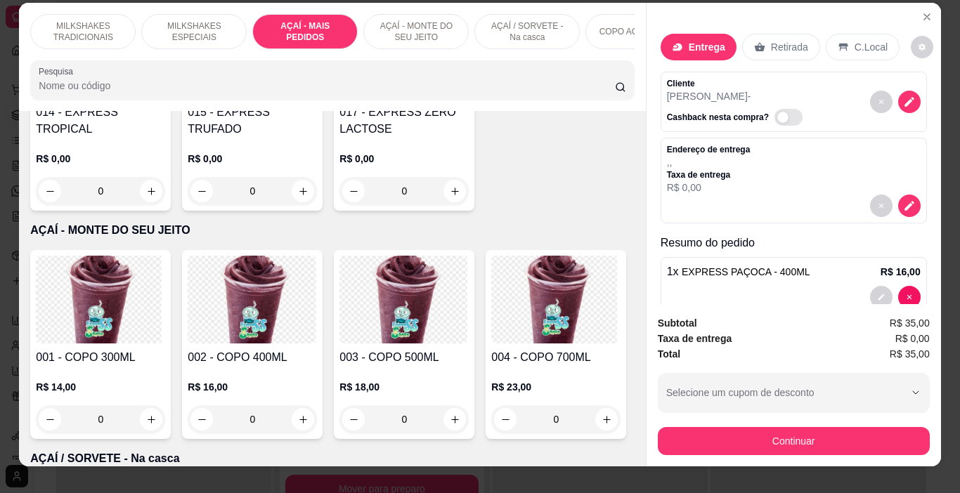
scroll to position [0, 0]
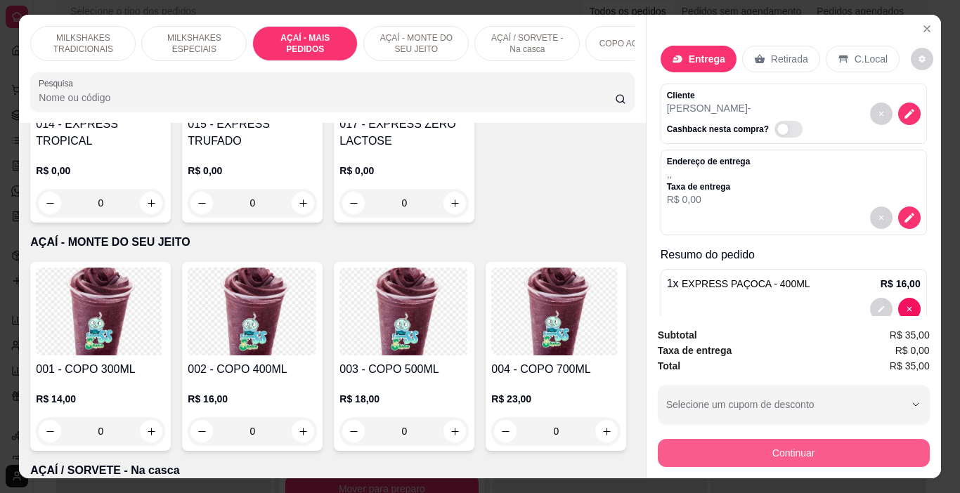
click at [776, 448] on button "Continuar" at bounding box center [794, 453] width 272 height 28
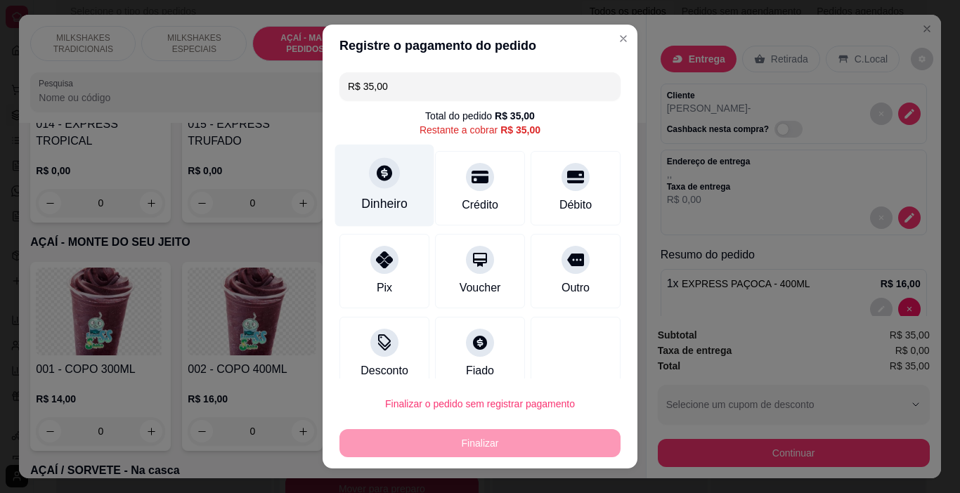
click at [386, 197] on div "Dinheiro" at bounding box center [384, 204] width 46 height 18
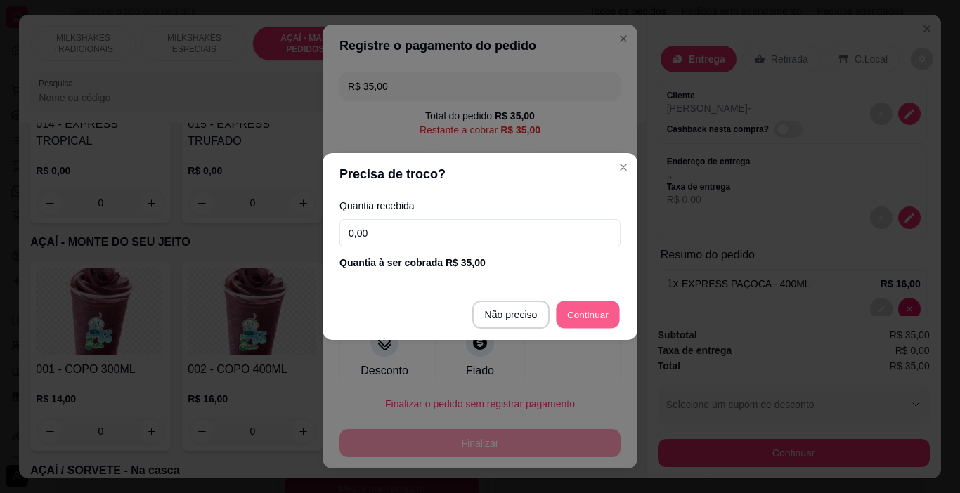
type input "R$ 0,00"
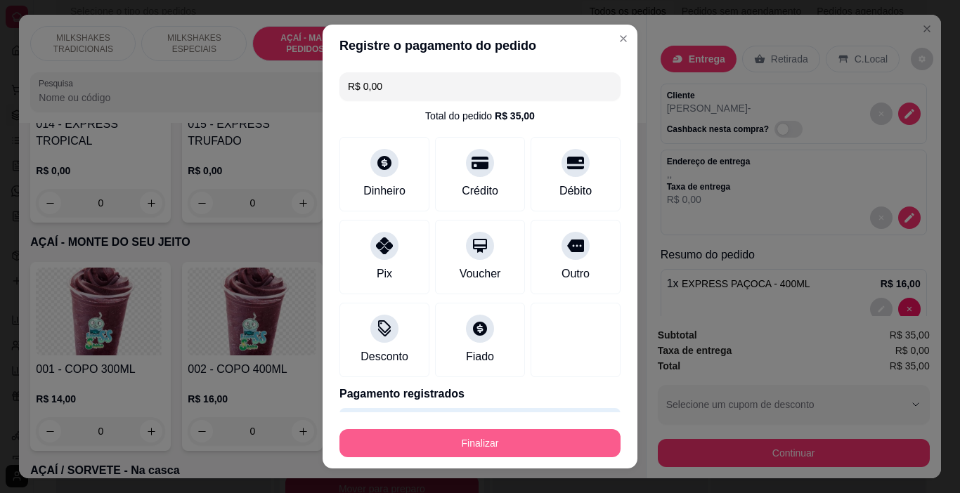
click at [540, 437] on button "Finalizar" at bounding box center [479, 443] width 281 height 28
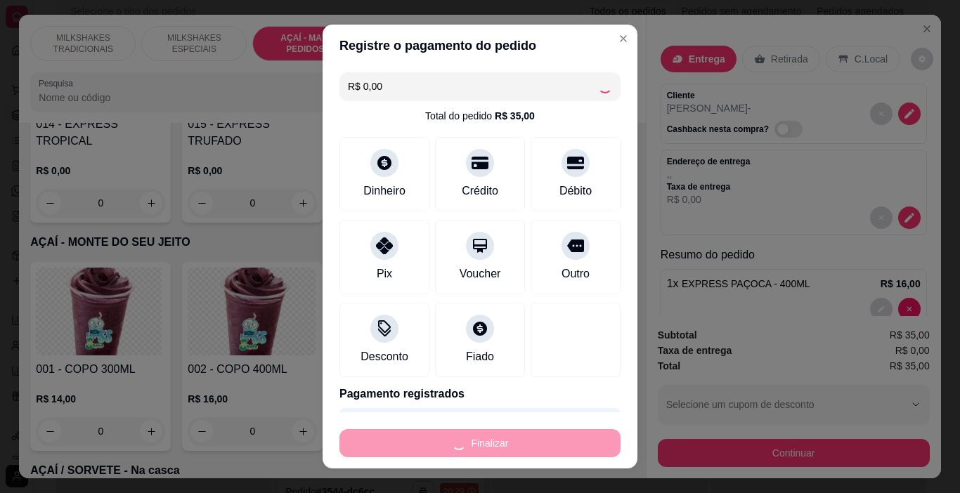
type input "0"
type input "-R$ 35,00"
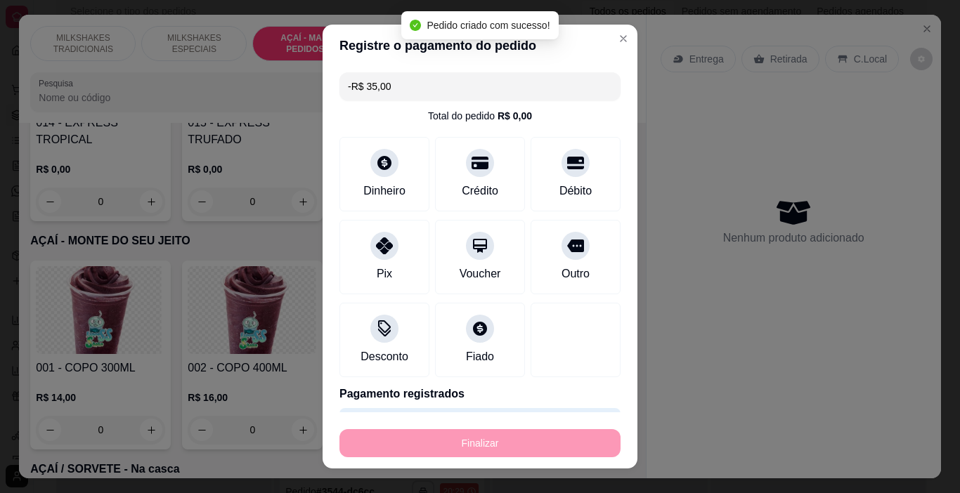
scroll to position [2641, 0]
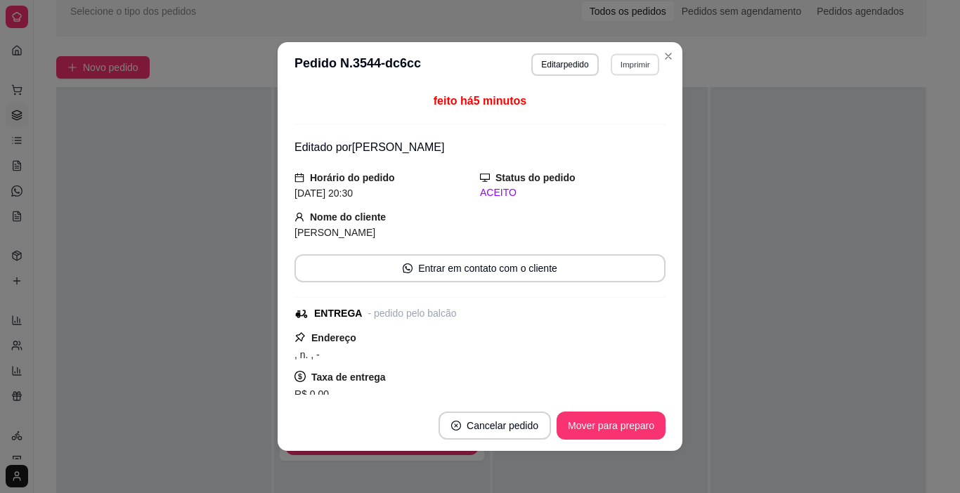
click at [631, 56] on button "Imprimir" at bounding box center [634, 64] width 48 height 22
click at [609, 111] on button "IMPRESSORA" at bounding box center [605, 114] width 102 height 22
click at [606, 412] on button "Mover para preparo" at bounding box center [610, 426] width 109 height 28
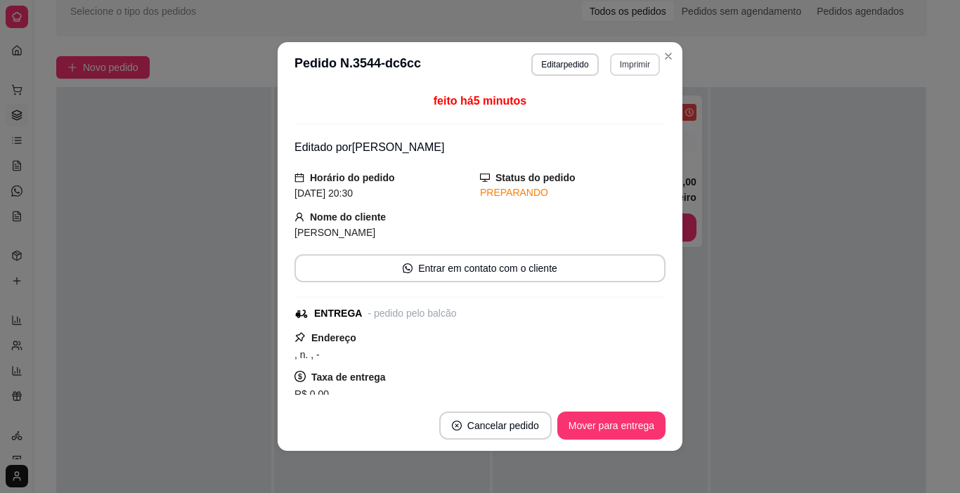
click at [613, 62] on button "Imprimir" at bounding box center [635, 64] width 50 height 22
click at [610, 114] on button "IMPRESSORA" at bounding box center [605, 114] width 102 height 22
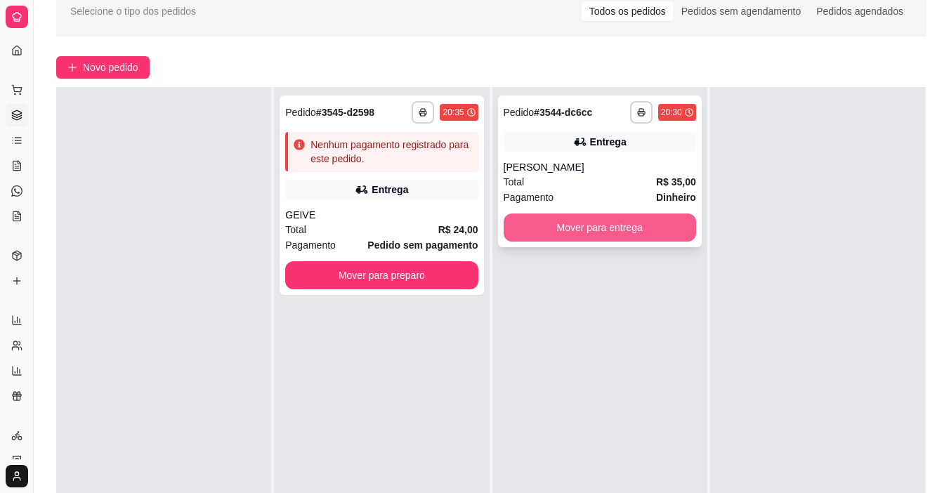
click at [593, 218] on button "Mover para entrega" at bounding box center [600, 228] width 192 height 28
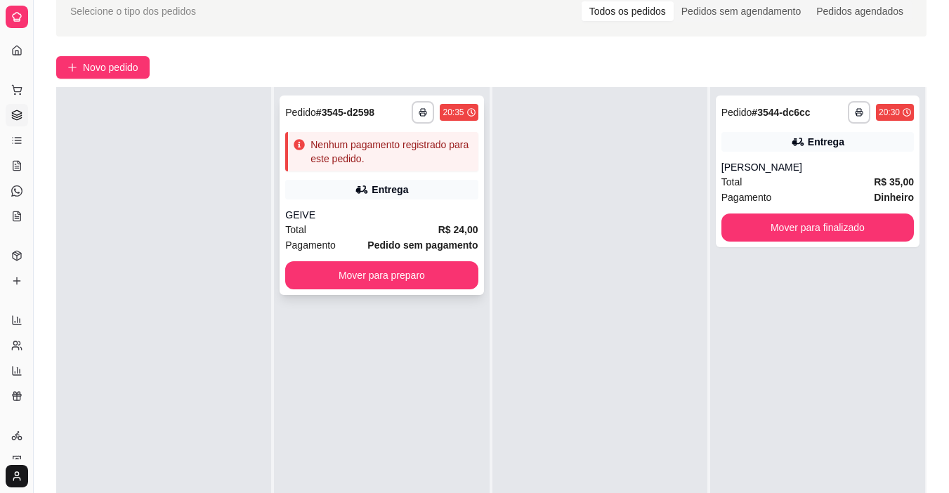
click at [412, 287] on button "Mover para preparo" at bounding box center [381, 275] width 192 height 28
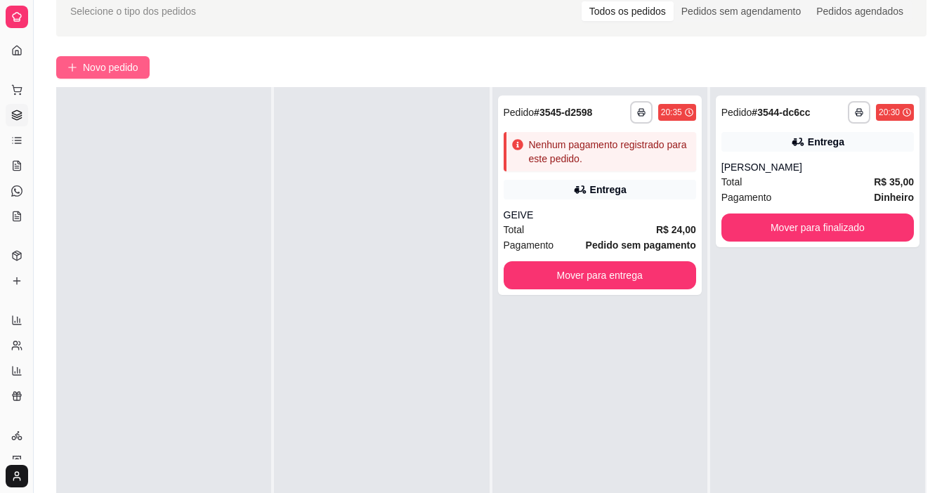
click at [143, 74] on button "Novo pedido" at bounding box center [102, 67] width 93 height 22
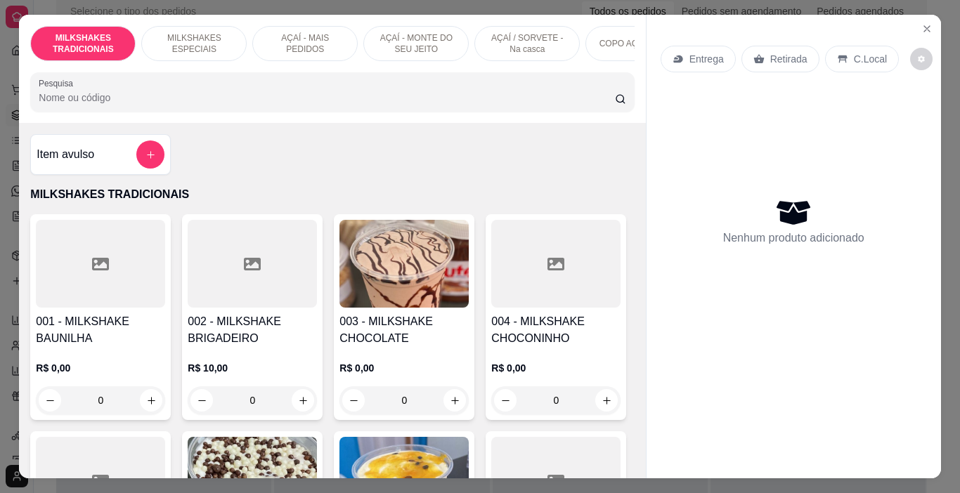
click at [393, 268] on img at bounding box center [403, 264] width 129 height 88
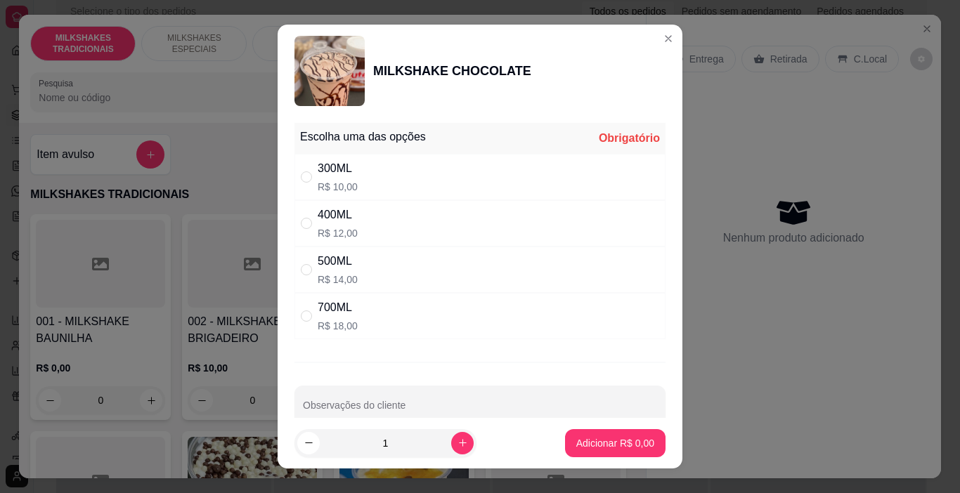
click at [351, 176] on div "300ML R$ 10,00" at bounding box center [479, 177] width 371 height 46
click at [338, 242] on div "400ML R$ 12,00" at bounding box center [479, 223] width 371 height 46
radio input "false"
radio input "true"
click at [579, 440] on p "Adicionar R$ 12,00" at bounding box center [612, 443] width 84 height 14
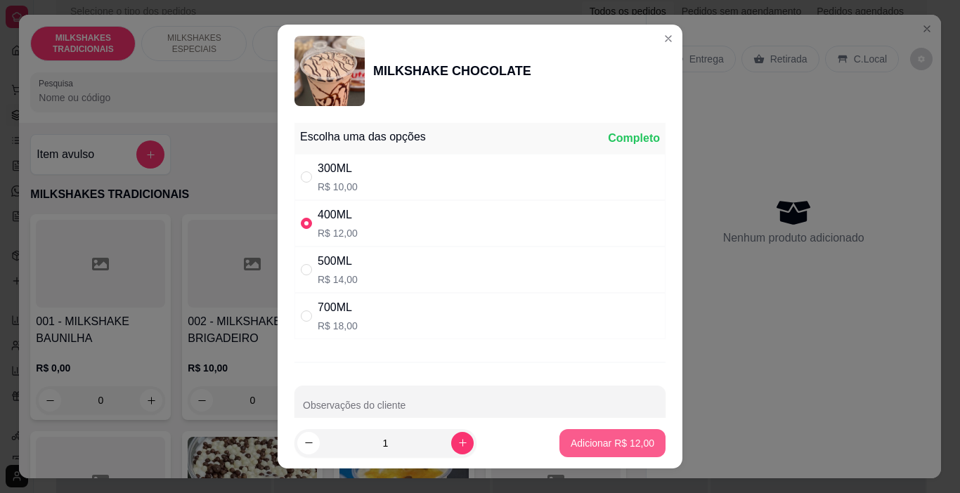
type input "1"
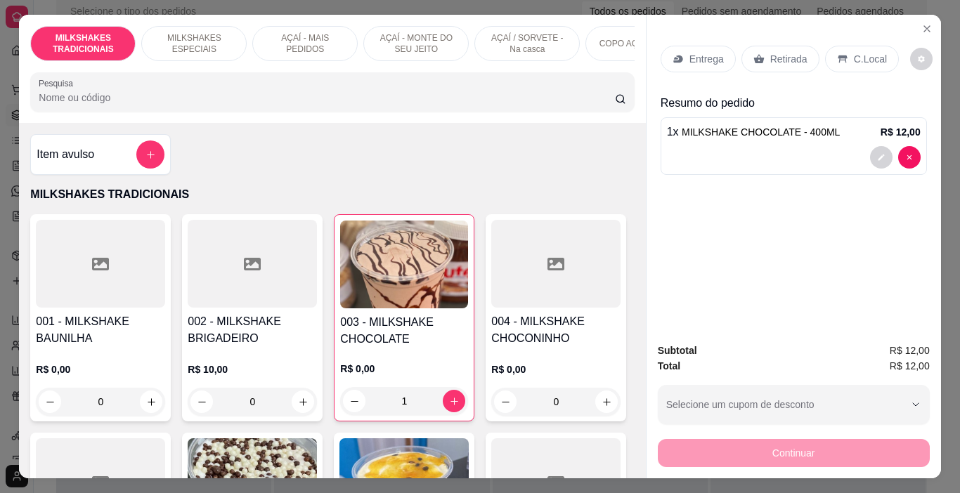
click at [717, 148] on div at bounding box center [794, 157] width 254 height 22
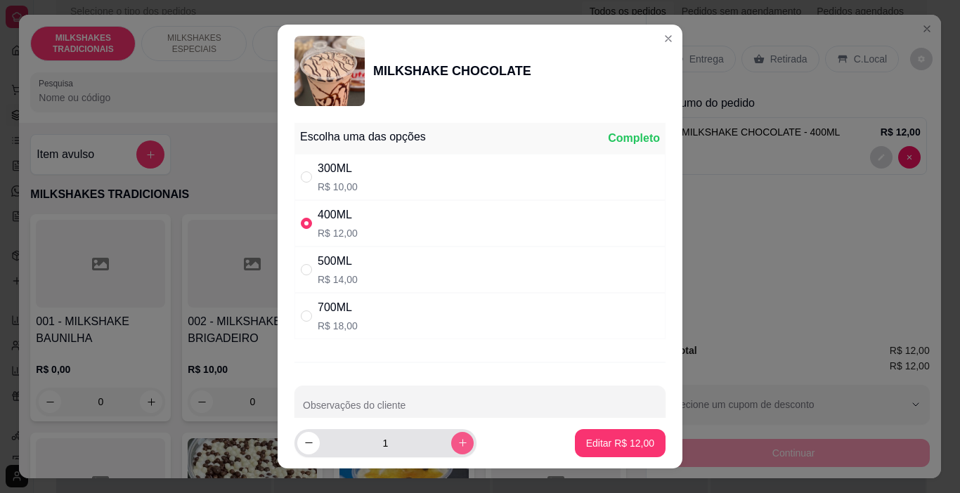
click at [451, 440] on button "increase-product-quantity" at bounding box center [462, 443] width 22 height 22
type input "2"
click at [622, 447] on p "Editar R$ 24,00" at bounding box center [620, 442] width 66 height 13
type input "2"
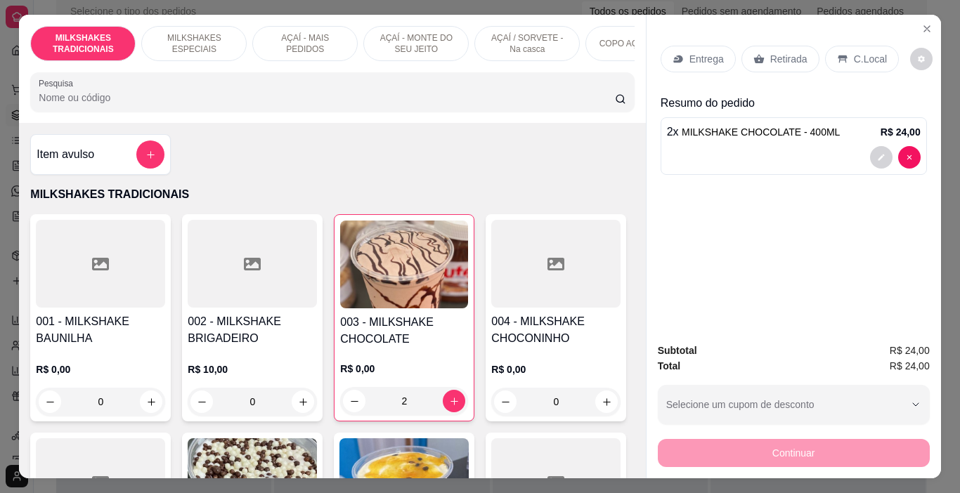
click at [799, 57] on div "Retirada" at bounding box center [780, 59] width 78 height 27
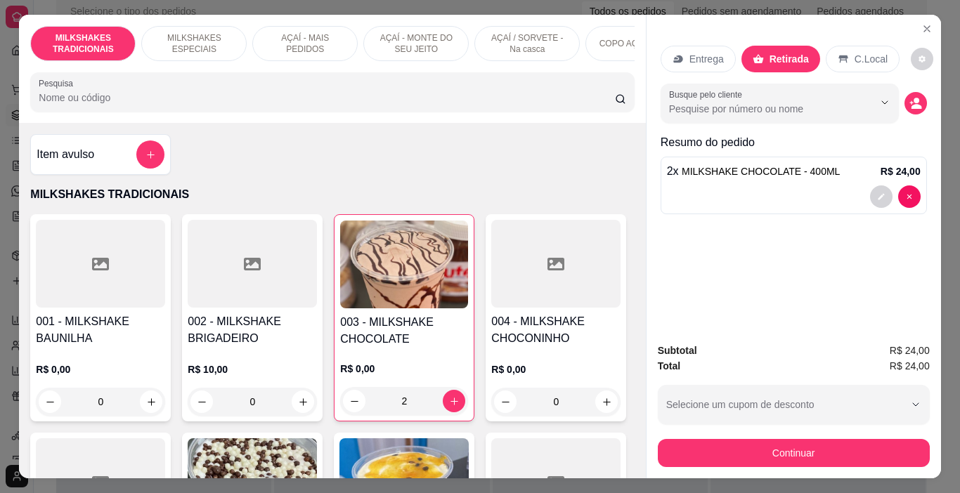
click at [860, 62] on div "C.Local" at bounding box center [862, 59] width 74 height 27
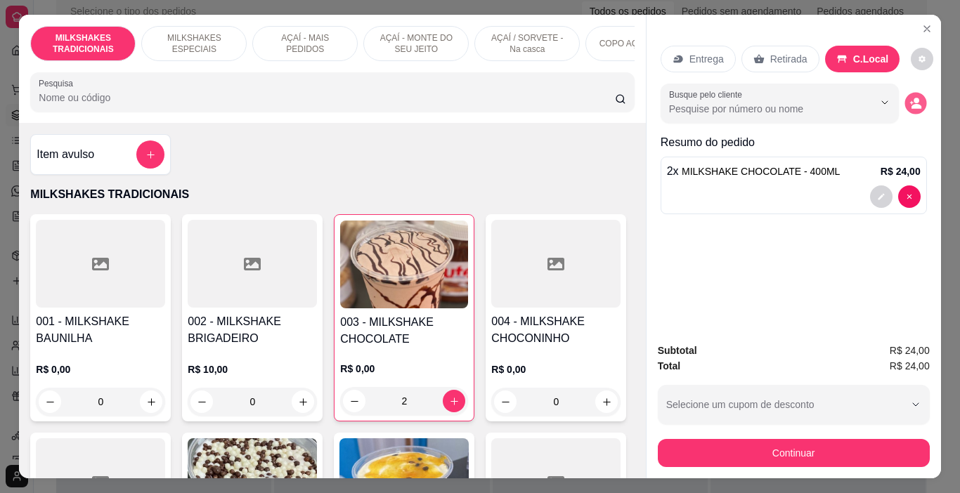
click at [916, 93] on button "decrease-product-quantity" at bounding box center [915, 104] width 22 height 22
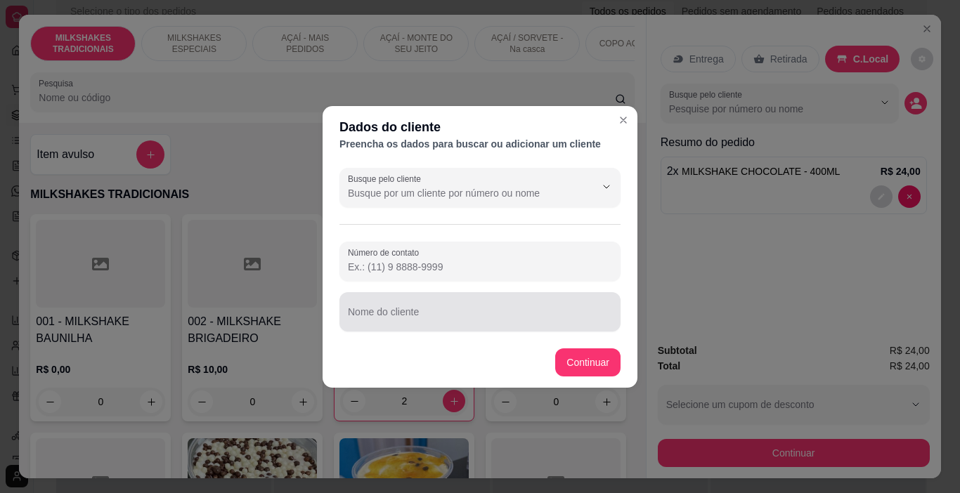
click at [361, 303] on div at bounding box center [480, 312] width 264 height 28
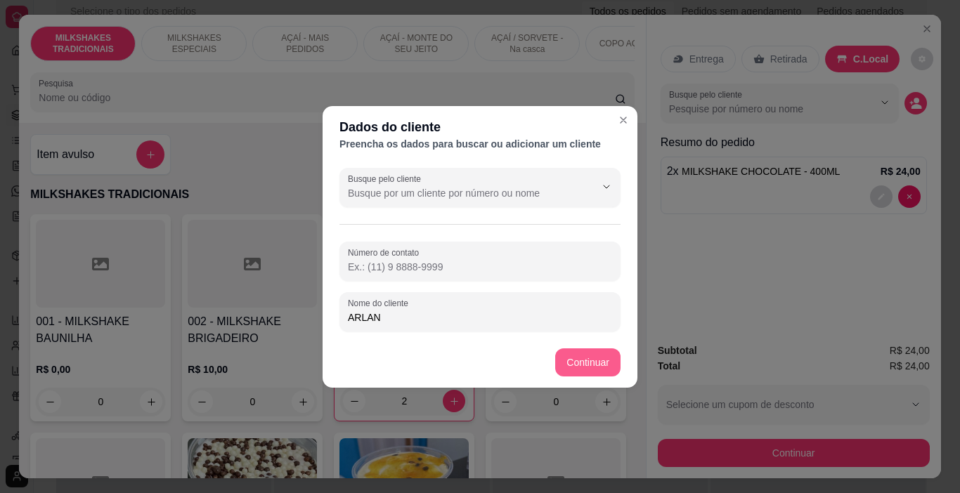
type input "ARLAN"
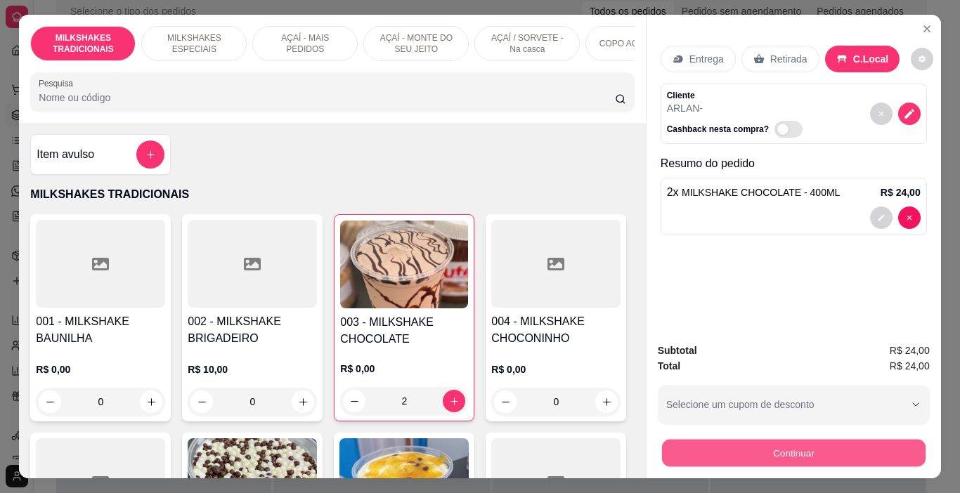
click at [794, 455] on button "Continuar" at bounding box center [792, 453] width 263 height 27
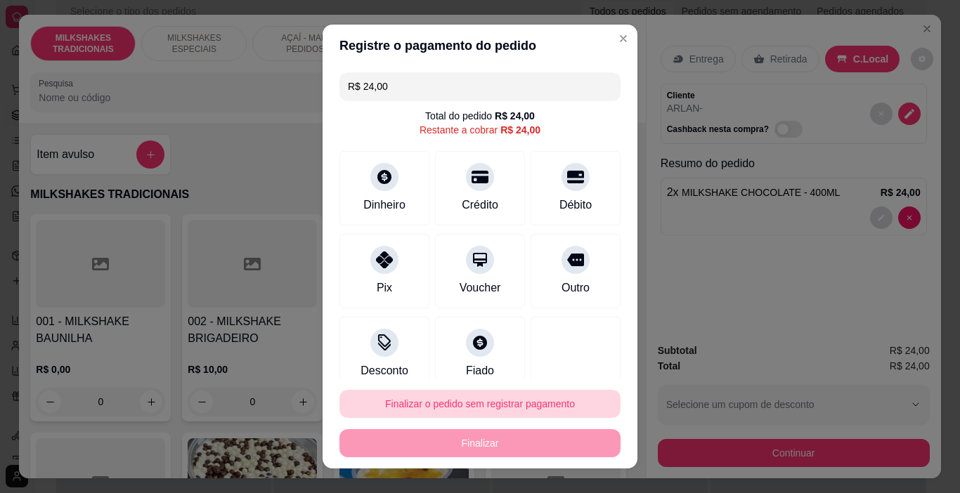
click at [492, 410] on button "Finalizar o pedido sem registrar pagamento" at bounding box center [479, 404] width 281 height 28
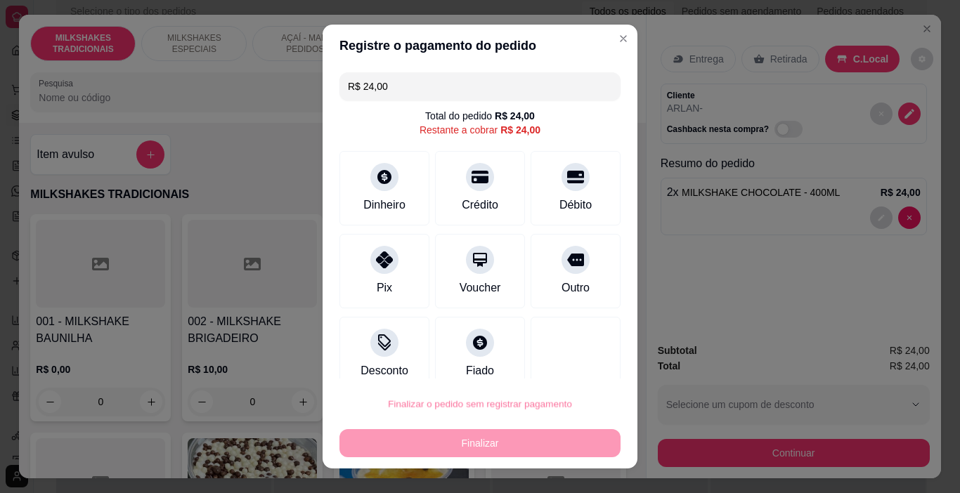
click at [556, 360] on button "Confirmar" at bounding box center [561, 364] width 52 height 22
type input "0"
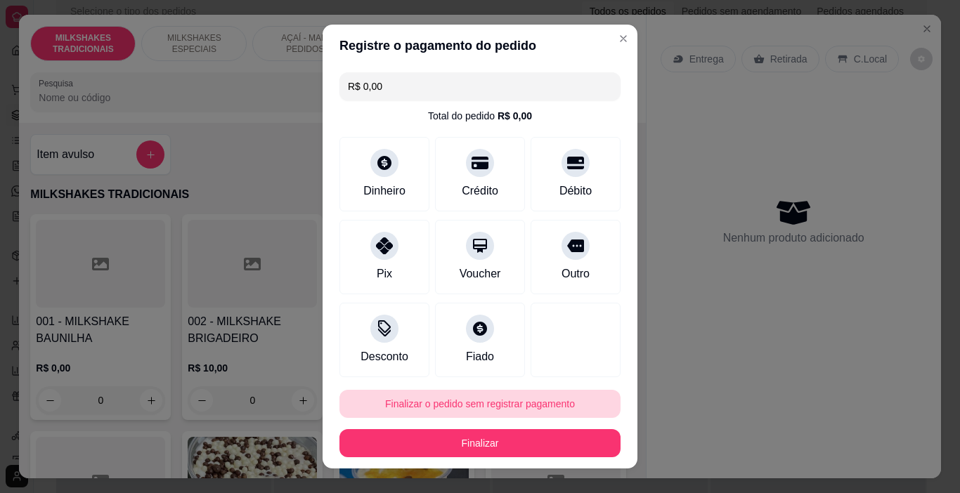
type input "R$ 0,00"
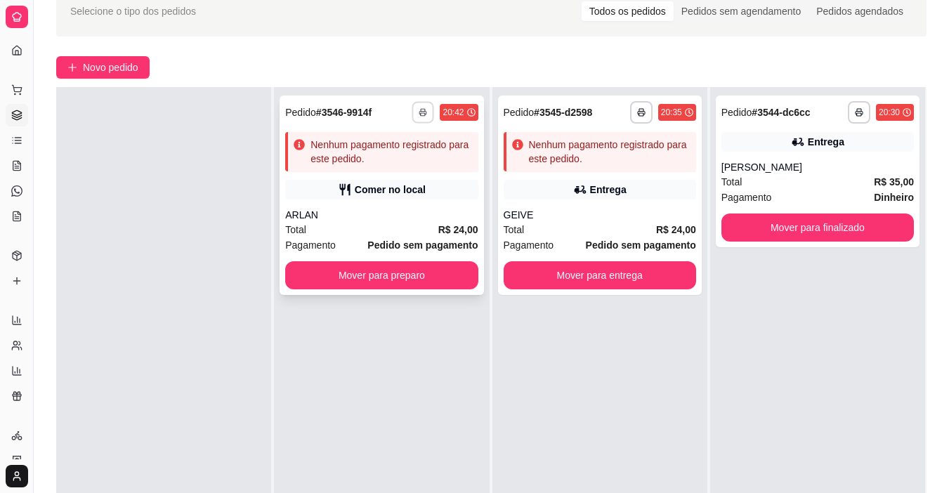
click at [419, 113] on icon "button" at bounding box center [423, 112] width 8 height 8
click at [401, 159] on button "IMPRESSORA" at bounding box center [392, 155] width 81 height 18
click at [568, 227] on div "Total R$ 24,00" at bounding box center [600, 229] width 192 height 15
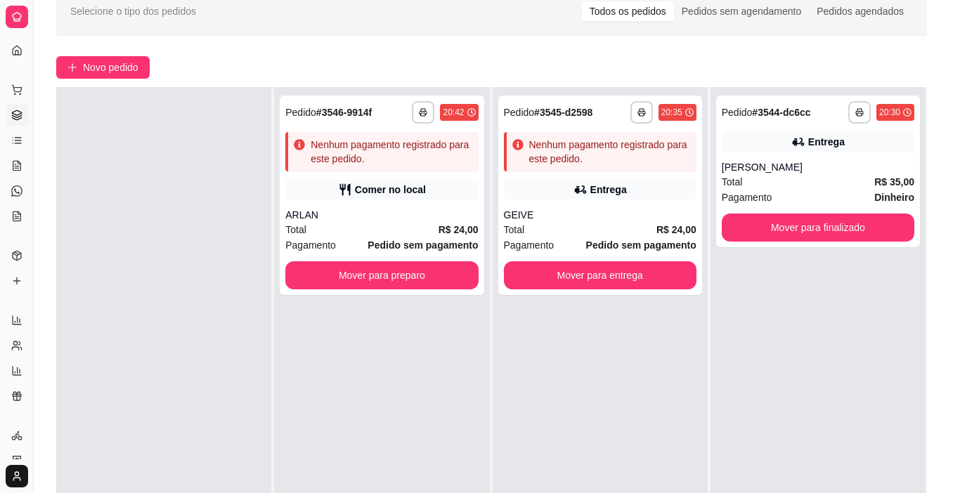
click at [540, 58] on button "Editar pedido" at bounding box center [564, 64] width 67 height 22
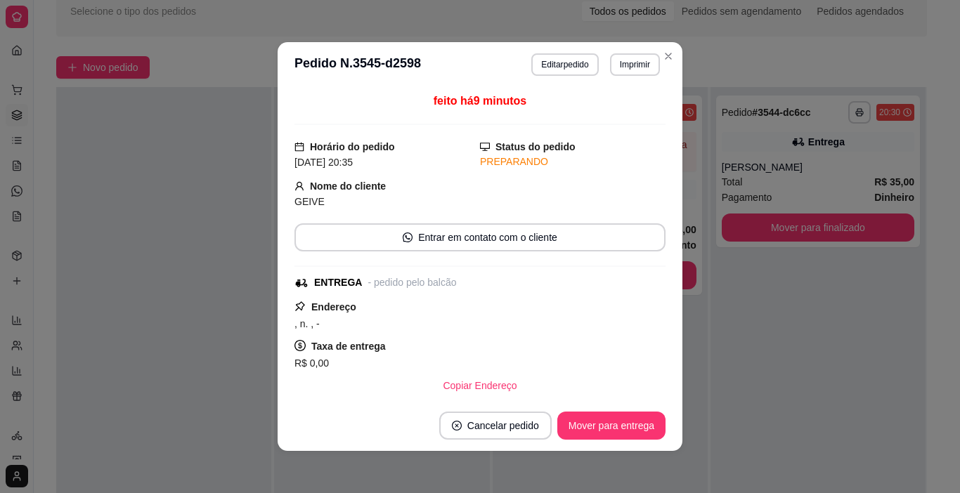
click at [749, 447] on button "Continuar" at bounding box center [794, 453] width 272 height 28
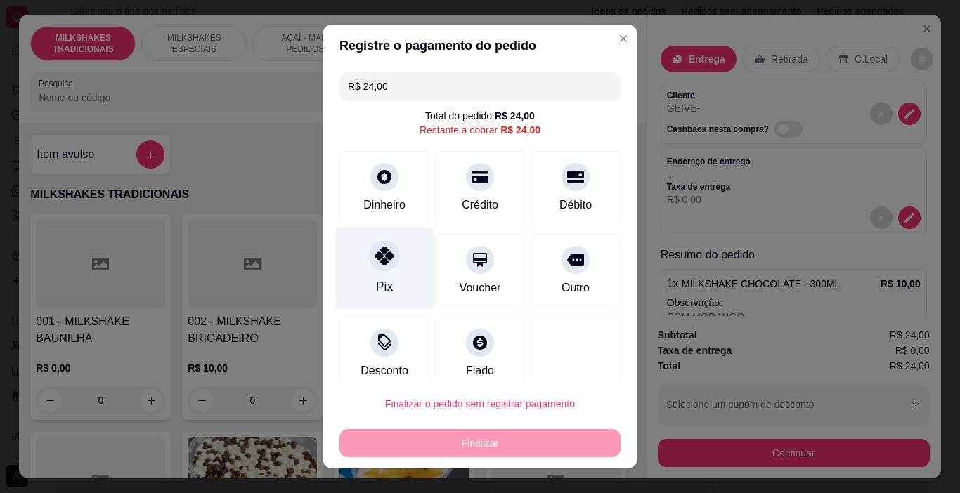
click at [385, 266] on div at bounding box center [384, 256] width 31 height 31
type input "R$ 0,00"
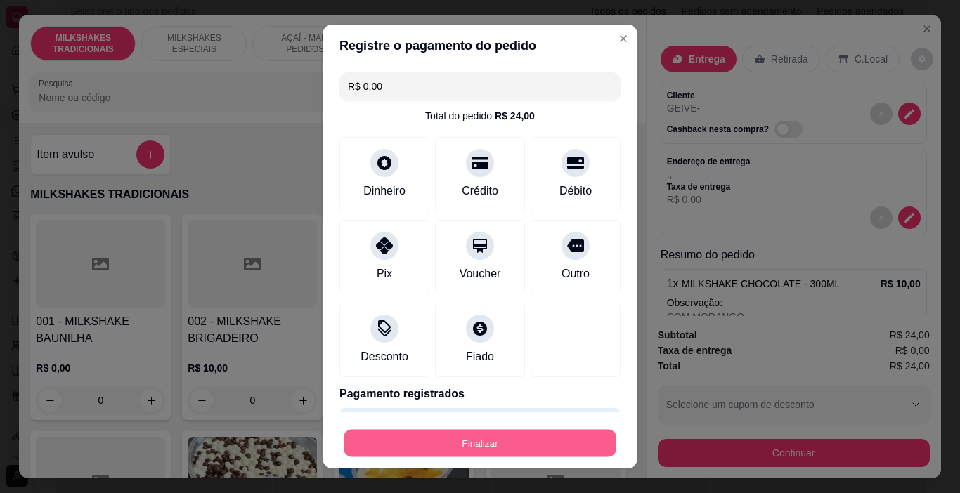
click at [474, 445] on button "Finalizar" at bounding box center [480, 443] width 273 height 27
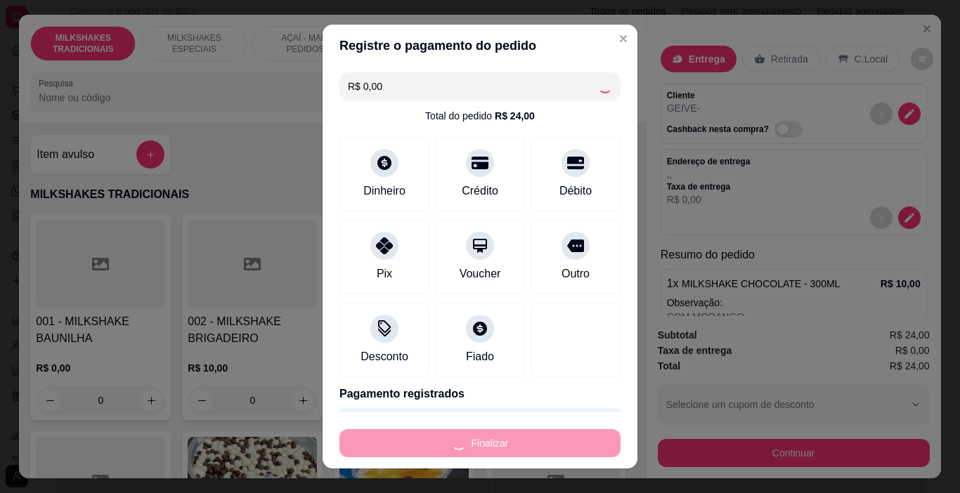
type input "0"
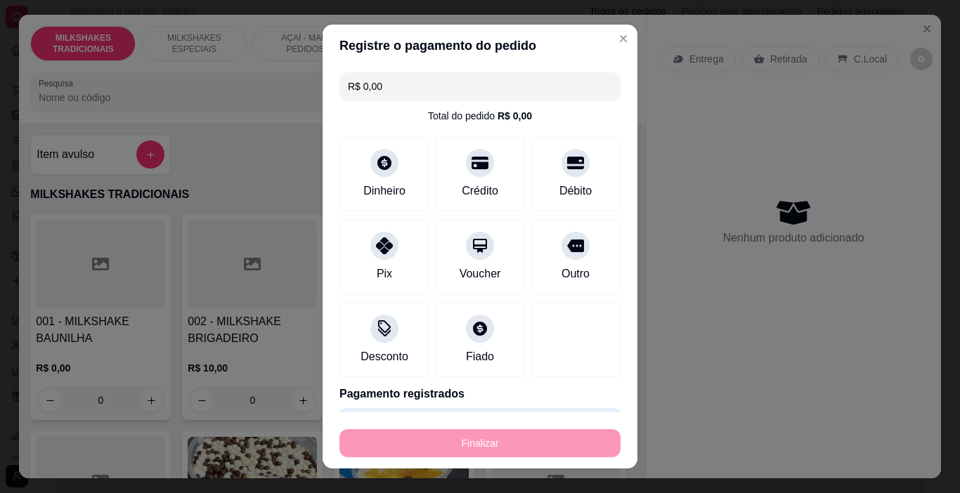
type input "-R$ 24,00"
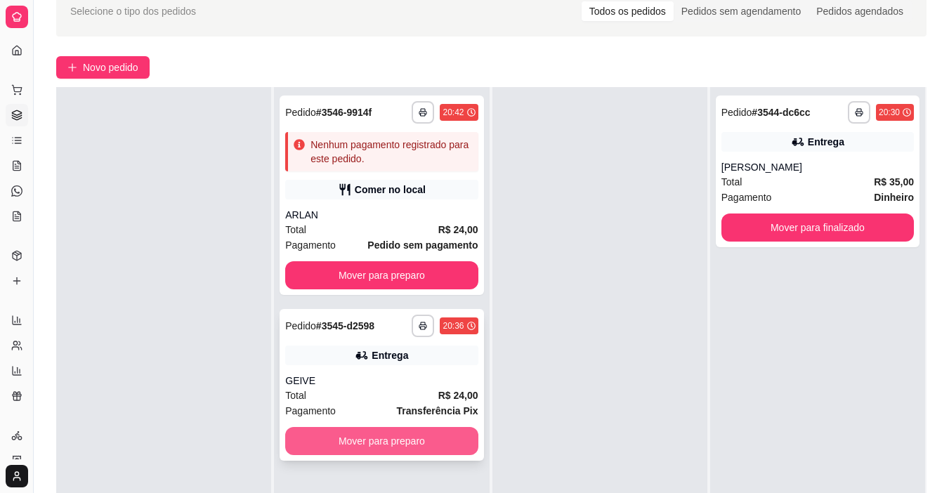
click at [391, 439] on button "Mover para preparo" at bounding box center [381, 441] width 192 height 28
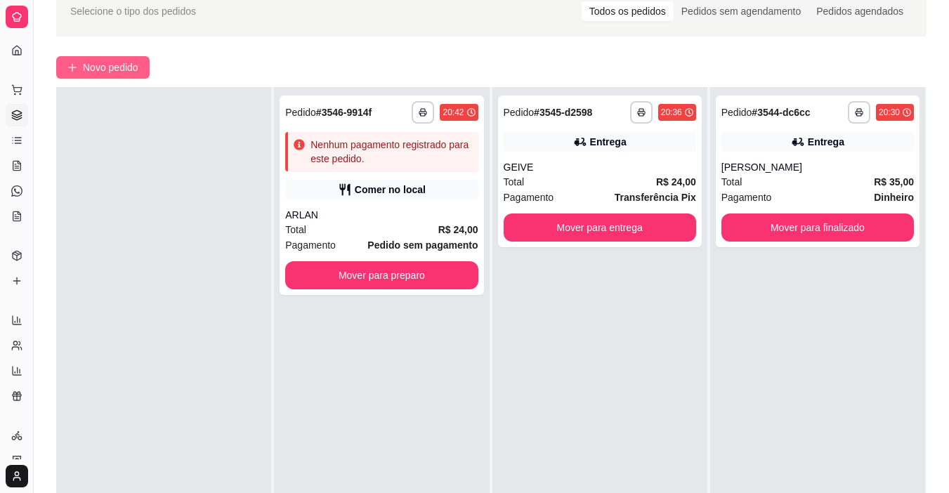
click at [143, 66] on button "Novo pedido" at bounding box center [102, 67] width 93 height 22
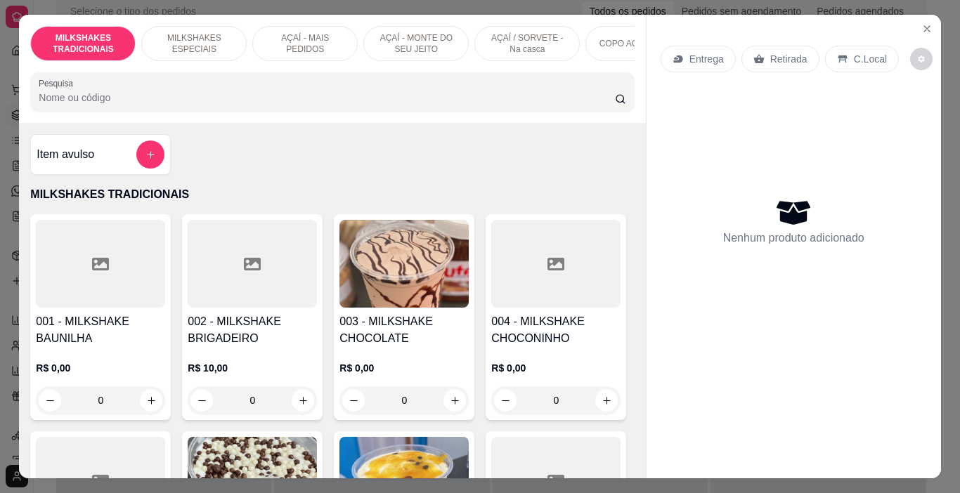
click at [381, 32] on p "AÇAÍ - MONTE DO SEU JEITO" at bounding box center [415, 43] width 81 height 22
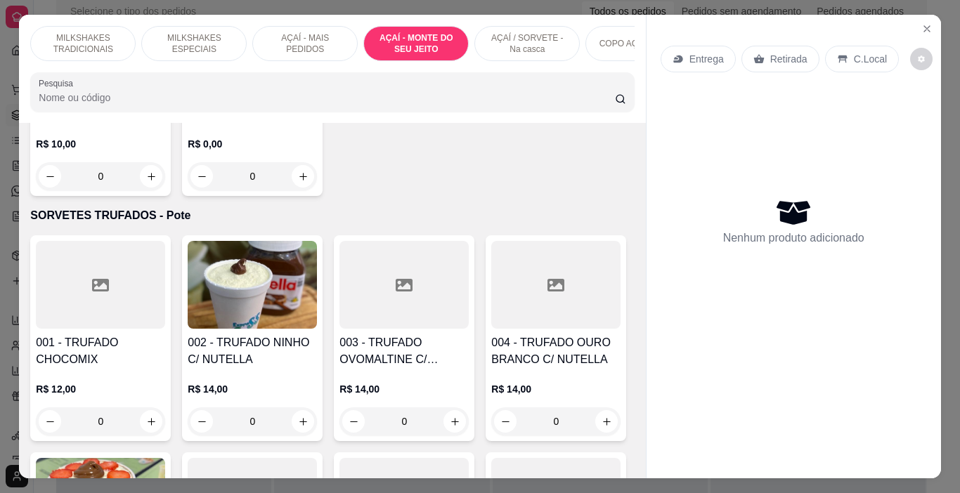
scroll to position [35, 0]
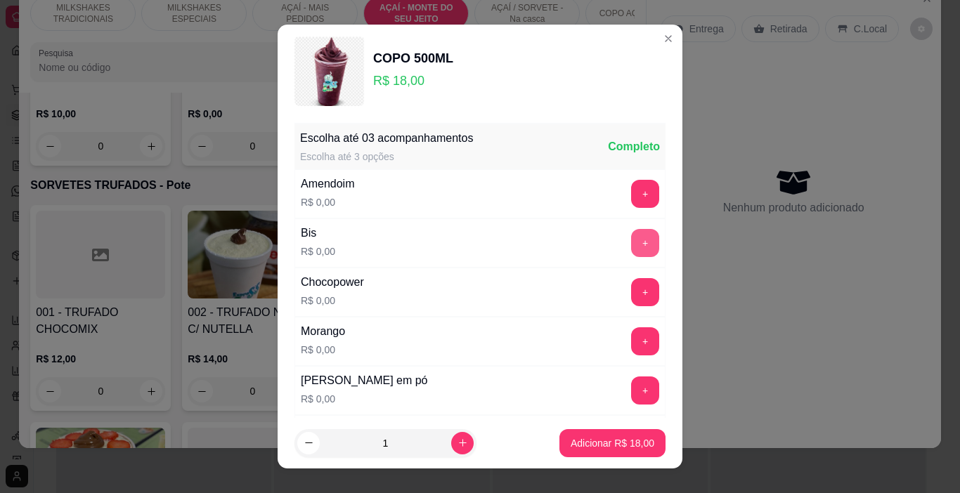
click at [631, 244] on button "+" at bounding box center [645, 243] width 28 height 28
click at [632, 338] on button "+" at bounding box center [645, 341] width 27 height 27
click at [631, 383] on button "+" at bounding box center [645, 391] width 28 height 28
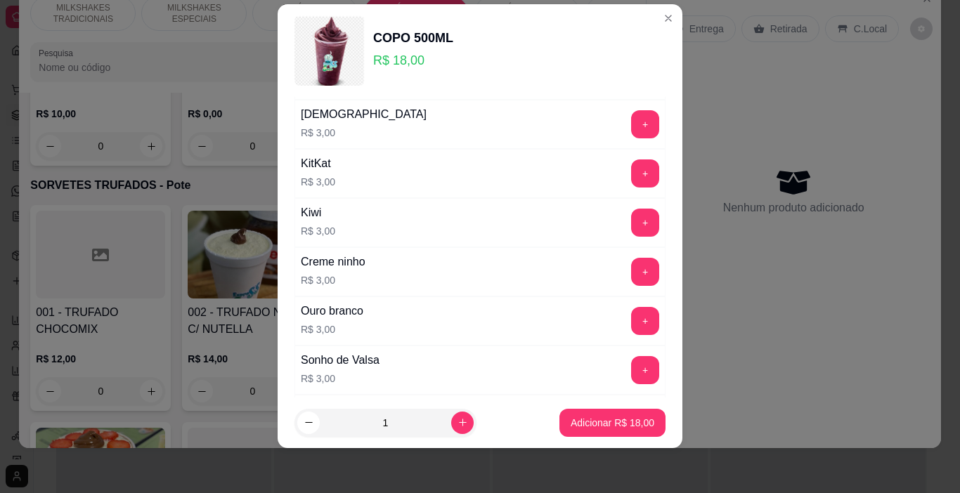
scroll to position [2311, 0]
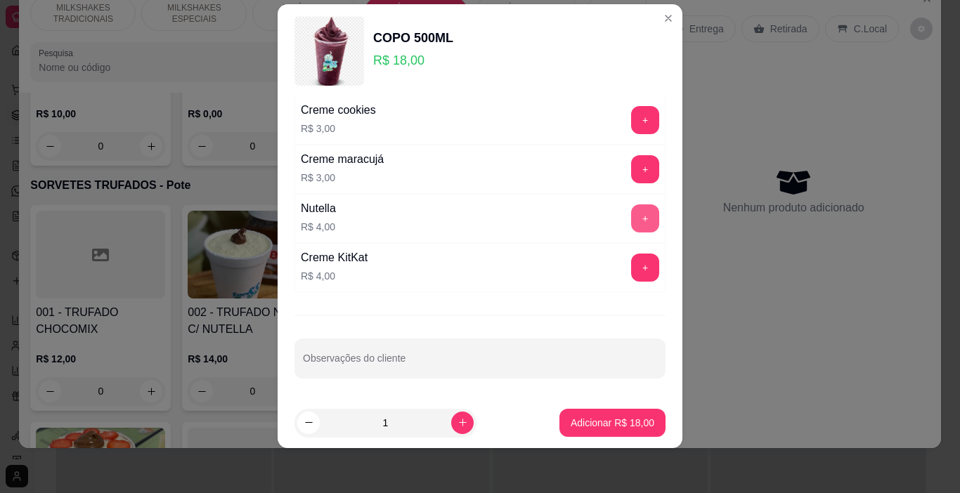
click at [631, 214] on button "+" at bounding box center [645, 218] width 28 height 28
click at [595, 419] on p "Adicionar R$ 22,00" at bounding box center [612, 422] width 81 height 13
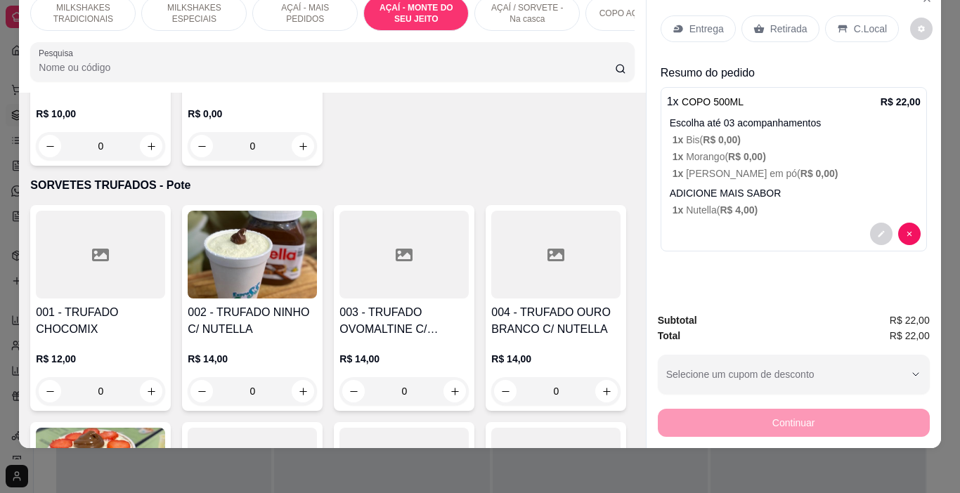
click at [702, 22] on p "Entrega" at bounding box center [706, 29] width 34 height 14
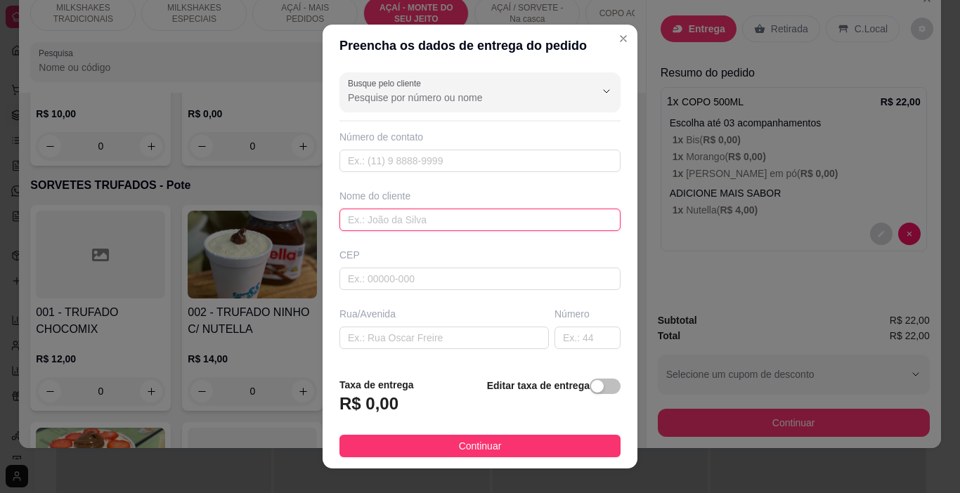
click at [399, 228] on input "text" at bounding box center [479, 220] width 281 height 22
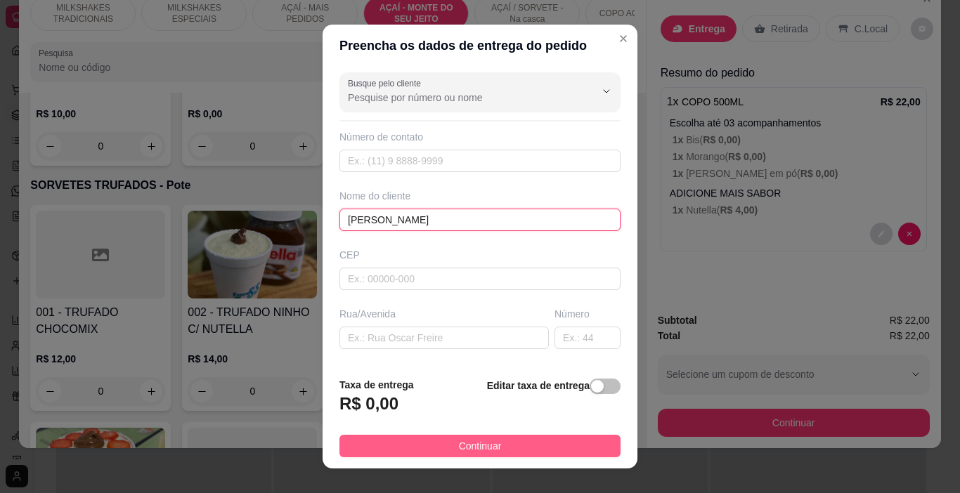
type input "[PERSON_NAME]"
click at [494, 446] on button "Continuar" at bounding box center [479, 446] width 281 height 22
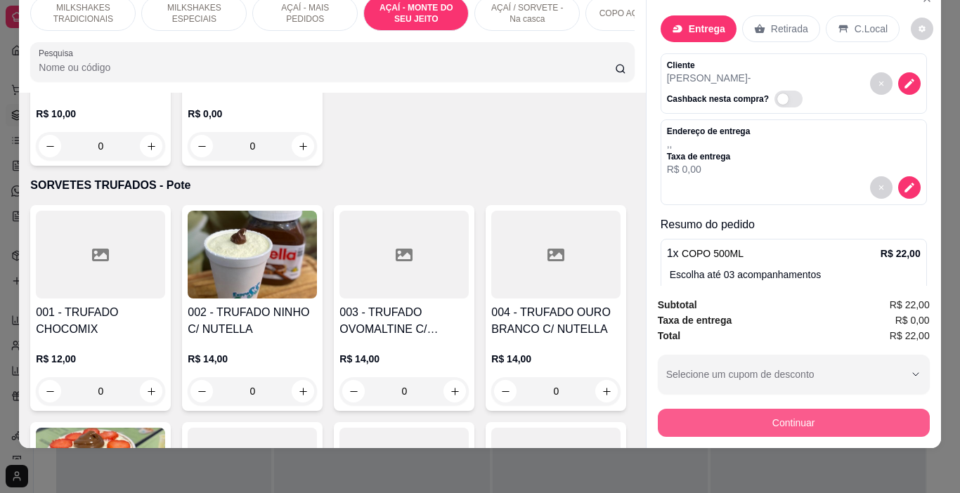
click at [814, 409] on button "Continuar" at bounding box center [794, 423] width 272 height 28
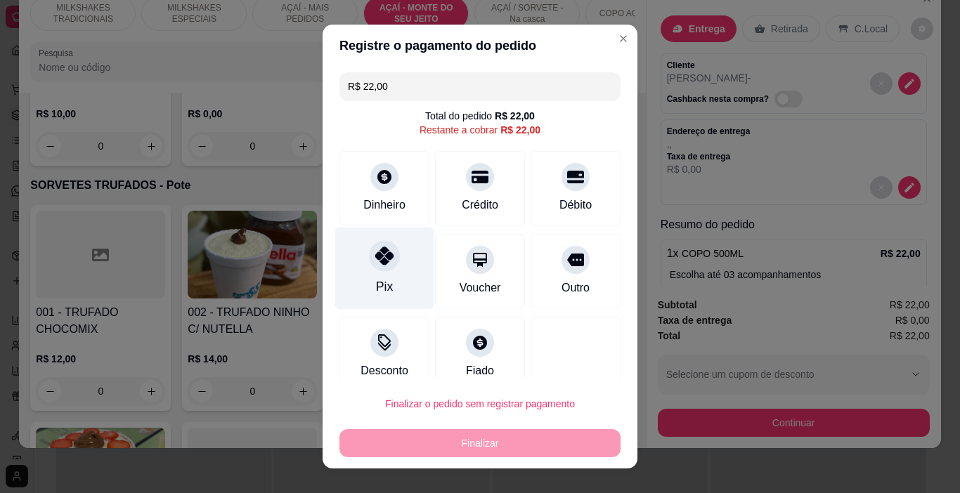
click at [379, 251] on icon at bounding box center [384, 256] width 18 height 18
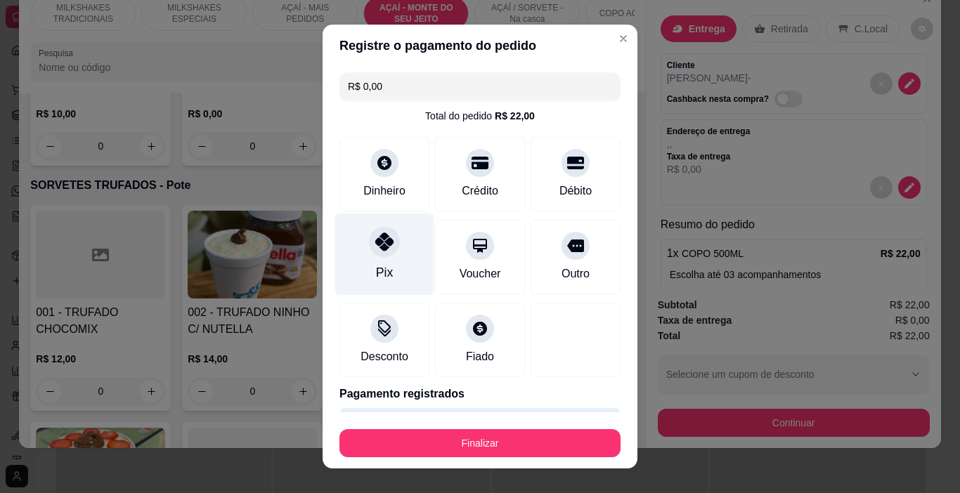
click at [379, 251] on icon at bounding box center [384, 242] width 18 height 18
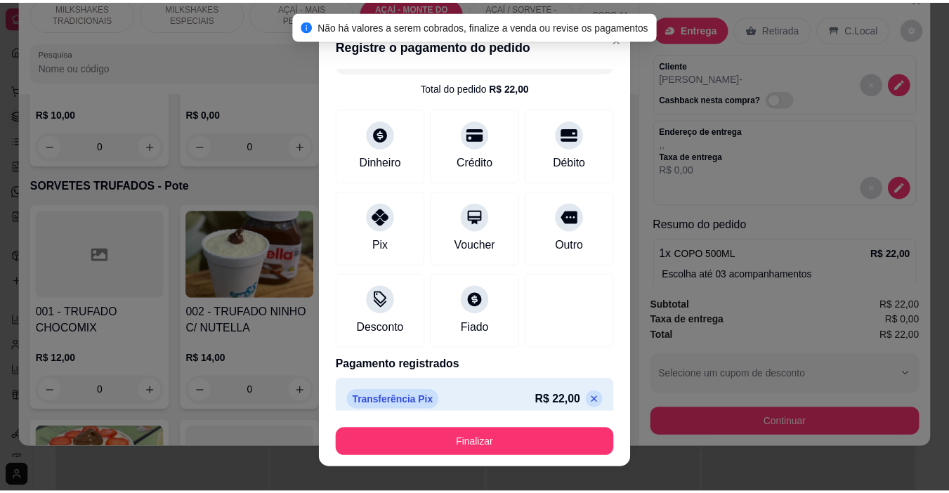
scroll to position [44, 0]
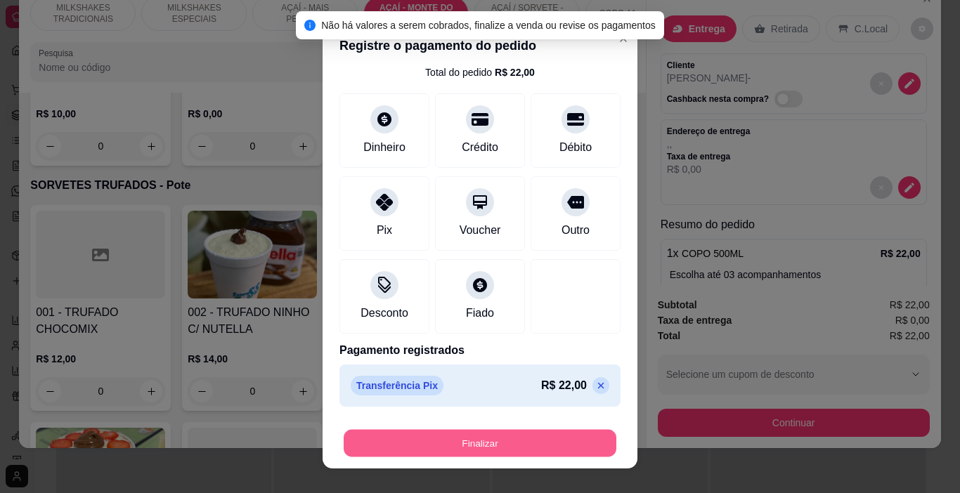
click at [483, 435] on button "Finalizar" at bounding box center [480, 443] width 273 height 27
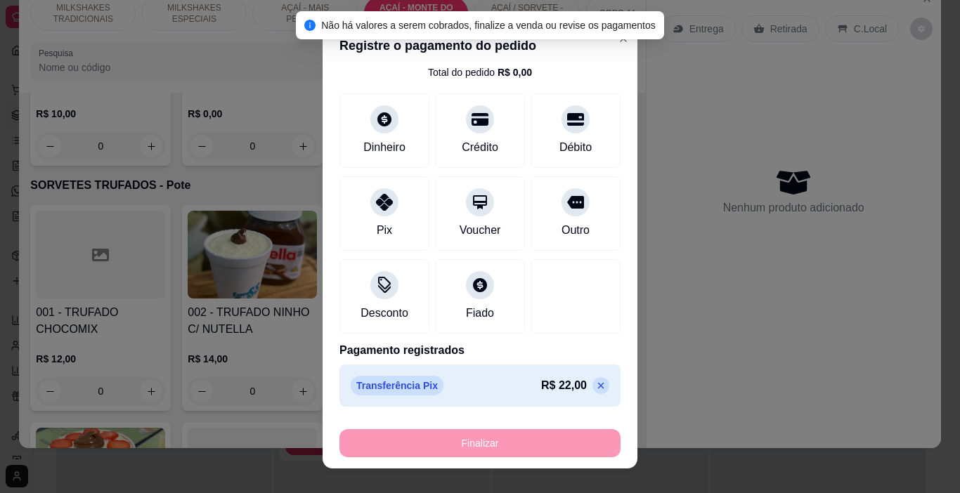
type input "-R$ 22,00"
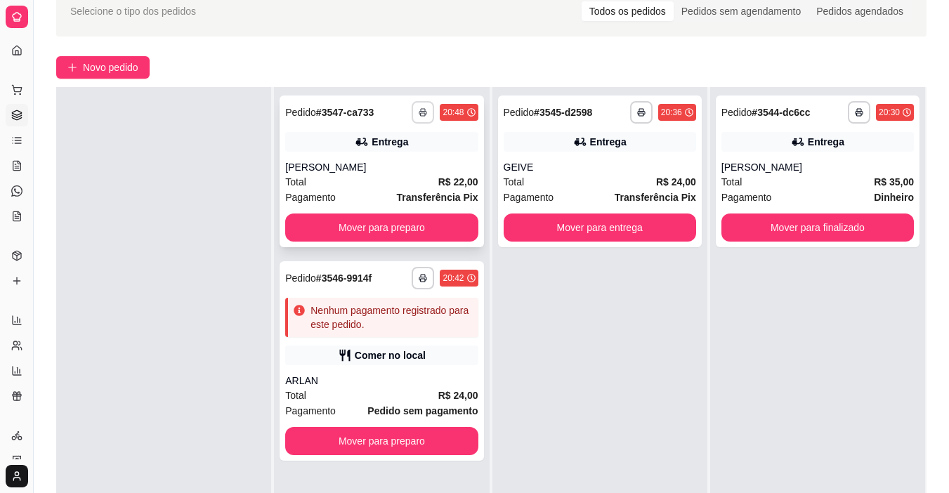
click at [418, 117] on button "button" at bounding box center [423, 112] width 22 height 22
click at [388, 159] on button "IMPRESSORA" at bounding box center [381, 161] width 98 height 22
click at [630, 112] on button "button" at bounding box center [641, 112] width 22 height 22
click at [608, 152] on button "IMPRESSORA" at bounding box center [597, 161] width 102 height 22
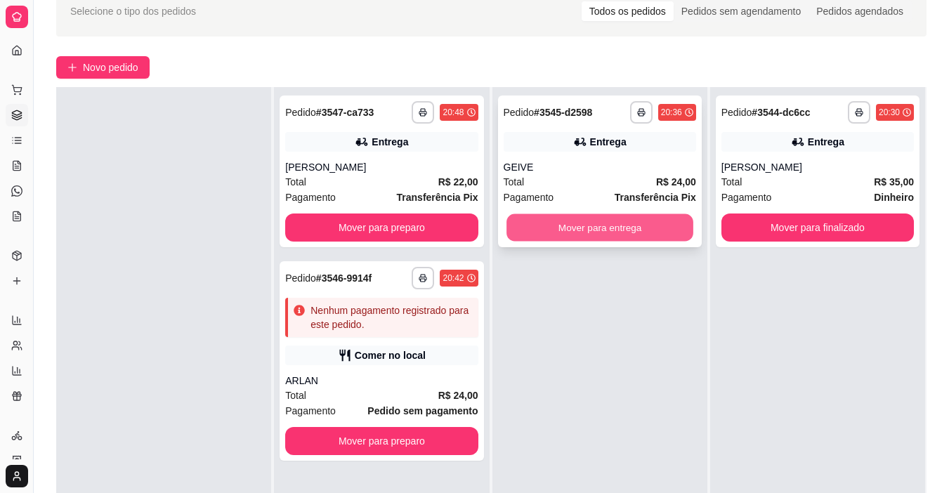
click at [553, 227] on button "Mover para entrega" at bounding box center [599, 227] width 187 height 27
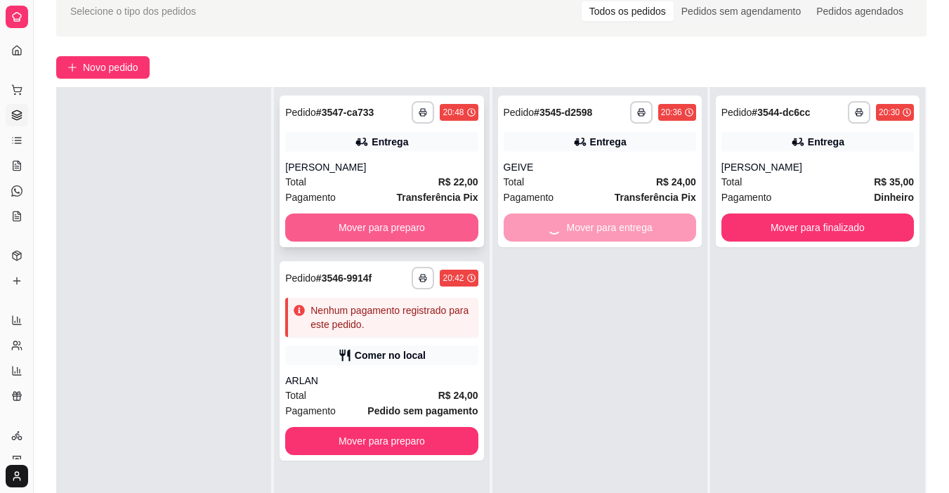
click at [436, 233] on button "Mover para preparo" at bounding box center [381, 228] width 192 height 28
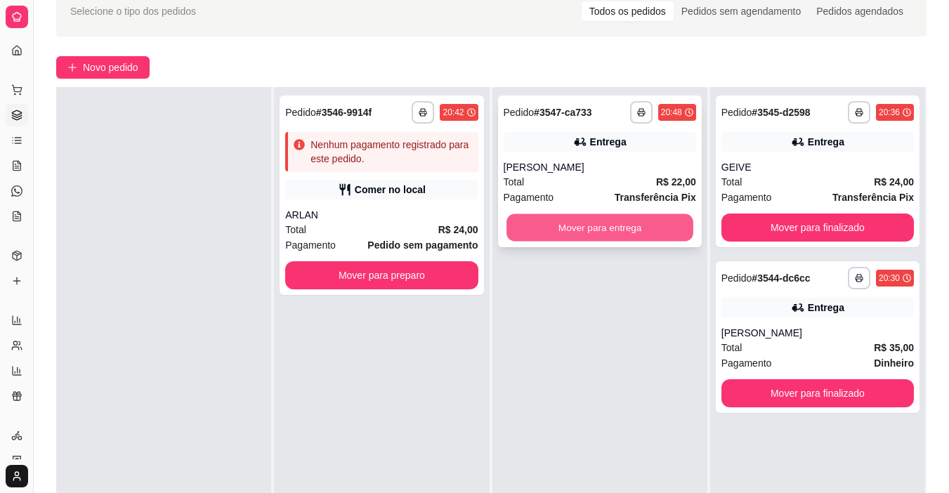
click at [575, 230] on button "Mover para entrega" at bounding box center [599, 227] width 187 height 27
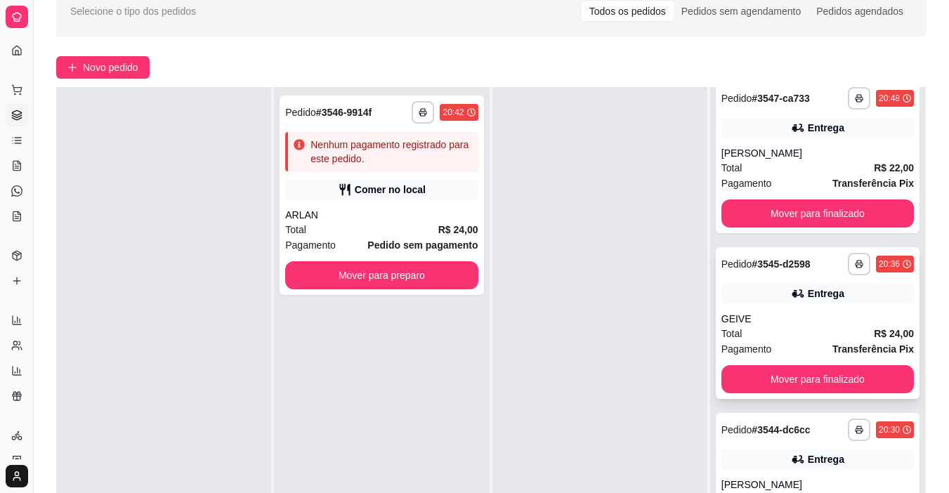
scroll to position [18, 0]
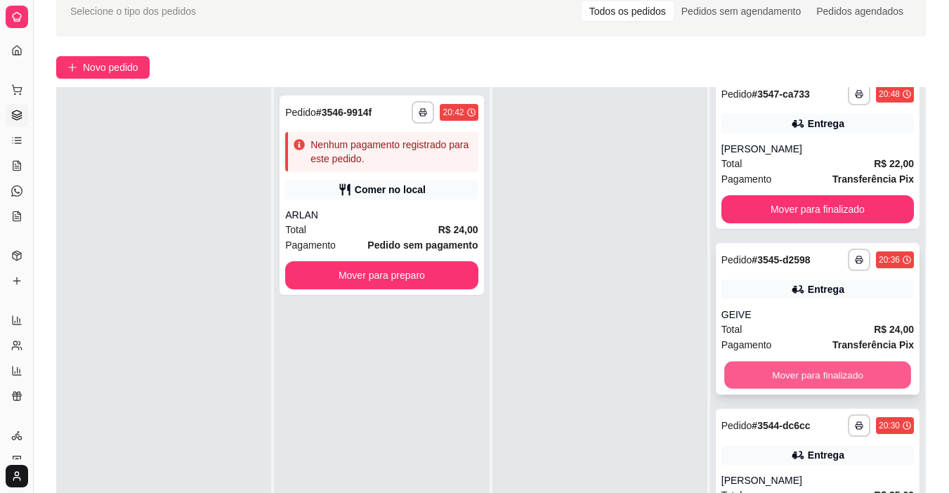
click at [805, 385] on button "Mover para finalizado" at bounding box center [817, 375] width 187 height 27
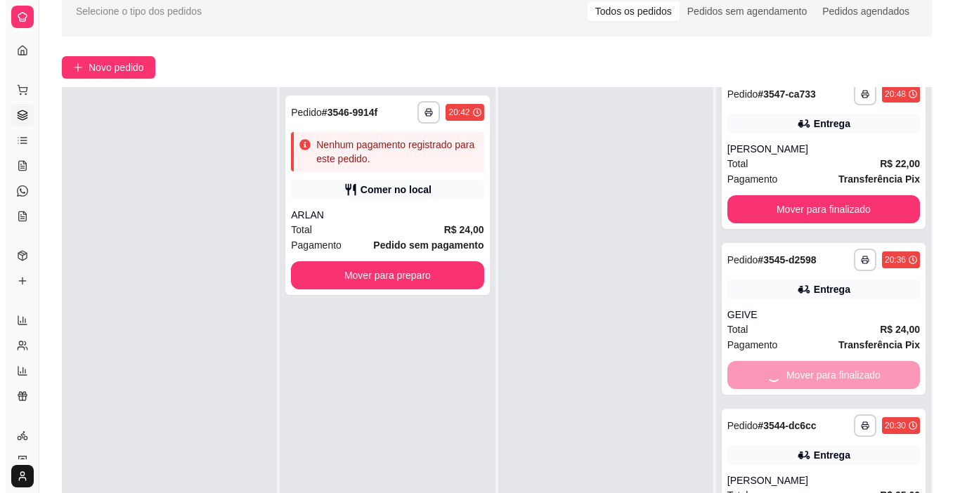
scroll to position [0, 0]
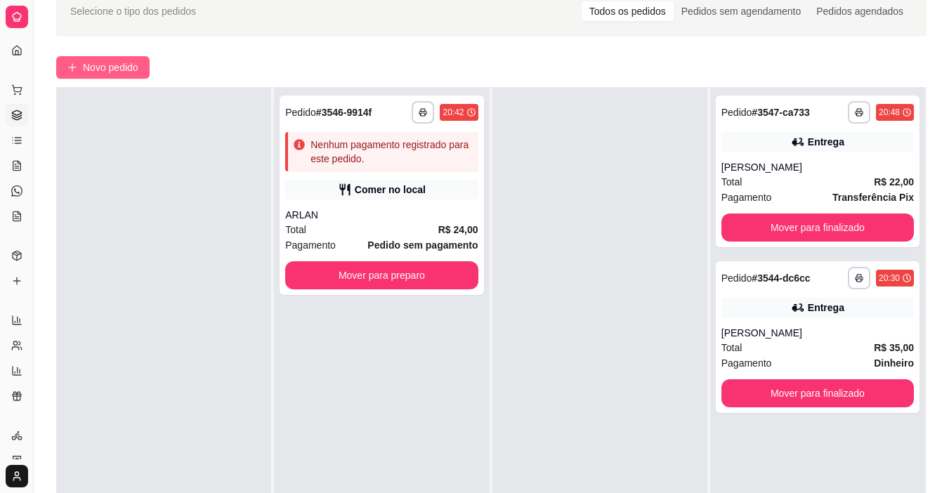
click at [134, 74] on span "Novo pedido" at bounding box center [110, 67] width 55 height 15
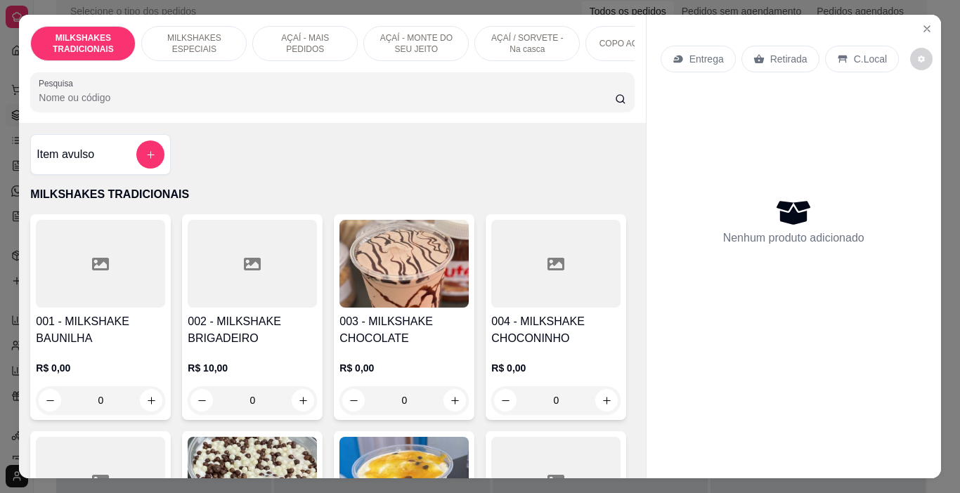
click at [290, 43] on p "AÇAÍ - MAIS PEDIDOS" at bounding box center [304, 43] width 81 height 22
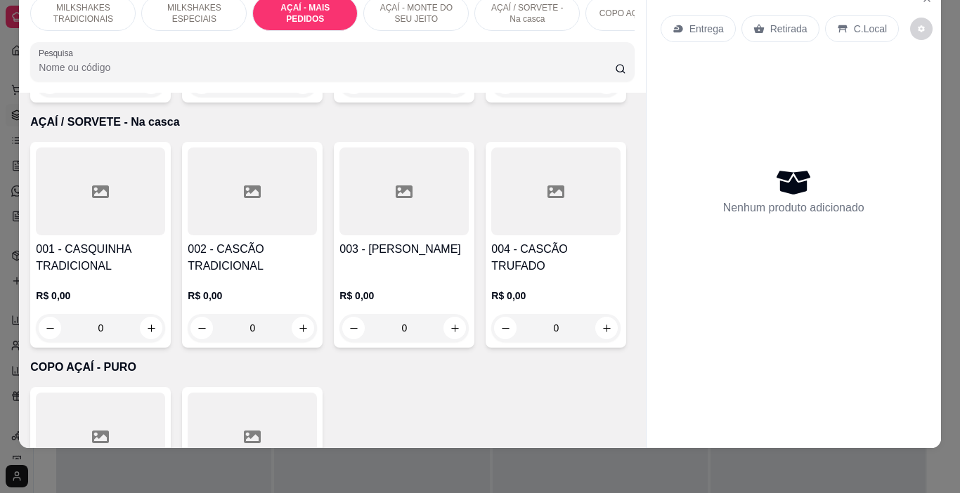
scroll to position [2993, 0]
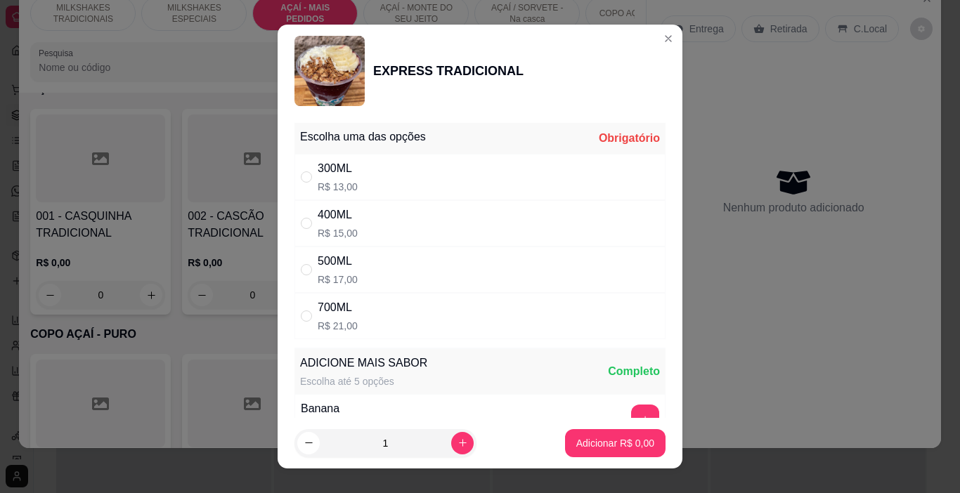
click at [324, 322] on p "R$ 21,00" at bounding box center [338, 326] width 40 height 14
radio input "true"
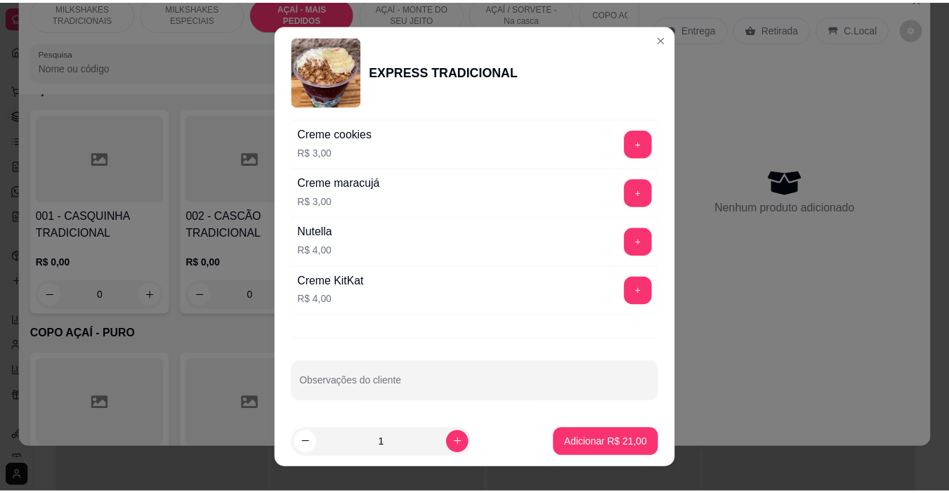
scroll to position [1655, 0]
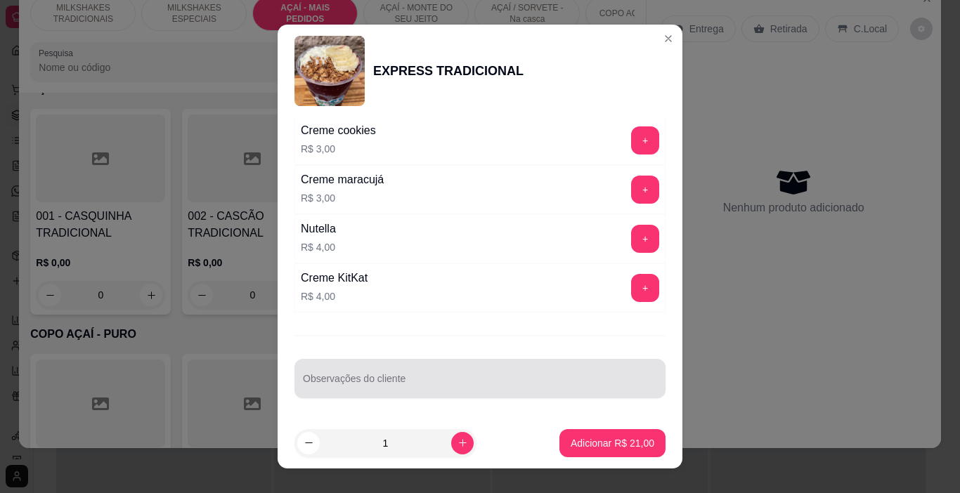
click at [341, 383] on input "Observações do cliente" at bounding box center [480, 384] width 354 height 14
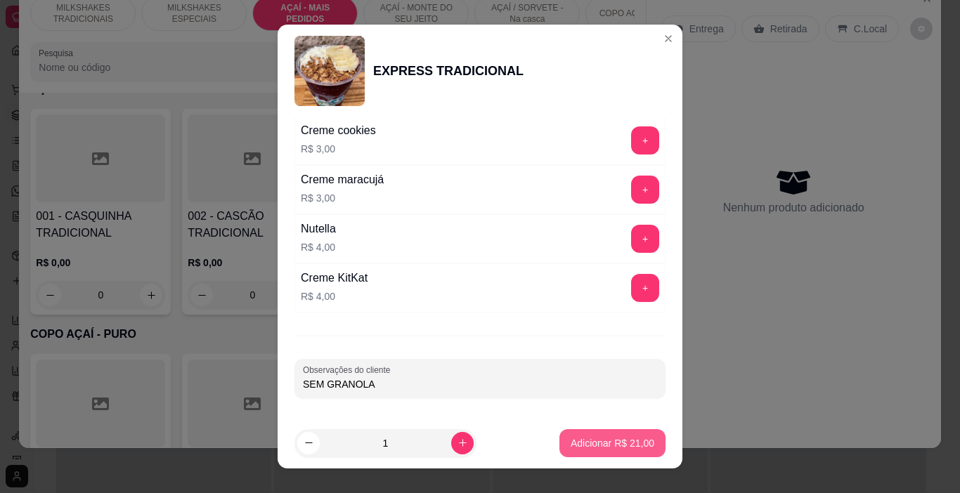
type input "SEM GRANOLA"
click at [610, 436] on p "Adicionar R$ 21,00" at bounding box center [612, 443] width 84 height 14
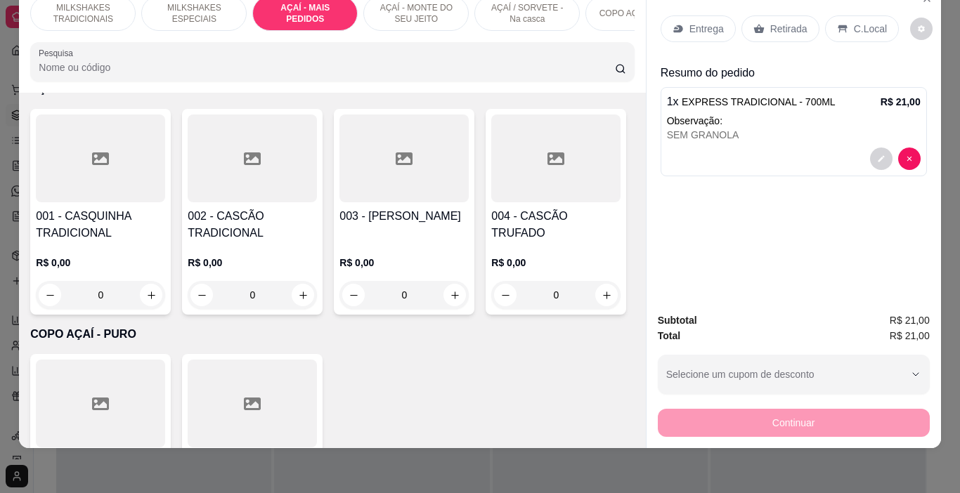
click at [672, 23] on icon at bounding box center [677, 28] width 11 height 11
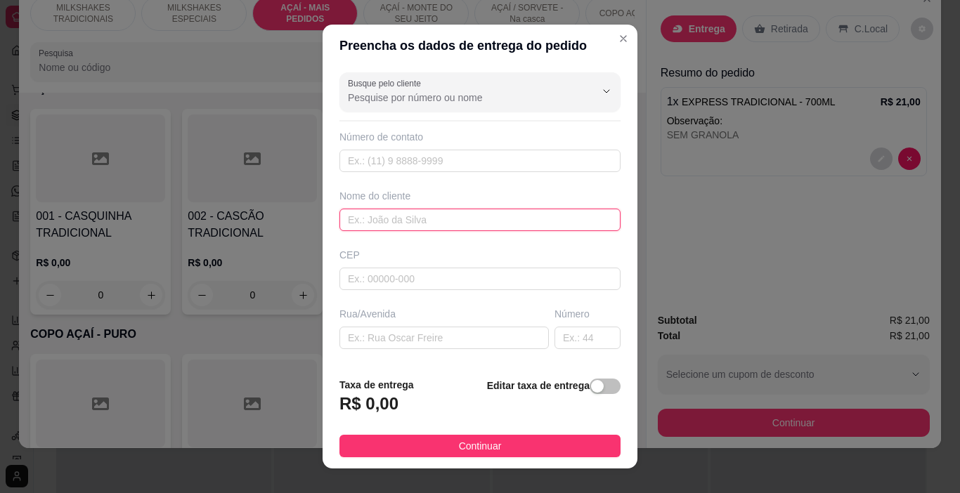
click at [410, 218] on input "text" at bounding box center [479, 220] width 281 height 22
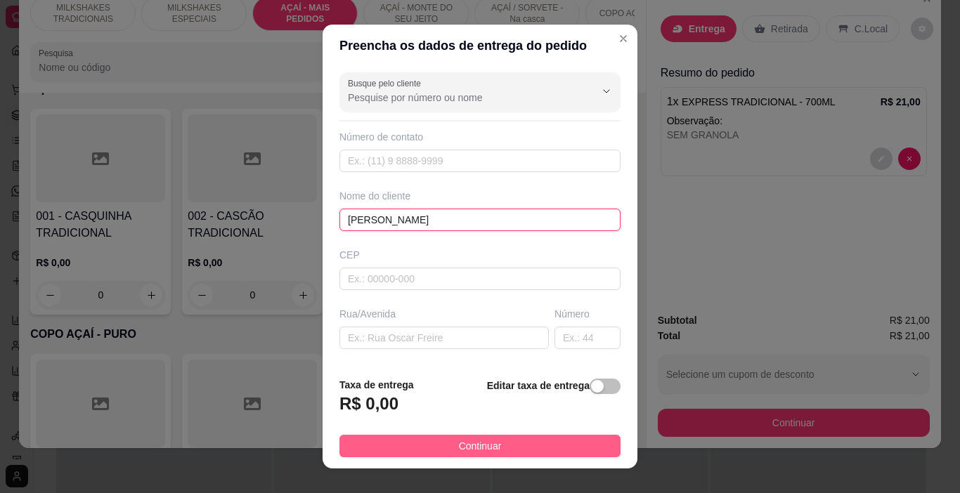
type input "[PERSON_NAME]"
click at [489, 447] on span "Continuar" at bounding box center [480, 445] width 43 height 15
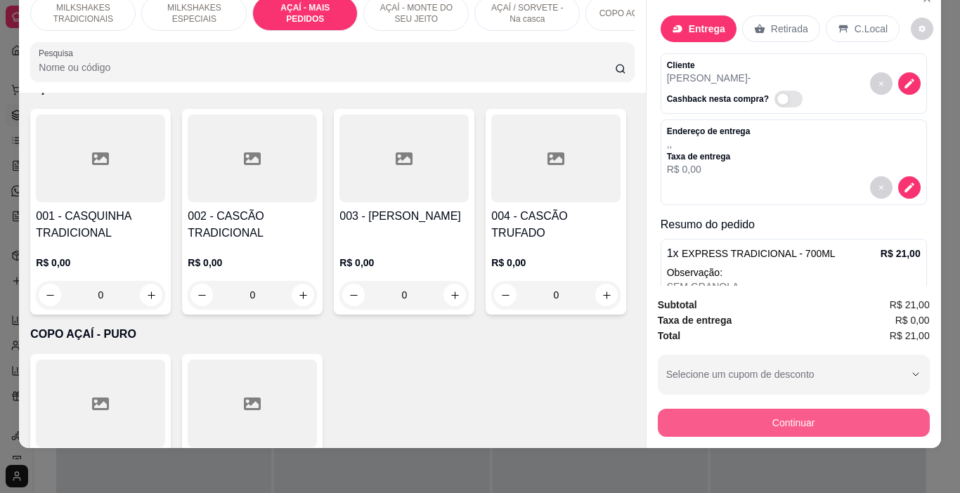
click at [745, 409] on button "Continuar" at bounding box center [794, 423] width 272 height 28
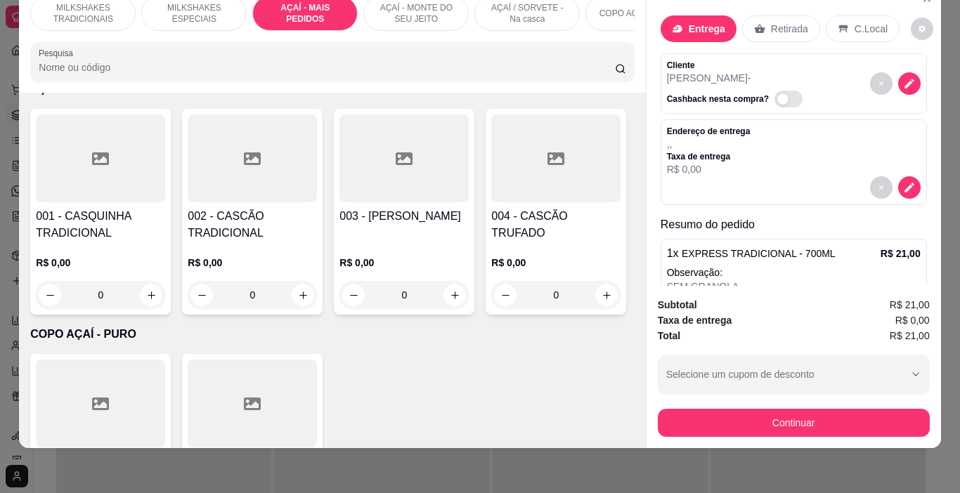
click at [377, 247] on icon at bounding box center [384, 256] width 18 height 18
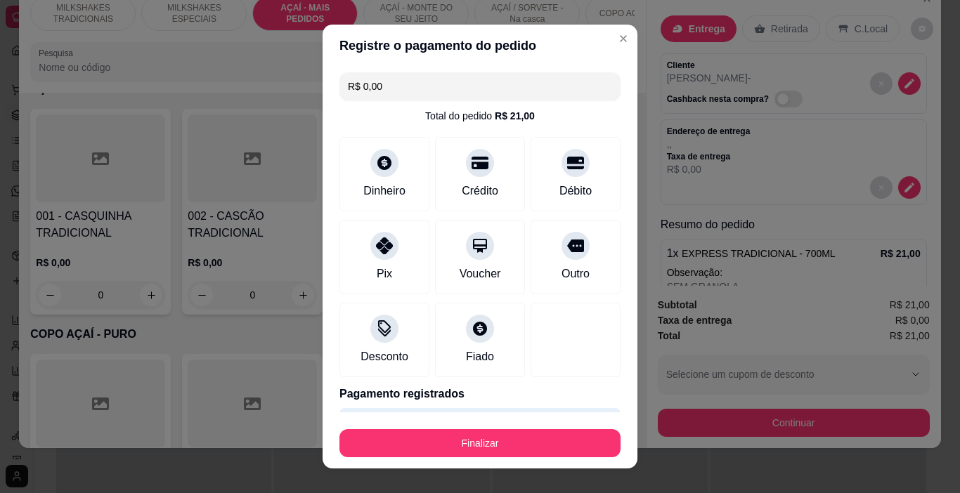
click at [467, 442] on button "Finalizar" at bounding box center [479, 443] width 281 height 28
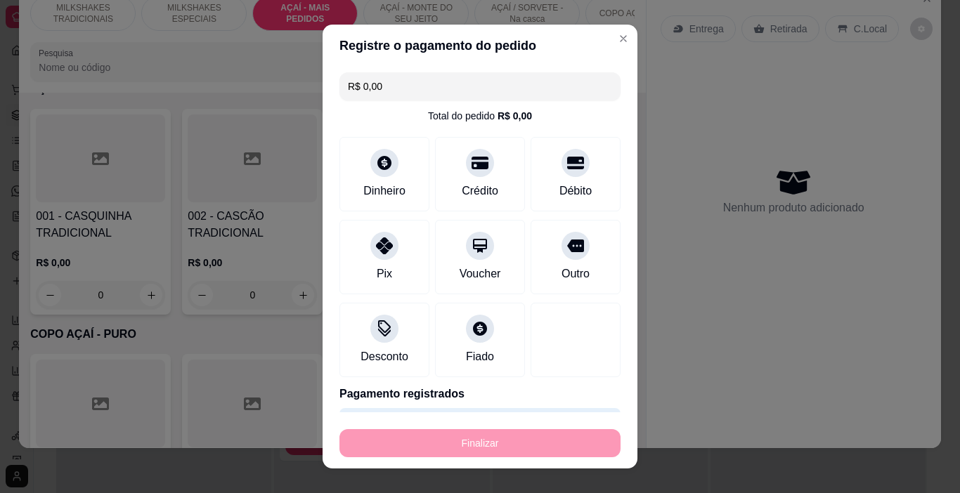
type input "-R$ 21,00"
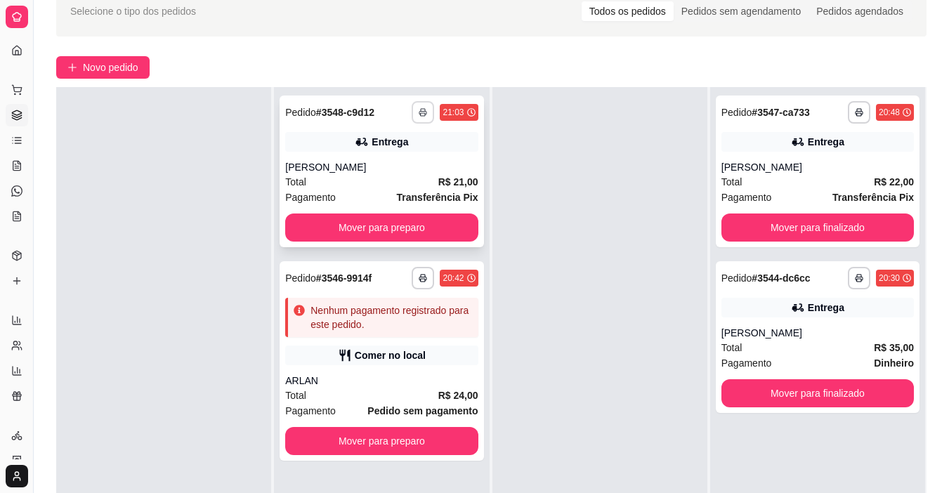
click at [419, 114] on icon "button" at bounding box center [423, 112] width 8 height 8
click at [397, 164] on button "IMPRESSORA" at bounding box center [381, 161] width 102 height 22
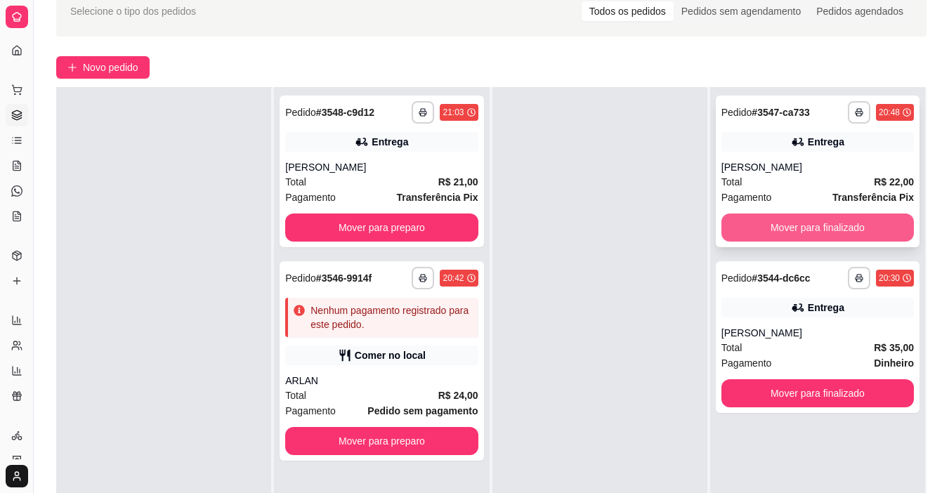
click at [802, 233] on button "Mover para finalizado" at bounding box center [817, 228] width 192 height 28
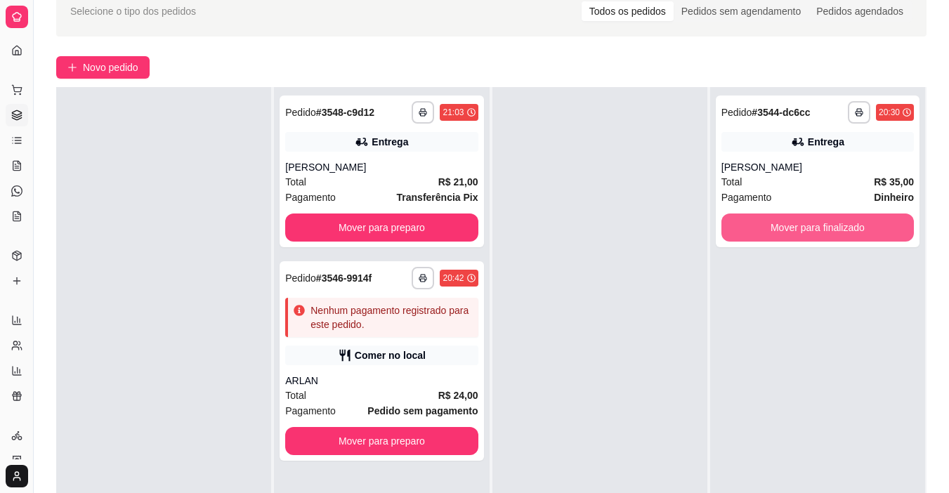
click at [802, 233] on button "Mover para finalizado" at bounding box center [817, 228] width 192 height 28
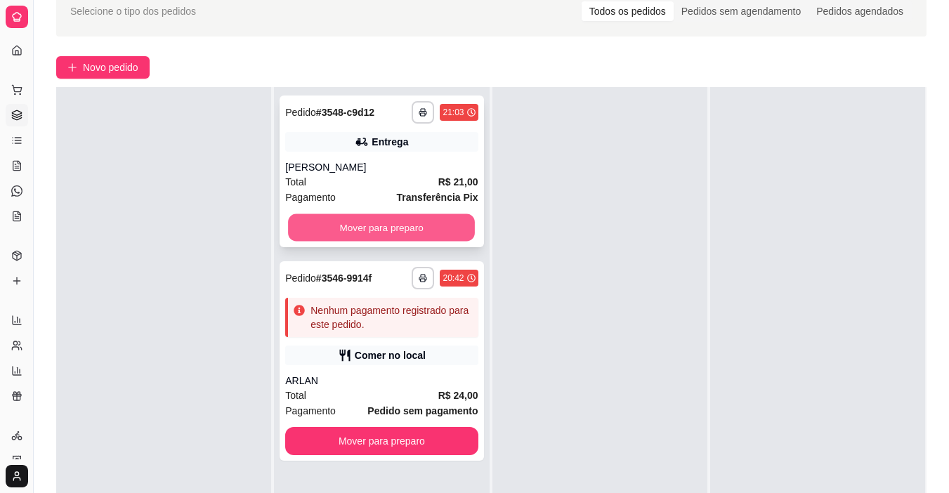
click at [342, 227] on button "Mover para preparo" at bounding box center [381, 227] width 187 height 27
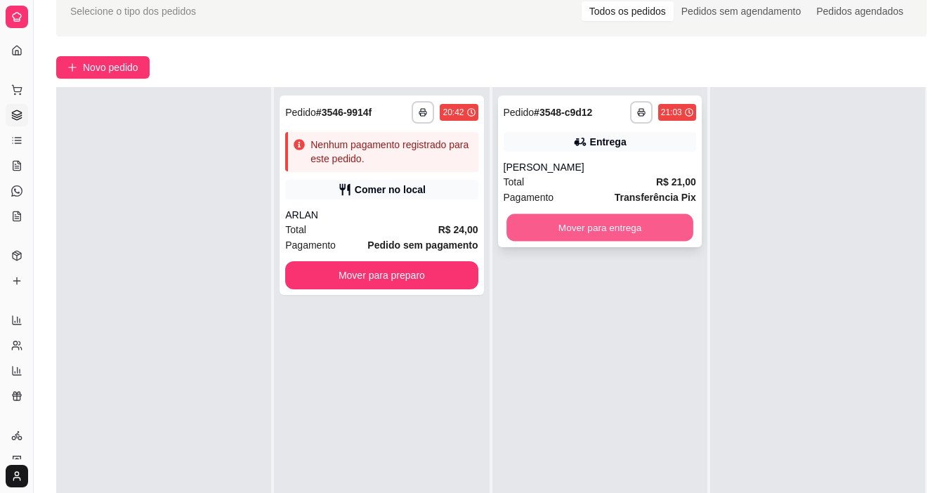
click at [556, 232] on button "Mover para entrega" at bounding box center [599, 227] width 187 height 27
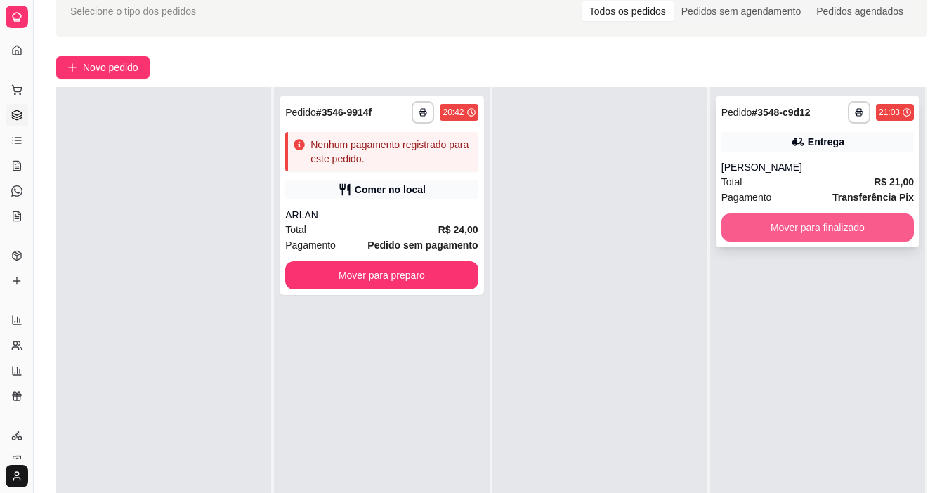
click at [750, 237] on button "Mover para finalizado" at bounding box center [817, 228] width 192 height 28
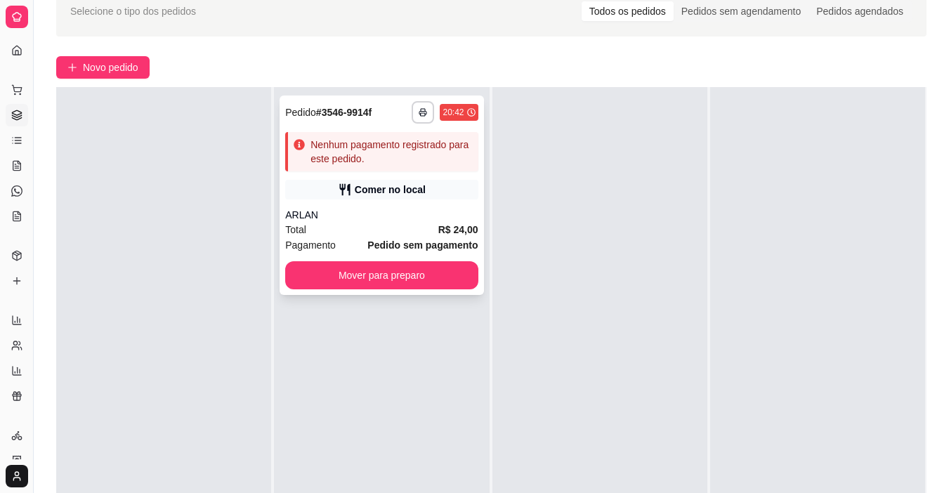
click at [417, 242] on strong "Pedido sem pagamento" at bounding box center [422, 245] width 110 height 11
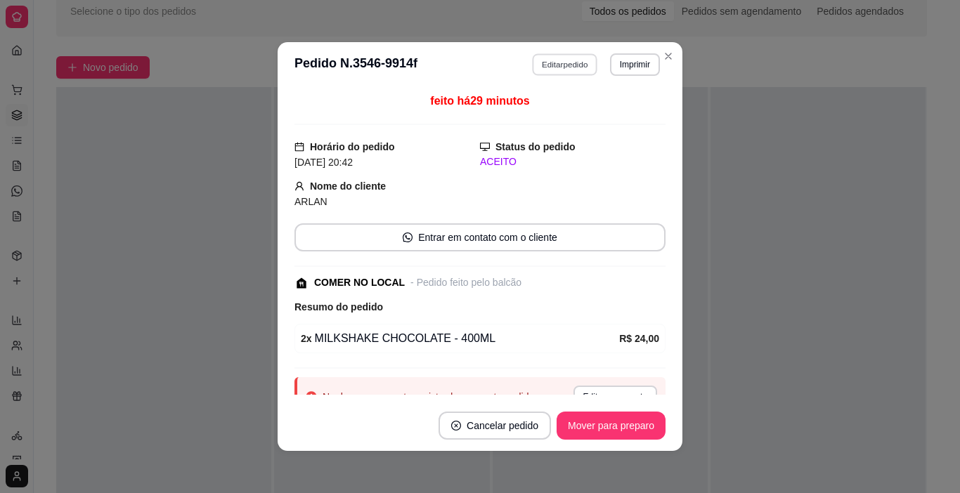
click at [548, 57] on button "Editar pedido" at bounding box center [564, 64] width 65 height 22
click at [823, 436] on div "Continuar" at bounding box center [794, 452] width 272 height 32
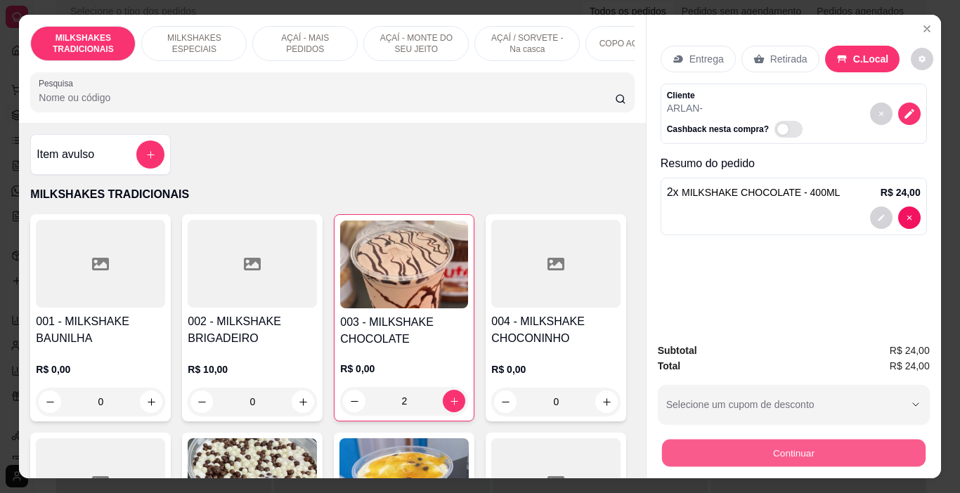
click at [804, 440] on button "Continuar" at bounding box center [792, 453] width 263 height 27
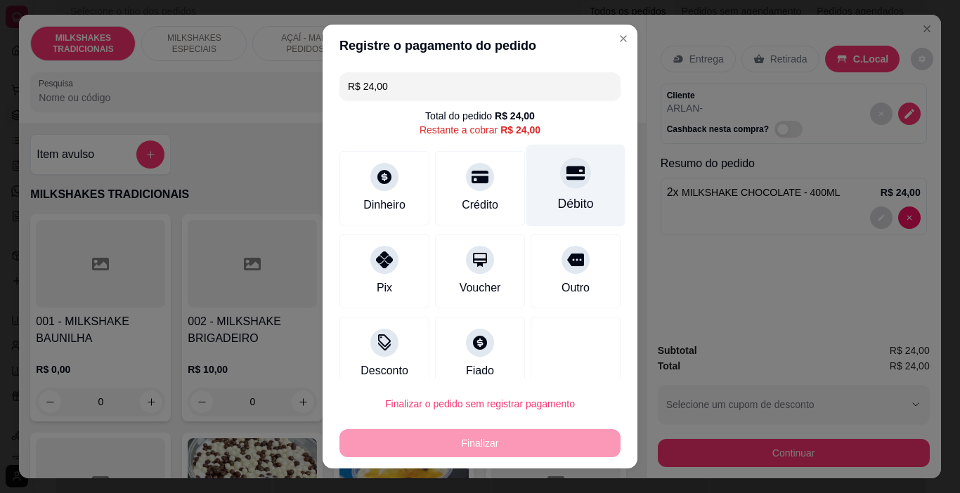
click at [566, 172] on icon at bounding box center [575, 173] width 18 height 14
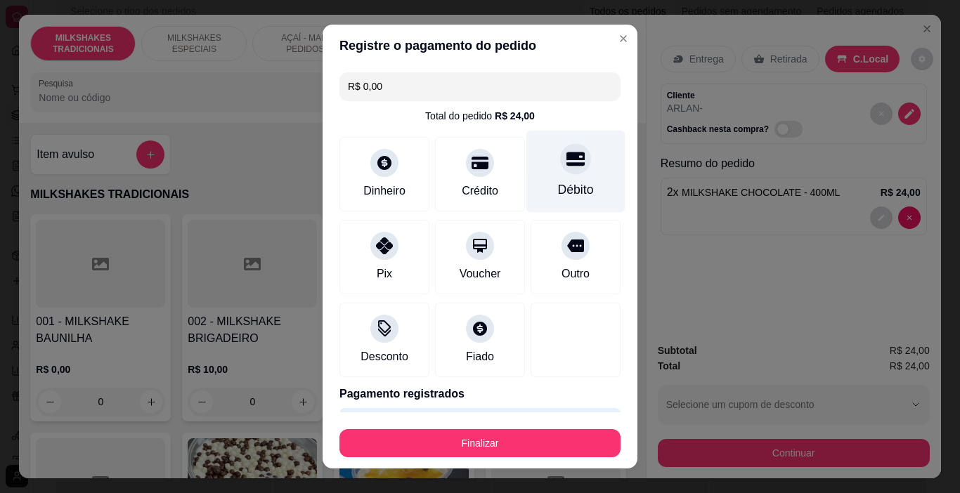
type input "R$ 0,00"
click at [537, 436] on button "Finalizar" at bounding box center [479, 443] width 281 height 28
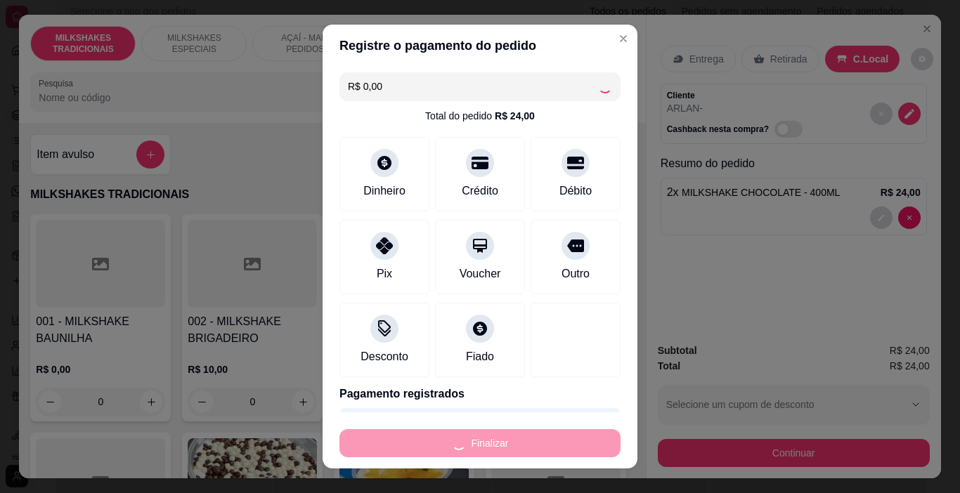
type input "0"
type input "-R$ 24,00"
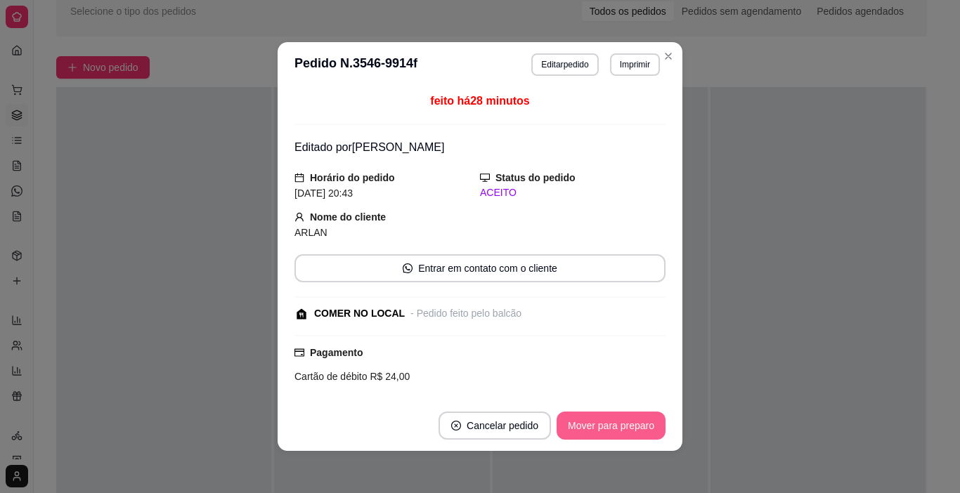
click at [600, 431] on button "Mover para preparo" at bounding box center [610, 426] width 109 height 28
click at [600, 431] on div "Mover para preparo" at bounding box center [601, 426] width 129 height 28
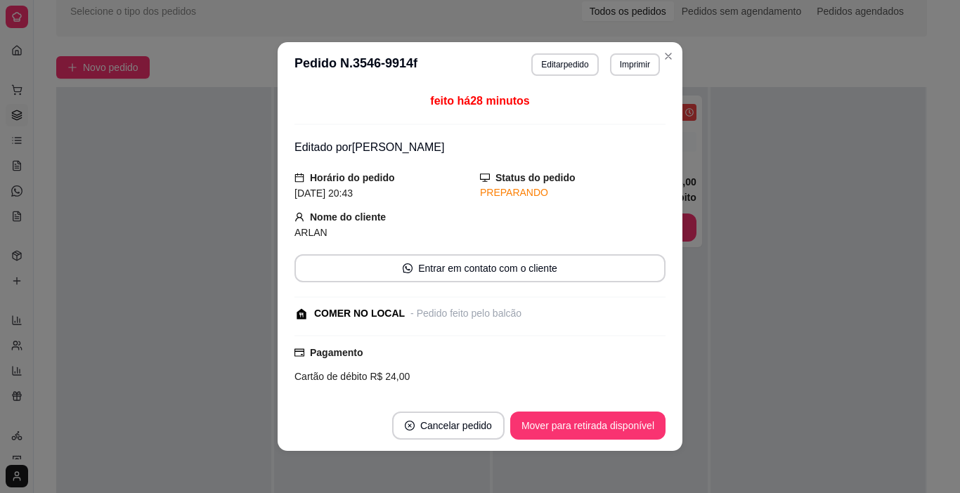
click at [600, 431] on button "Mover para retirada disponível" at bounding box center [587, 426] width 155 height 28
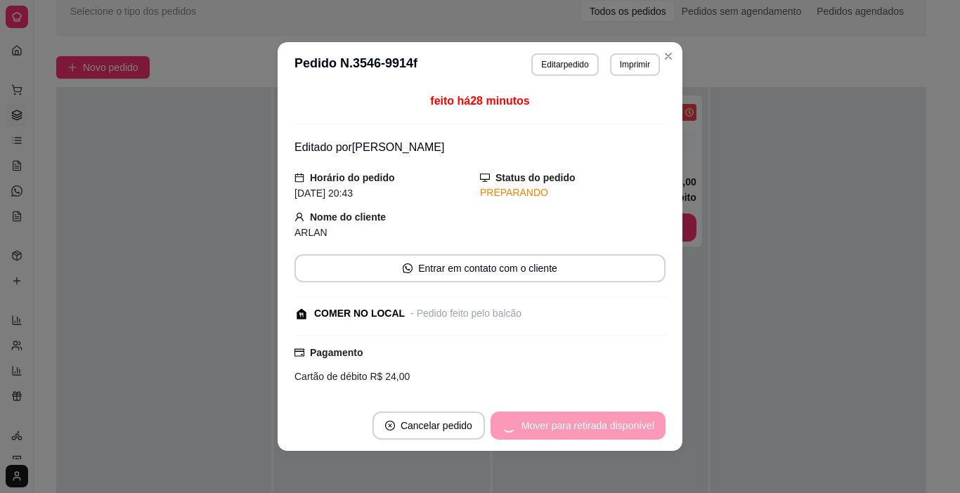
click at [600, 431] on div "Mover para retirada disponível" at bounding box center [577, 426] width 175 height 28
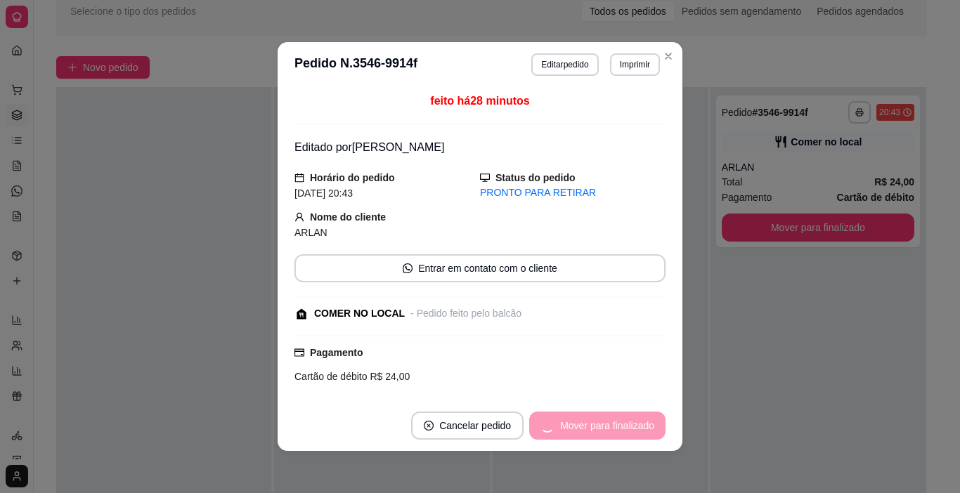
click at [600, 431] on div "Mover para finalizado" at bounding box center [597, 426] width 136 height 28
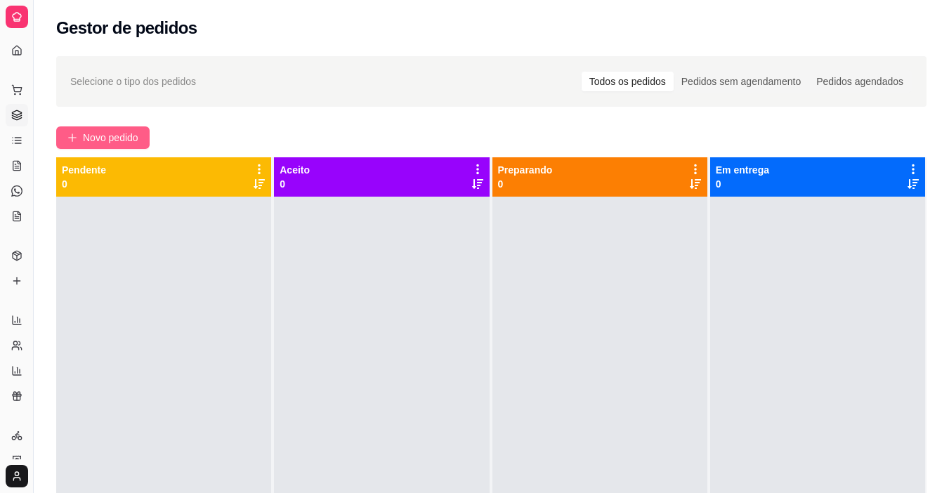
click at [116, 144] on span "Novo pedido" at bounding box center [110, 137] width 55 height 15
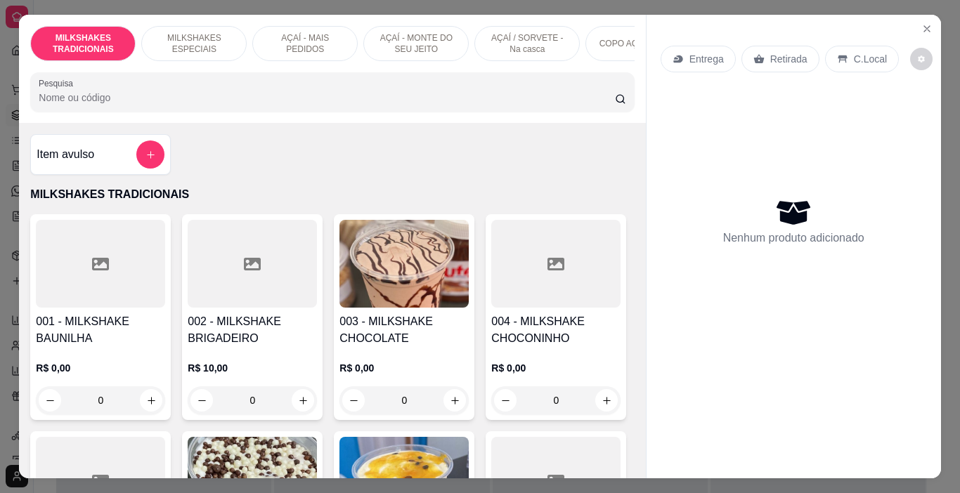
click at [109, 287] on div at bounding box center [100, 264] width 129 height 88
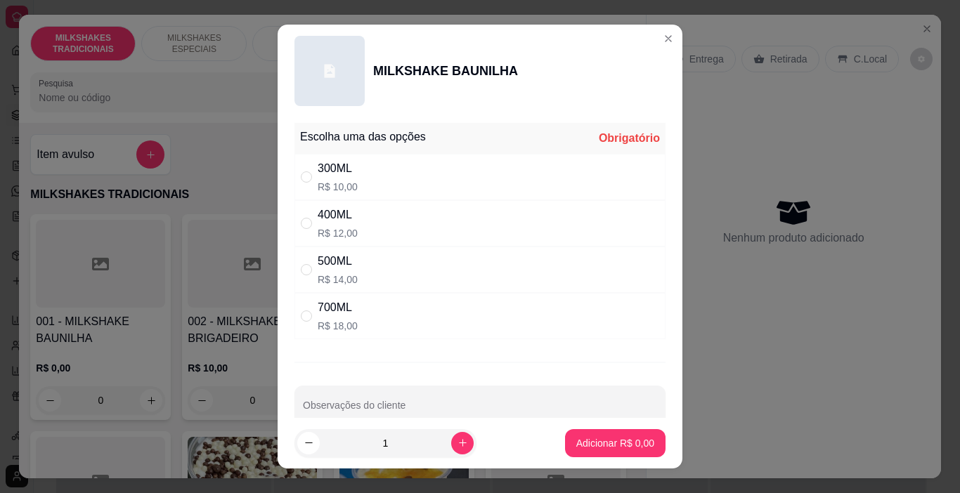
click at [345, 171] on div "300ML" at bounding box center [338, 168] width 40 height 17
radio input "true"
click at [591, 443] on p "Adicionar R$ 10,00" at bounding box center [612, 443] width 84 height 14
type input "1"
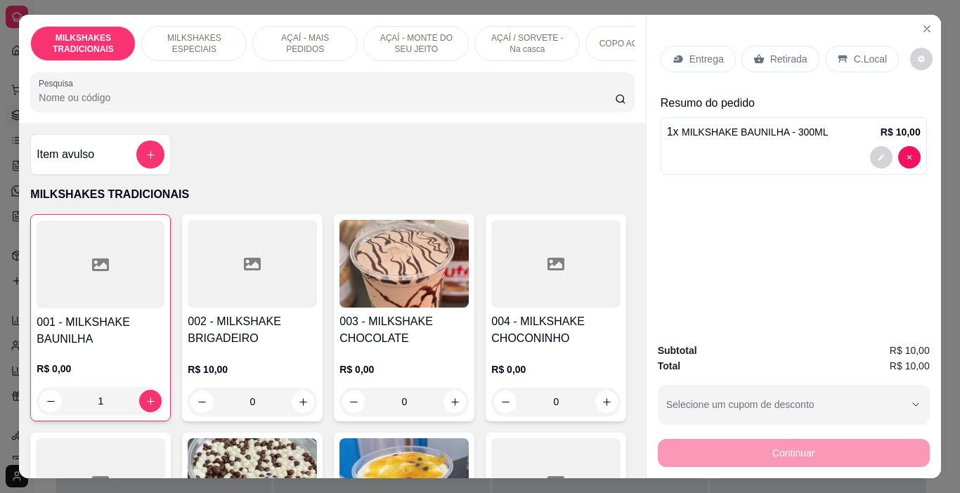
click at [414, 285] on img at bounding box center [403, 264] width 129 height 88
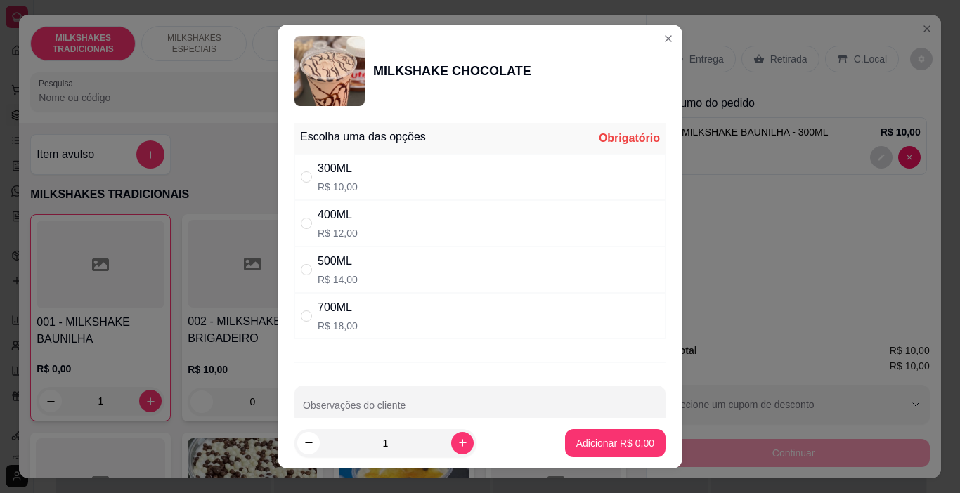
click at [336, 169] on div "300ML" at bounding box center [338, 168] width 40 height 17
radio input "true"
click at [573, 443] on p "Adicionar R$ 10,00" at bounding box center [612, 443] width 84 height 14
type input "1"
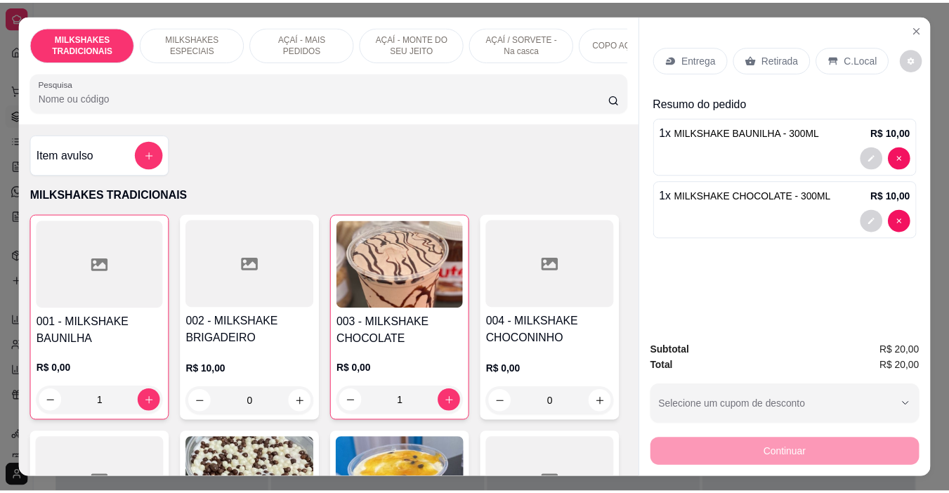
scroll to position [0, 3]
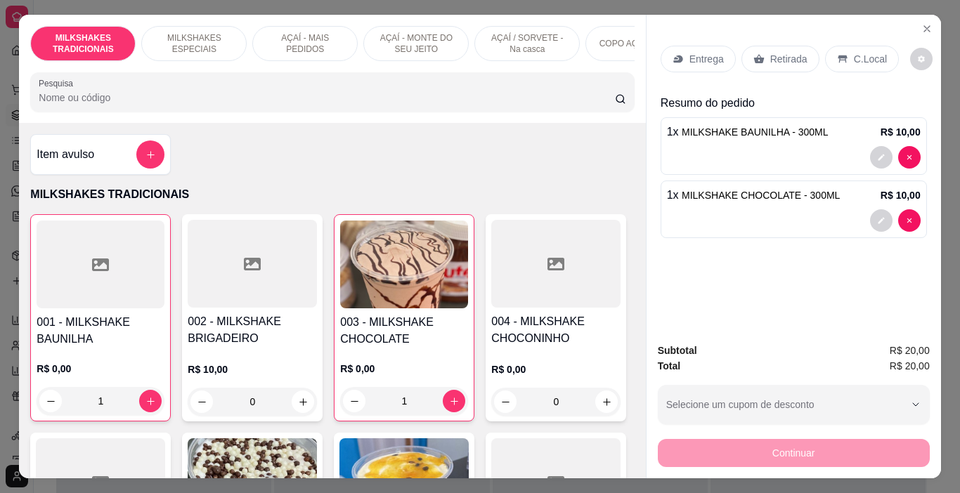
click at [859, 54] on p "C.Local" at bounding box center [870, 59] width 33 height 14
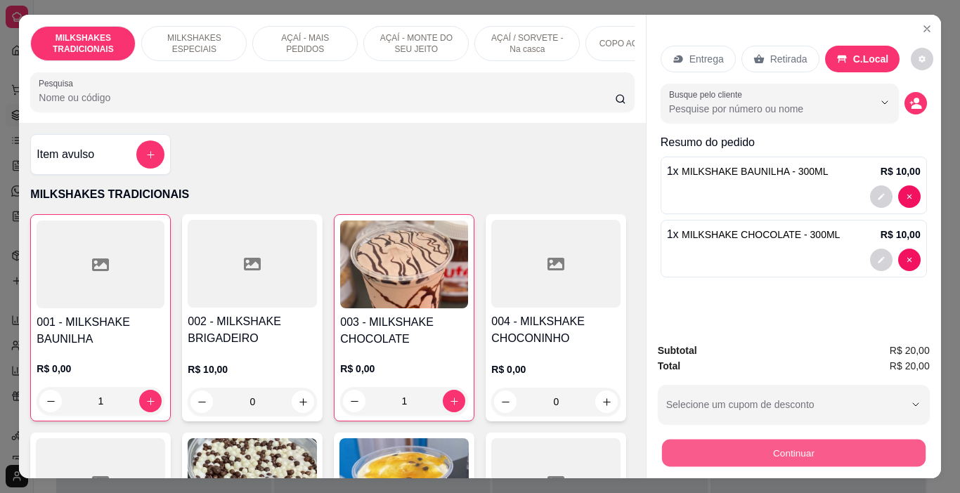
click at [803, 453] on button "Continuar" at bounding box center [792, 453] width 263 height 27
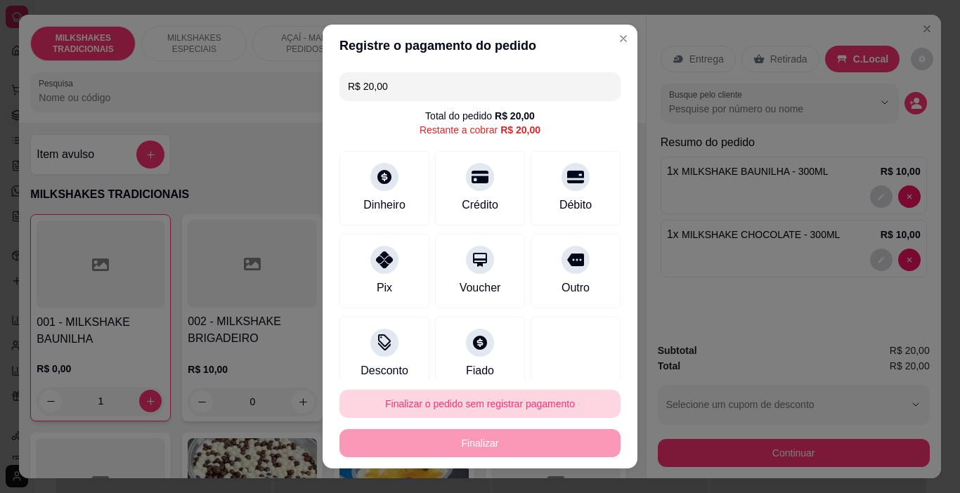
click at [544, 410] on button "Finalizar o pedido sem registrar pagamento" at bounding box center [479, 404] width 281 height 28
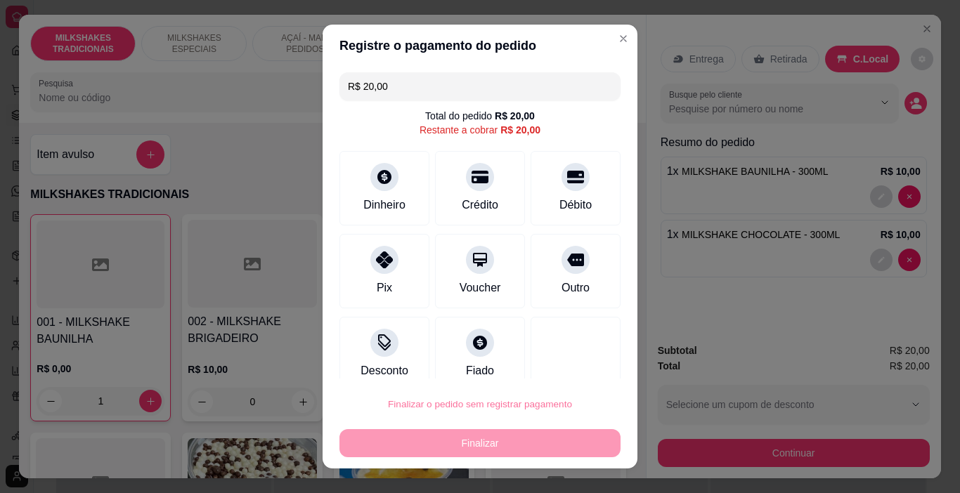
click at [577, 365] on button "Confirmar" at bounding box center [561, 364] width 52 height 22
type input "0"
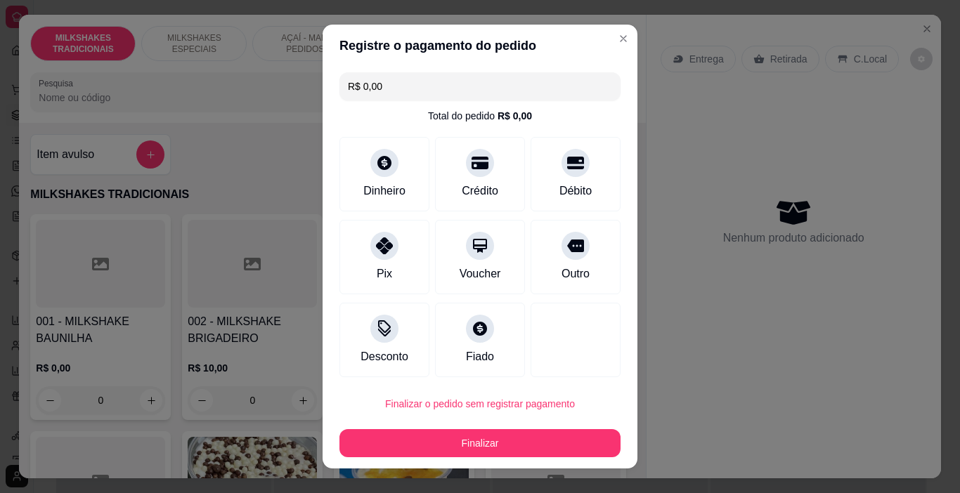
type input "R$ 0,00"
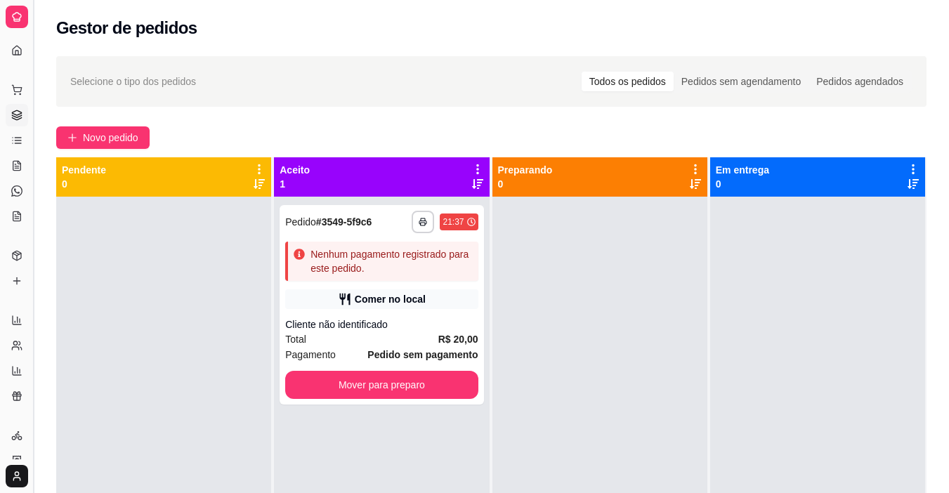
click at [38, 243] on button "Toggle Sidebar" at bounding box center [32, 246] width 11 height 493
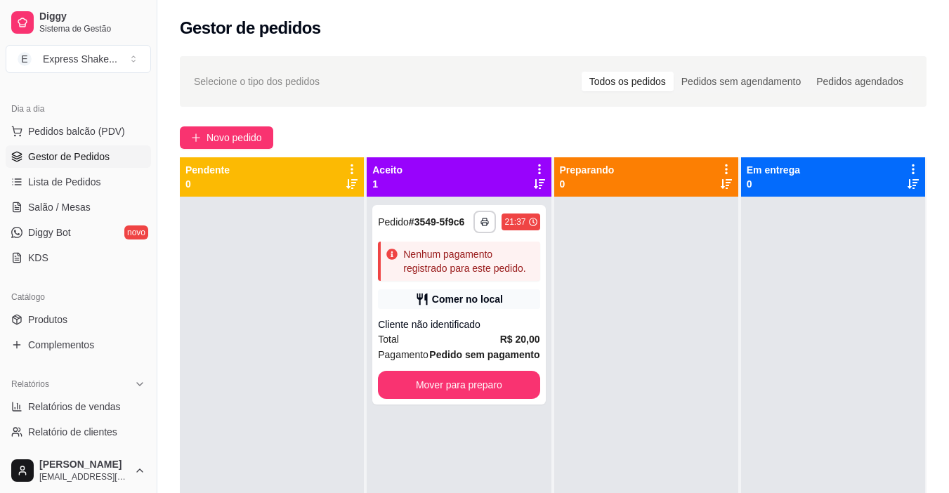
scroll to position [211, 0]
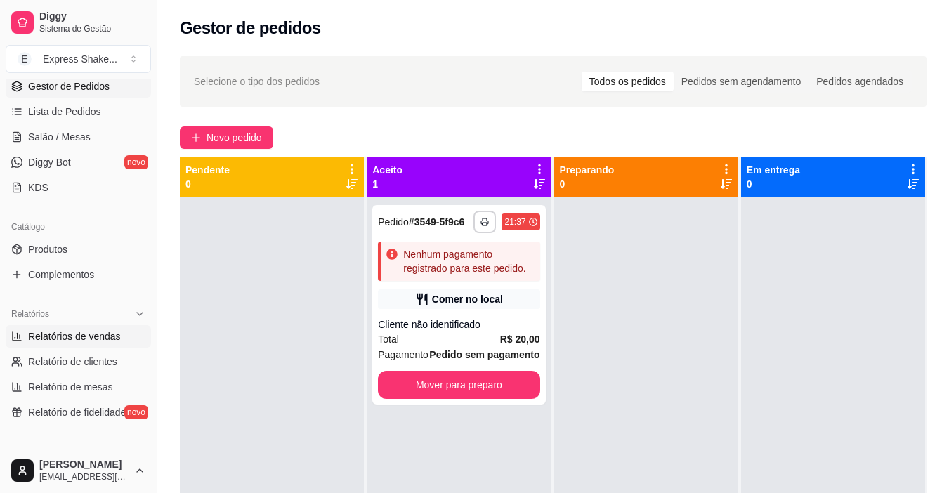
click at [93, 330] on span "Relatórios de vendas" at bounding box center [74, 336] width 93 height 14
select select "ALL"
select select "0"
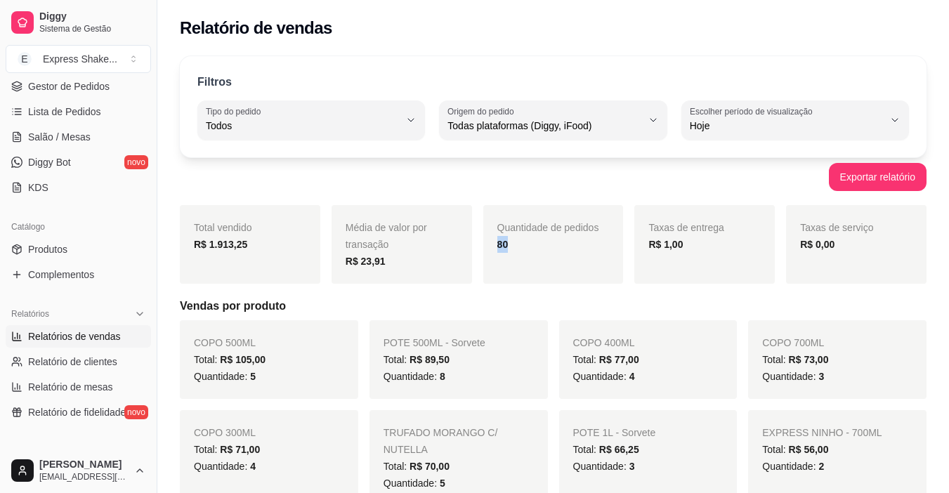
drag, startPoint x: 510, startPoint y: 244, endPoint x: 493, endPoint y: 247, distance: 17.2
click at [493, 247] on div "Quantidade de pedidos 80" at bounding box center [553, 244] width 140 height 79
click at [570, 268] on div "Quantidade de pedidos 80" at bounding box center [553, 244] width 140 height 79
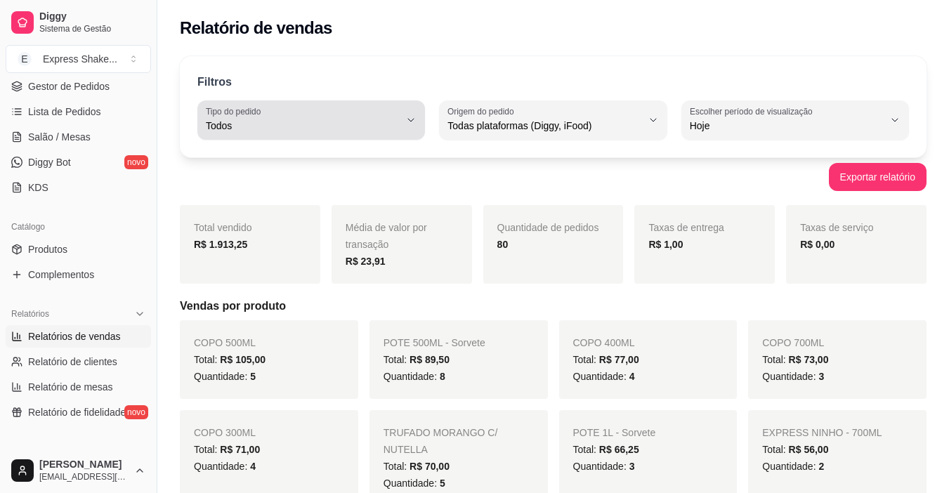
click at [261, 129] on span "Todos" at bounding box center [303, 126] width 194 height 14
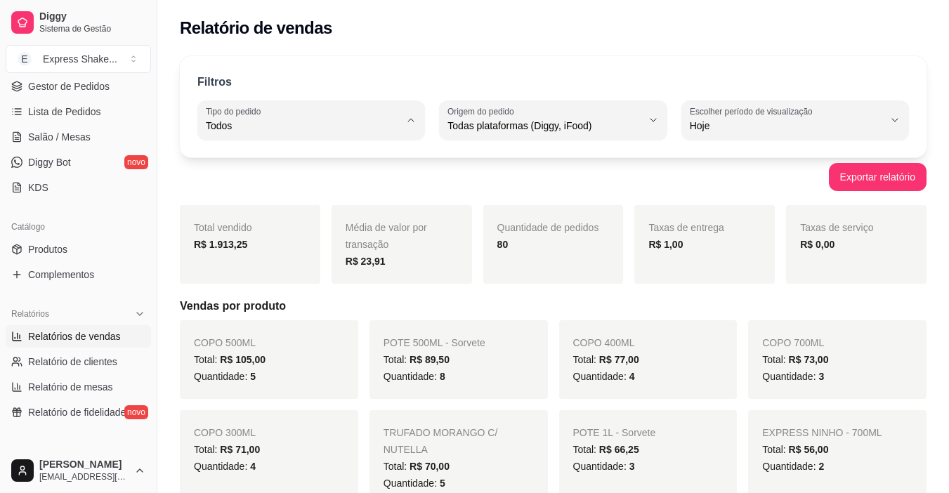
click at [243, 181] on span "Entrega" at bounding box center [304, 182] width 183 height 13
type input "DELIVERY"
select select "DELIVERY"
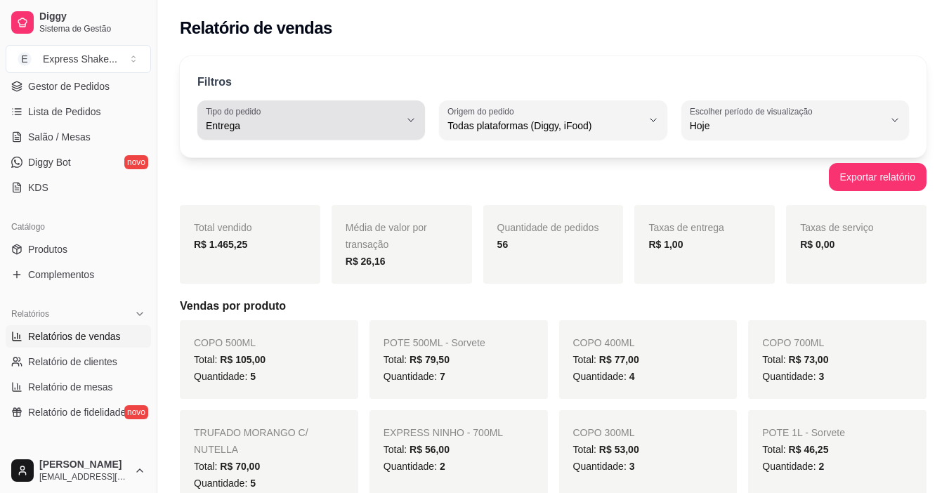
click at [340, 127] on span "Entrega" at bounding box center [303, 126] width 194 height 14
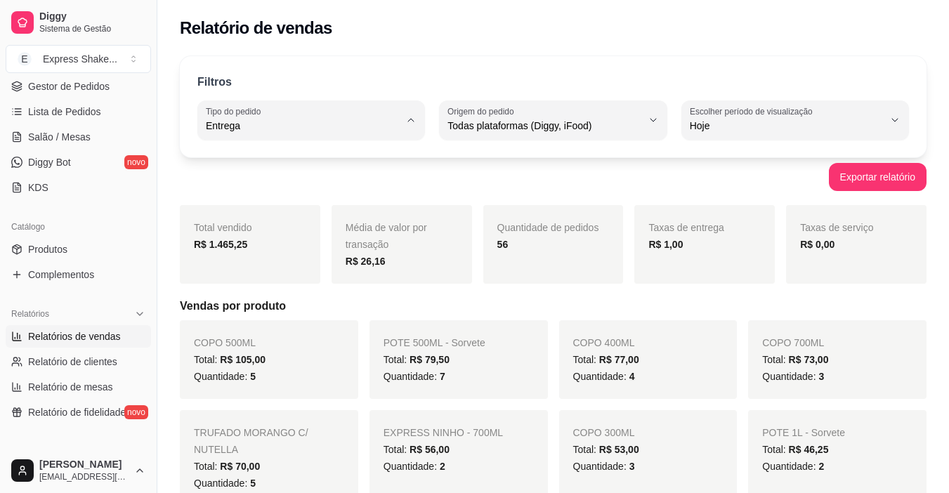
click at [485, 164] on div "Exportar relatório" at bounding box center [553, 177] width 747 height 28
click at [504, 244] on strong "56" at bounding box center [502, 244] width 11 height 11
click at [497, 242] on strong "56" at bounding box center [502, 244] width 11 height 11
click at [556, 254] on div "Quantidade de pedidos 56" at bounding box center [553, 244] width 140 height 79
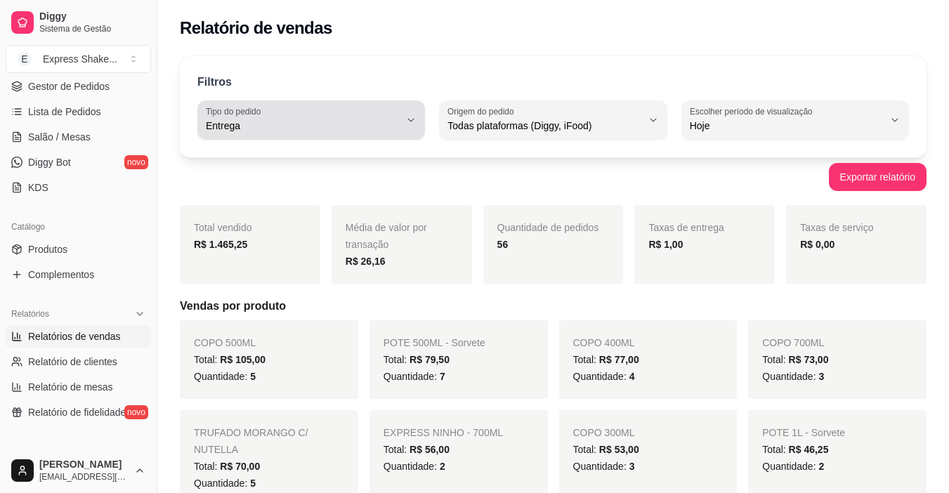
click at [410, 122] on icon "button" at bounding box center [410, 120] width 11 height 11
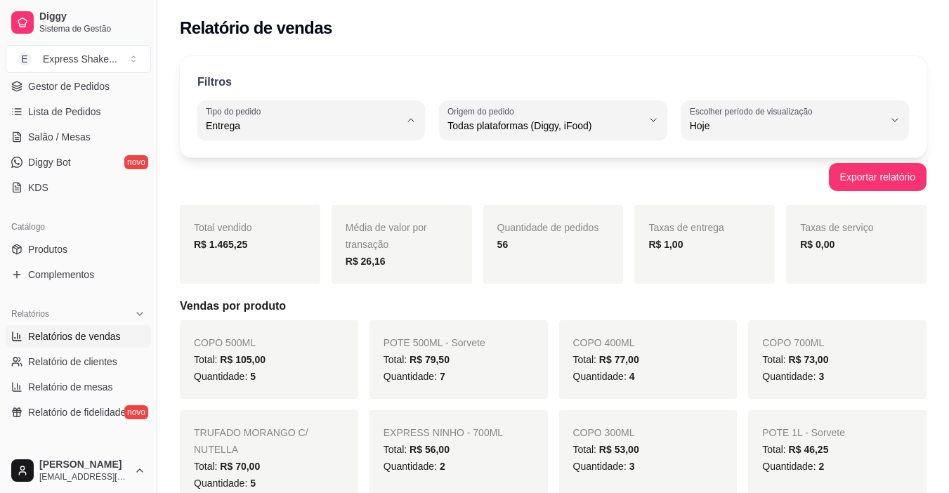
click at [284, 197] on li "Retirada" at bounding box center [311, 206] width 208 height 22
type input "PICKUP"
select select "PICKUP"
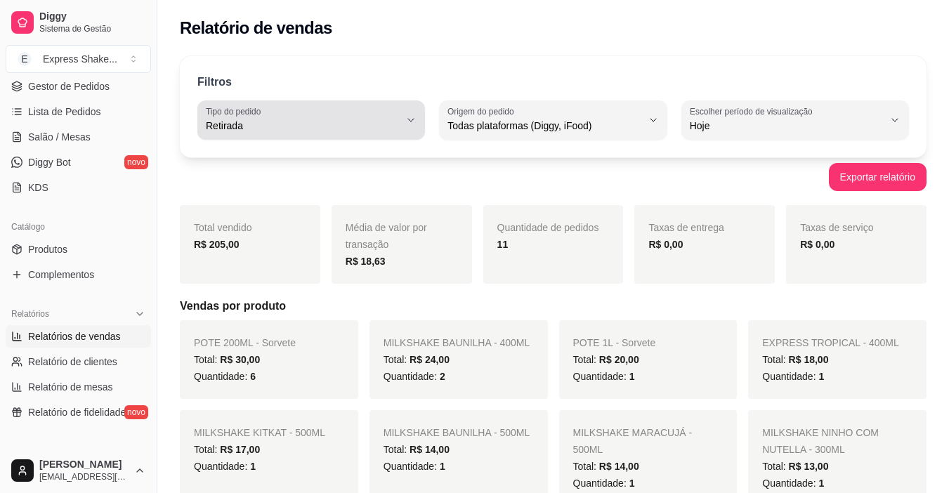
click at [337, 129] on span "Retirada" at bounding box center [303, 126] width 194 height 14
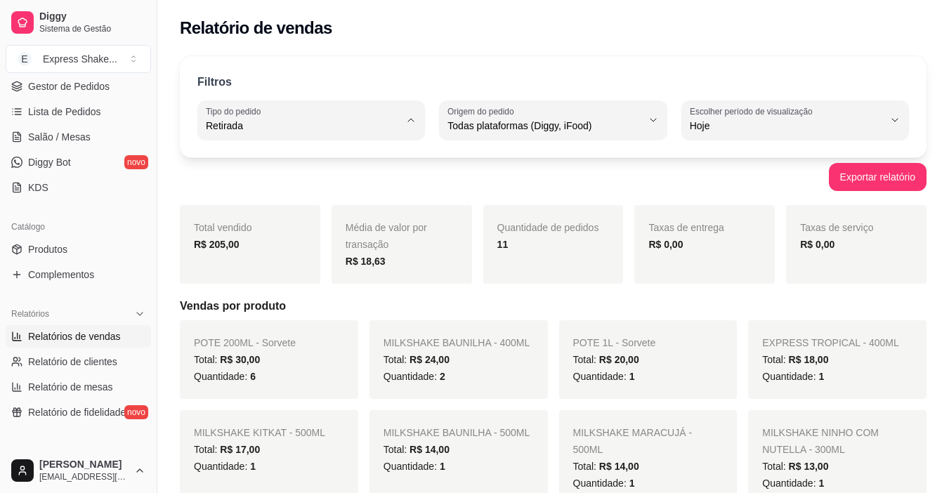
click at [267, 258] on span "Consumo local" at bounding box center [304, 250] width 183 height 13
type input "EAT_IN"
select select "EAT_IN"
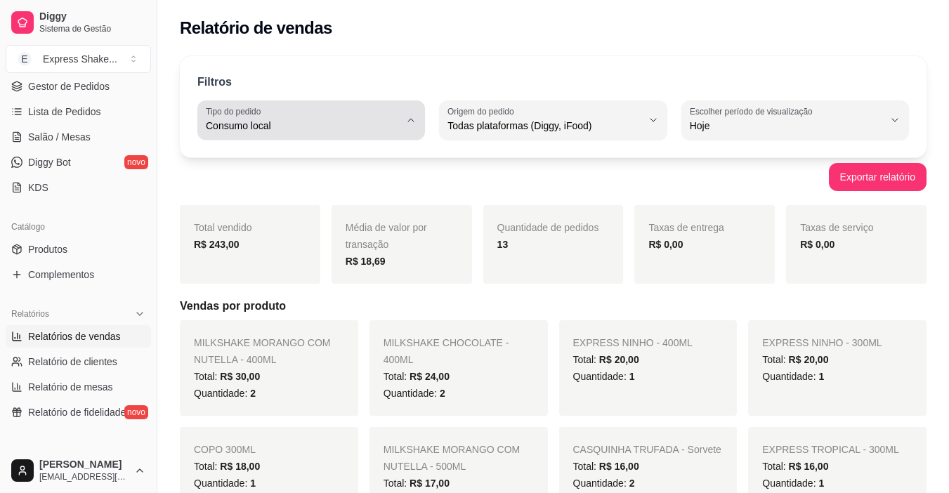
click at [362, 122] on span "Consumo local" at bounding box center [303, 126] width 194 height 14
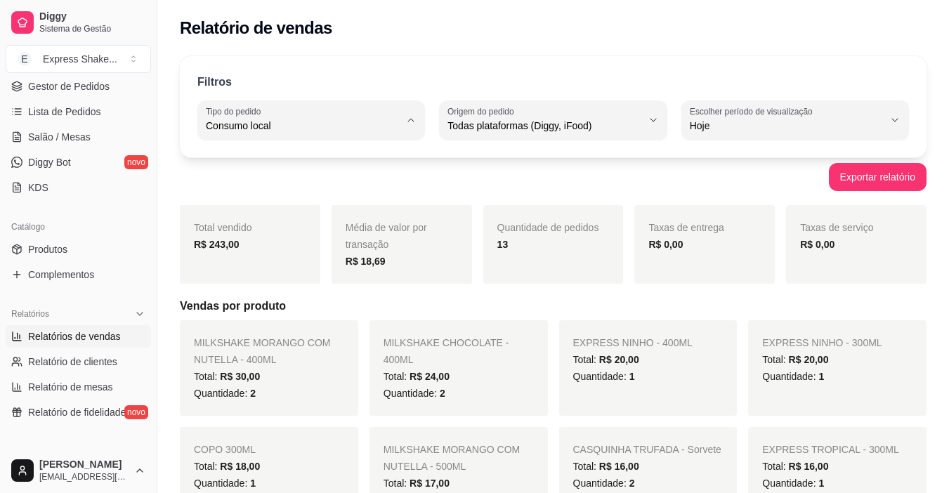
click at [268, 185] on span "Entrega" at bounding box center [304, 182] width 183 height 13
type input "DELIVERY"
select select "DELIVERY"
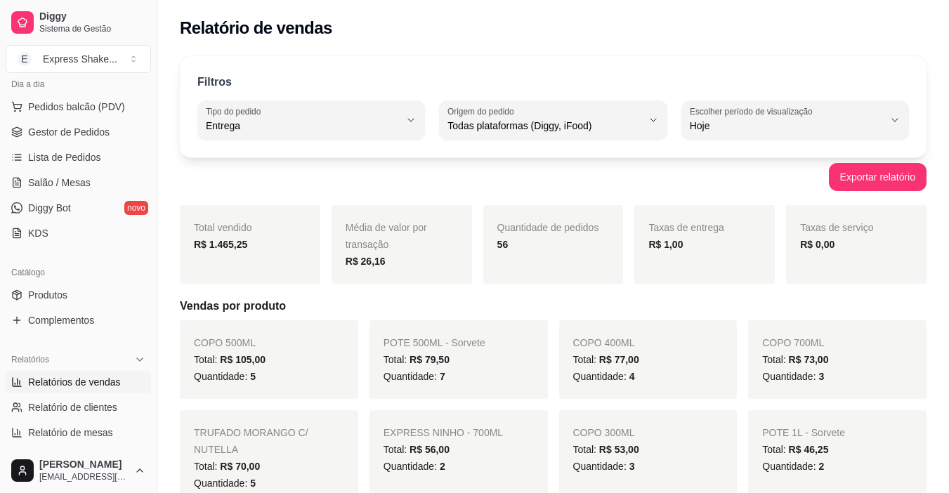
scroll to position [70, 0]
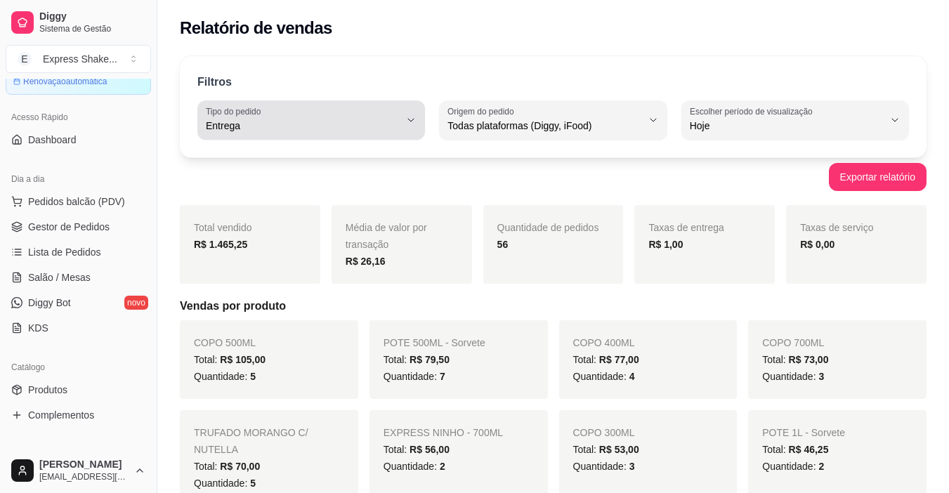
click at [297, 131] on span "Entrega" at bounding box center [303, 126] width 194 height 14
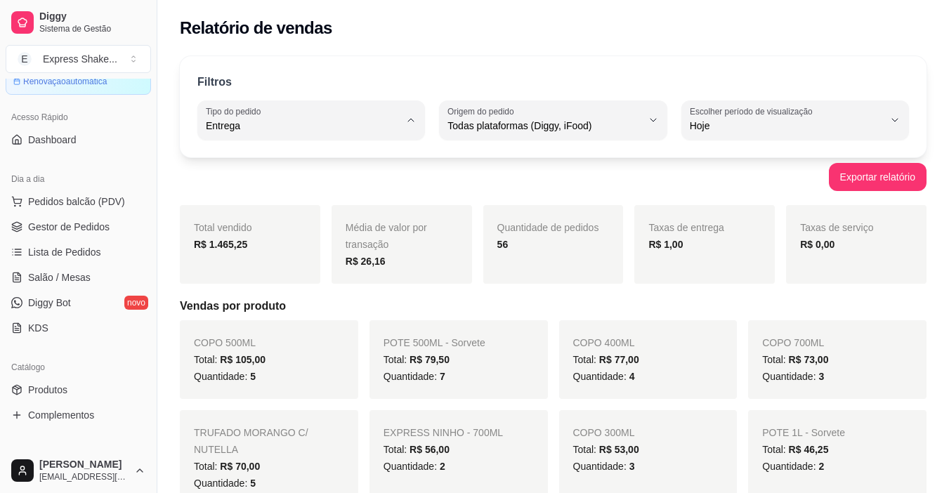
click at [268, 160] on span "Todos" at bounding box center [304, 158] width 183 height 13
type input "ALL"
select select "ALL"
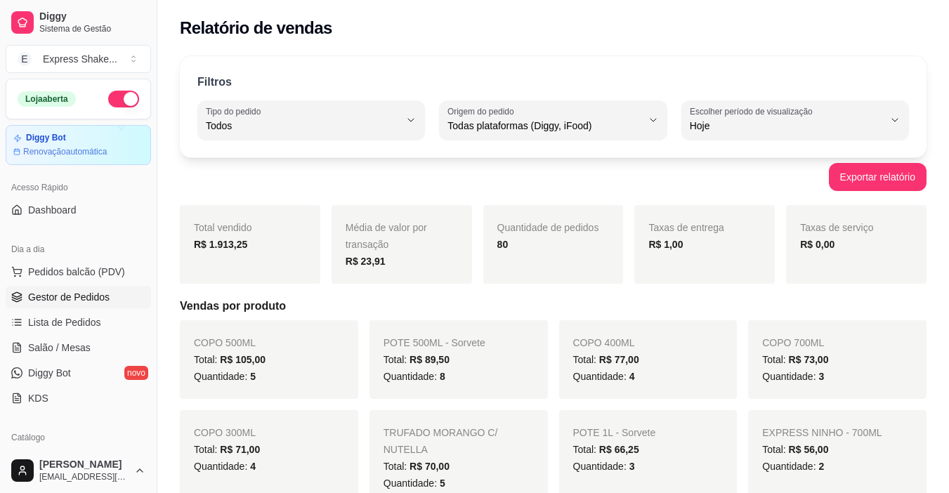
click at [104, 296] on span "Gestor de Pedidos" at bounding box center [68, 297] width 81 height 14
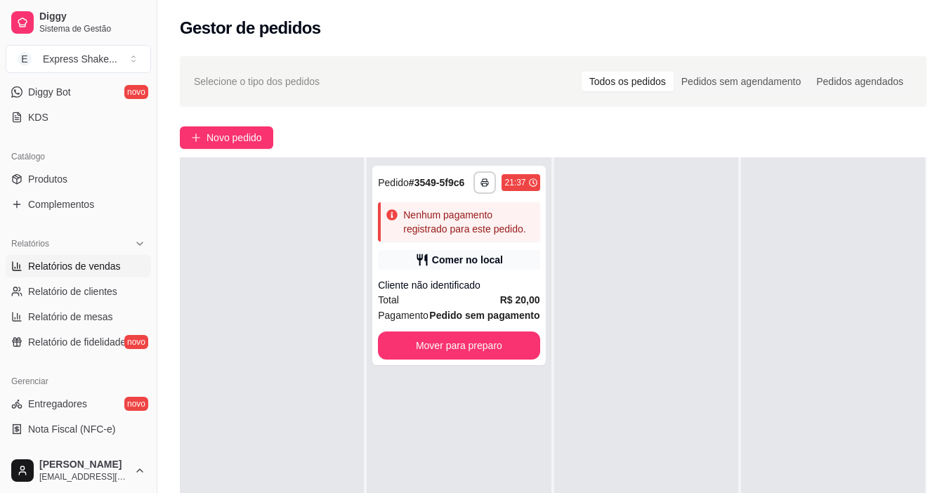
scroll to position [421, 0]
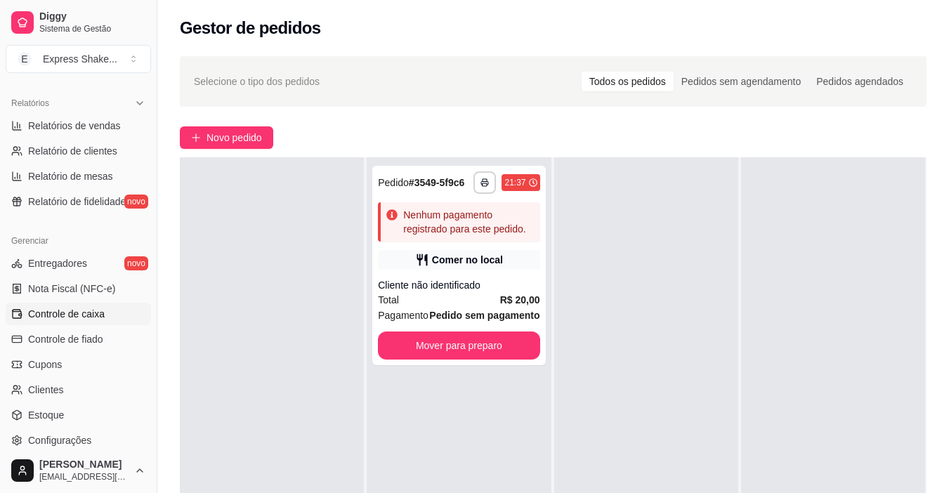
click at [88, 309] on span "Controle de caixa" at bounding box center [66, 314] width 77 height 14
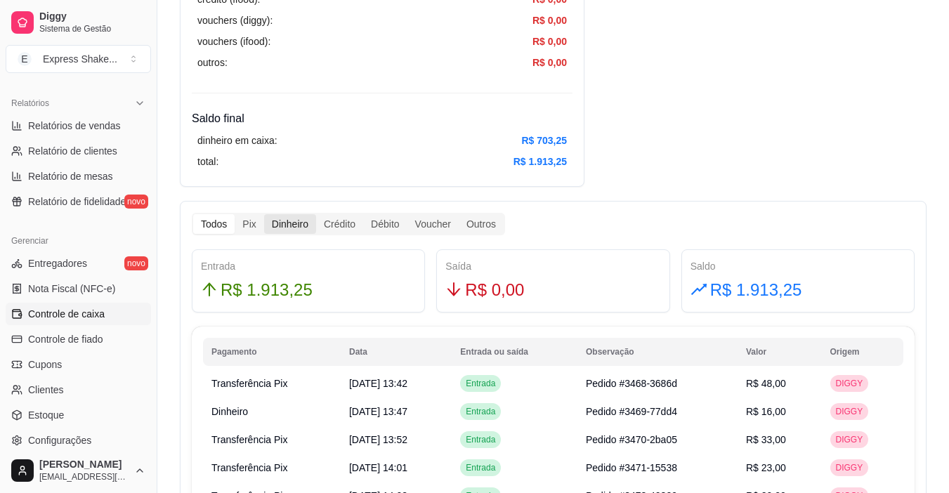
scroll to position [632, 0]
click at [254, 223] on div "Pix" at bounding box center [249, 224] width 29 height 20
click at [235, 214] on input "Pix" at bounding box center [235, 214] width 0 height 0
click at [301, 223] on div "Dinheiro" at bounding box center [290, 224] width 52 height 20
click at [264, 214] on input "Dinheiro" at bounding box center [264, 214] width 0 height 0
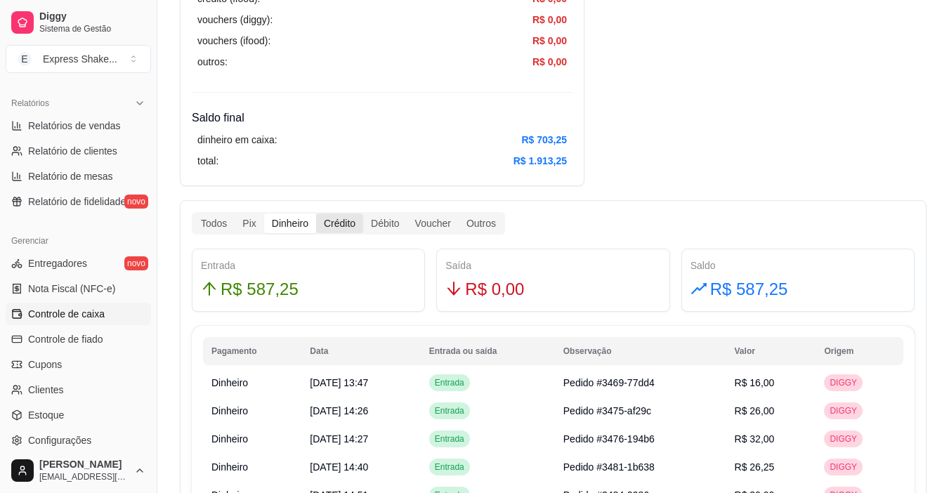
click at [341, 223] on div "Crédito" at bounding box center [339, 224] width 47 height 20
click at [316, 214] on input "Crédito" at bounding box center [316, 214] width 0 height 0
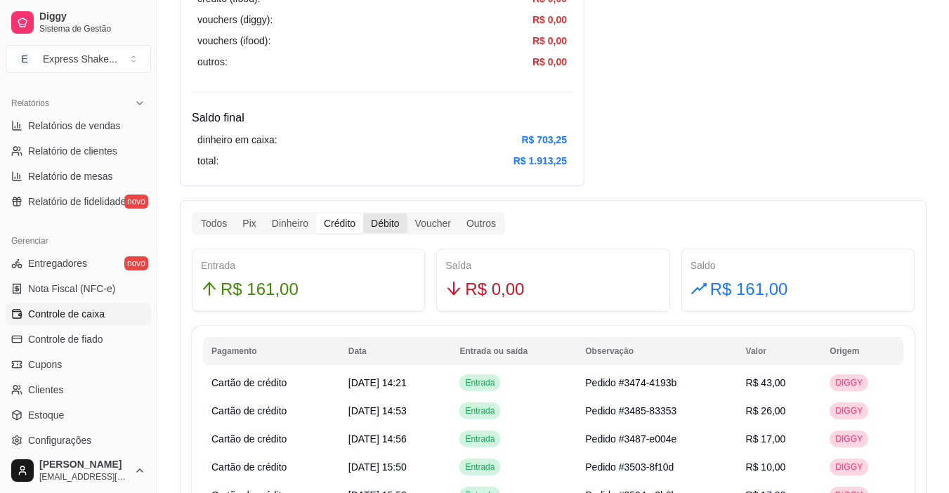
click at [383, 223] on div "Débito" at bounding box center [385, 224] width 44 height 20
click at [363, 214] on input "Débito" at bounding box center [363, 214] width 0 height 0
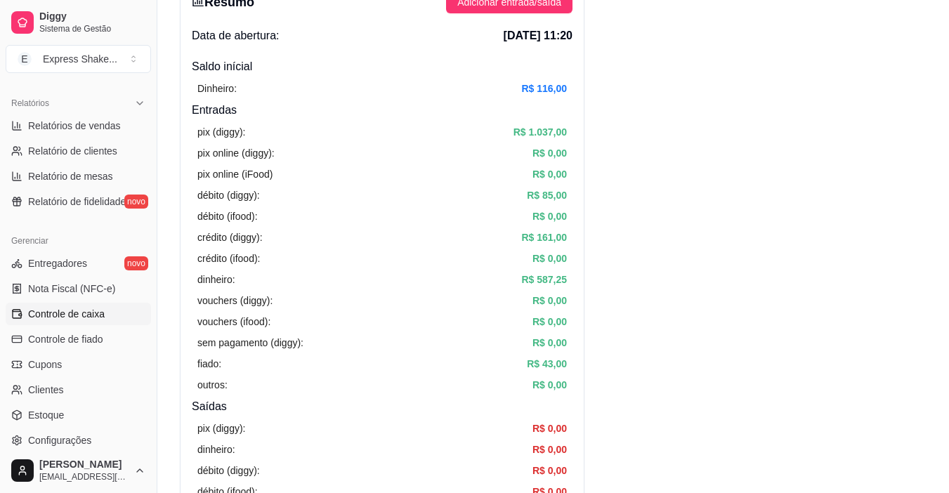
scroll to position [0, 0]
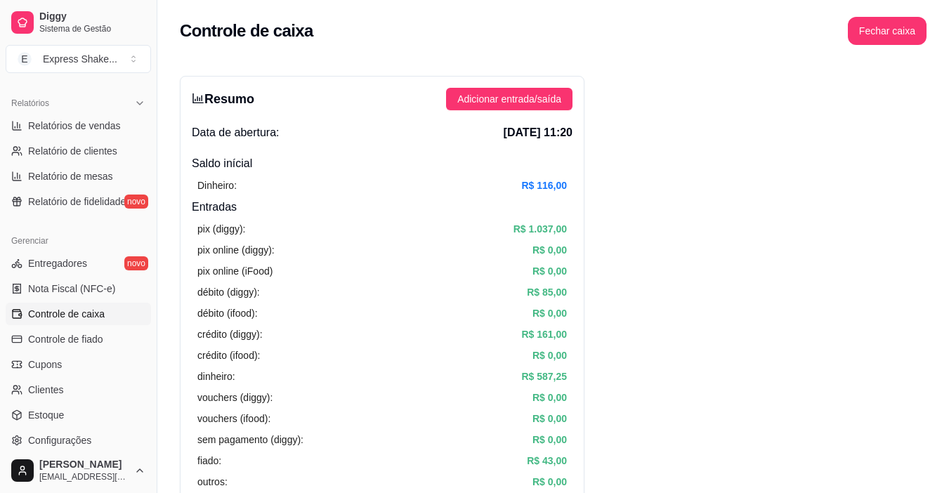
click at [879, 44] on button "Fechar caixa" at bounding box center [887, 31] width 79 height 28
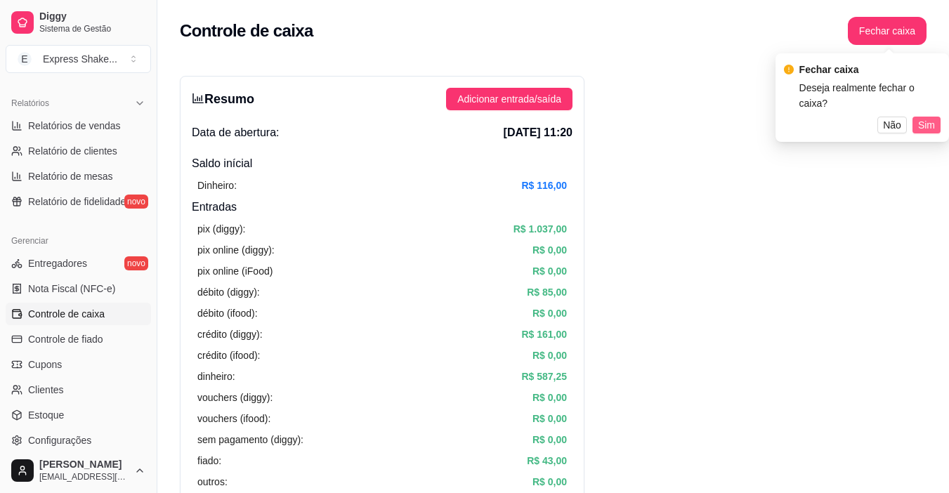
click at [922, 117] on span "Sim" at bounding box center [926, 124] width 17 height 15
